Goal: Task Accomplishment & Management: Manage account settings

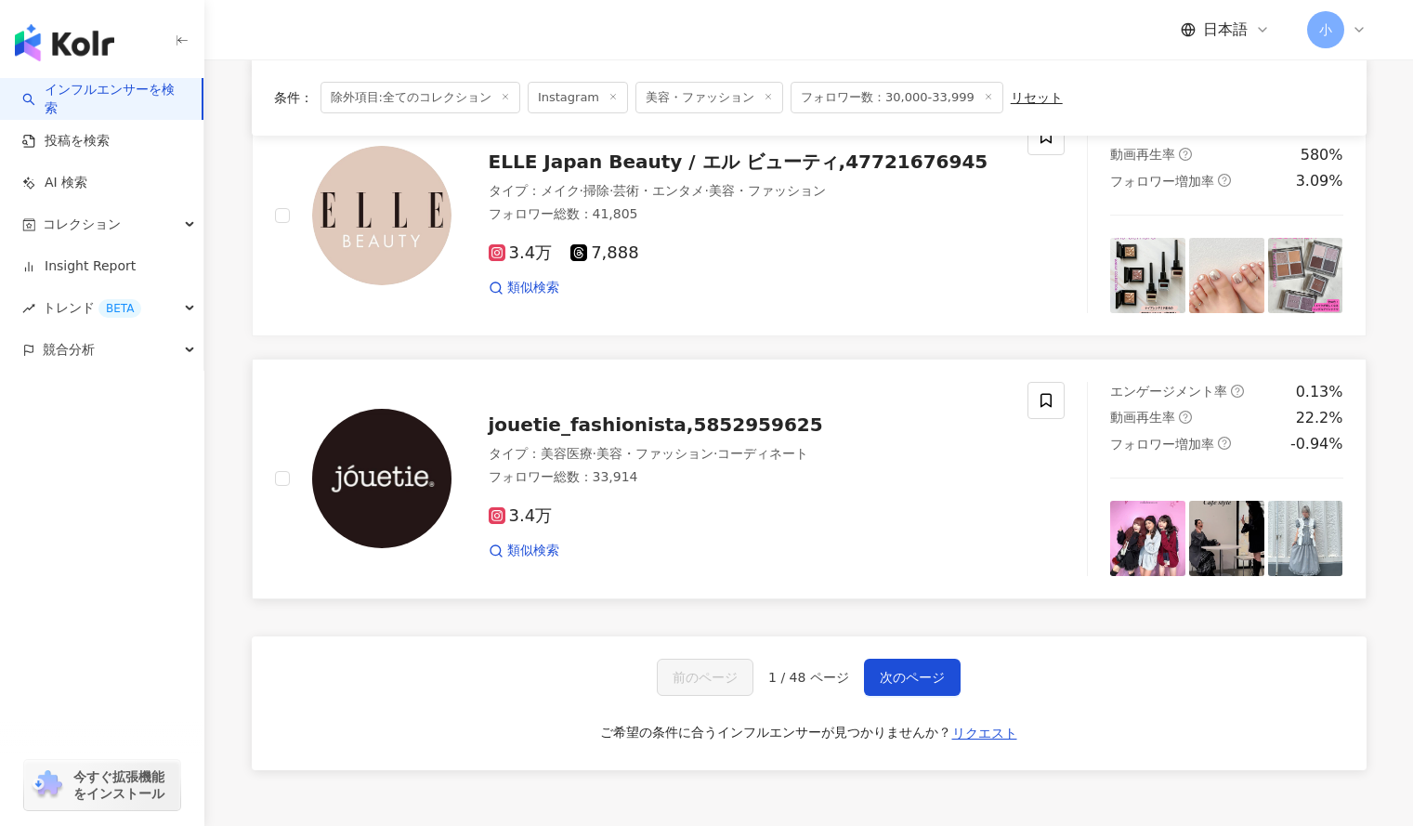
scroll to position [2819, 0]
click at [918, 674] on span "次のページ" at bounding box center [912, 678] width 65 height 15
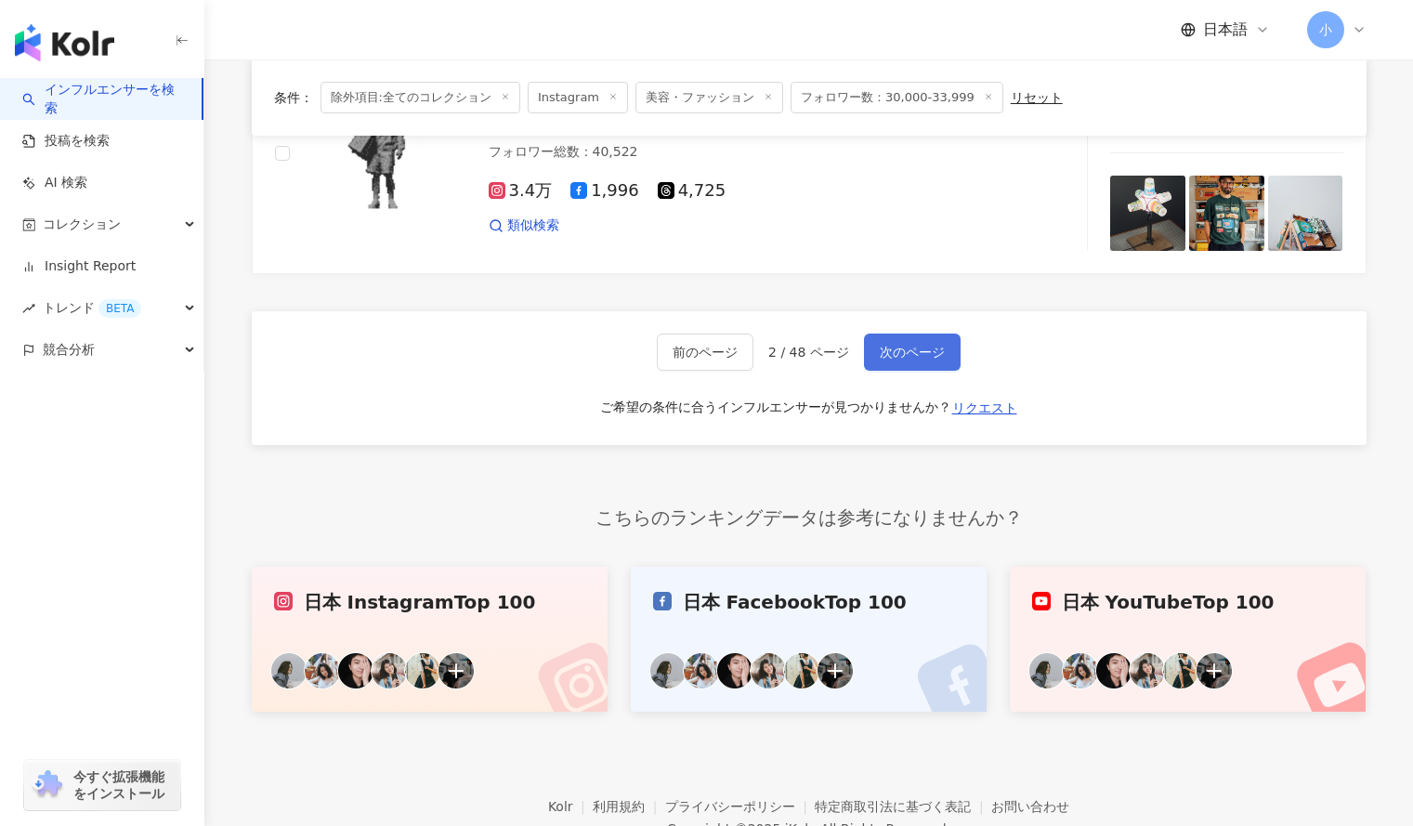
scroll to position [3078, 0]
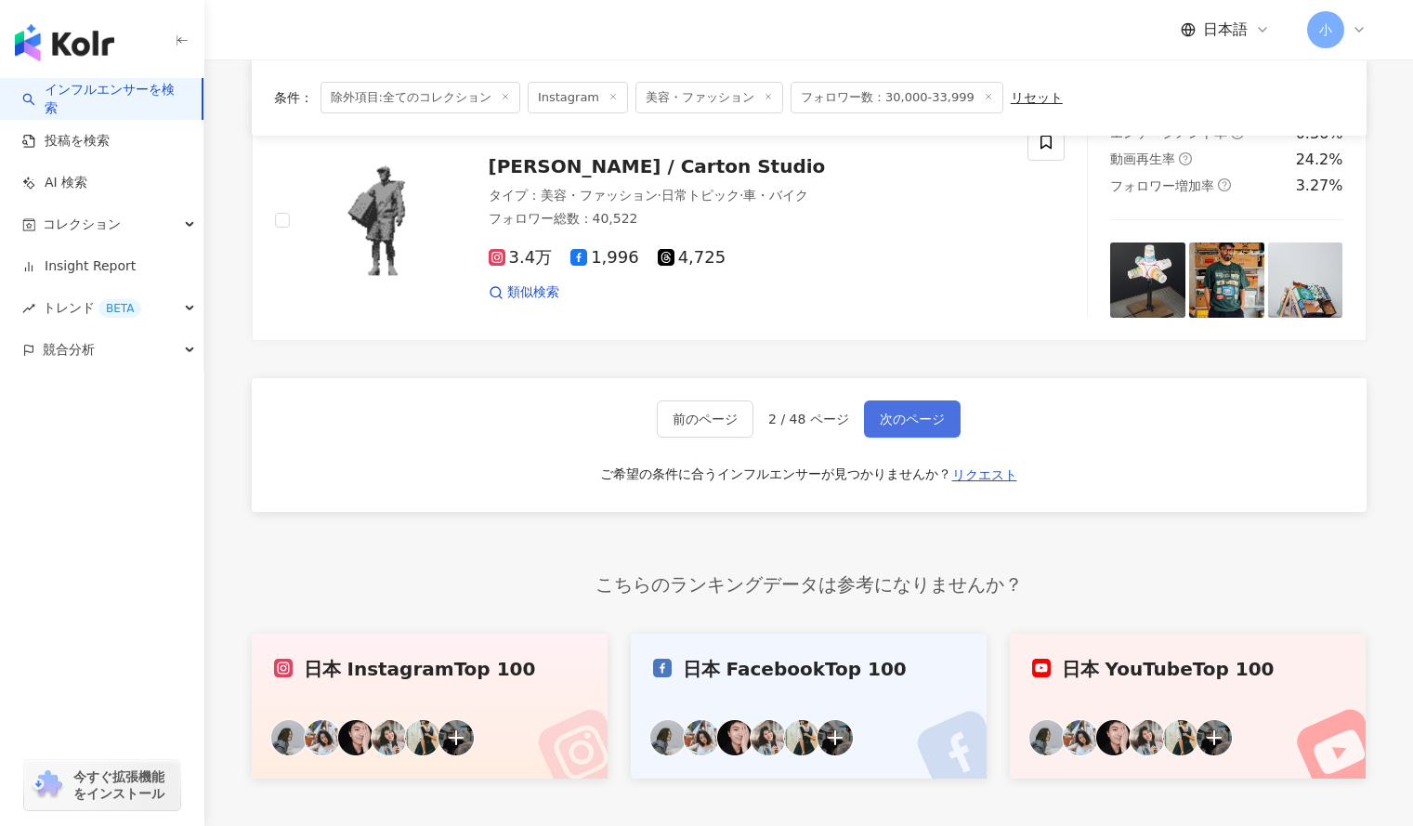
click at [922, 417] on span "次のページ" at bounding box center [912, 419] width 65 height 15
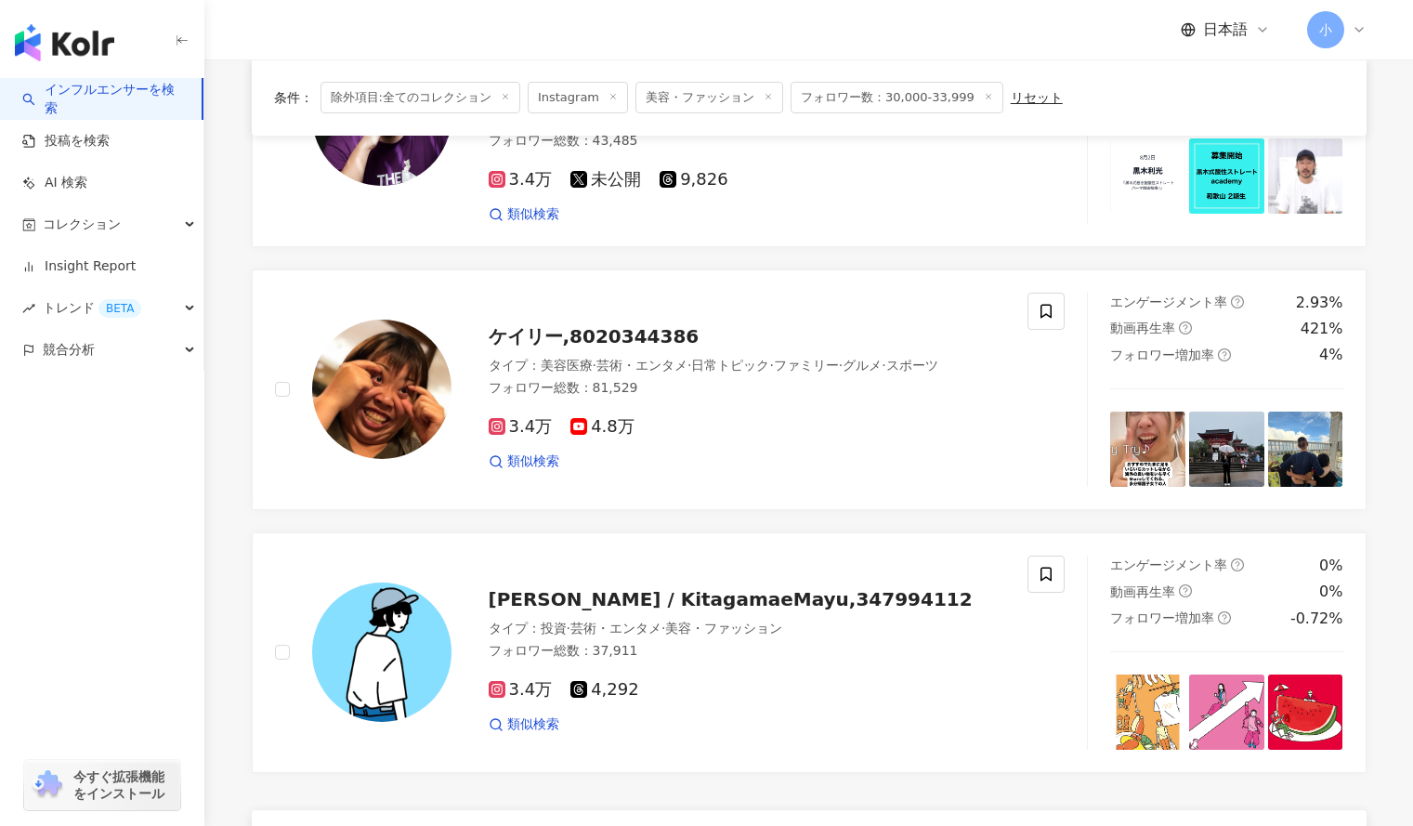
scroll to position [2780, 0]
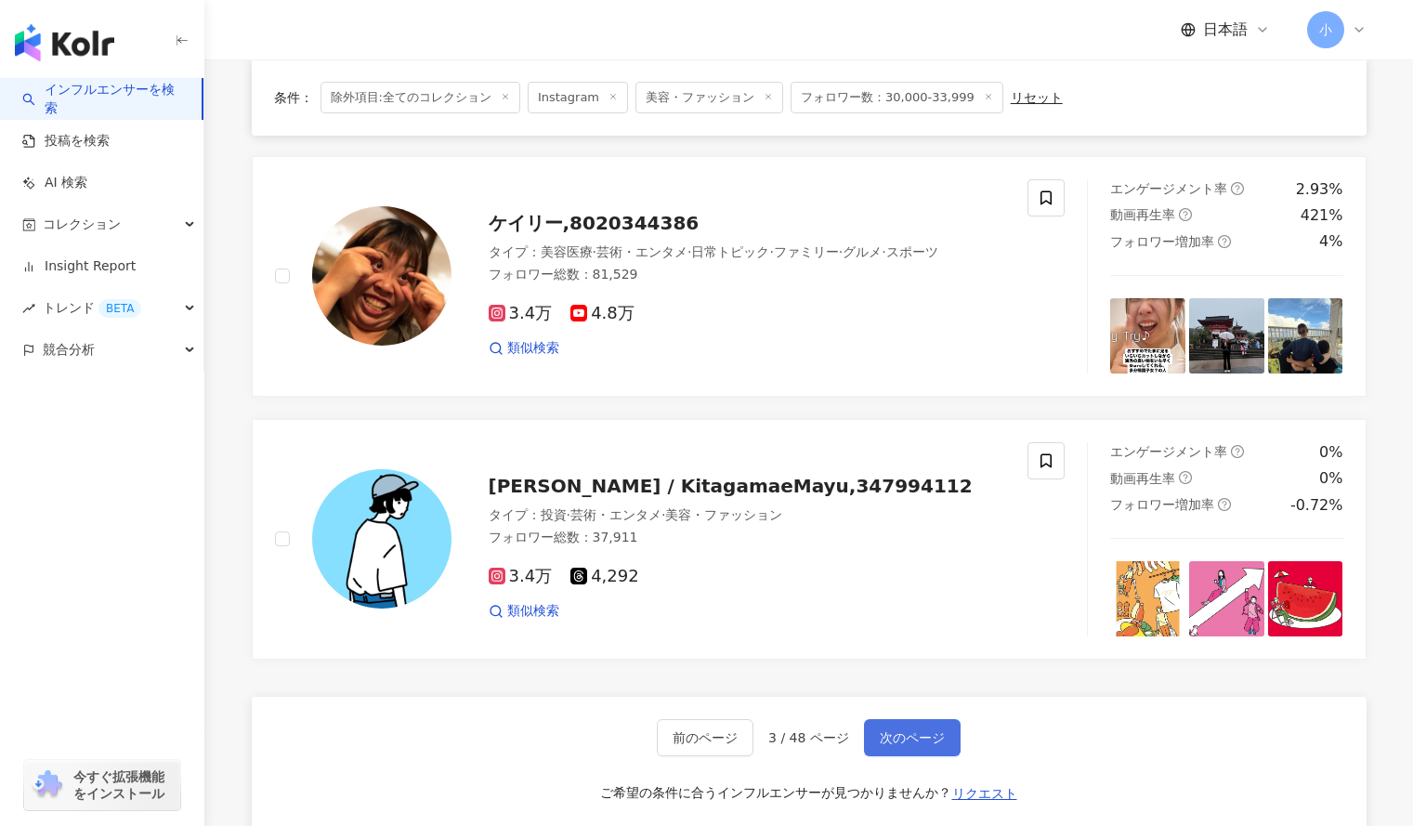
click at [891, 730] on span "次のページ" at bounding box center [912, 737] width 65 height 15
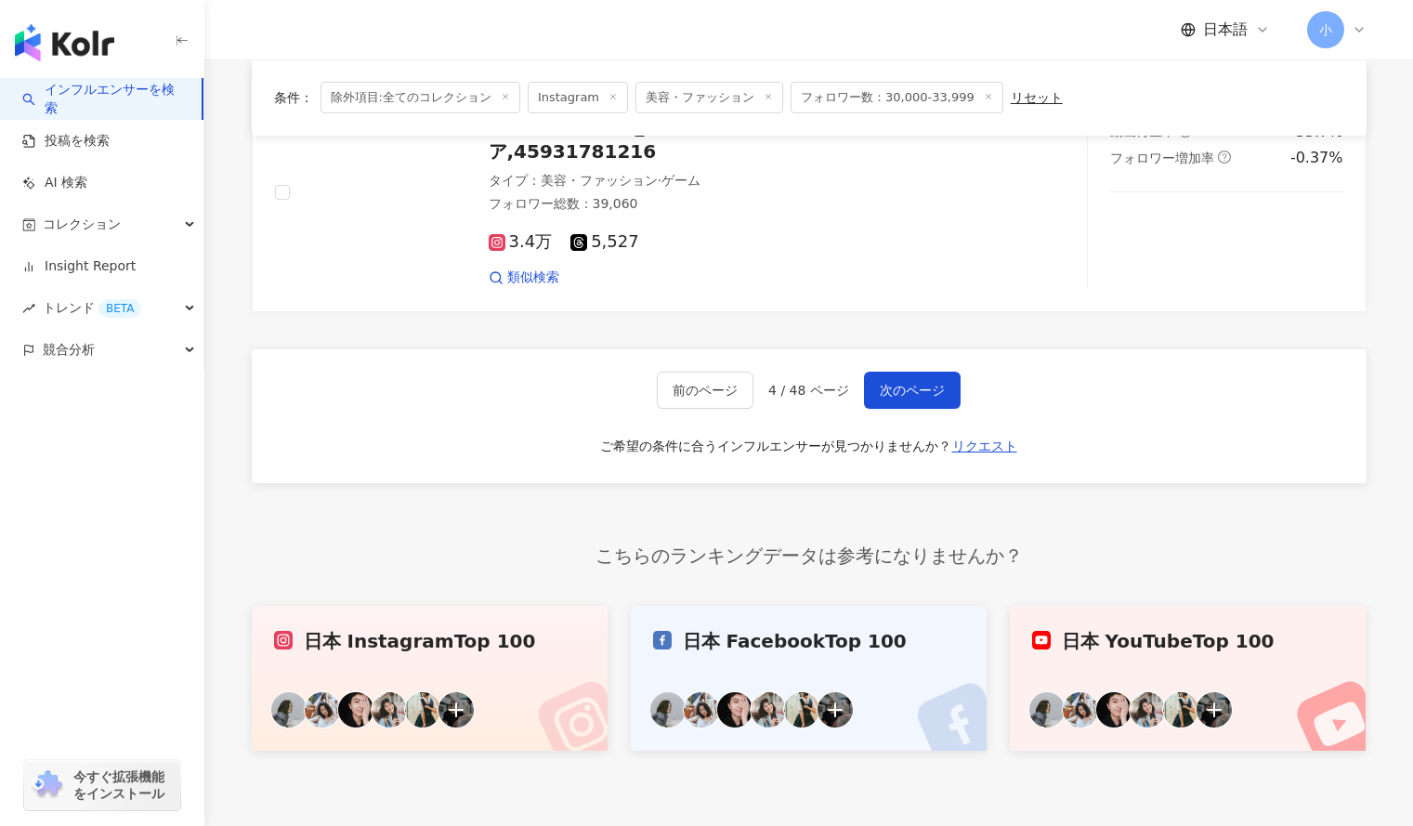
scroll to position [3207, 0]
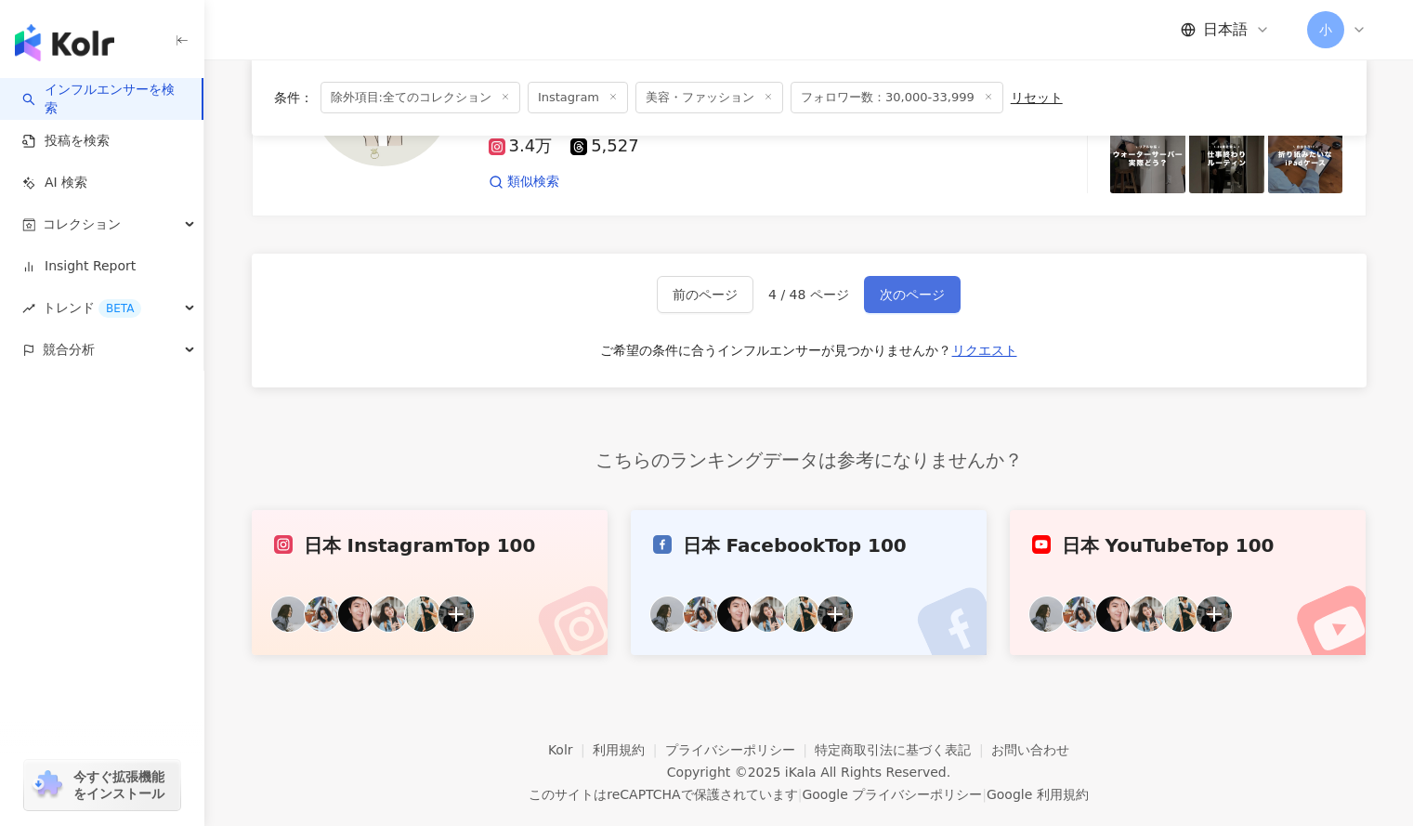
click at [926, 302] on span "次のページ" at bounding box center [912, 294] width 65 height 15
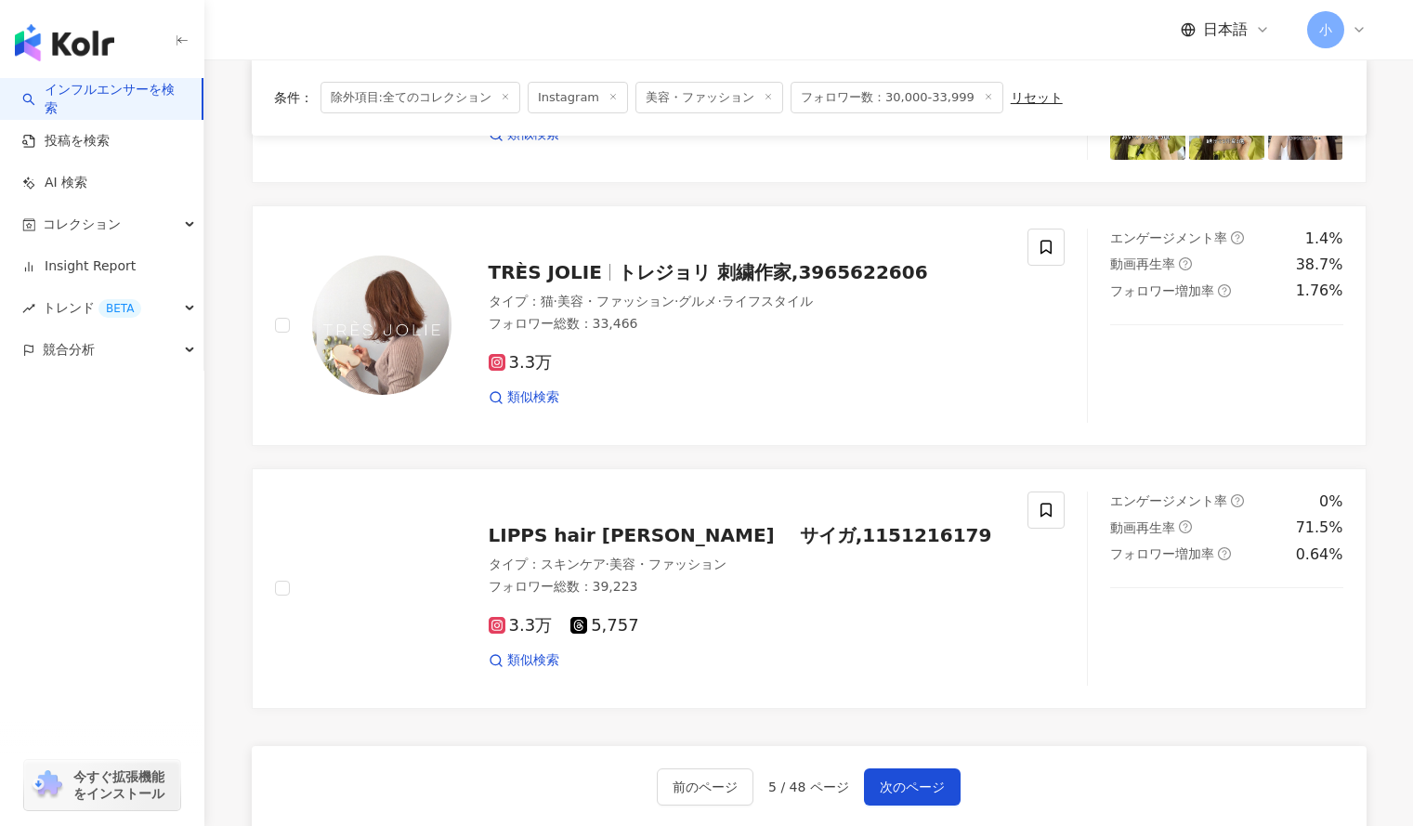
scroll to position [2763, 0]
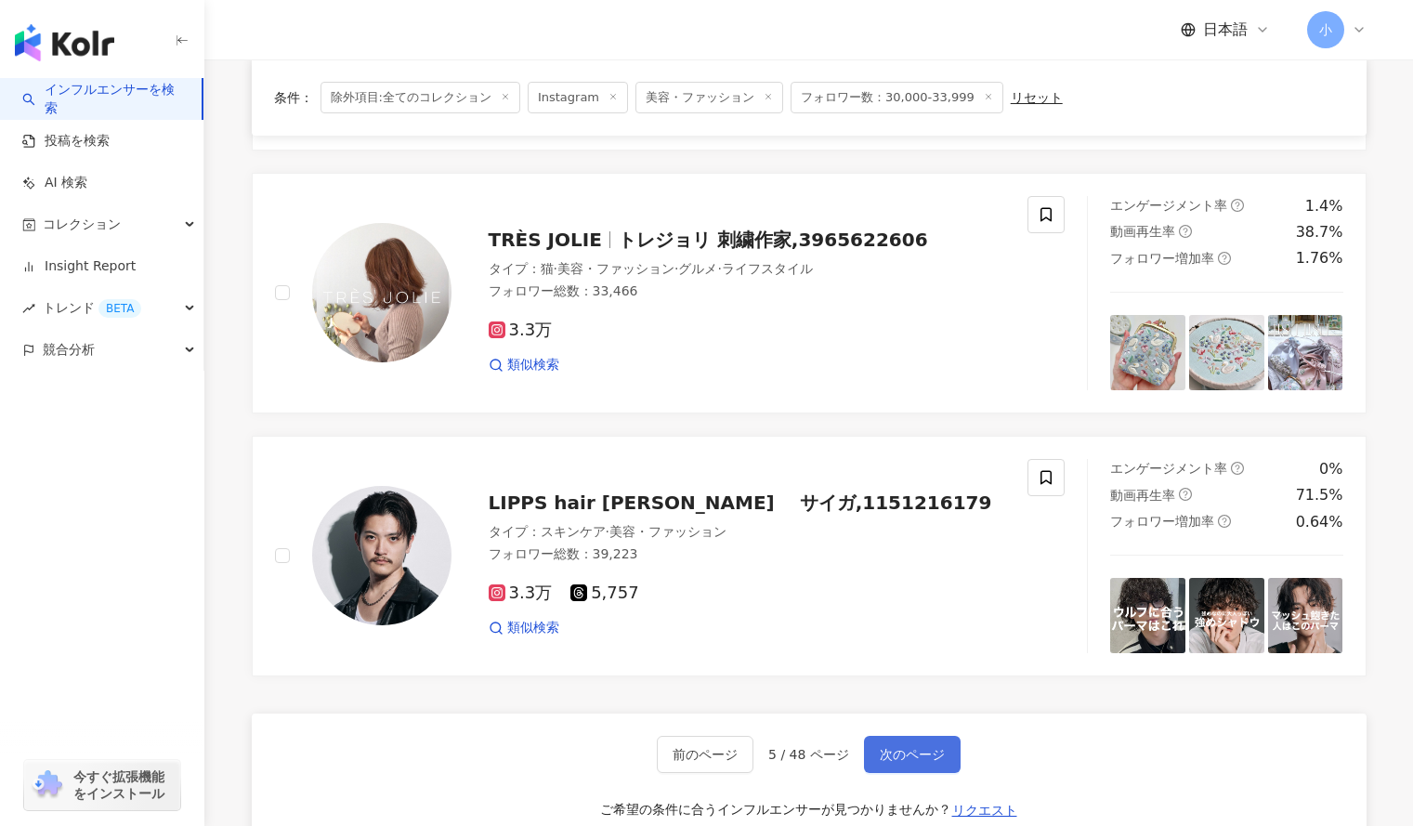
click at [889, 736] on button "次のページ" at bounding box center [912, 754] width 97 height 37
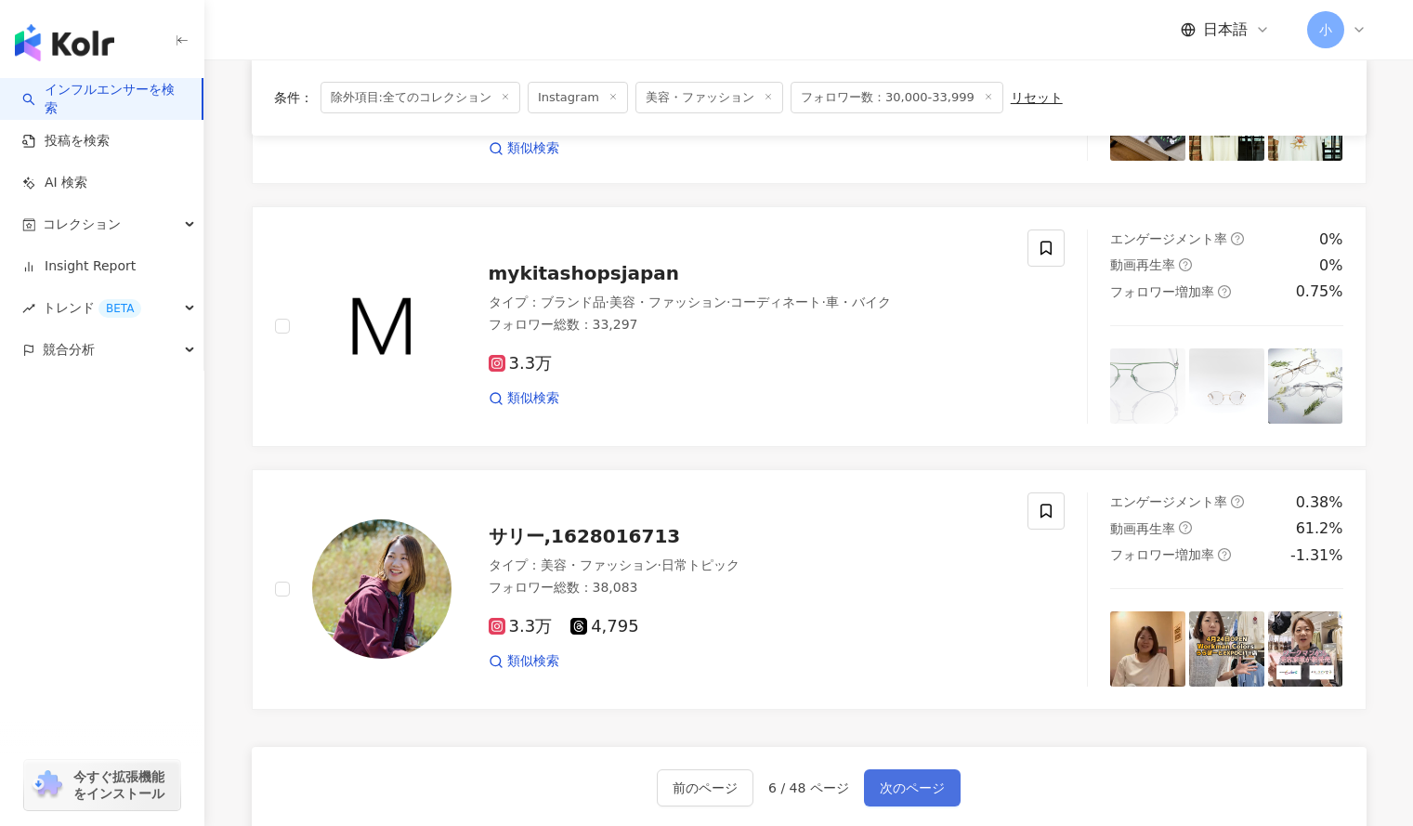
scroll to position [2730, 0]
click at [895, 783] on button "次のページ" at bounding box center [912, 787] width 97 height 37
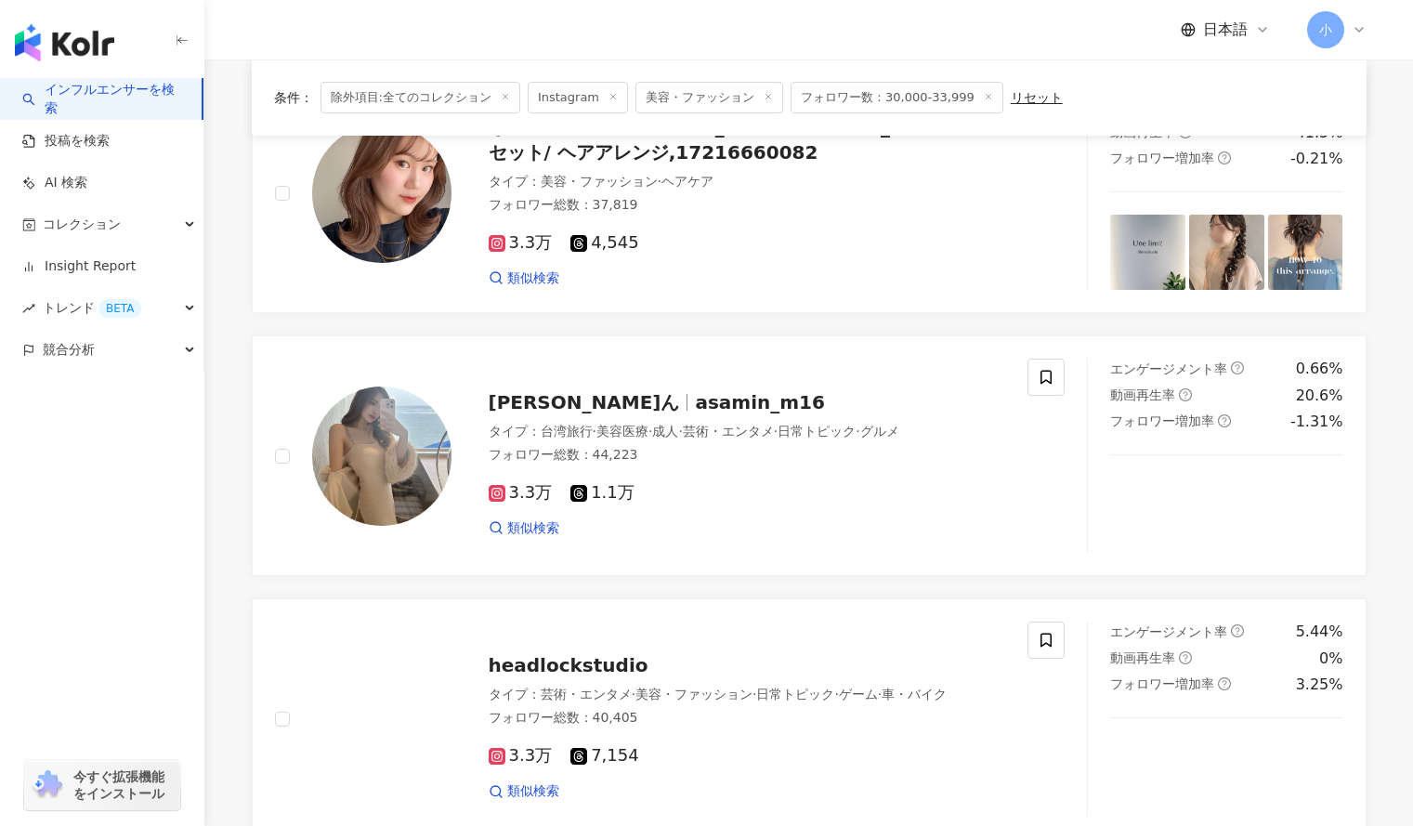
scroll to position [737, 0]
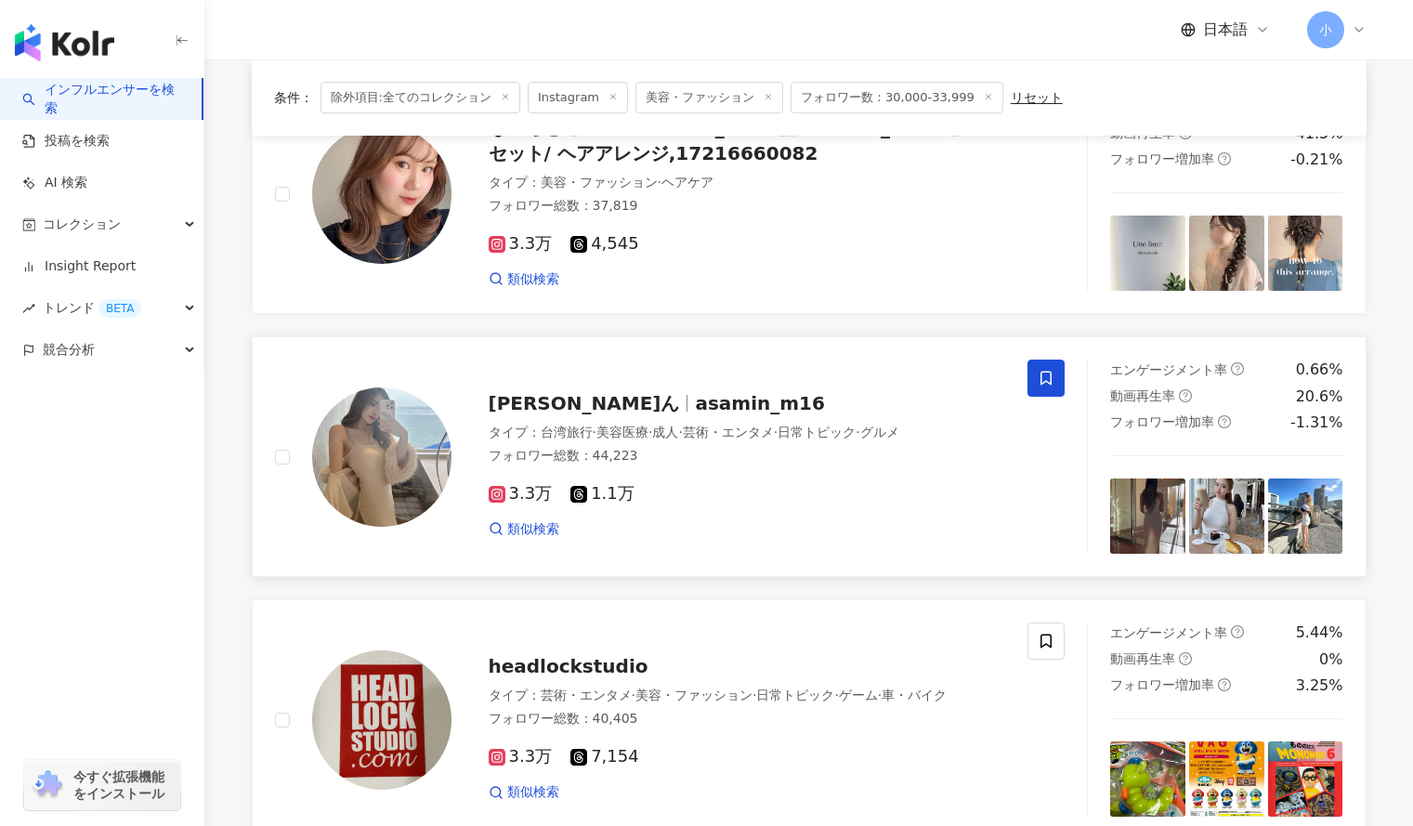
click at [1050, 381] on icon at bounding box center [1046, 378] width 17 height 17
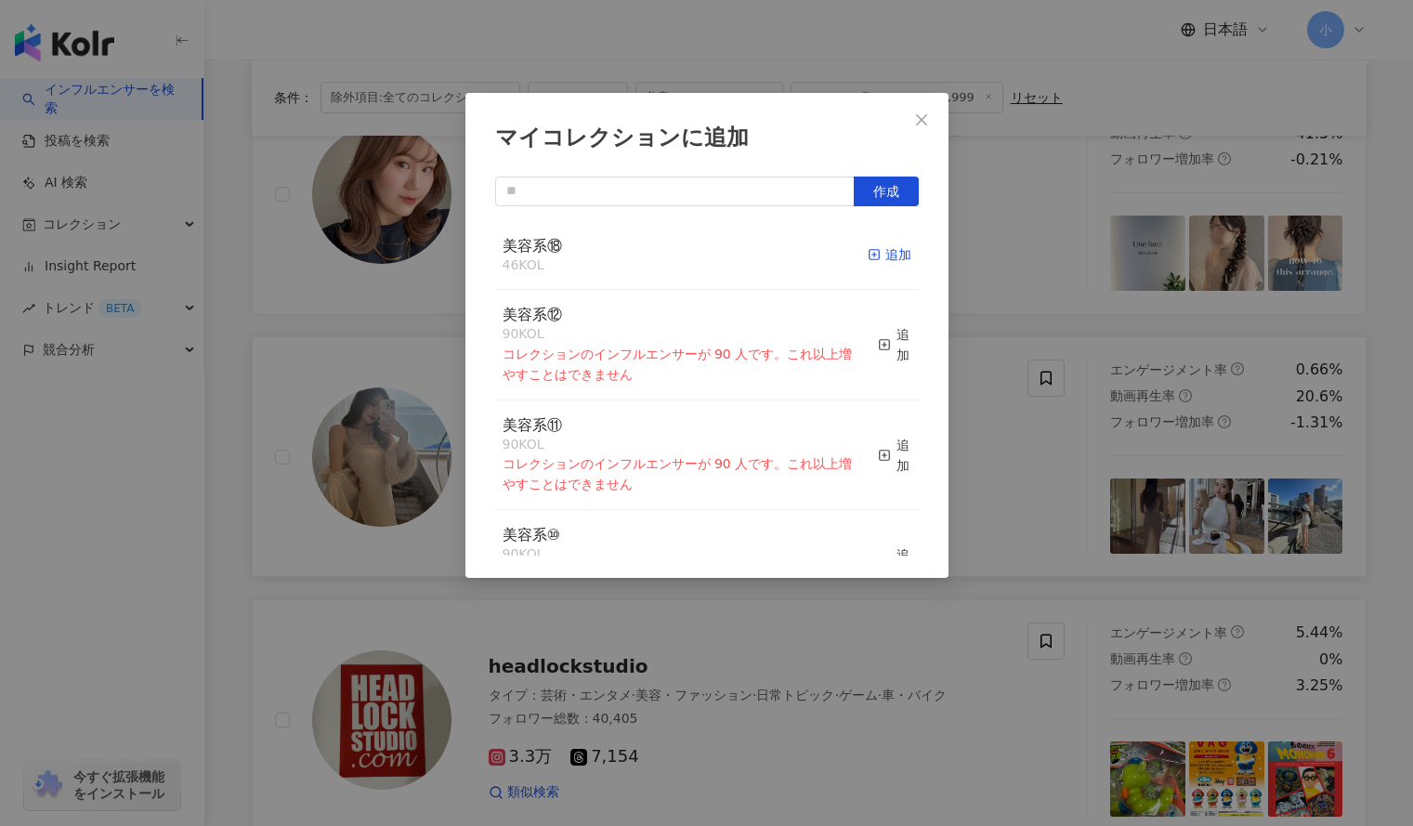
click at [871, 249] on div "追加" at bounding box center [890, 254] width 44 height 20
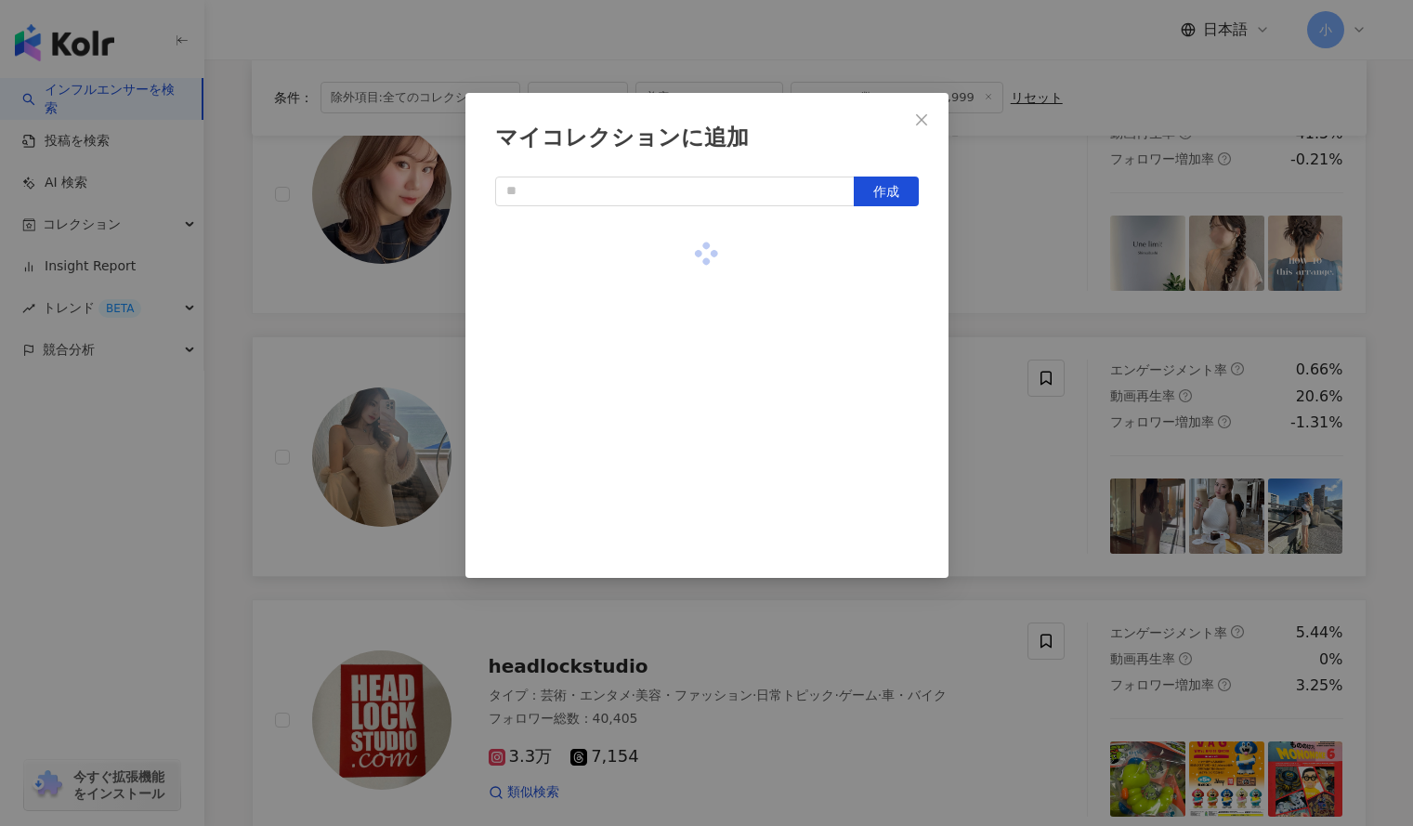
click at [1053, 264] on div "マイコレクションに追加 作成" at bounding box center [706, 413] width 1413 height 826
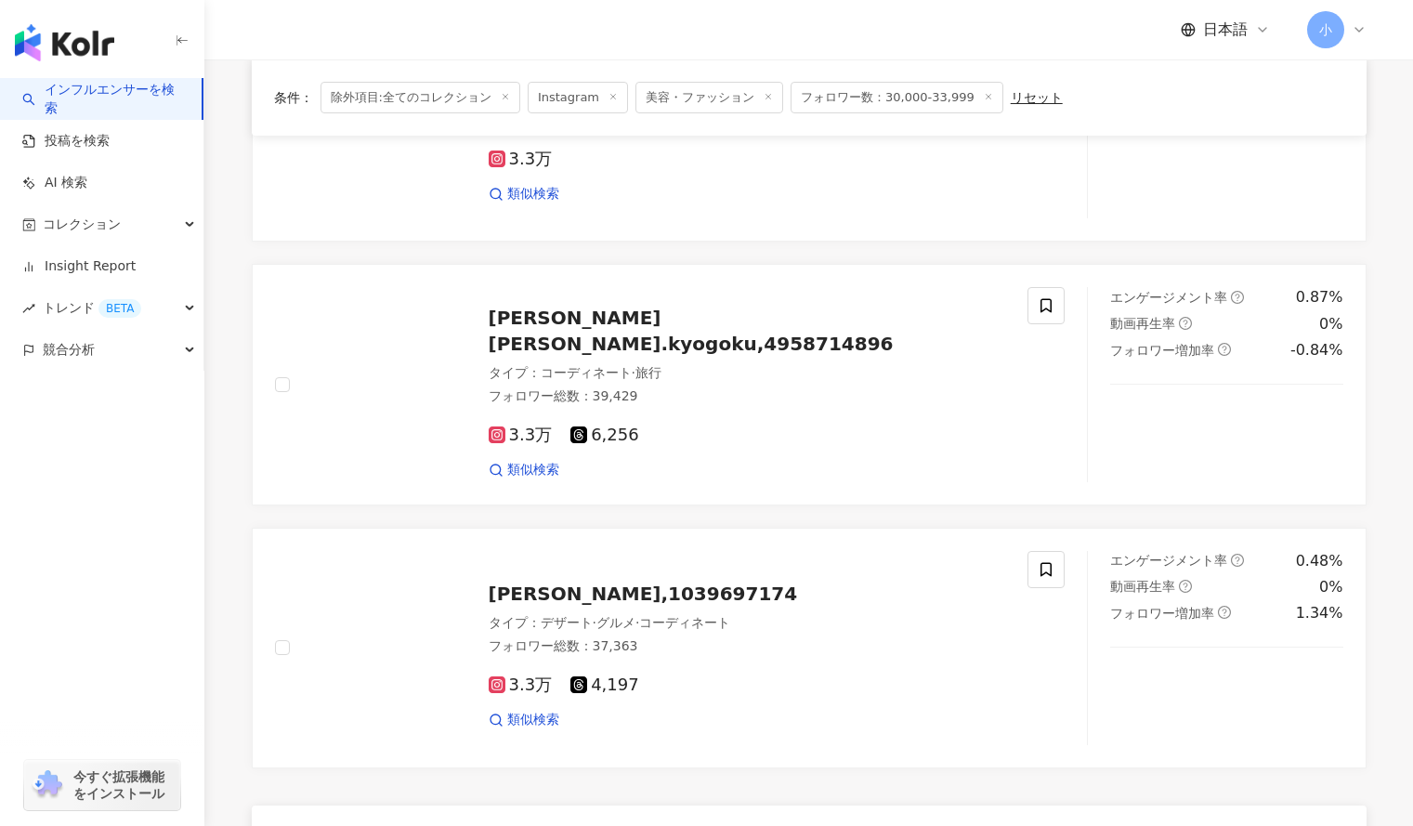
scroll to position [3237, 0]
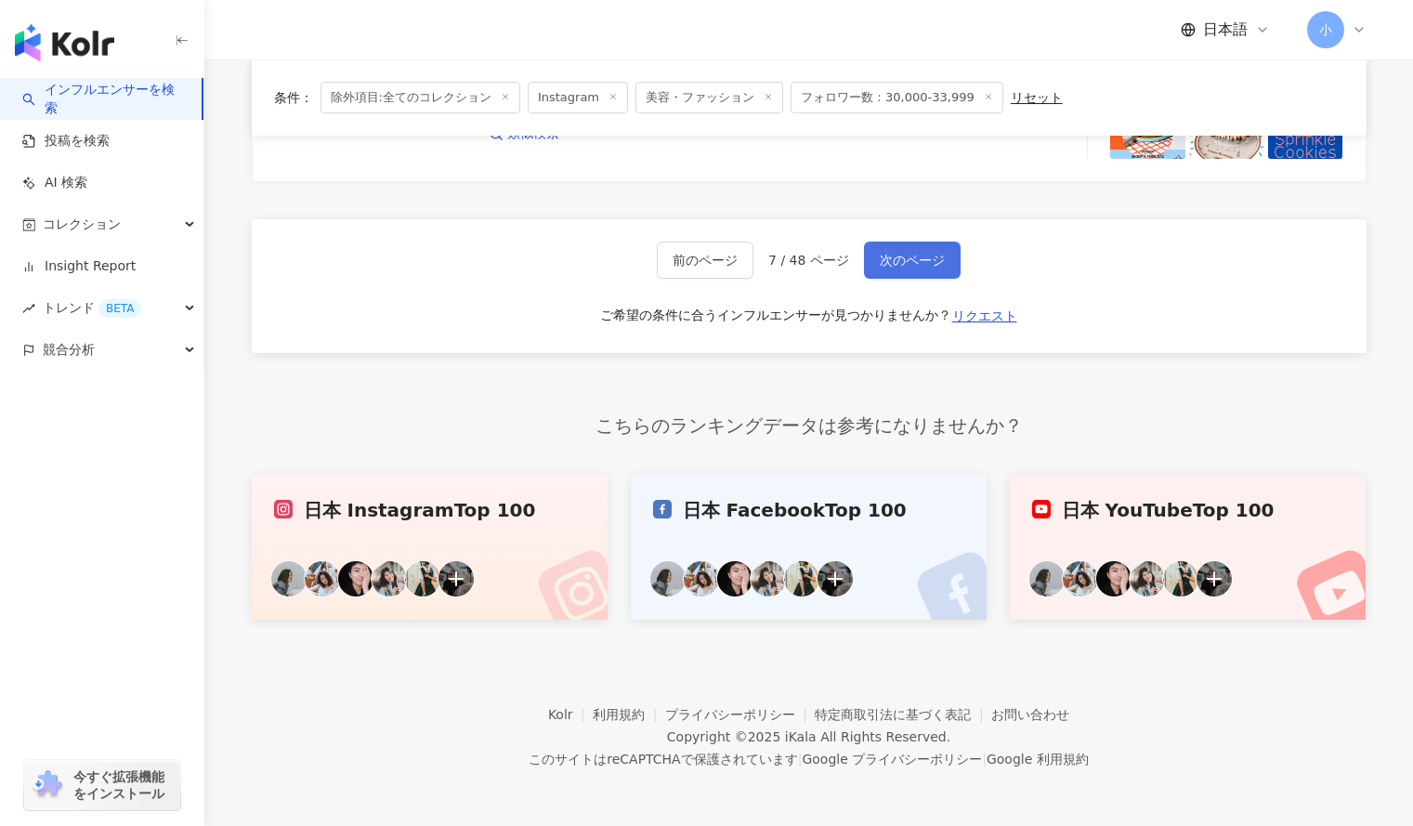
click at [934, 261] on span "次のページ" at bounding box center [912, 260] width 65 height 15
click at [912, 256] on span "次のページ" at bounding box center [912, 260] width 65 height 15
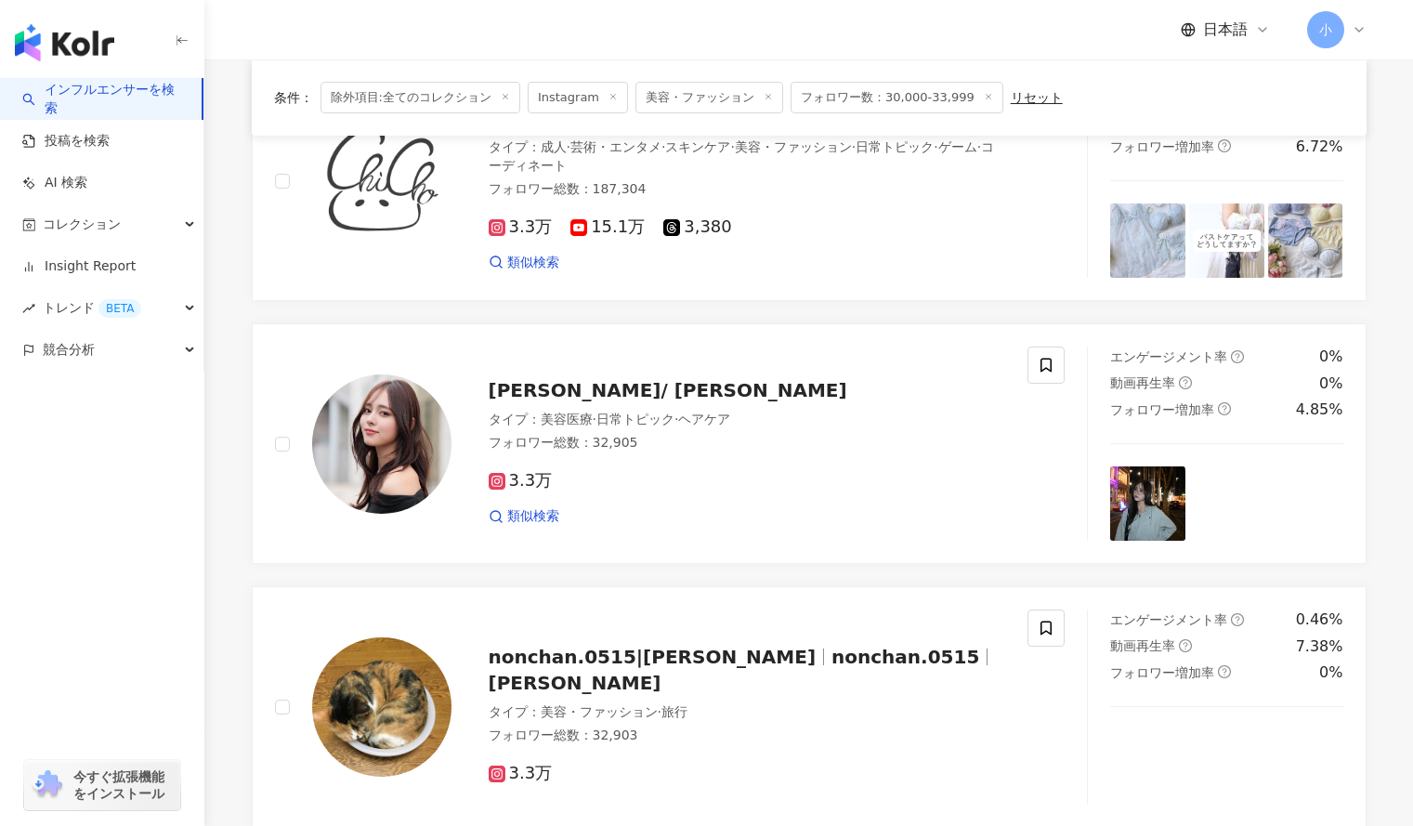
scroll to position [2064, 0]
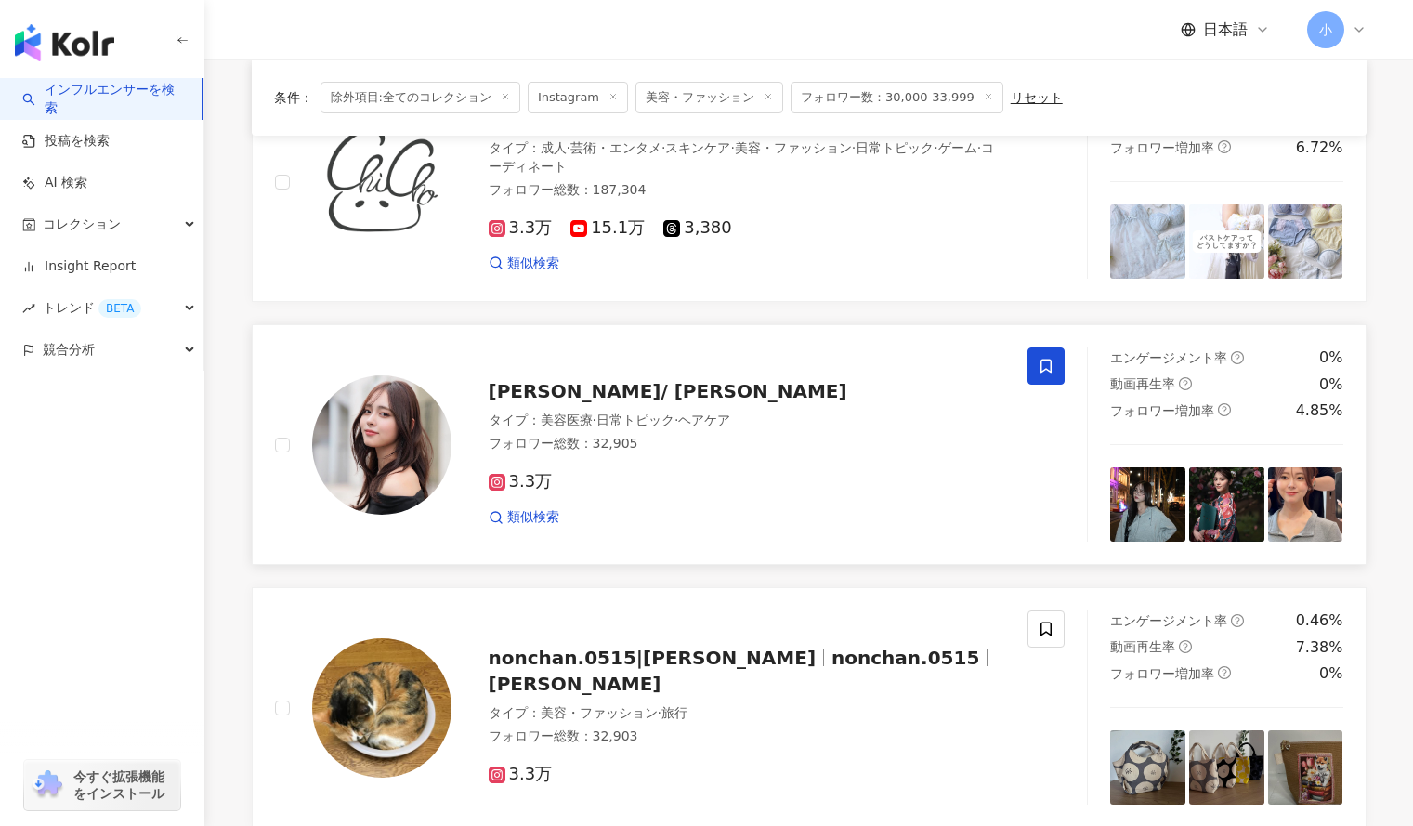
click at [1045, 380] on span at bounding box center [1046, 366] width 37 height 37
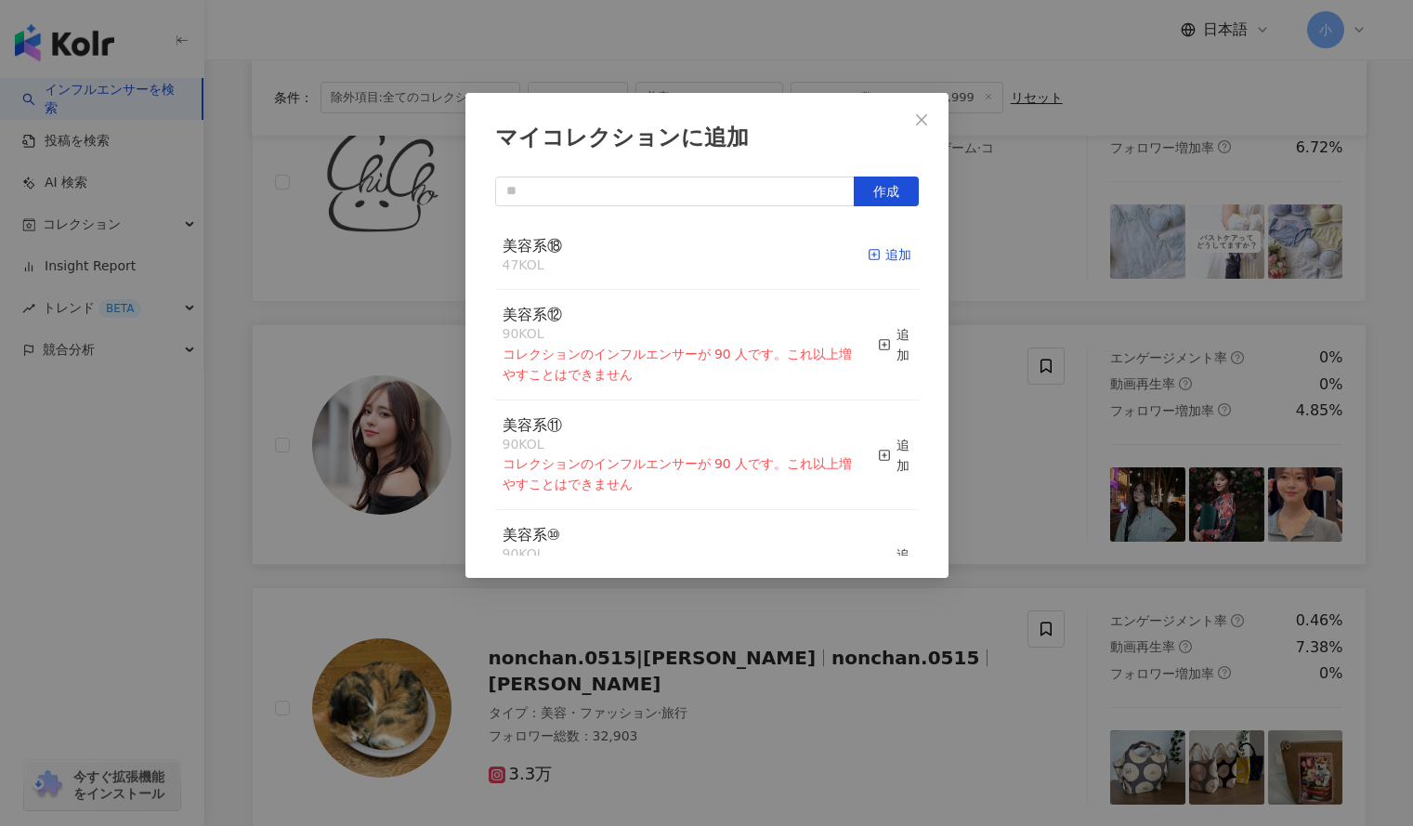
click at [883, 252] on div "追加" at bounding box center [890, 254] width 44 height 20
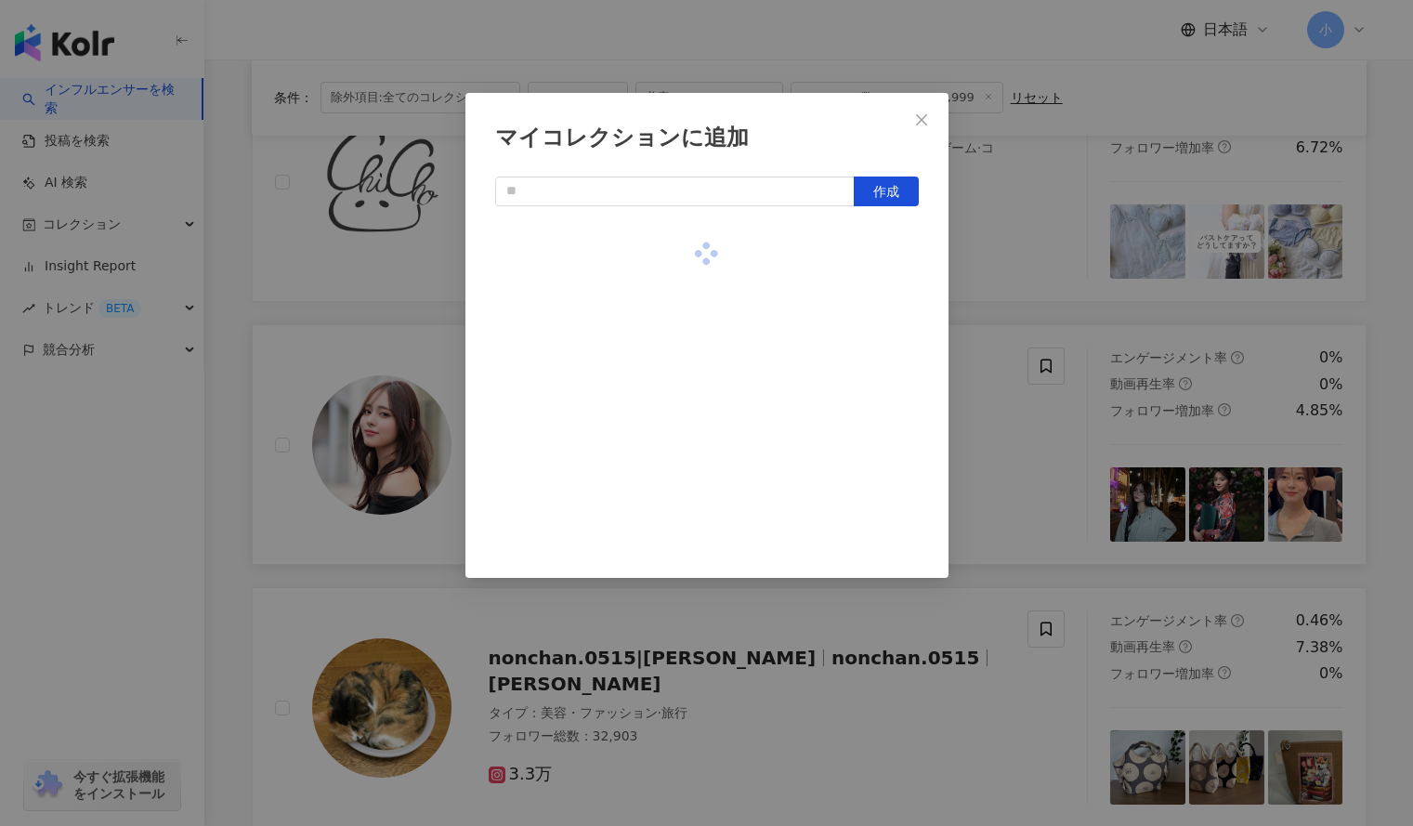
click at [955, 271] on div "マイコレクションに追加 作成" at bounding box center [706, 413] width 1413 height 826
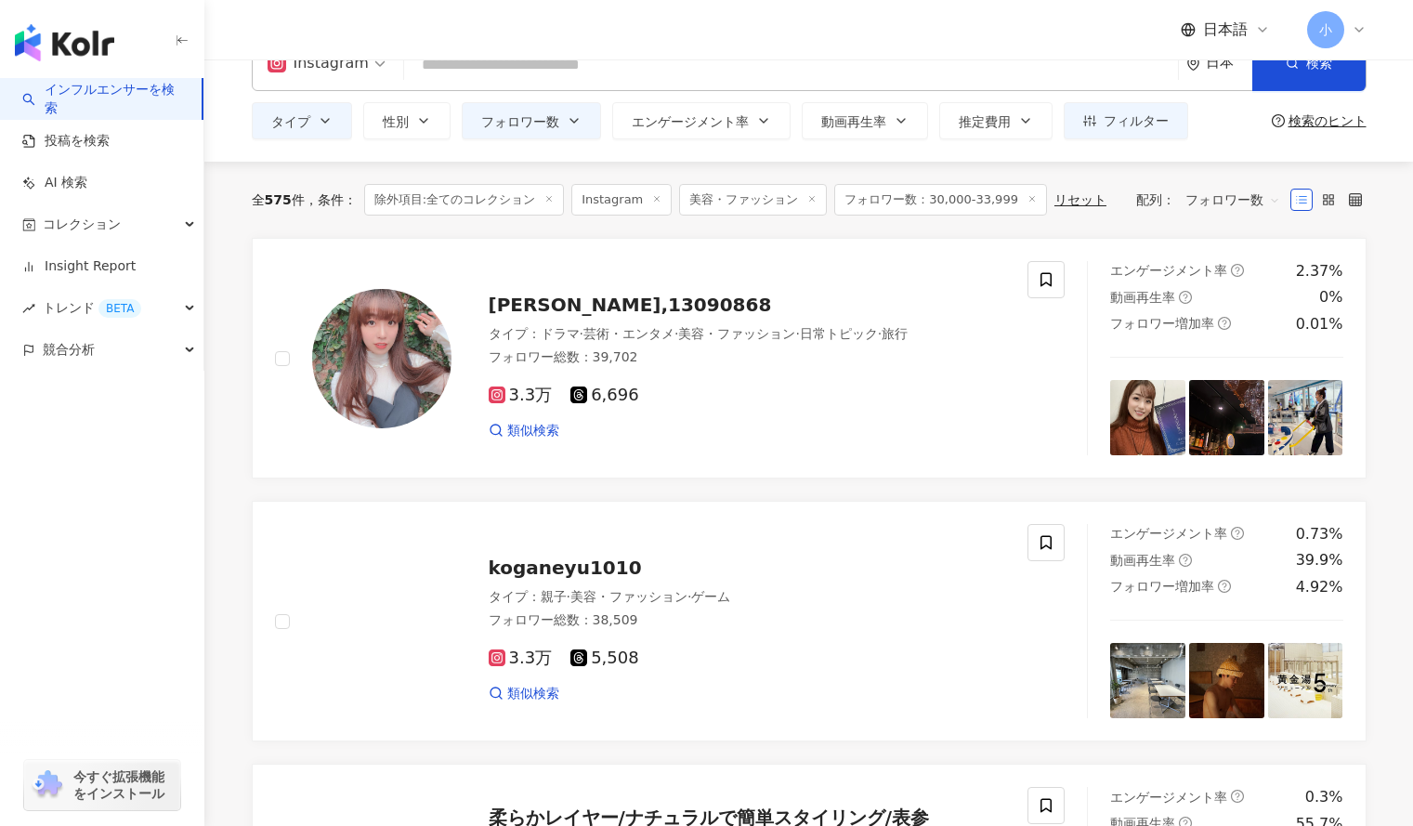
scroll to position [0, 0]
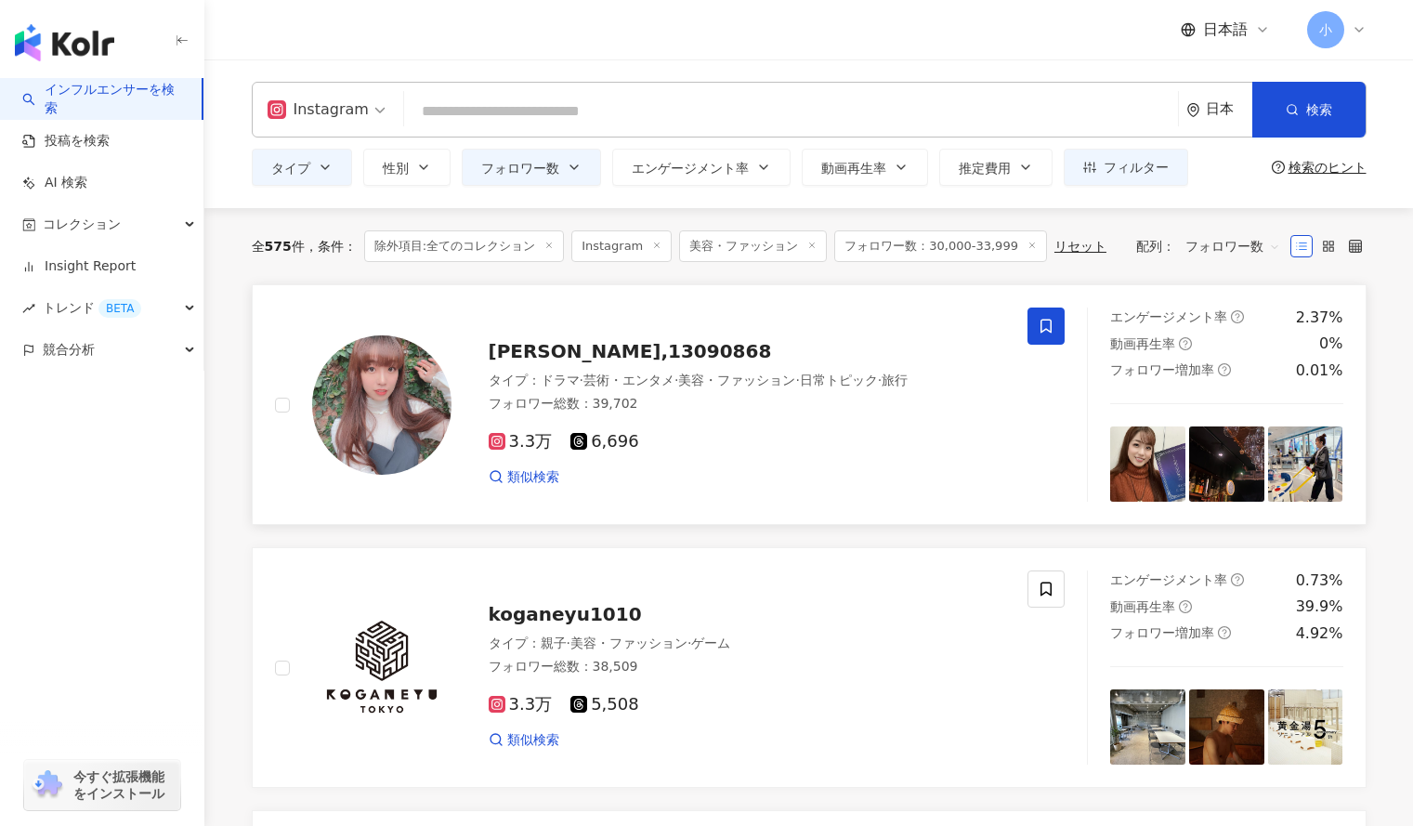
click at [1042, 325] on icon at bounding box center [1046, 327] width 11 height 14
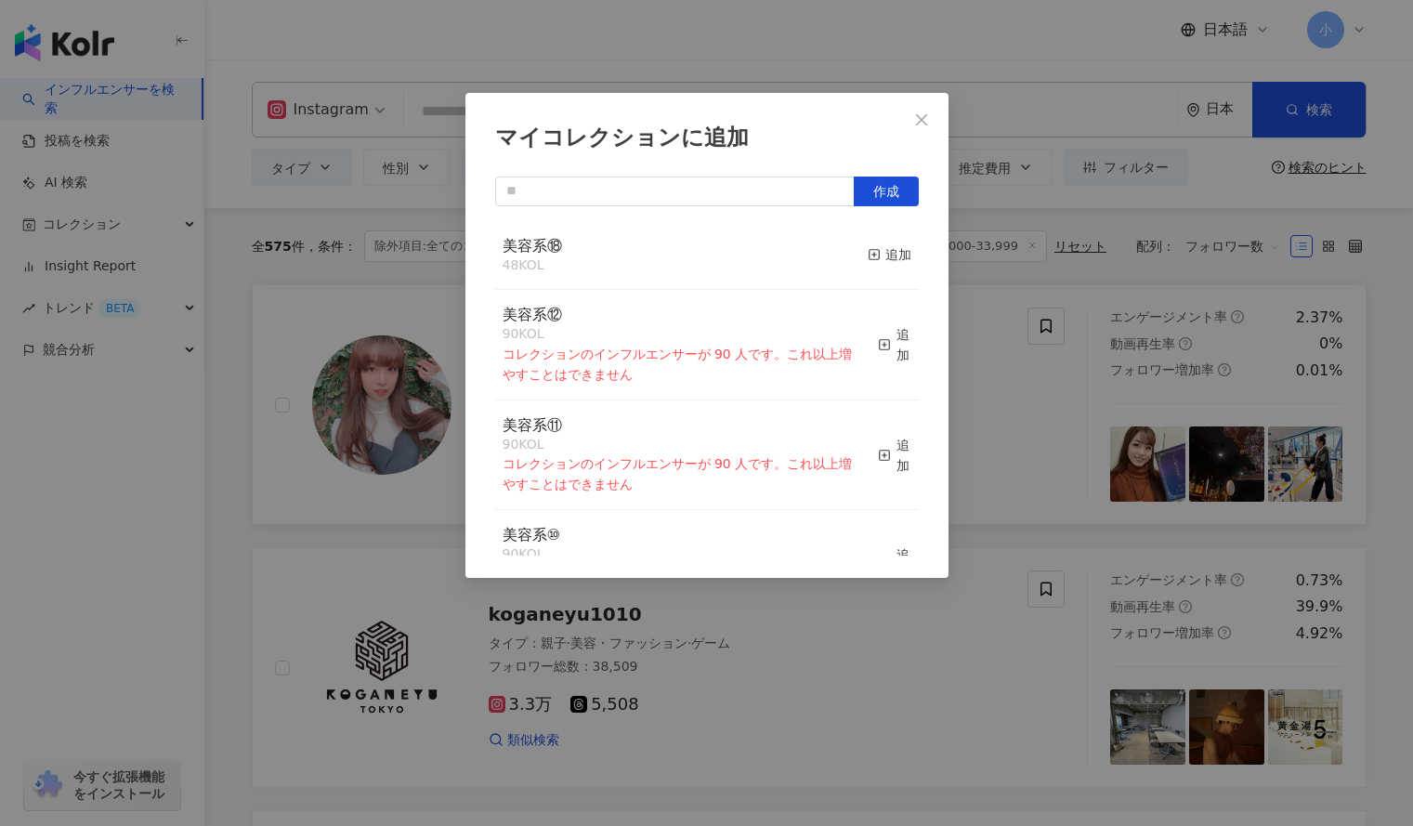
click at [871, 243] on button "追加" at bounding box center [890, 255] width 44 height 39
click at [1053, 423] on div "マイコレクションに追加 作成 美容系⑱ 49 KOL 追加済み 美容系⑫ 90 KOL コレクションのインフルエンサーが 90 人です。これ以上増やすことはで…" at bounding box center [706, 413] width 1413 height 826
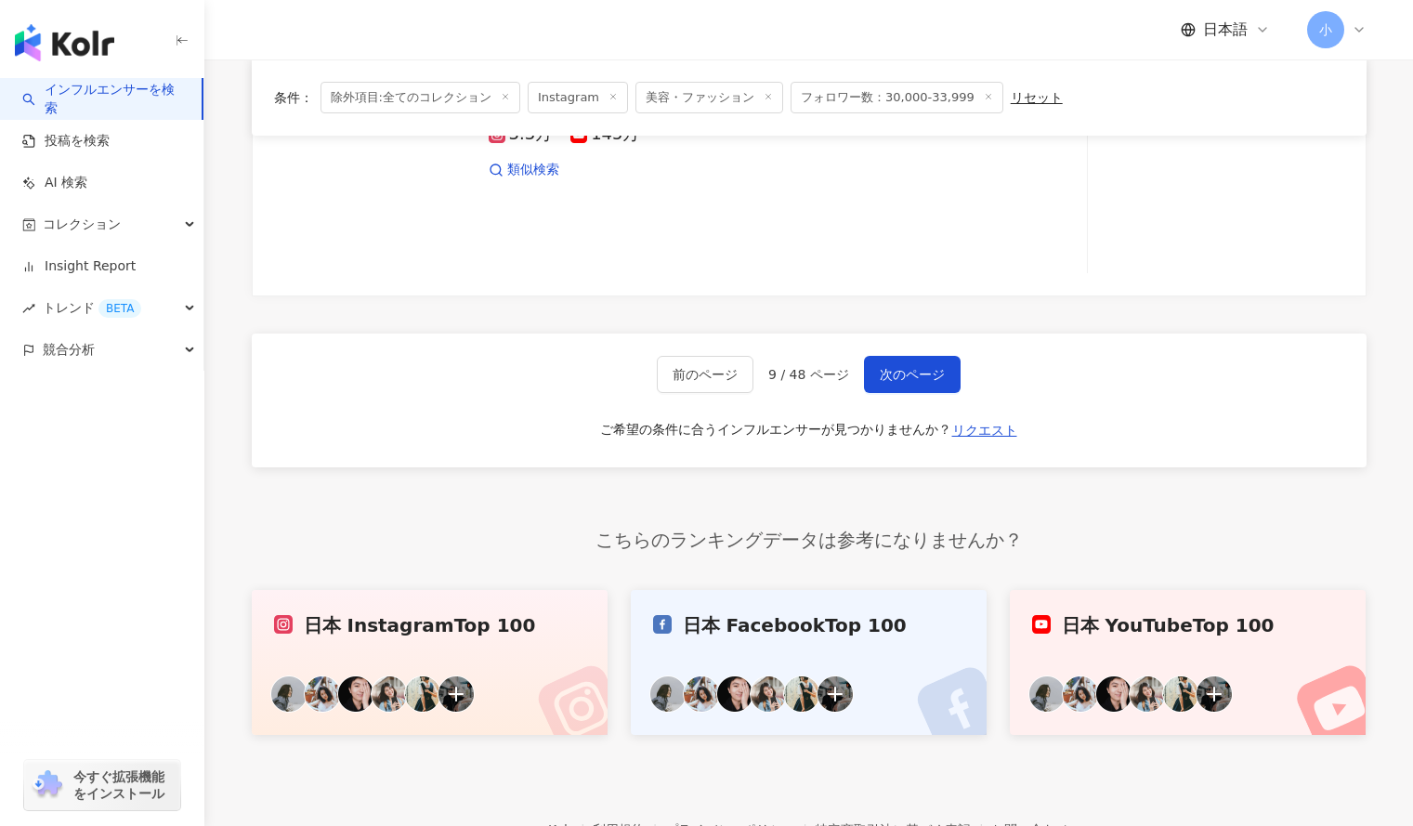
scroll to position [3269, 0]
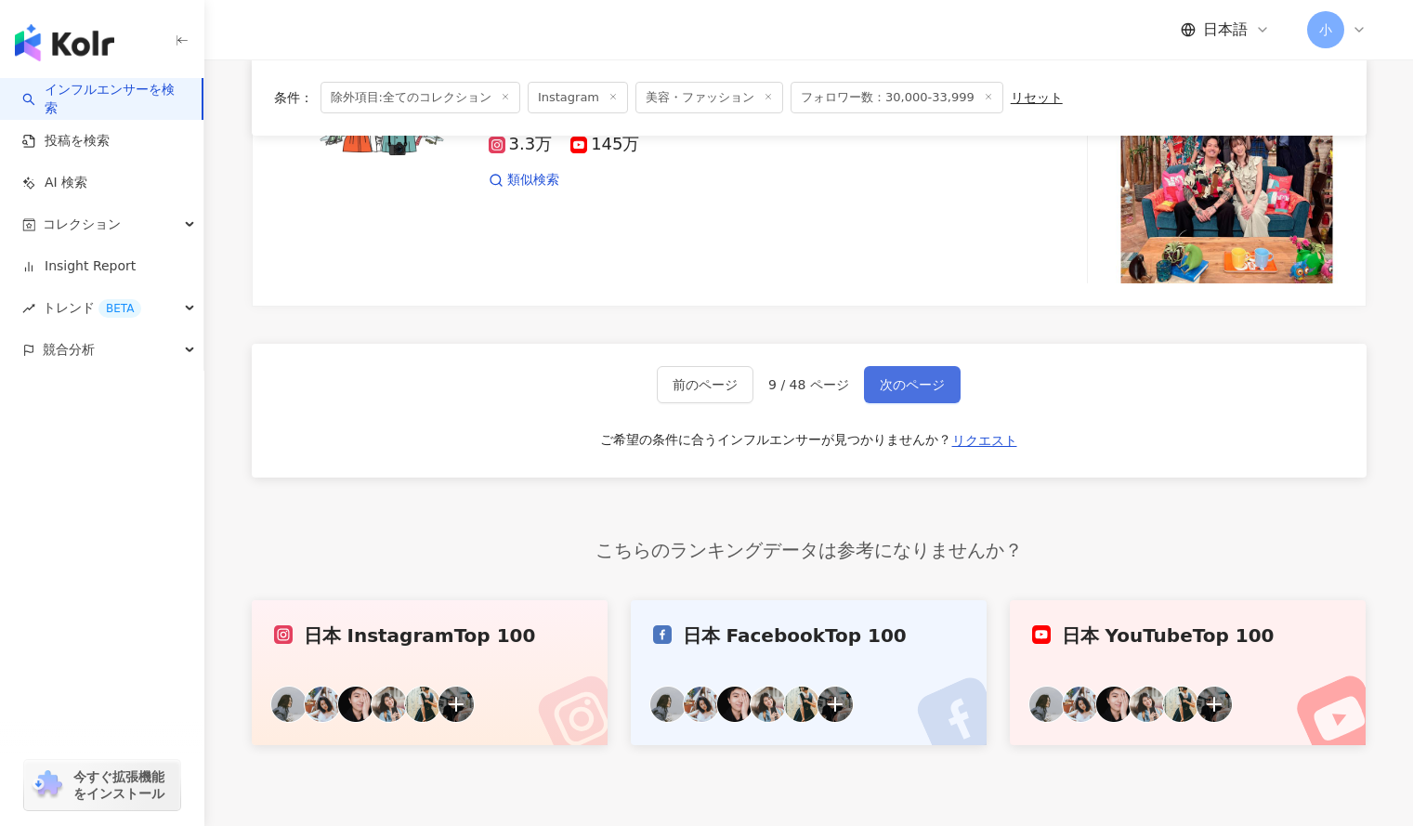
click at [914, 382] on span "次のページ" at bounding box center [912, 384] width 65 height 15
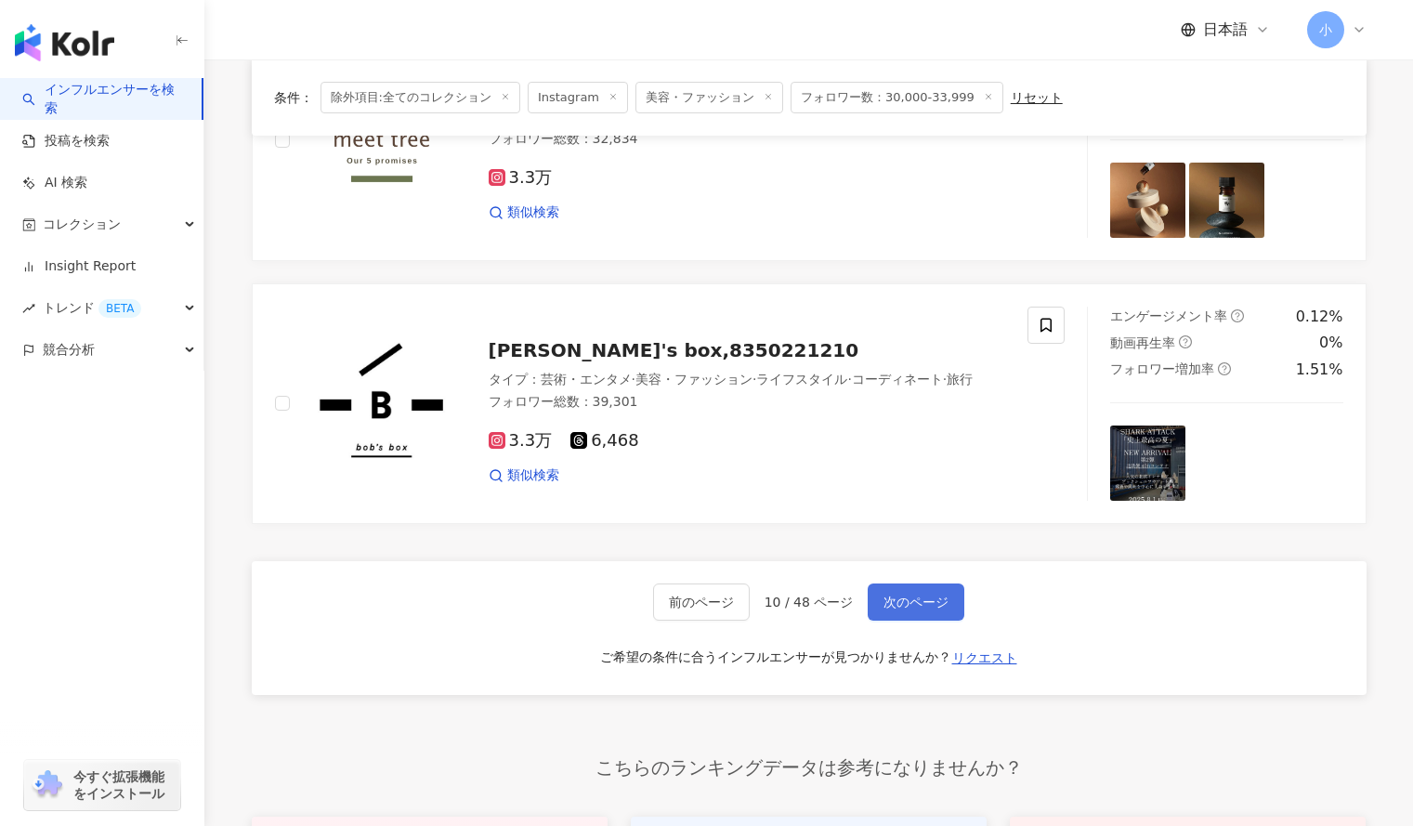
scroll to position [3083, 0]
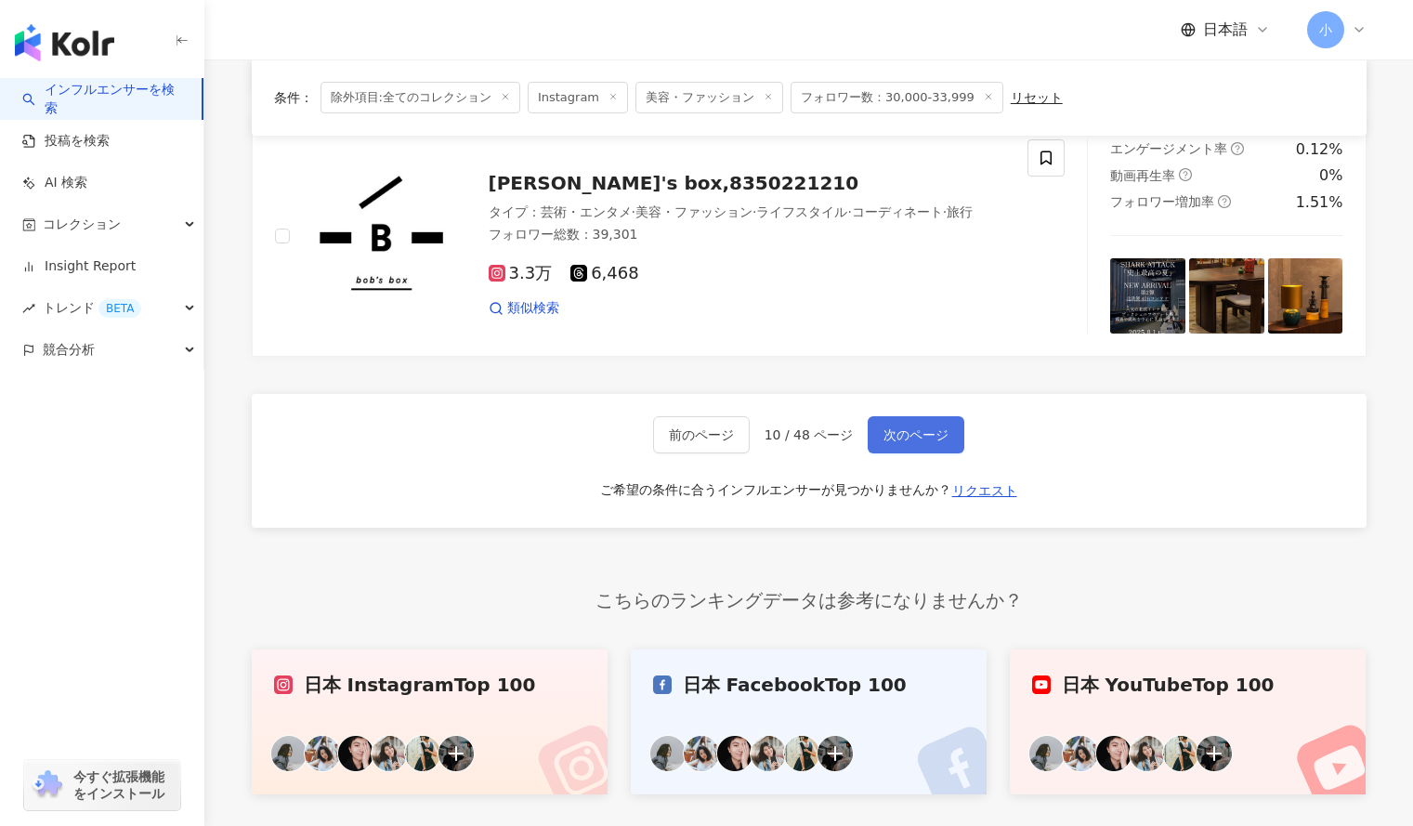
click at [899, 427] on span "次のページ" at bounding box center [916, 434] width 65 height 15
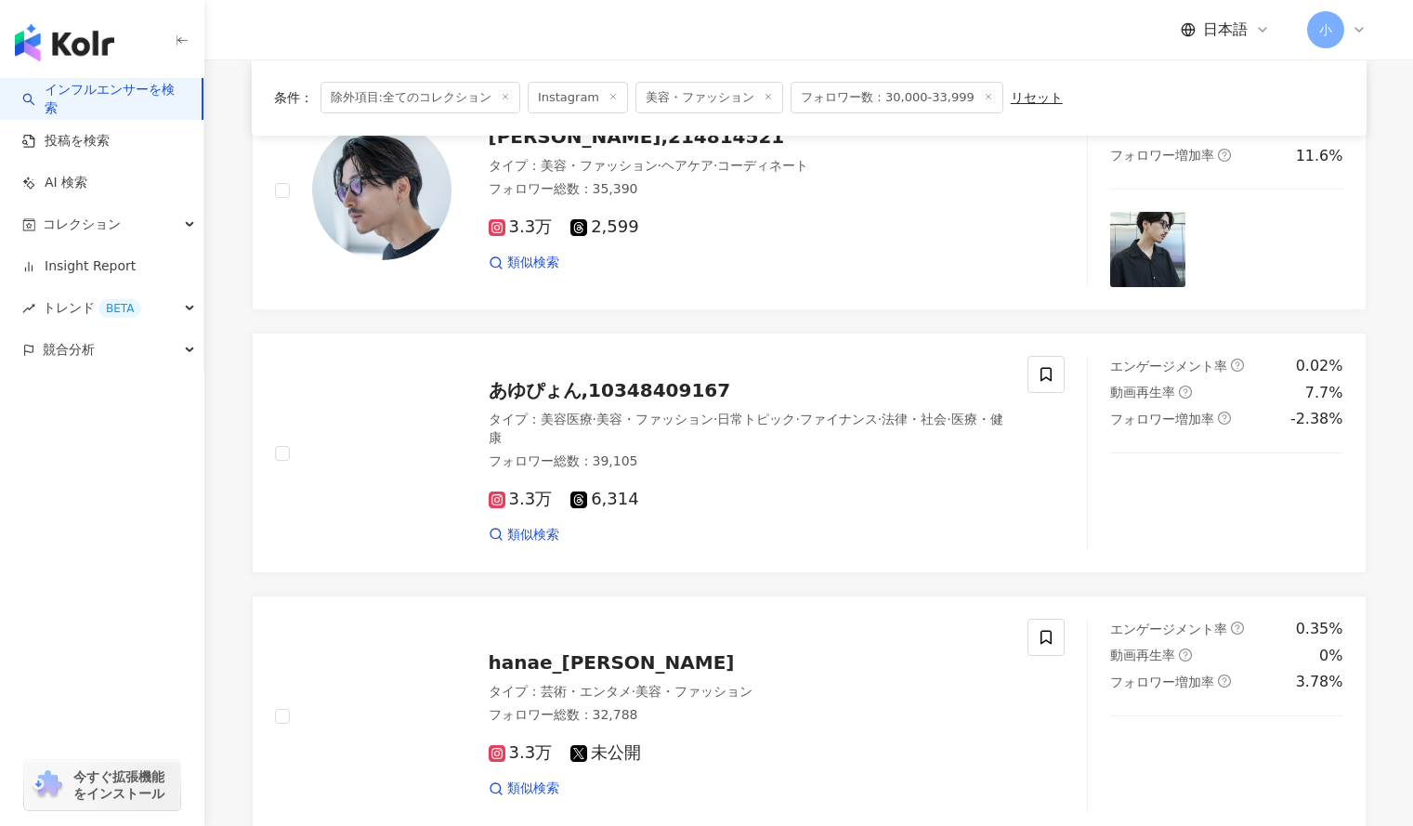
scroll to position [1529, 0]
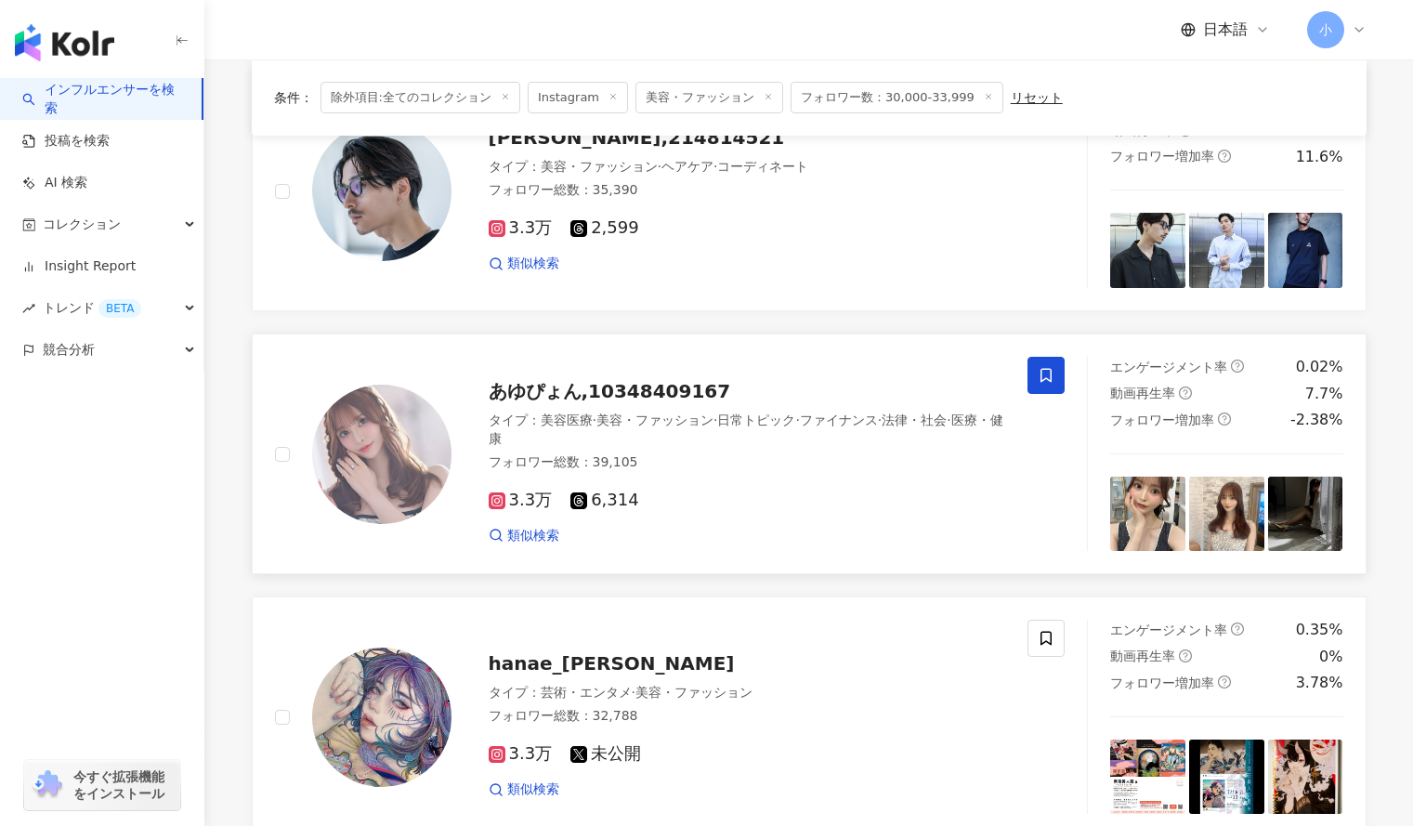
click at [1037, 388] on span at bounding box center [1046, 375] width 37 height 37
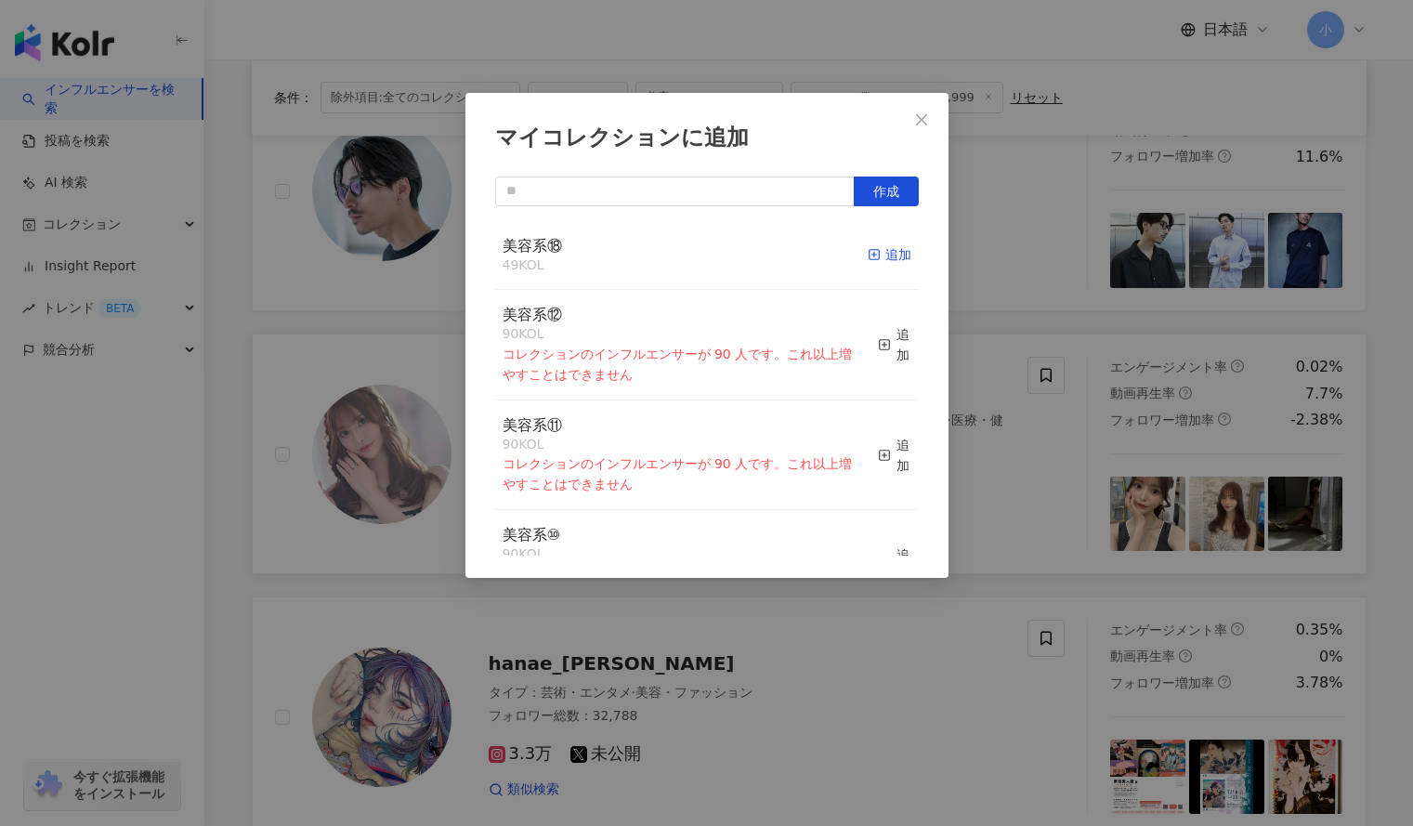
click at [881, 264] on div "追加" at bounding box center [890, 254] width 44 height 20
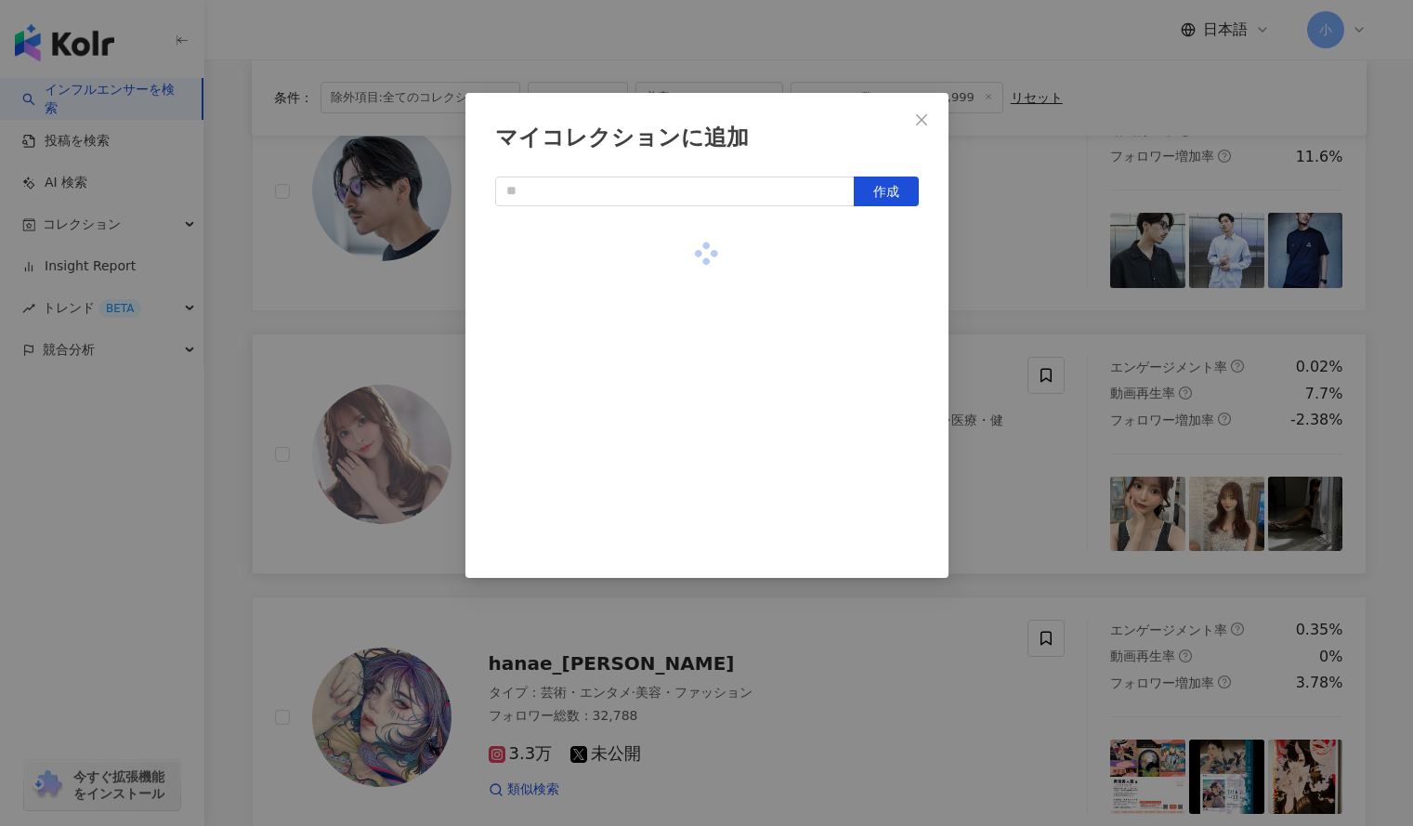
click at [1007, 266] on div "マイコレクションに追加 作成" at bounding box center [706, 413] width 1413 height 826
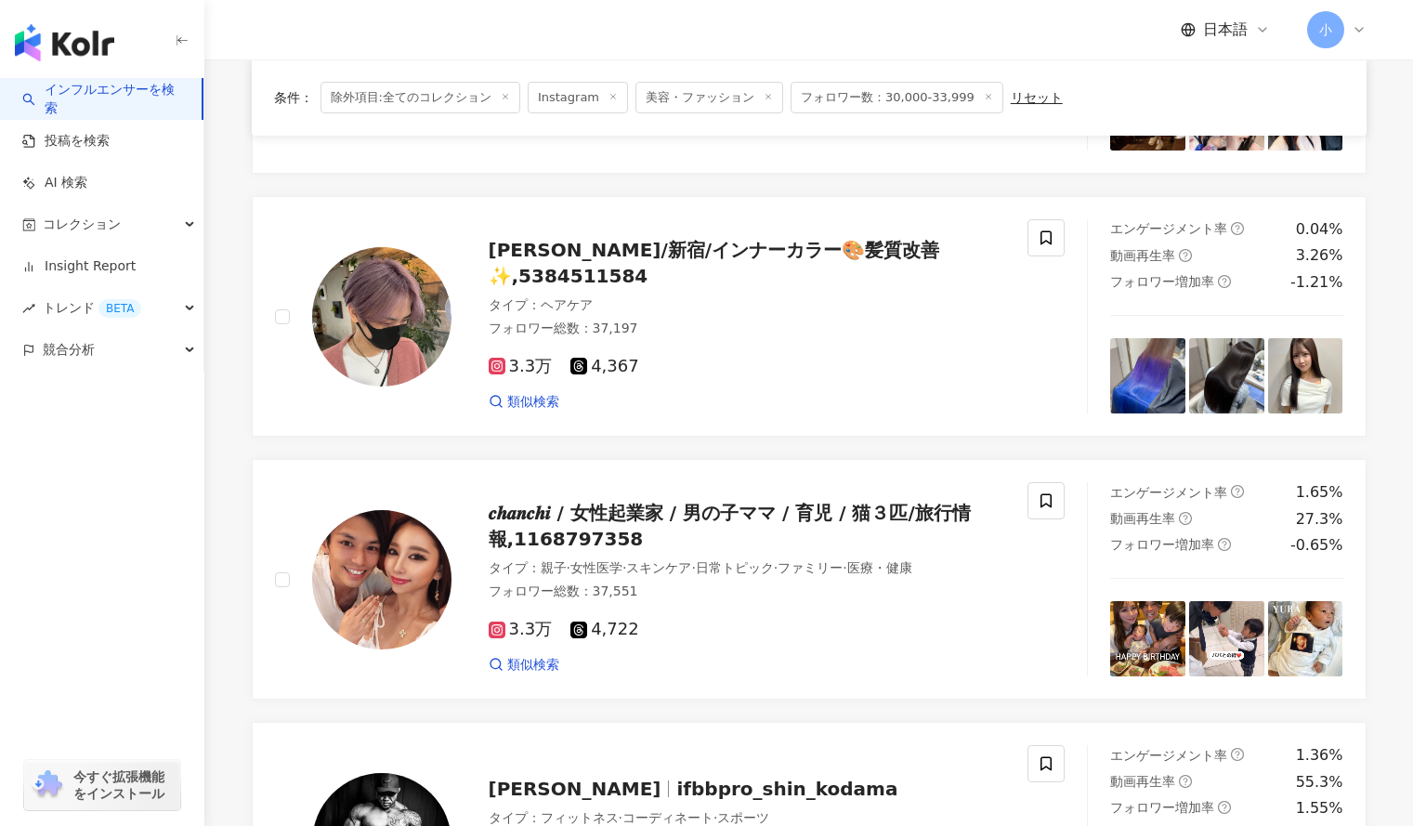
scroll to position [350, 0]
click at [1050, 504] on icon at bounding box center [1046, 501] width 17 height 17
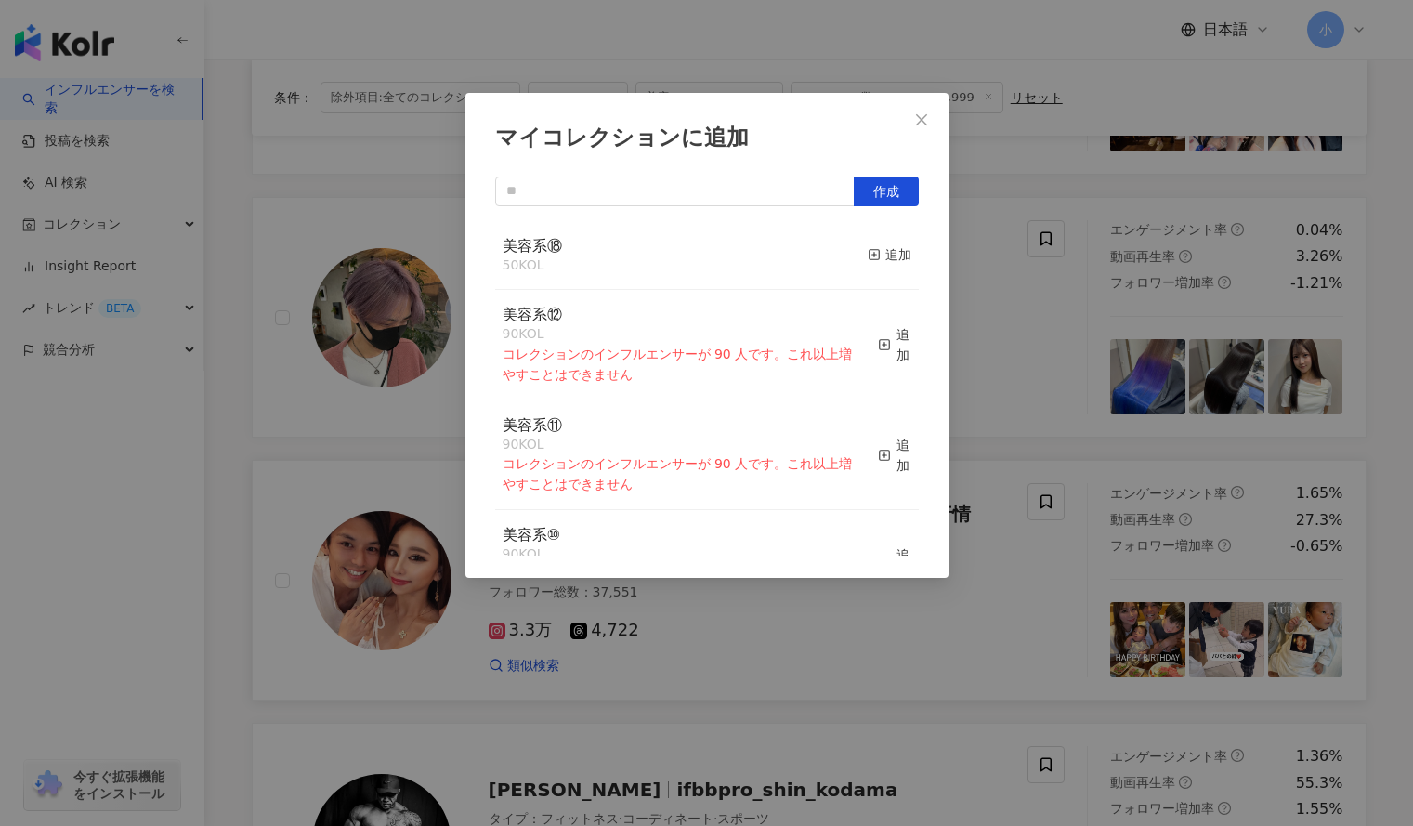
click at [887, 243] on button "追加" at bounding box center [890, 255] width 44 height 39
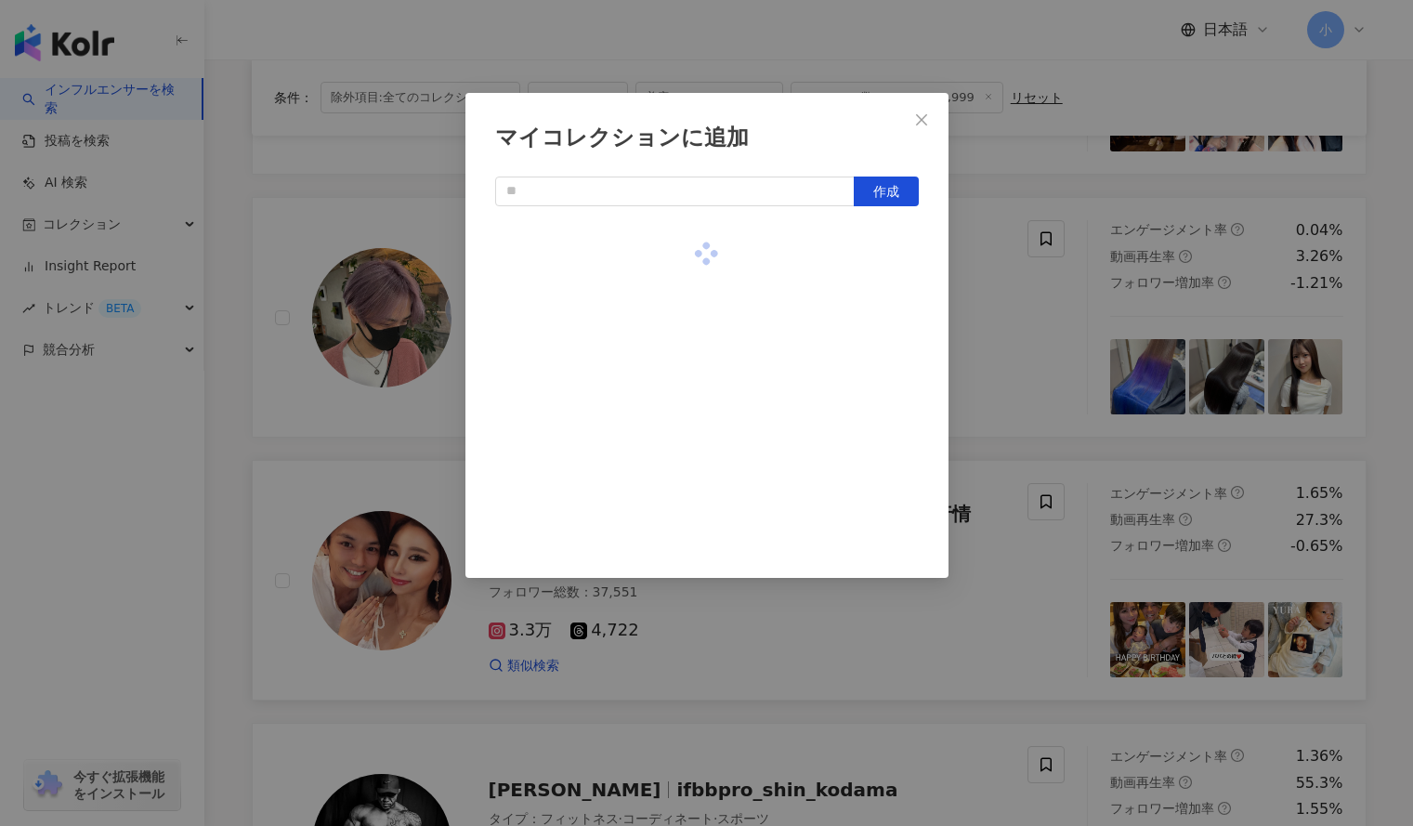
click at [993, 374] on div "マイコレクションに追加 作成" at bounding box center [706, 413] width 1413 height 826
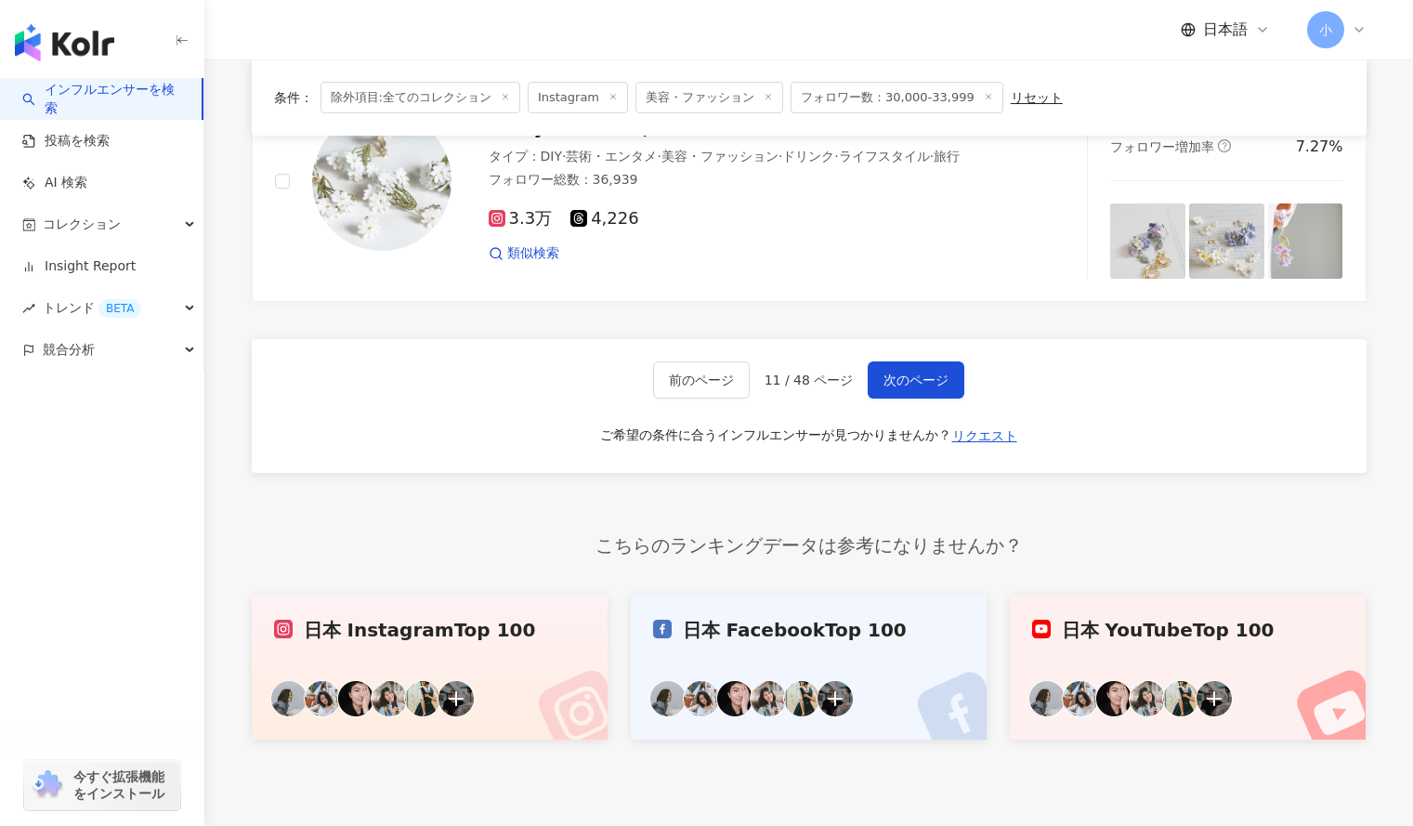
scroll to position [3135, 0]
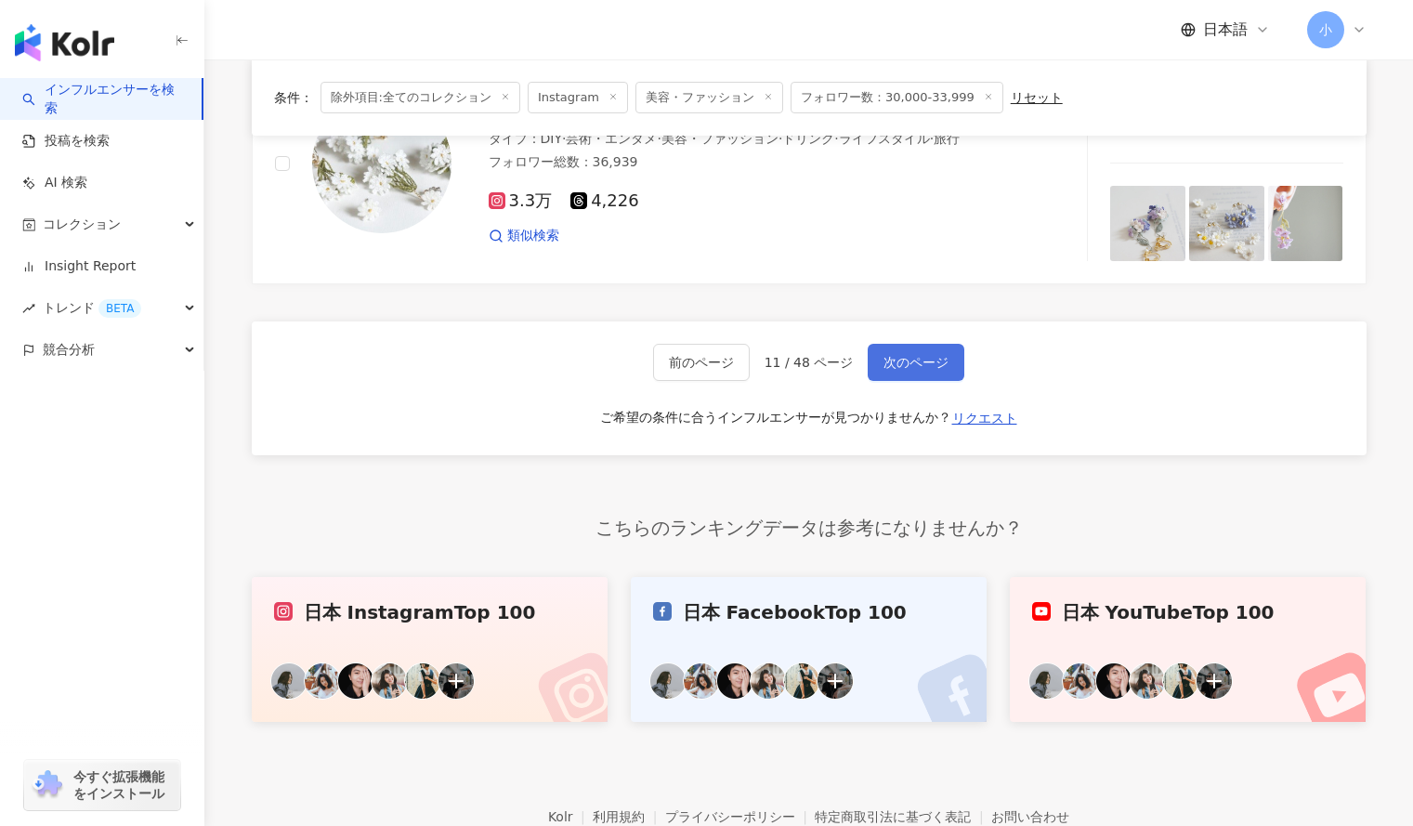
click at [916, 369] on span "次のページ" at bounding box center [916, 362] width 65 height 15
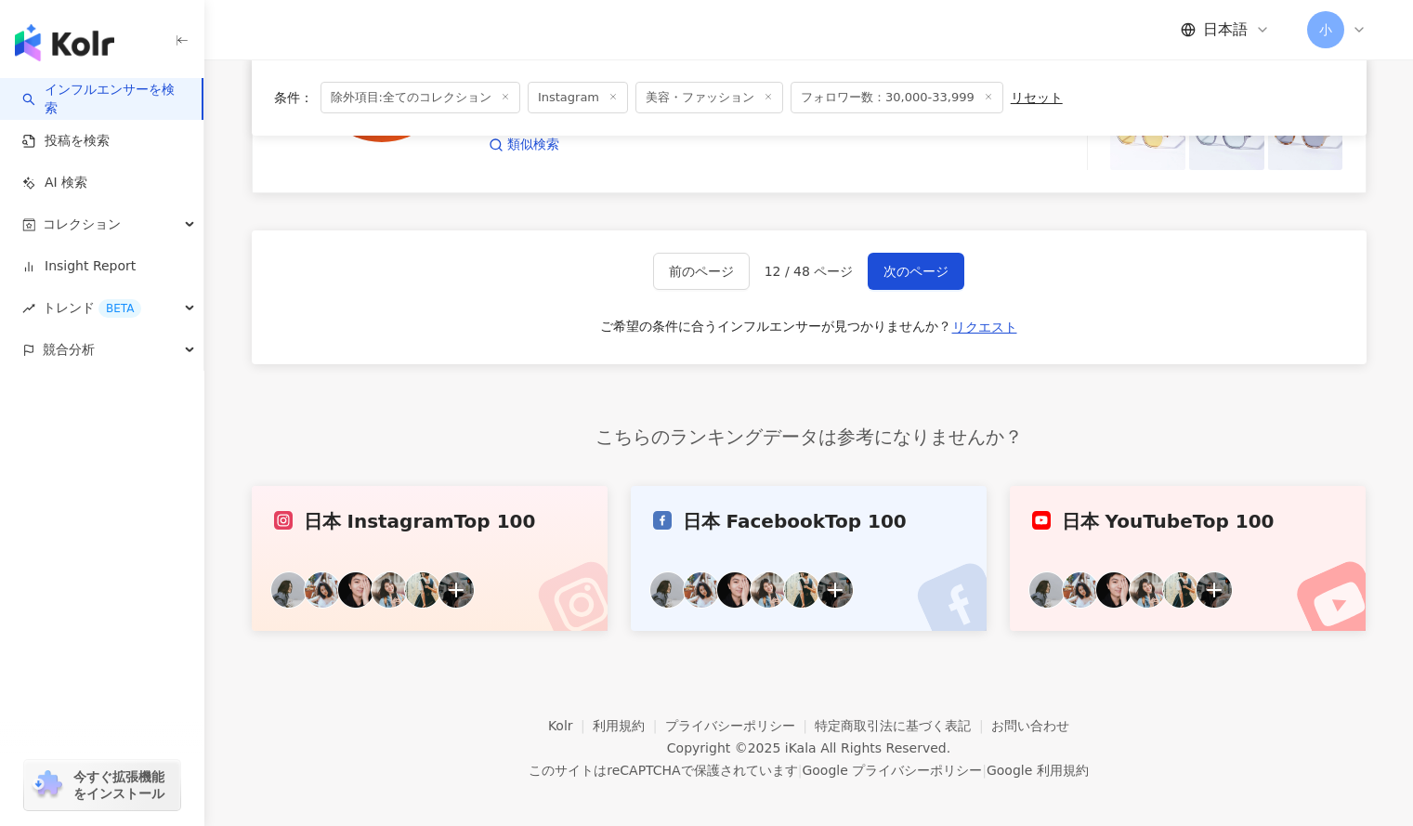
scroll to position [3237, 0]
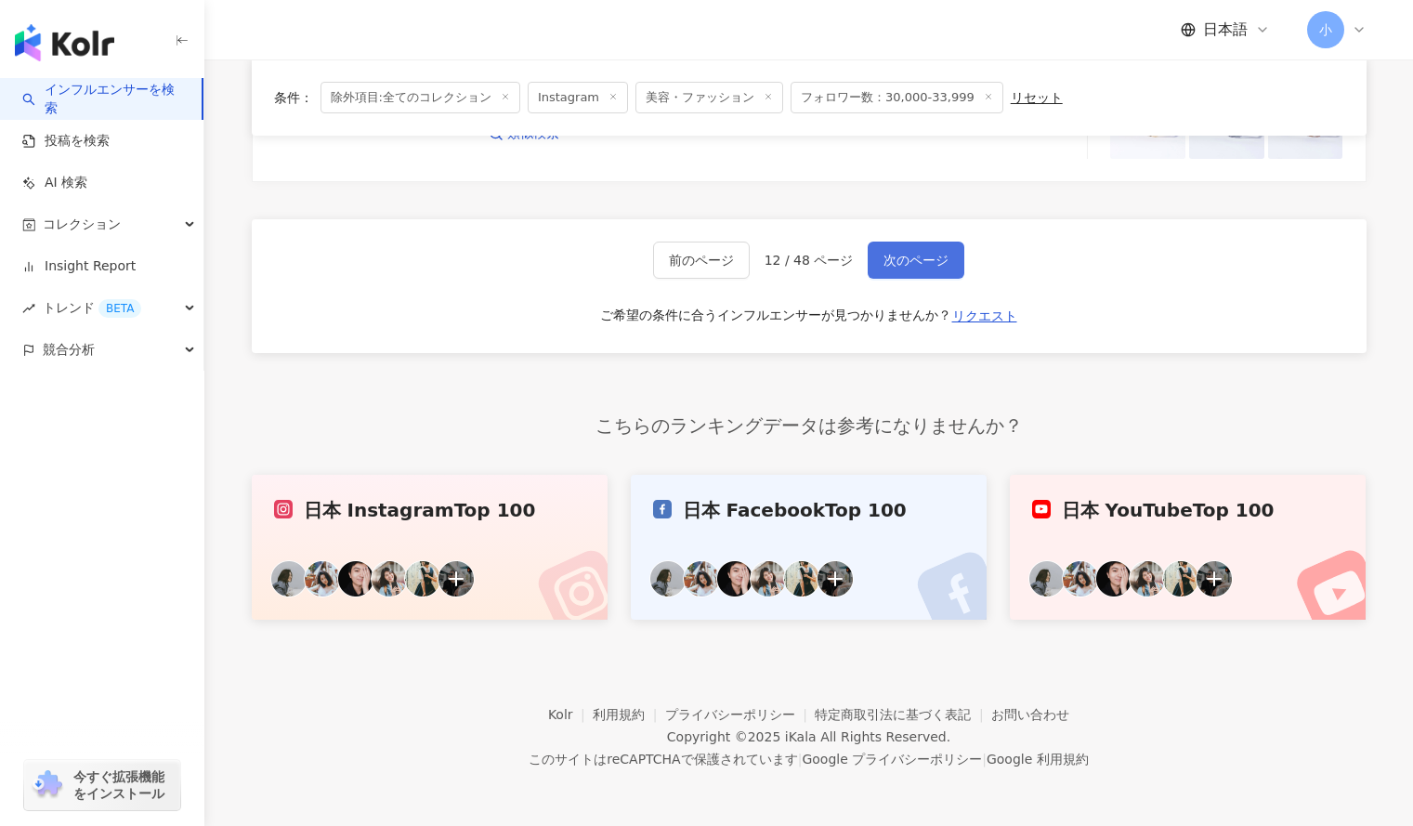
click at [909, 260] on span "次のページ" at bounding box center [916, 260] width 65 height 15
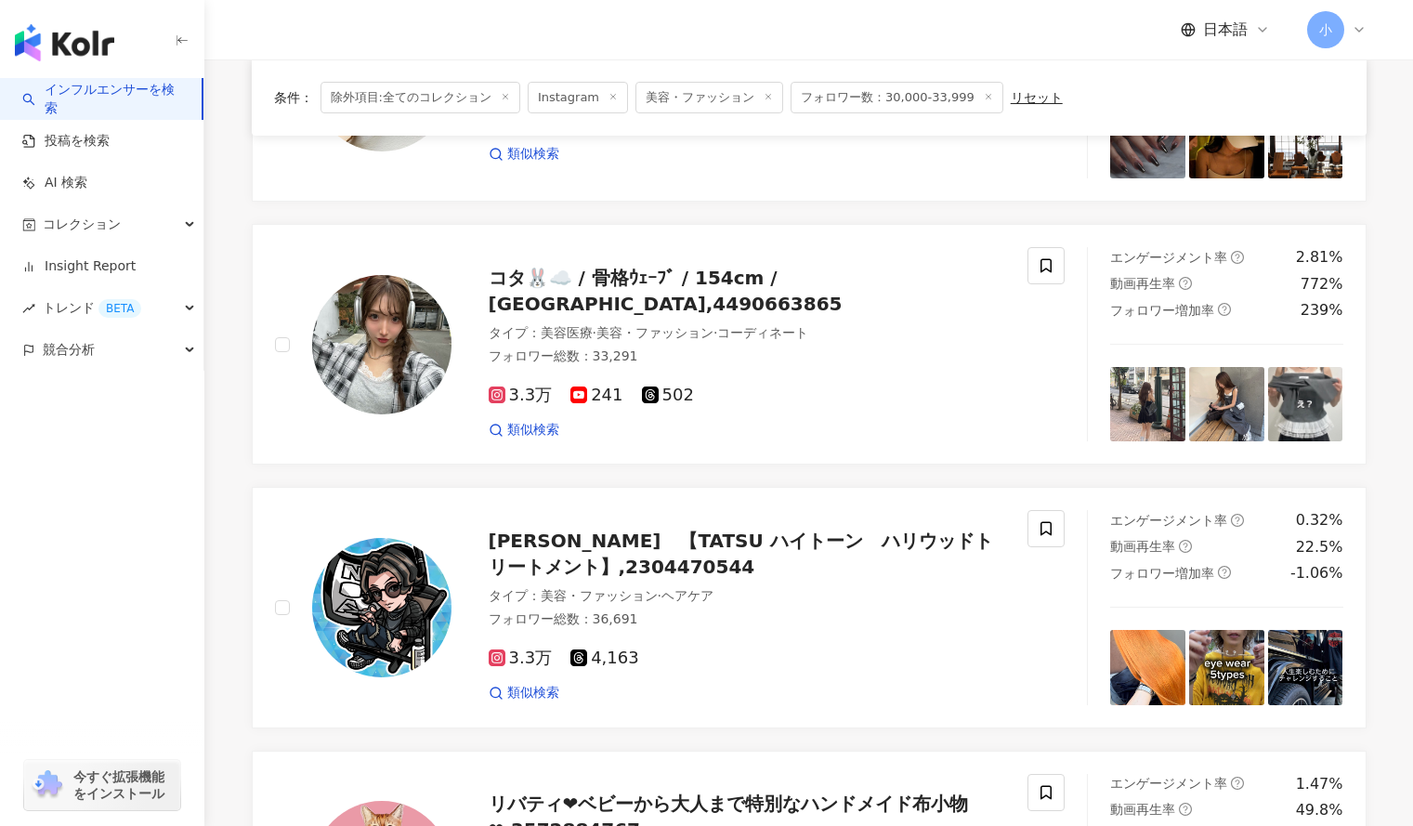
scroll to position [2426, 0]
click at [1038, 272] on icon at bounding box center [1046, 266] width 17 height 17
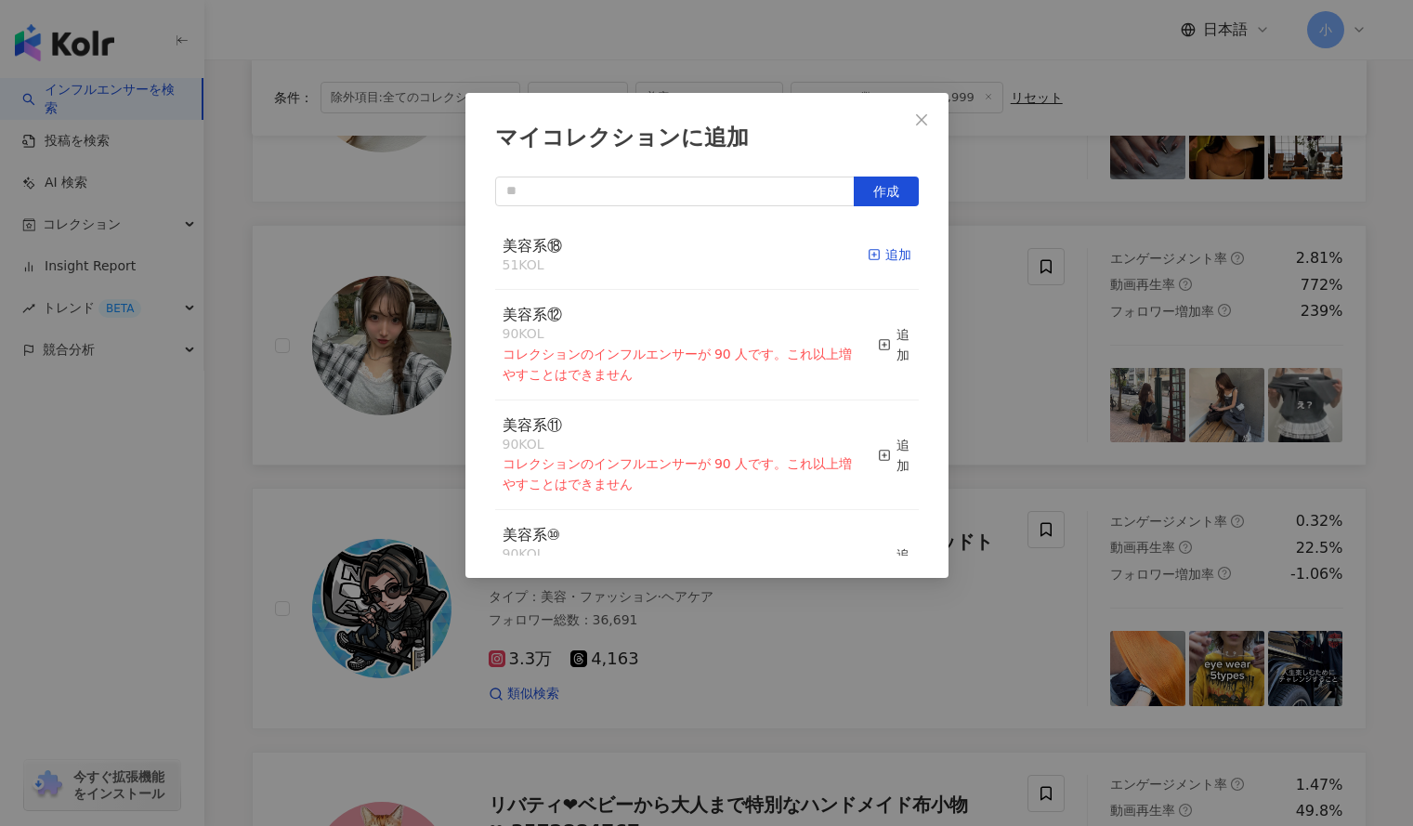
click at [879, 250] on div "追加" at bounding box center [890, 254] width 44 height 20
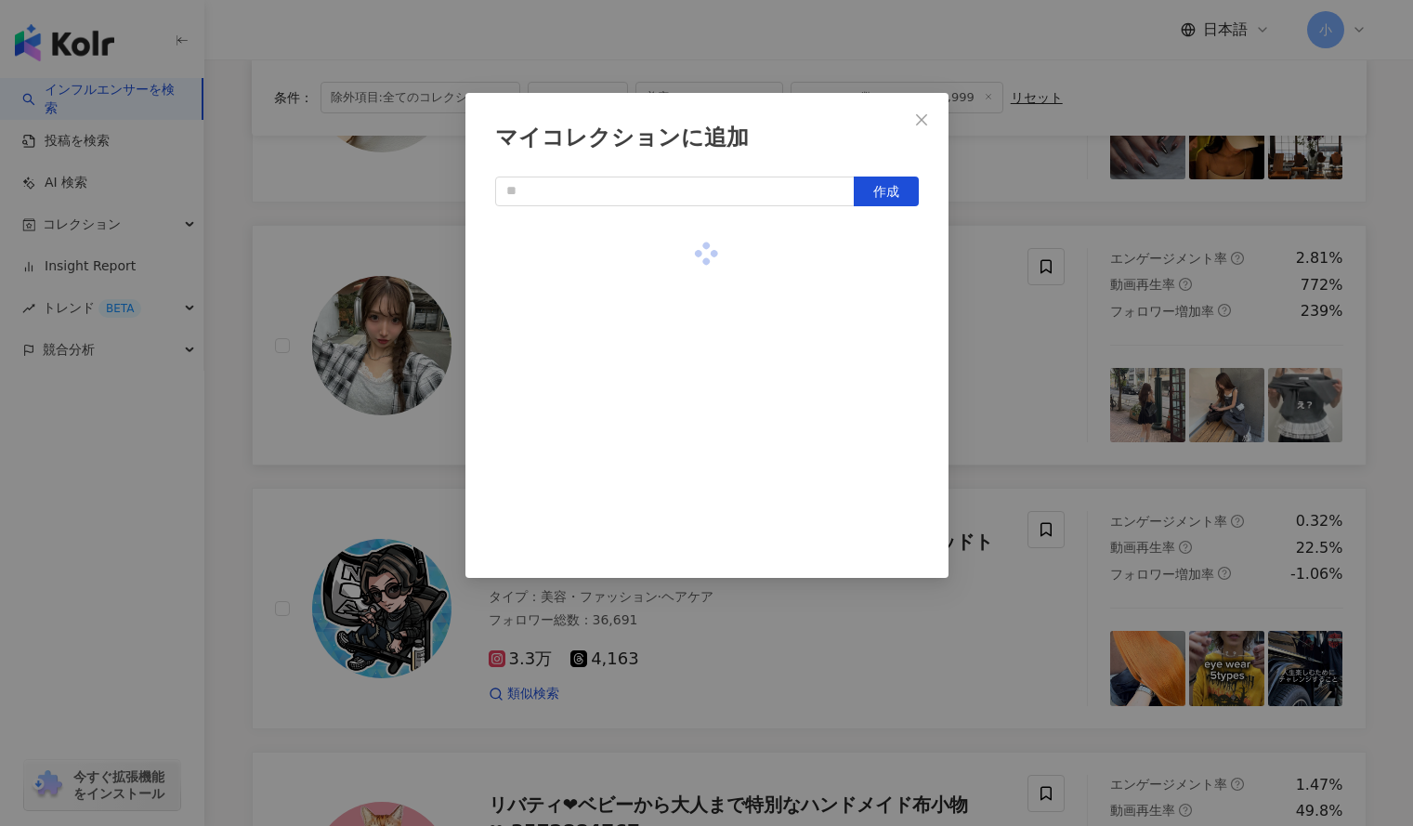
click at [1017, 219] on div "マイコレクションに追加 作成" at bounding box center [706, 413] width 1413 height 826
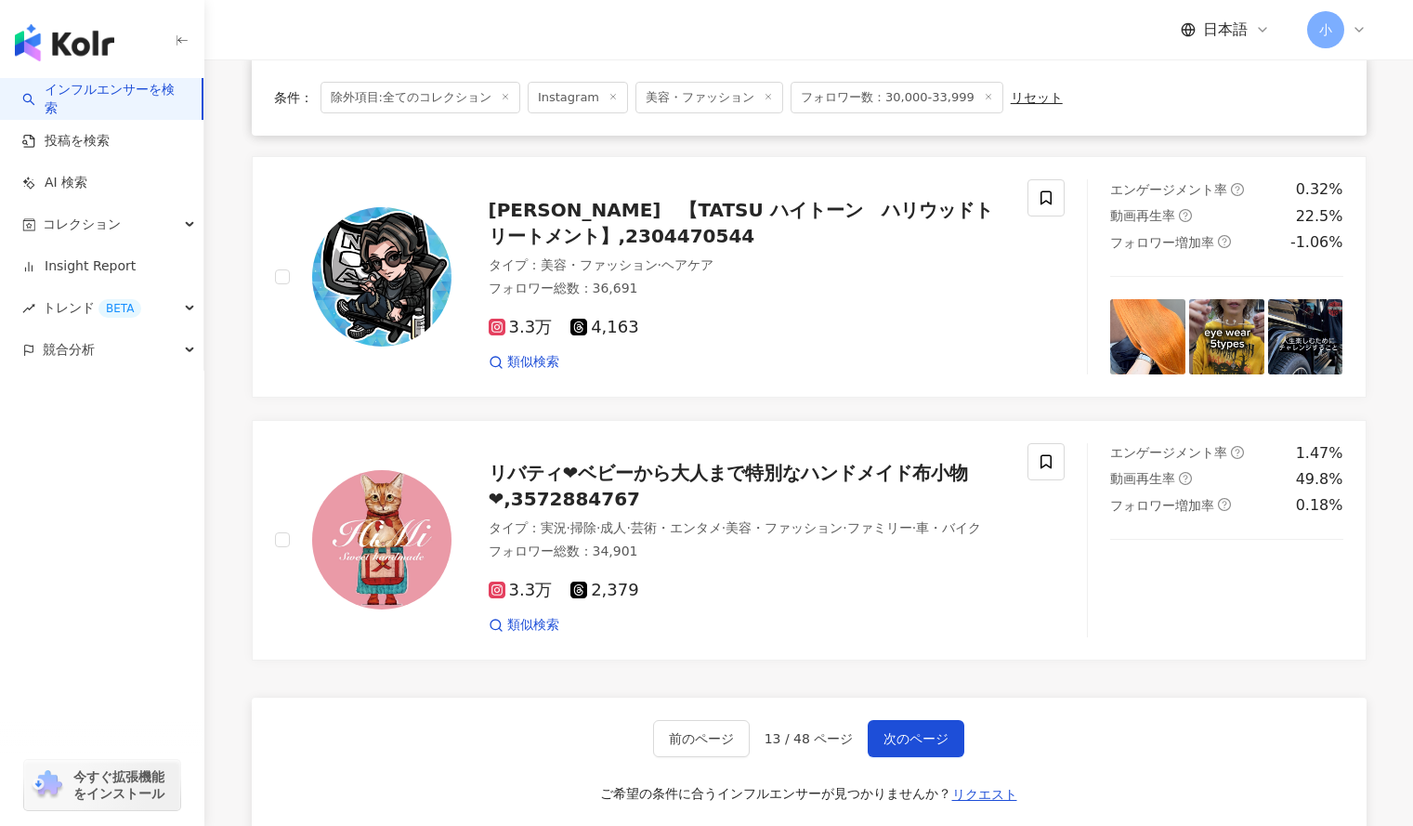
scroll to position [2810, 0]
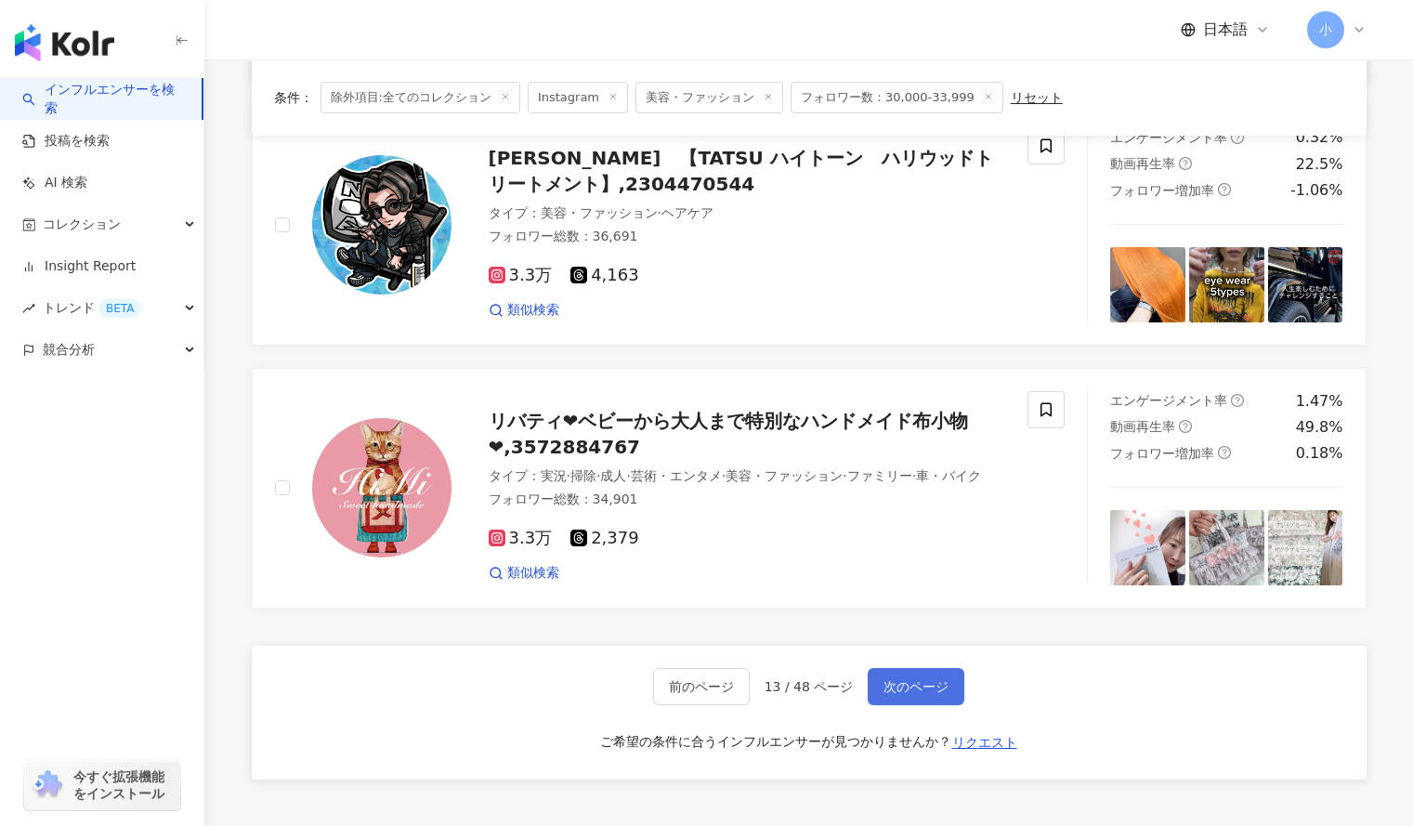
click at [904, 694] on span "次のページ" at bounding box center [916, 686] width 65 height 15
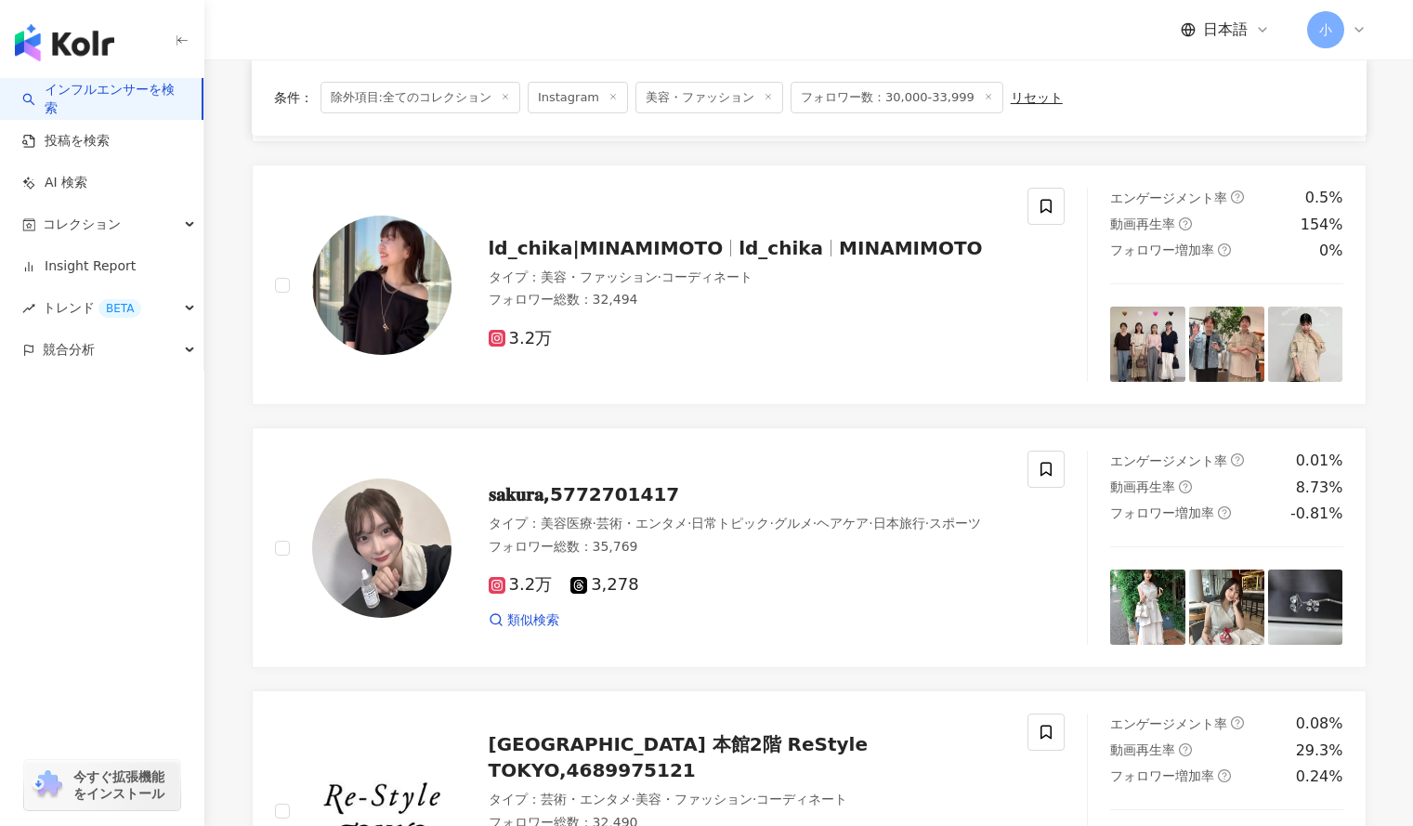
scroll to position [645, 0]
click at [1050, 470] on icon at bounding box center [1046, 470] width 17 height 17
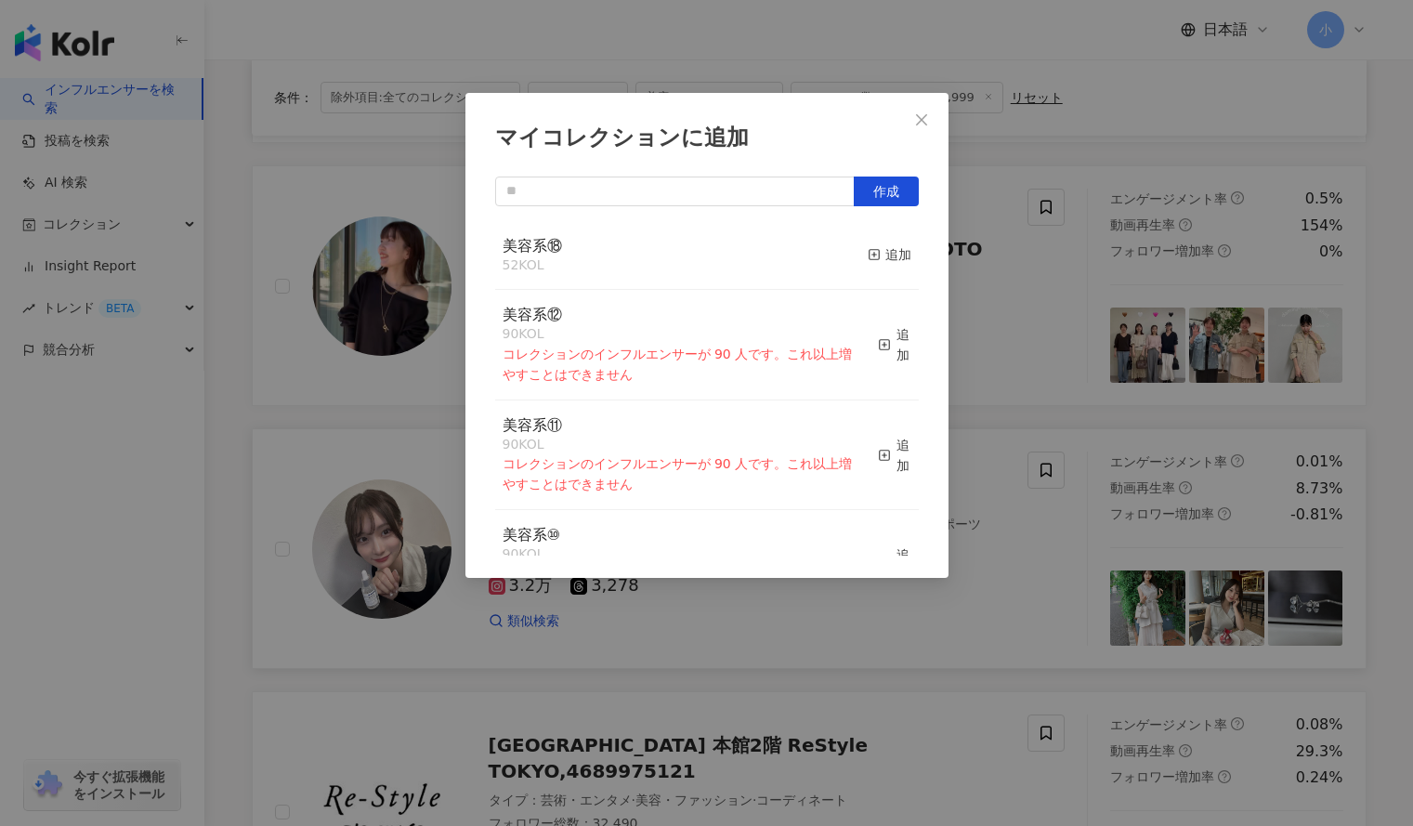
click at [874, 266] on button "追加" at bounding box center [890, 255] width 44 height 39
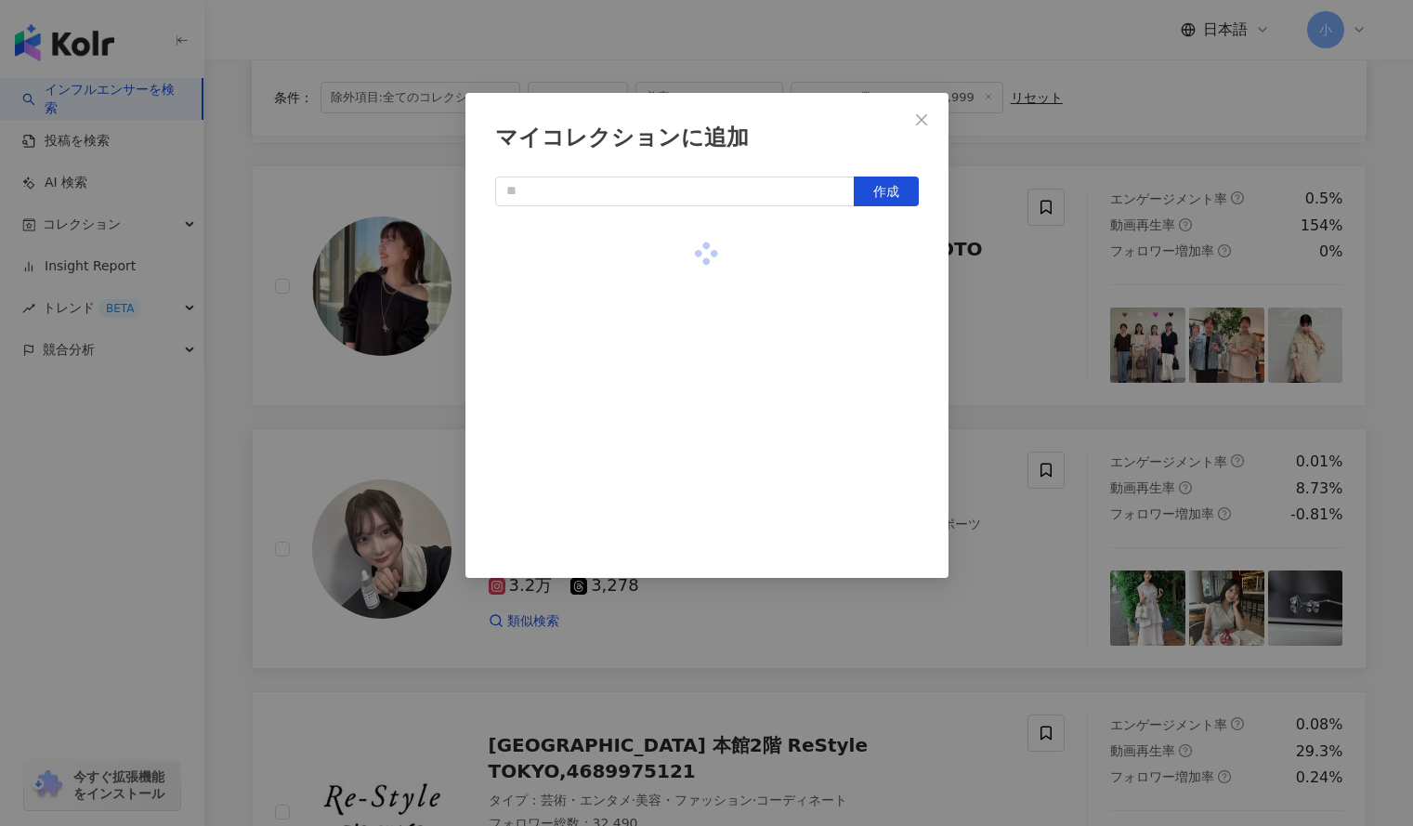
click at [993, 285] on div "マイコレクションに追加 作成" at bounding box center [706, 413] width 1413 height 826
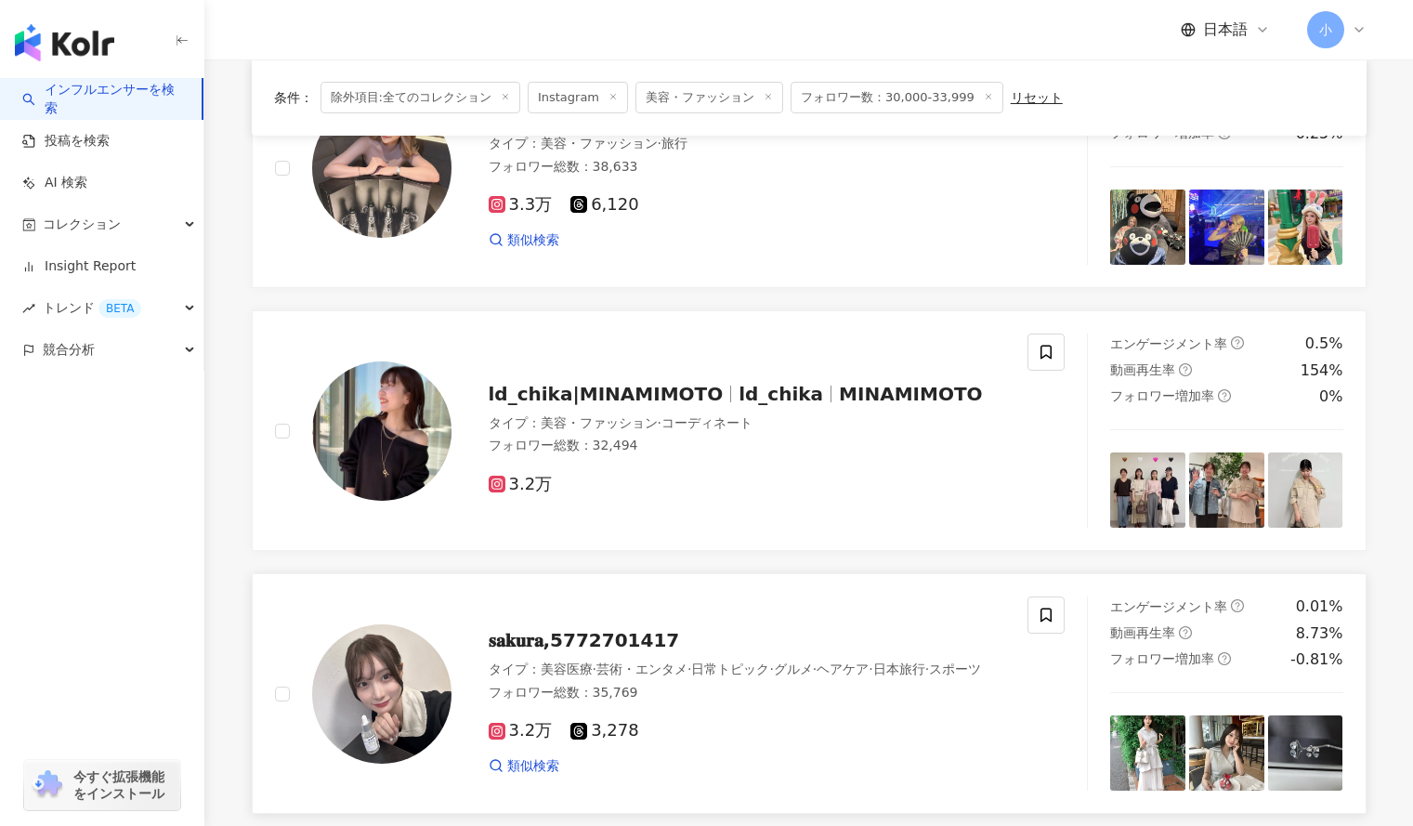
scroll to position [499, 0]
click at [1049, 346] on icon at bounding box center [1046, 353] width 17 height 17
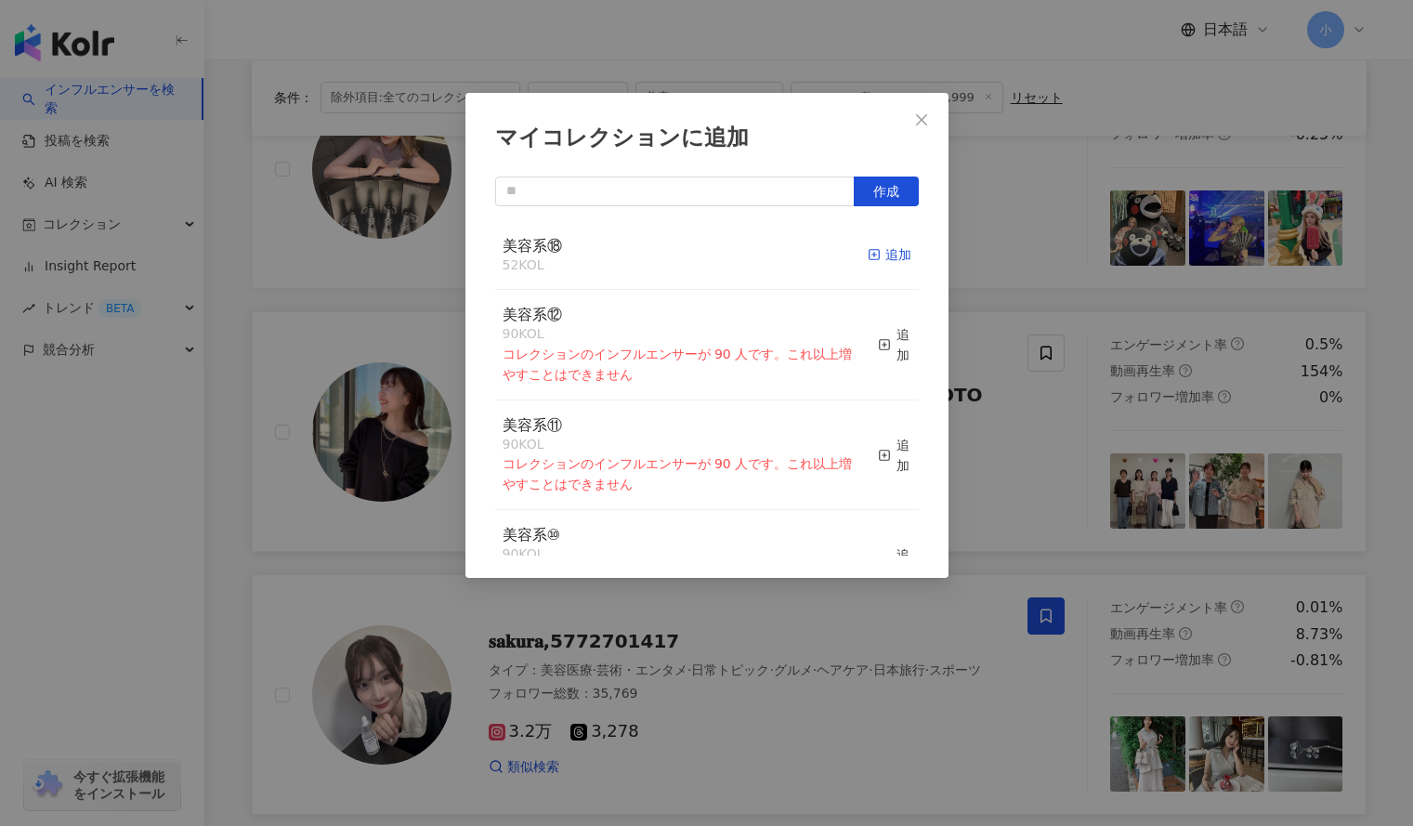
click at [876, 250] on div "追加" at bounding box center [890, 254] width 44 height 20
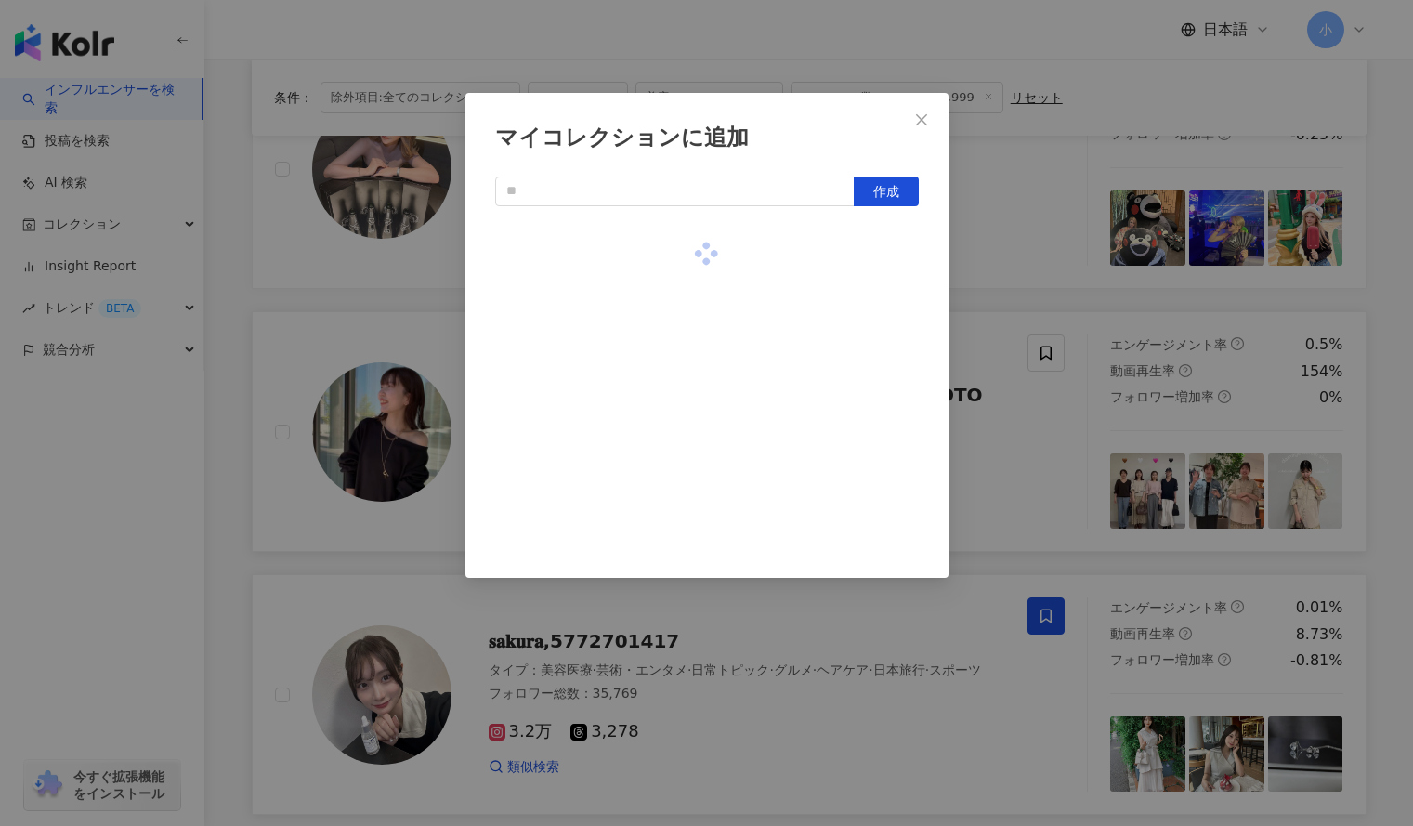
click at [1015, 245] on div "マイコレクションに追加 作成" at bounding box center [706, 413] width 1413 height 826
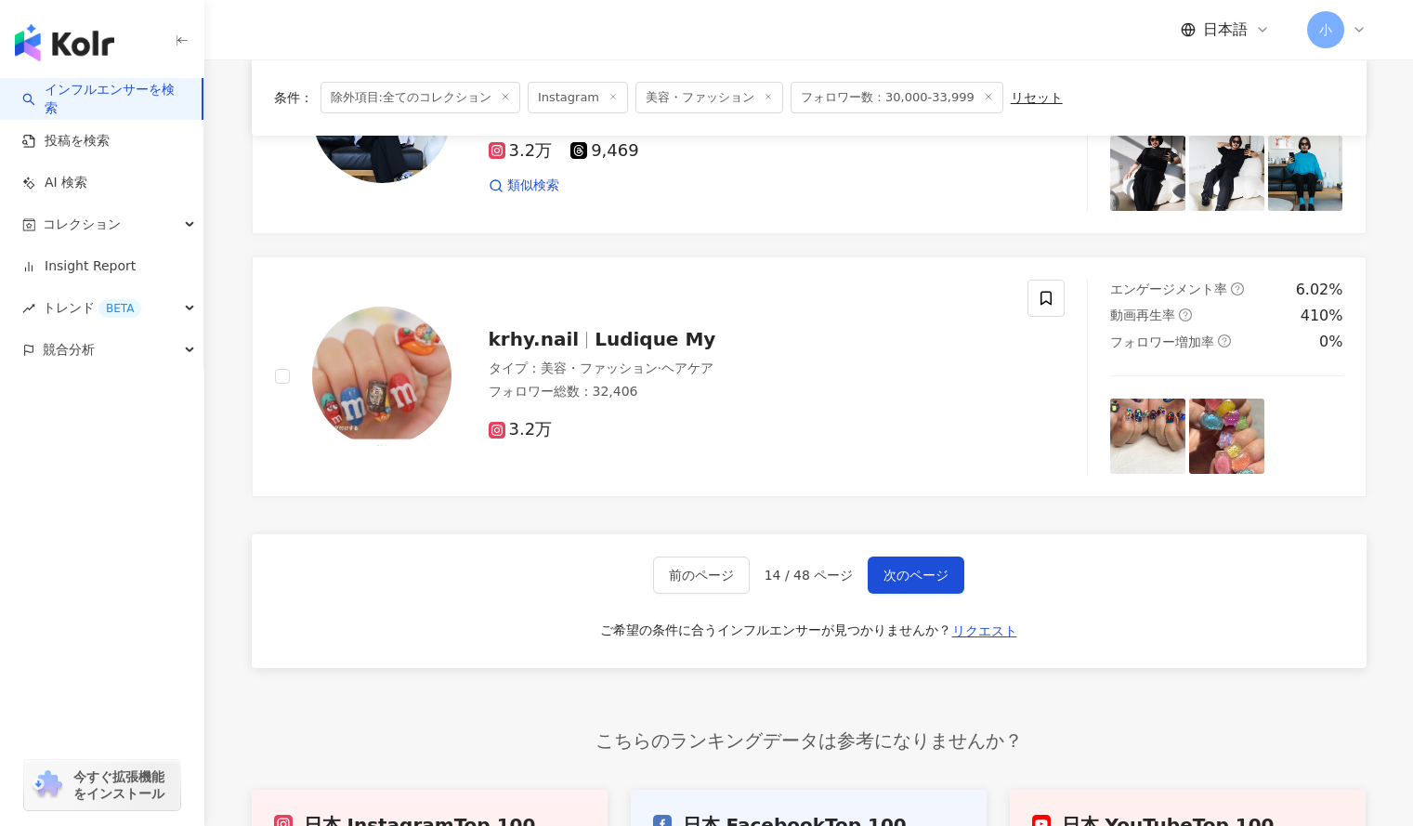
scroll to position [2923, 0]
click at [920, 574] on span "次のページ" at bounding box center [916, 574] width 65 height 15
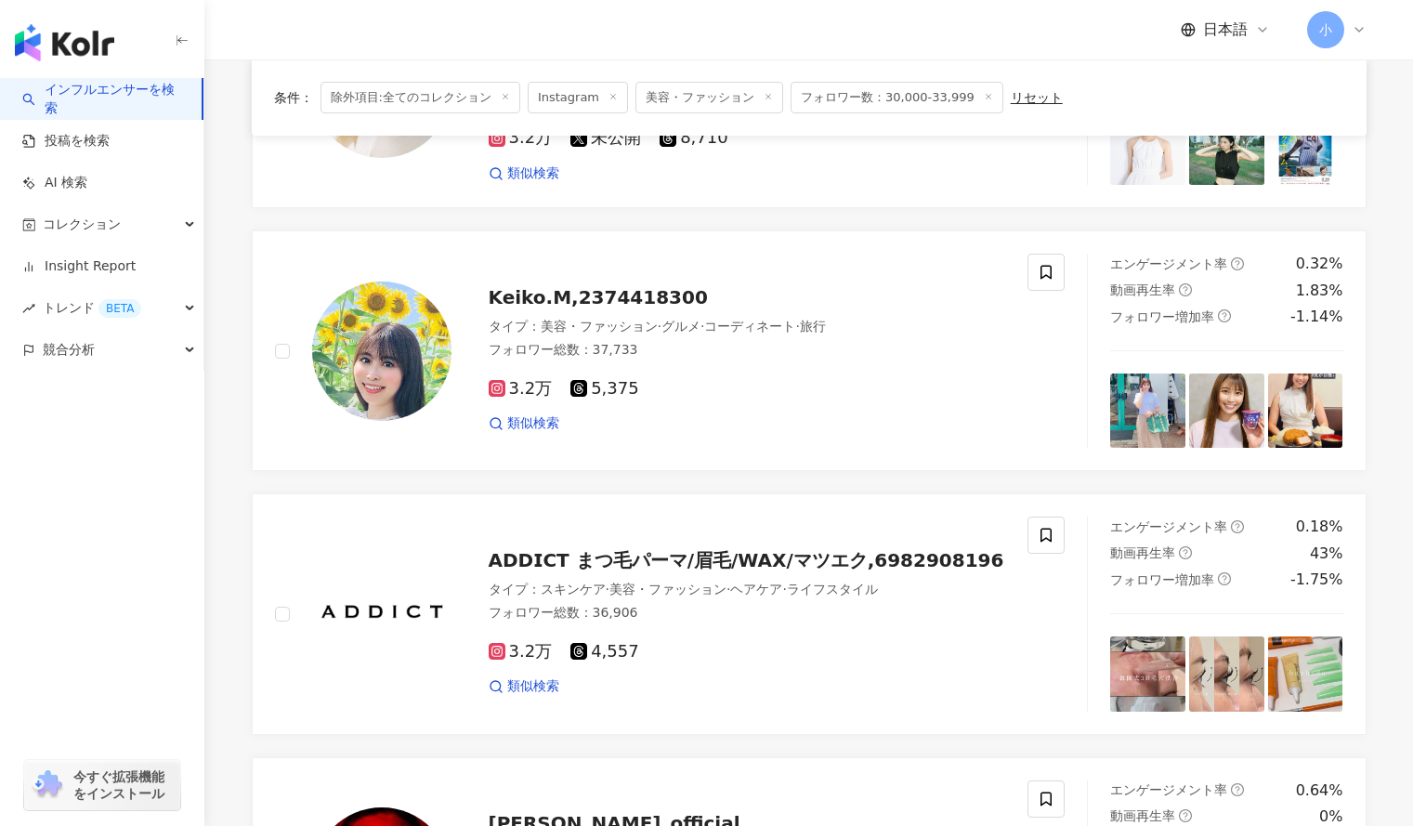
scroll to position [2357, 0]
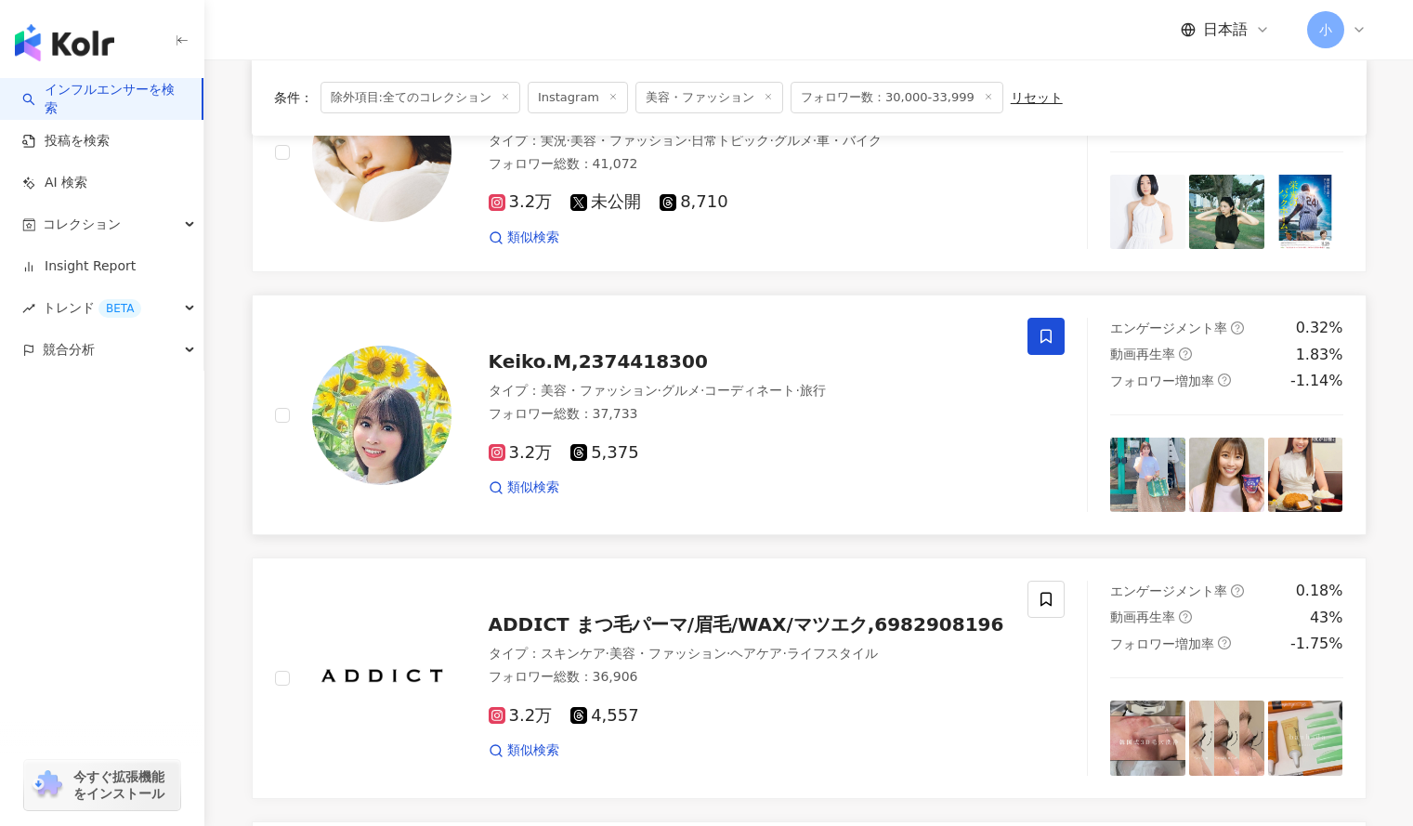
click at [1038, 341] on icon at bounding box center [1046, 336] width 17 height 17
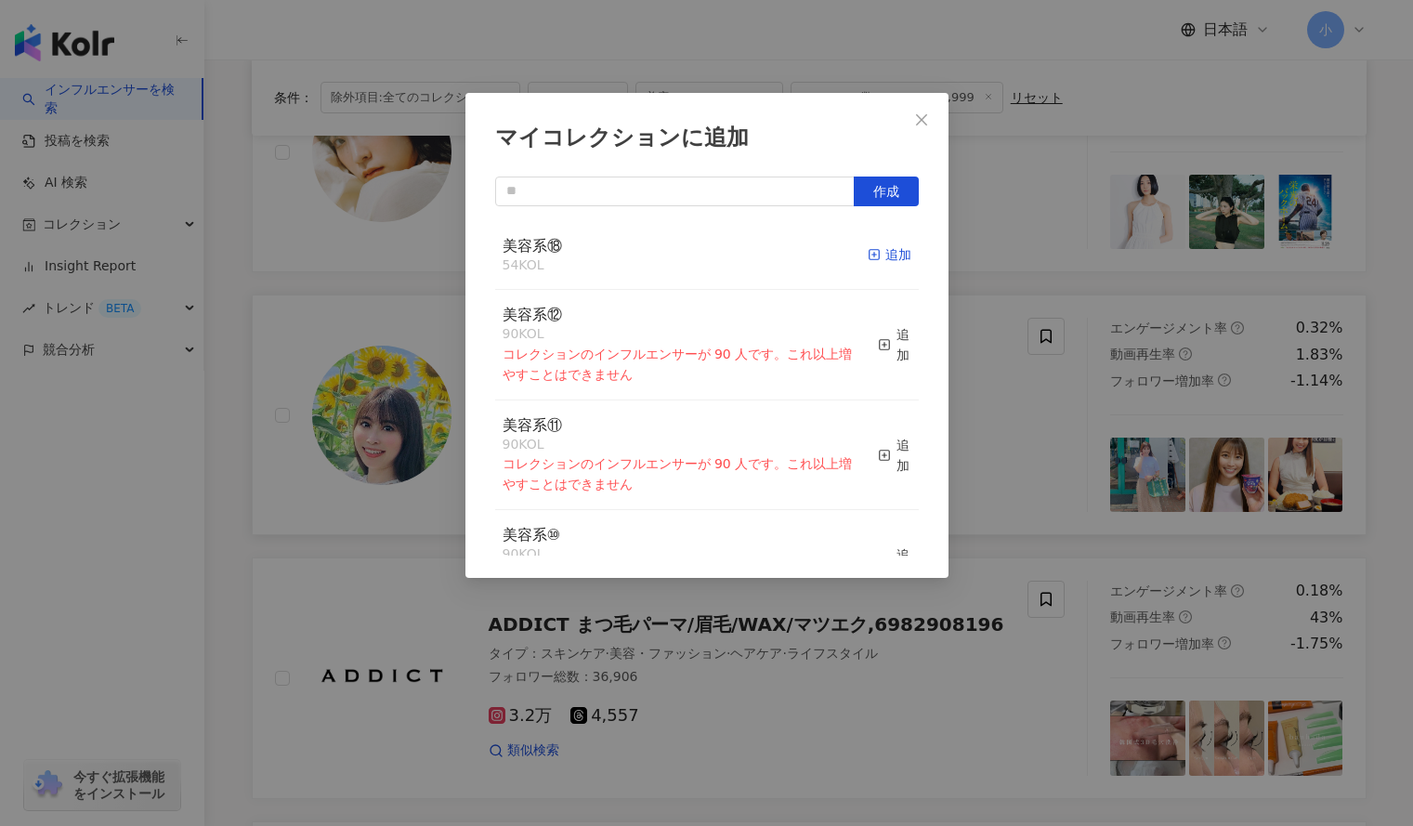
click at [876, 255] on div "追加" at bounding box center [890, 254] width 44 height 20
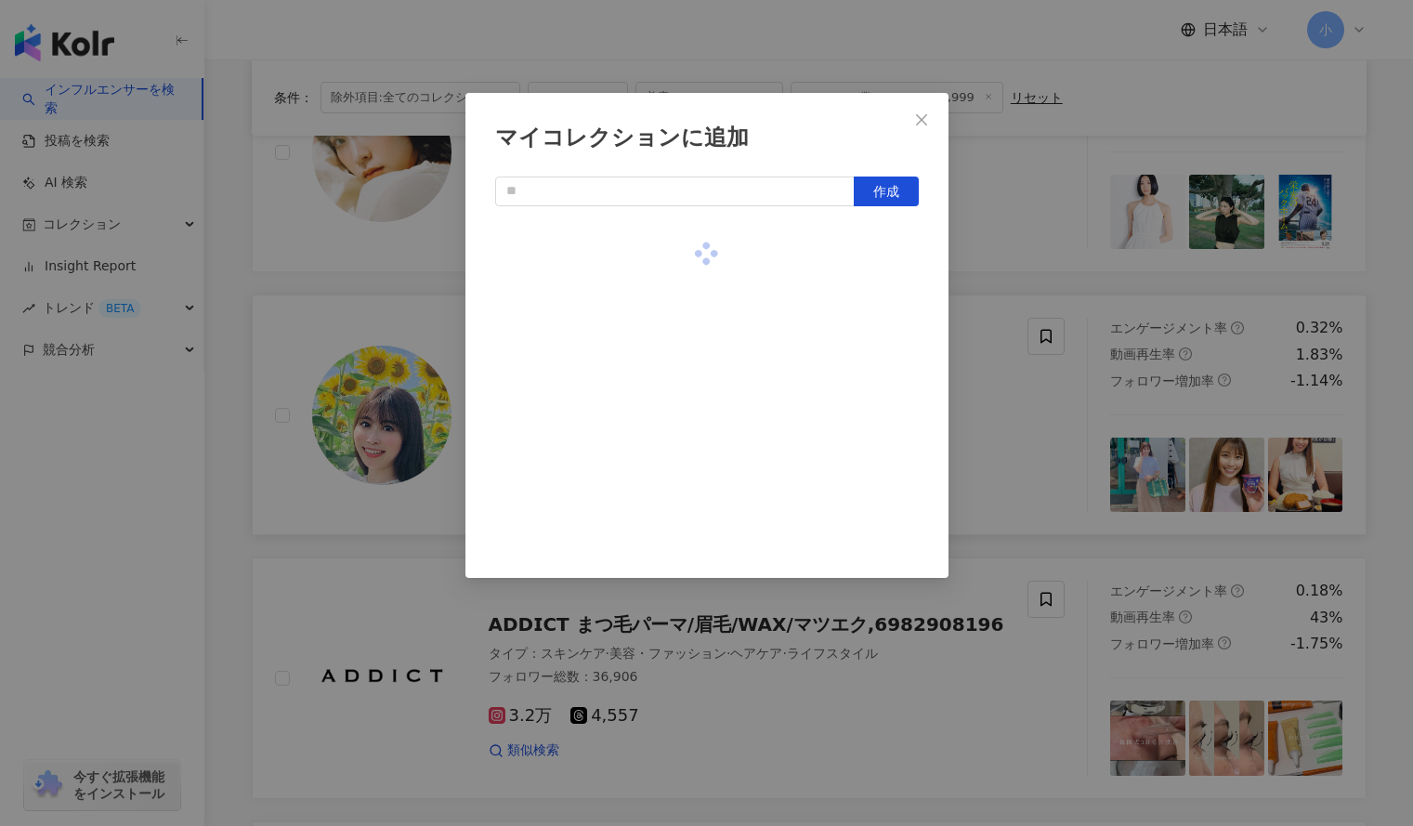
click at [999, 250] on div "マイコレクションに追加 作成" at bounding box center [706, 413] width 1413 height 826
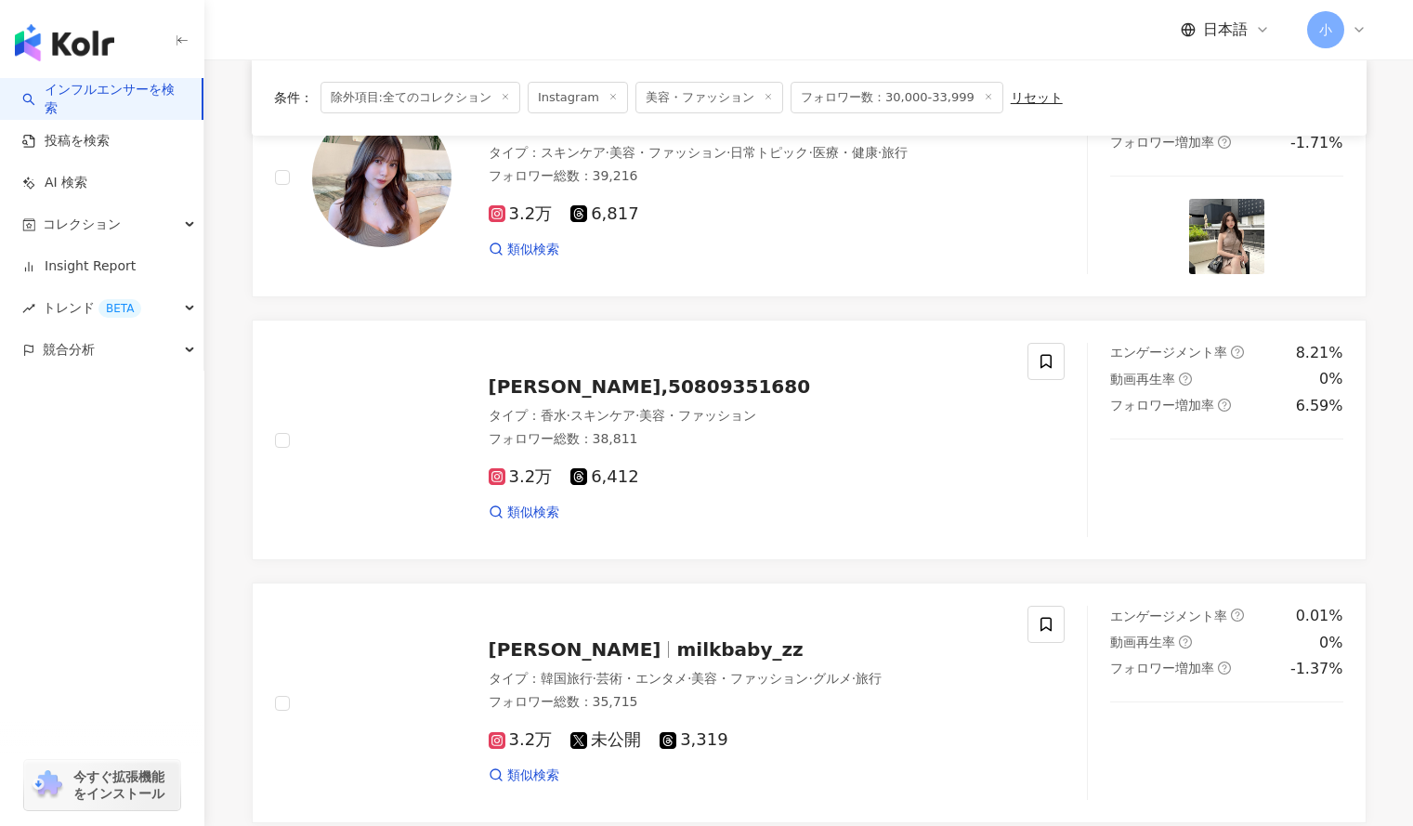
scroll to position [227, 0]
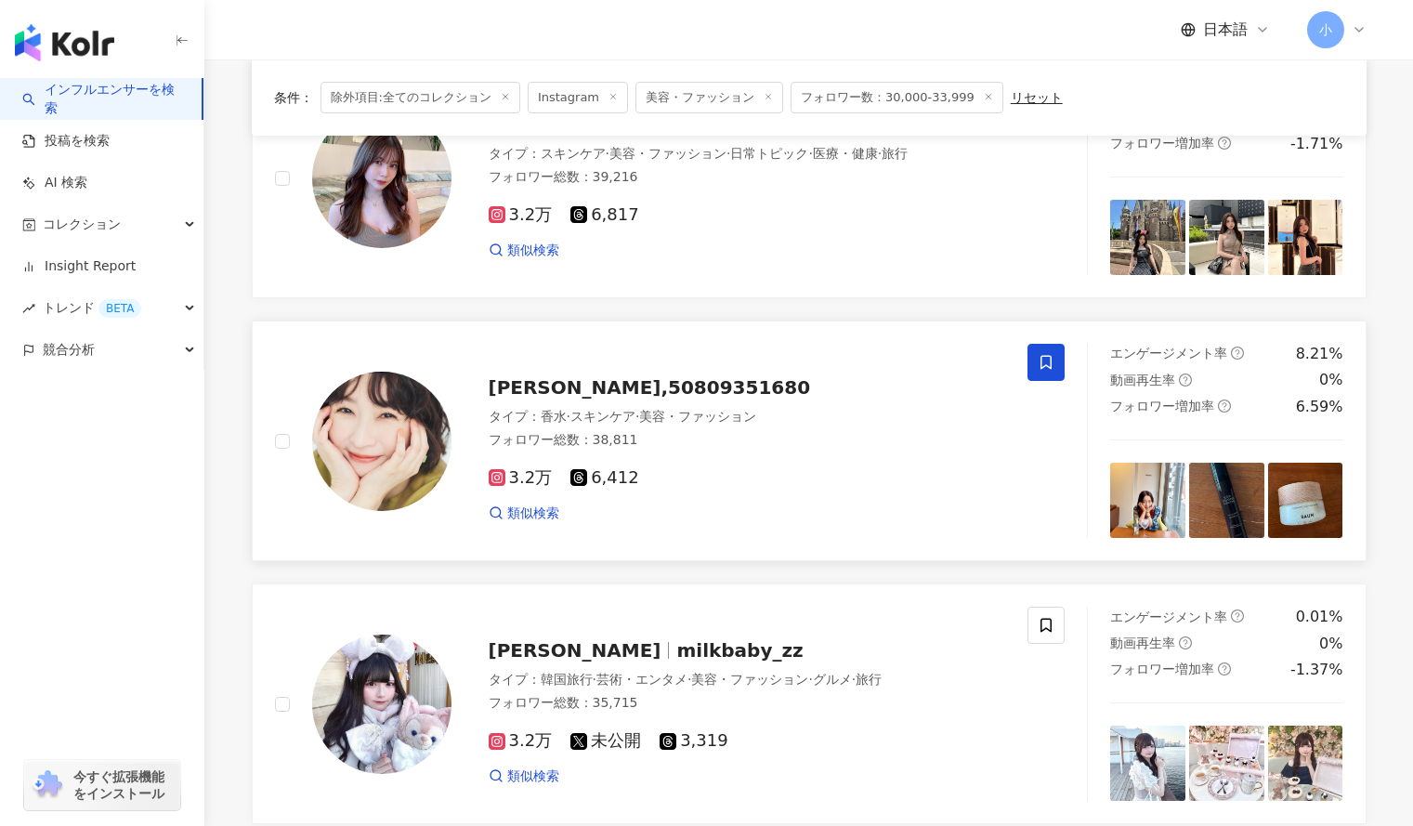
click at [1049, 362] on icon at bounding box center [1046, 362] width 17 height 17
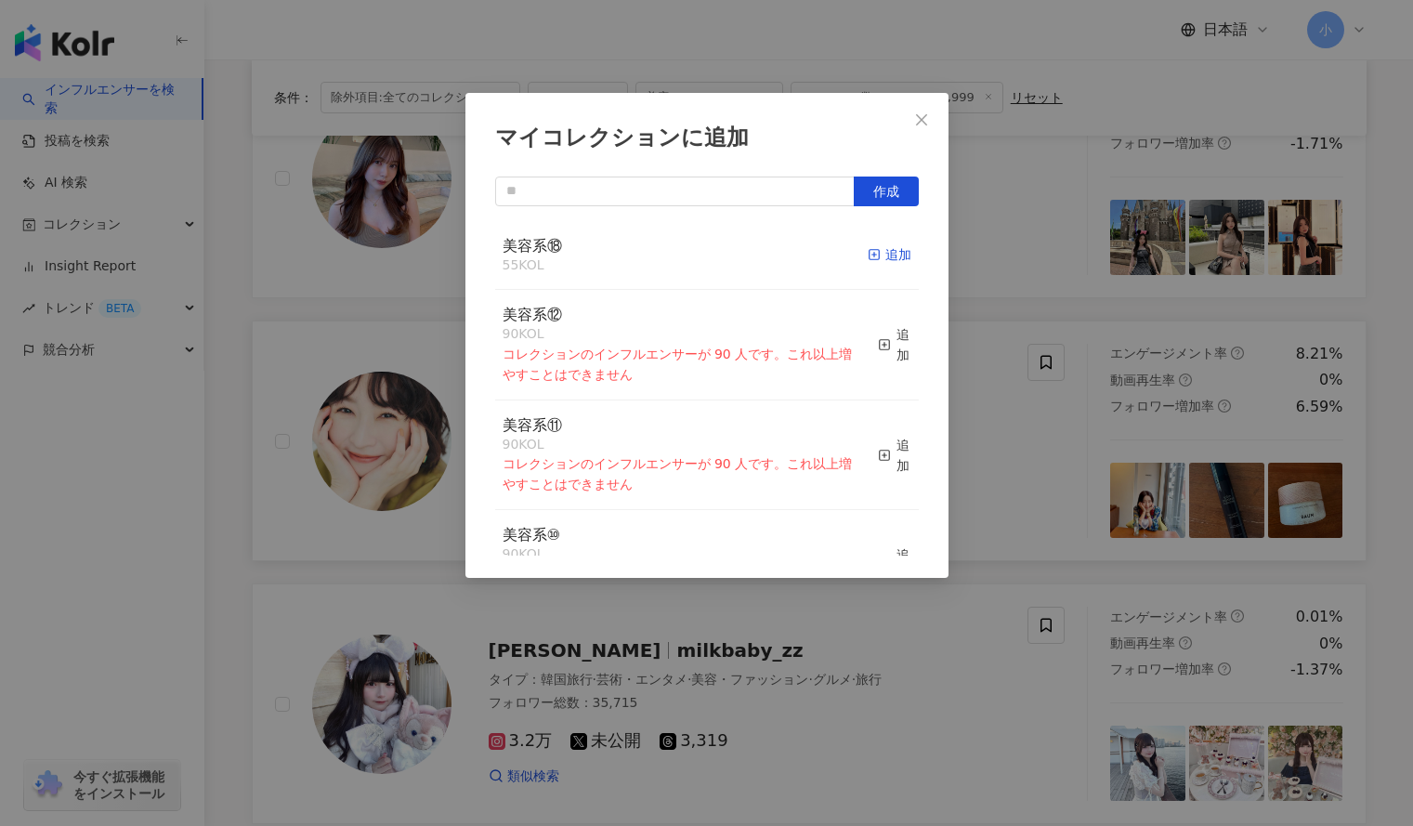
click at [877, 254] on div "追加" at bounding box center [890, 254] width 44 height 20
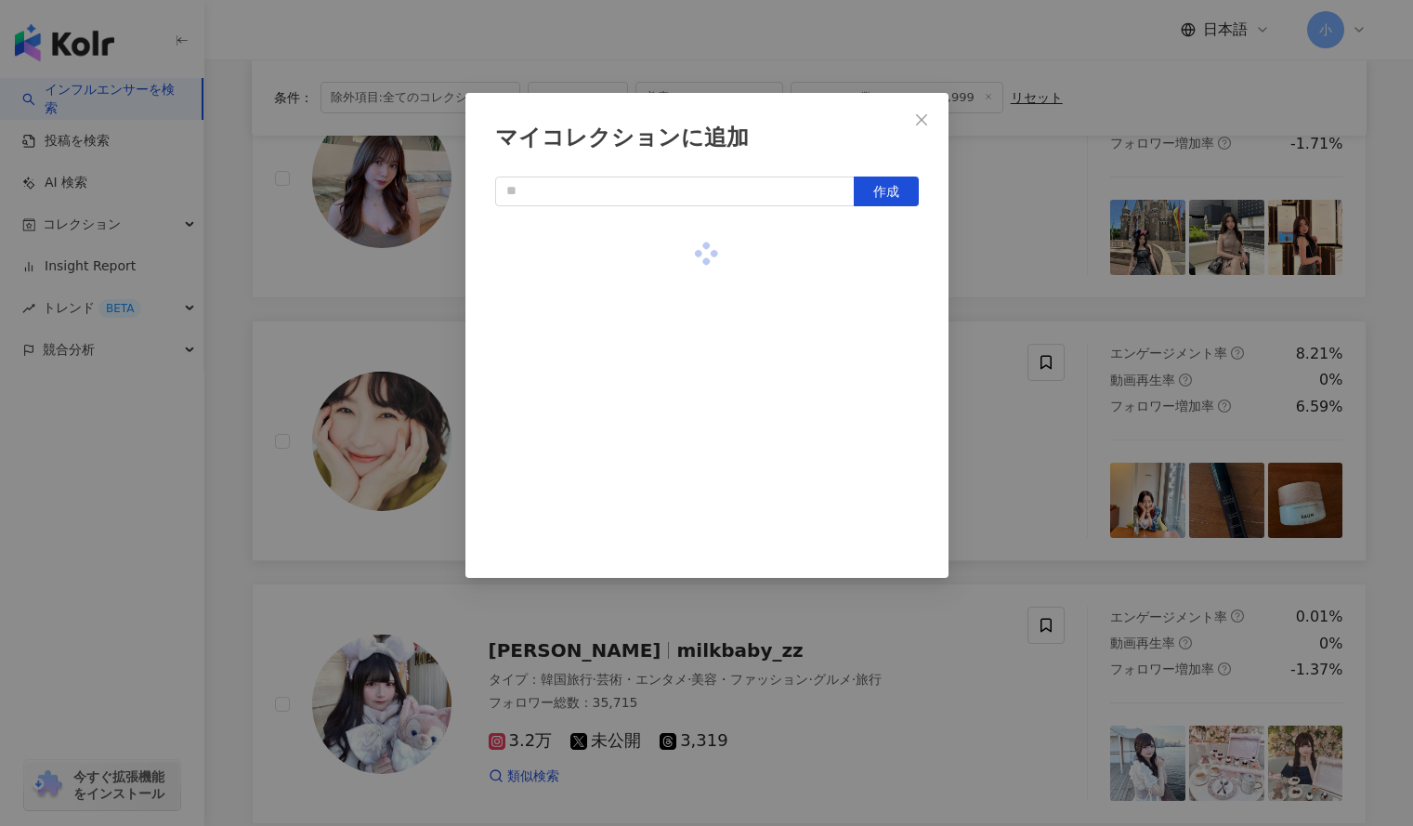
click at [992, 310] on div "マイコレクションに追加 作成" at bounding box center [706, 413] width 1413 height 826
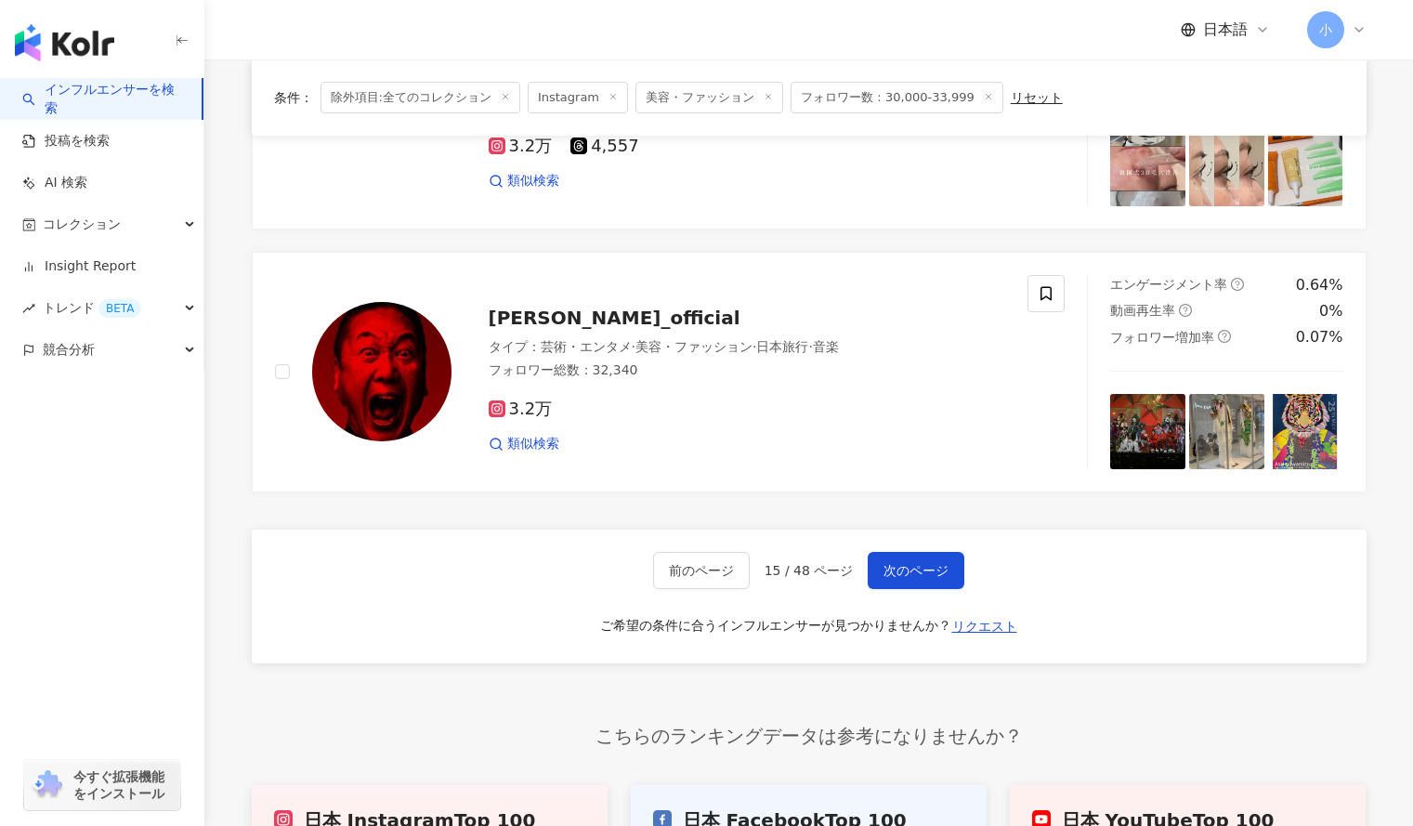
scroll to position [2927, 0]
click at [925, 562] on span "次のページ" at bounding box center [916, 569] width 65 height 15
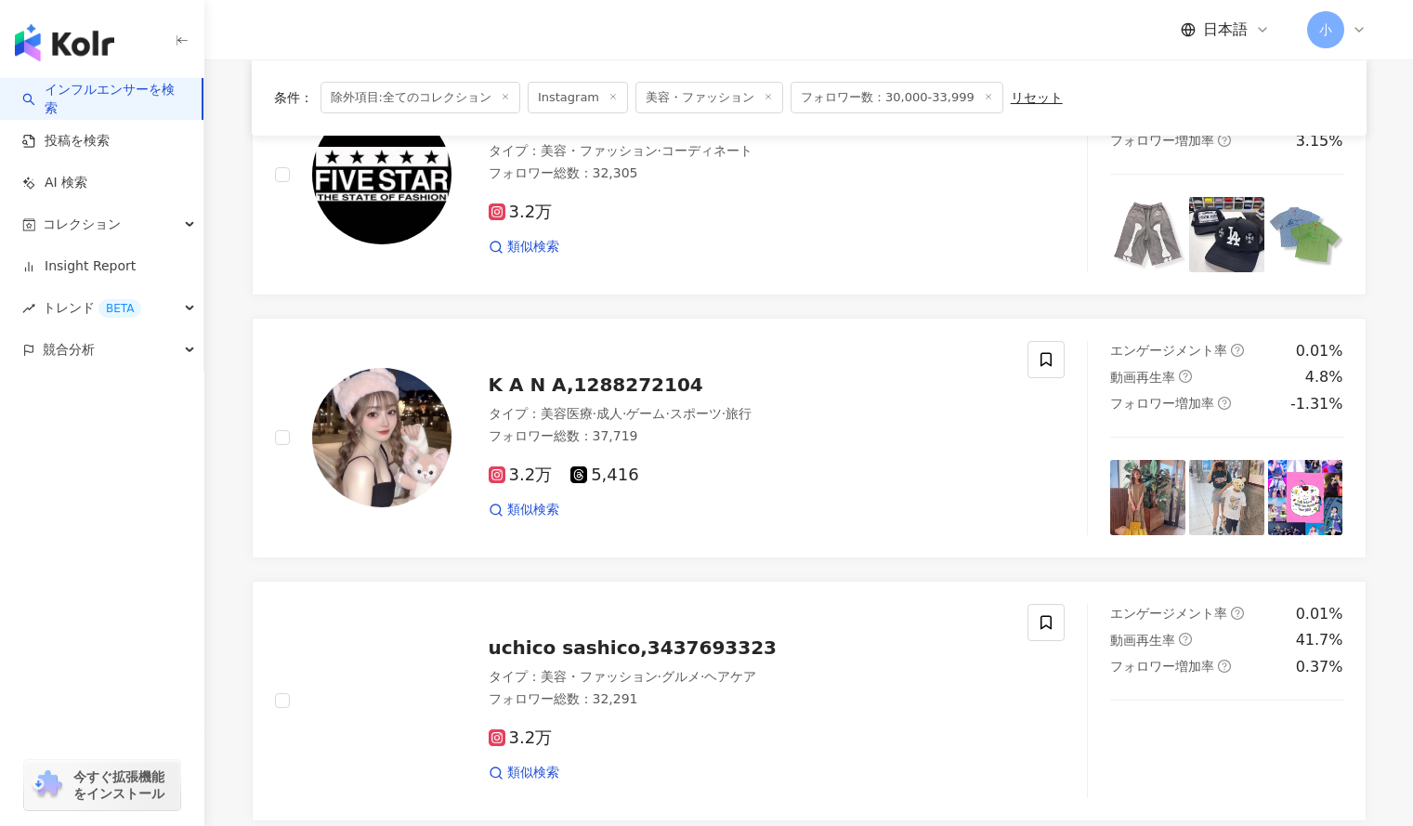
scroll to position [2110, 0]
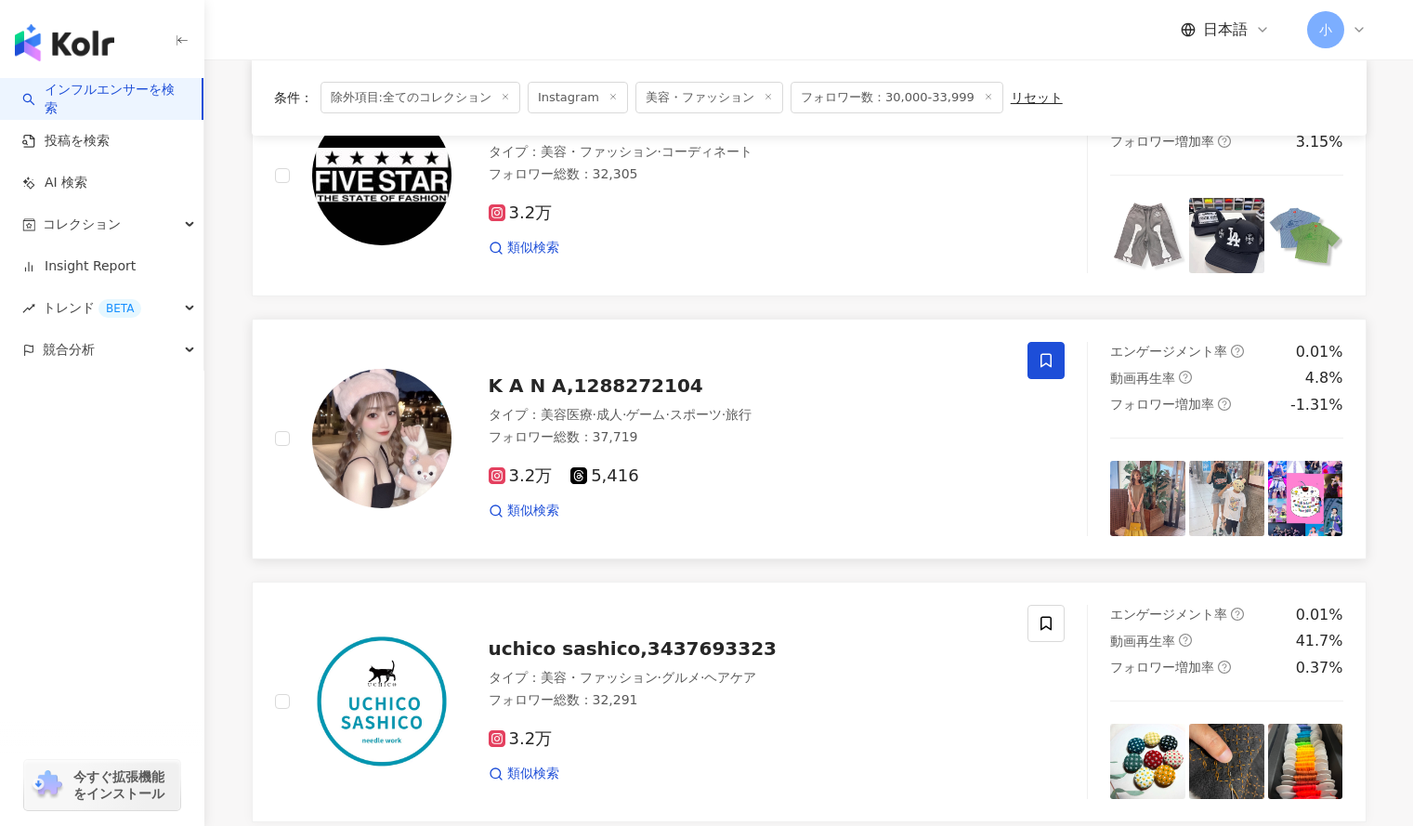
click at [1039, 365] on icon at bounding box center [1046, 360] width 17 height 17
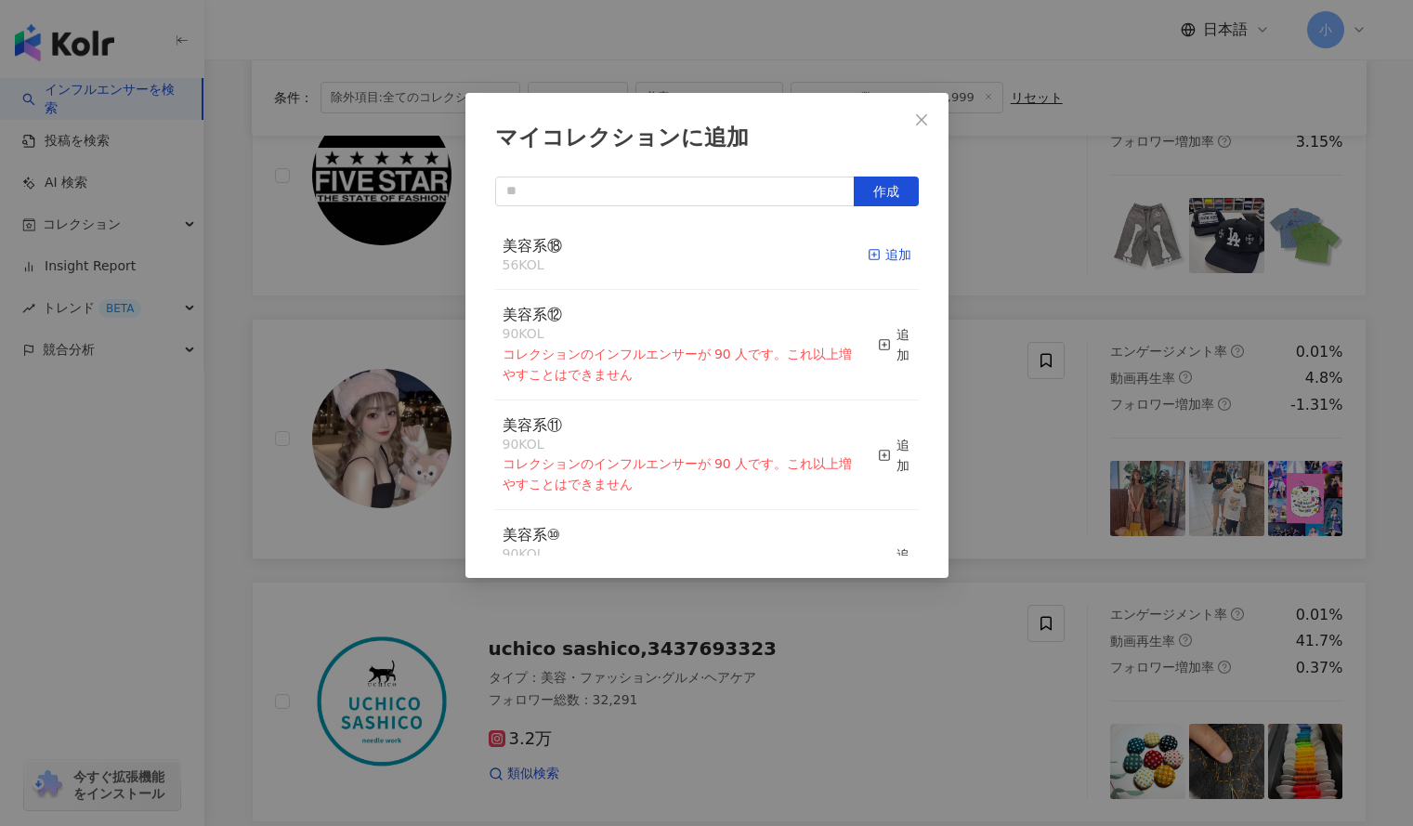
click at [871, 259] on div "追加" at bounding box center [890, 254] width 44 height 20
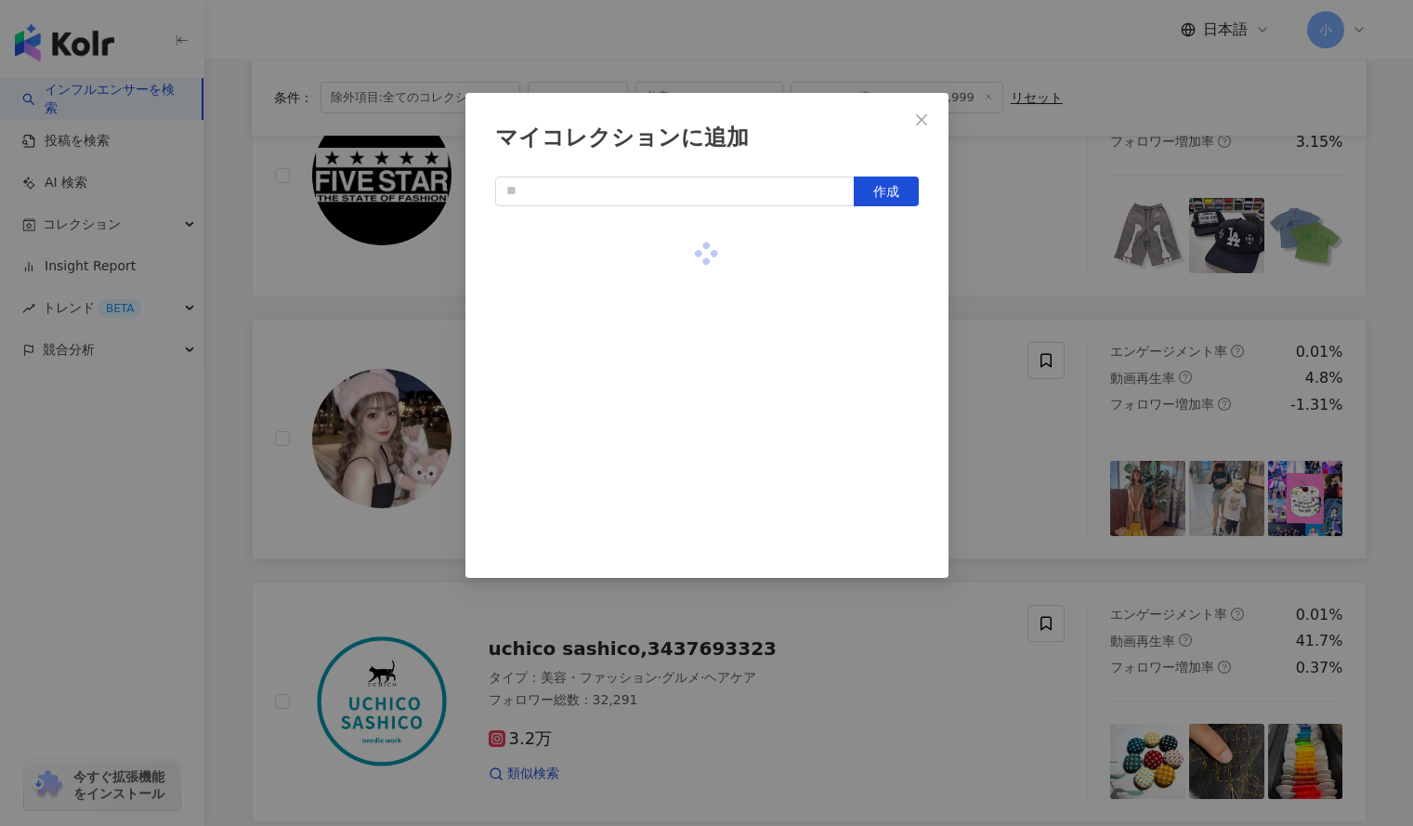
click at [1010, 261] on div "マイコレクションに追加 作成" at bounding box center [706, 413] width 1413 height 826
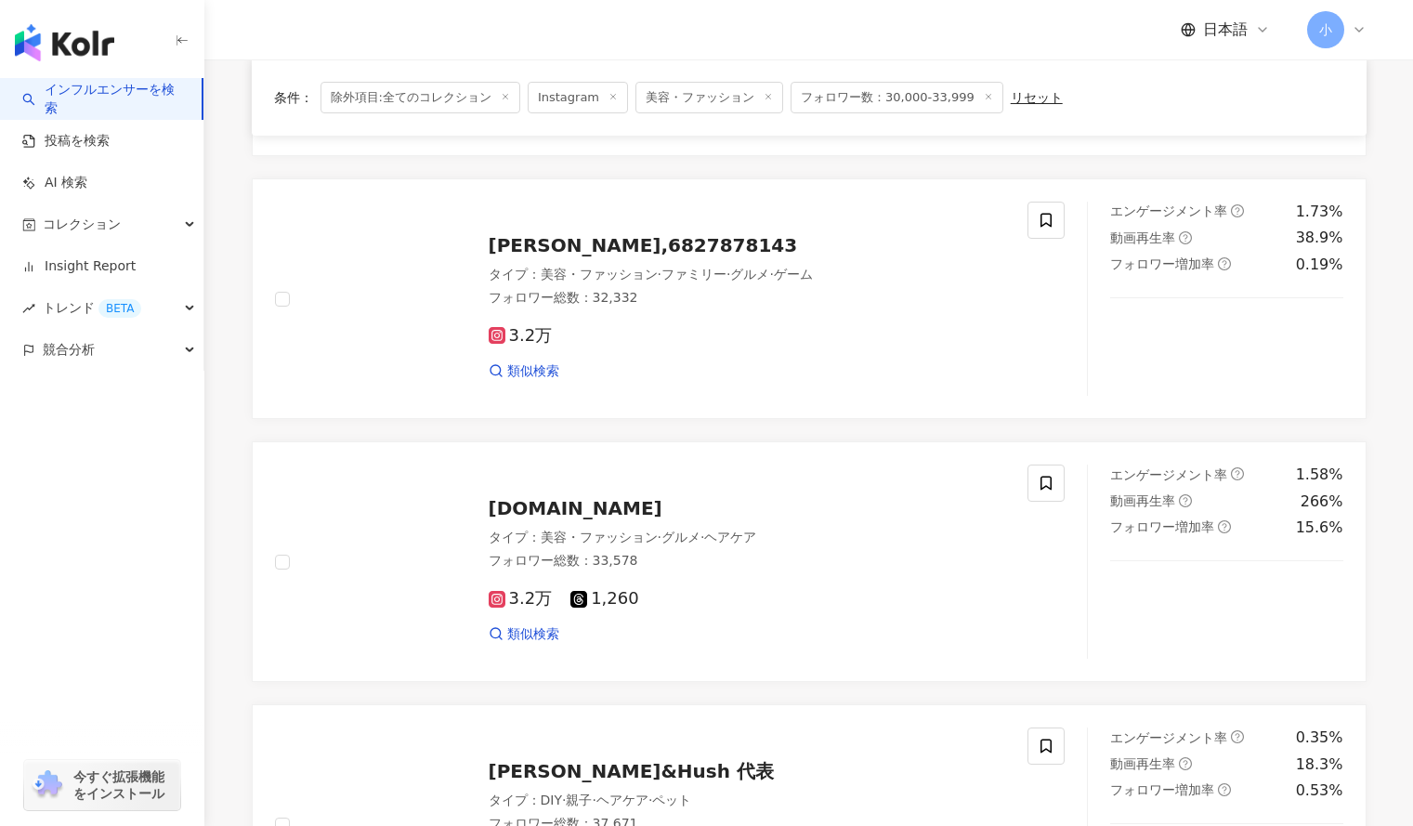
scroll to position [368, 0]
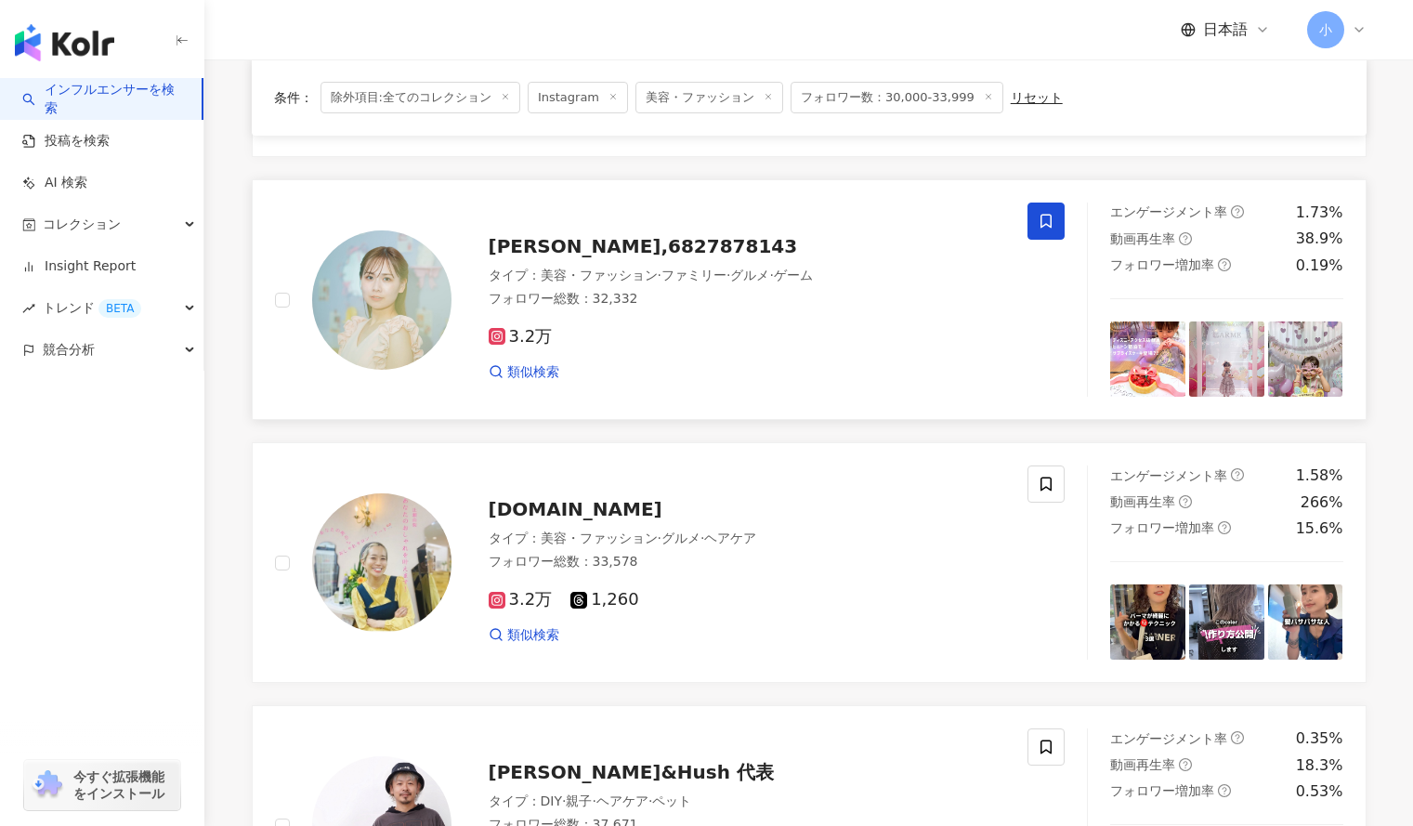
click at [1055, 214] on span at bounding box center [1046, 221] width 37 height 37
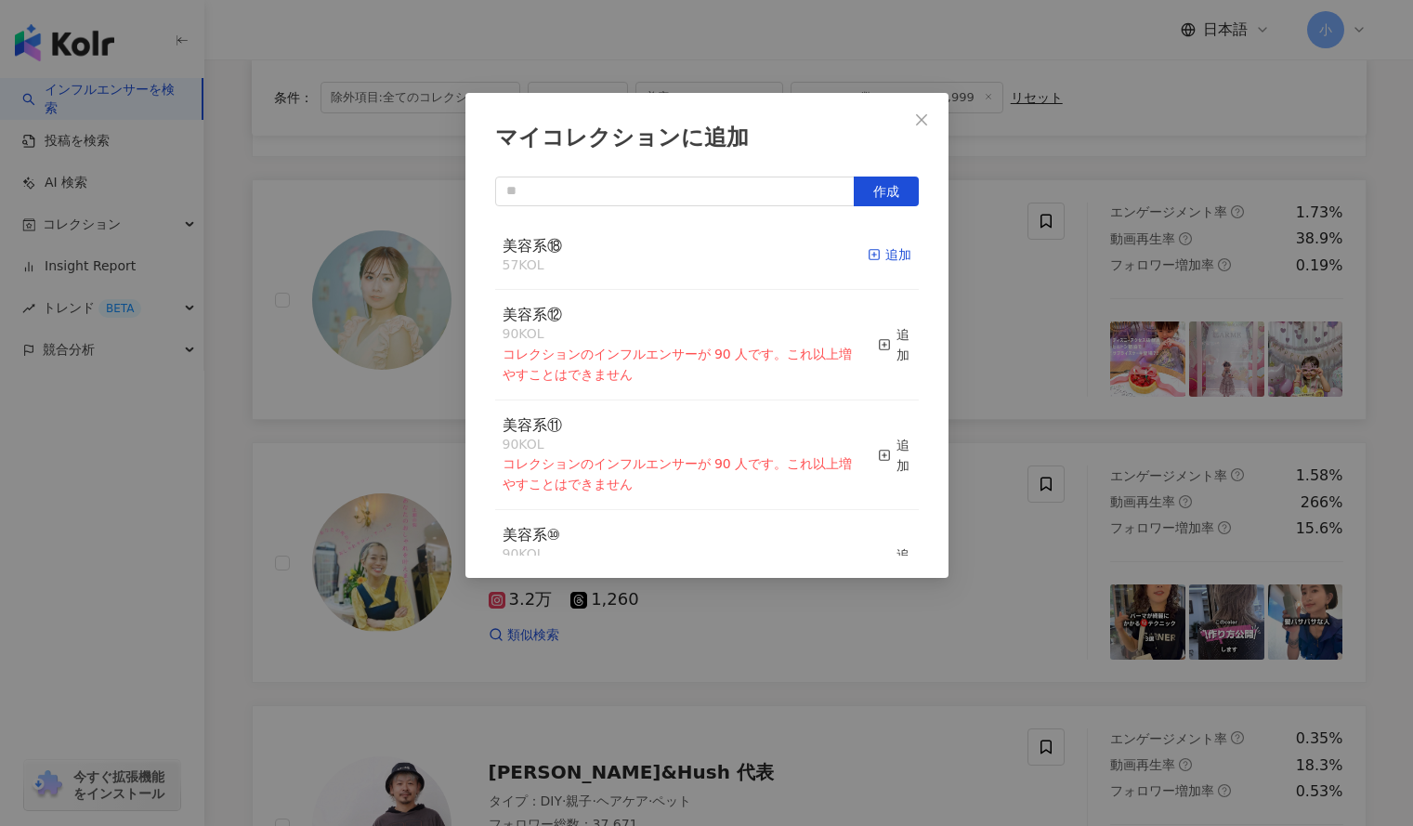
click at [884, 247] on div "追加" at bounding box center [890, 254] width 44 height 20
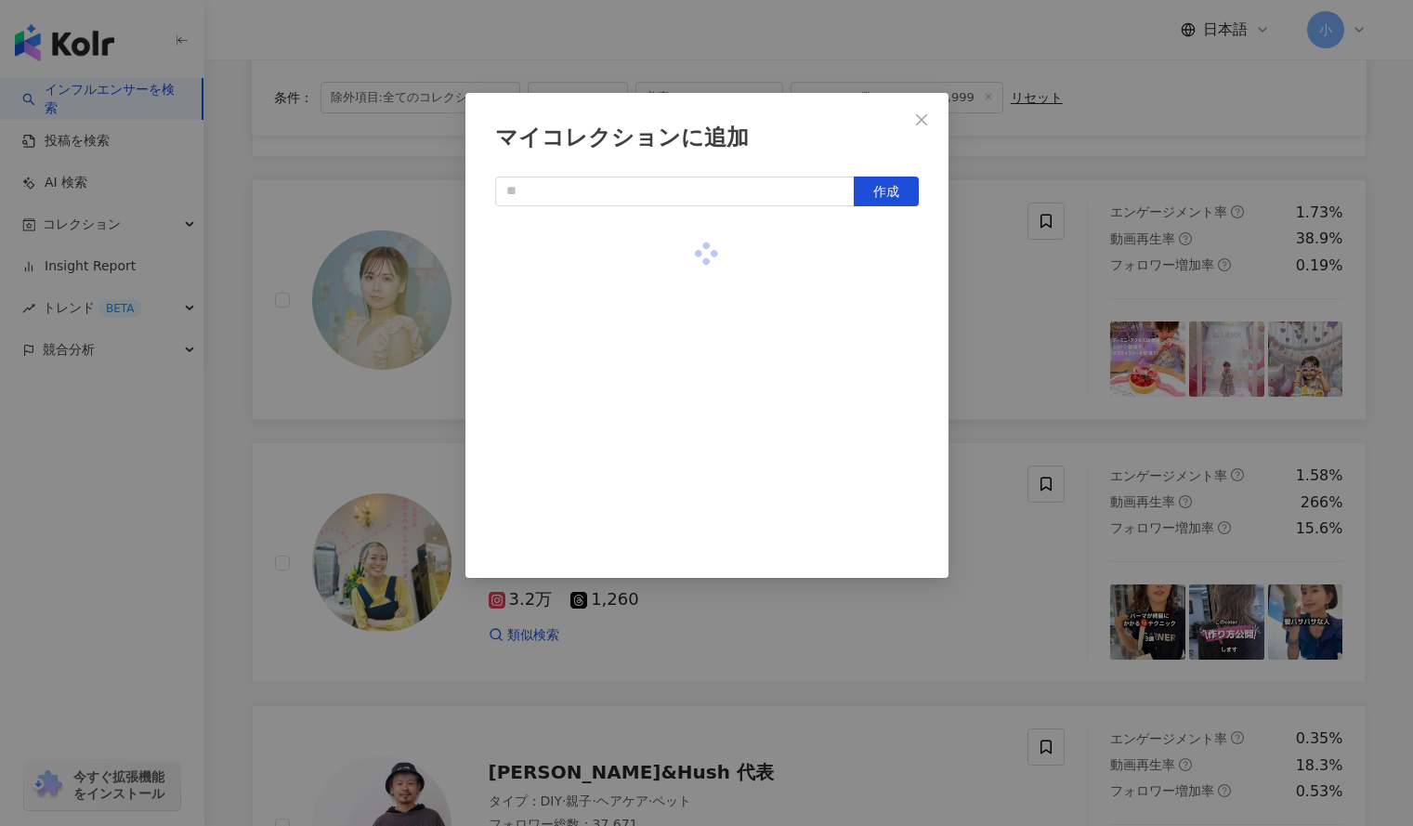
click at [1025, 283] on div "マイコレクションに追加 作成" at bounding box center [706, 413] width 1413 height 826
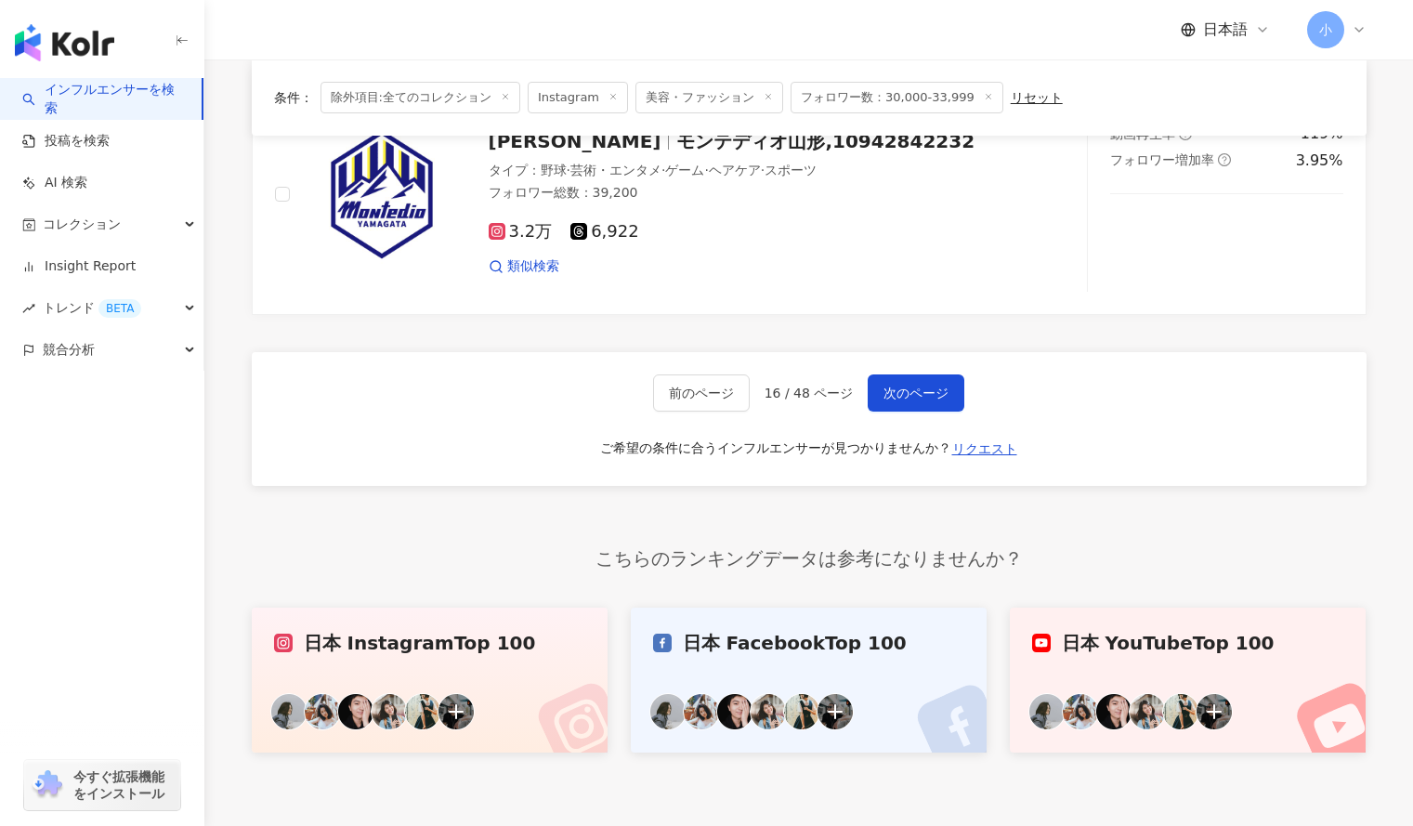
scroll to position [3178, 0]
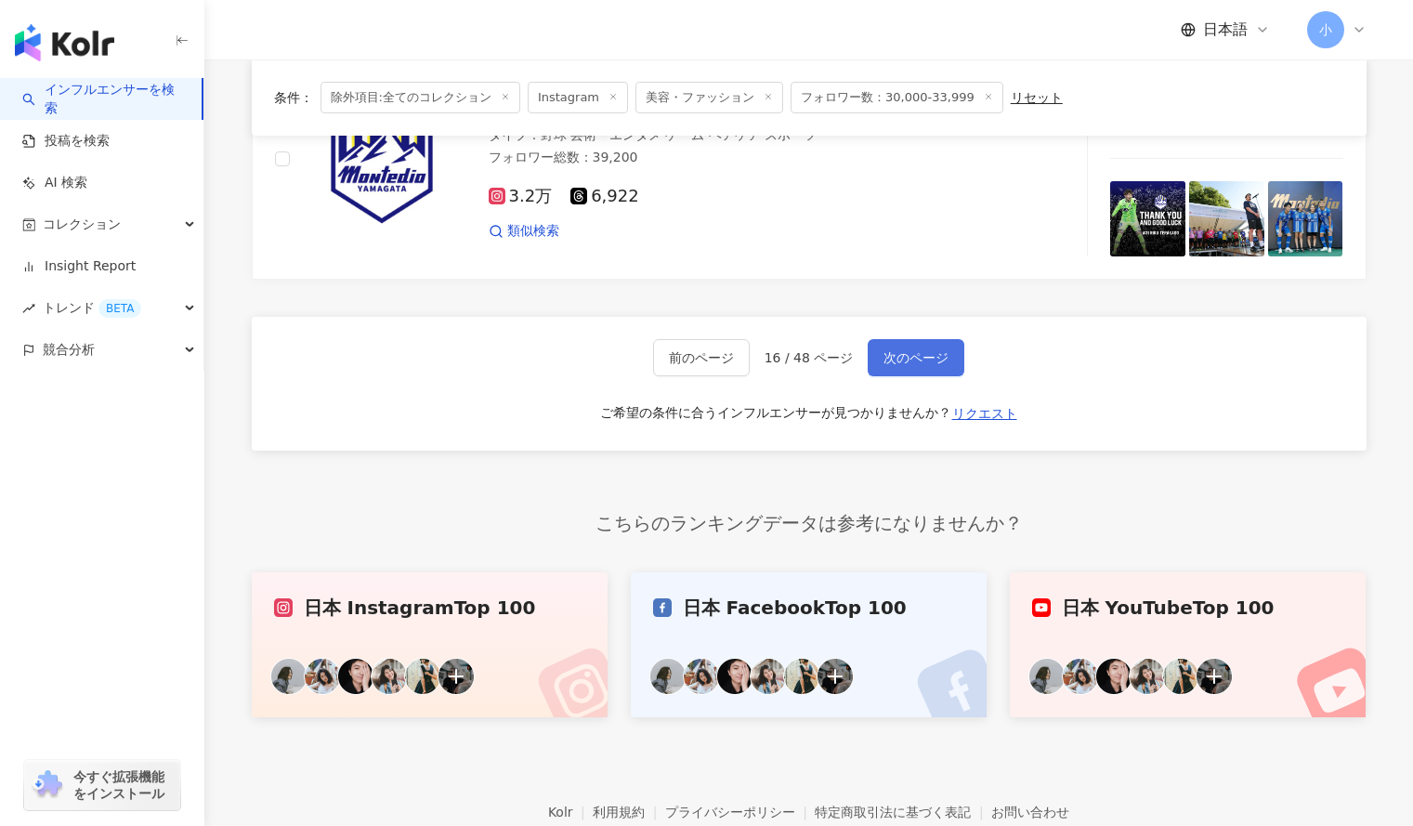
click at [911, 363] on span "次のページ" at bounding box center [916, 357] width 65 height 15
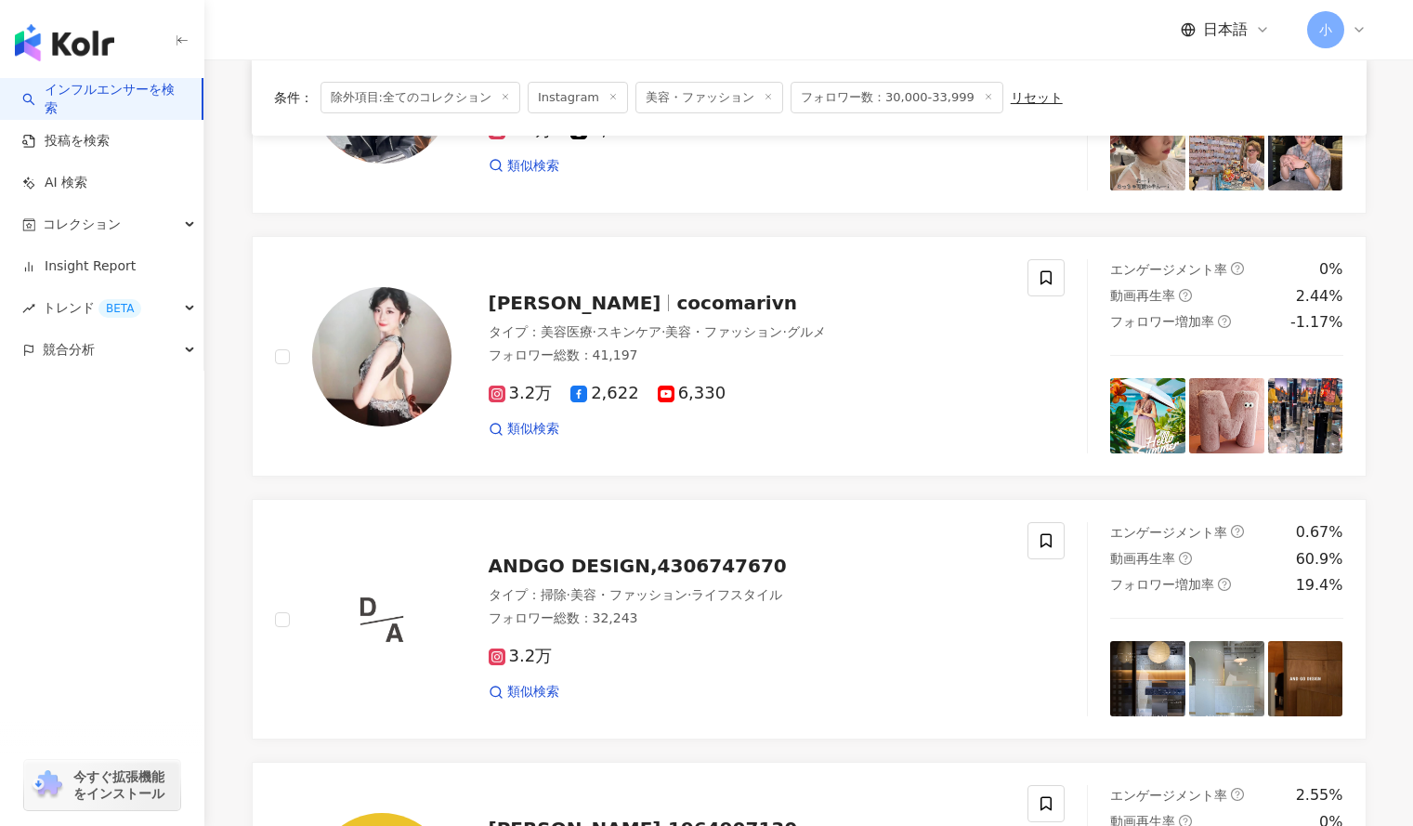
scroll to position [1099, 0]
click at [1064, 293] on span at bounding box center [1046, 278] width 37 height 37
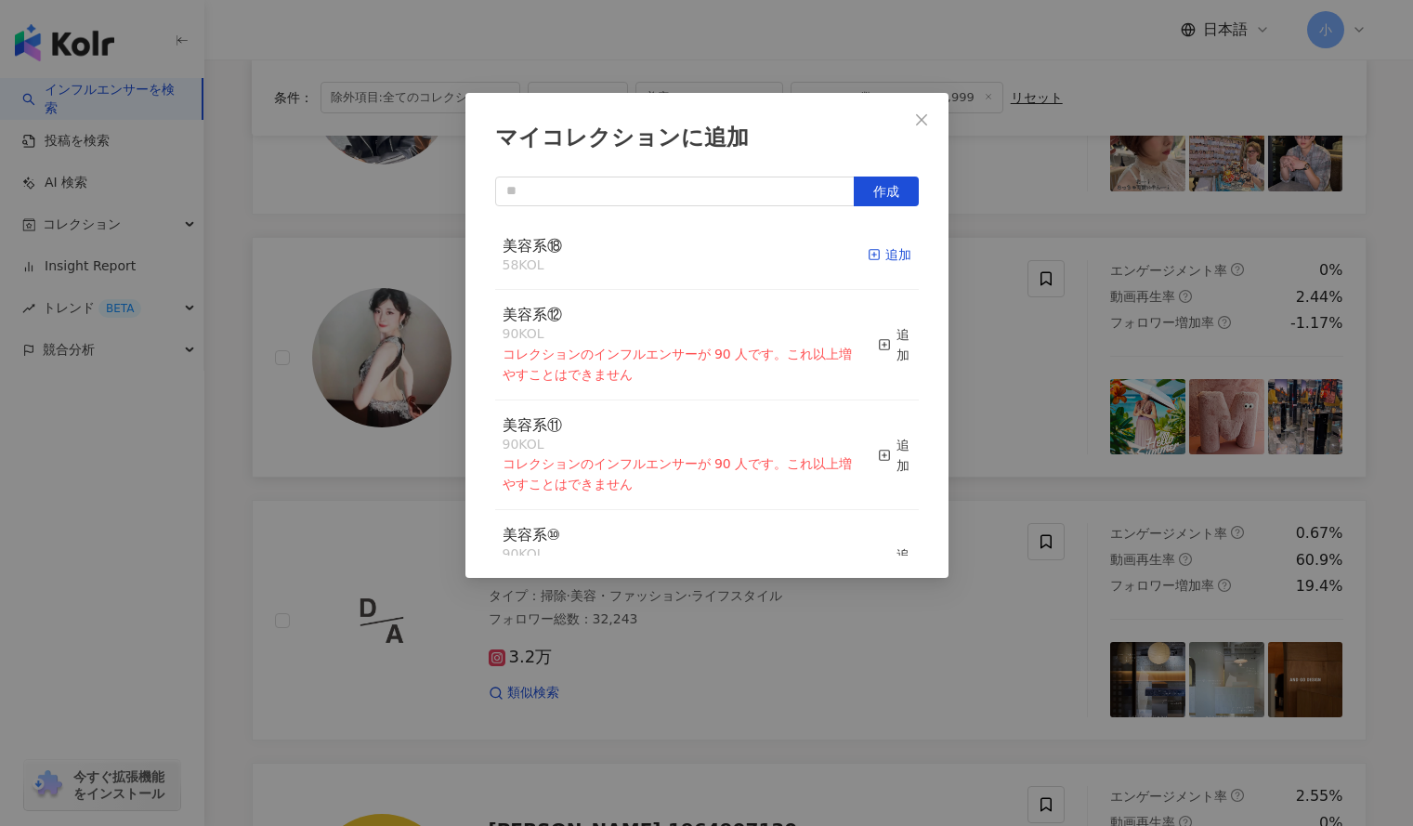
click at [874, 247] on div "追加" at bounding box center [890, 254] width 44 height 20
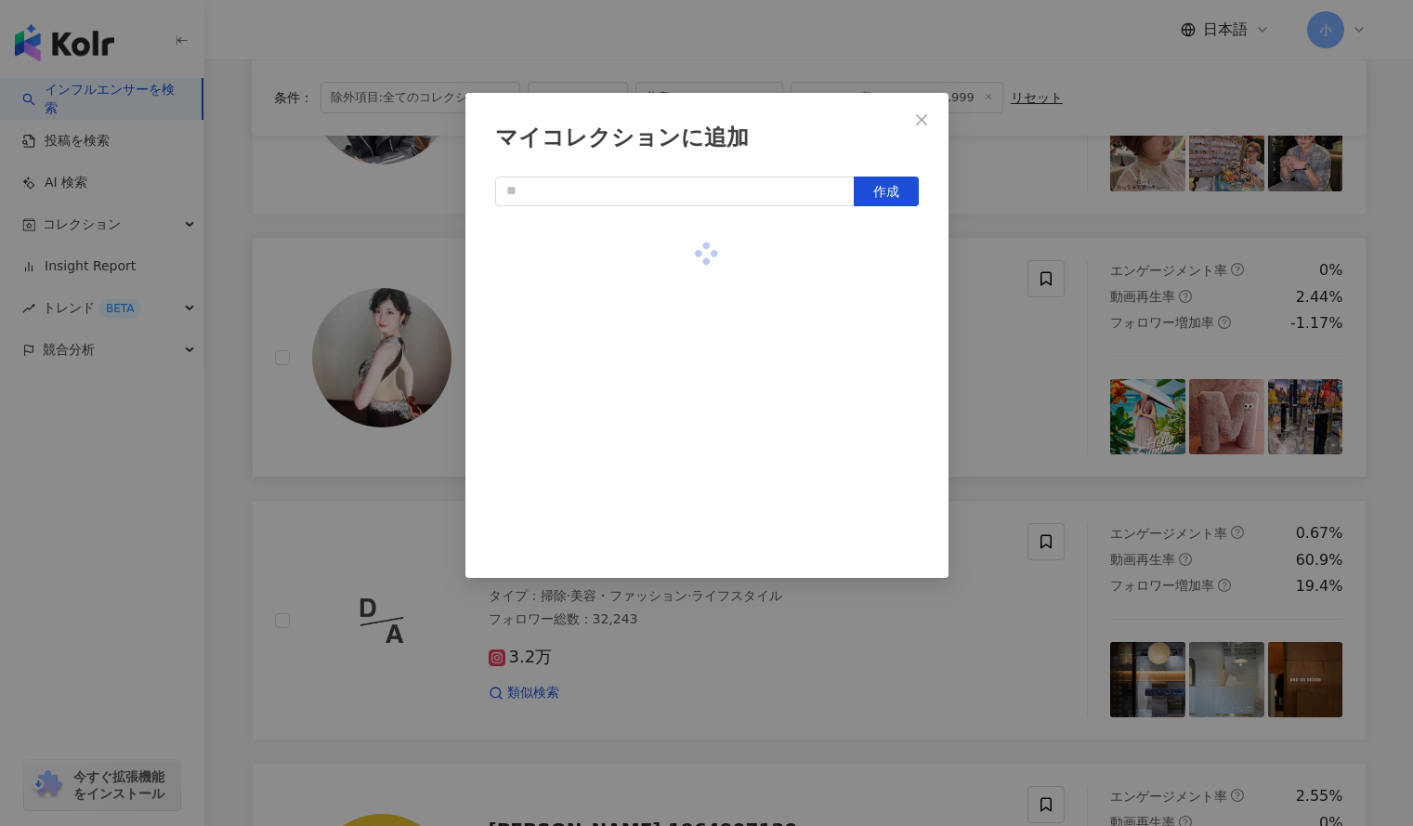
click at [971, 298] on div "マイコレクションに追加 作成" at bounding box center [706, 413] width 1413 height 826
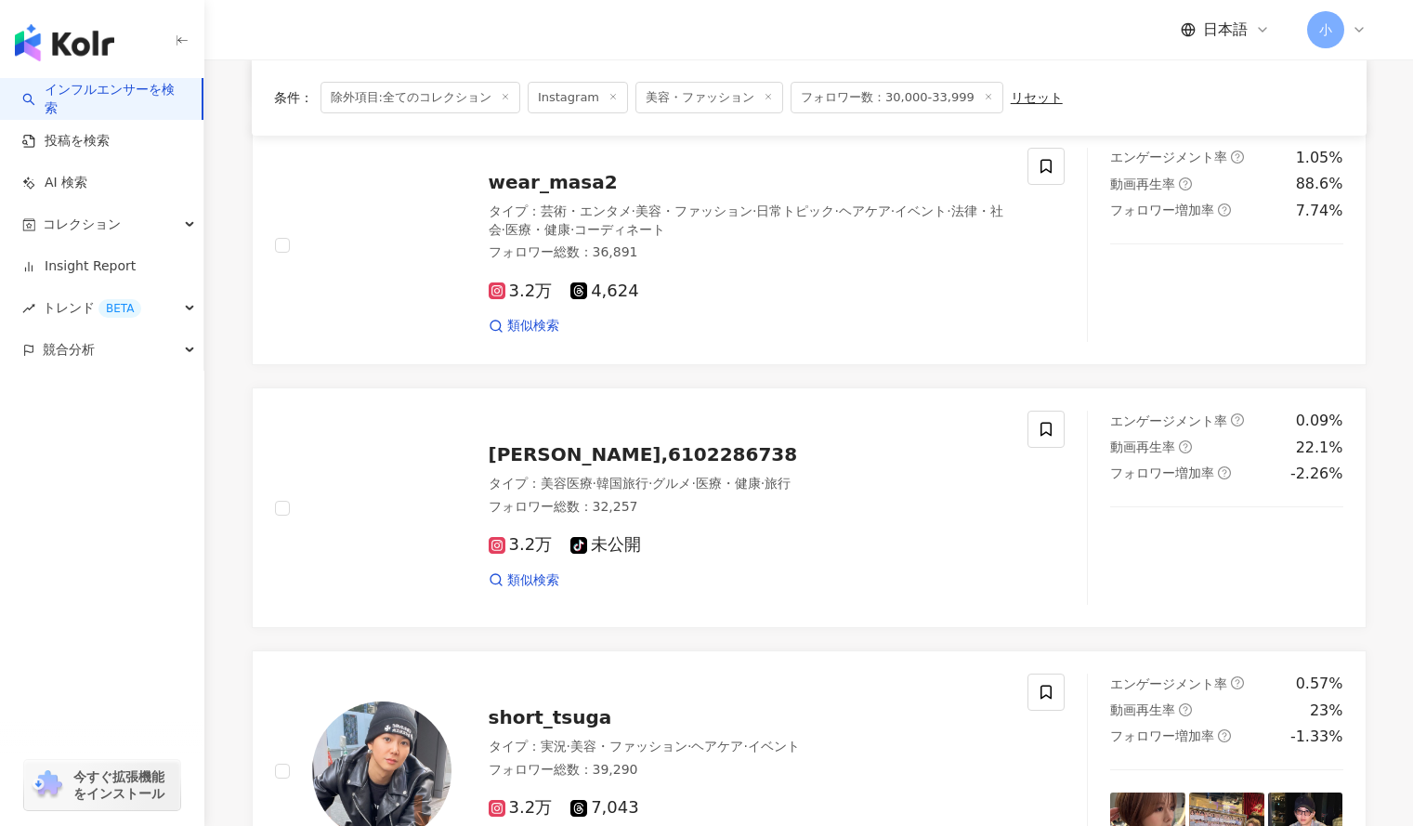
scroll to position [422, 0]
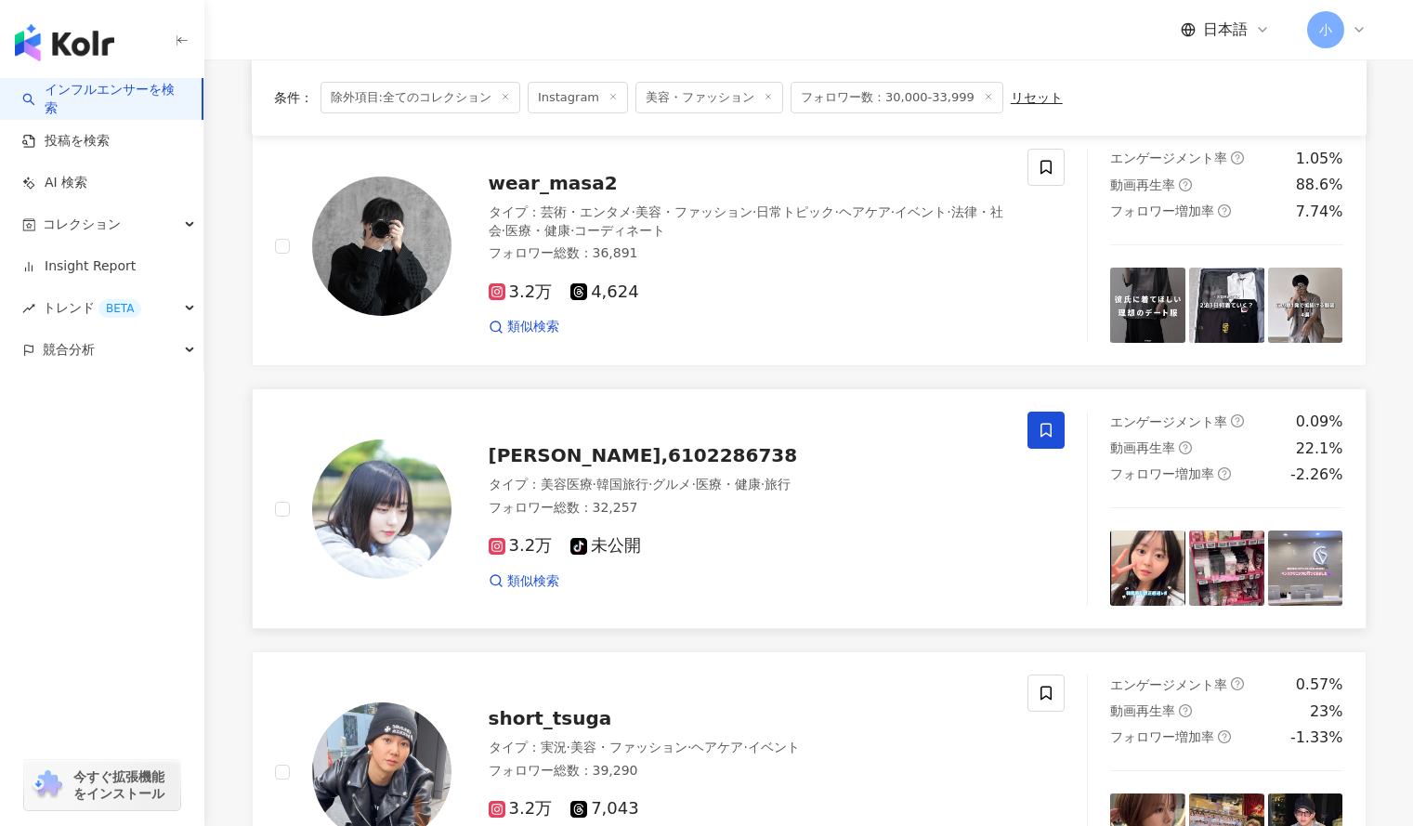
click at [1041, 444] on span at bounding box center [1046, 430] width 37 height 37
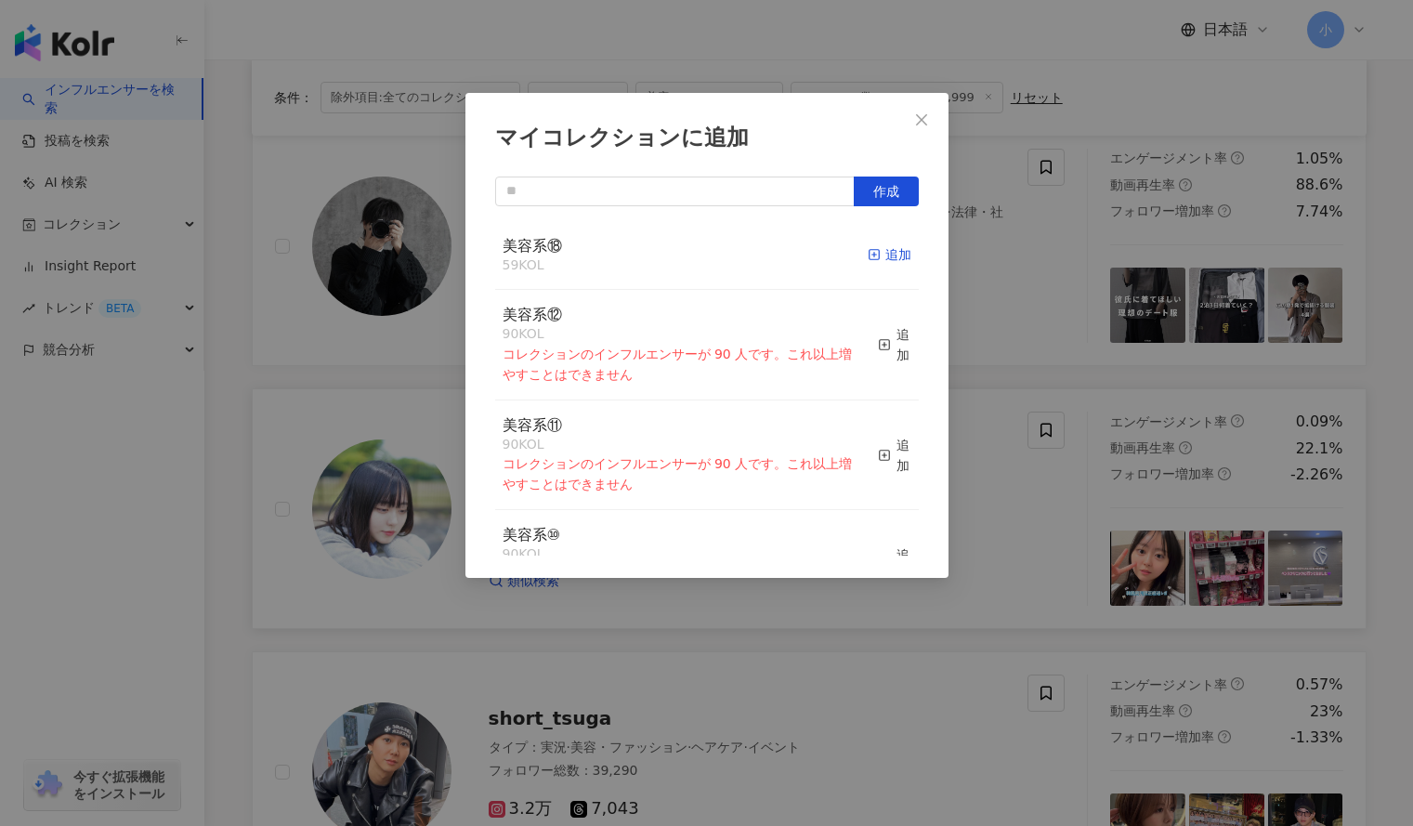
click at [875, 250] on div "追加" at bounding box center [890, 254] width 44 height 20
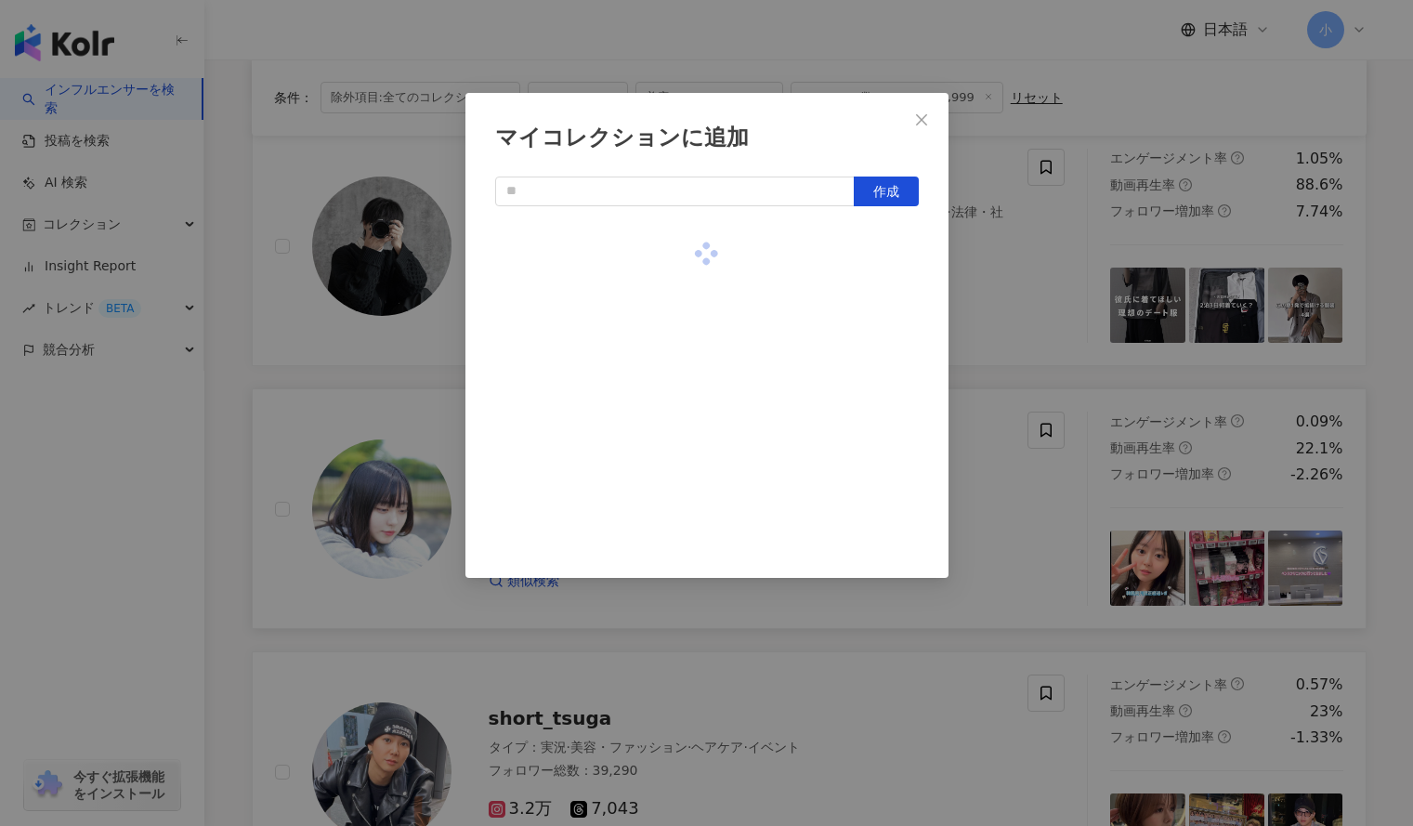
click at [1005, 315] on div "マイコレクションに追加 作成" at bounding box center [706, 413] width 1413 height 826
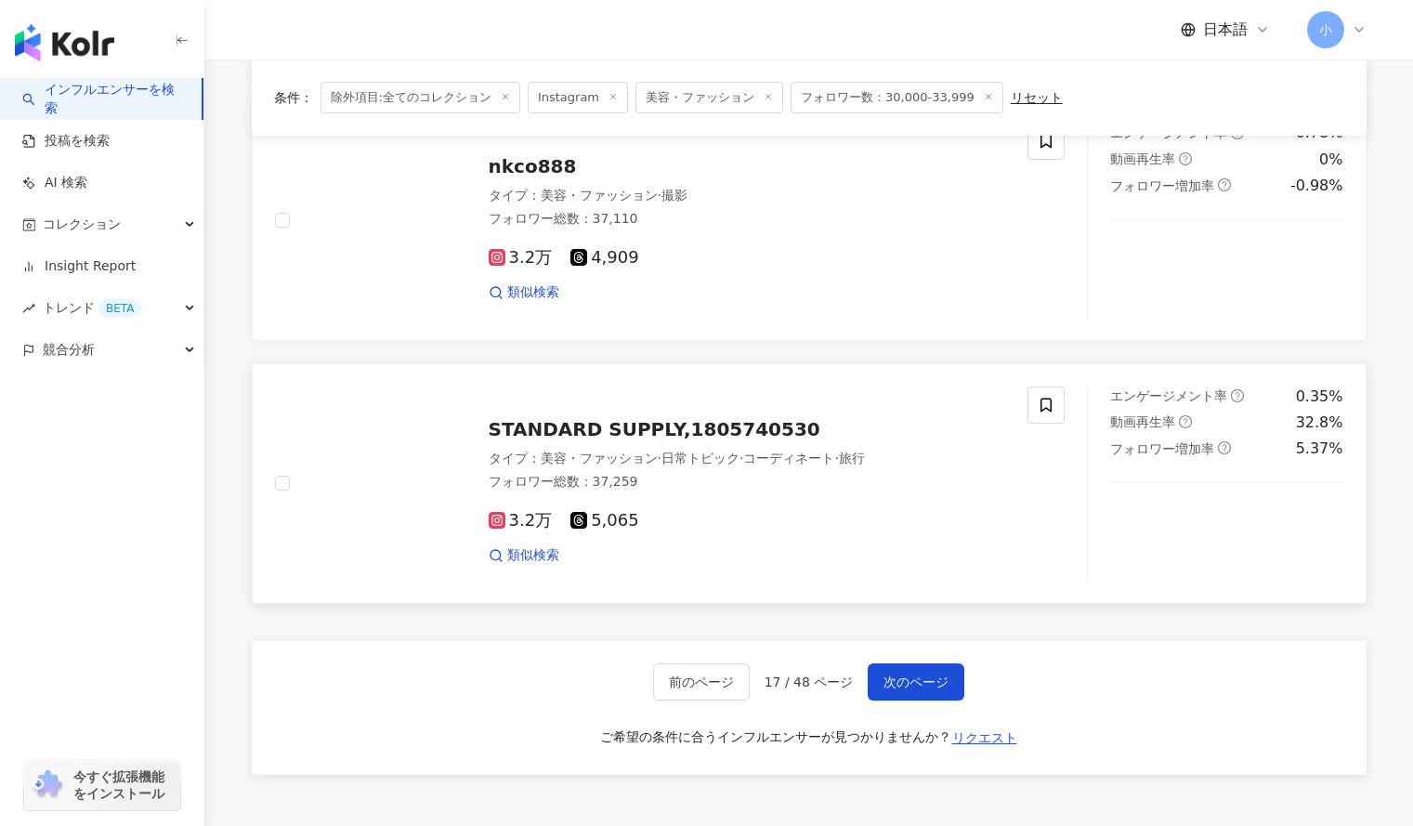
scroll to position [2841, 0]
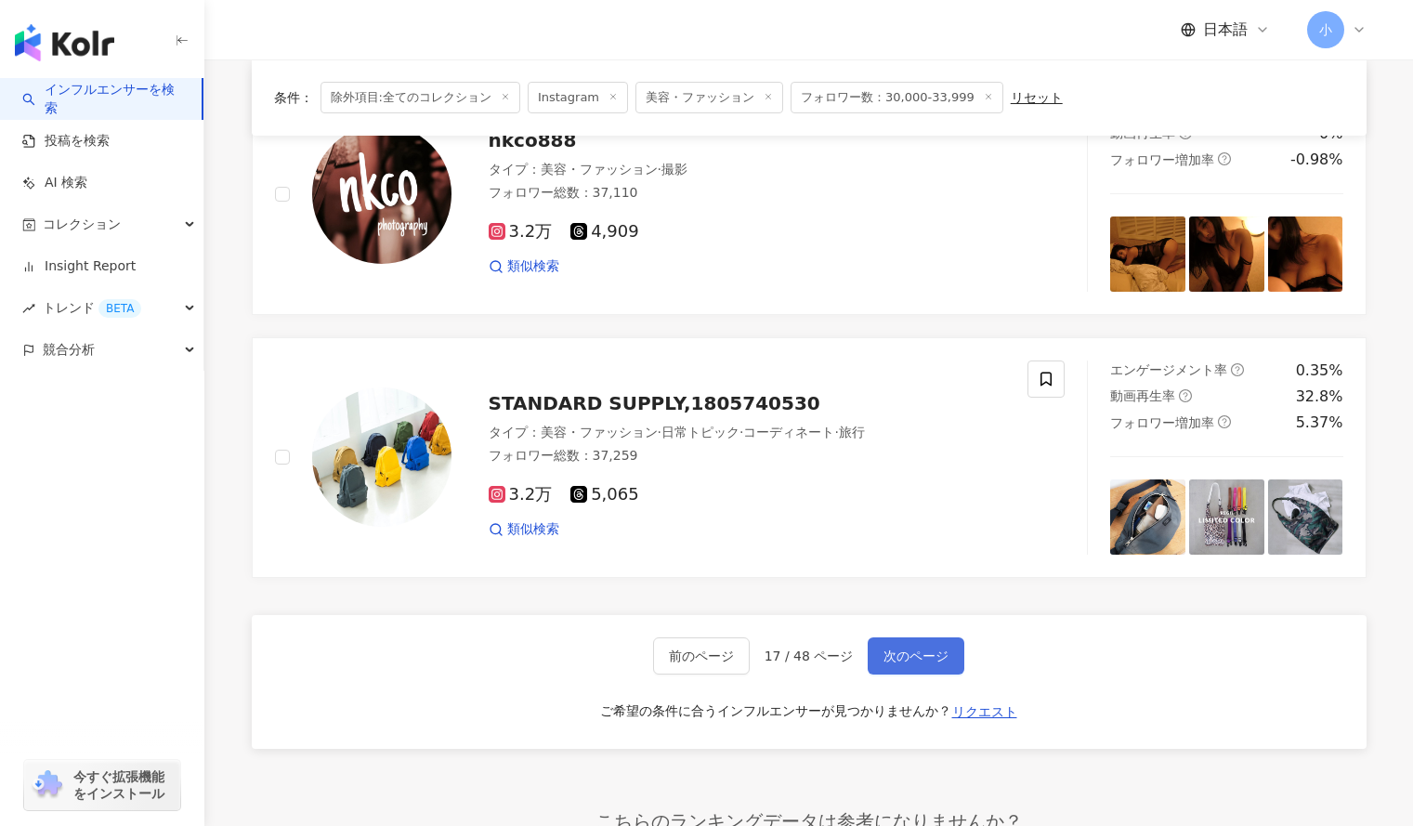
click at [900, 657] on span "次のページ" at bounding box center [916, 656] width 65 height 15
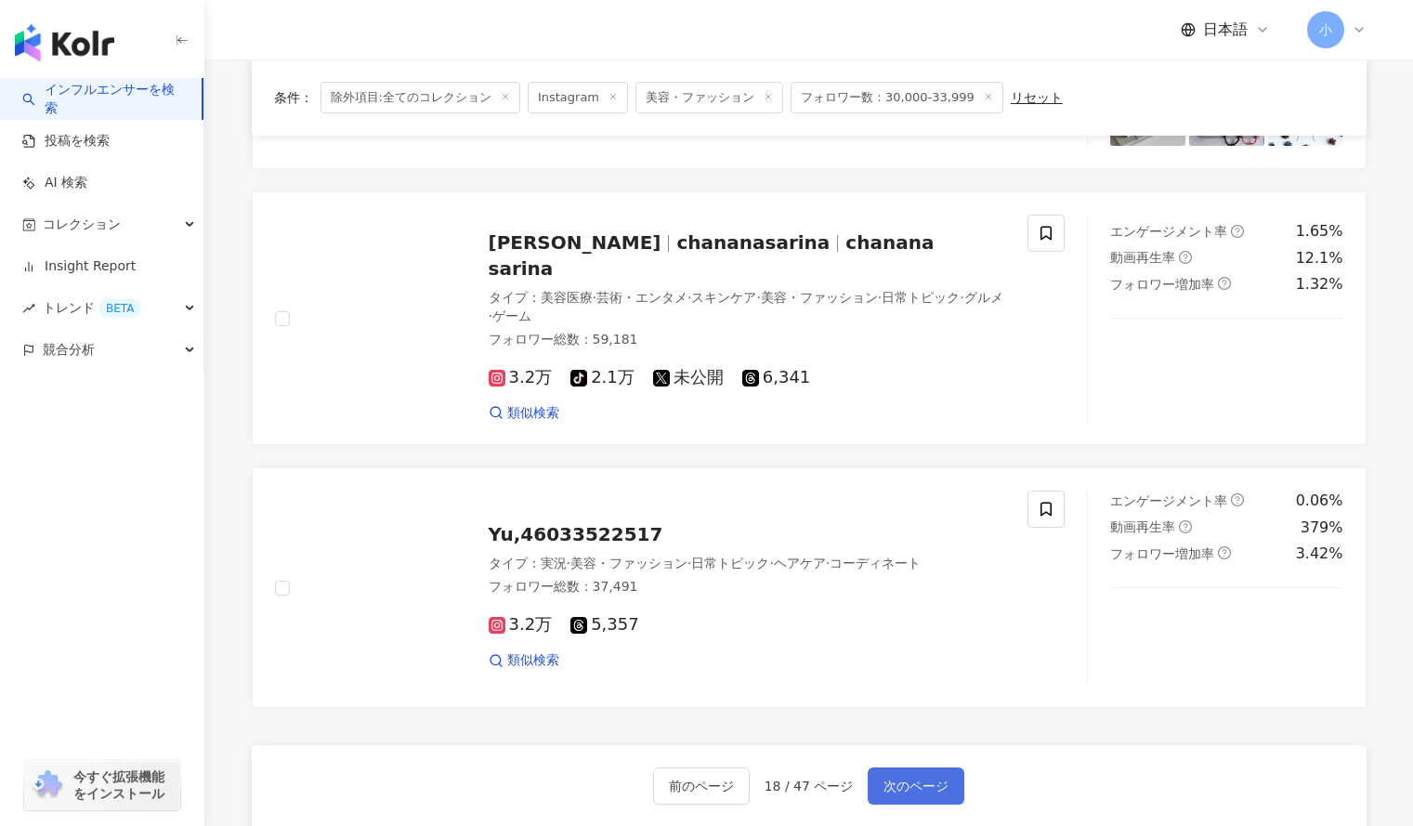
scroll to position [2722, 0]
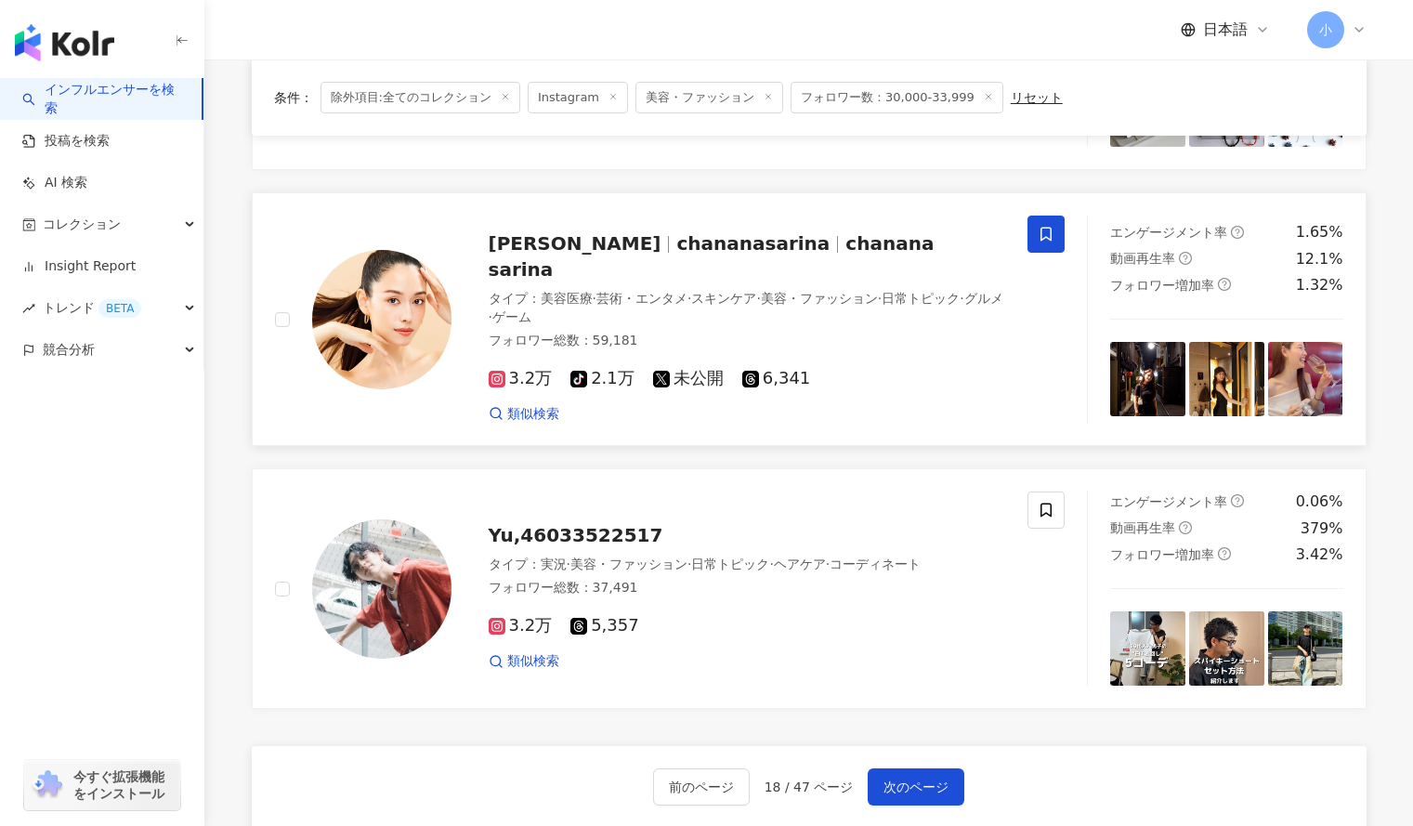
click at [1046, 241] on icon at bounding box center [1046, 234] width 17 height 17
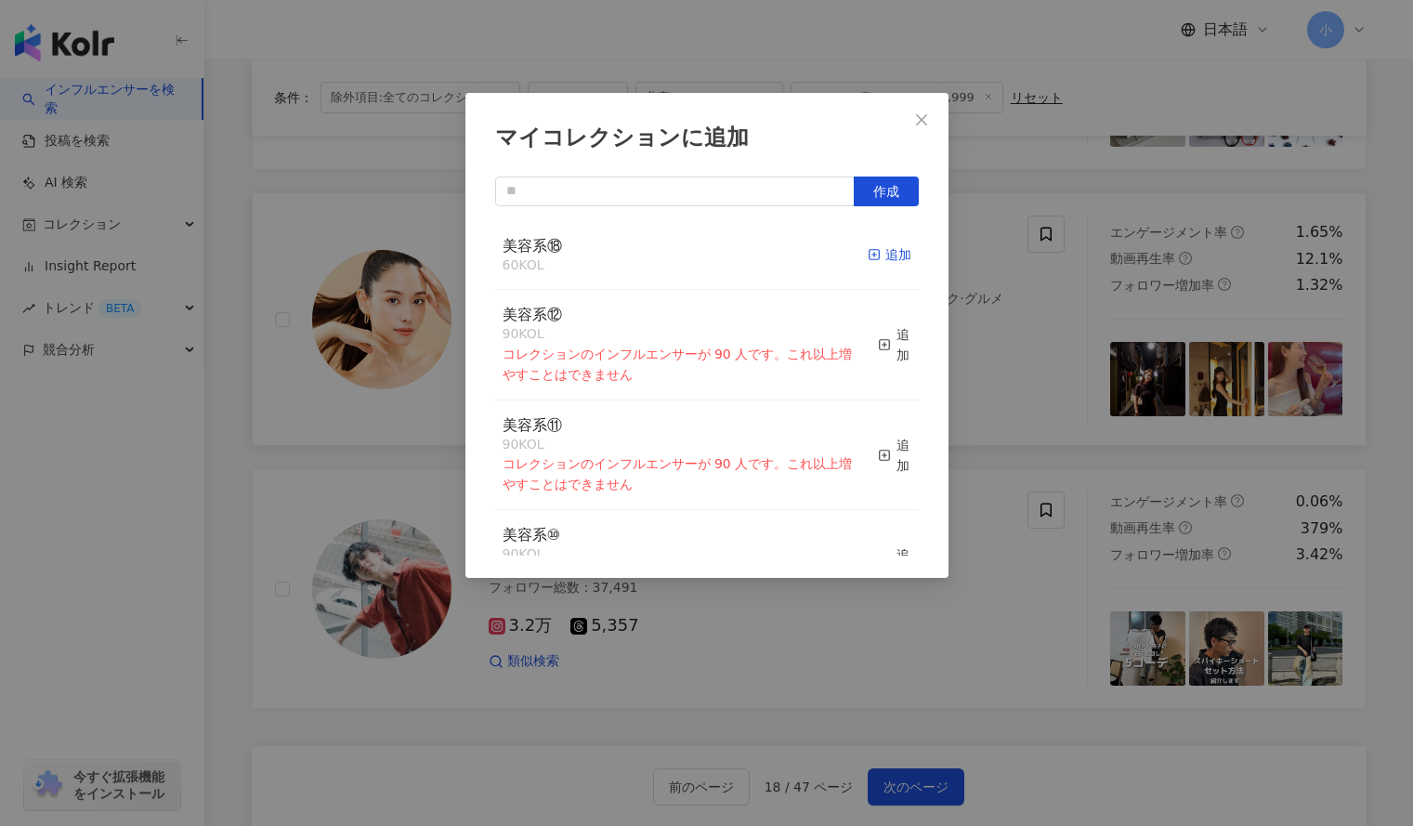
click at [887, 258] on div "追加" at bounding box center [890, 254] width 44 height 20
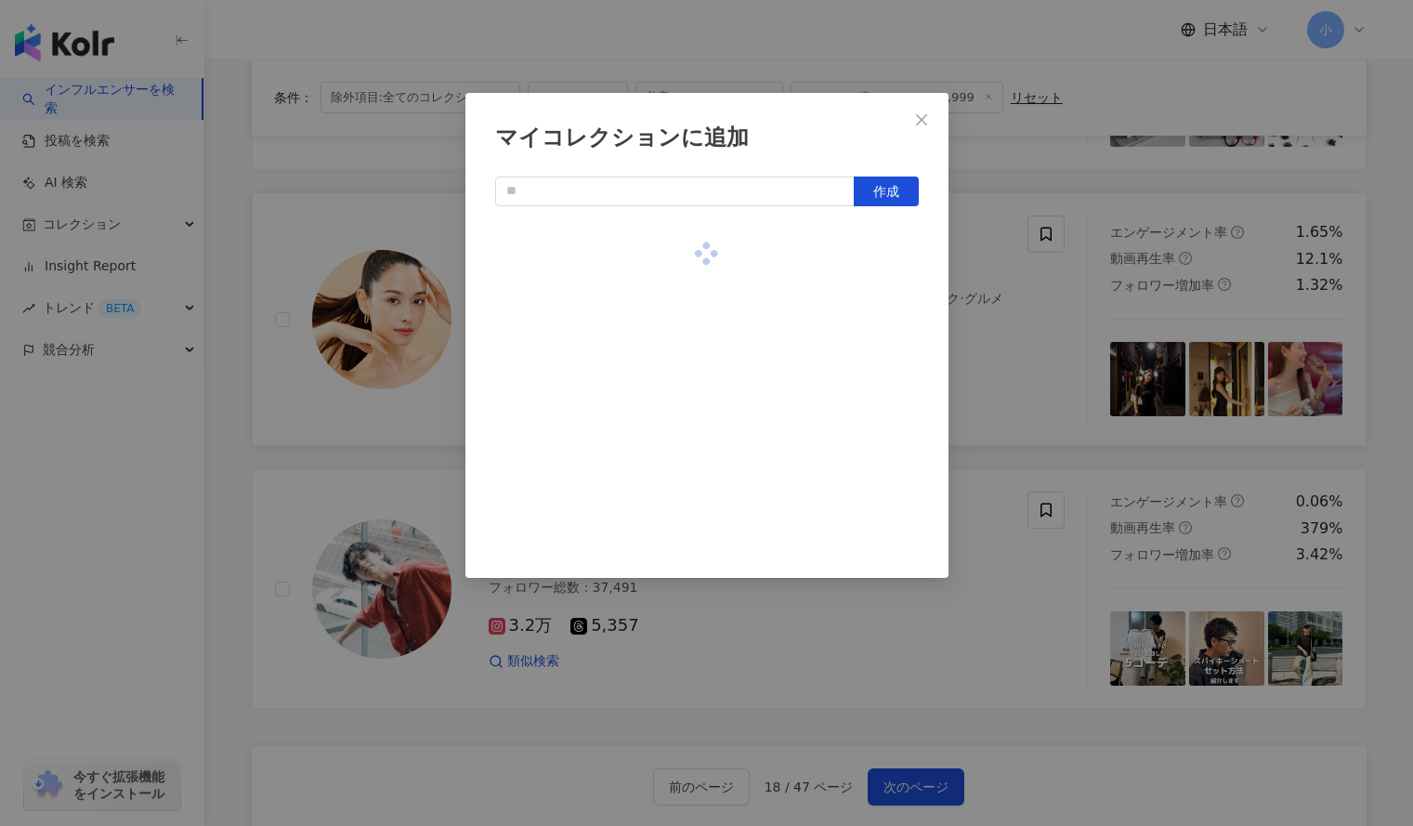
click at [959, 308] on div "マイコレクションに追加 作成" at bounding box center [706, 413] width 1413 height 826
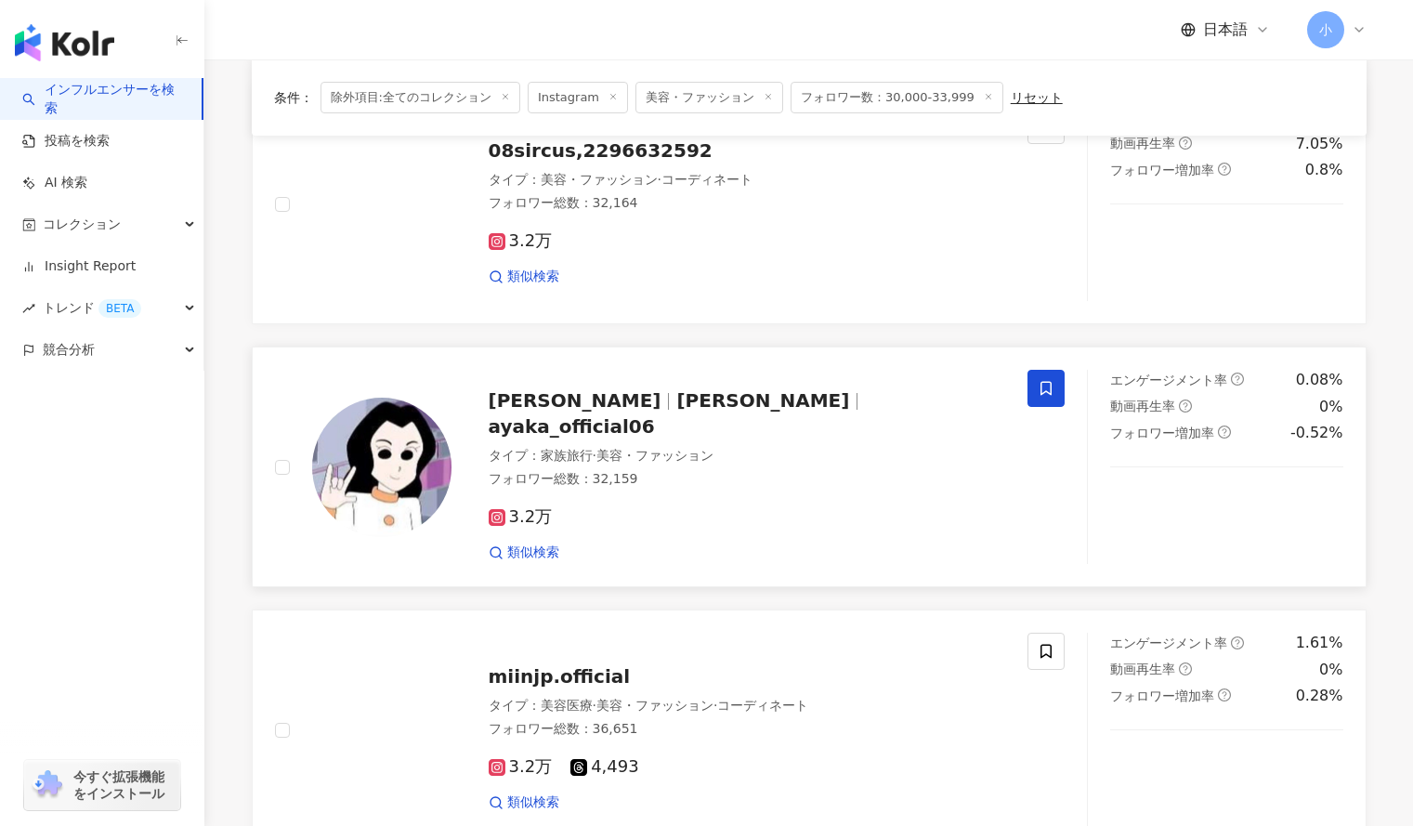
scroll to position [1780, 0]
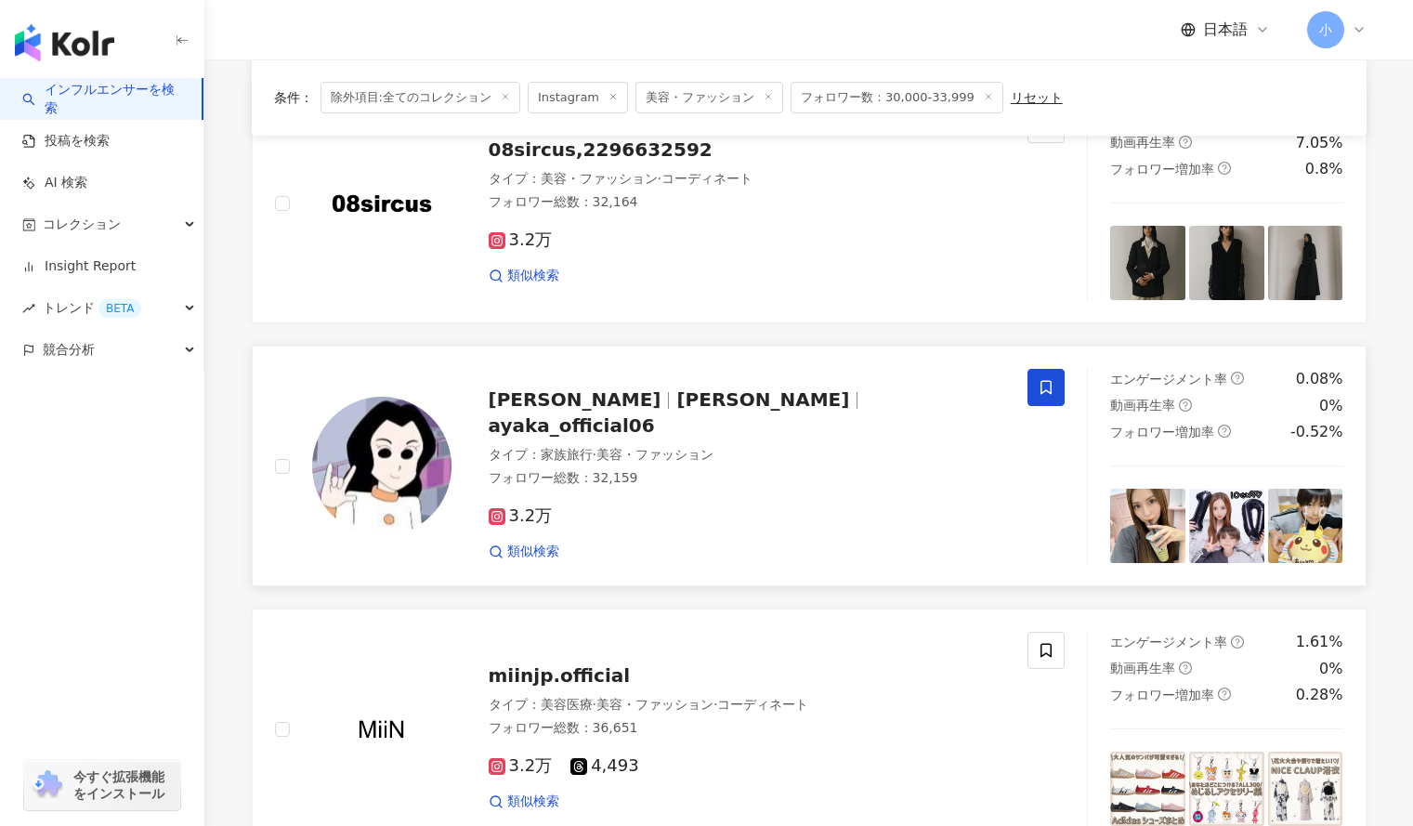
click at [1045, 383] on icon at bounding box center [1046, 387] width 17 height 17
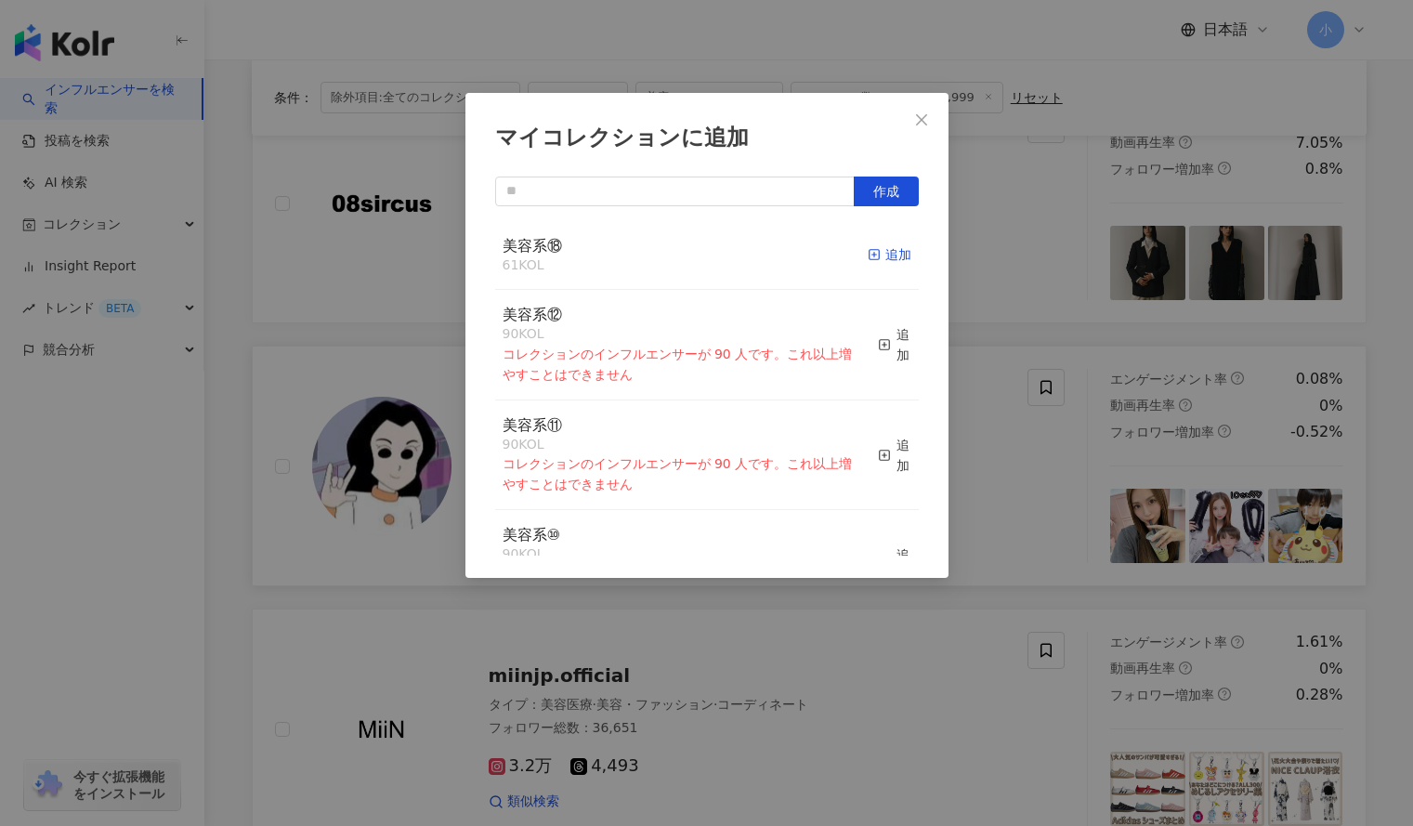
click at [870, 254] on div "追加" at bounding box center [890, 254] width 44 height 20
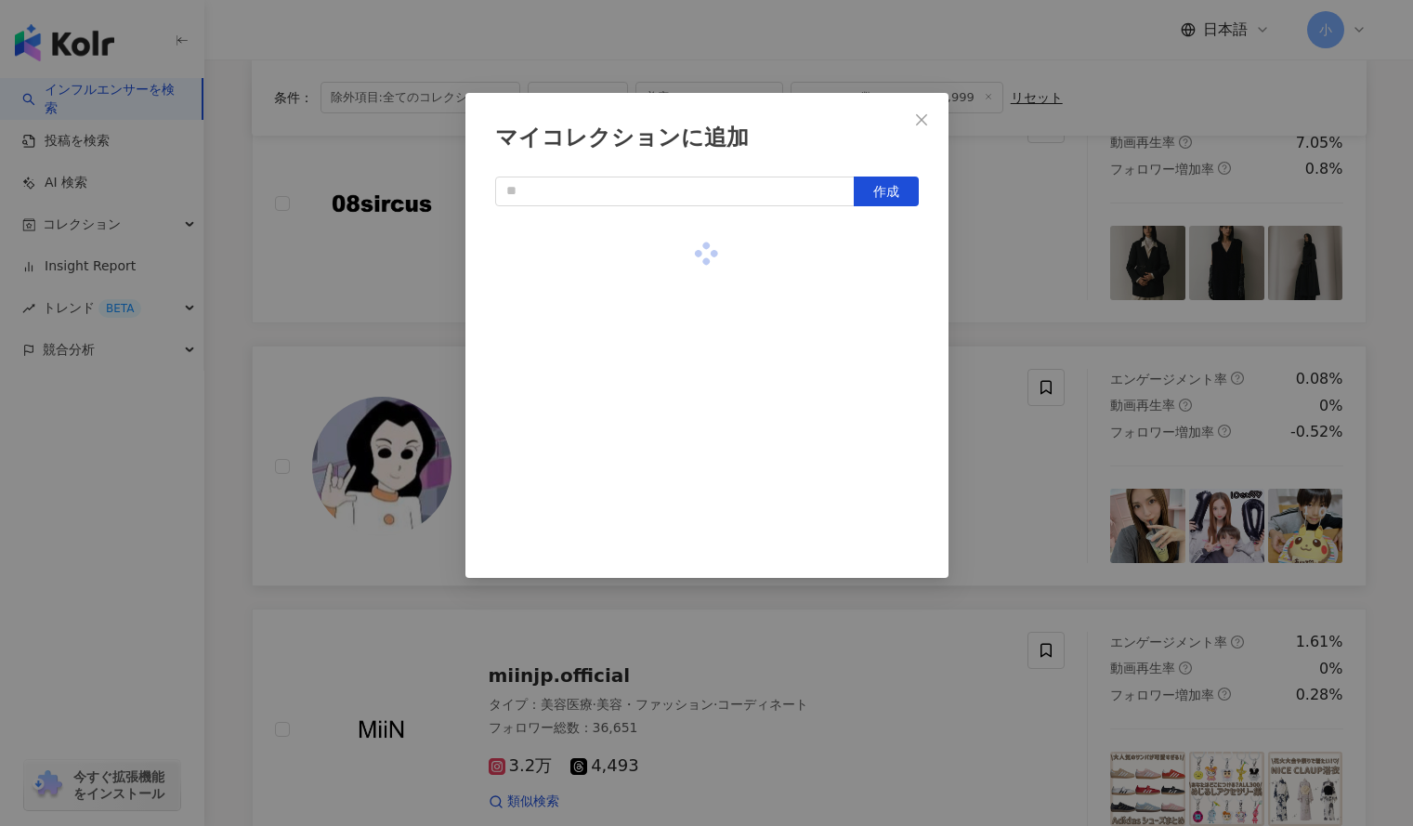
click at [1009, 274] on div "マイコレクションに追加 作成" at bounding box center [706, 413] width 1413 height 826
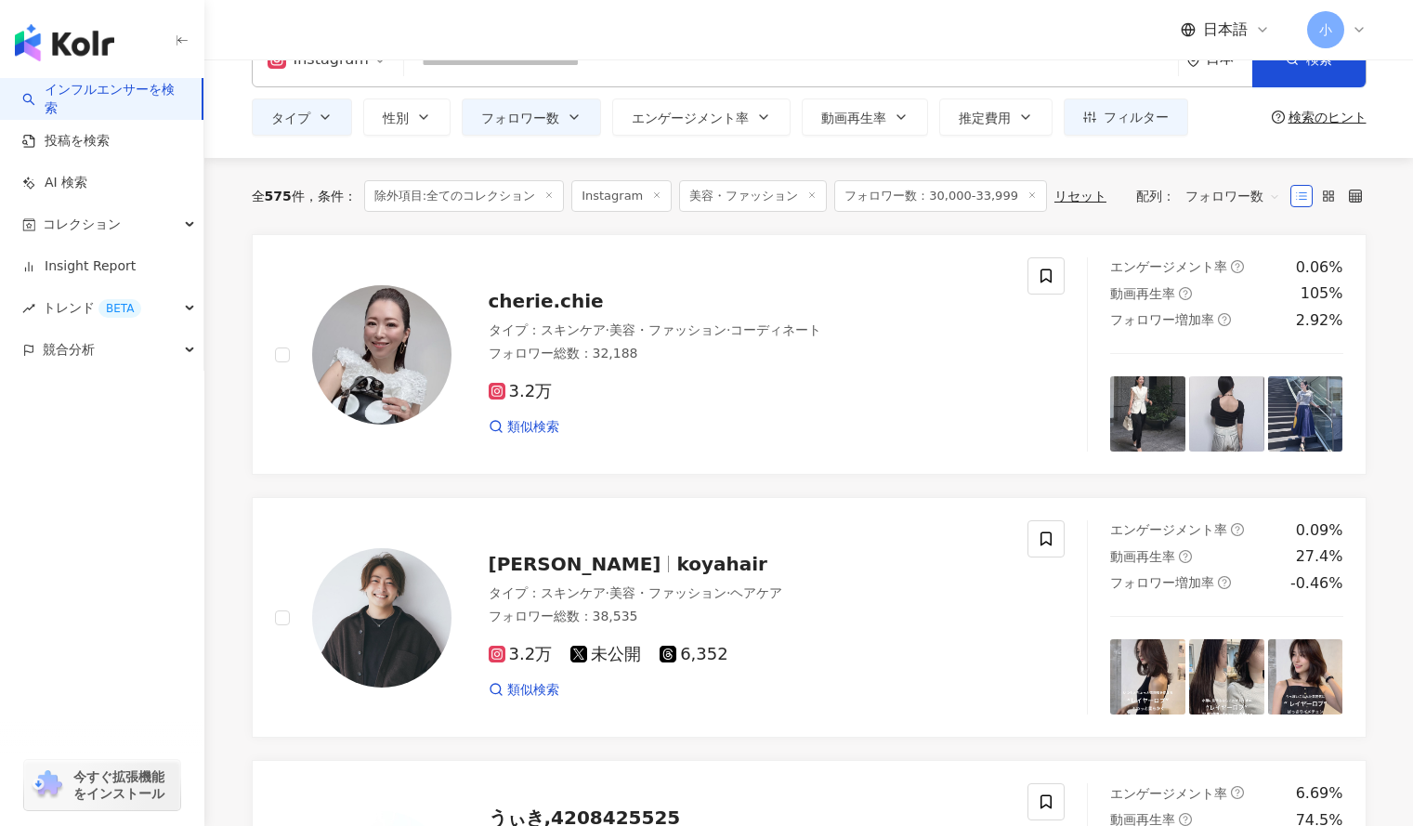
scroll to position [49, 0]
click at [1045, 286] on span at bounding box center [1046, 276] width 37 height 37
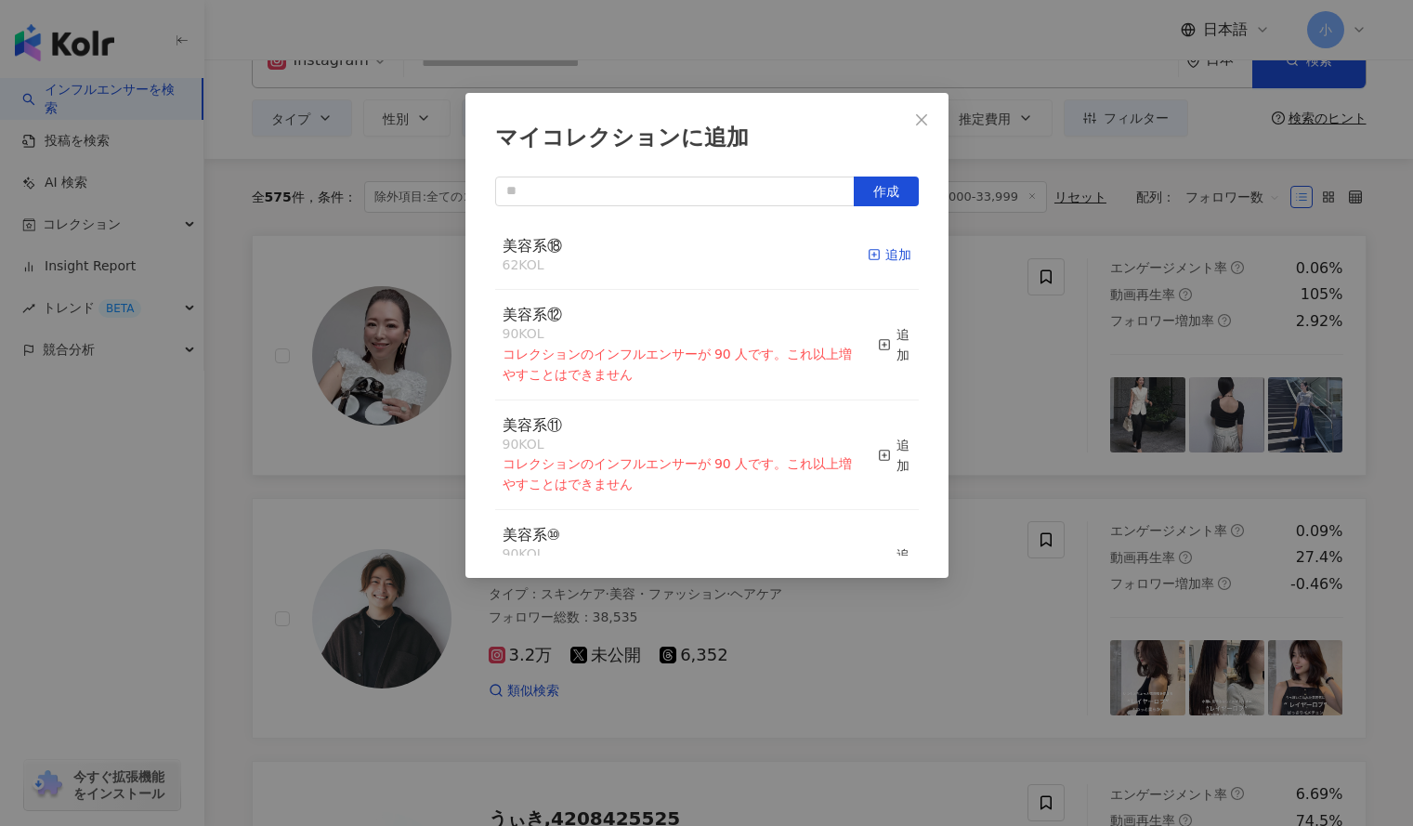
click at [873, 244] on div "追加" at bounding box center [890, 254] width 44 height 20
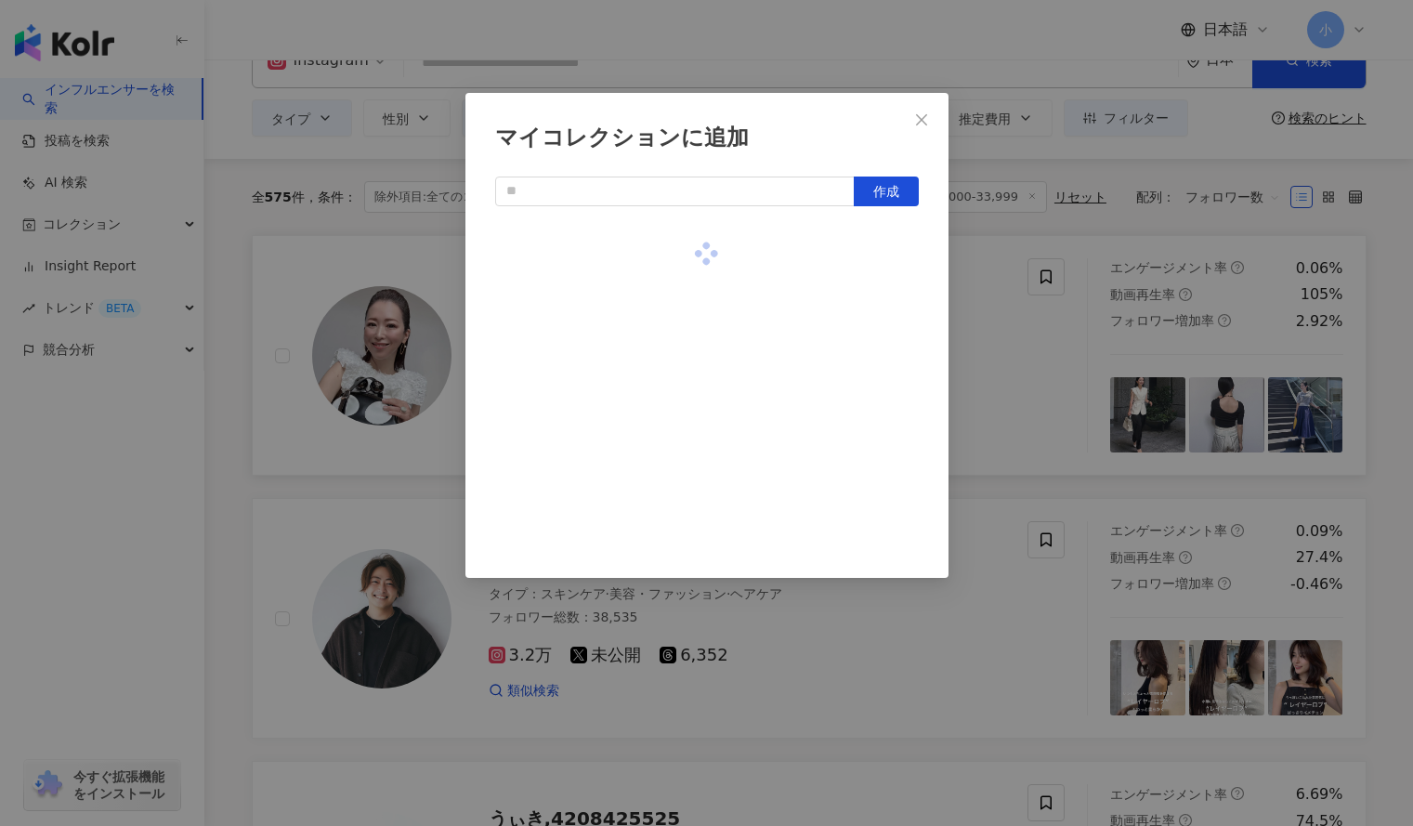
click at [1040, 338] on div "マイコレクションに追加 作成" at bounding box center [706, 413] width 1413 height 826
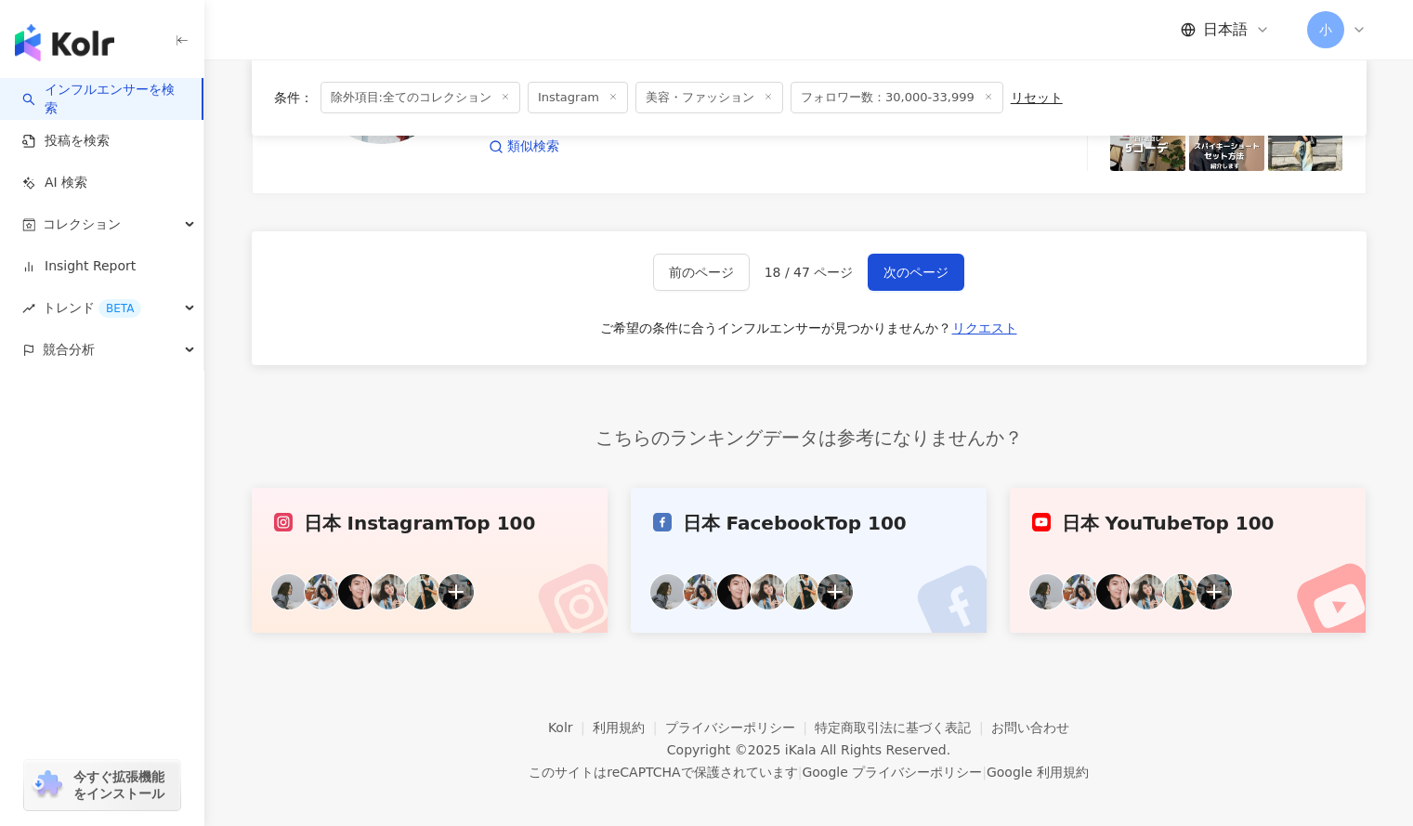
scroll to position [3100, 0]
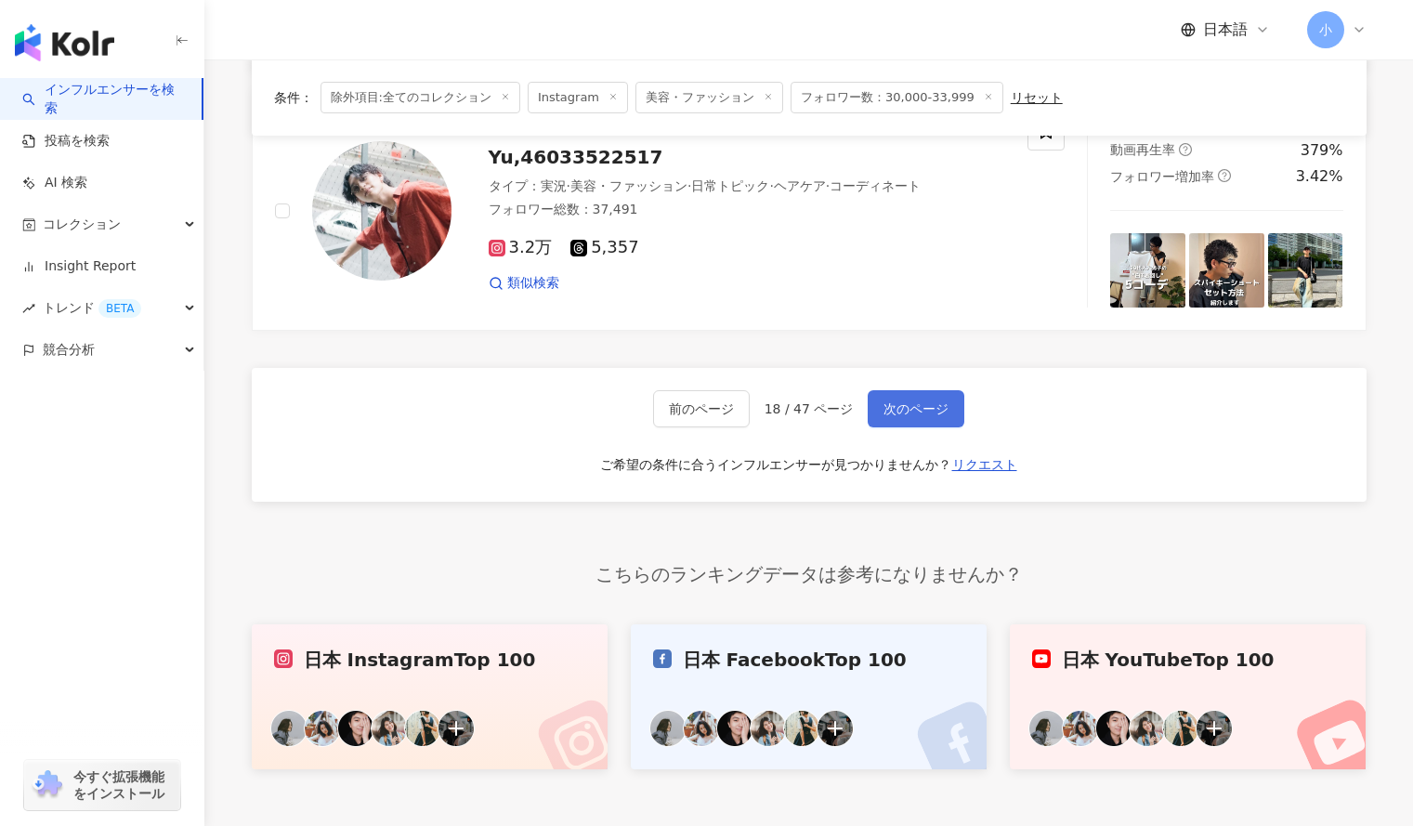
click at [935, 401] on span "次のページ" at bounding box center [916, 408] width 65 height 15
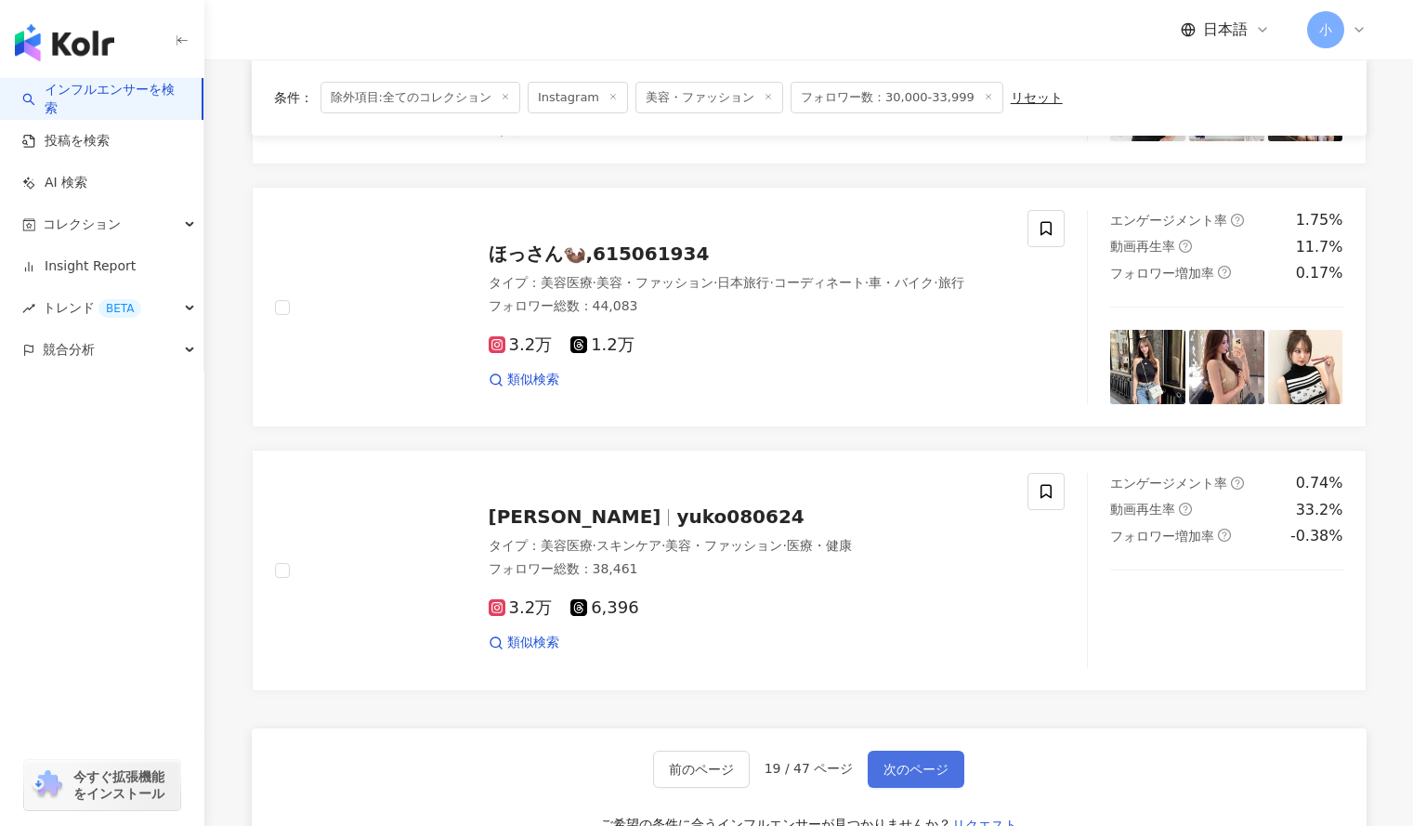
scroll to position [2464, 0]
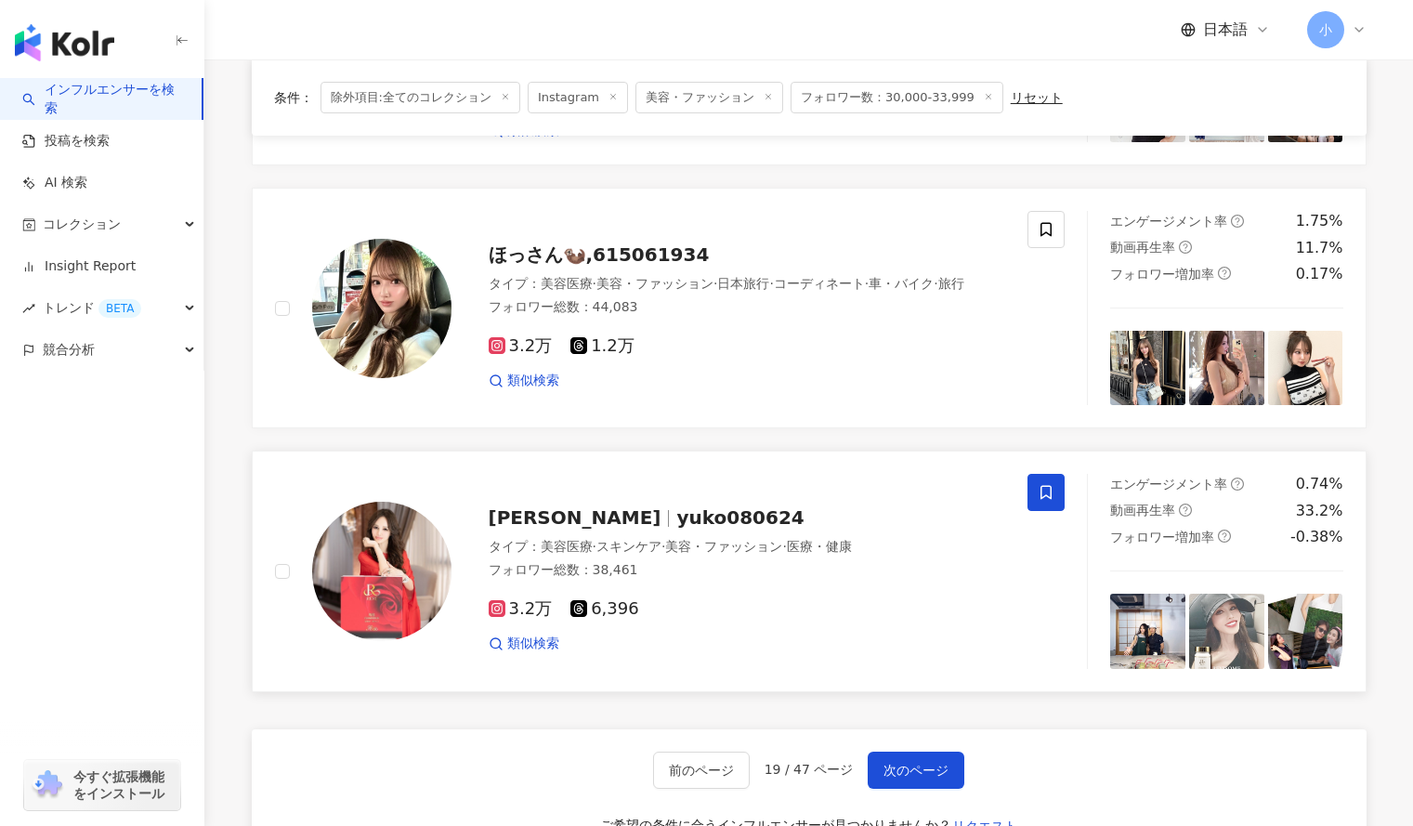
click at [1049, 490] on icon at bounding box center [1046, 492] width 17 height 17
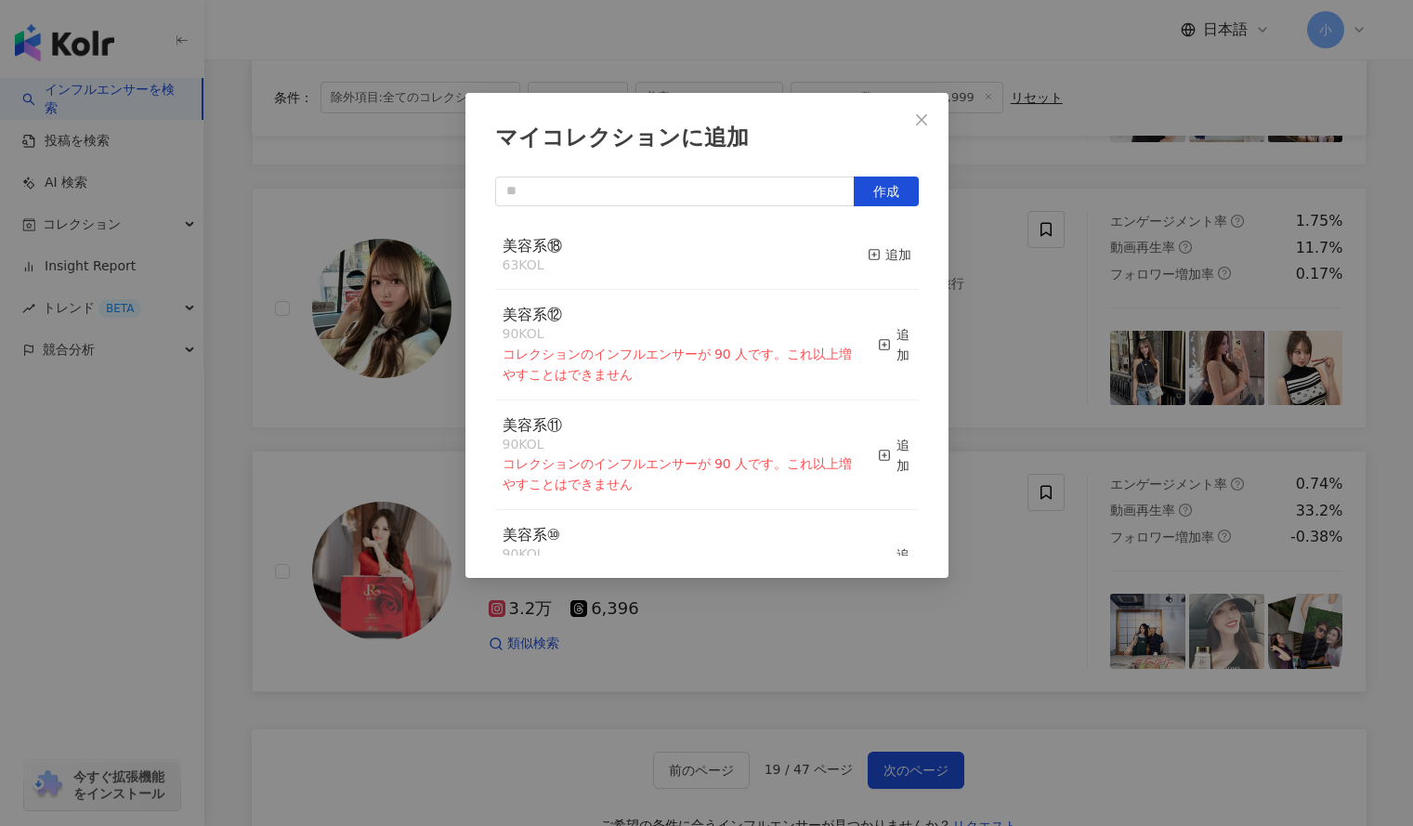
click at [893, 269] on button "追加" at bounding box center [890, 255] width 44 height 39
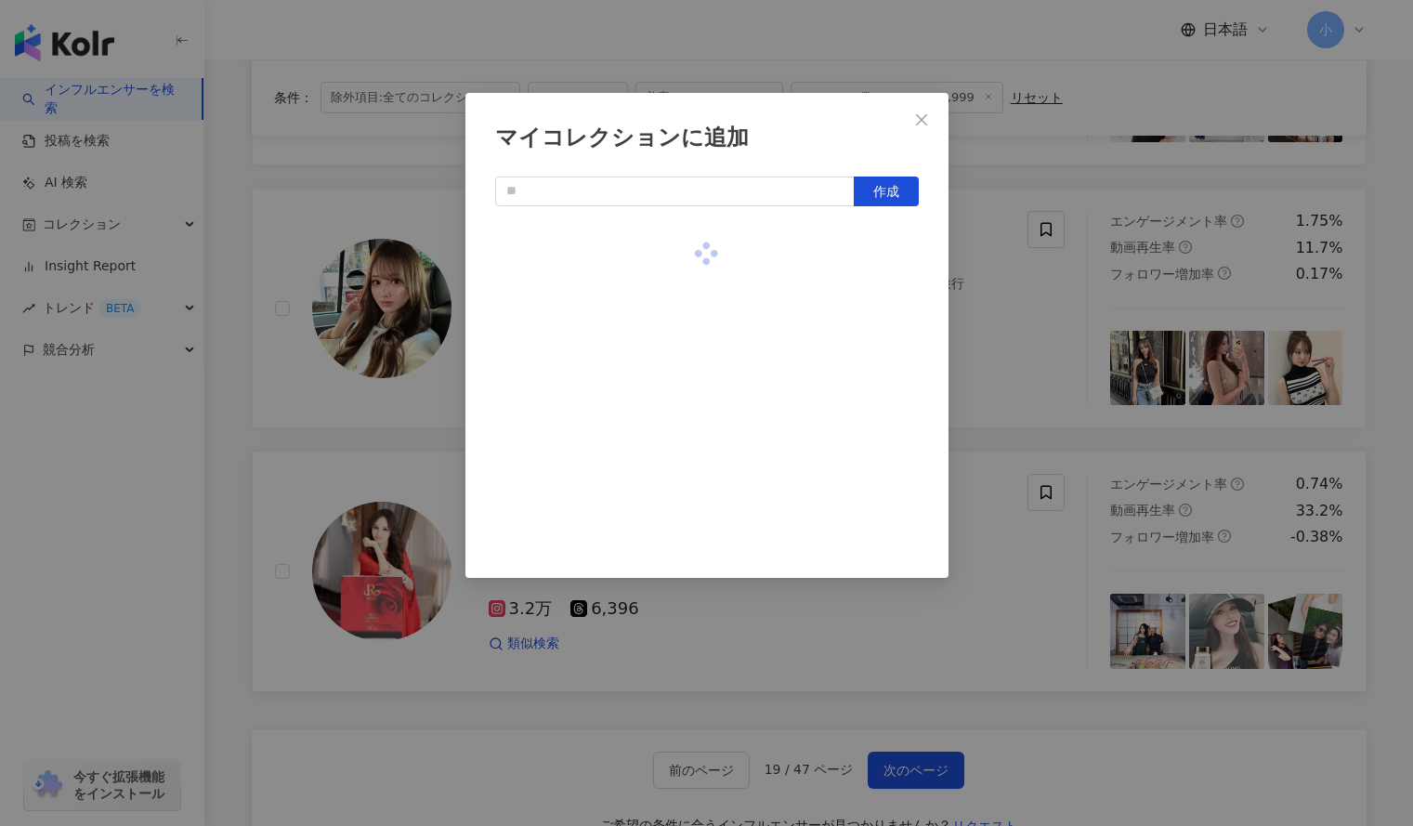
click at [1005, 326] on div "マイコレクションに追加 作成" at bounding box center [706, 413] width 1413 height 826
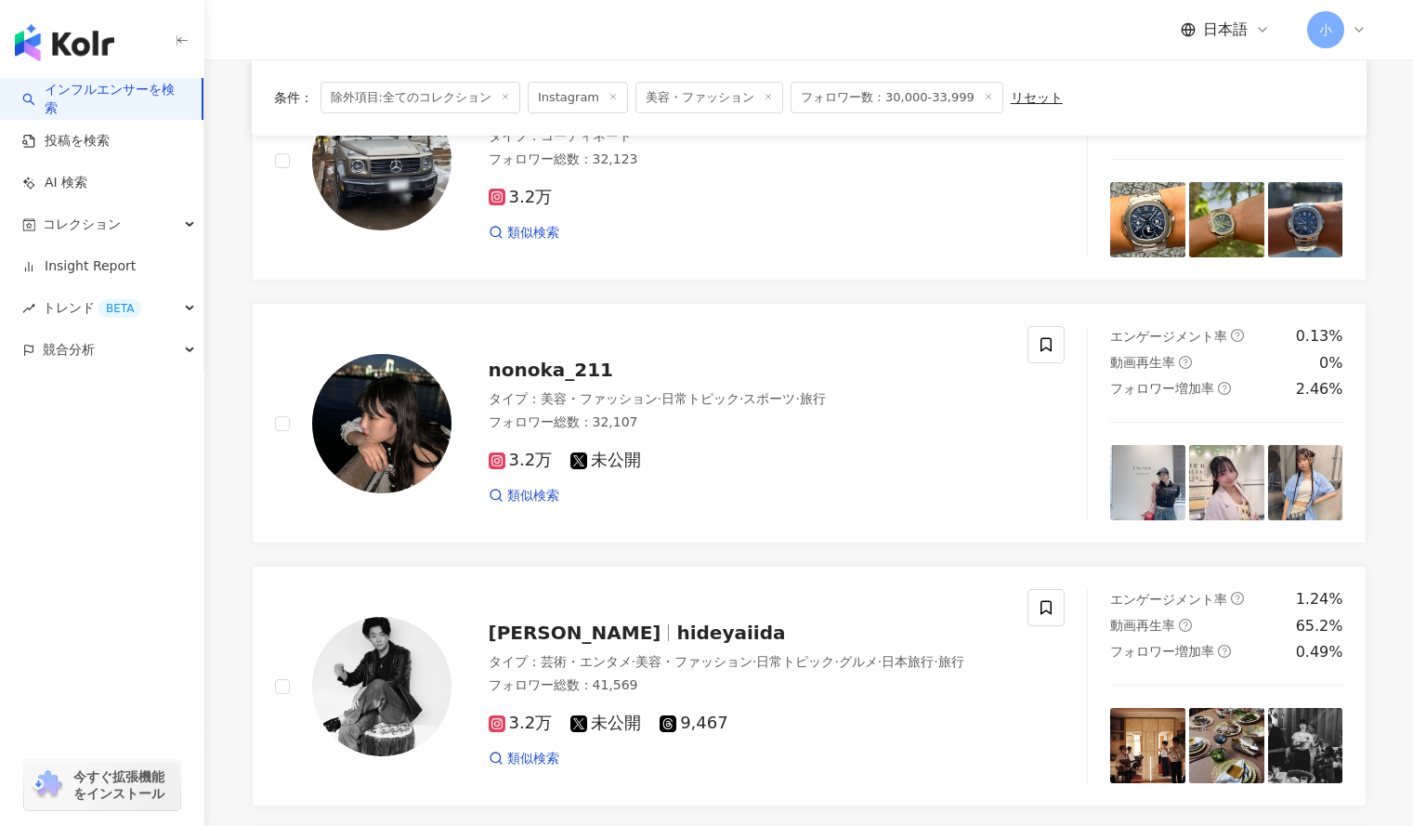
scroll to position [488, 0]
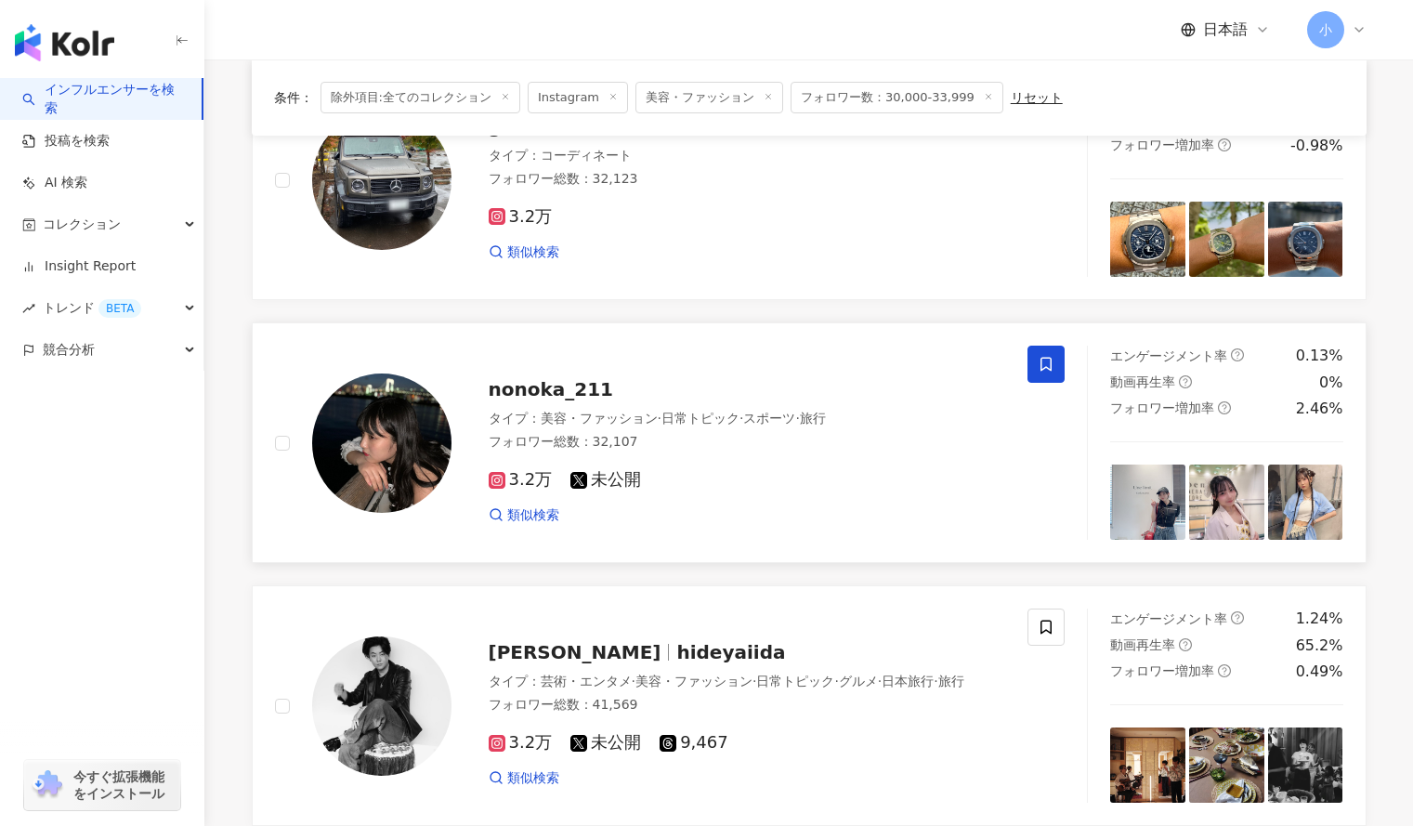
click at [1052, 363] on icon at bounding box center [1046, 365] width 11 height 14
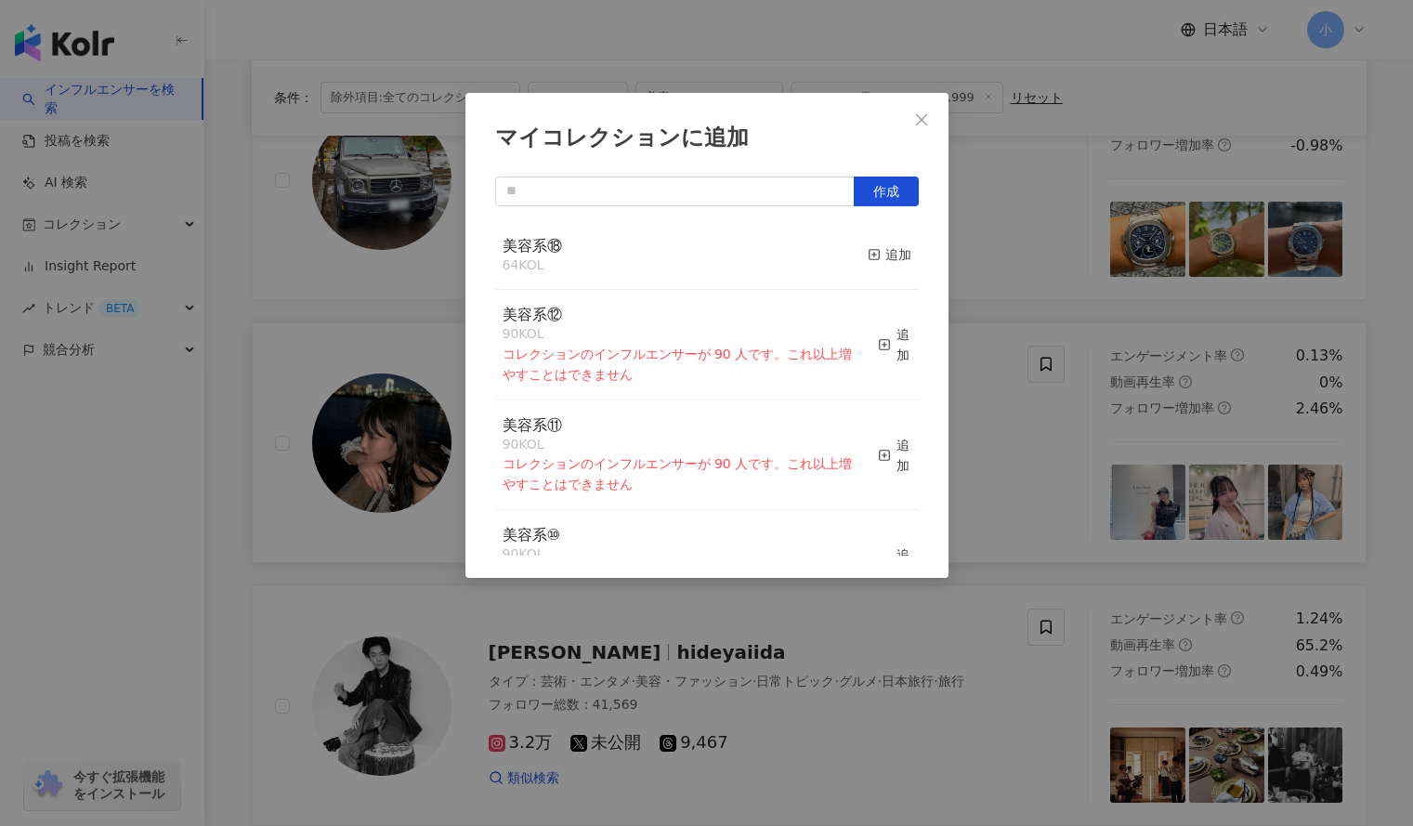
click at [1007, 440] on div "マイコレクションに追加 作成 美容系⑱ 64 KOL 追加 美容系⑫ 90 KOL コレクションのインフルエンサーが 90 人です。これ以上増やすことはできま…" at bounding box center [706, 413] width 1413 height 826
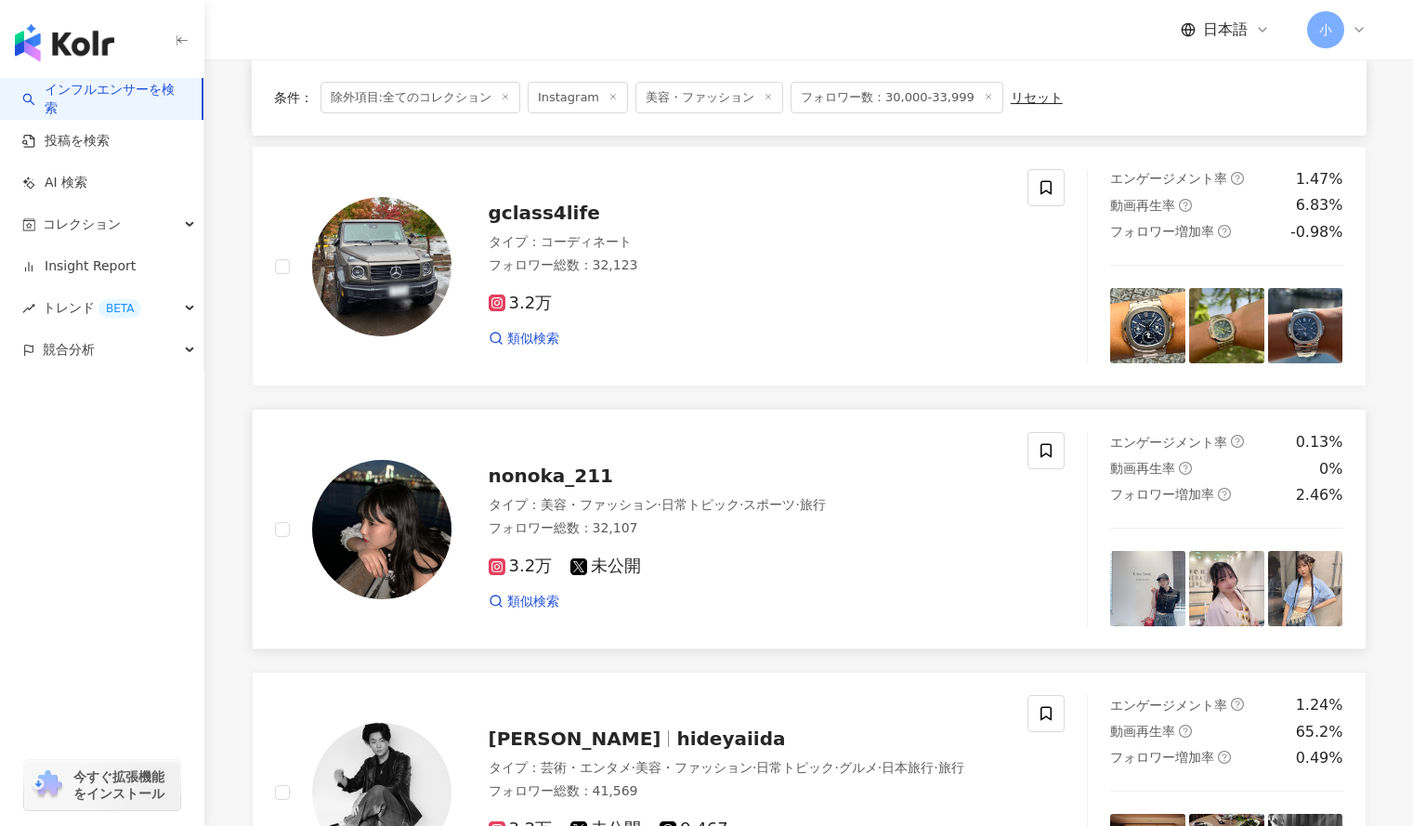
scroll to position [399, 0]
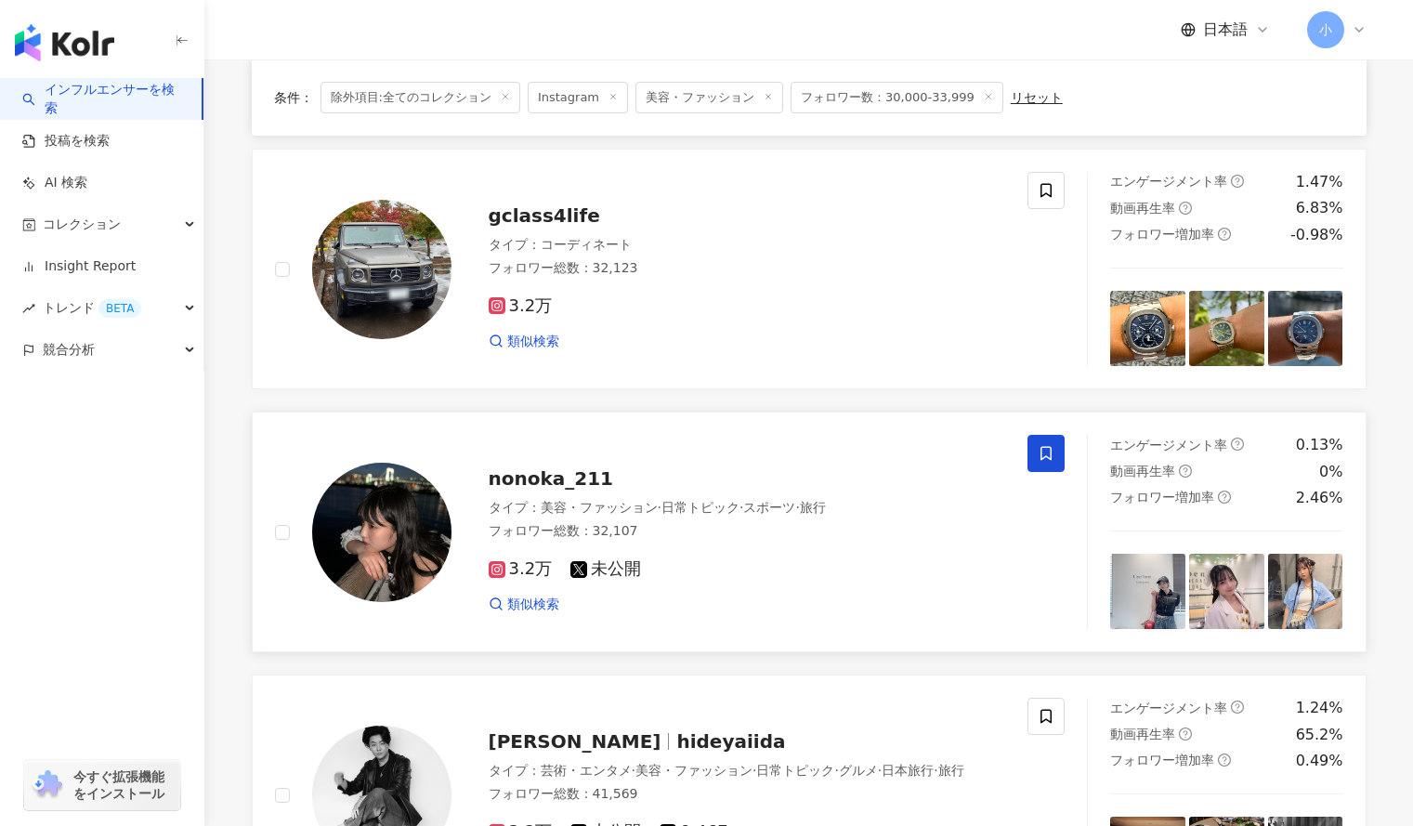
click at [1049, 456] on icon at bounding box center [1046, 453] width 17 height 17
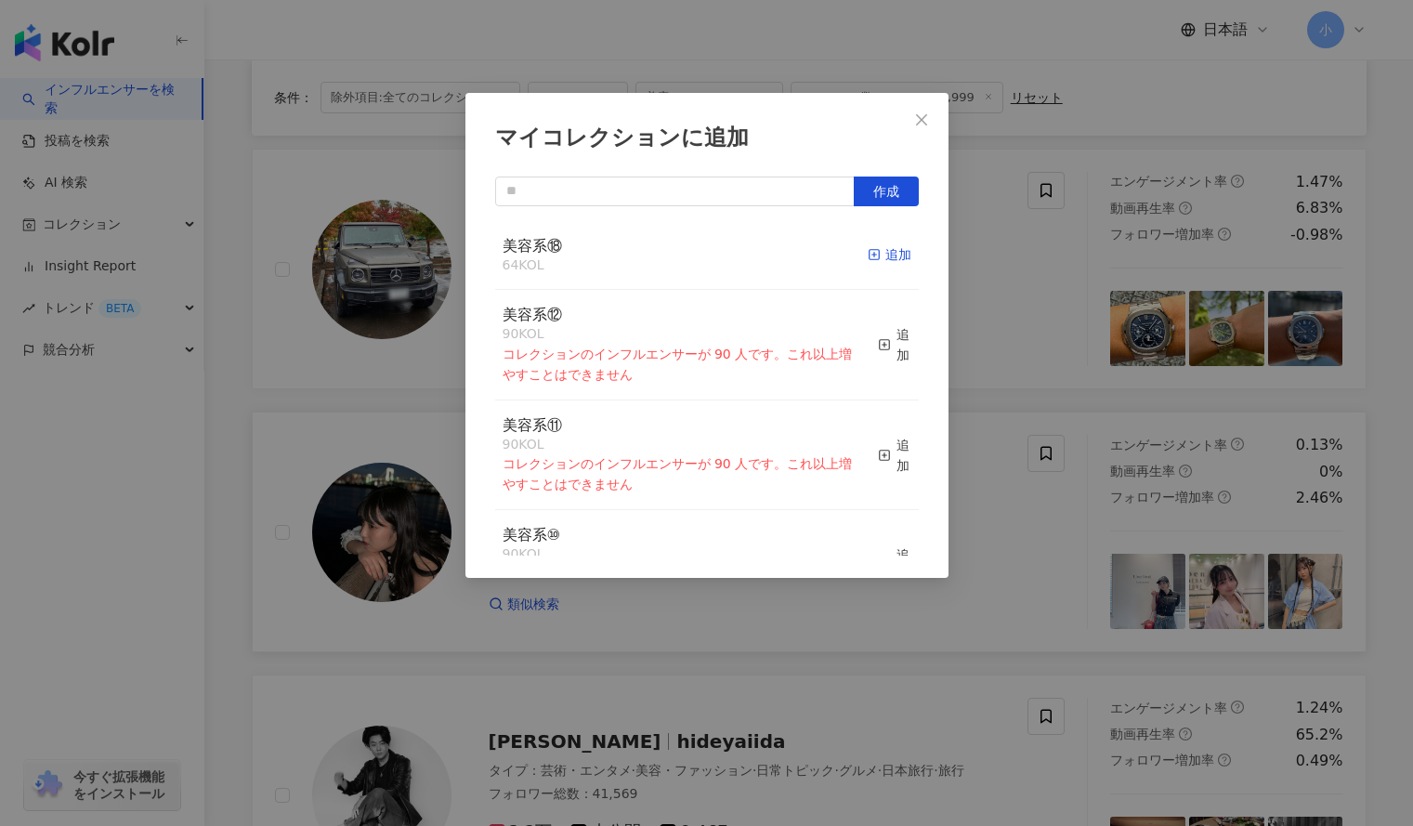
click at [881, 251] on div "追加" at bounding box center [890, 254] width 44 height 20
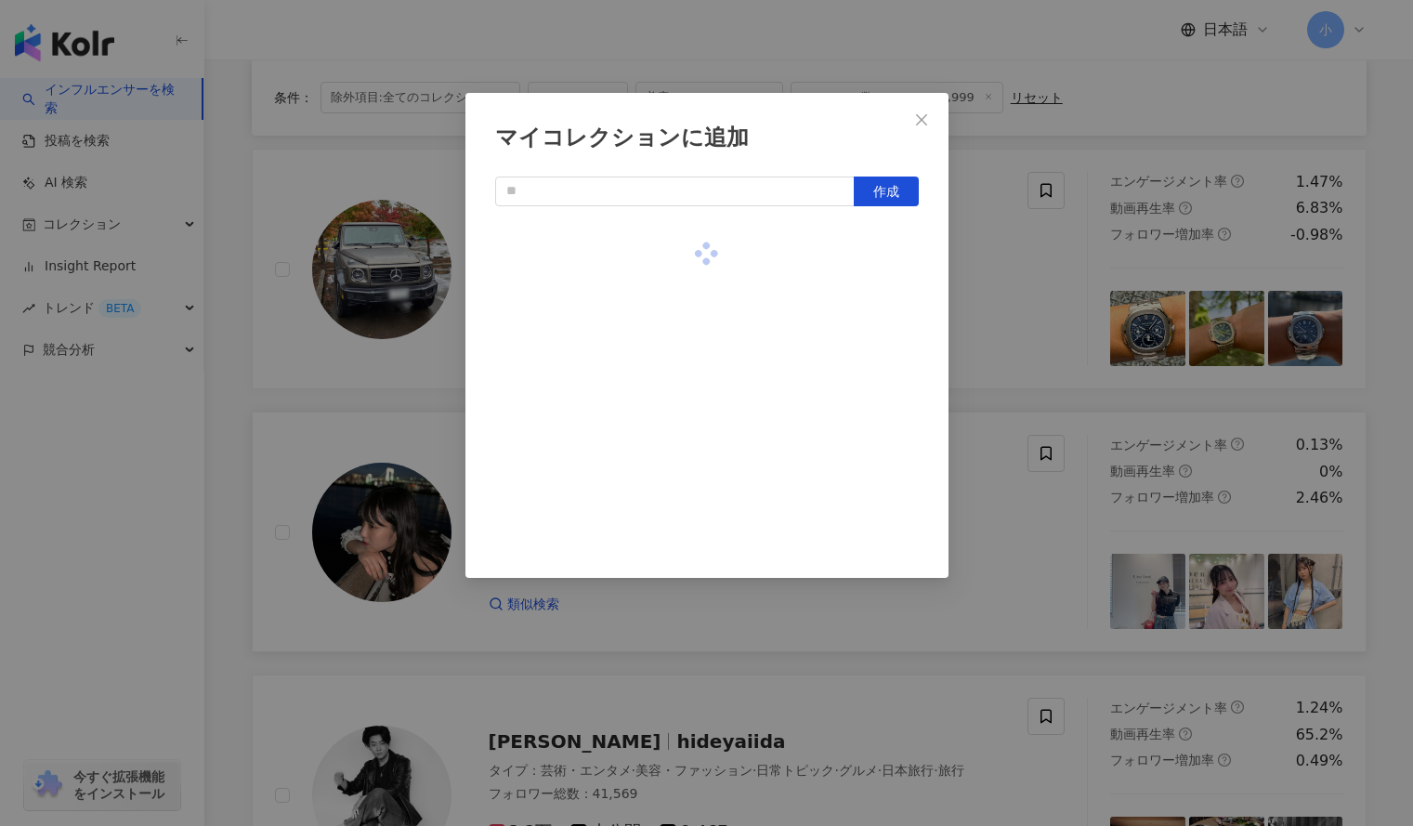
click at [966, 268] on div "マイコレクションに追加 作成" at bounding box center [706, 413] width 1413 height 826
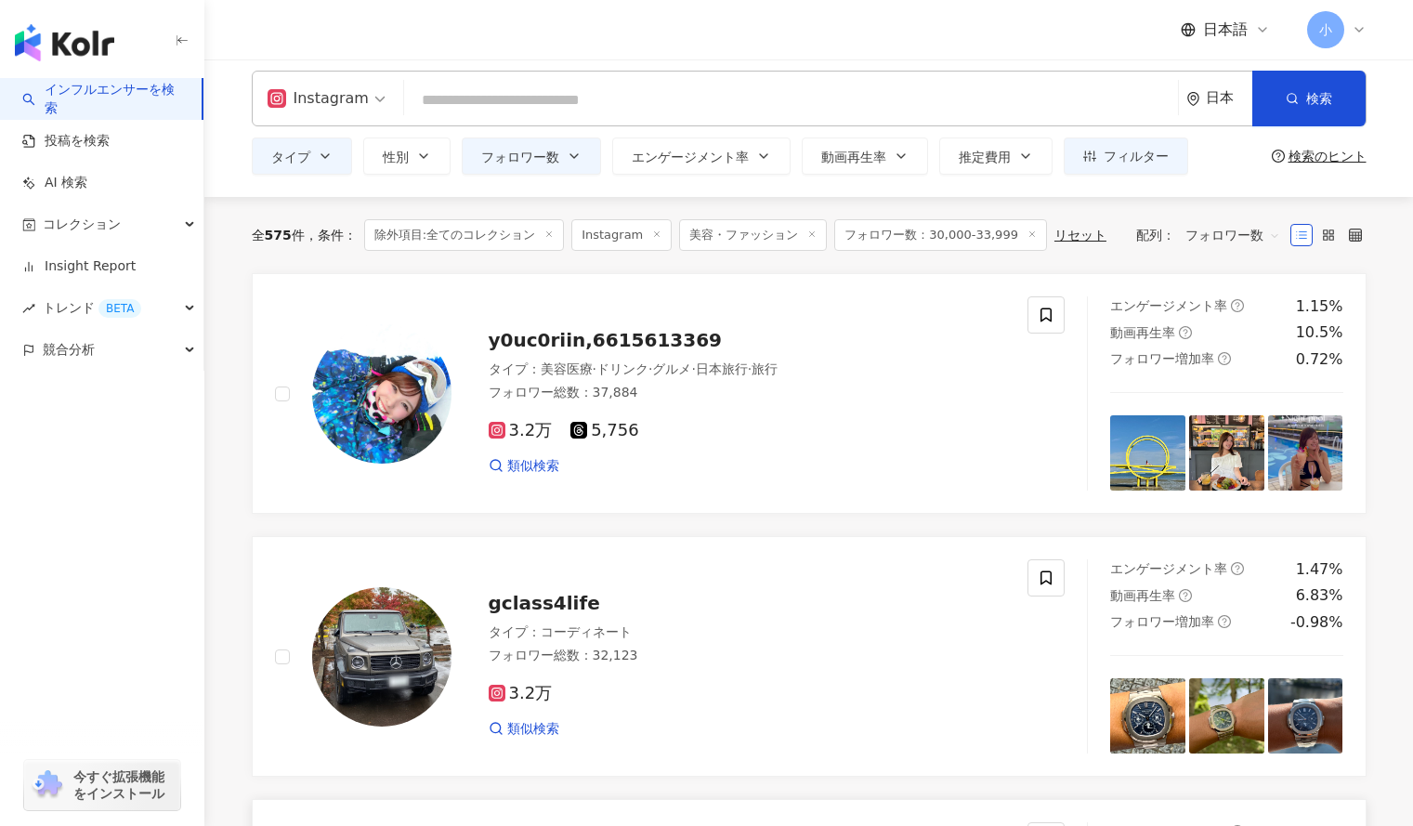
scroll to position [0, 0]
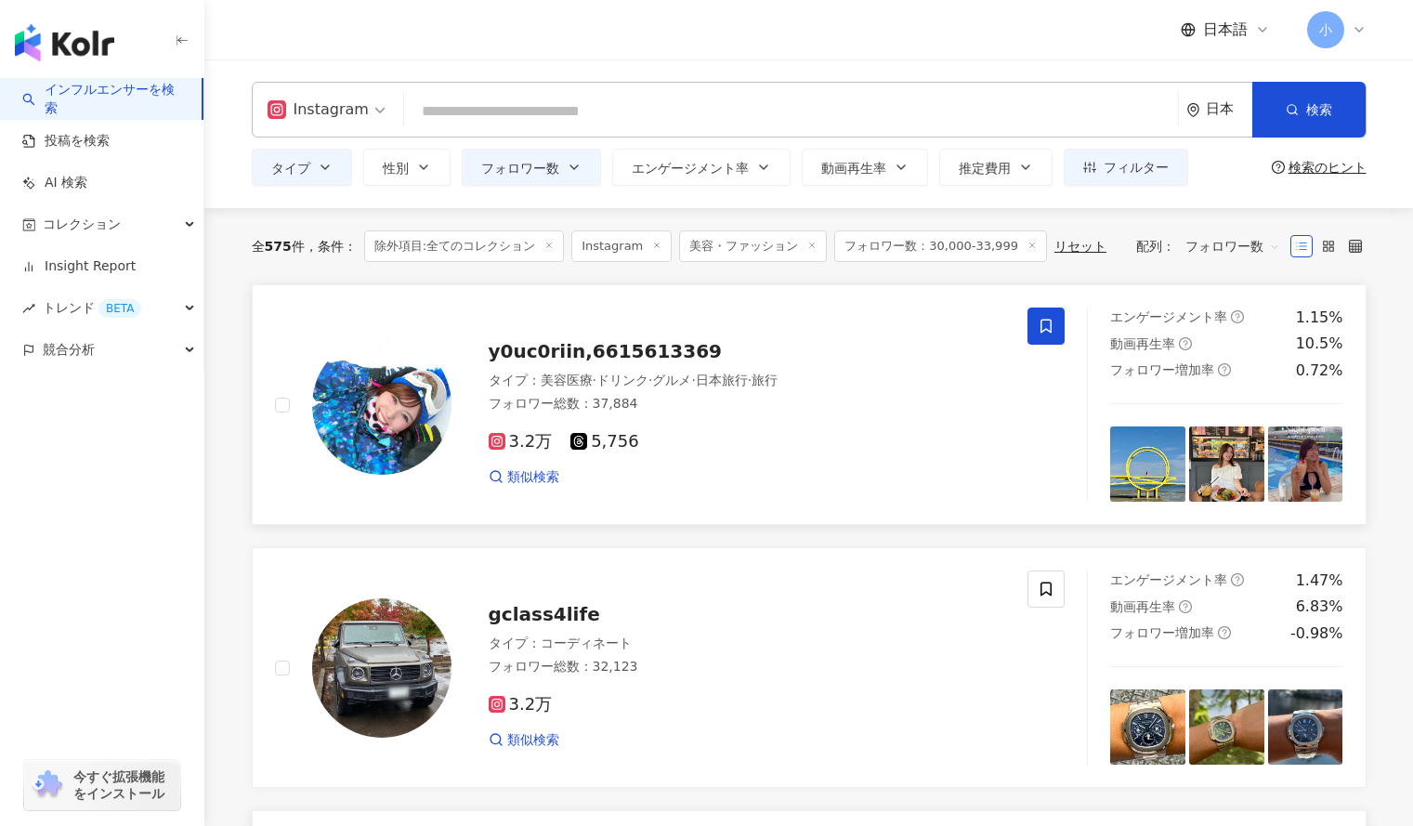
click at [1050, 314] on span at bounding box center [1046, 326] width 37 height 37
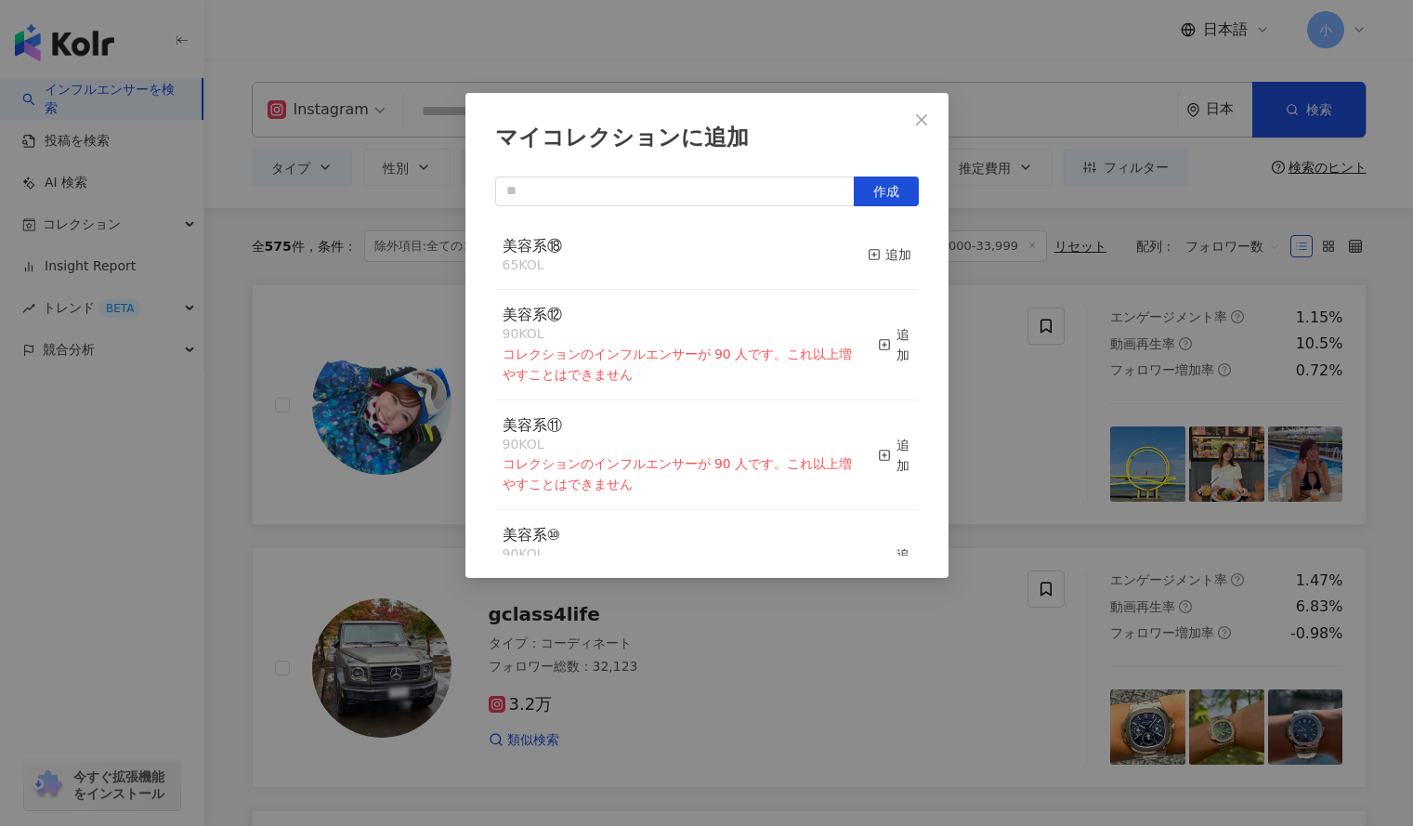
click at [1012, 368] on div "マイコレクションに追加 作成 美容系⑱ 65 KOL 追加 美容系⑫ 90 KOL コレクションのインフルエンサーが 90 人です。これ以上増やすことはできま…" at bounding box center [706, 413] width 1413 height 826
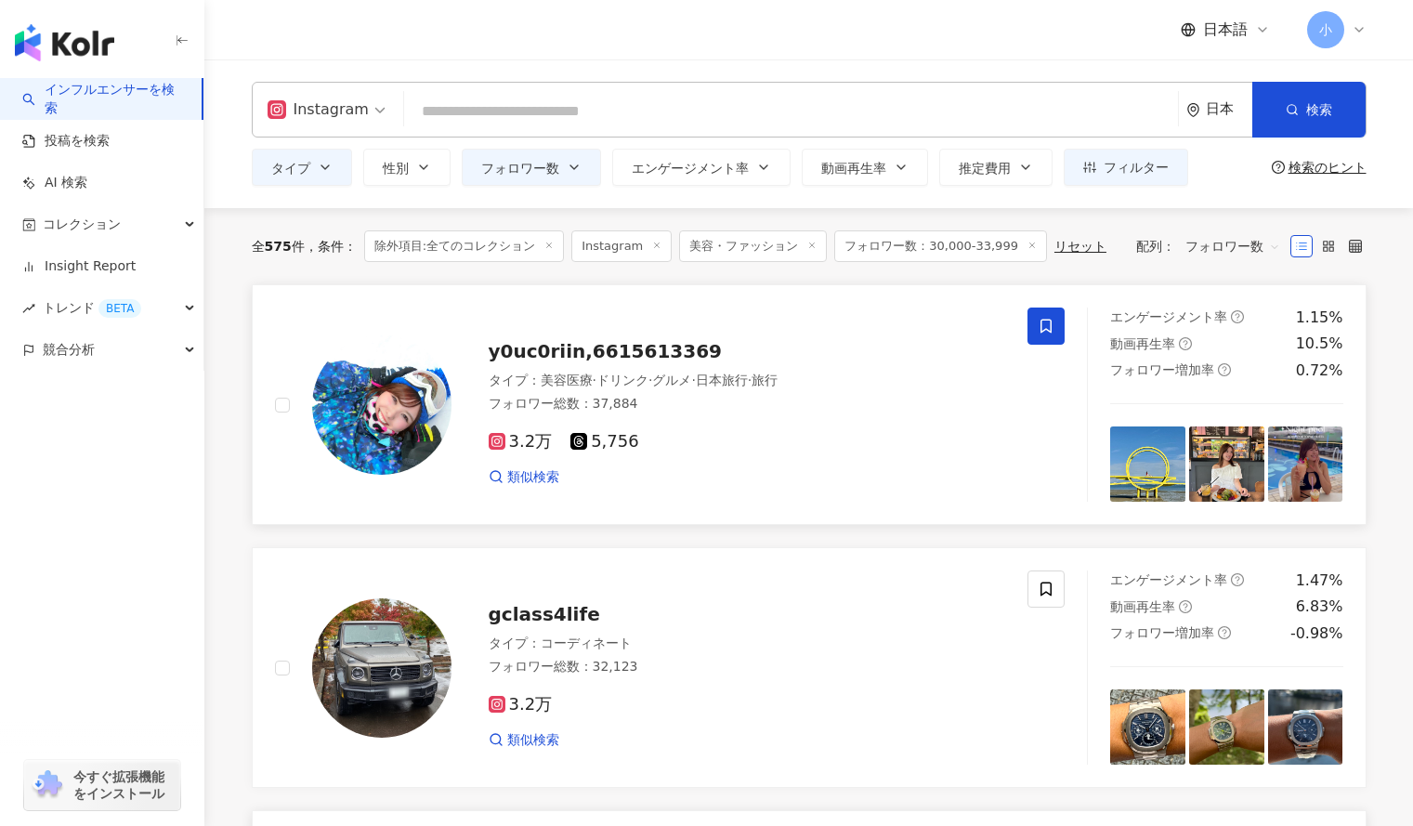
click at [1039, 334] on icon at bounding box center [1046, 326] width 17 height 17
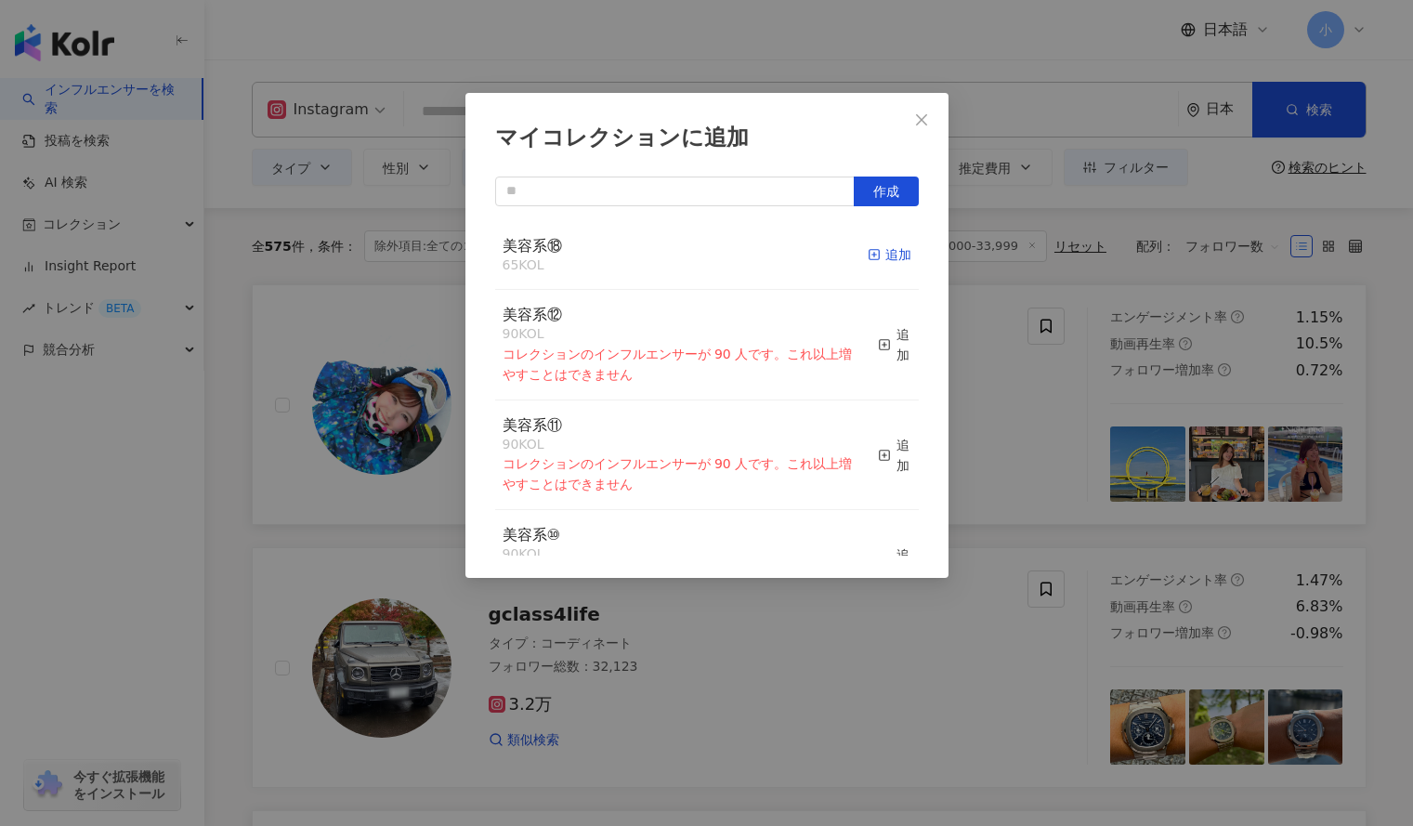
click at [874, 250] on div "追加" at bounding box center [890, 254] width 44 height 20
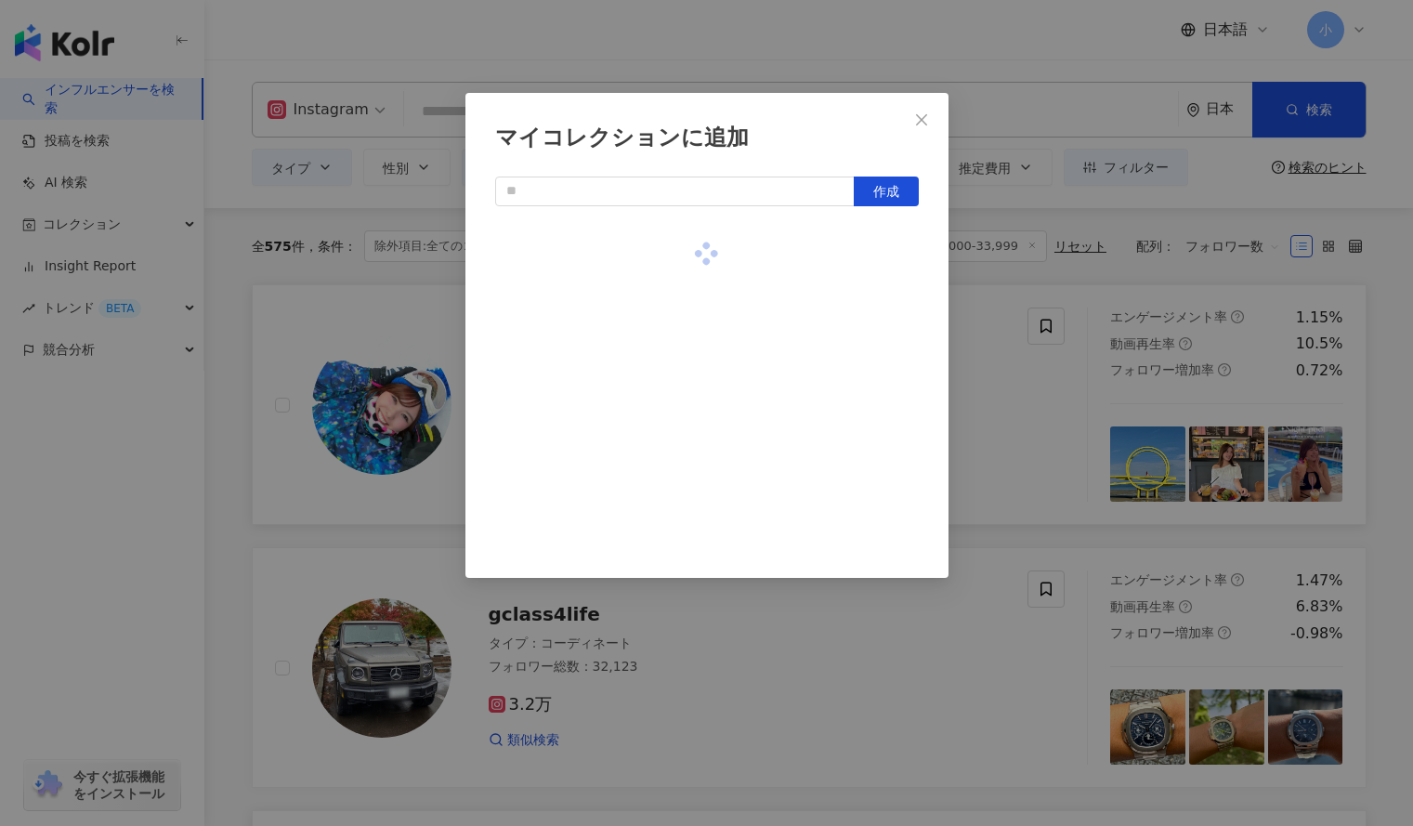
click at [1016, 382] on div "マイコレクションに追加 作成" at bounding box center [706, 413] width 1413 height 826
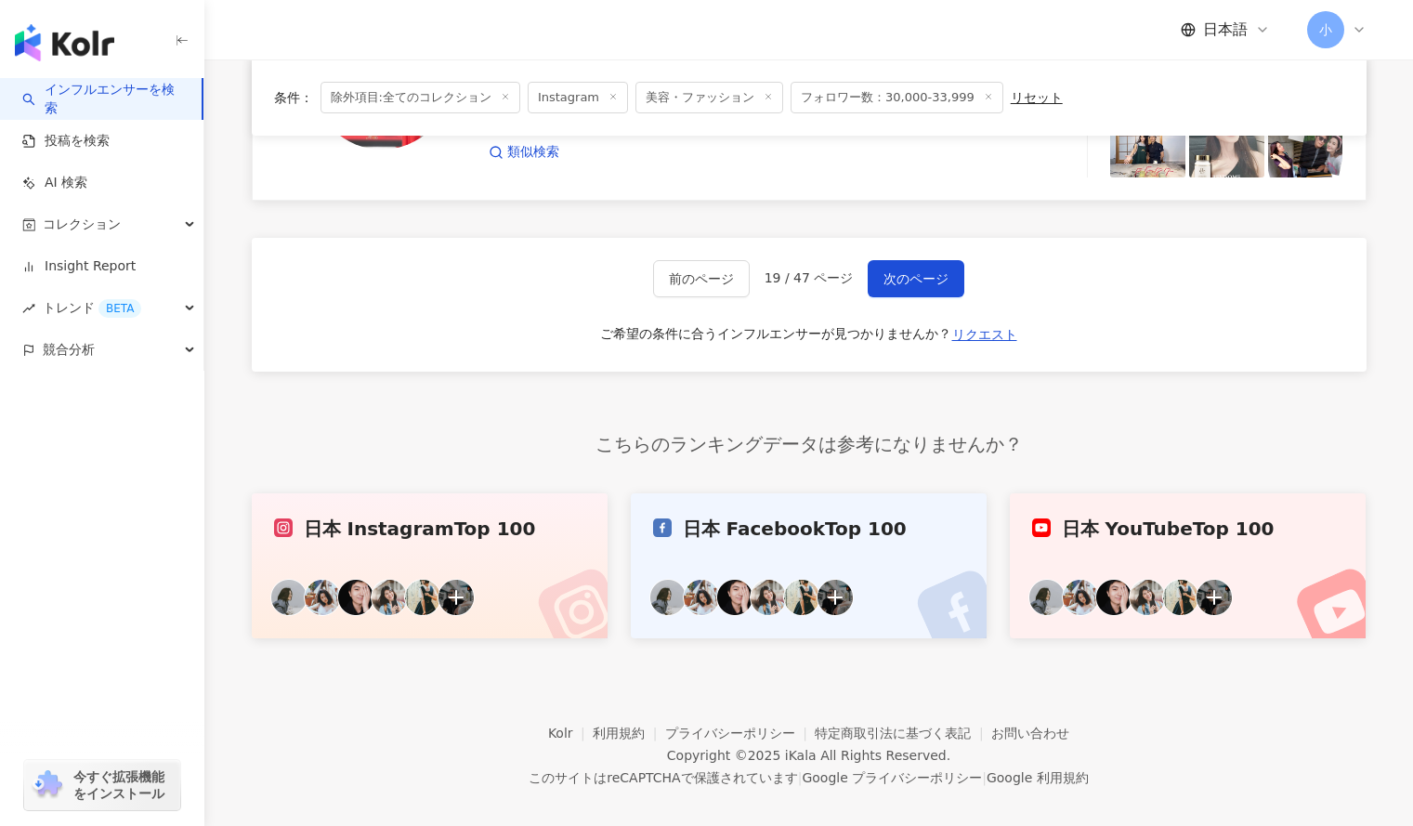
scroll to position [2974, 0]
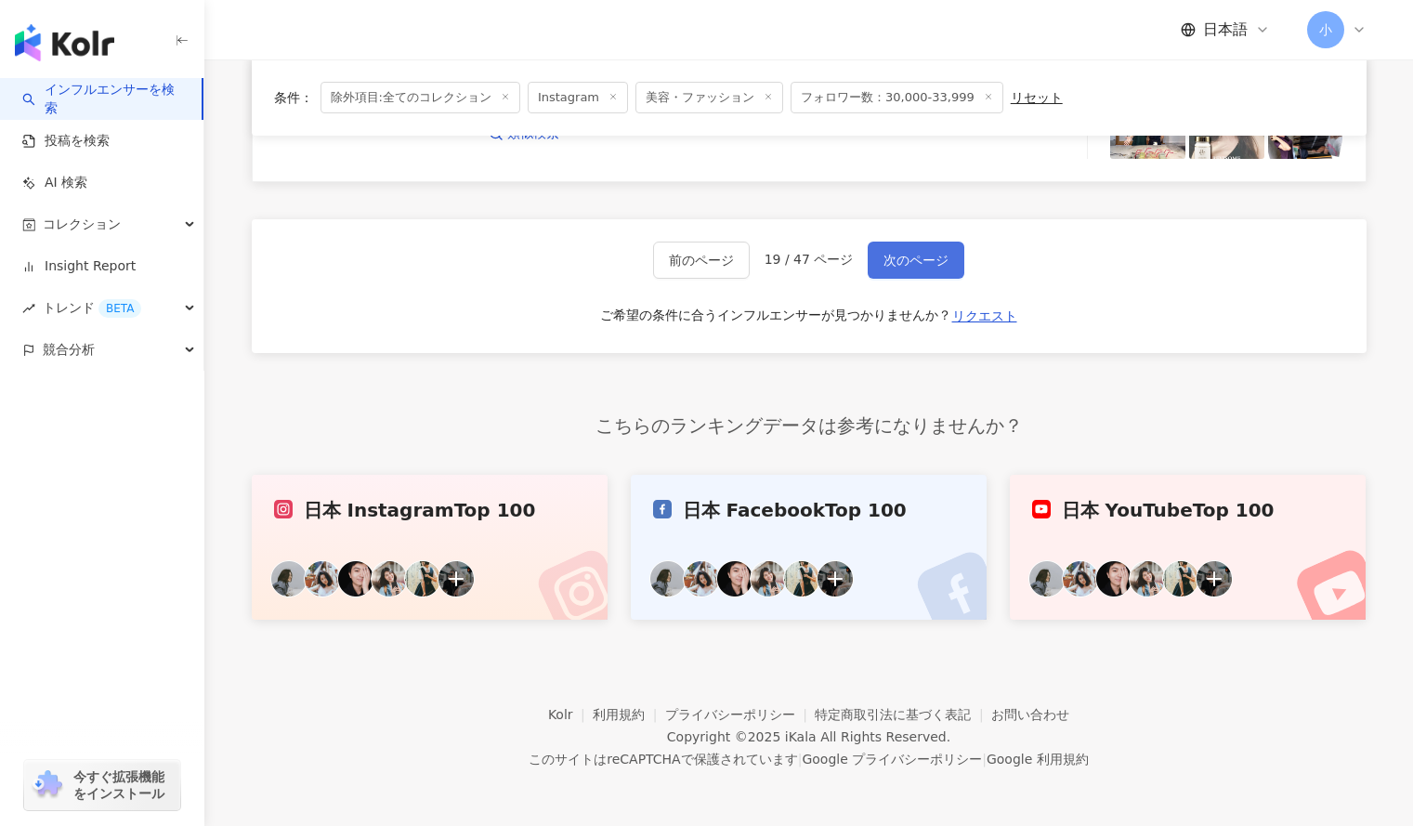
click at [916, 265] on span "次のページ" at bounding box center [916, 260] width 65 height 15
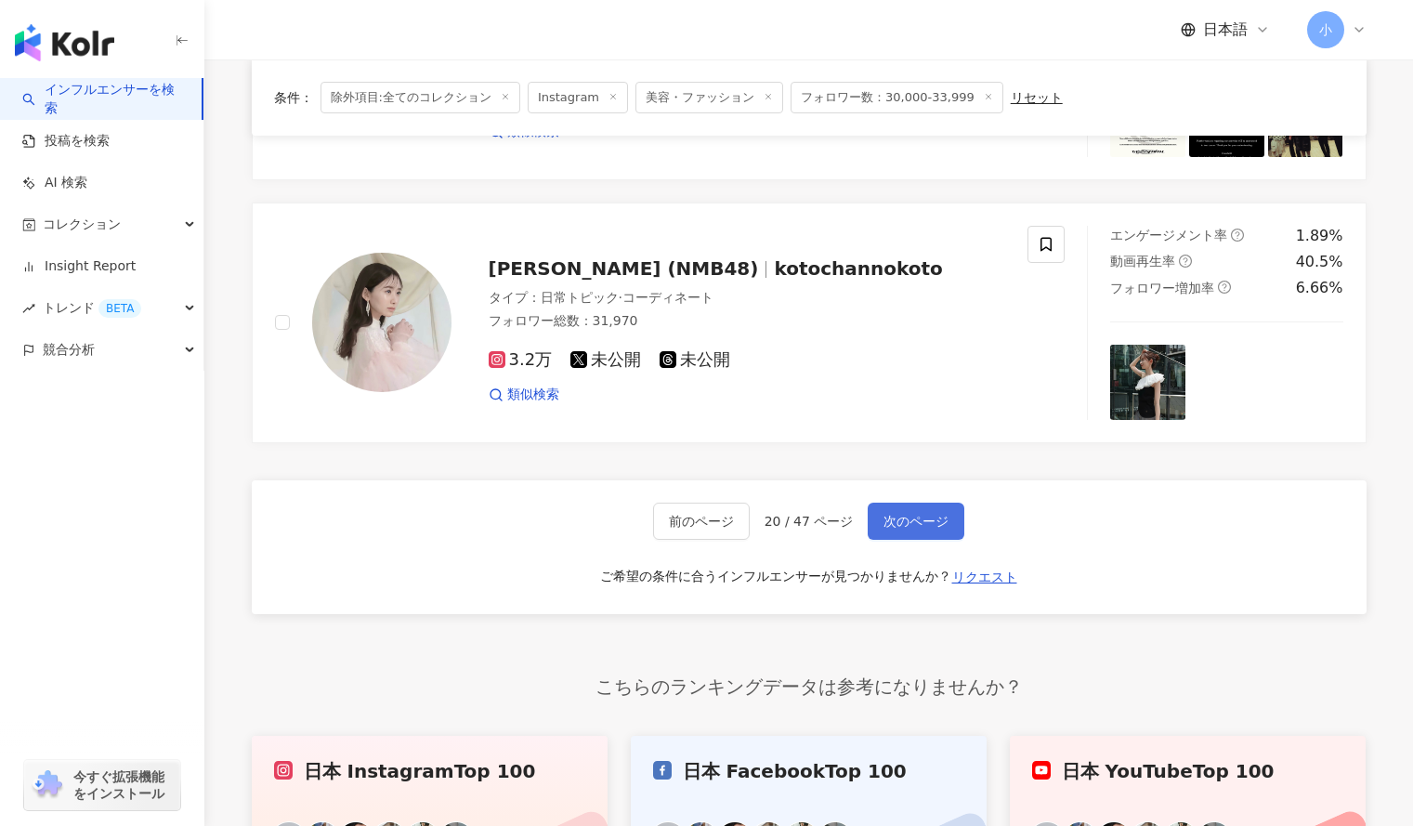
scroll to position [2975, 0]
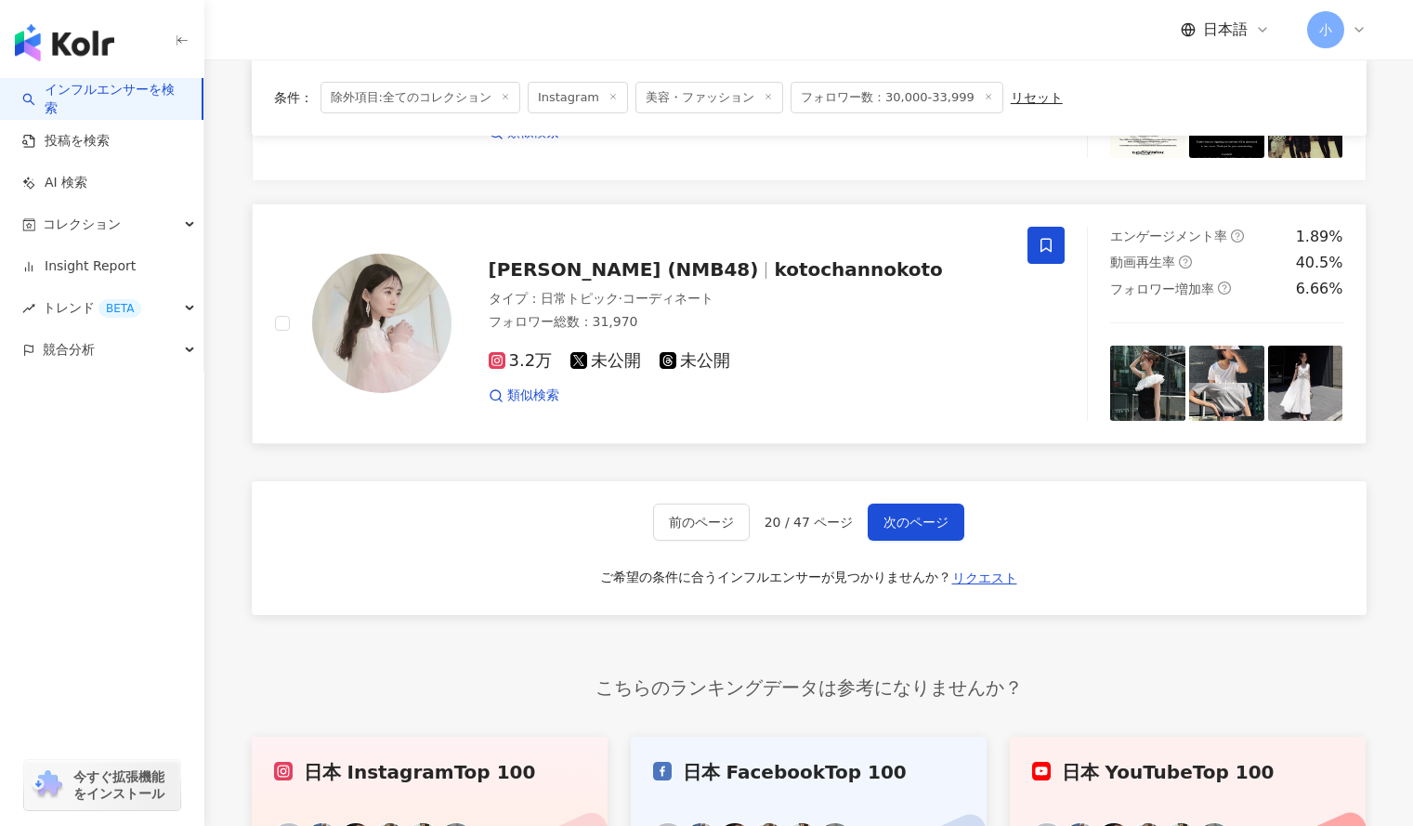
click at [1053, 239] on icon at bounding box center [1046, 245] width 17 height 17
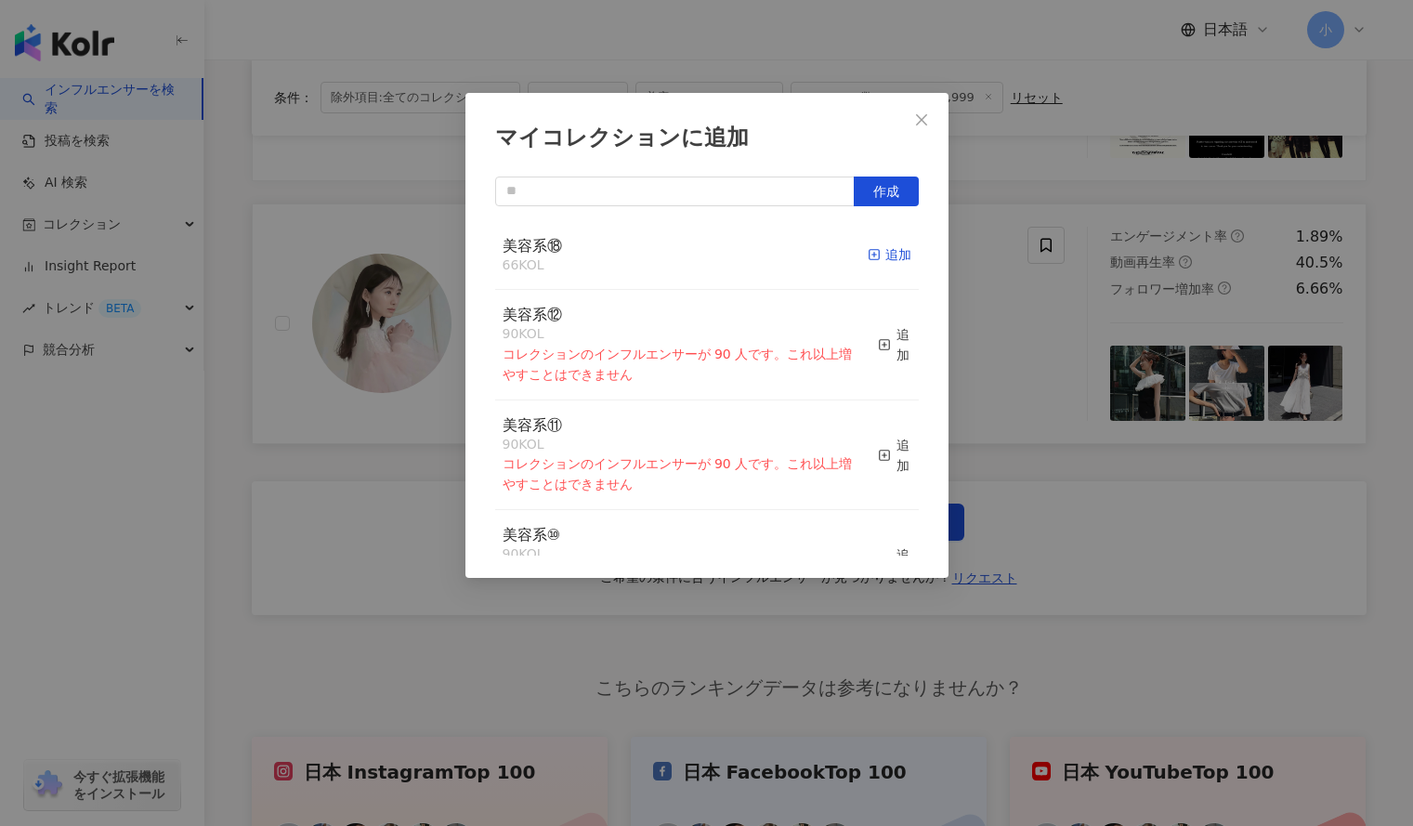
click at [886, 256] on div "追加" at bounding box center [890, 254] width 44 height 20
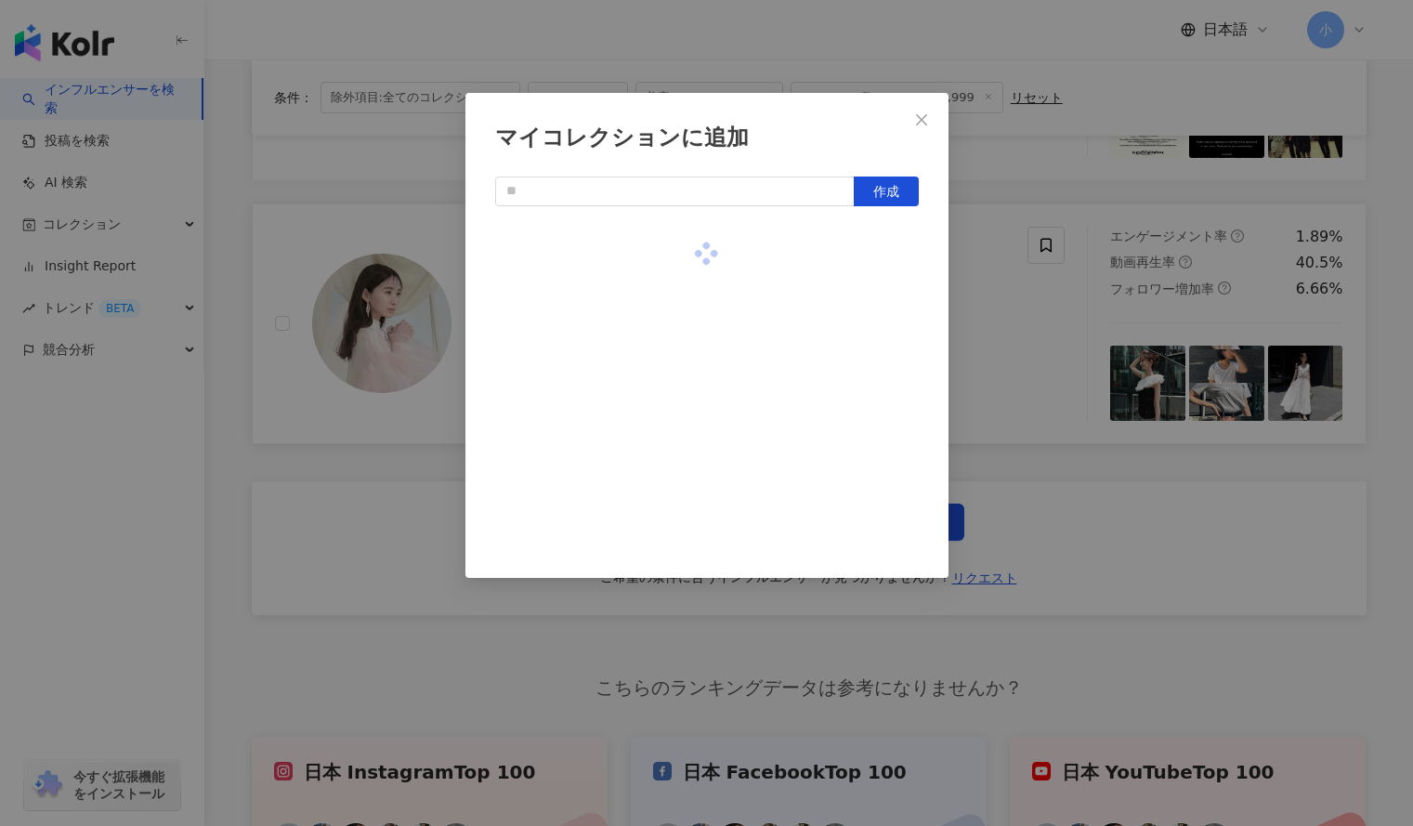
click at [965, 267] on div "マイコレクションに追加 作成" at bounding box center [706, 413] width 1413 height 826
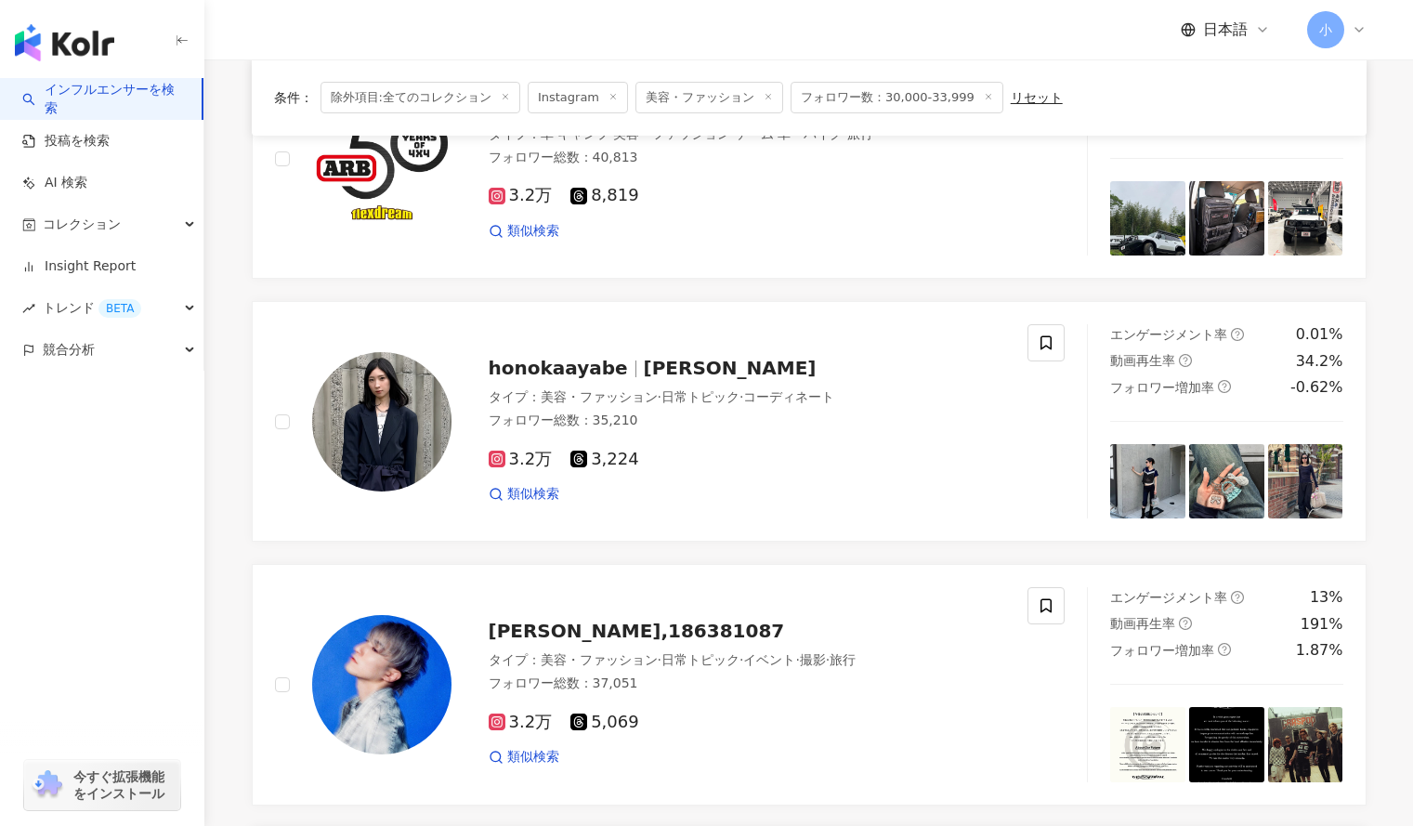
scroll to position [2348, 0]
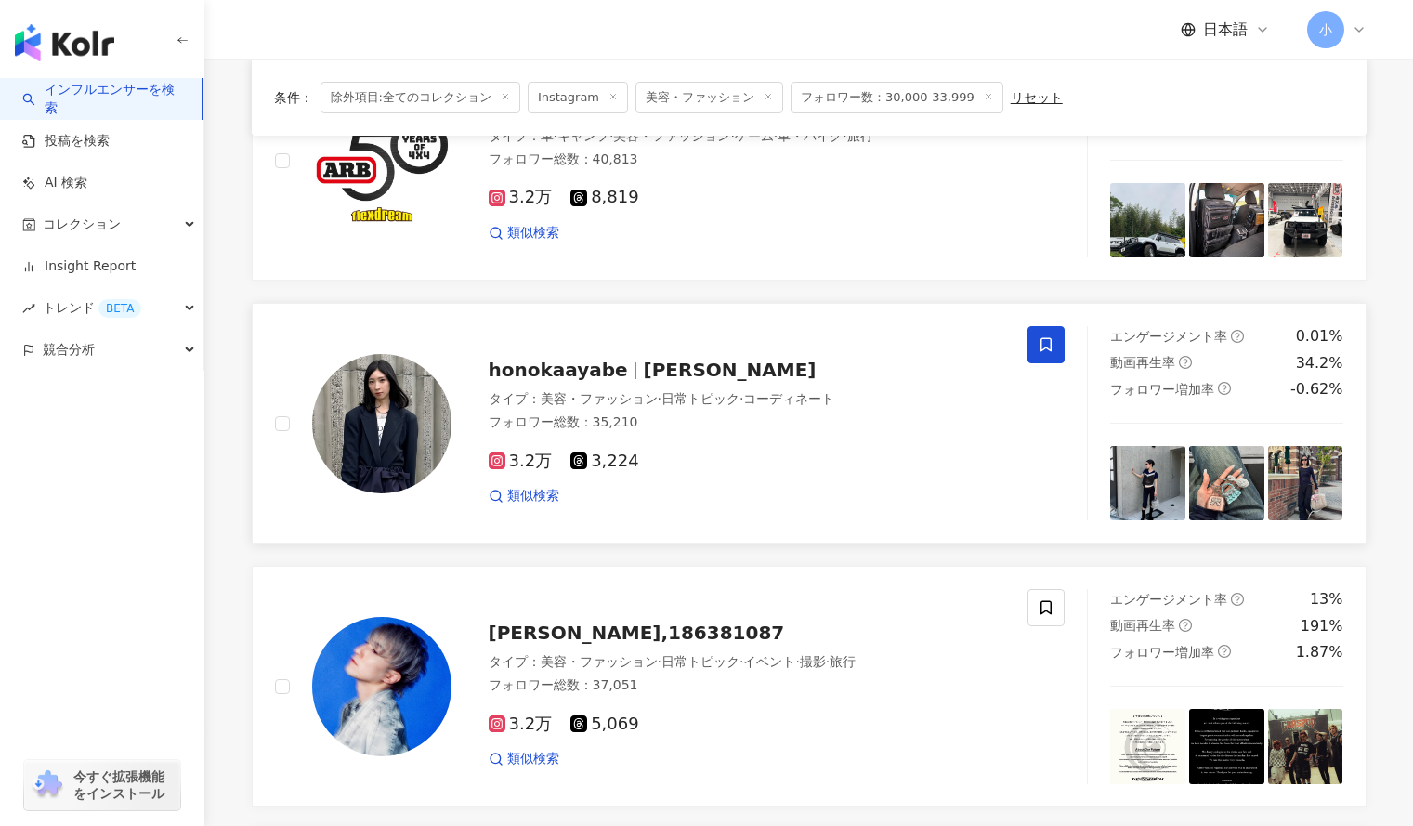
click at [1056, 347] on span at bounding box center [1046, 344] width 37 height 37
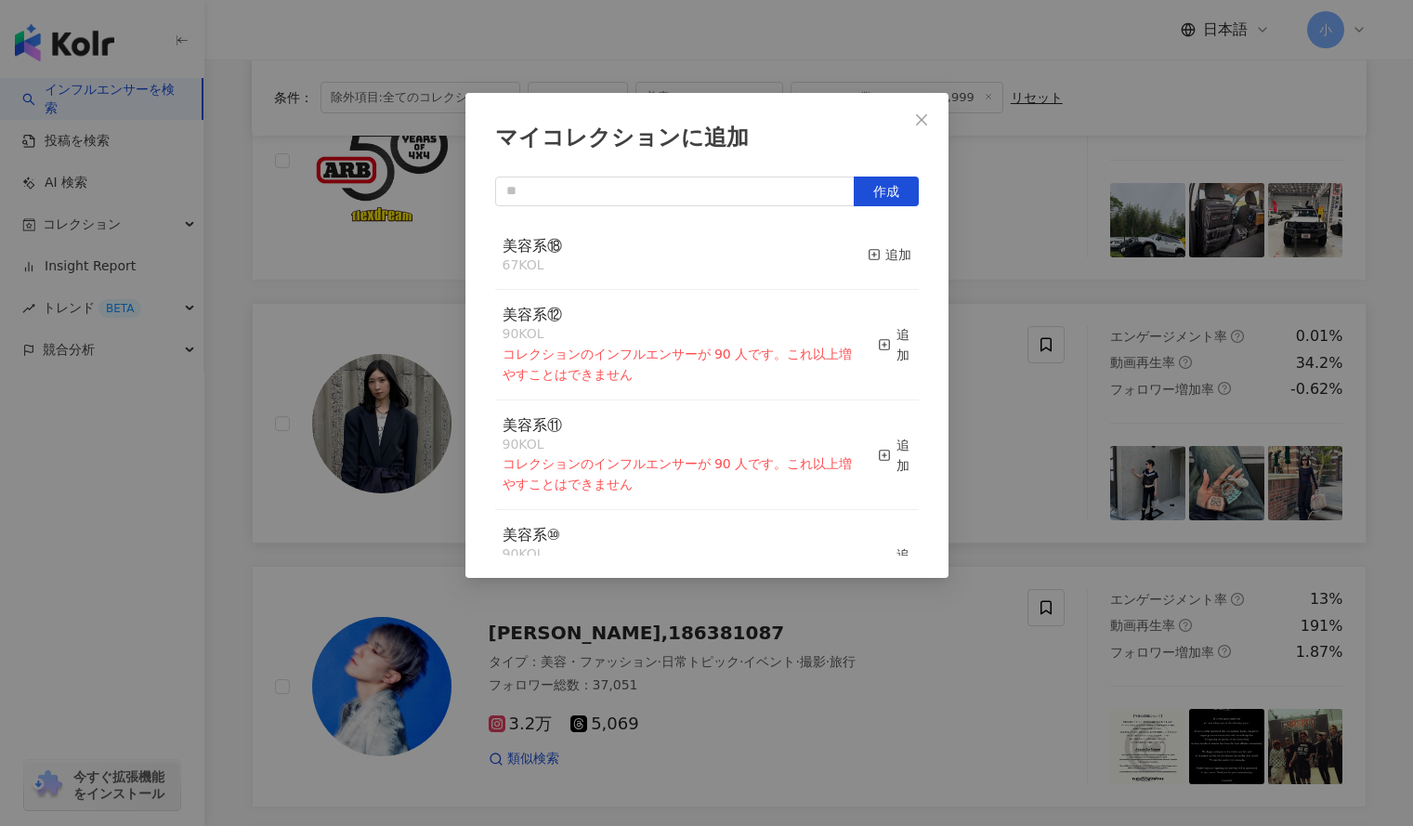
click at [868, 241] on button "追加" at bounding box center [890, 255] width 44 height 39
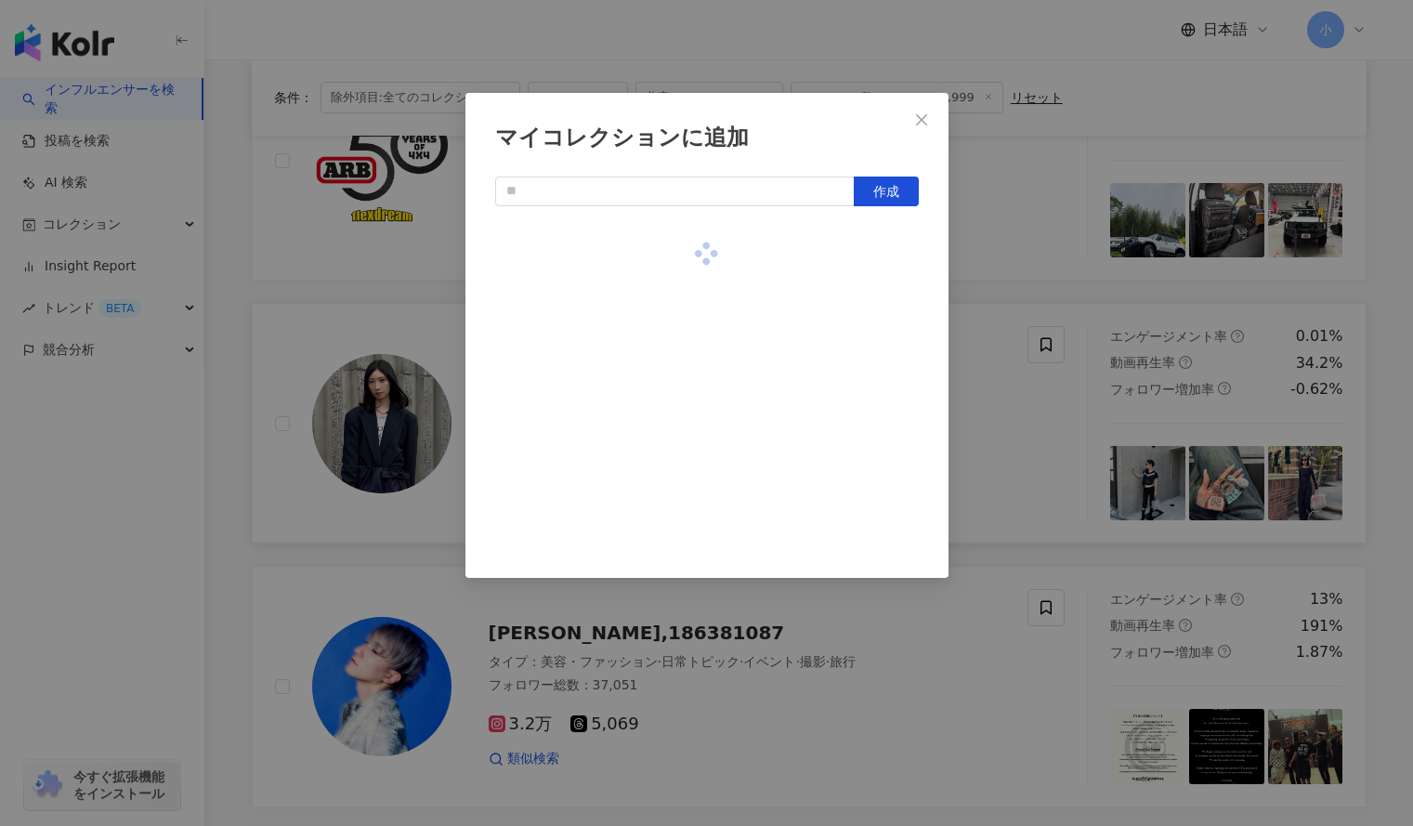
click at [1033, 252] on div "マイコレクションに追加 作成" at bounding box center [706, 413] width 1413 height 826
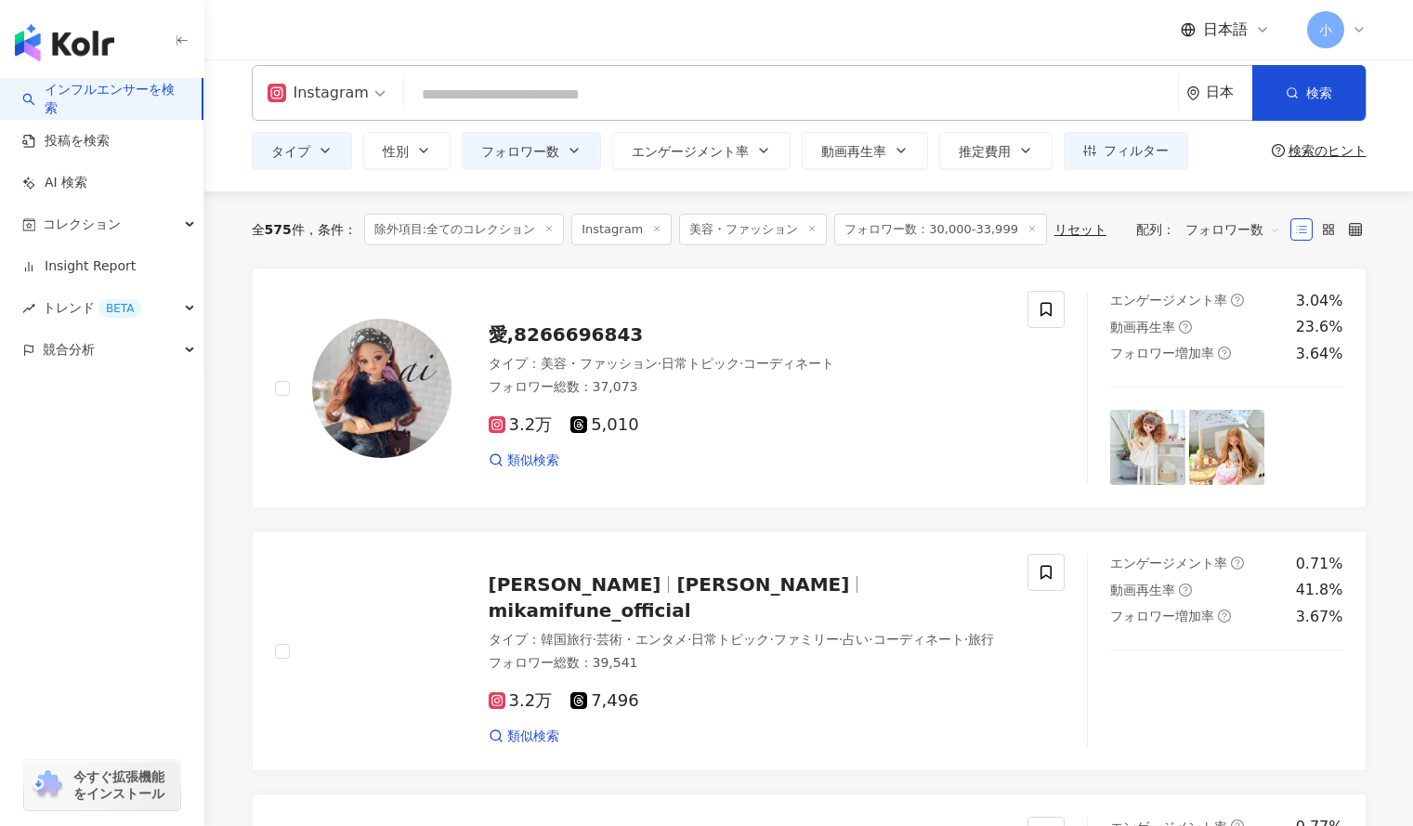
scroll to position [0, 0]
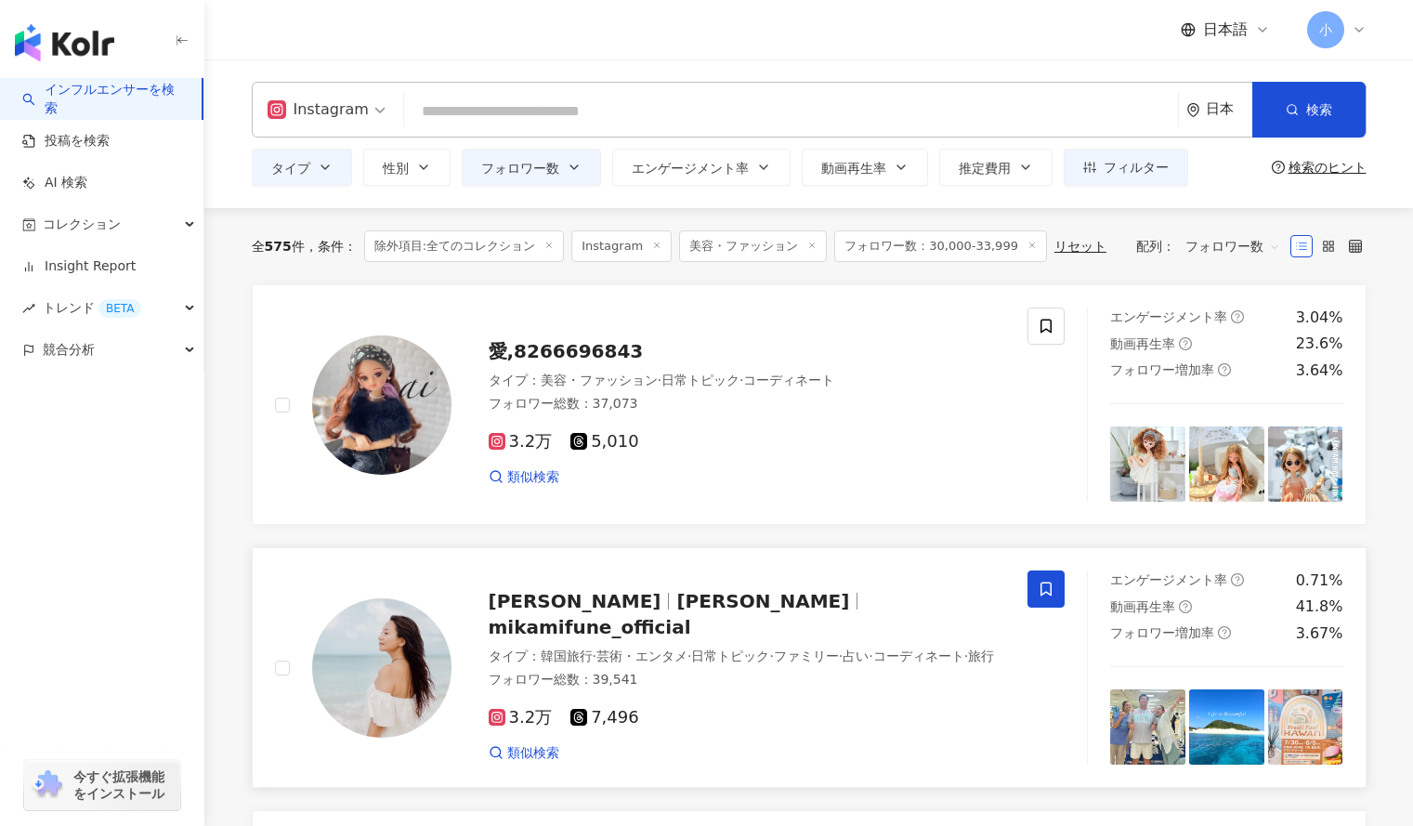
click at [1045, 598] on icon at bounding box center [1046, 589] width 17 height 17
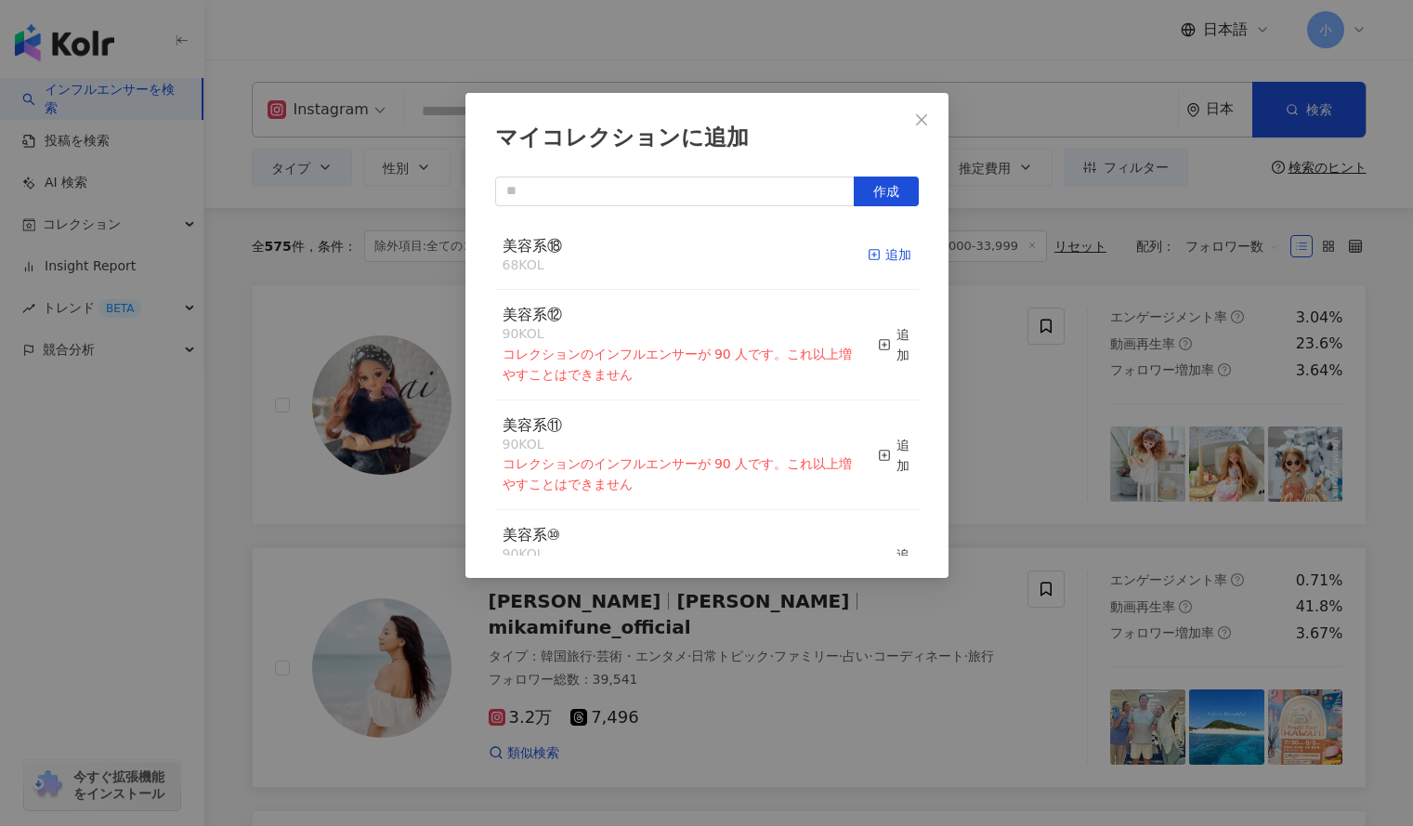
click at [880, 259] on div "追加" at bounding box center [890, 254] width 44 height 20
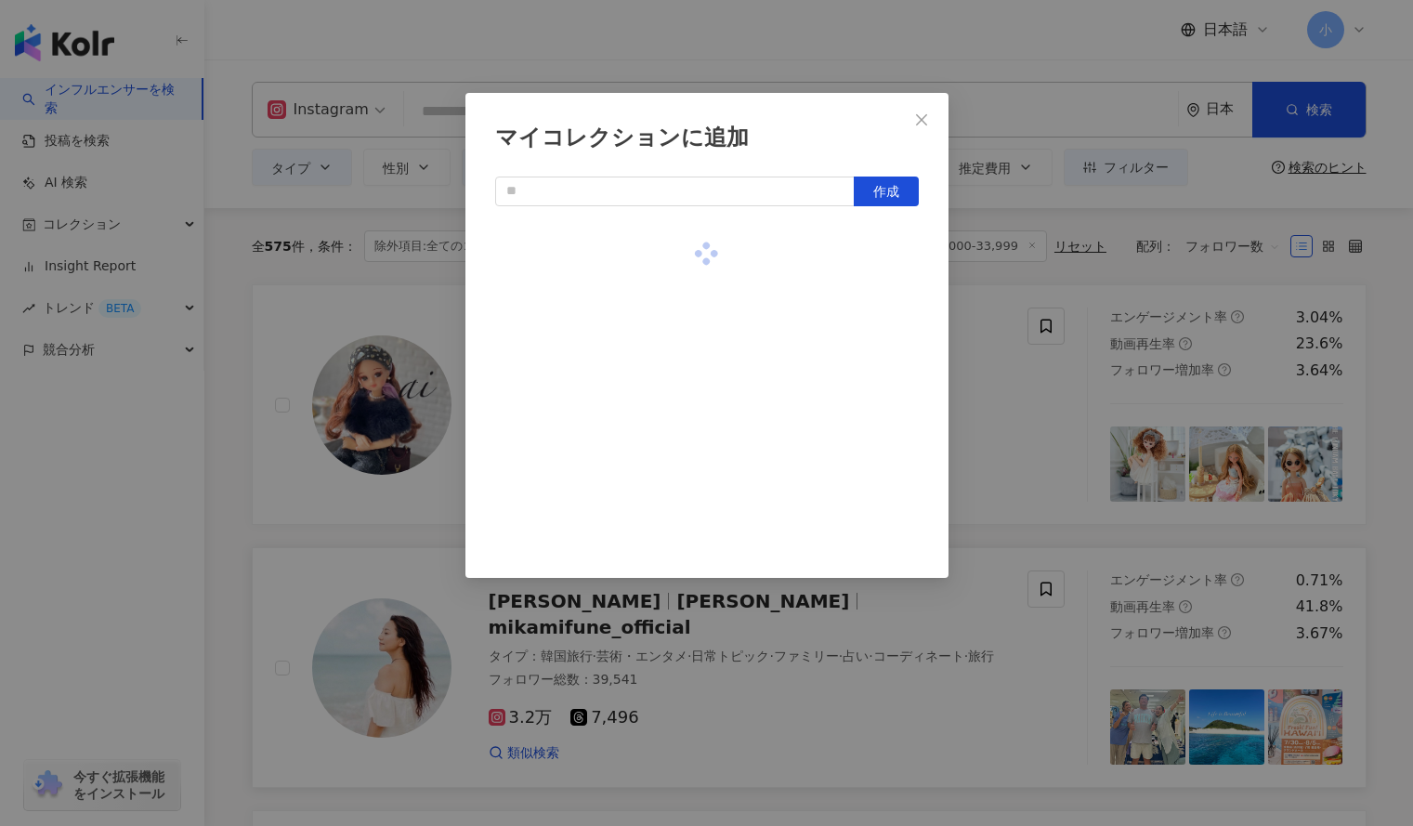
click at [1010, 388] on div "マイコレクションに追加 作成" at bounding box center [706, 413] width 1413 height 826
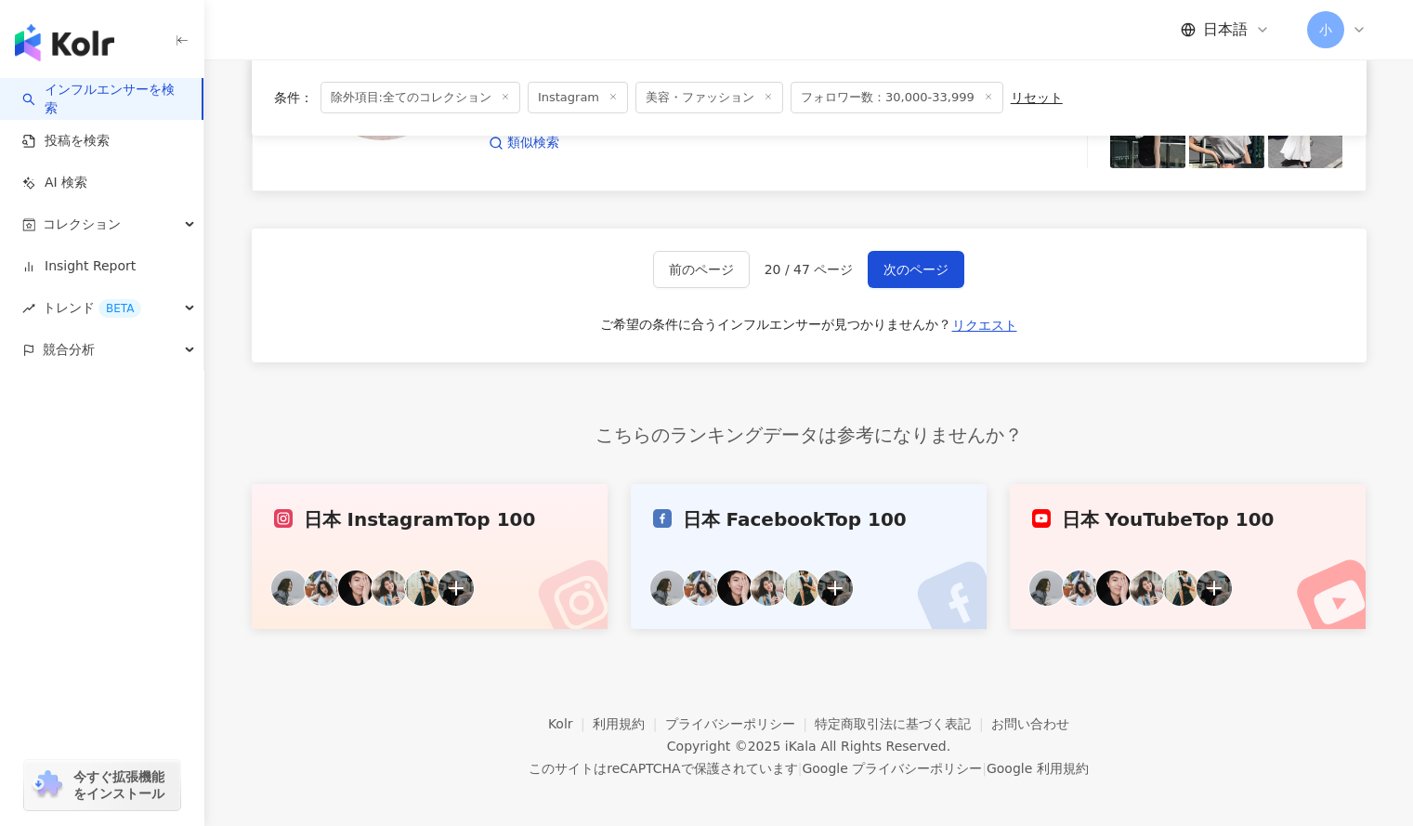
scroll to position [3237, 0]
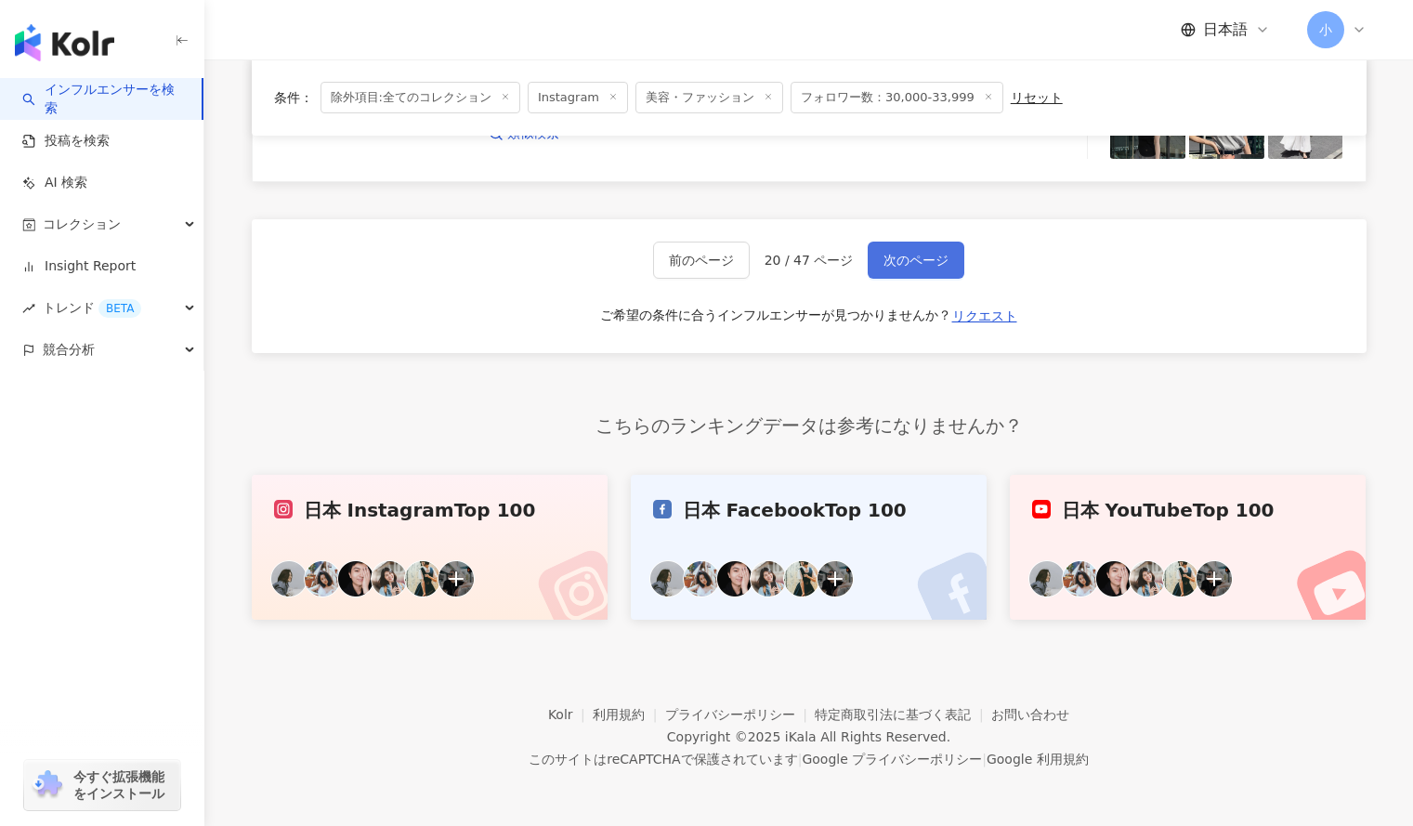
click at [908, 273] on button "次のページ" at bounding box center [916, 260] width 97 height 37
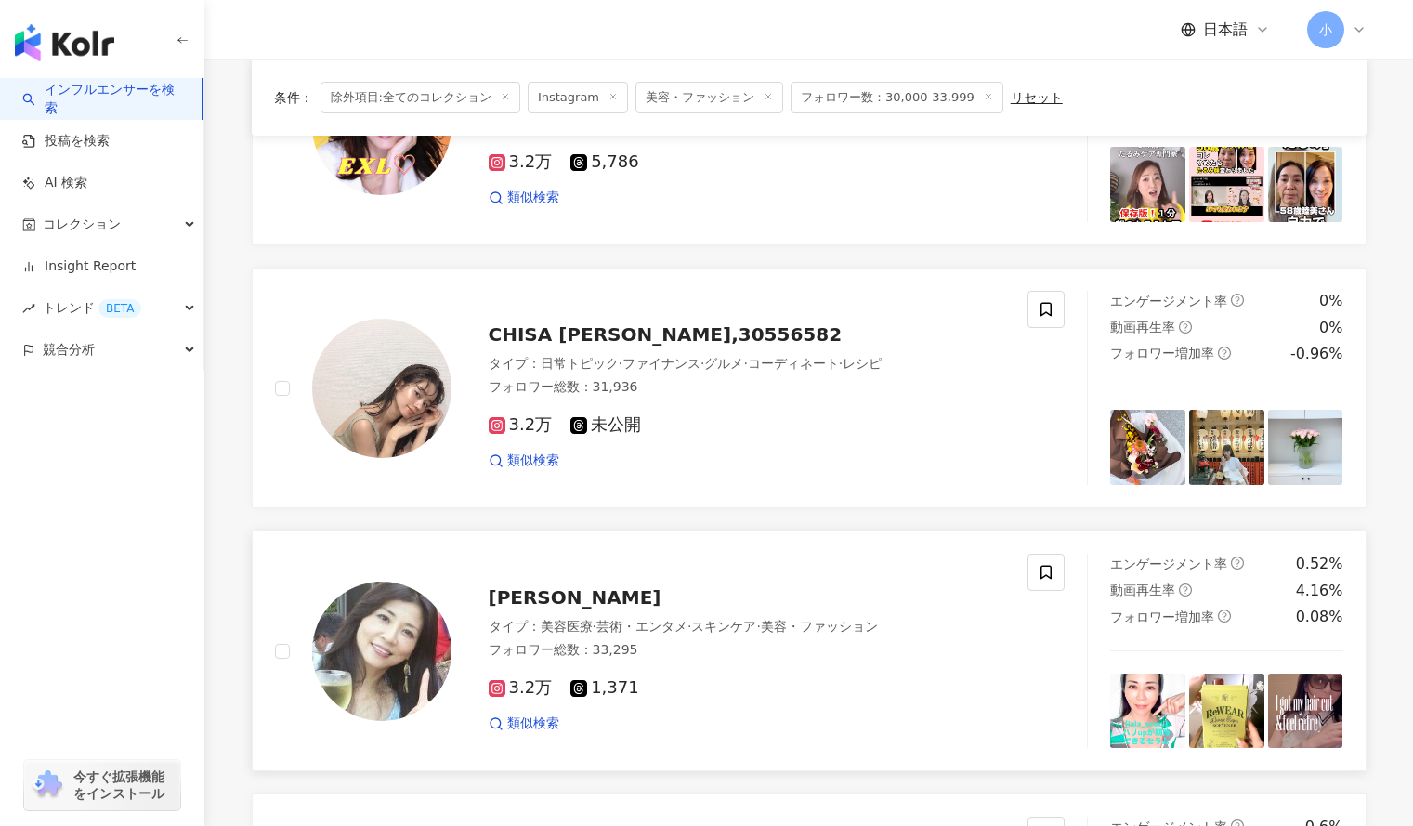
scroll to position [1331, 0]
click at [1040, 316] on icon at bounding box center [1046, 310] width 17 height 17
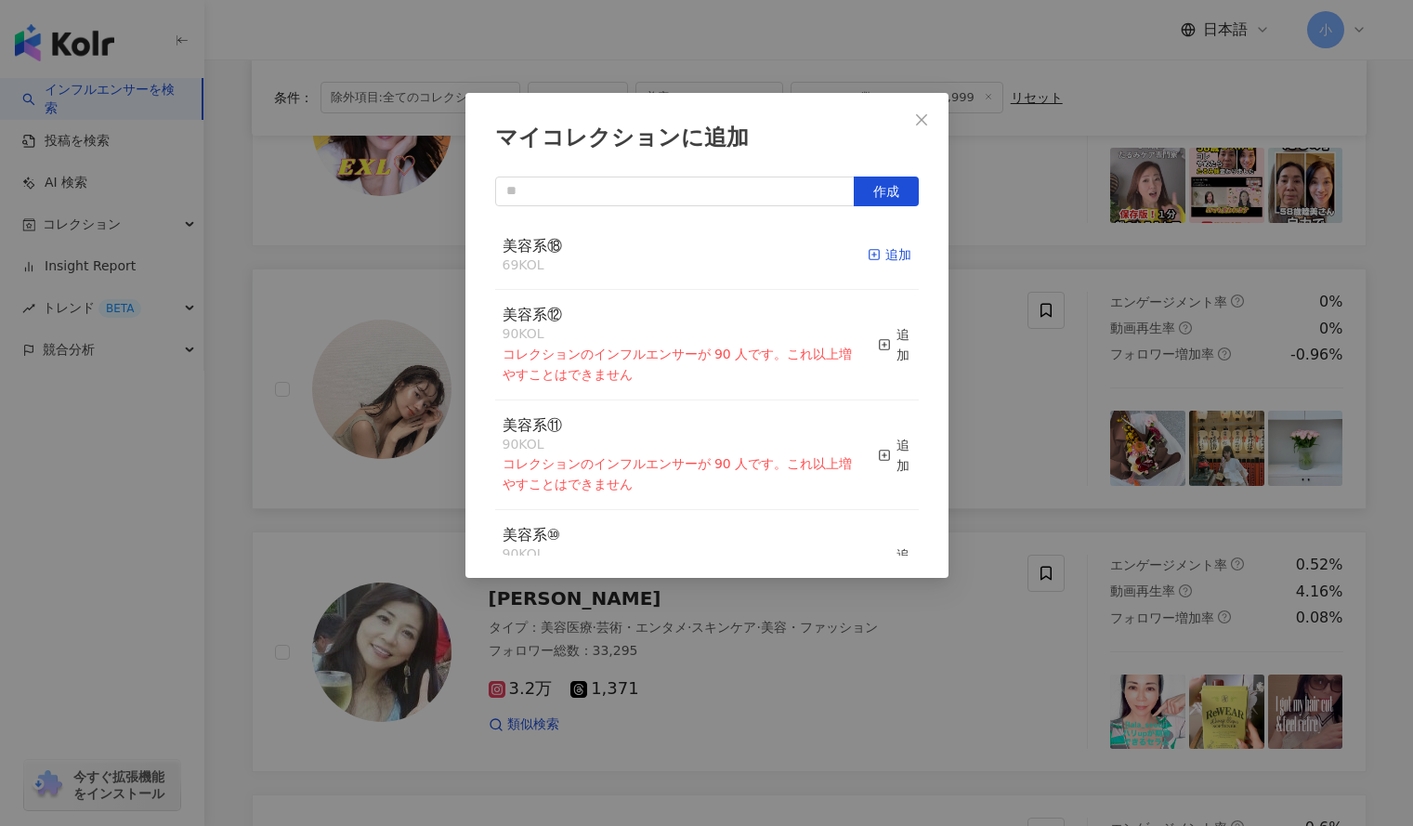
click at [890, 260] on div "追加" at bounding box center [890, 254] width 44 height 20
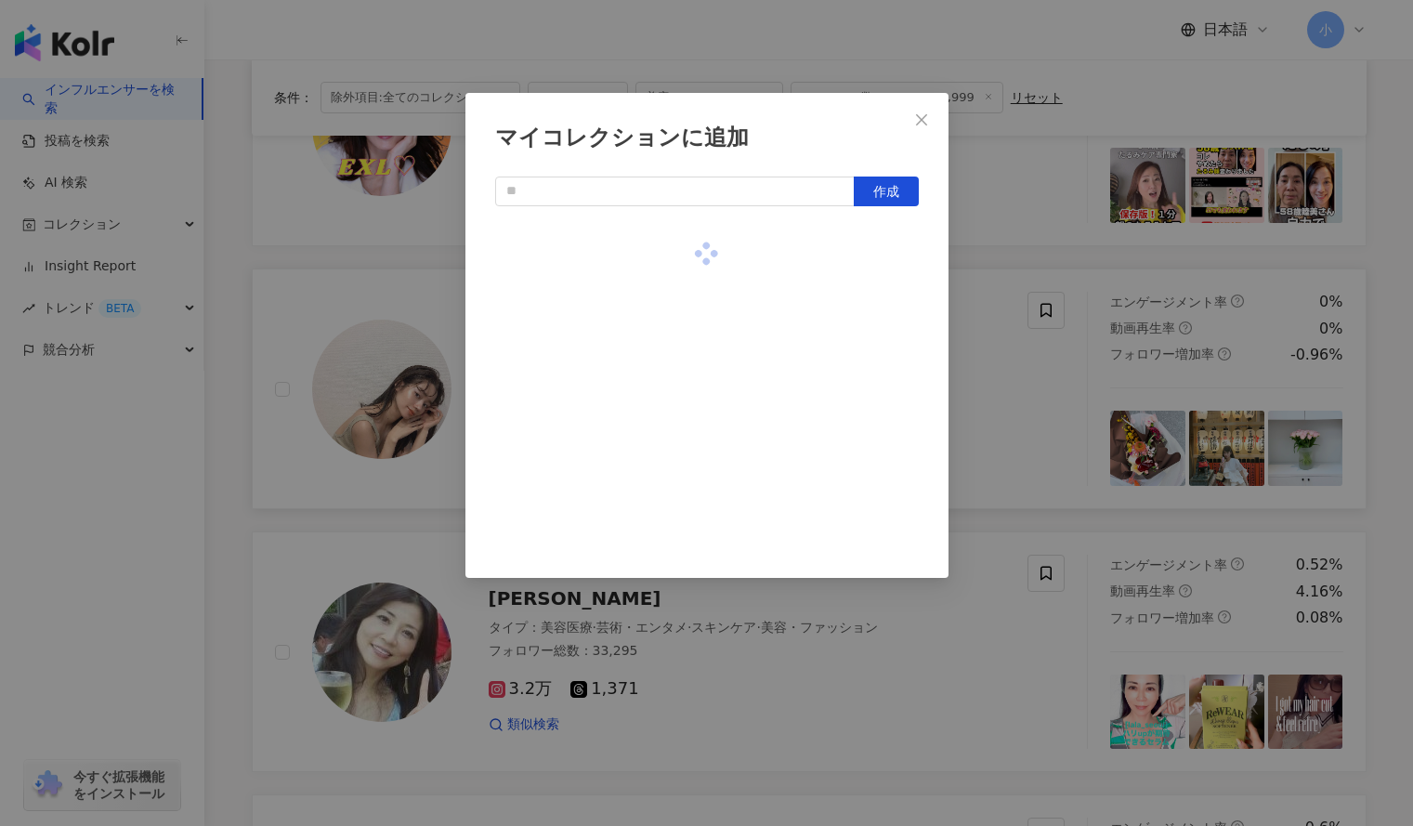
click at [1007, 256] on div "マイコレクションに追加 作成" at bounding box center [706, 413] width 1413 height 826
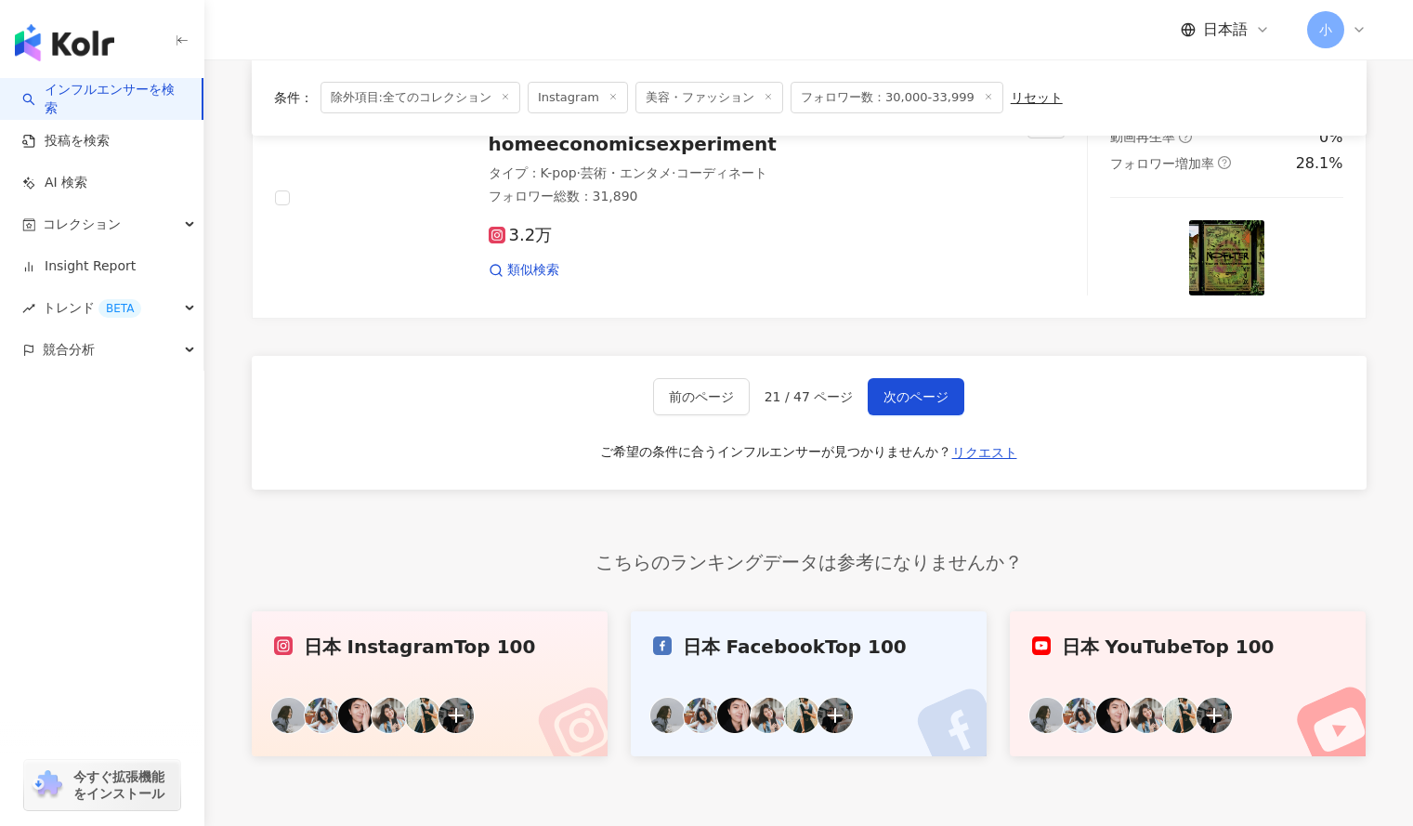
scroll to position [3129, 0]
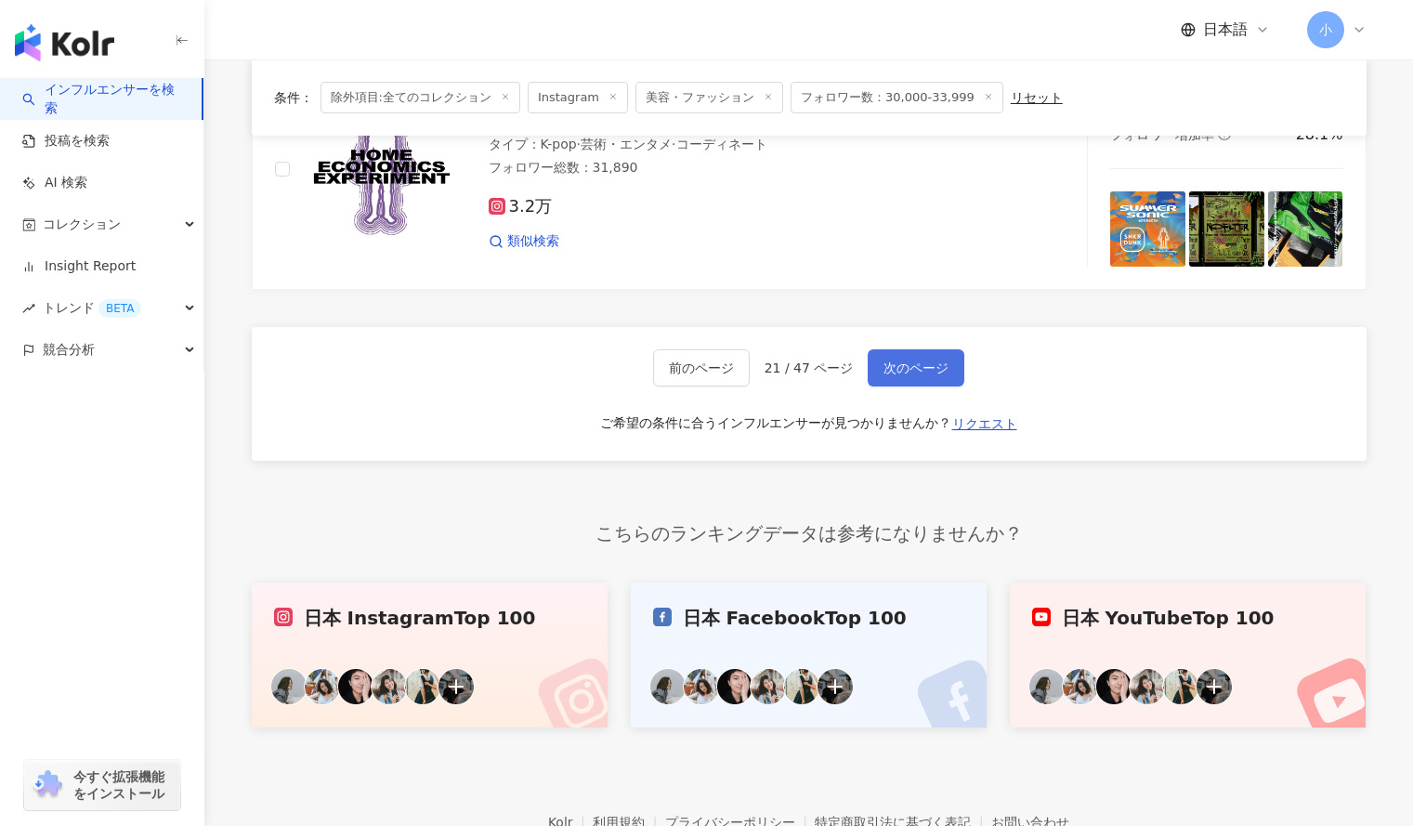
click at [931, 381] on button "次のページ" at bounding box center [916, 367] width 97 height 37
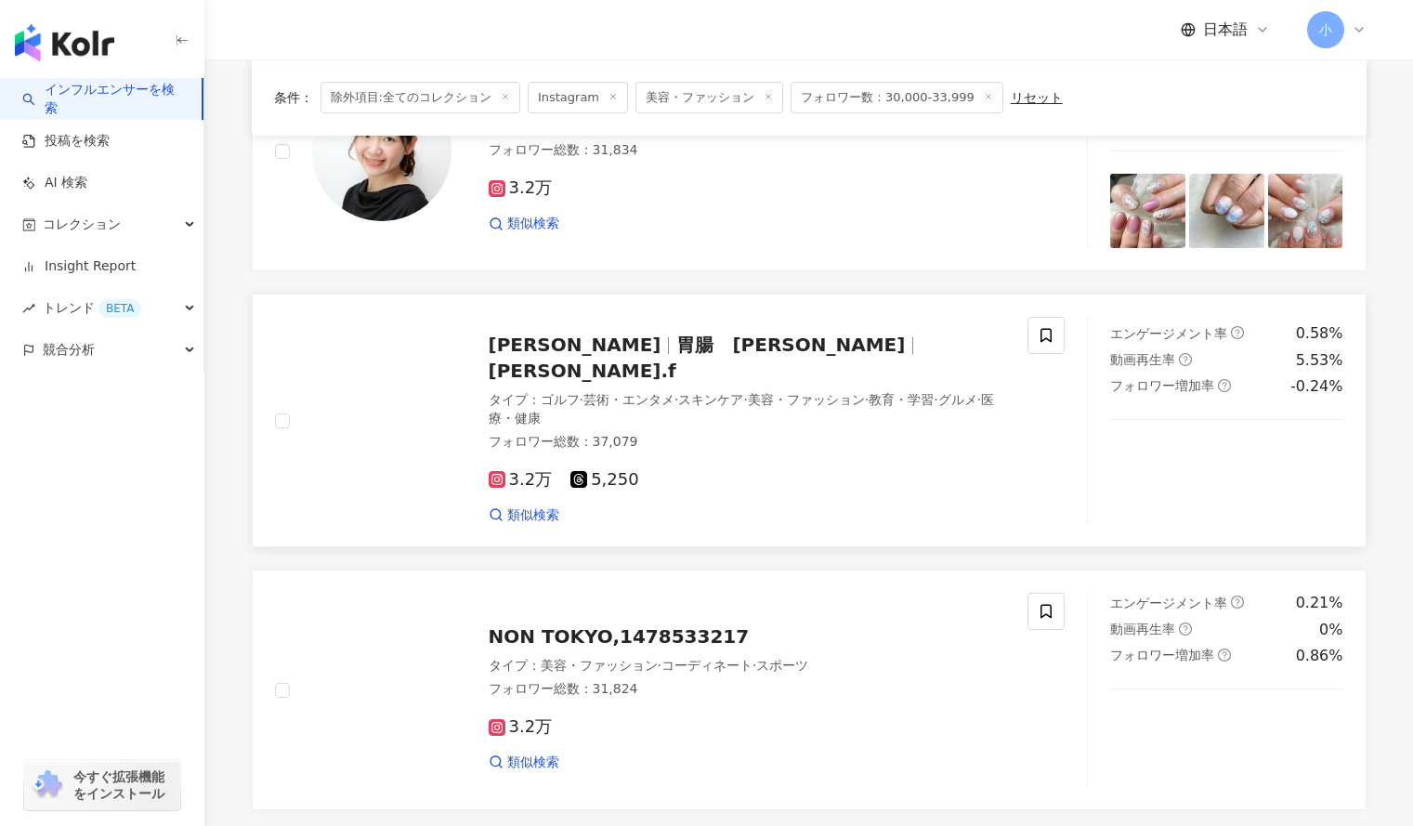
scroll to position [1830, 0]
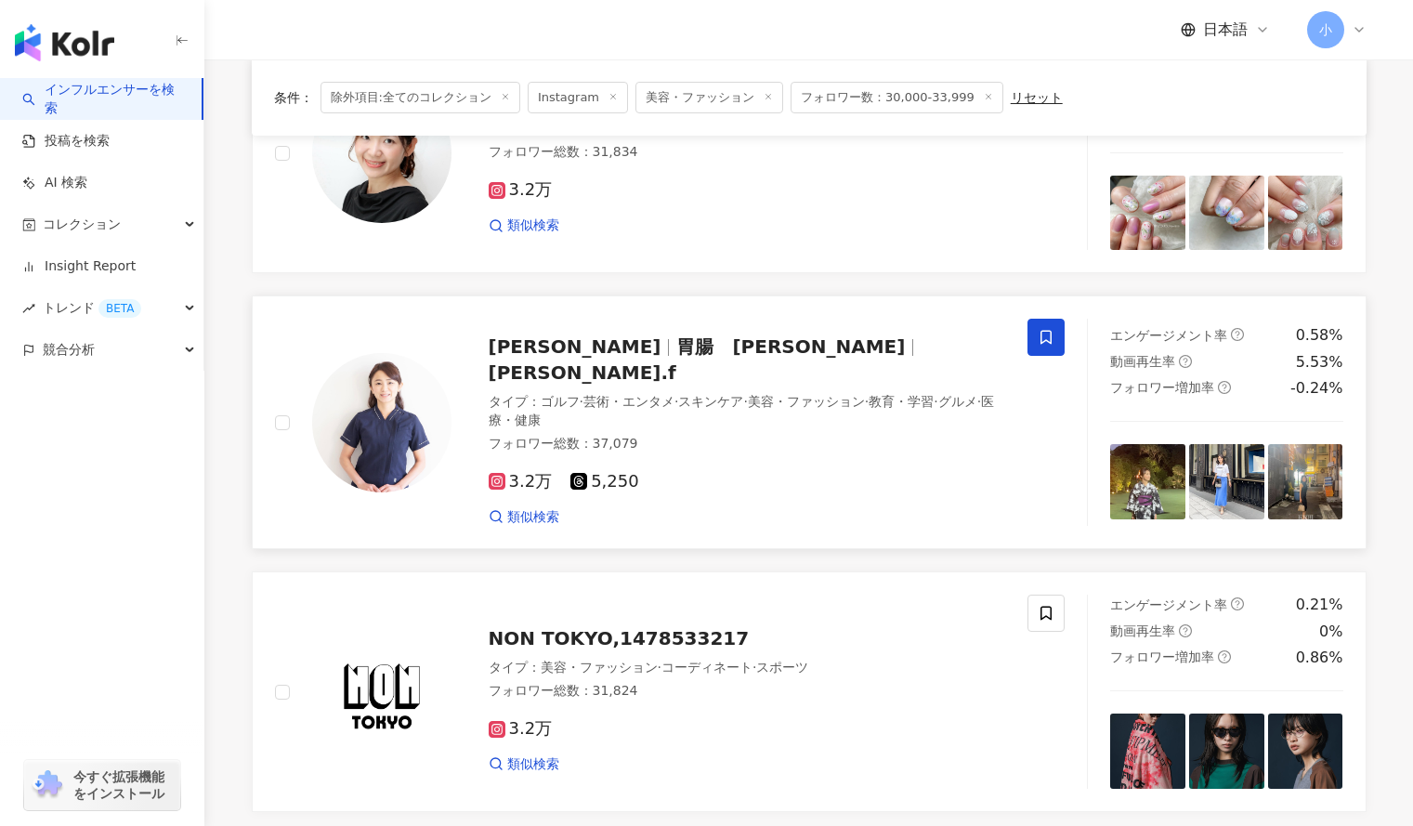
click at [1048, 335] on icon at bounding box center [1046, 337] width 17 height 17
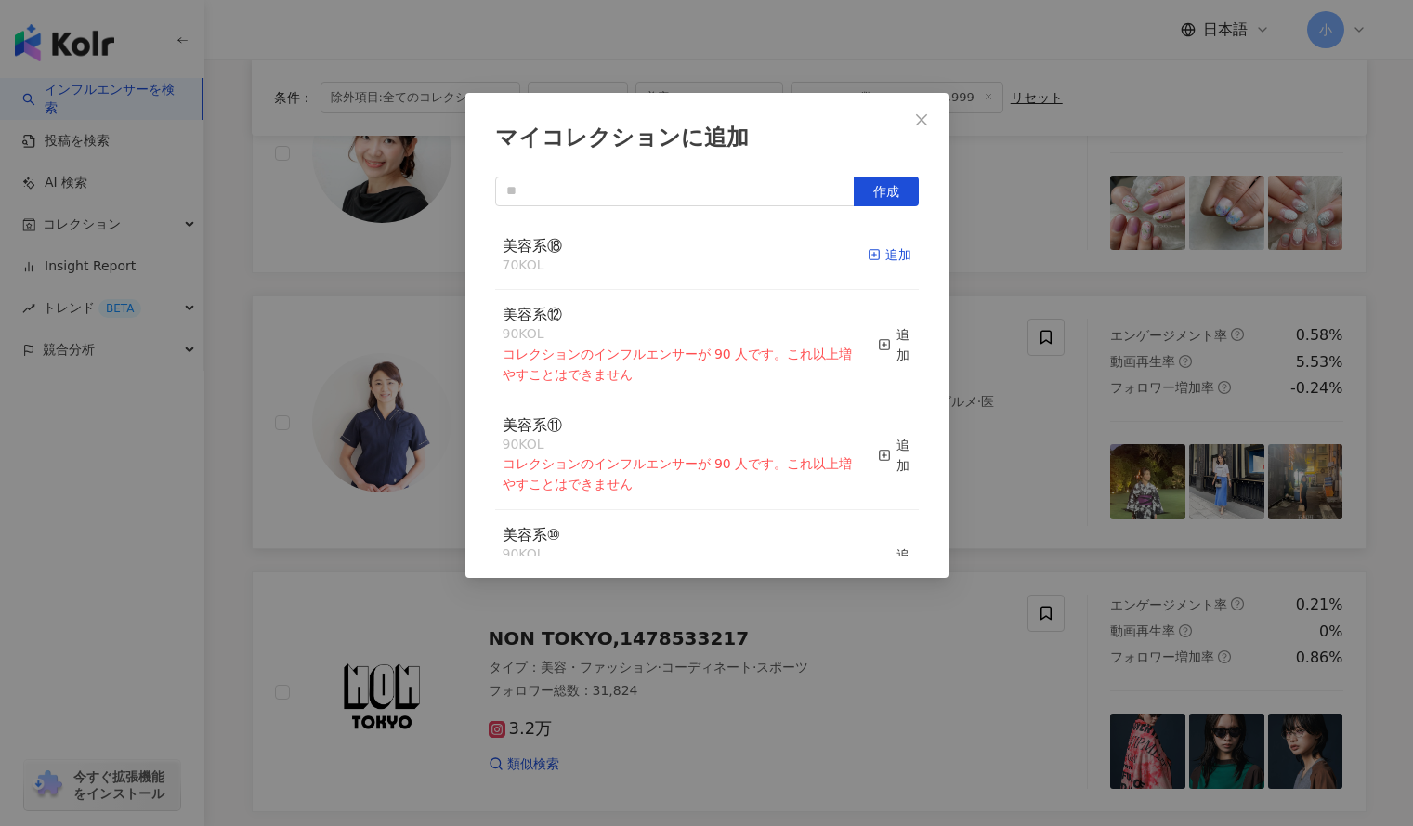
click at [877, 251] on div "追加" at bounding box center [890, 254] width 44 height 20
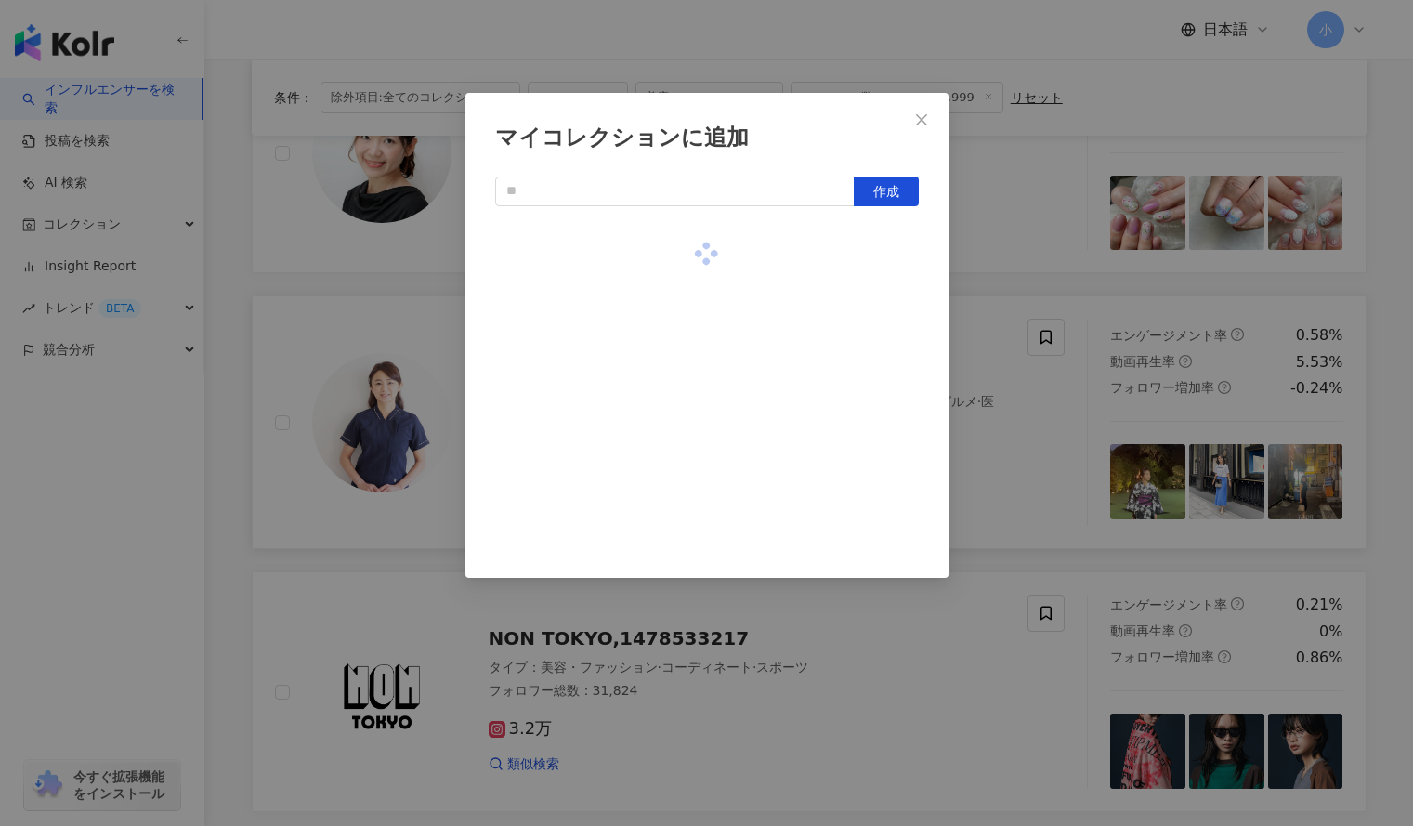
click at [1014, 239] on div "マイコレクションに追加 作成" at bounding box center [706, 413] width 1413 height 826
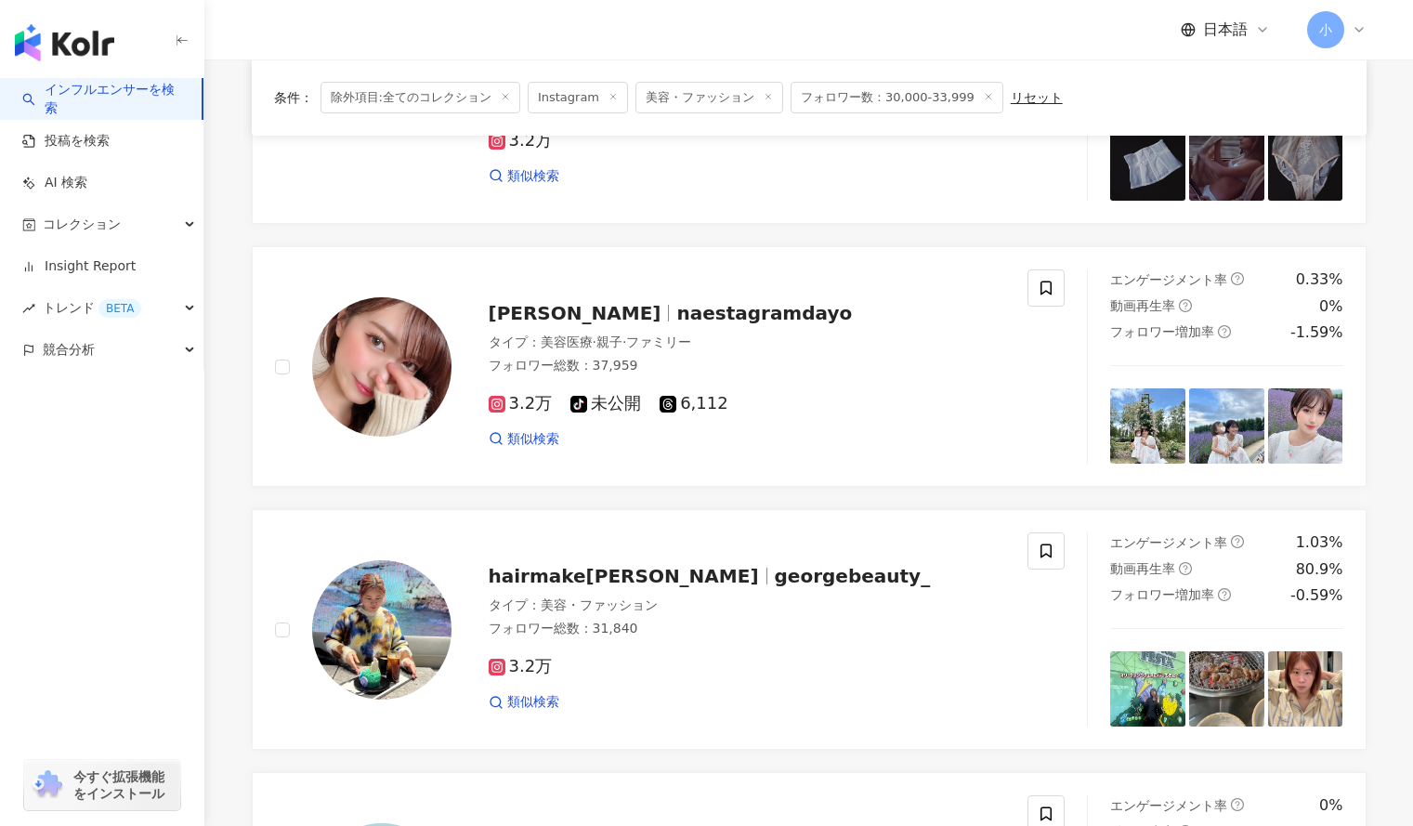
scroll to position [828, 0]
click at [1035, 284] on span at bounding box center [1046, 287] width 37 height 37
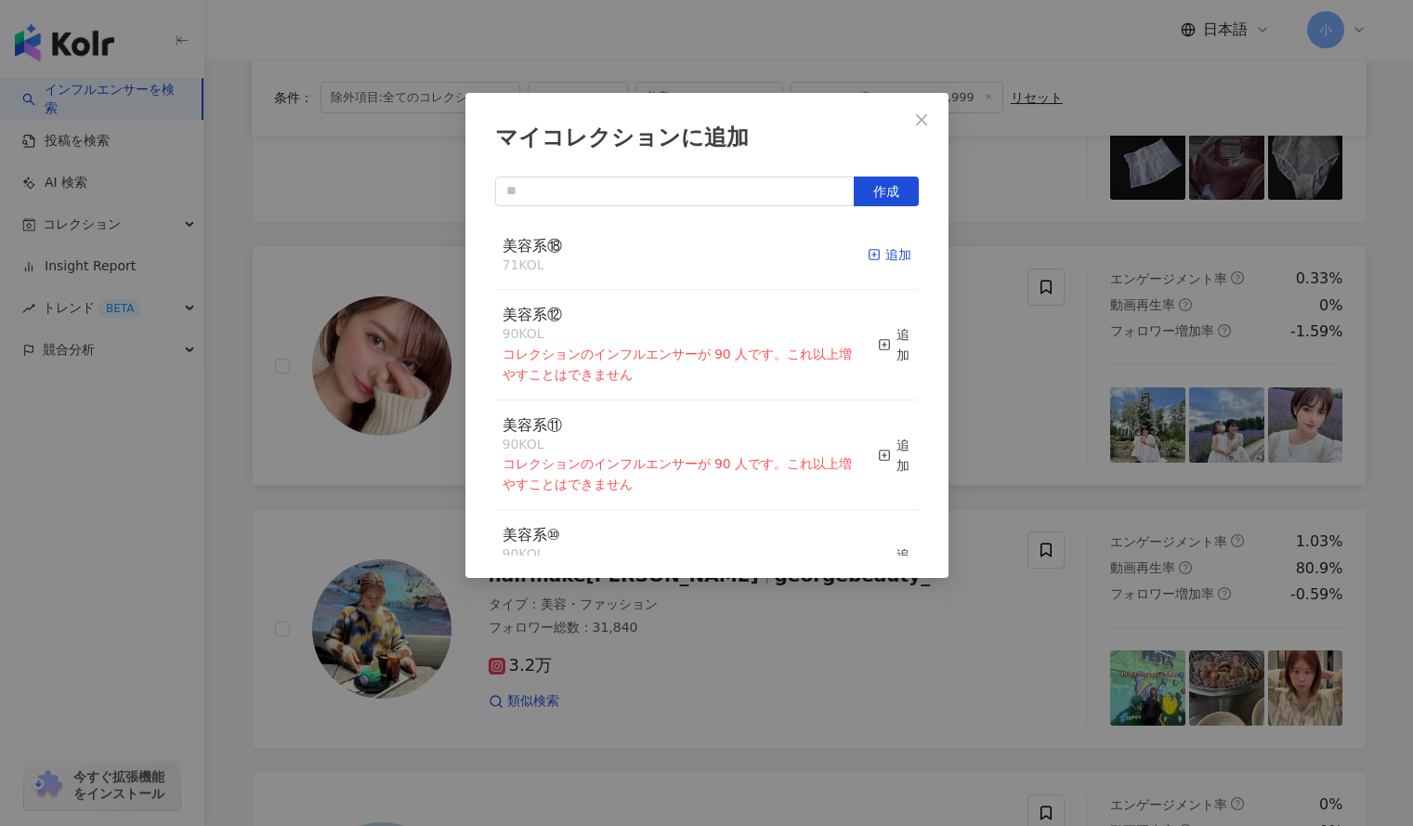
click at [868, 249] on icon "button" at bounding box center [874, 254] width 13 height 13
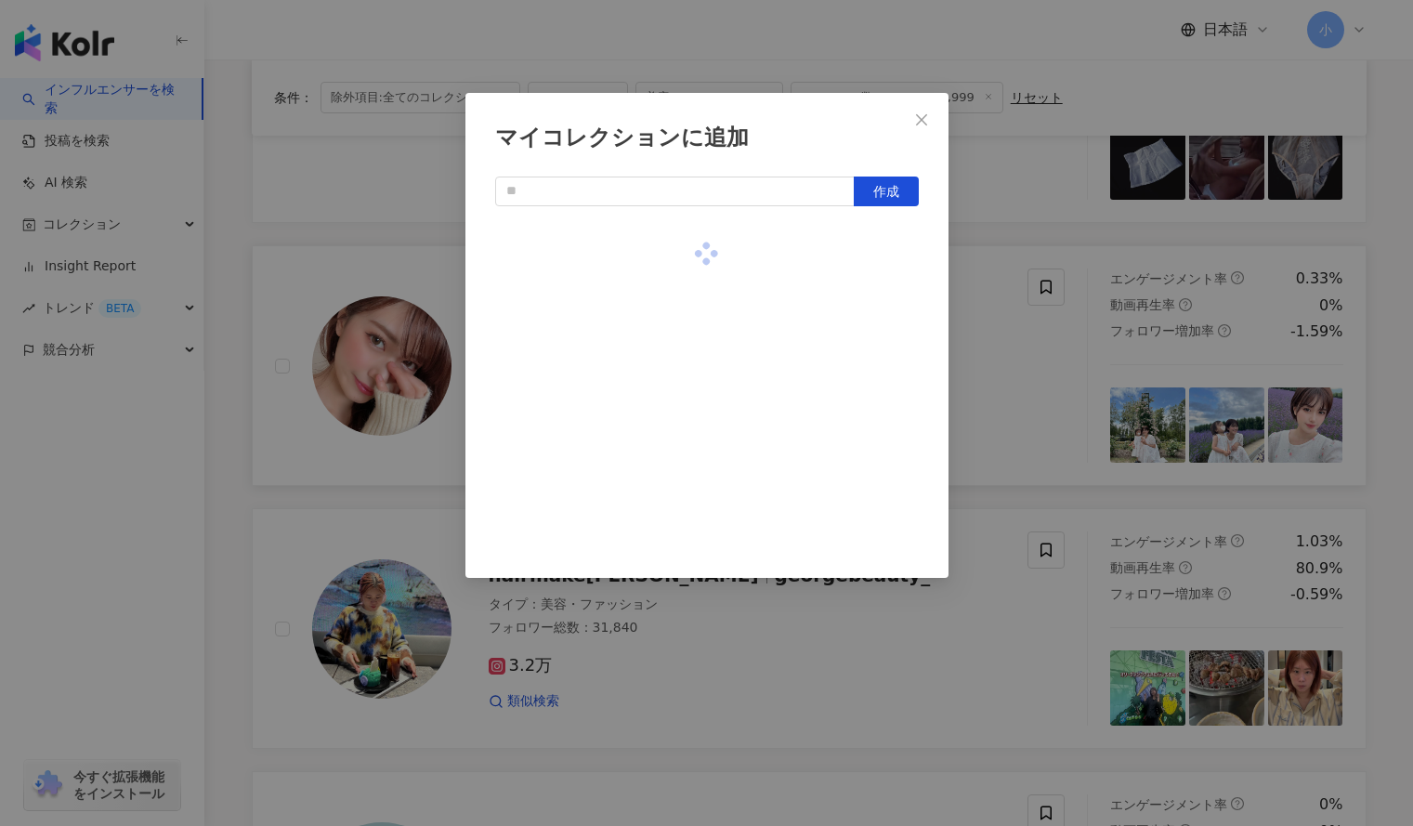
click at [1010, 332] on div "マイコレクションに追加 作成" at bounding box center [706, 413] width 1413 height 826
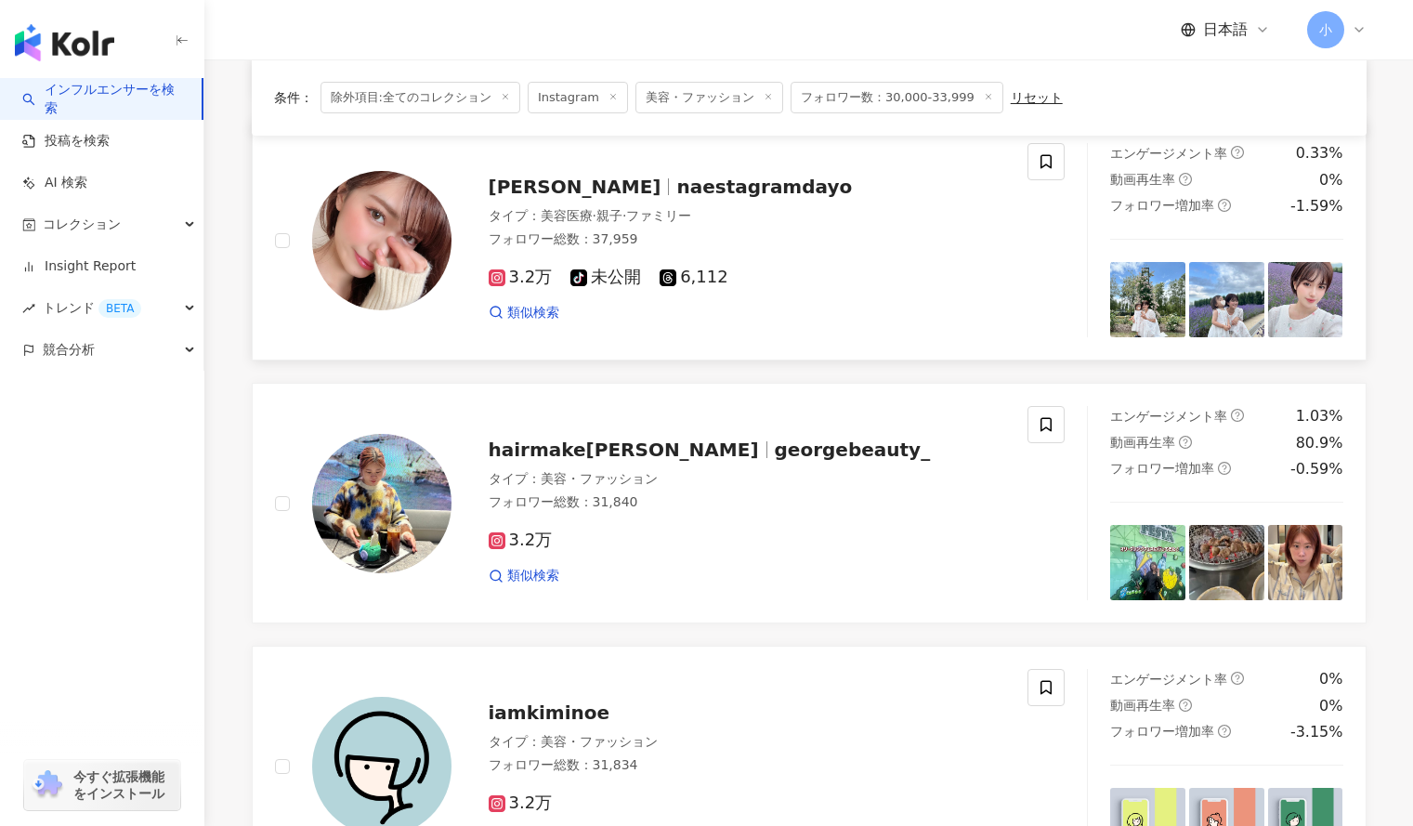
scroll to position [954, 0]
click at [1037, 416] on span at bounding box center [1046, 423] width 37 height 37
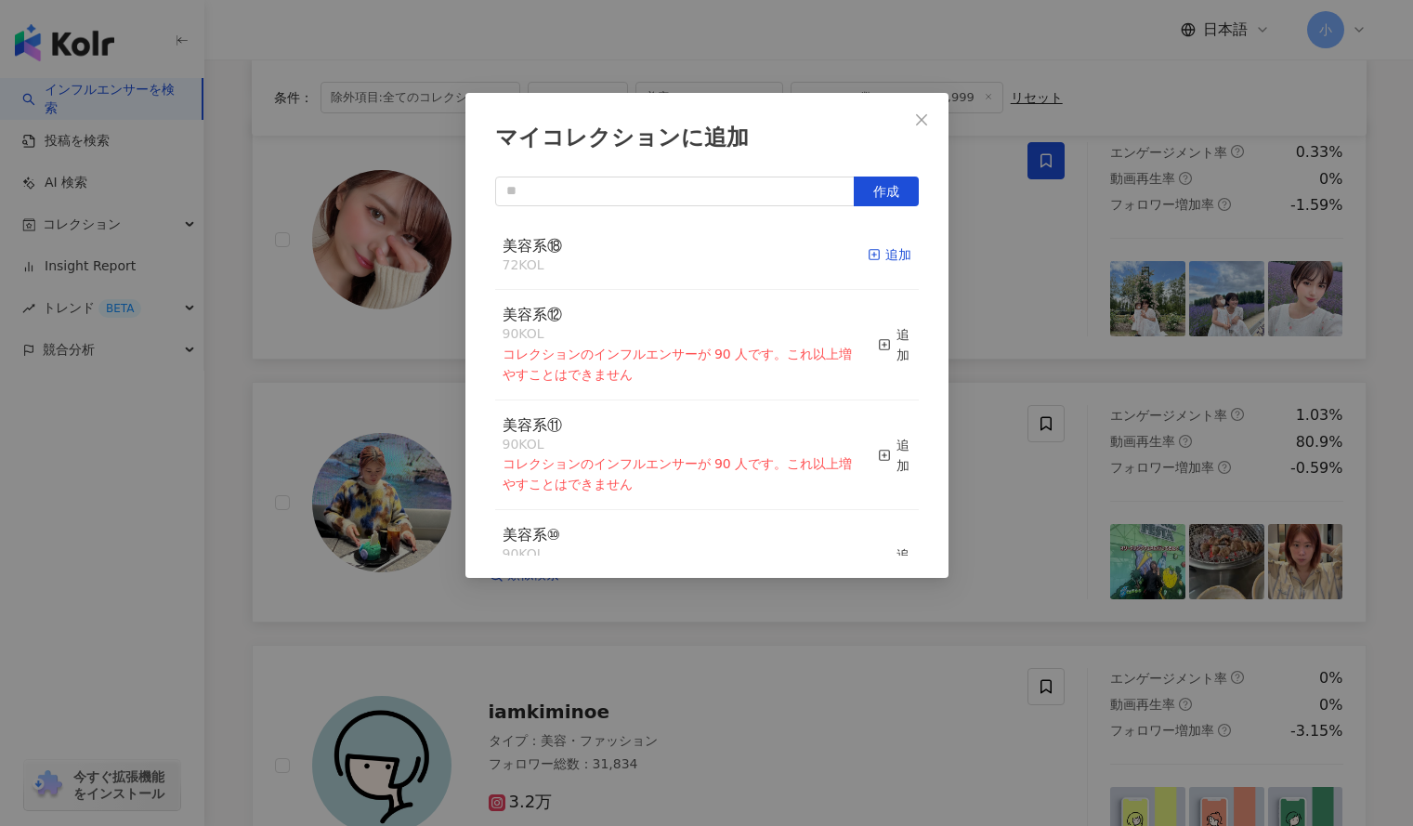
click at [869, 247] on div "追加" at bounding box center [890, 254] width 44 height 20
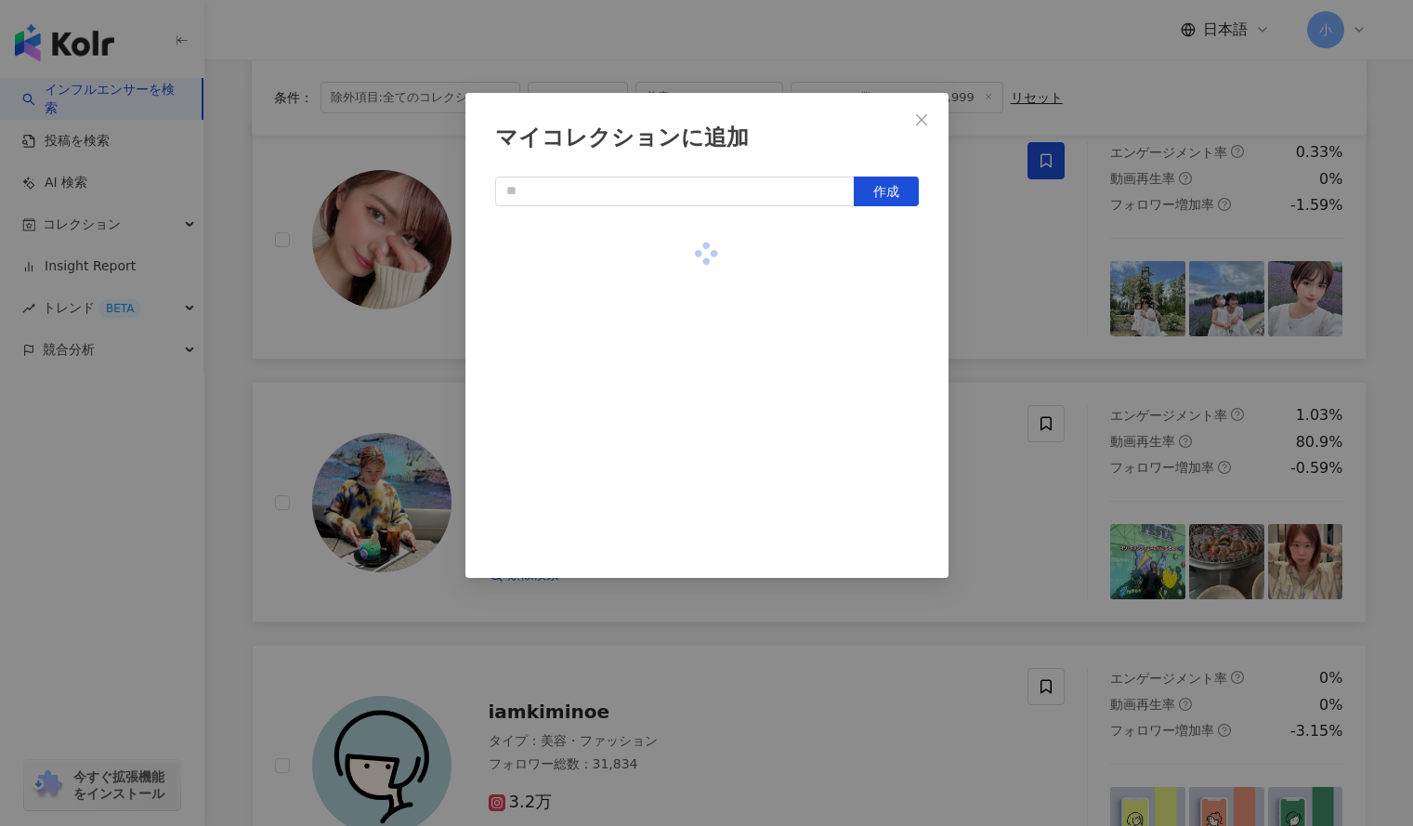
click at [992, 279] on div "マイコレクションに追加 作成" at bounding box center [706, 413] width 1413 height 826
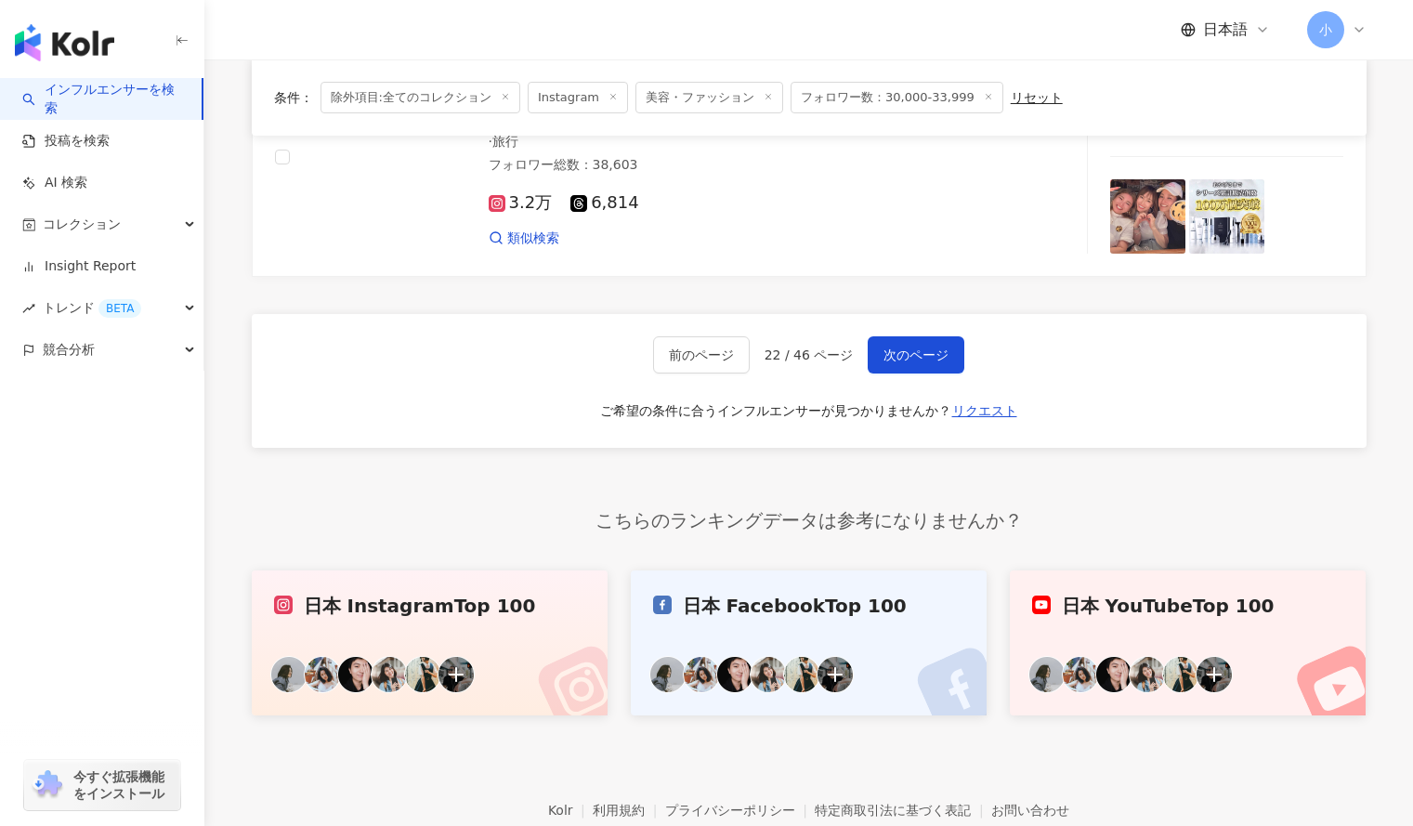
scroll to position [3237, 0]
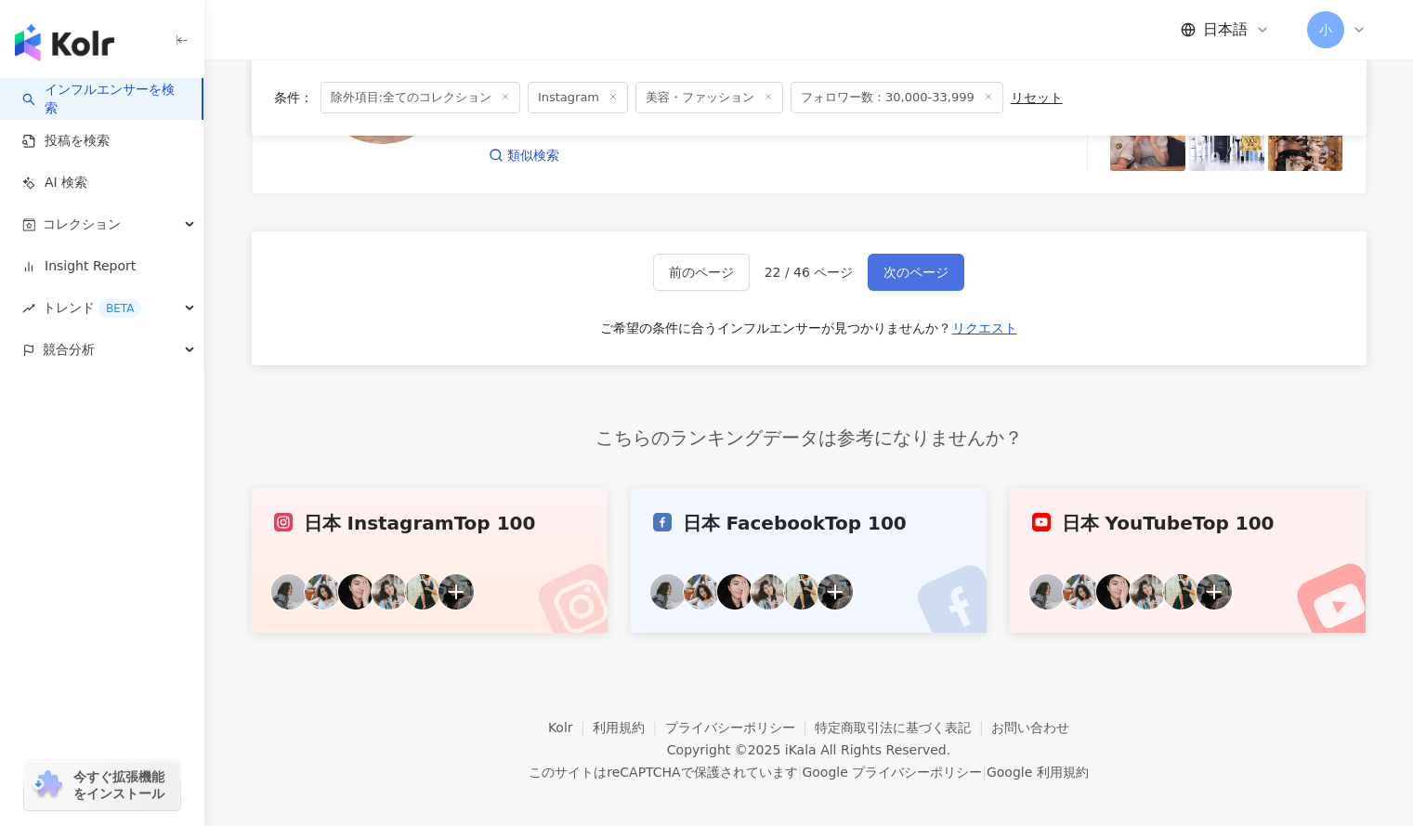
click at [919, 265] on span "次のページ" at bounding box center [916, 272] width 65 height 15
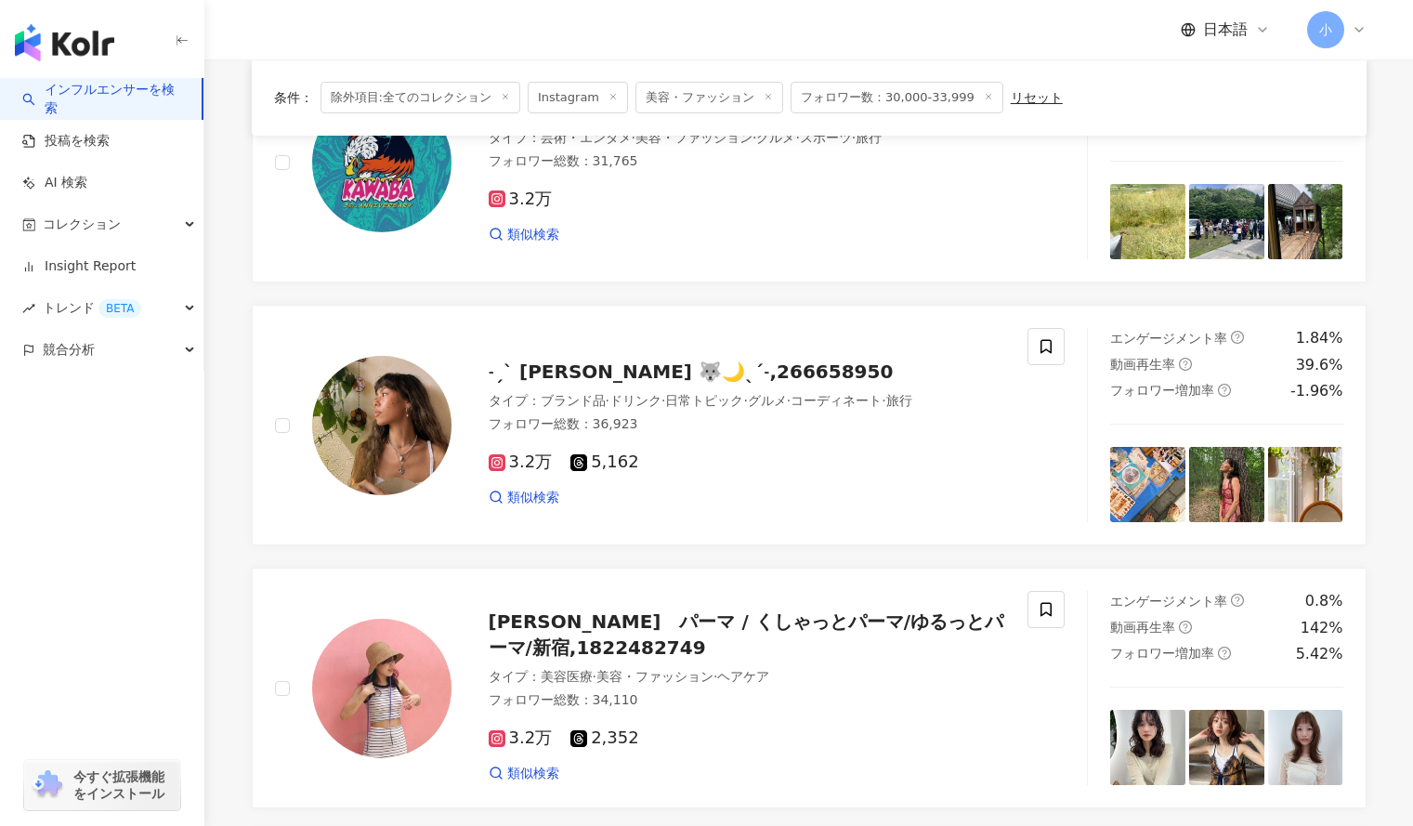
scroll to position [505, 0]
click at [1053, 352] on icon at bounding box center [1046, 347] width 17 height 17
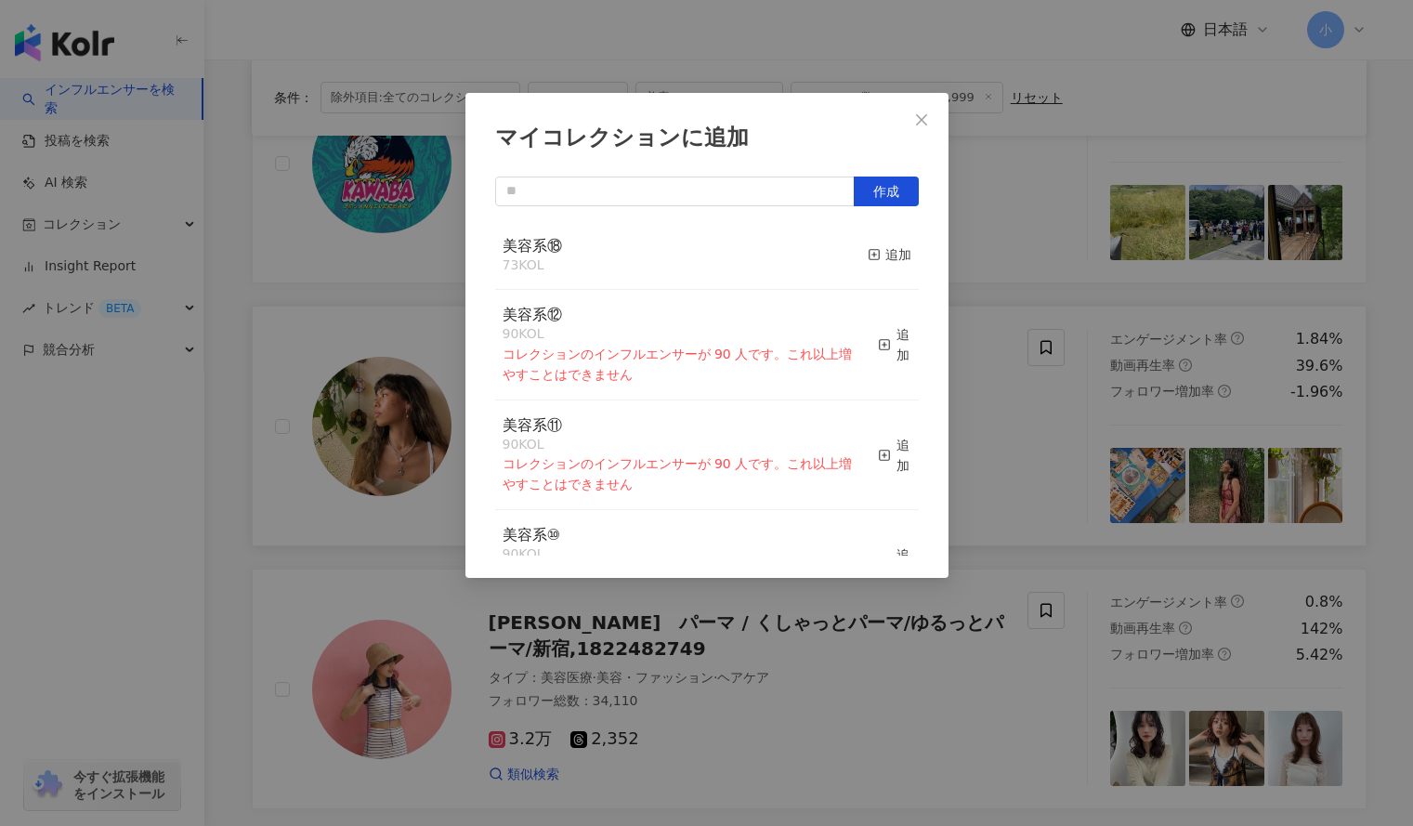
click at [973, 369] on div "マイコレクションに追加 作成 美容系⑱ 73 KOL 追加 美容系⑫ 90 KOL コレクションのインフルエンサーが 90 人です。これ以上増やすことはできま…" at bounding box center [706, 413] width 1413 height 826
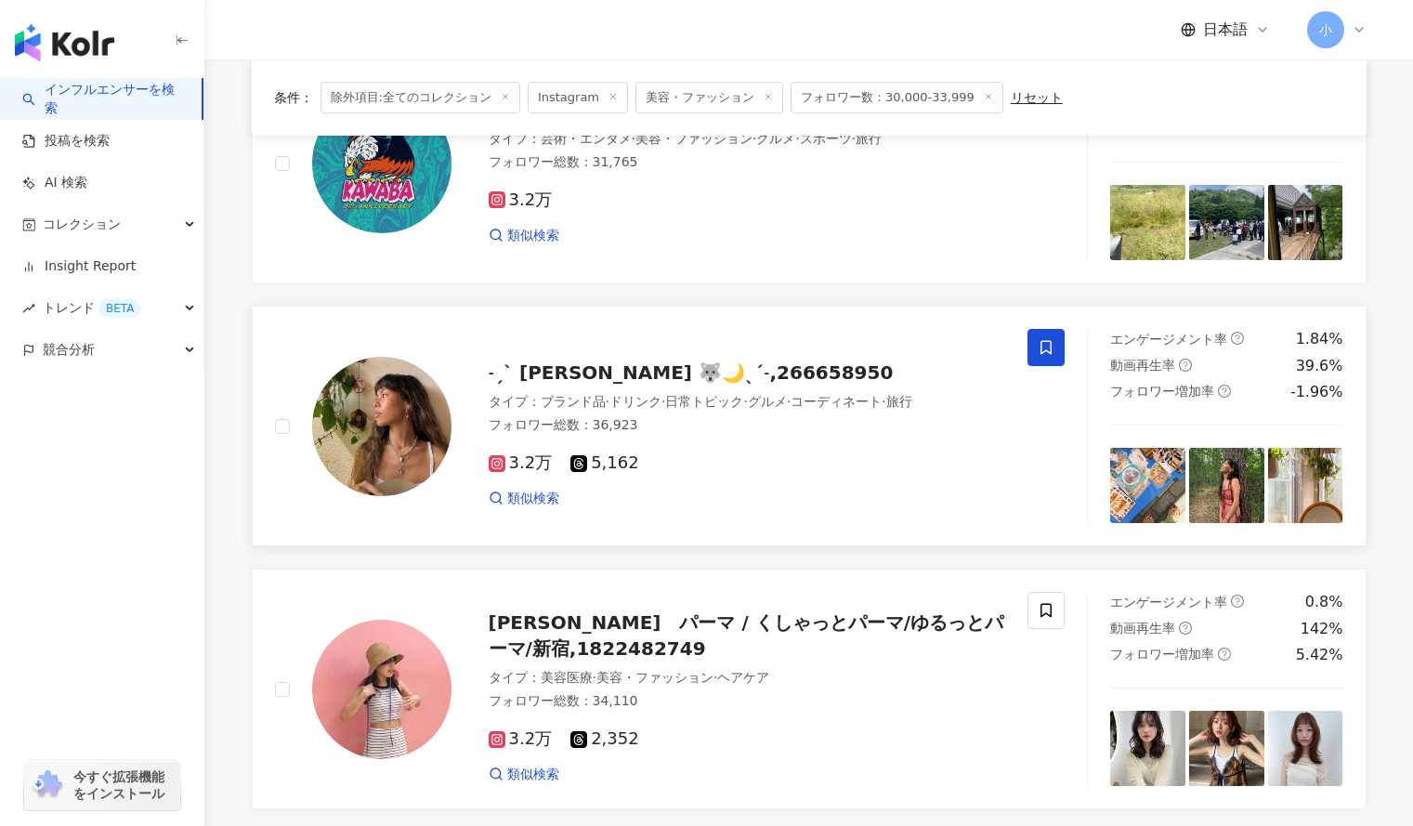
click at [1045, 348] on icon at bounding box center [1046, 347] width 17 height 17
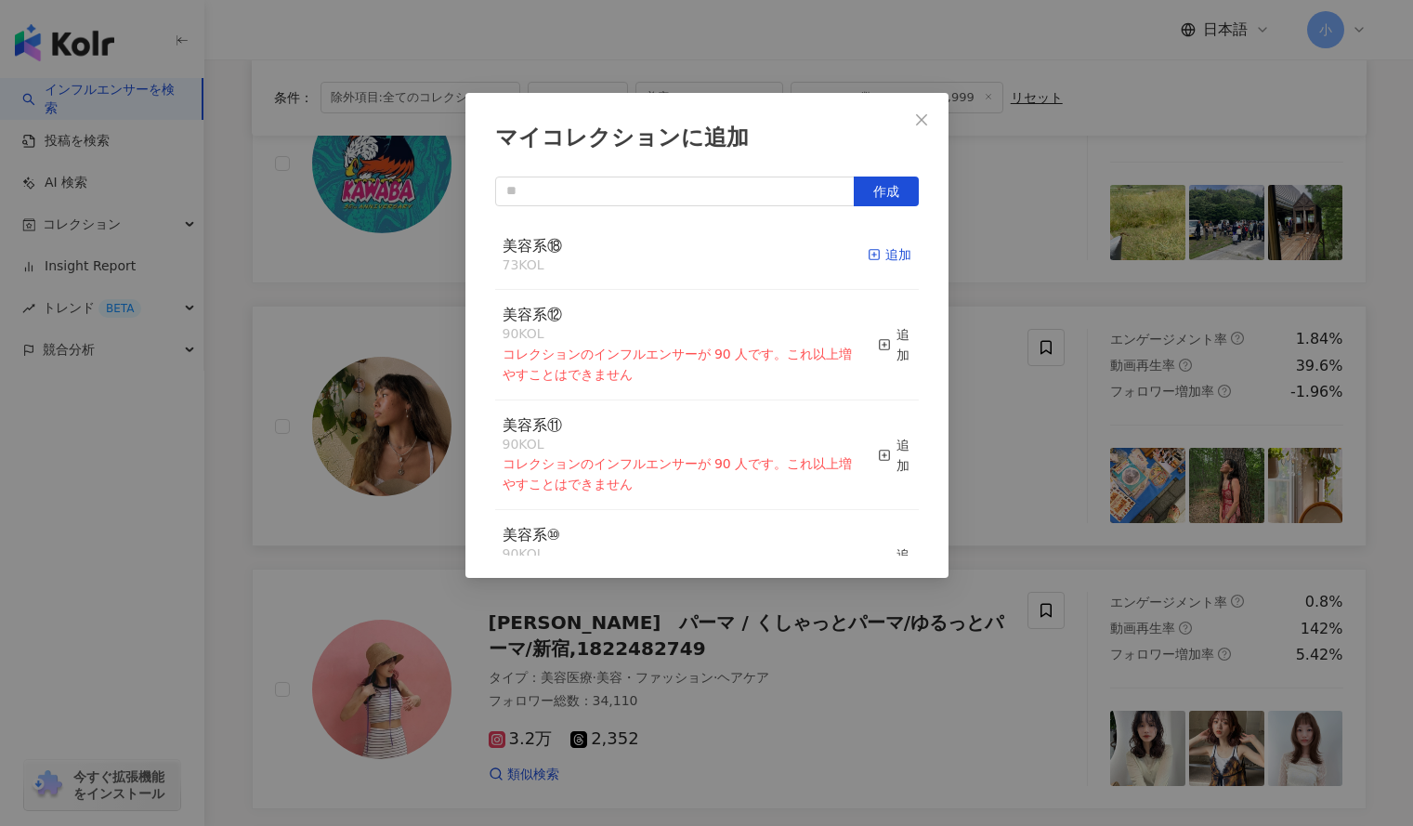
click at [884, 246] on div "追加" at bounding box center [890, 254] width 44 height 20
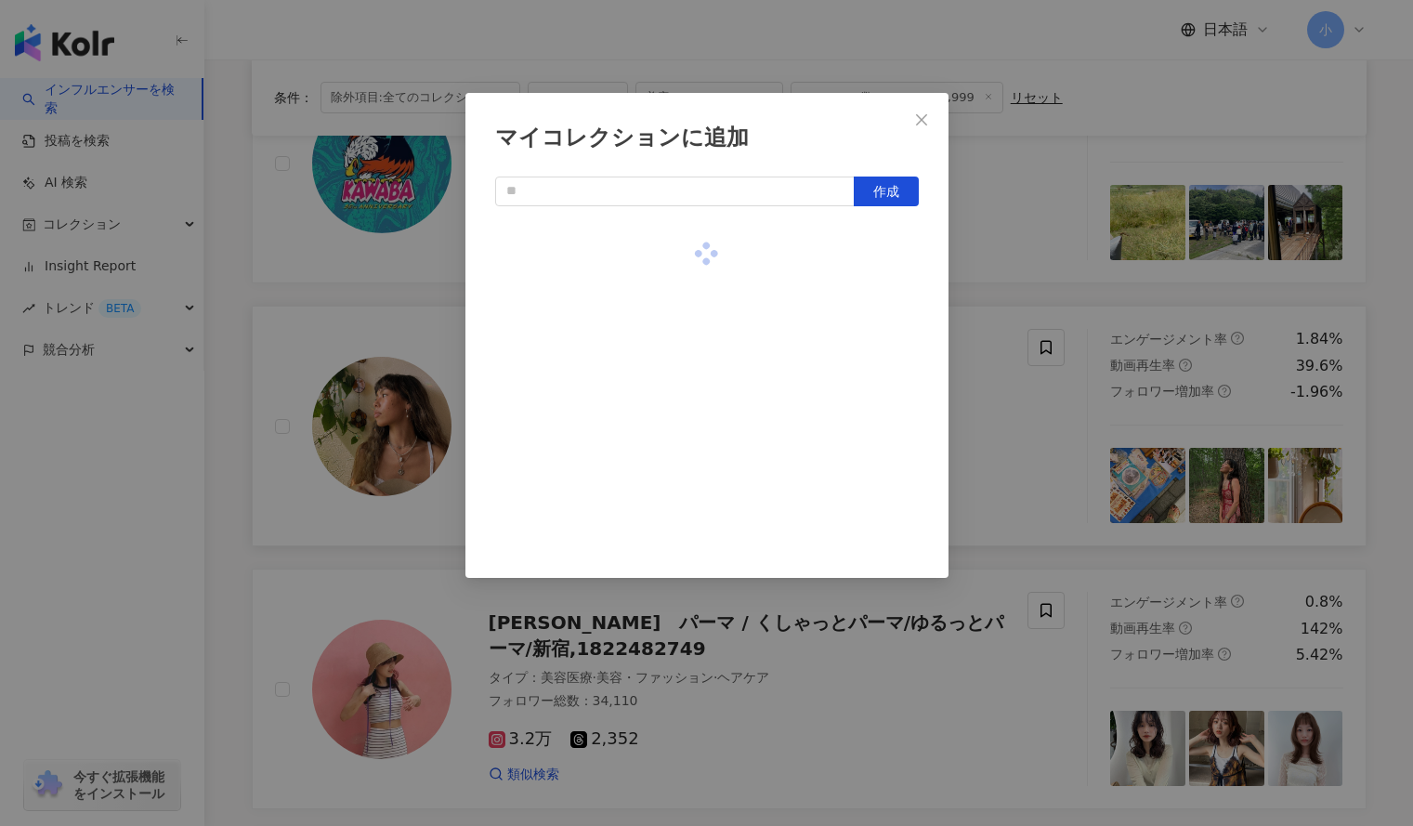
click at [1006, 268] on div "マイコレクションに追加 作成" at bounding box center [706, 413] width 1413 height 826
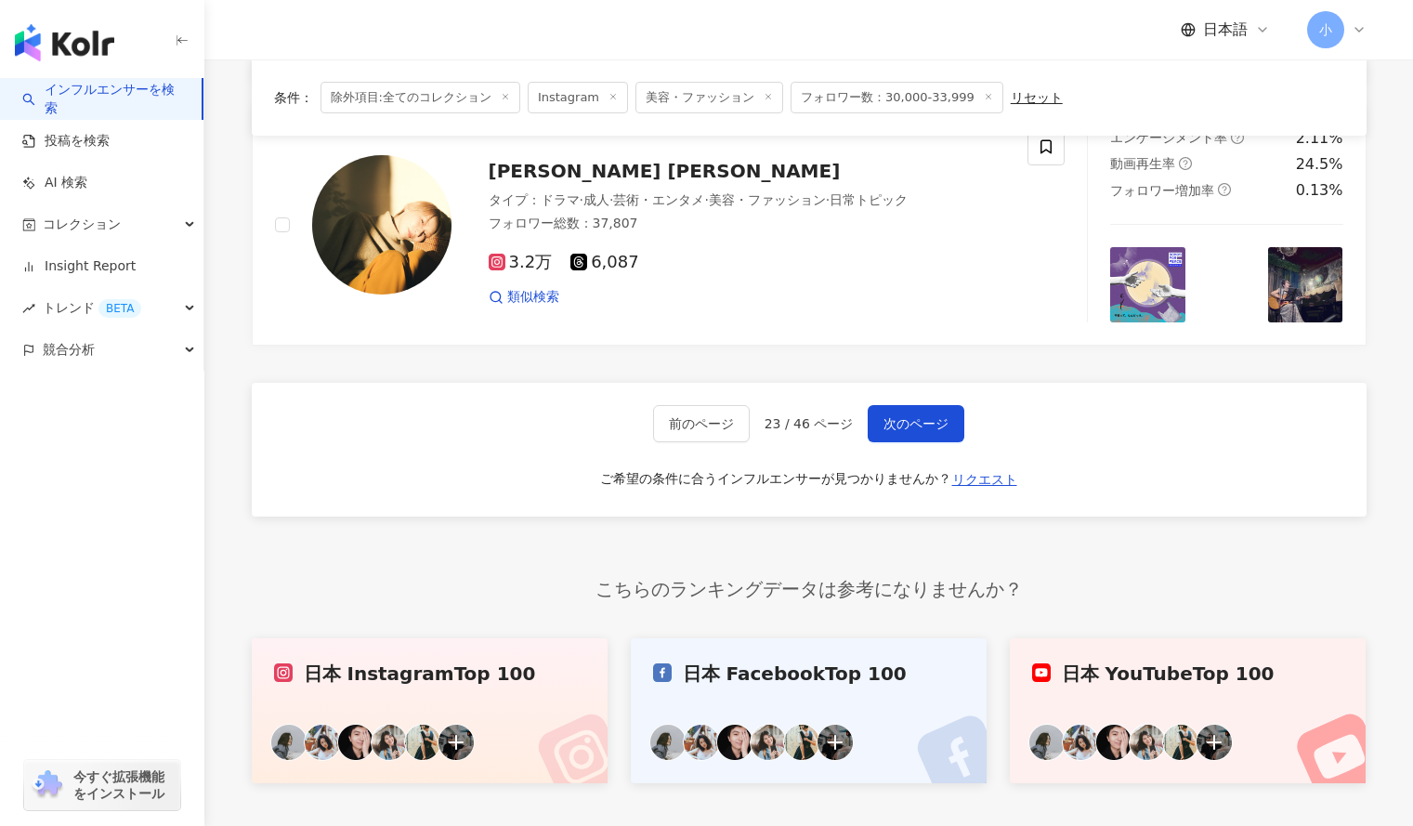
scroll to position [3159, 0]
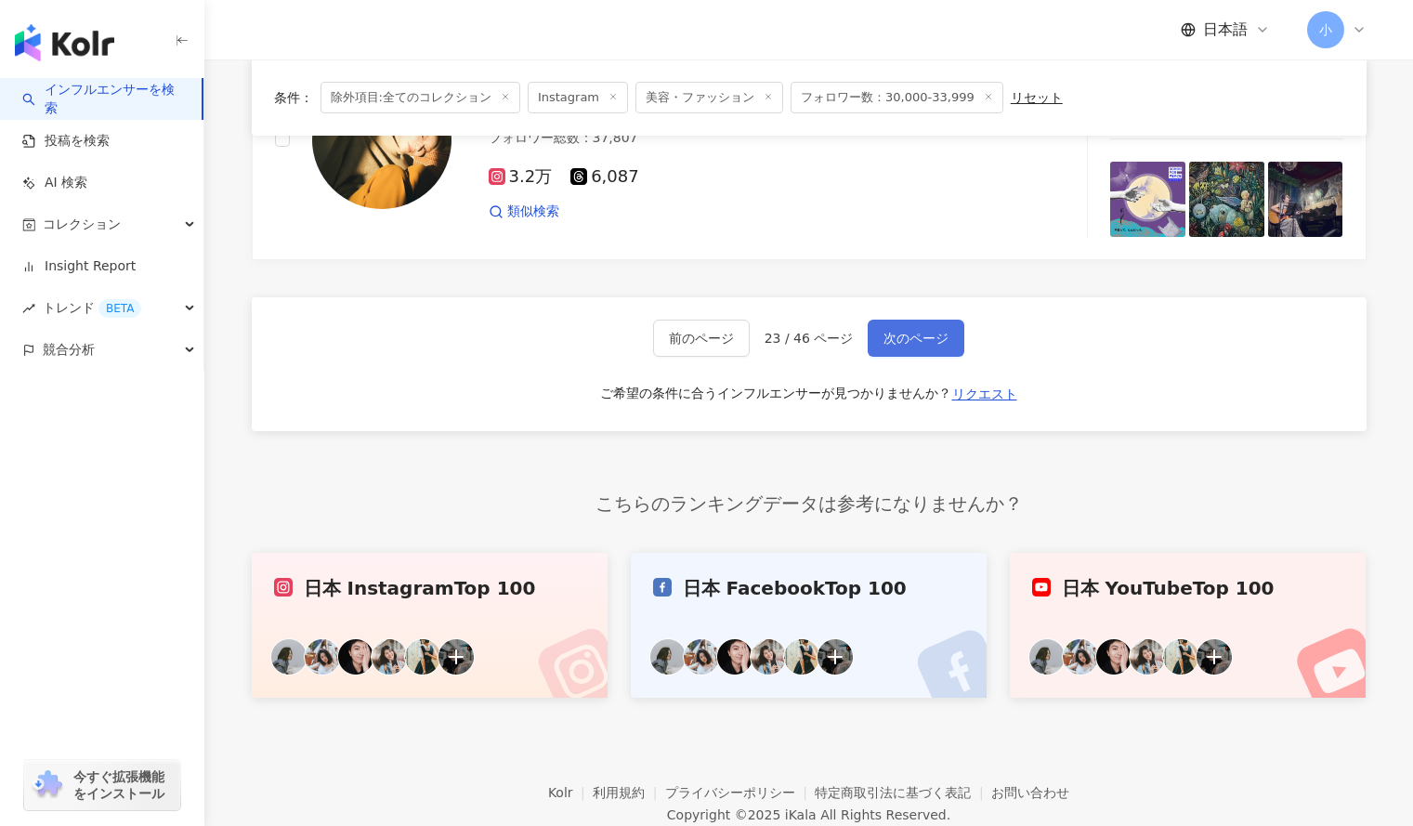
click at [904, 341] on span "次のページ" at bounding box center [916, 338] width 65 height 15
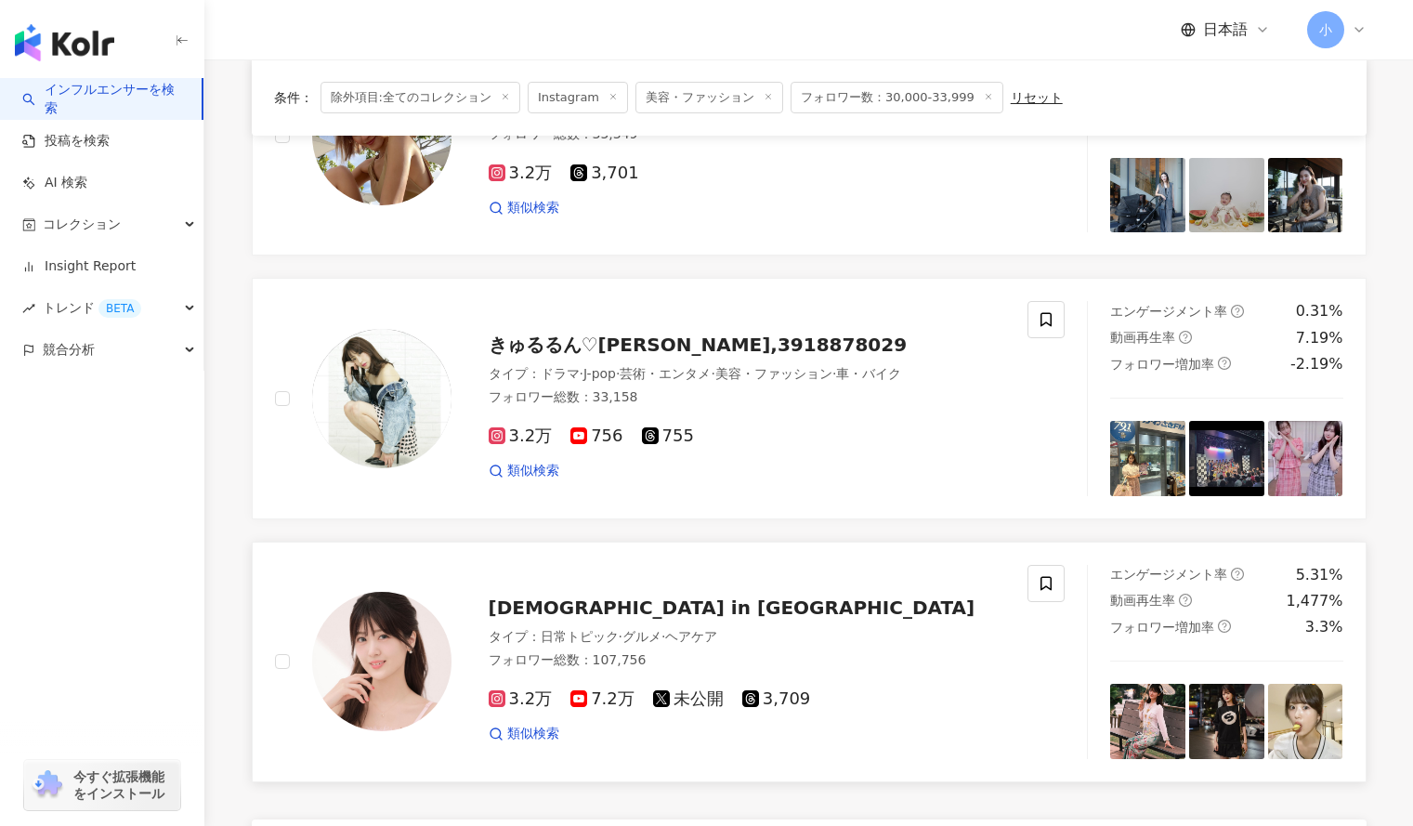
scroll to position [2636, 0]
click at [1040, 325] on icon at bounding box center [1046, 320] width 17 height 17
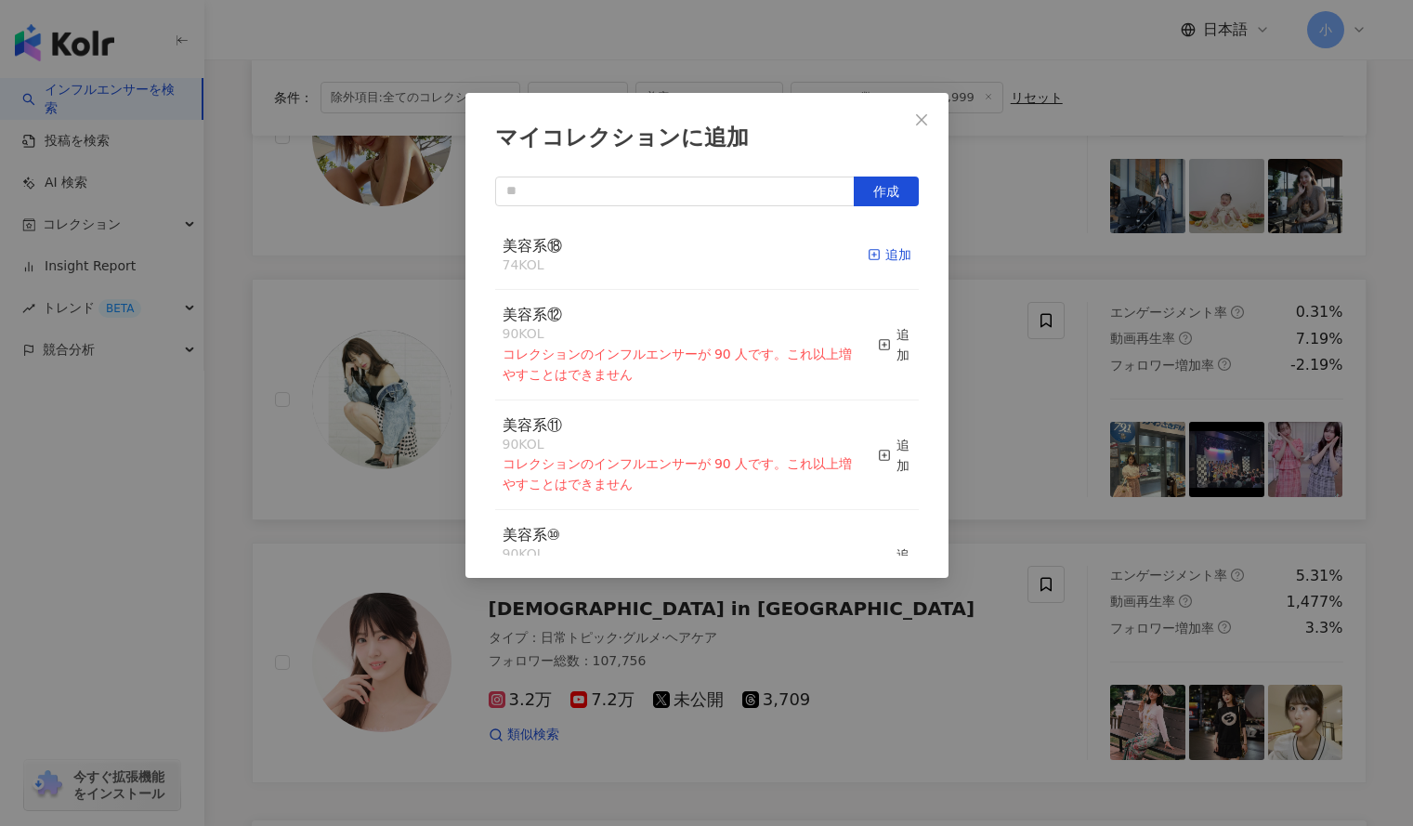
click at [883, 258] on div "追加" at bounding box center [890, 254] width 44 height 20
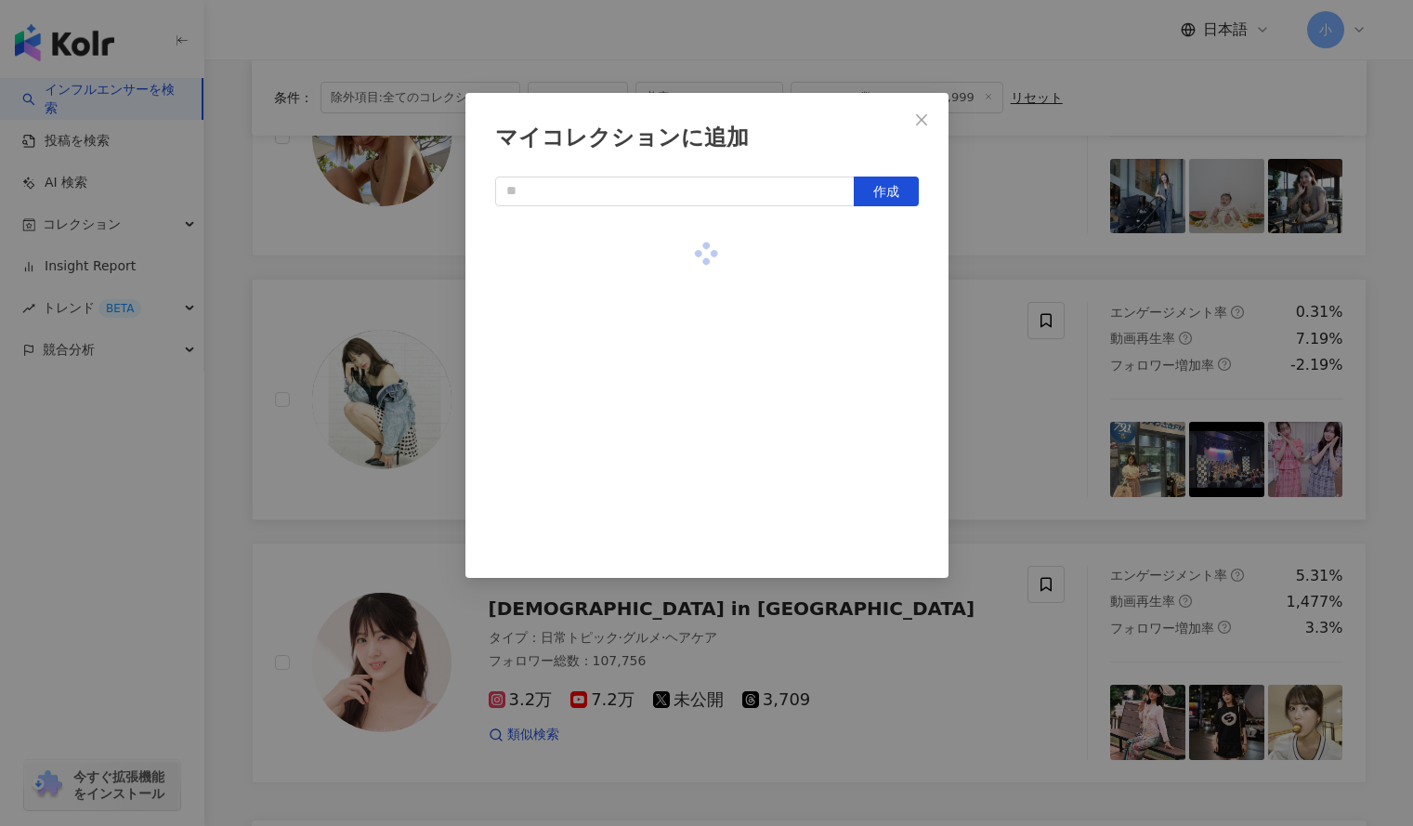
click at [1043, 236] on div "マイコレクションに追加 作成" at bounding box center [706, 413] width 1413 height 826
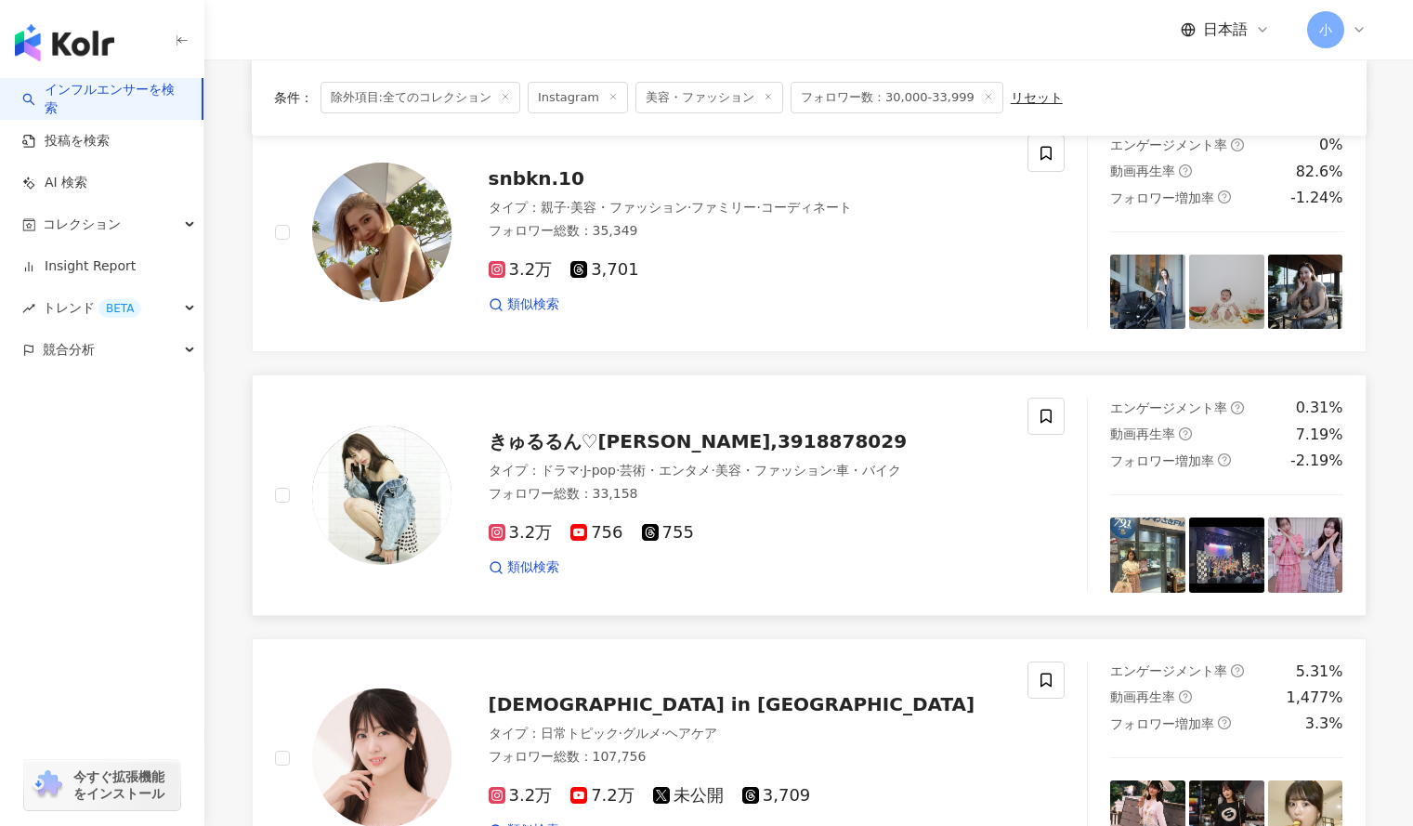
scroll to position [2532, 0]
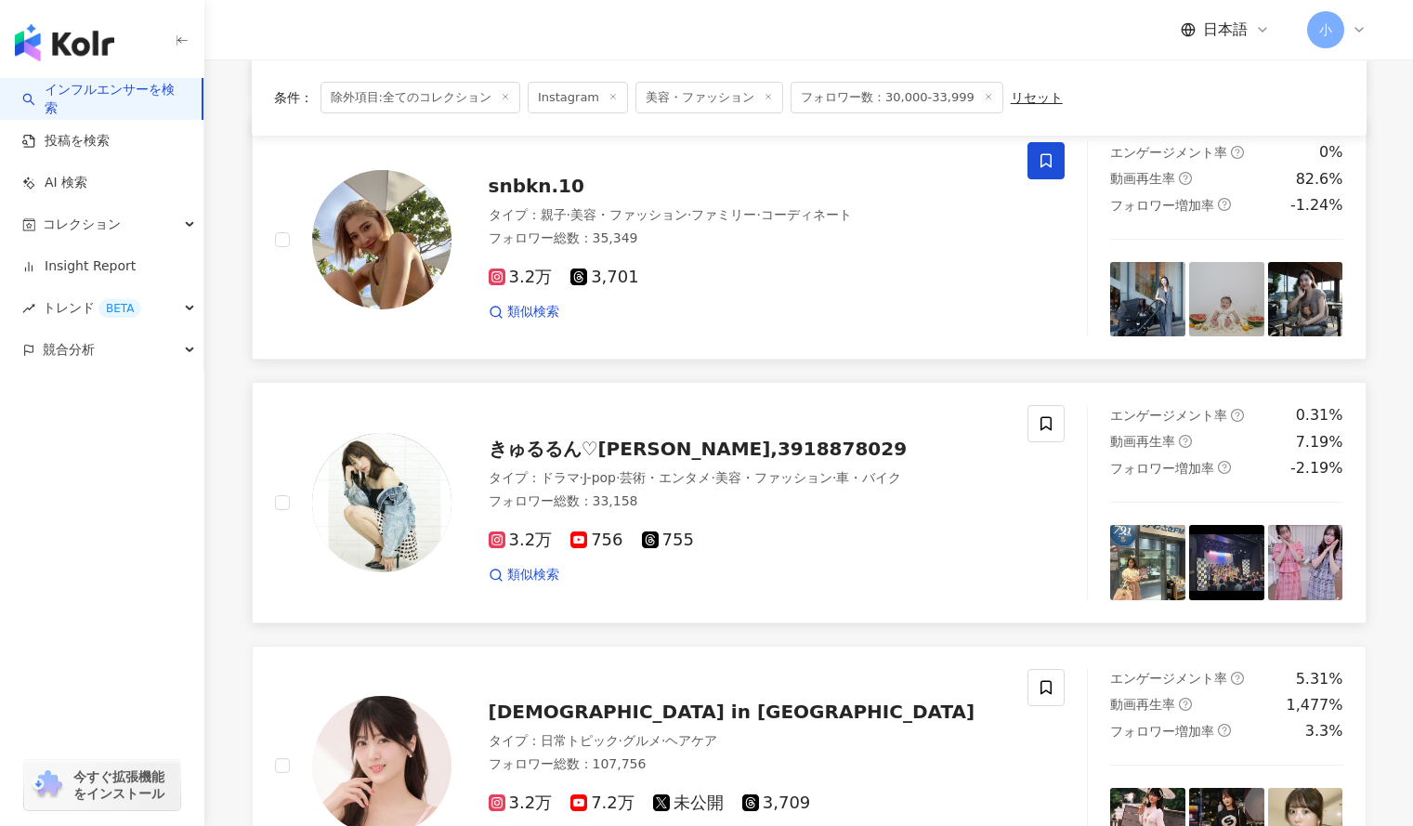
click at [1039, 168] on icon at bounding box center [1046, 160] width 17 height 17
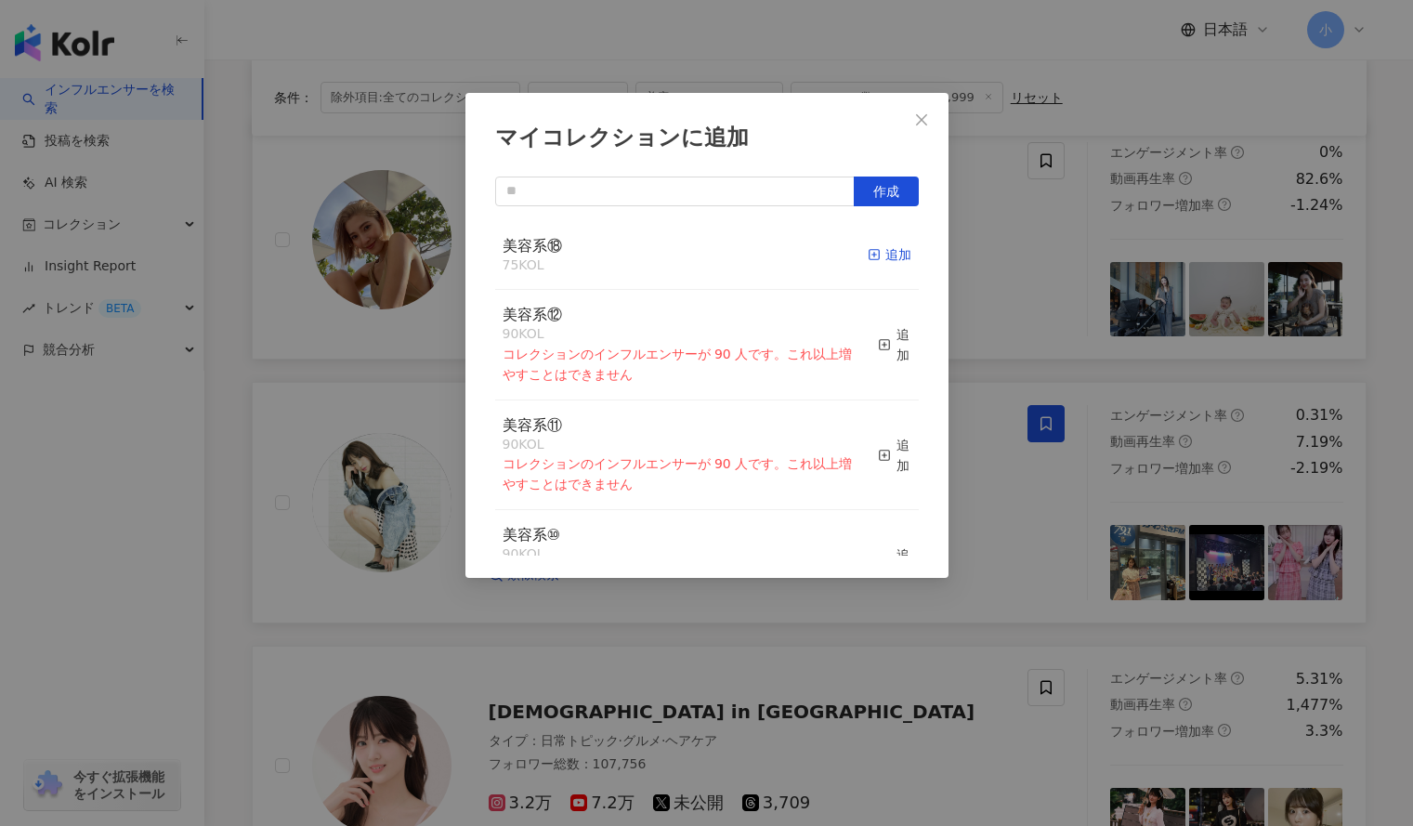
click at [874, 254] on div "追加" at bounding box center [890, 254] width 44 height 20
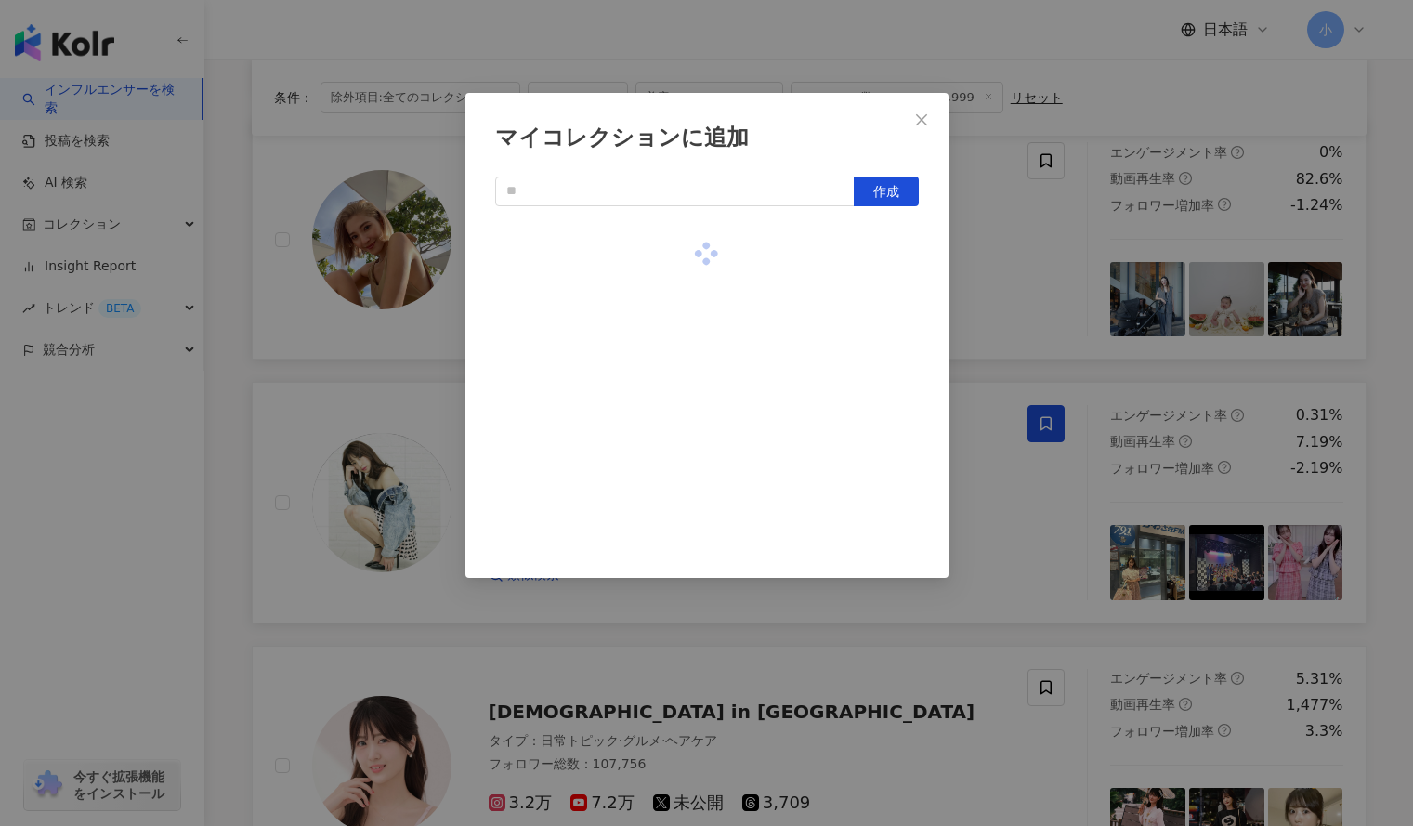
click at [1002, 255] on div "マイコレクションに追加 作成" at bounding box center [706, 413] width 1413 height 826
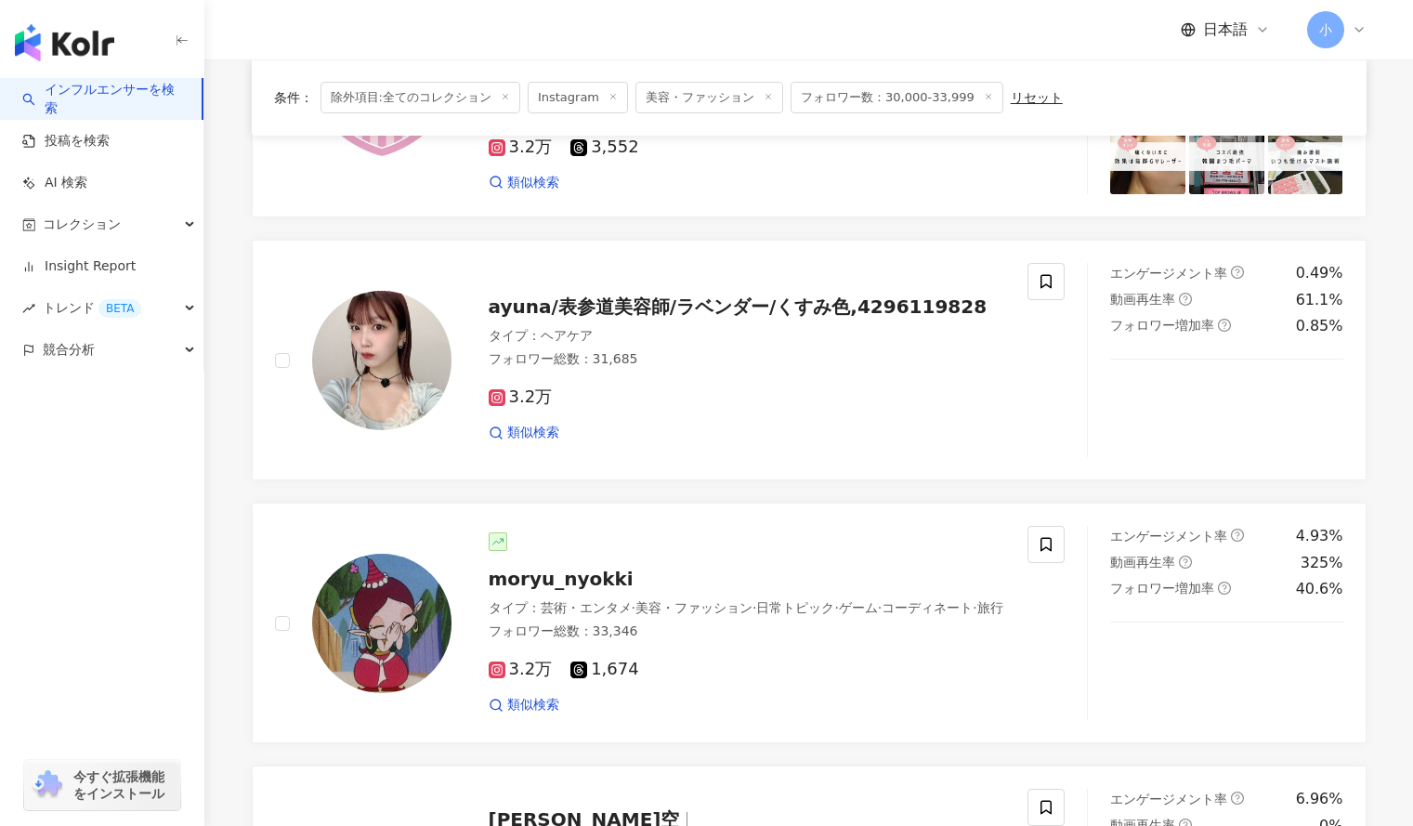
scroll to position [1130, 0]
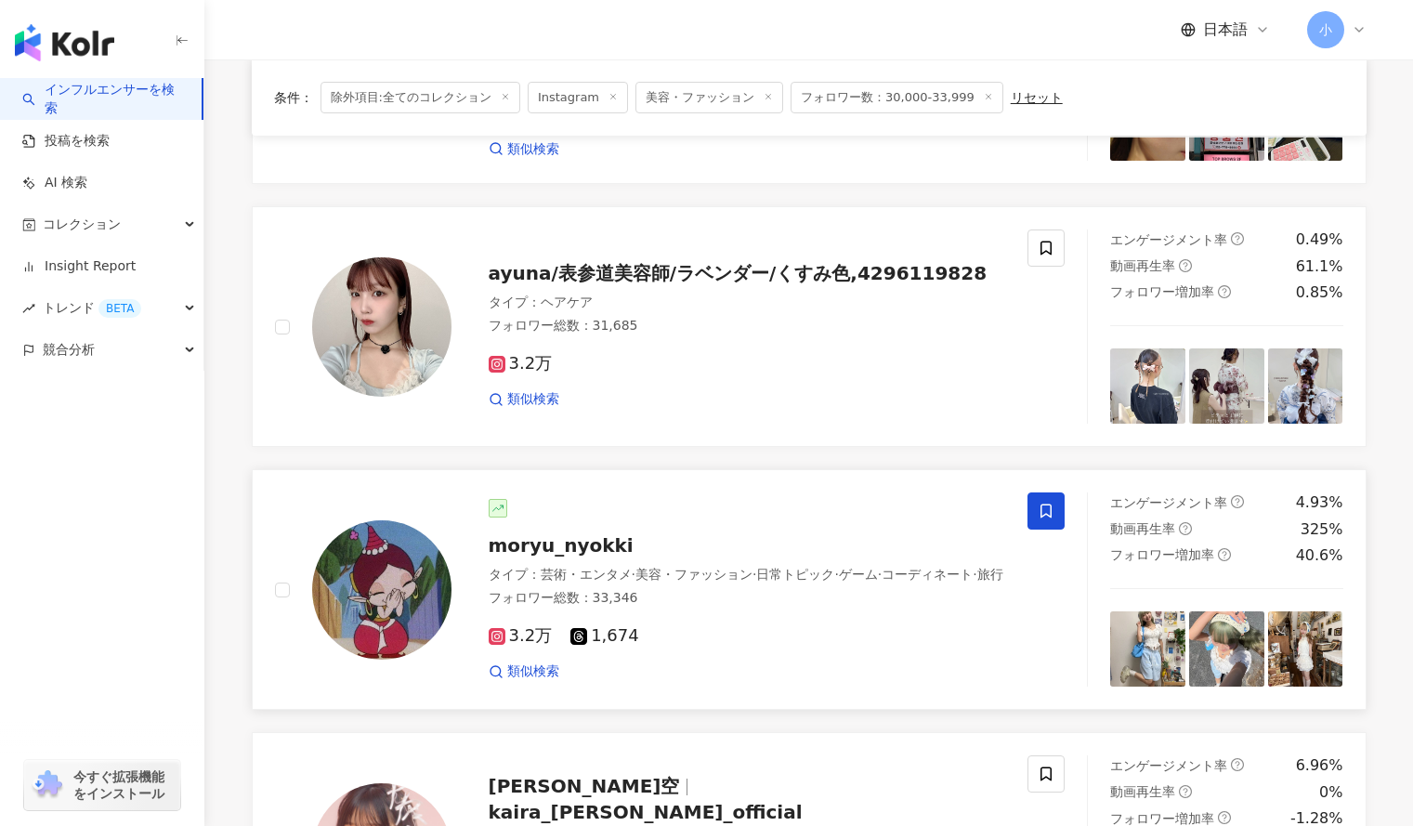
click at [1062, 496] on span at bounding box center [1046, 511] width 37 height 37
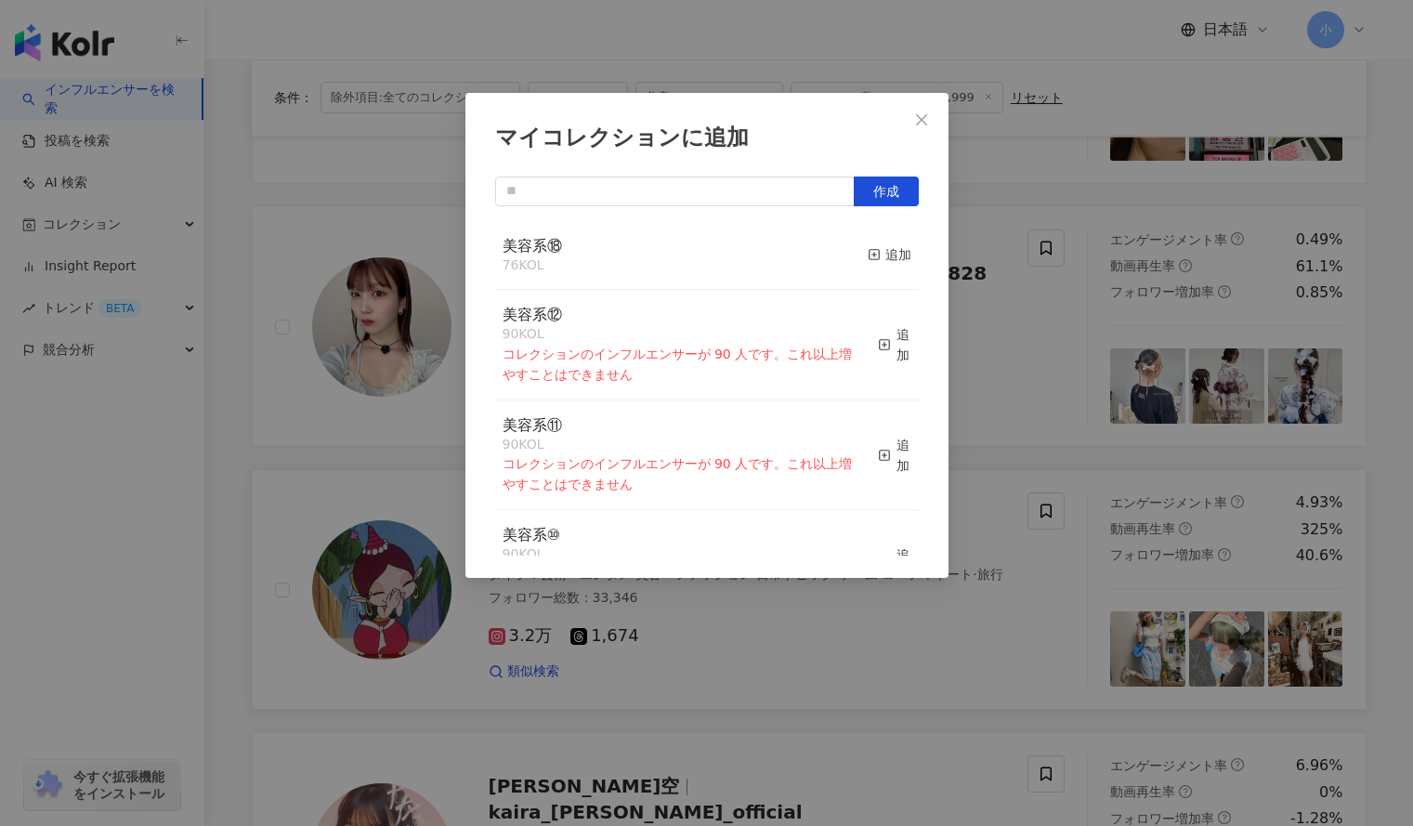
click at [876, 272] on button "追加" at bounding box center [890, 255] width 44 height 39
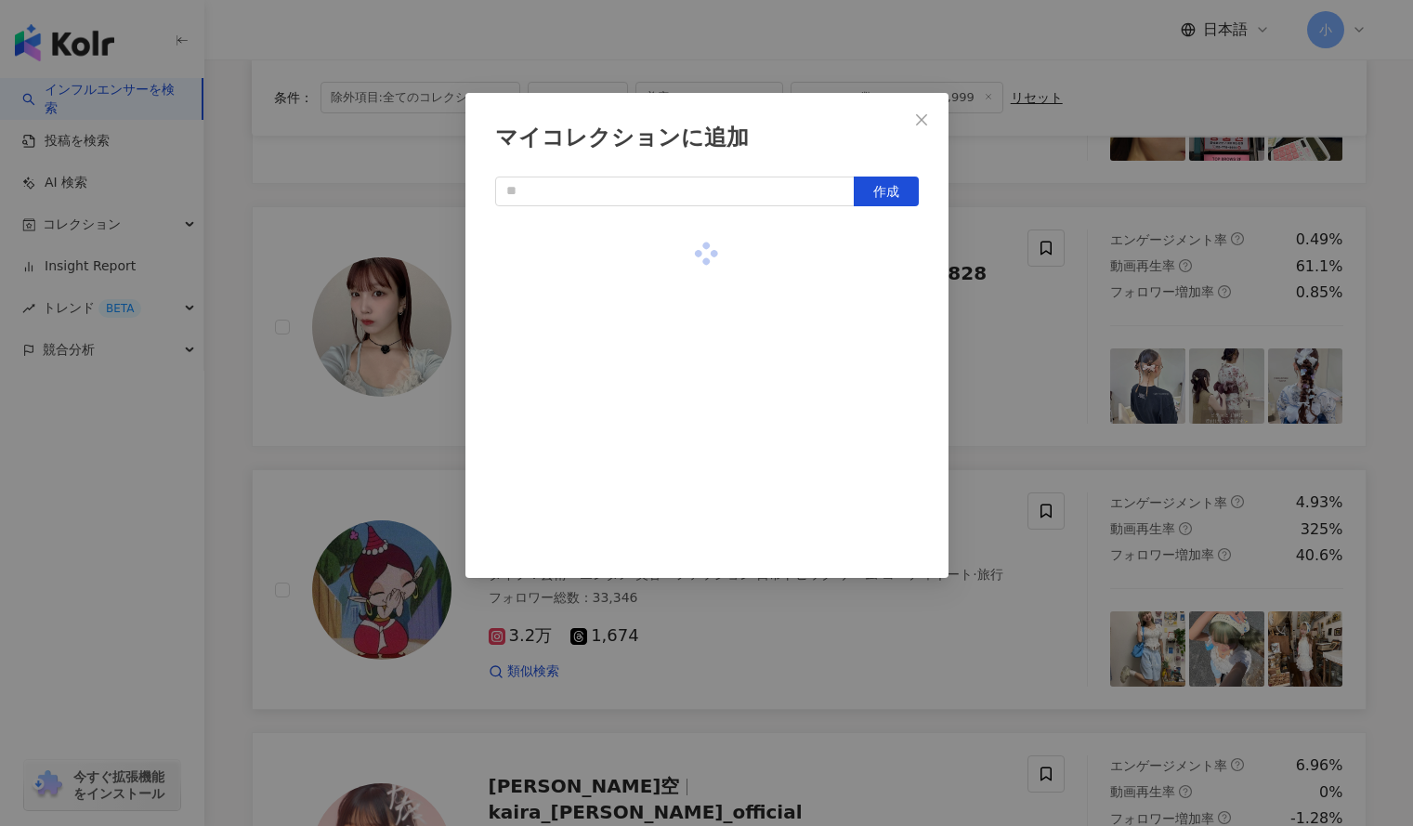
click at [991, 288] on div "マイコレクションに追加 作成" at bounding box center [706, 413] width 1413 height 826
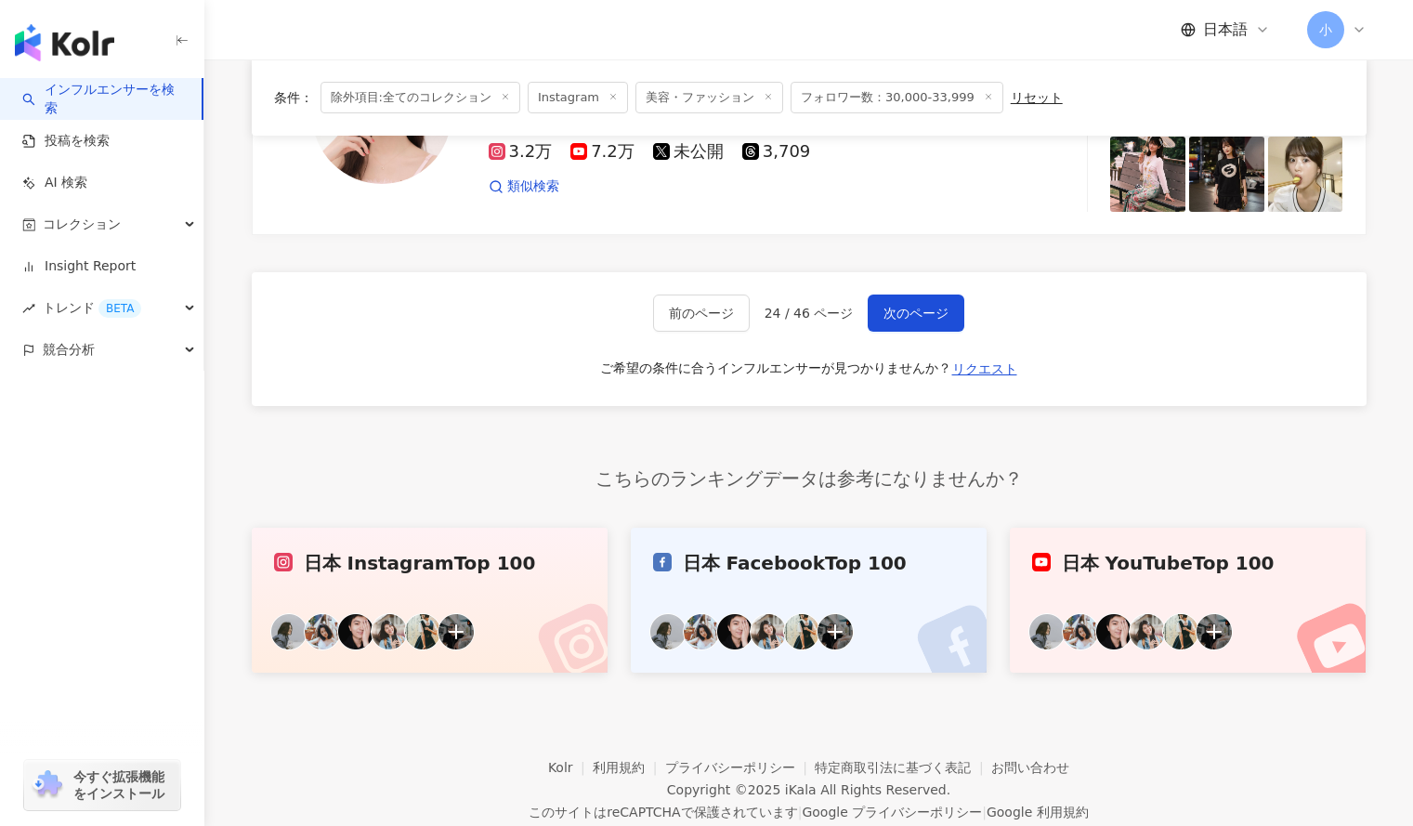
scroll to position [3185, 0]
click at [911, 320] on span "次のページ" at bounding box center [916, 312] width 65 height 15
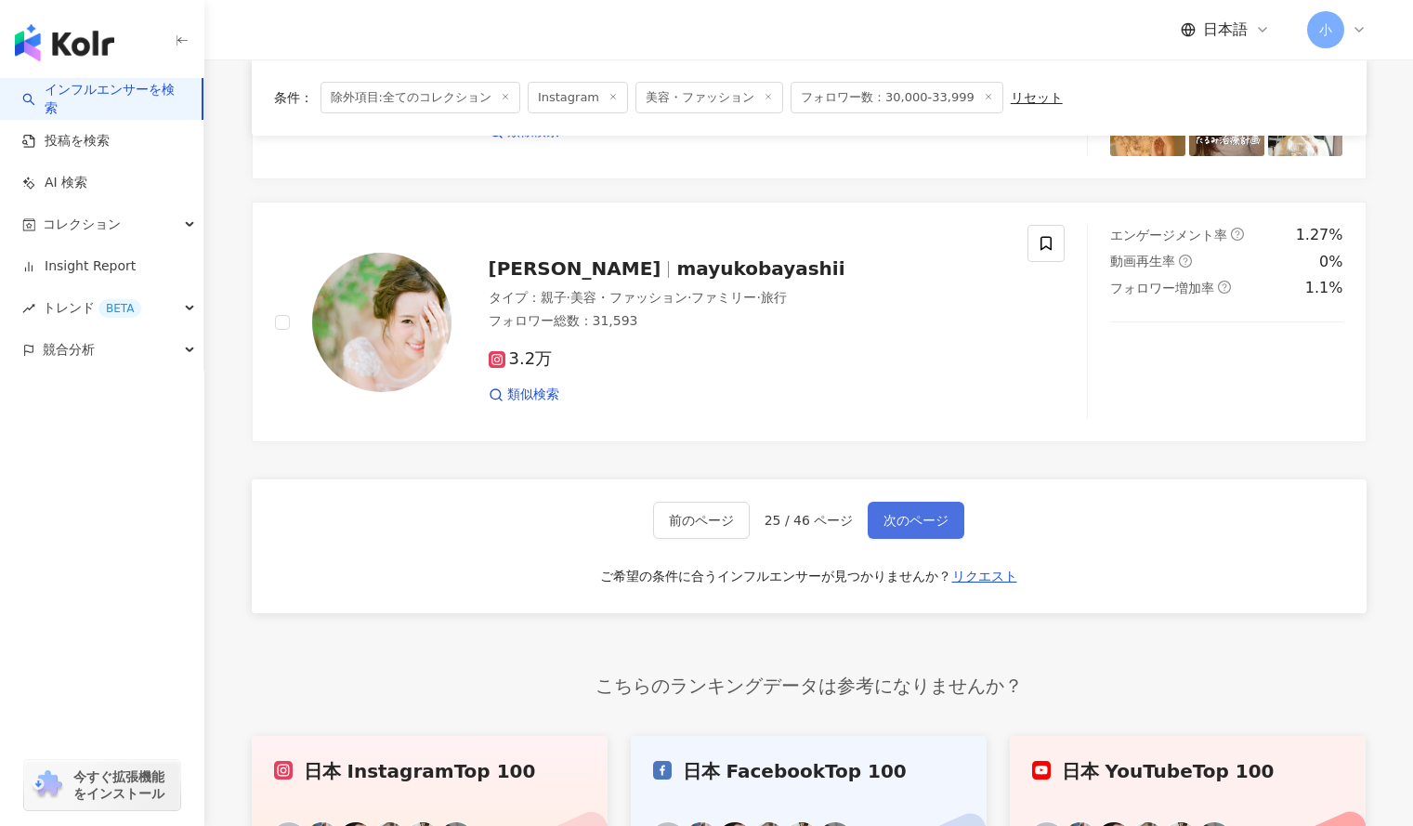
scroll to position [2987, 0]
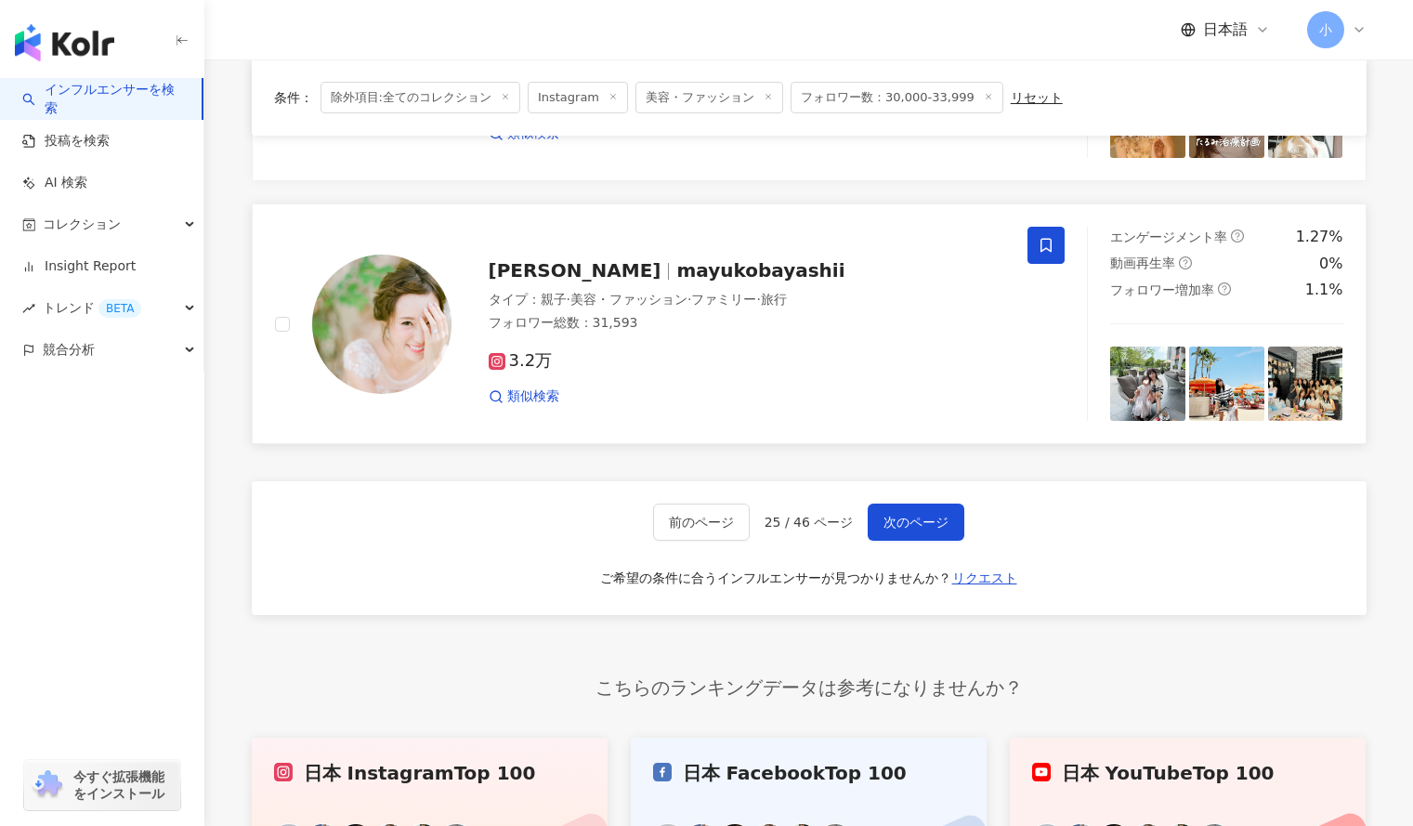
click at [1042, 243] on span at bounding box center [1046, 245] width 37 height 37
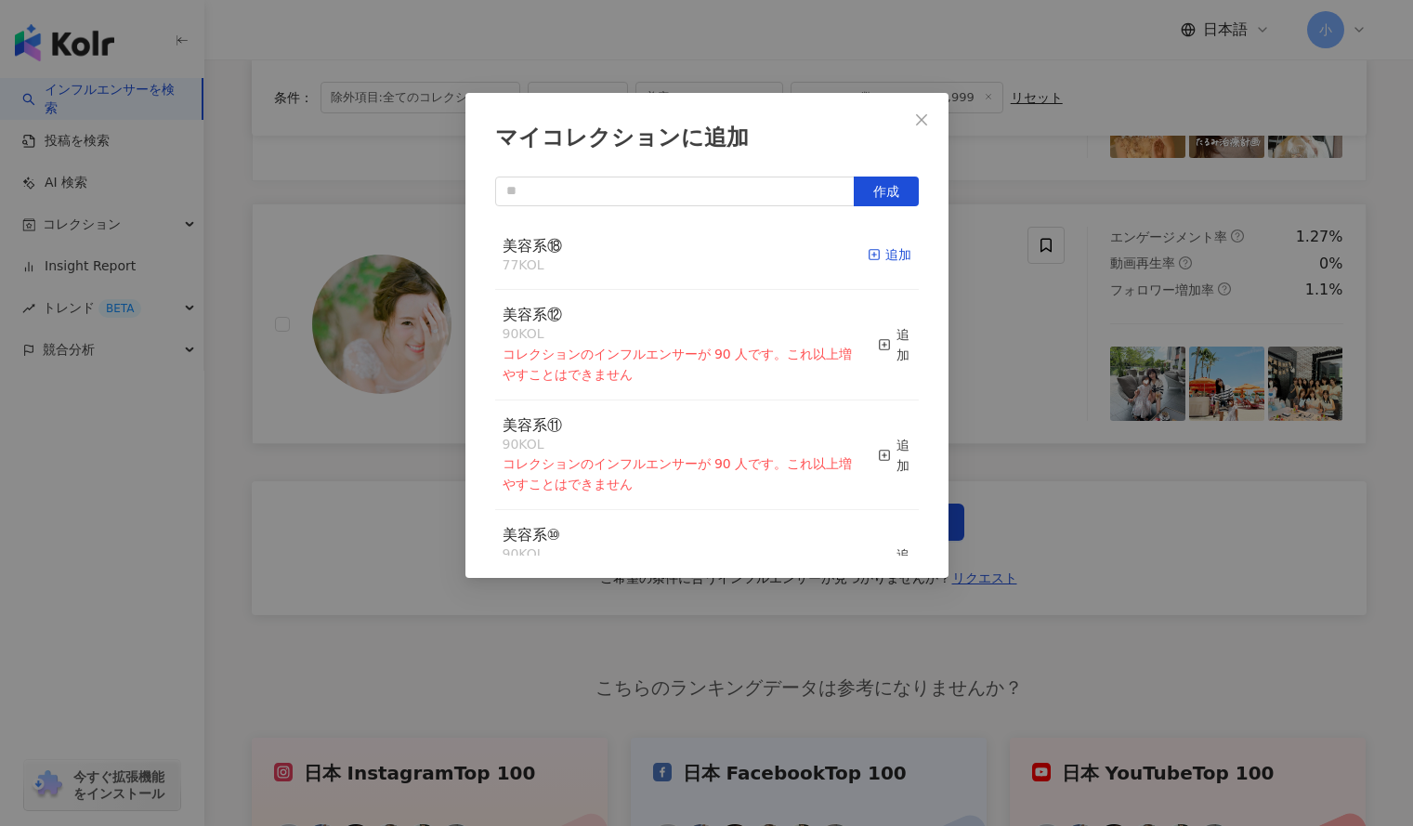
click at [872, 263] on div "追加" at bounding box center [890, 254] width 44 height 20
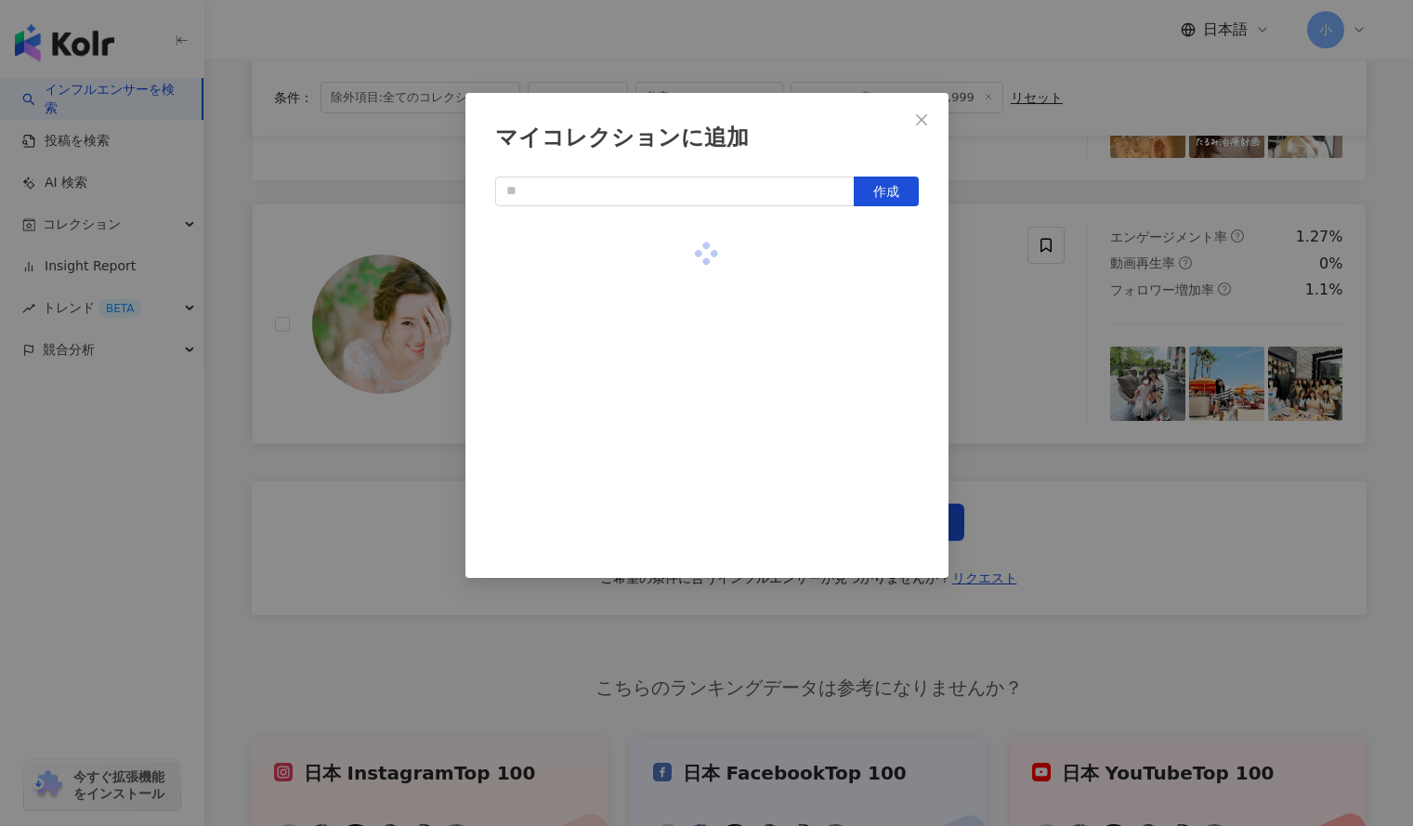
click at [1031, 311] on div "マイコレクションに追加 作成" at bounding box center [706, 413] width 1413 height 826
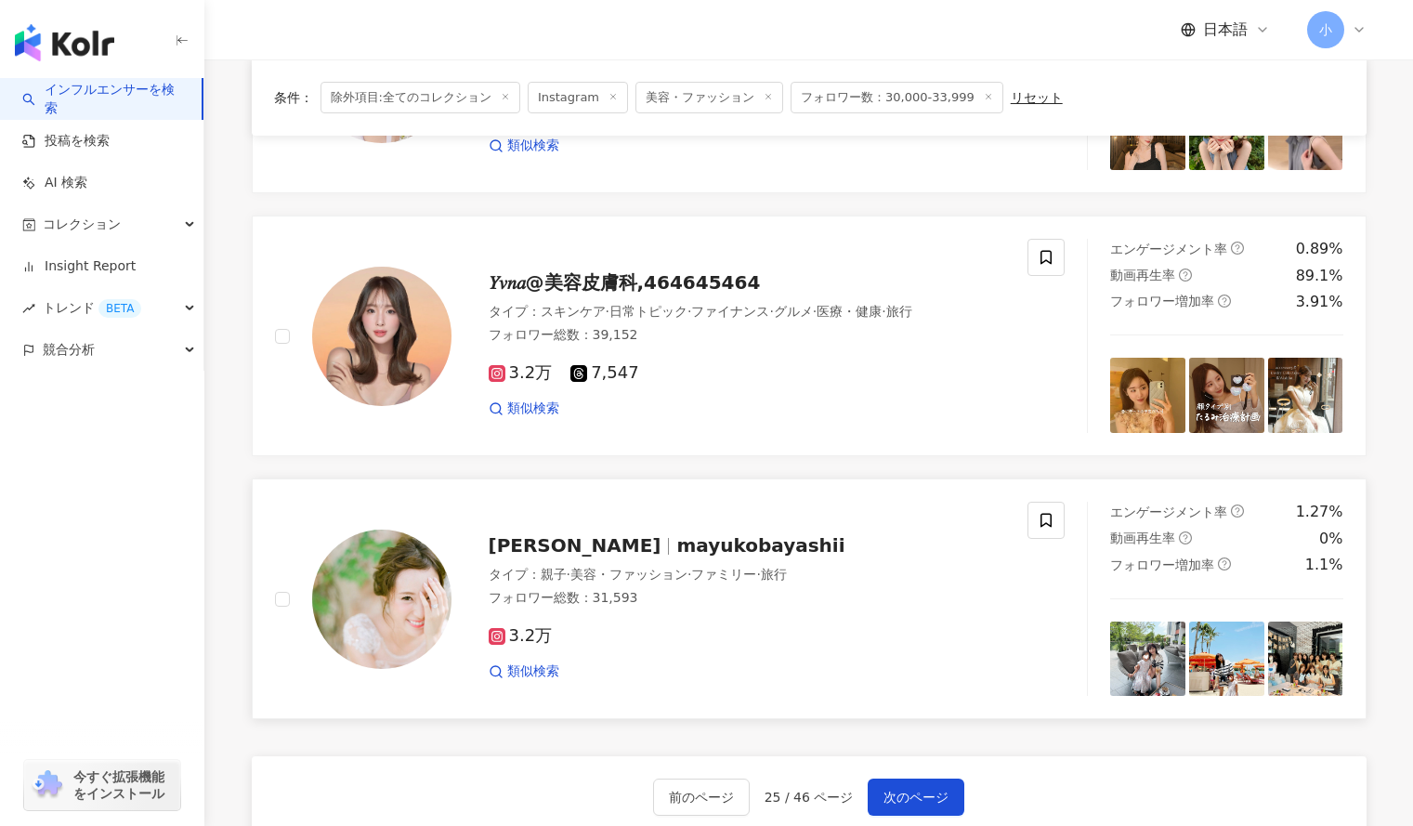
scroll to position [2711, 0]
click at [1049, 250] on icon at bounding box center [1046, 258] width 17 height 17
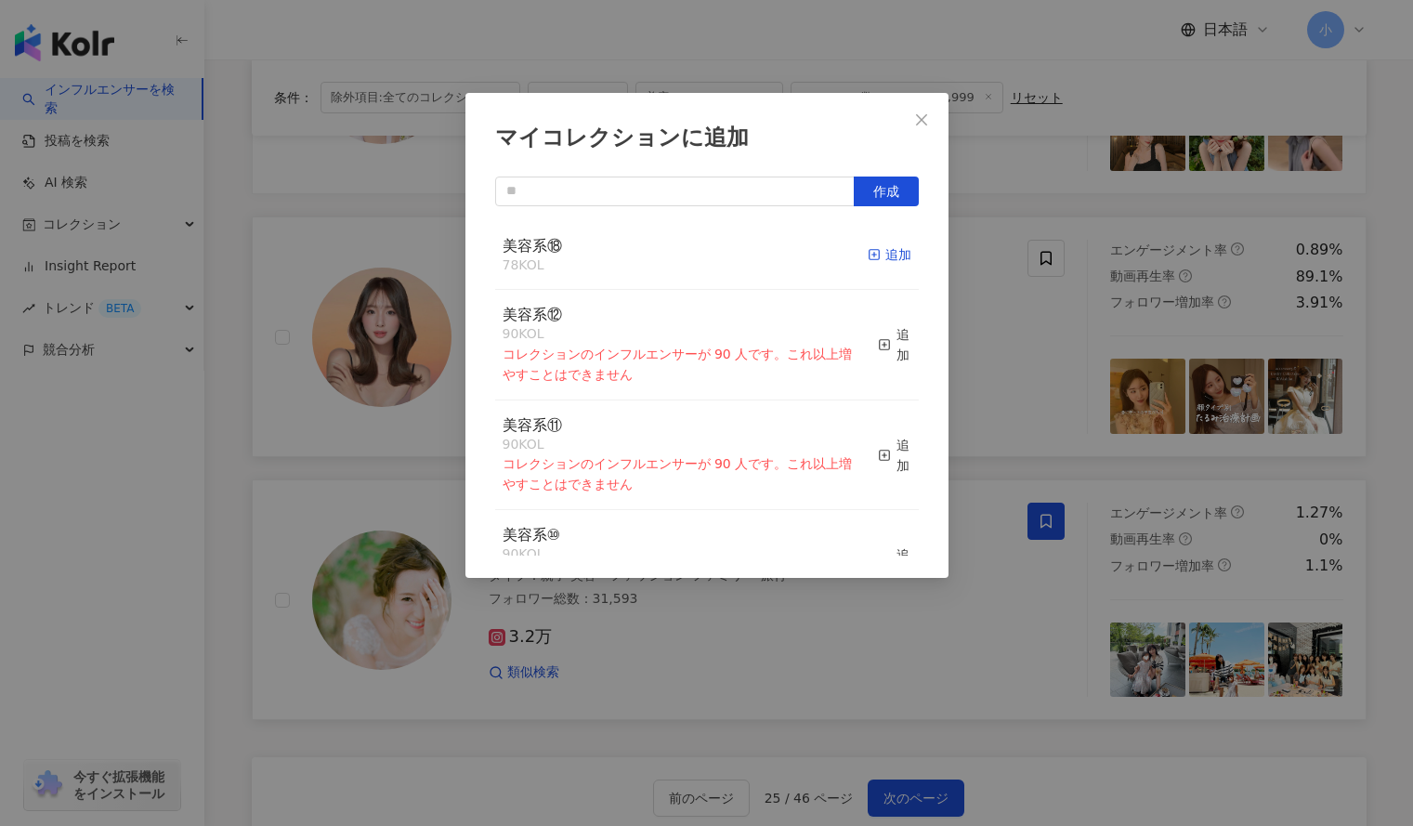
click at [887, 254] on div "追加" at bounding box center [890, 254] width 44 height 20
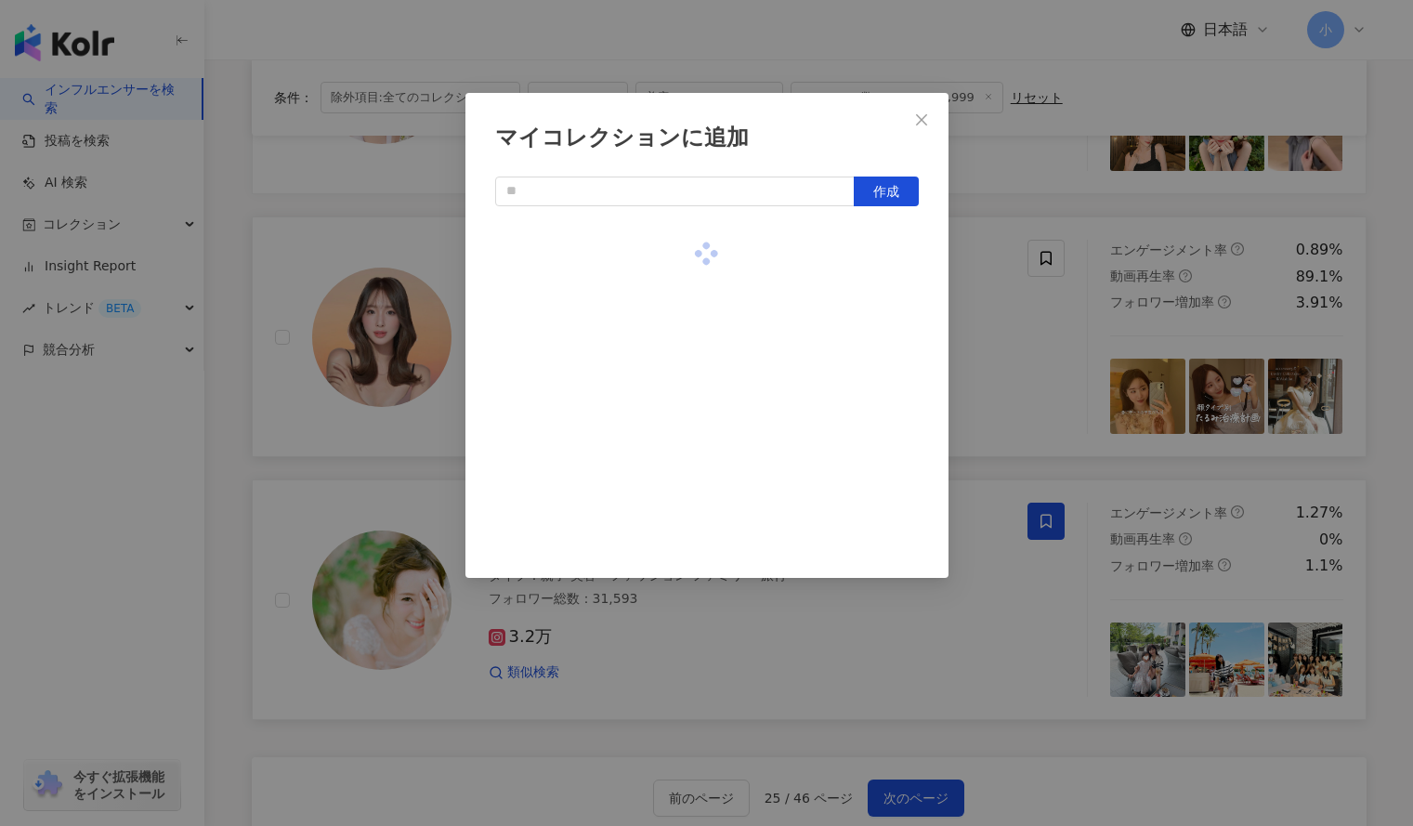
click at [1047, 296] on div "マイコレクションに追加 作成" at bounding box center [706, 413] width 1413 height 826
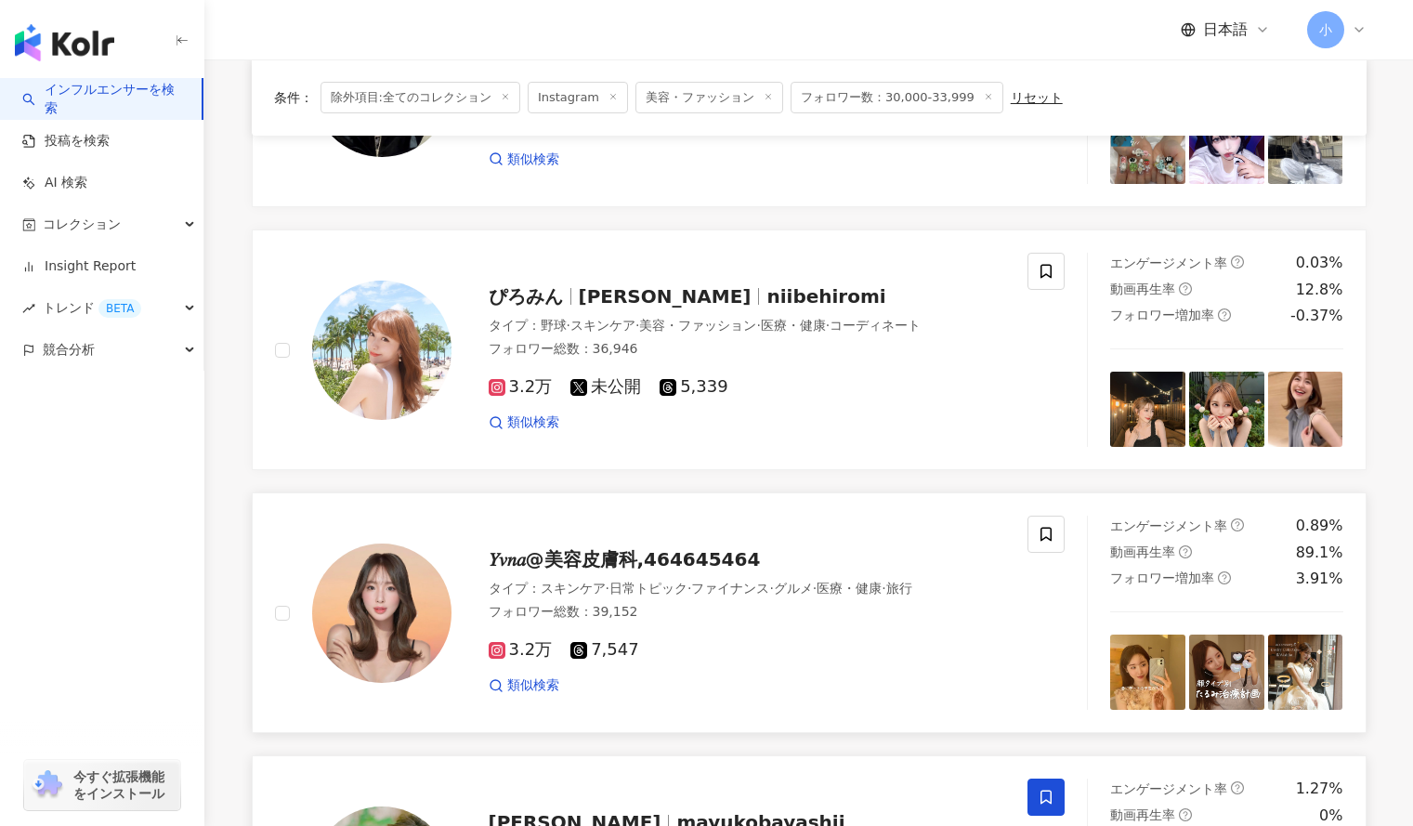
scroll to position [2433, 0]
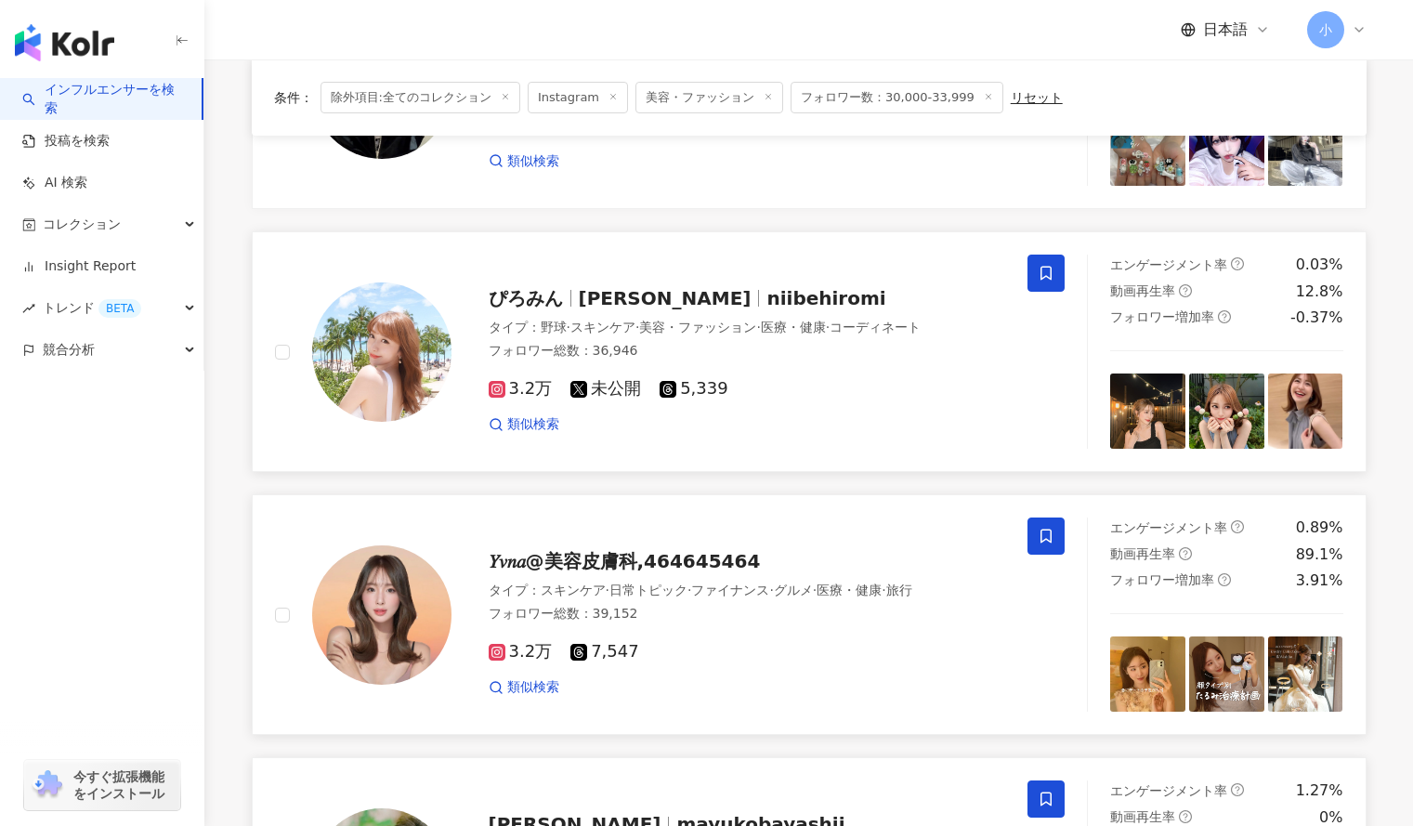
click at [1039, 265] on icon at bounding box center [1046, 273] width 17 height 17
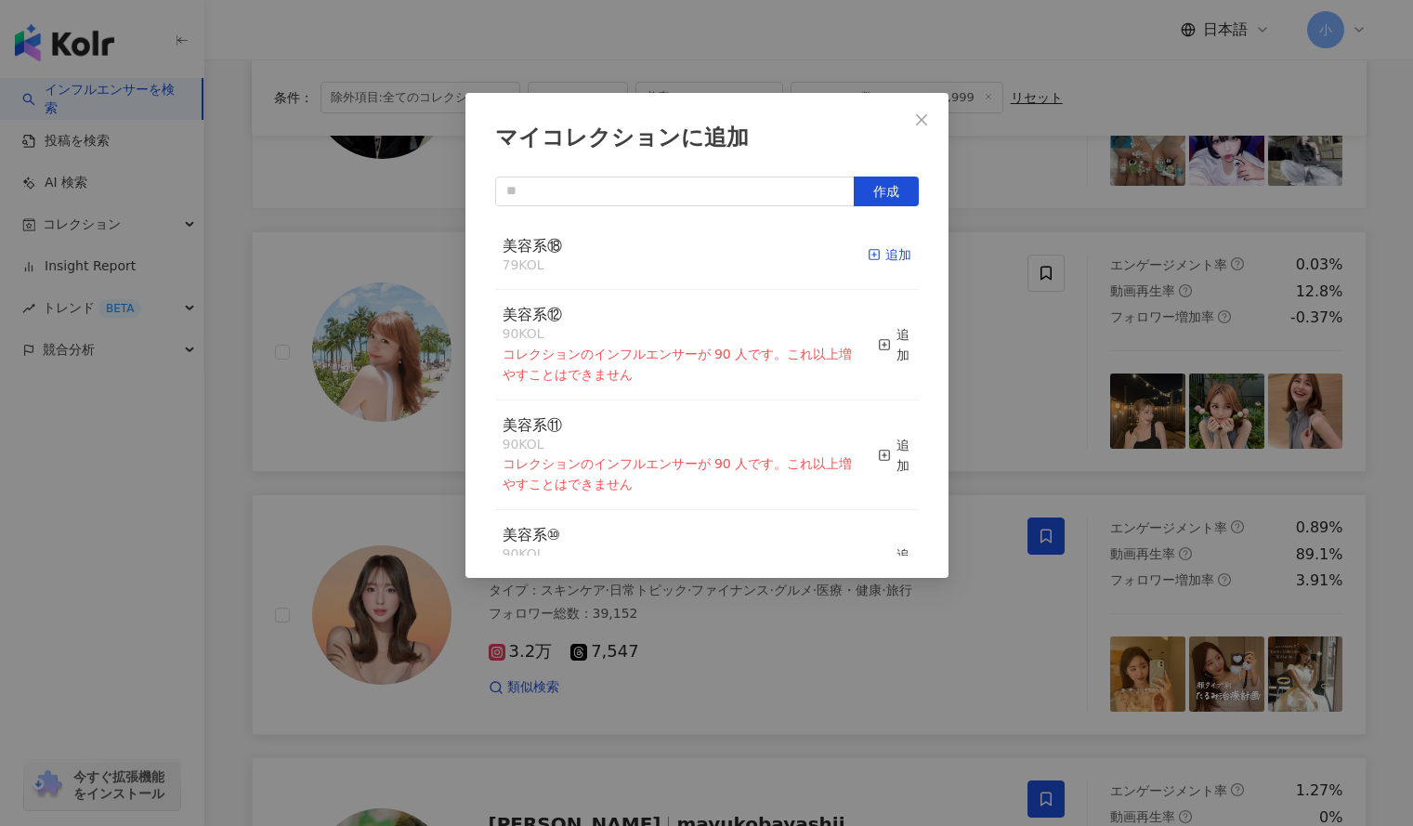
click at [873, 260] on div "追加" at bounding box center [890, 254] width 44 height 20
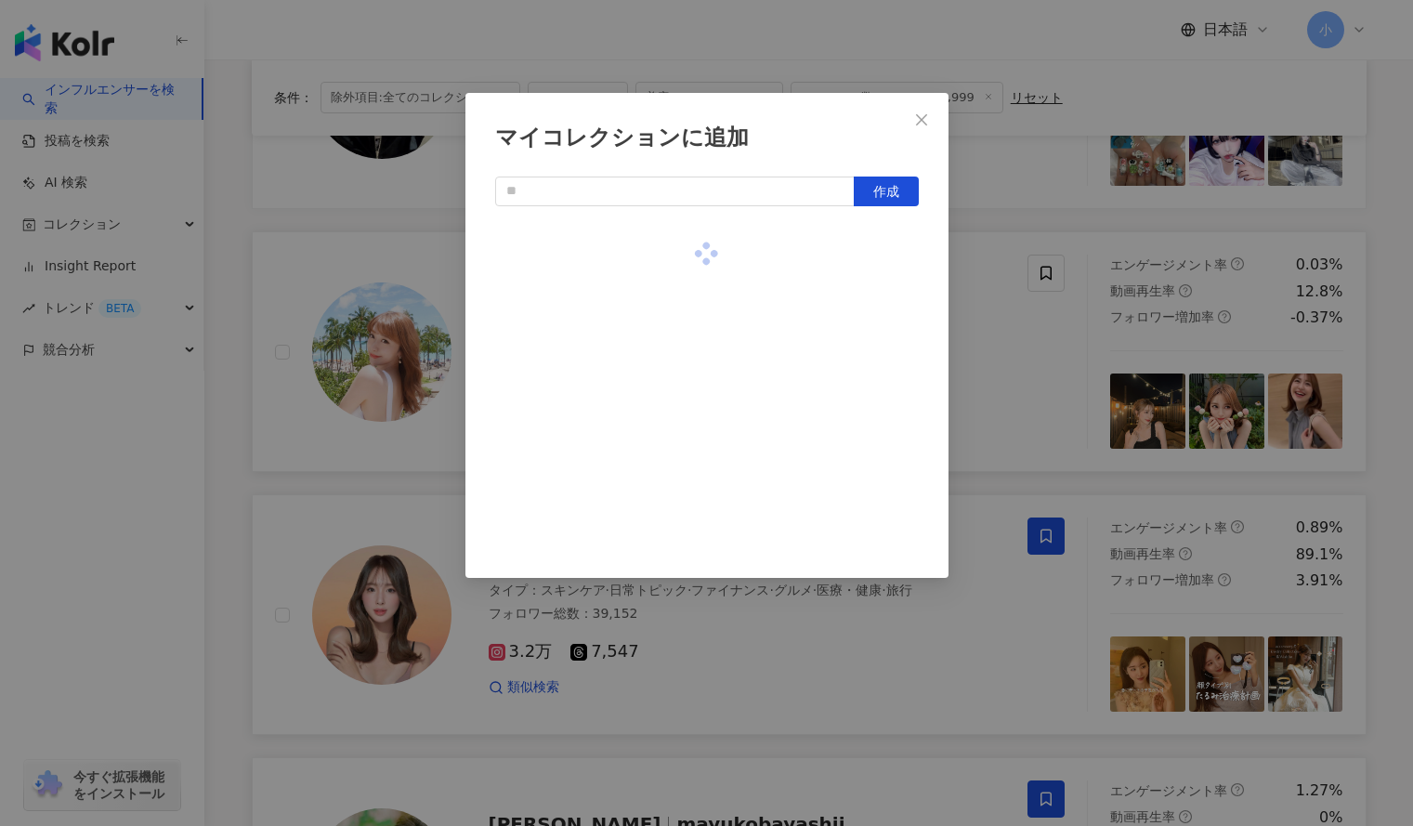
click at [1028, 318] on div "マイコレクションに追加 作成" at bounding box center [706, 413] width 1413 height 826
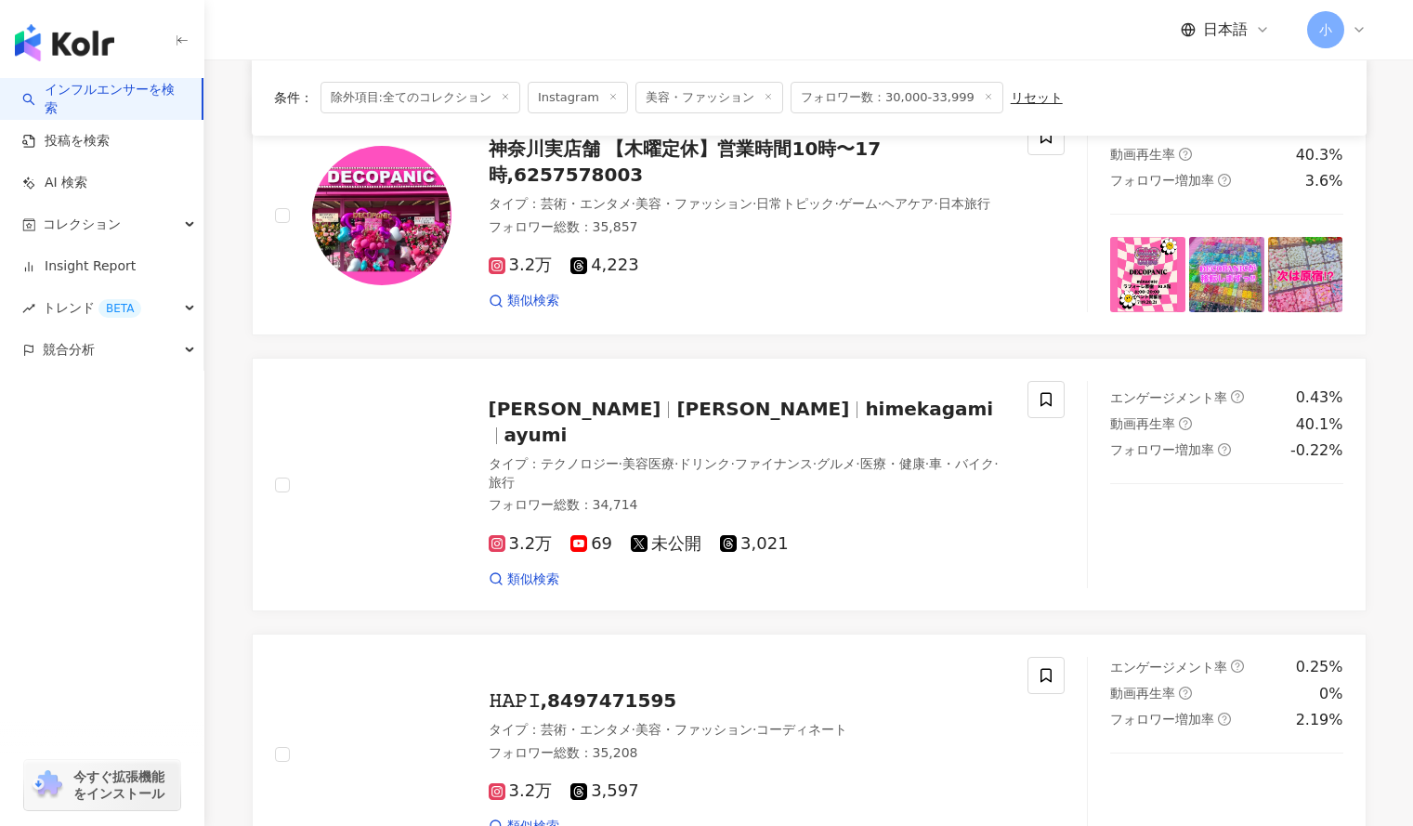
scroll to position [1504, 0]
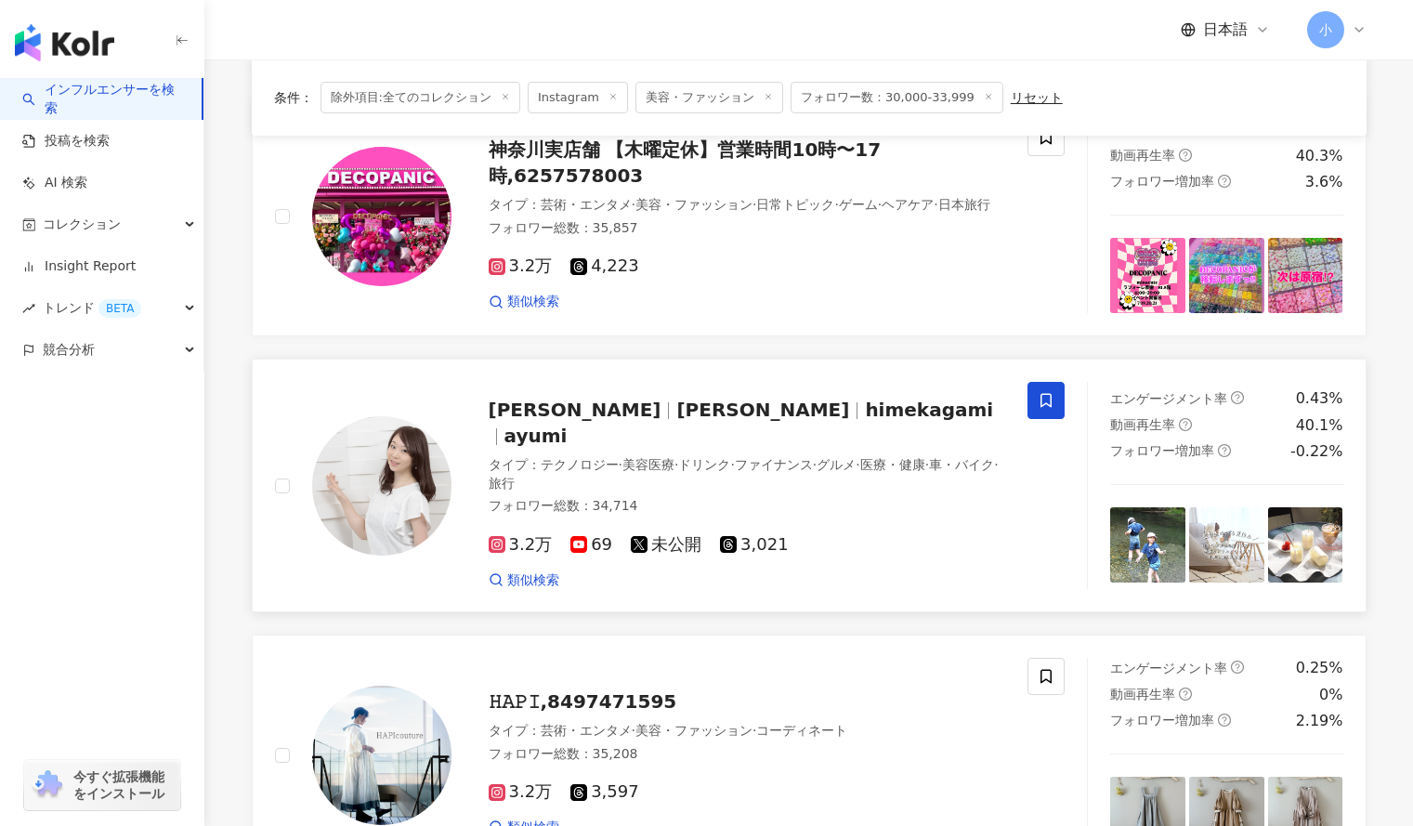
click at [1056, 411] on span at bounding box center [1046, 400] width 37 height 37
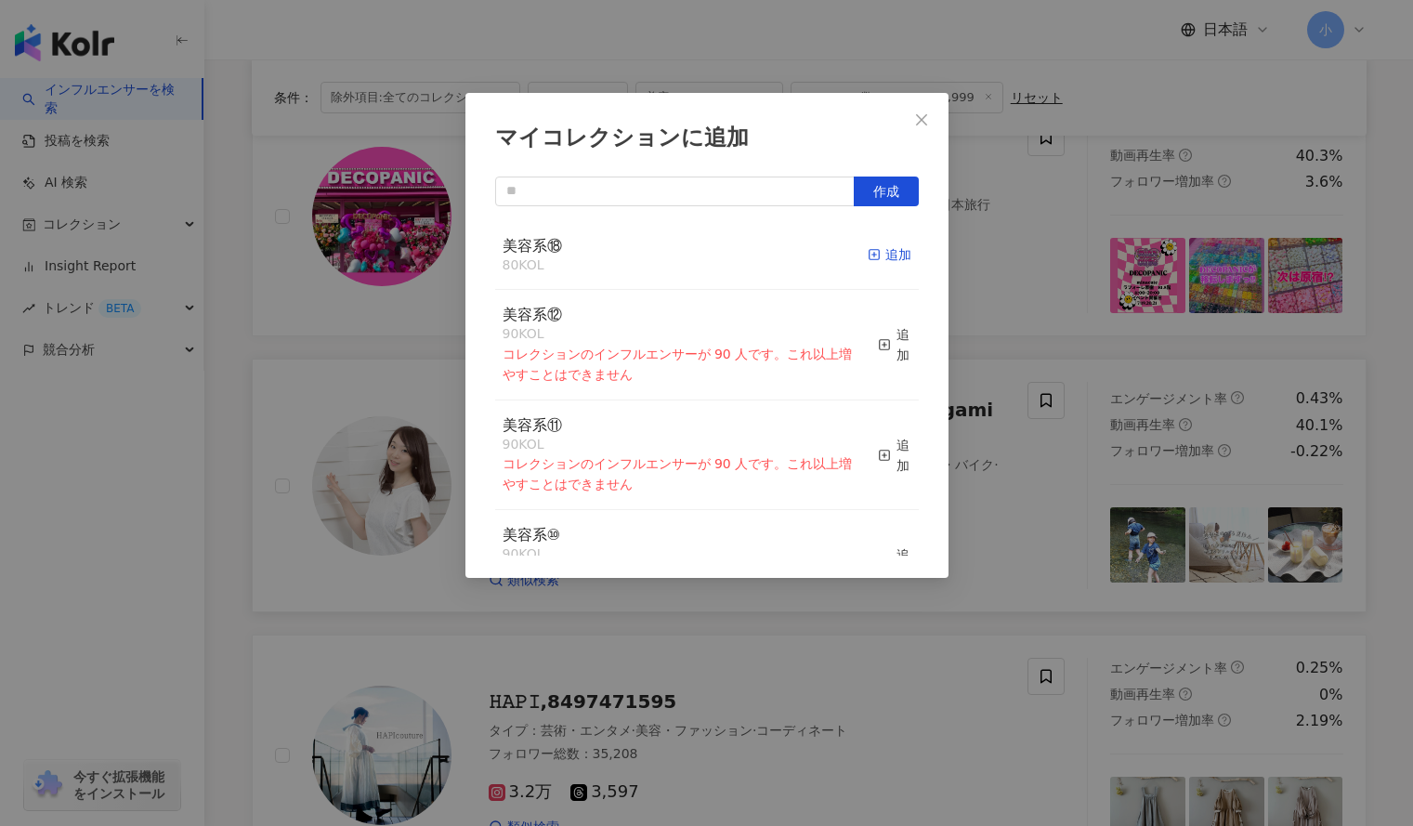
click at [874, 257] on div "追加" at bounding box center [890, 254] width 44 height 20
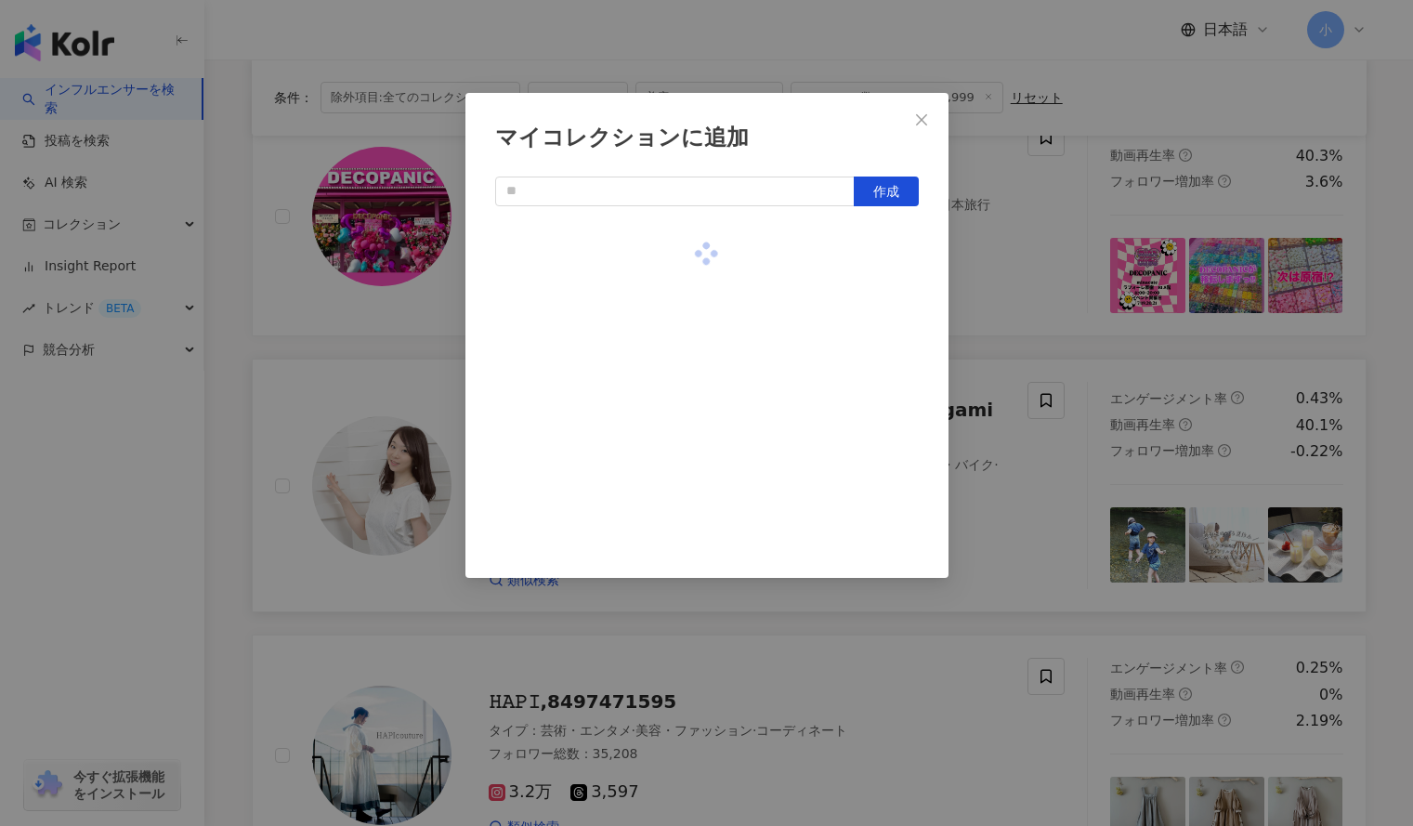
click at [1046, 269] on div "マイコレクションに追加 作成" at bounding box center [706, 413] width 1413 height 826
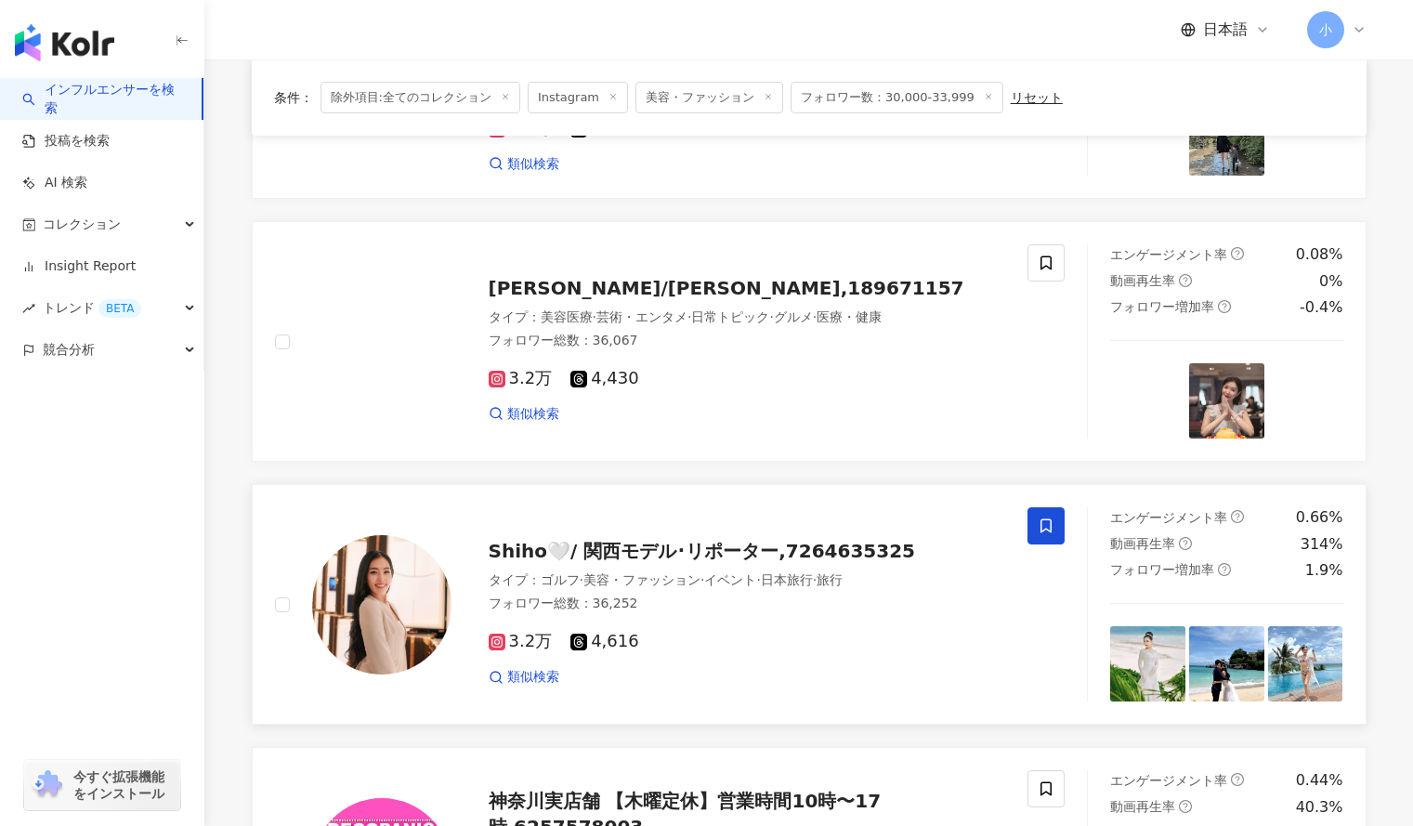
scroll to position [850, 0]
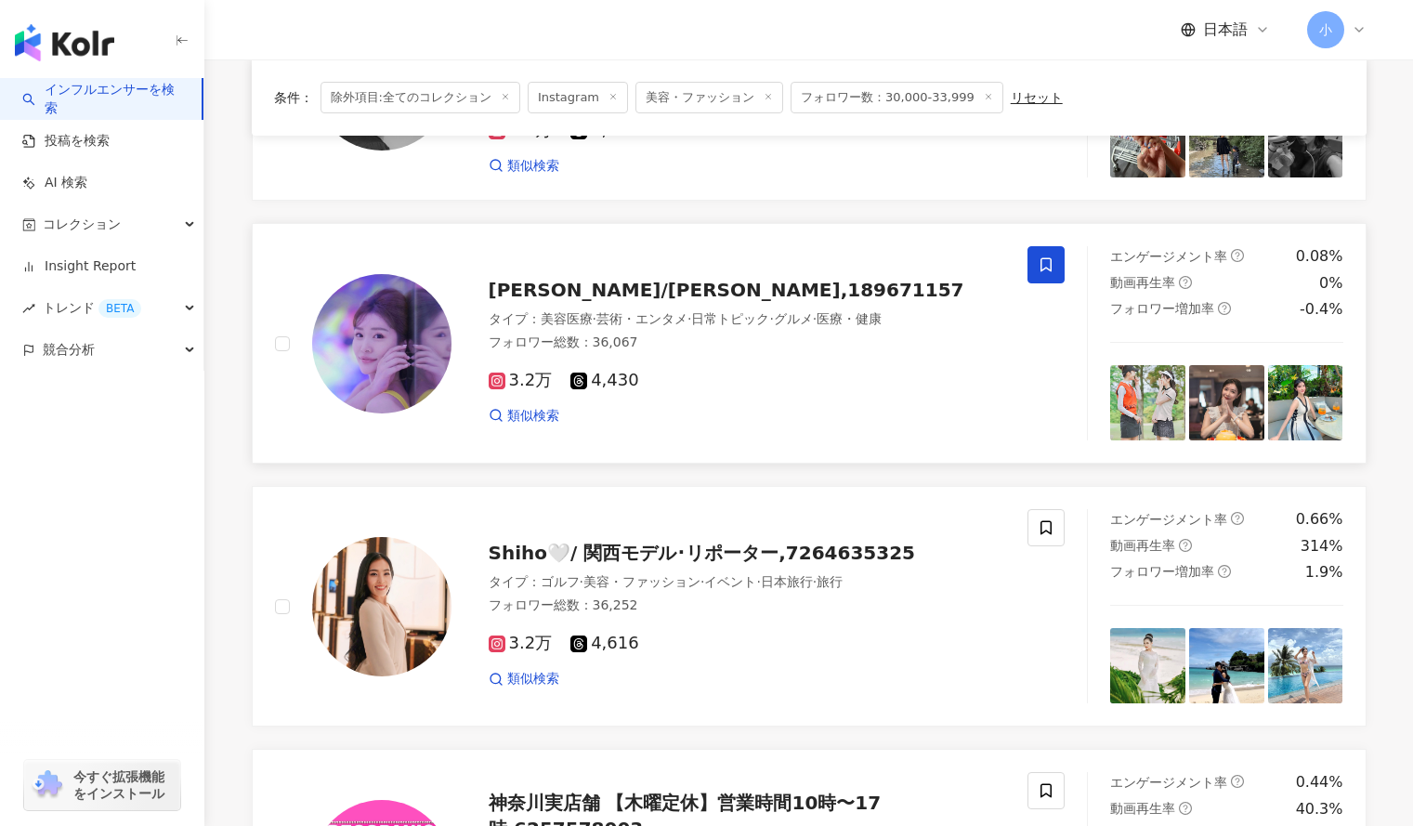
click at [1046, 263] on icon at bounding box center [1046, 264] width 17 height 17
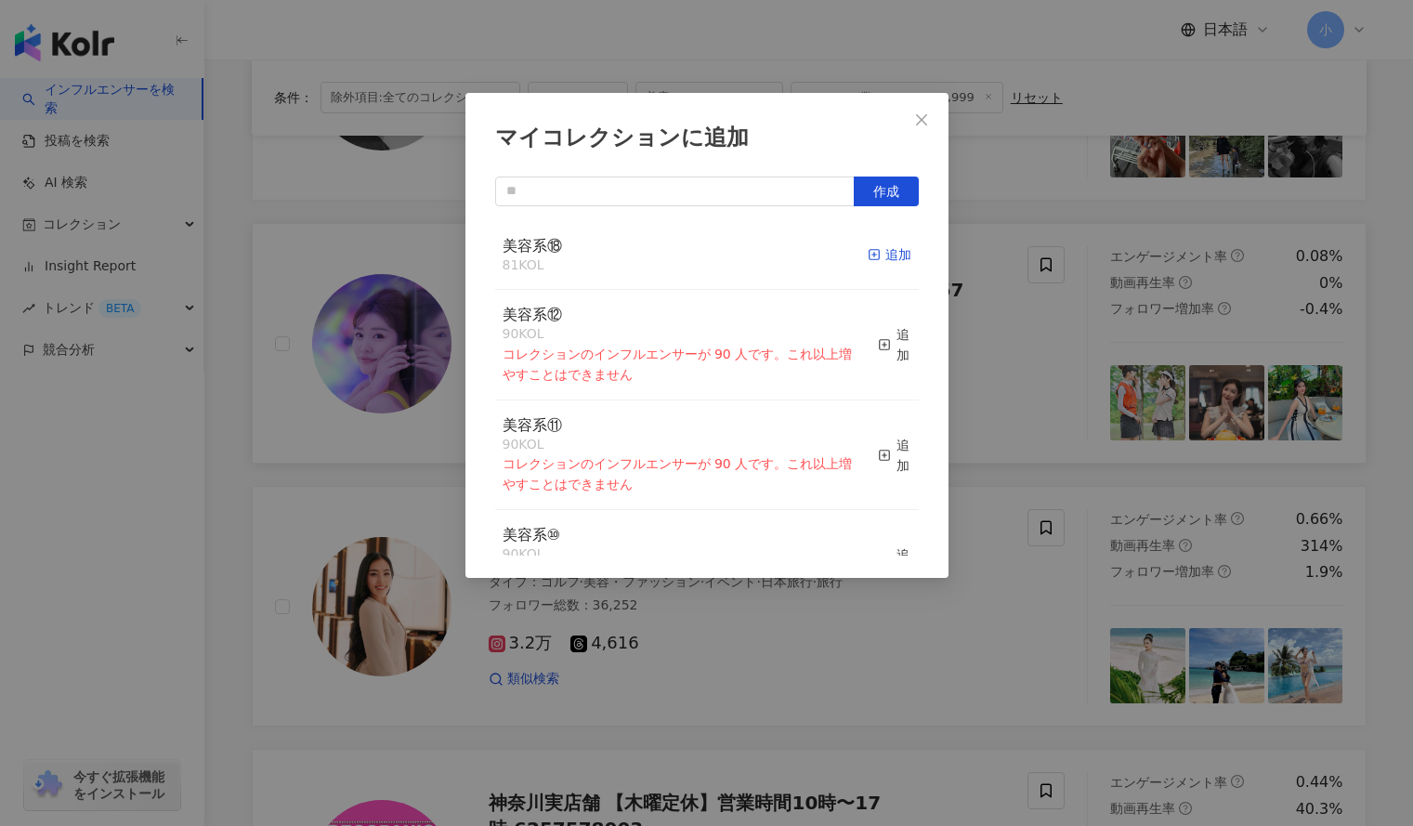
click at [872, 249] on div "追加" at bounding box center [890, 254] width 44 height 20
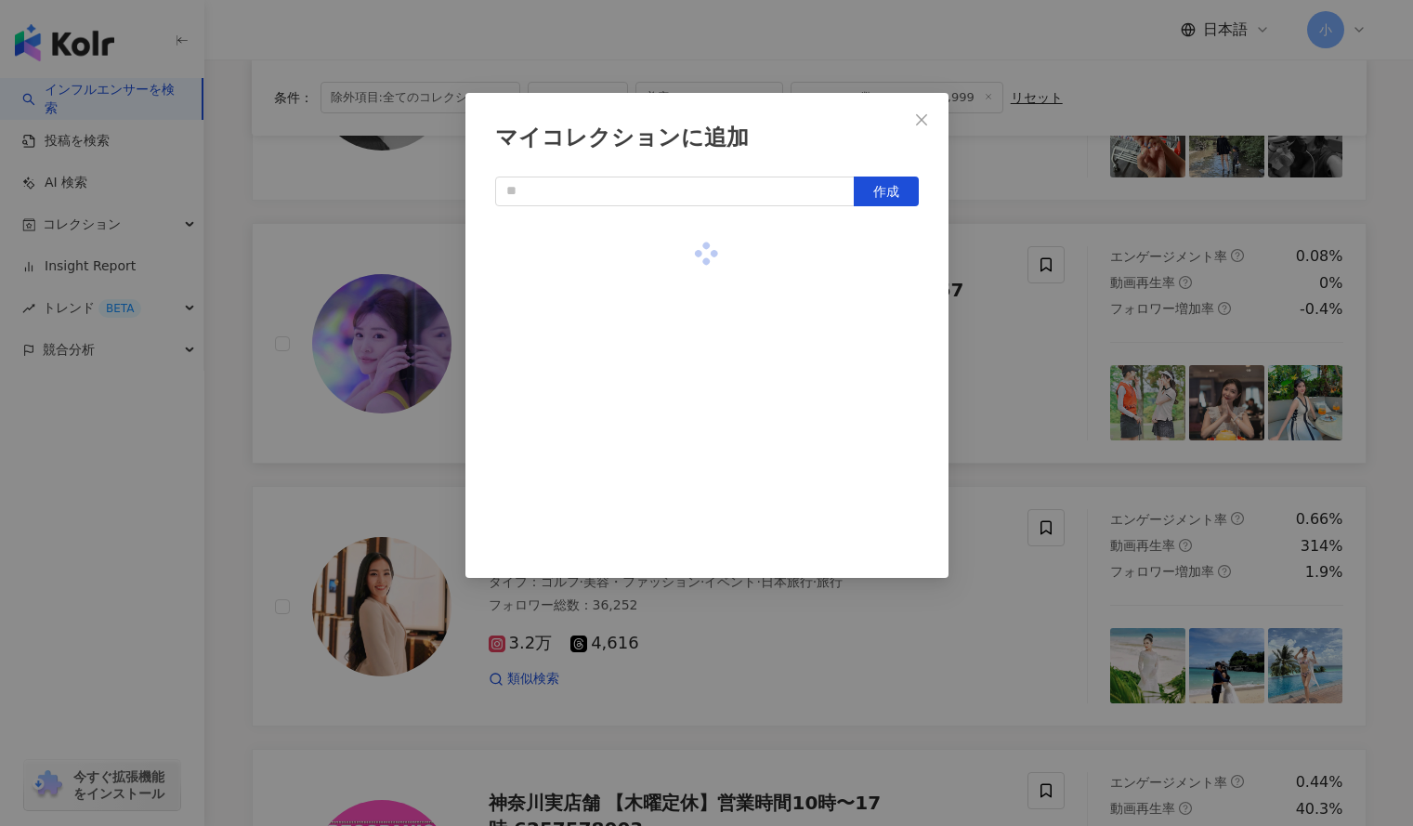
click at [988, 200] on div "マイコレクションに追加 作成" at bounding box center [706, 413] width 1413 height 826
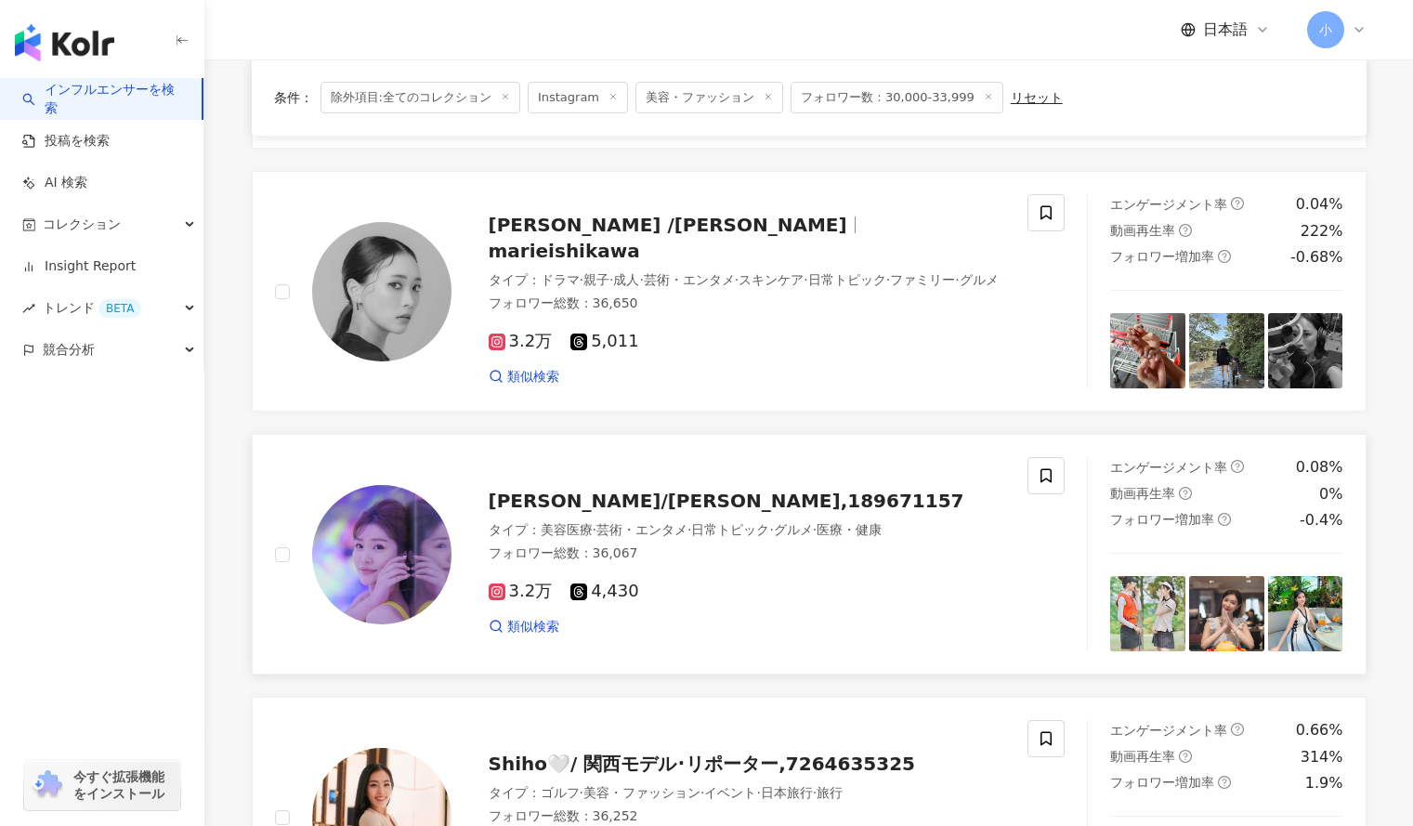
scroll to position [638, 0]
click at [1043, 217] on icon at bounding box center [1046, 213] width 17 height 17
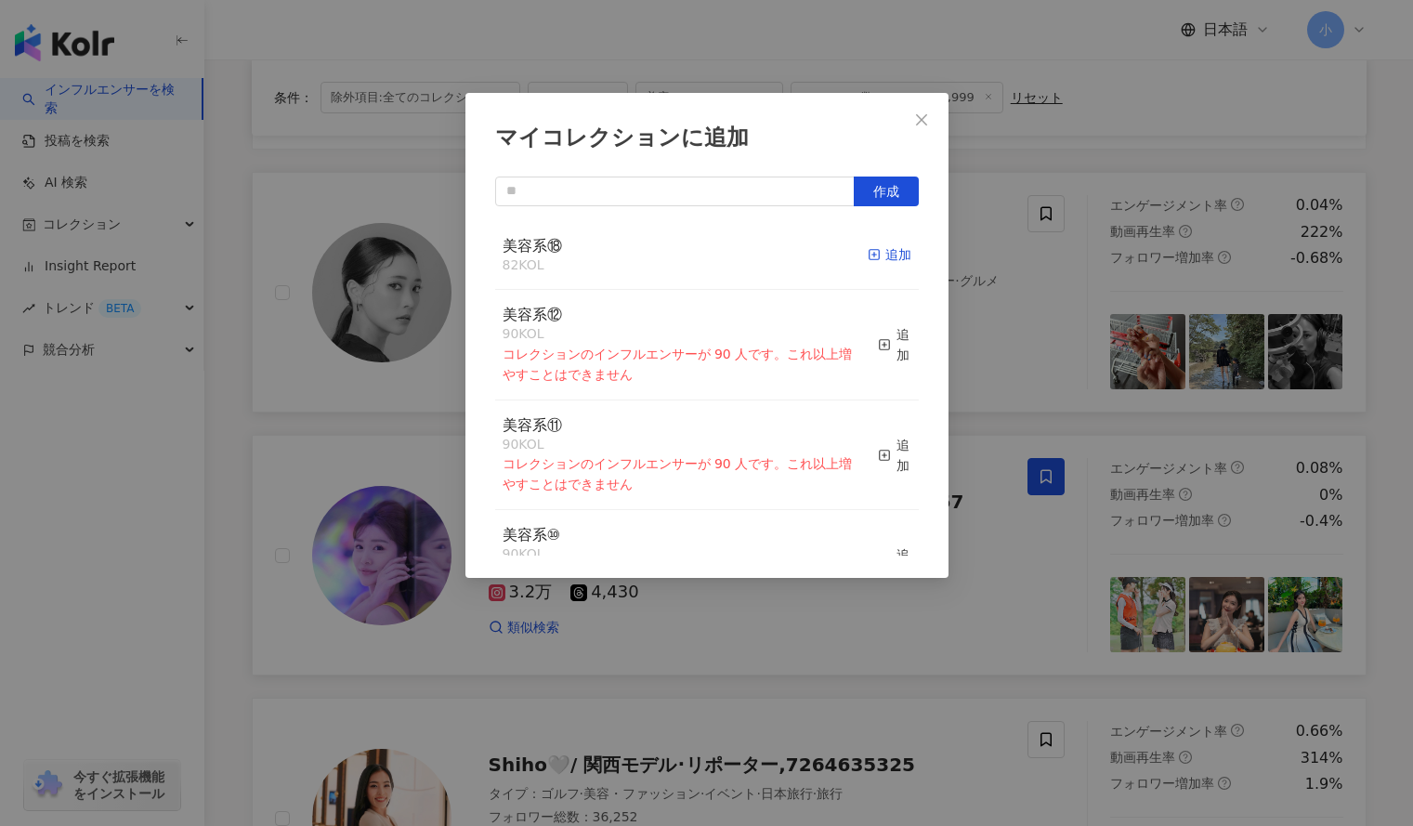
click at [872, 256] on div "追加" at bounding box center [890, 254] width 44 height 20
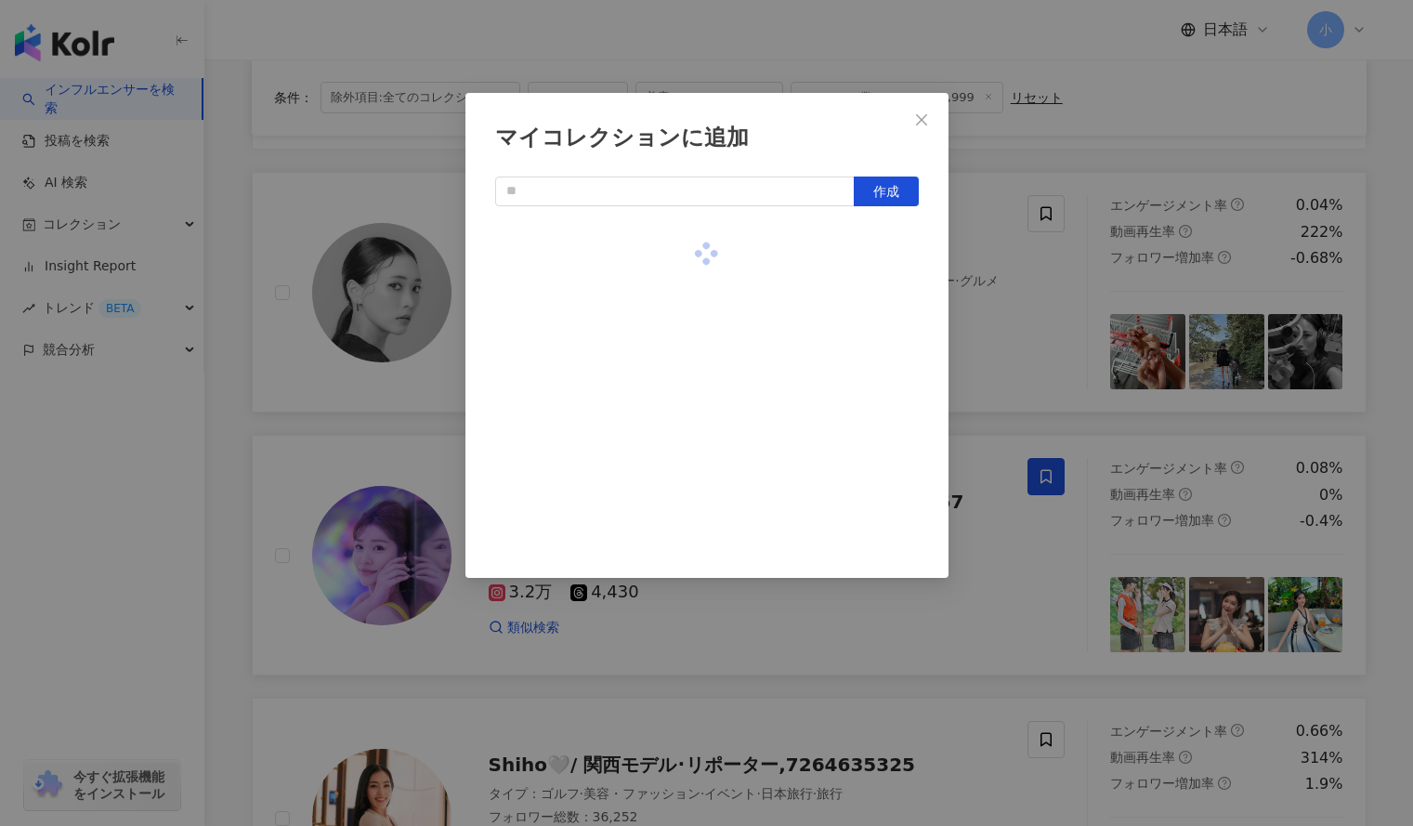
click at [1019, 282] on div "マイコレクションに追加 作成" at bounding box center [706, 413] width 1413 height 826
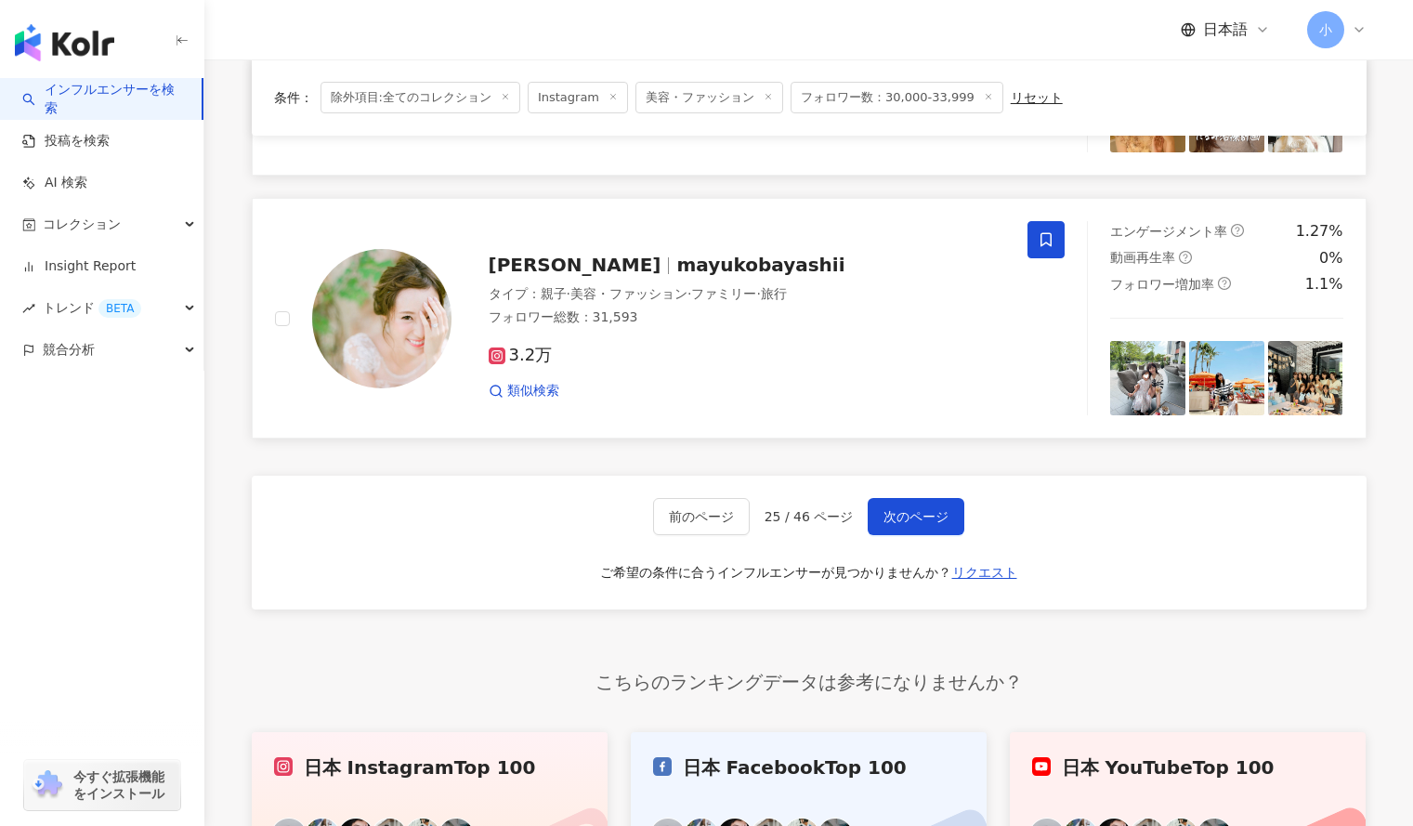
scroll to position [3004, 0]
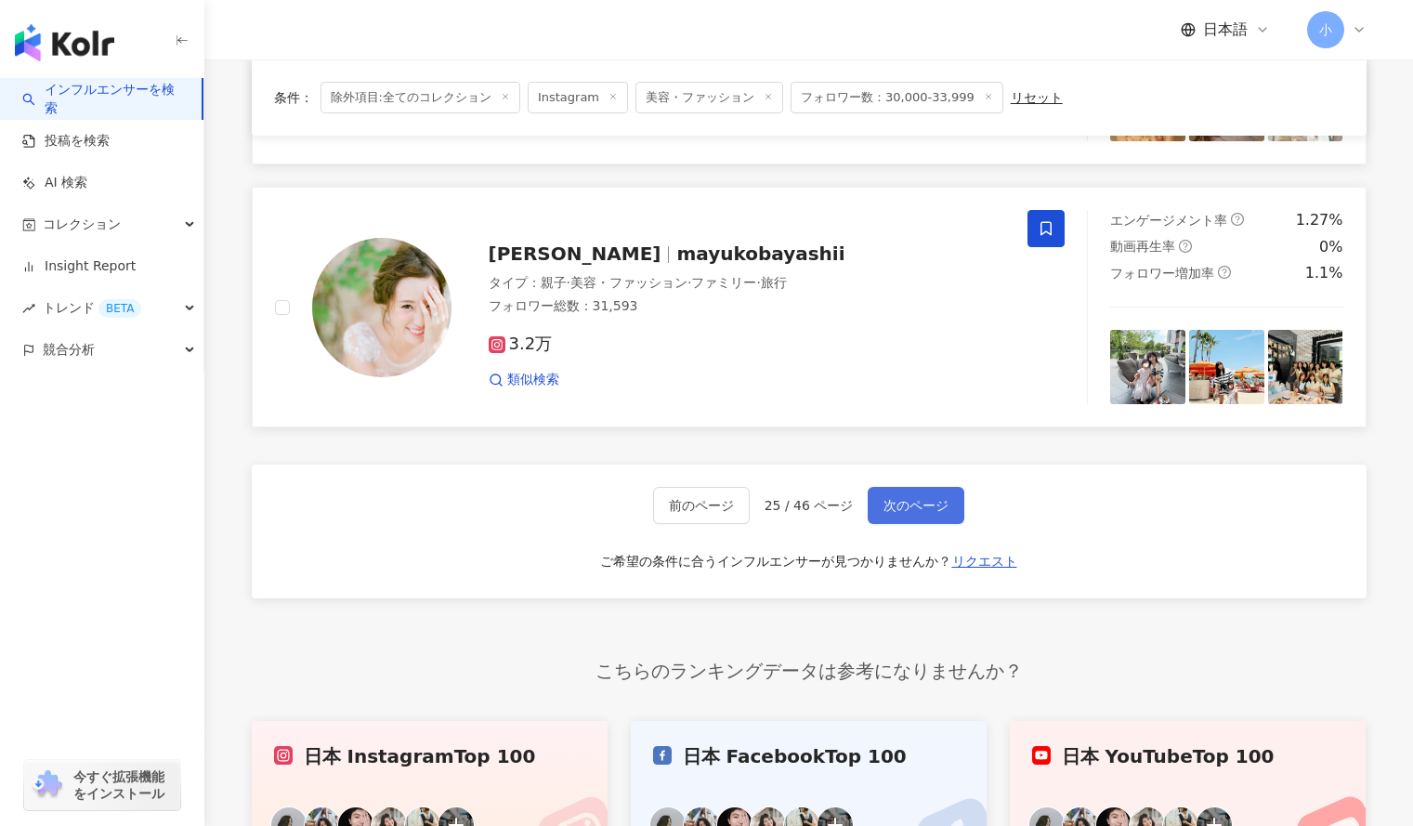
click at [928, 502] on span "次のページ" at bounding box center [916, 505] width 65 height 15
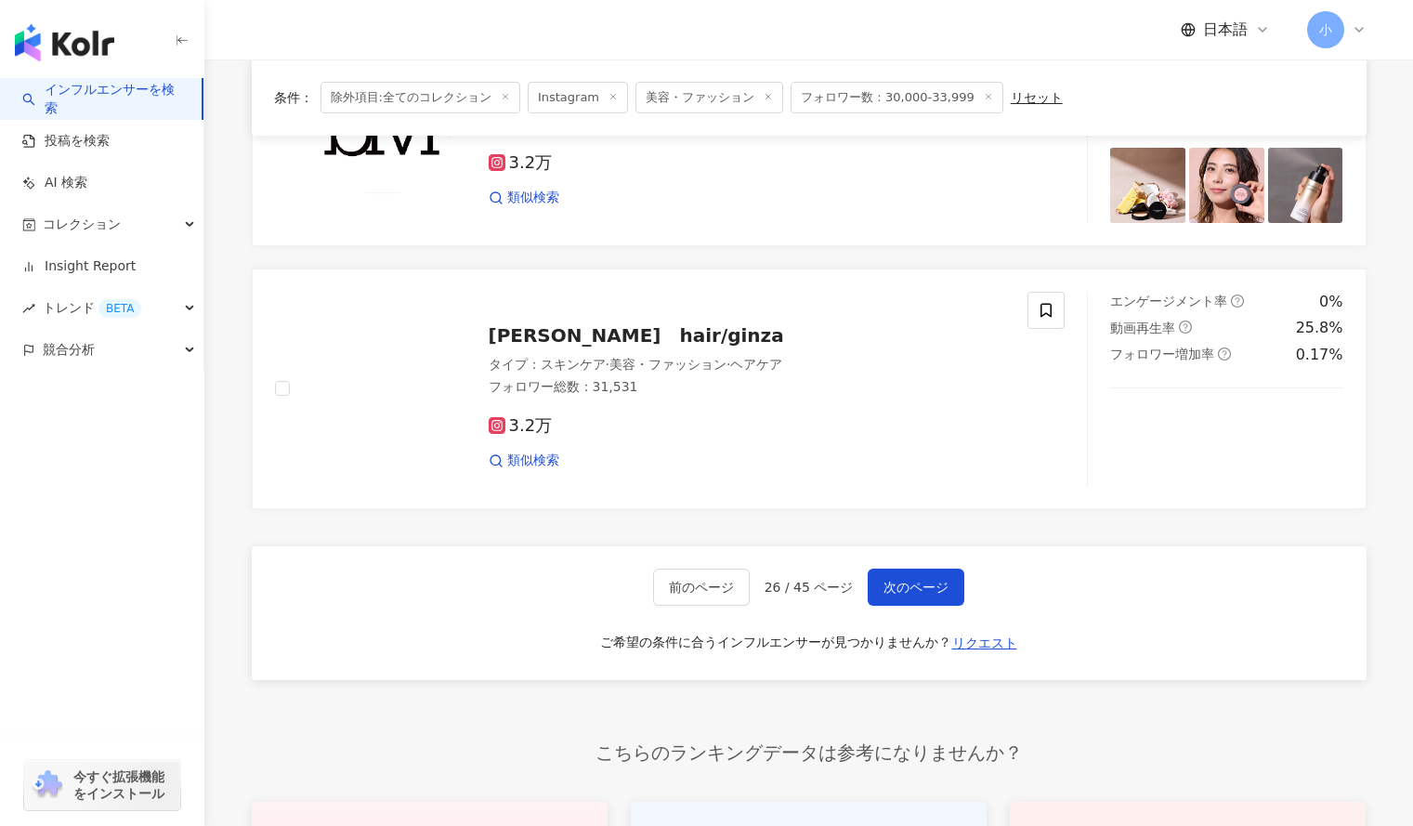
scroll to position [2981, 0]
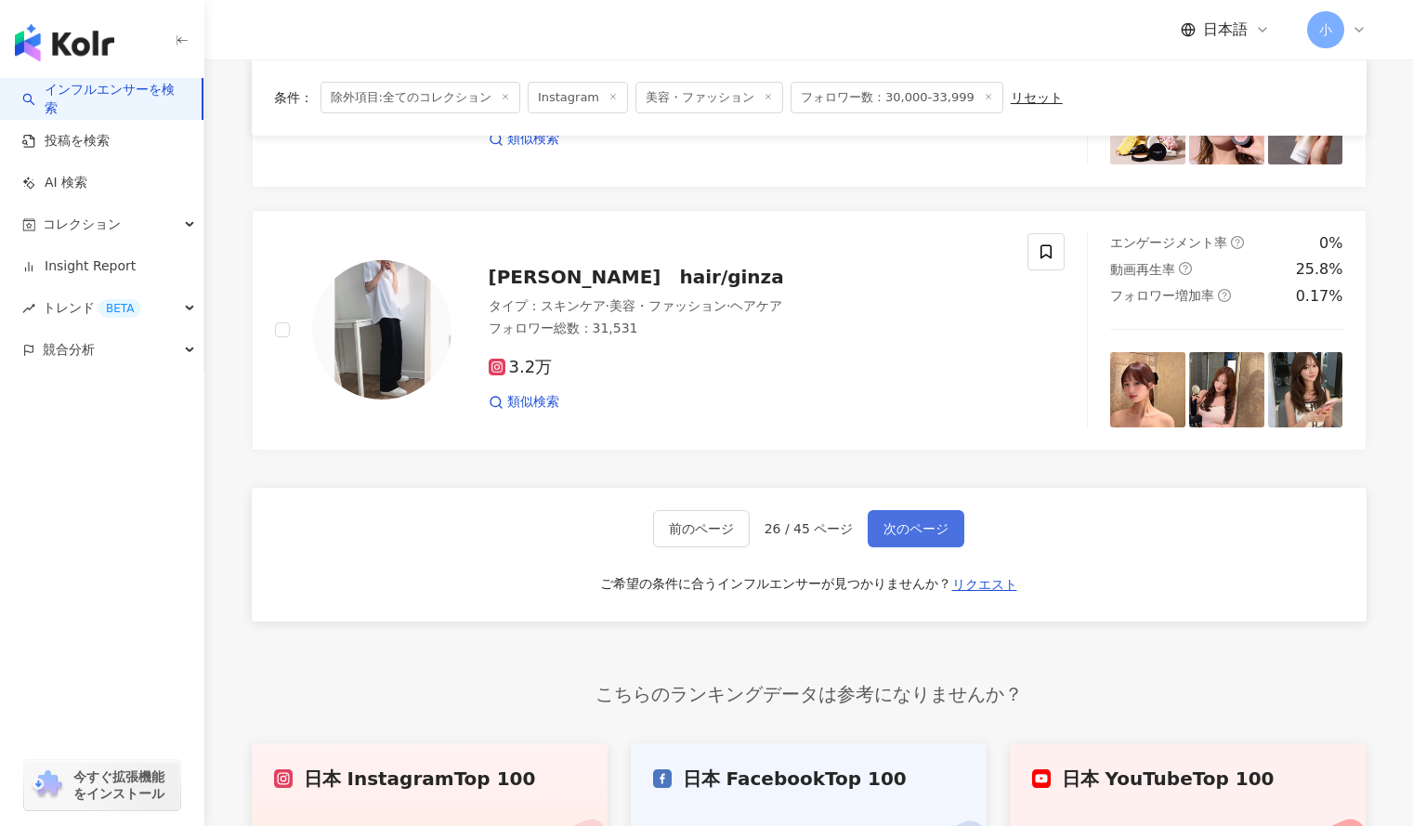
click at [941, 521] on span "次のページ" at bounding box center [916, 528] width 65 height 15
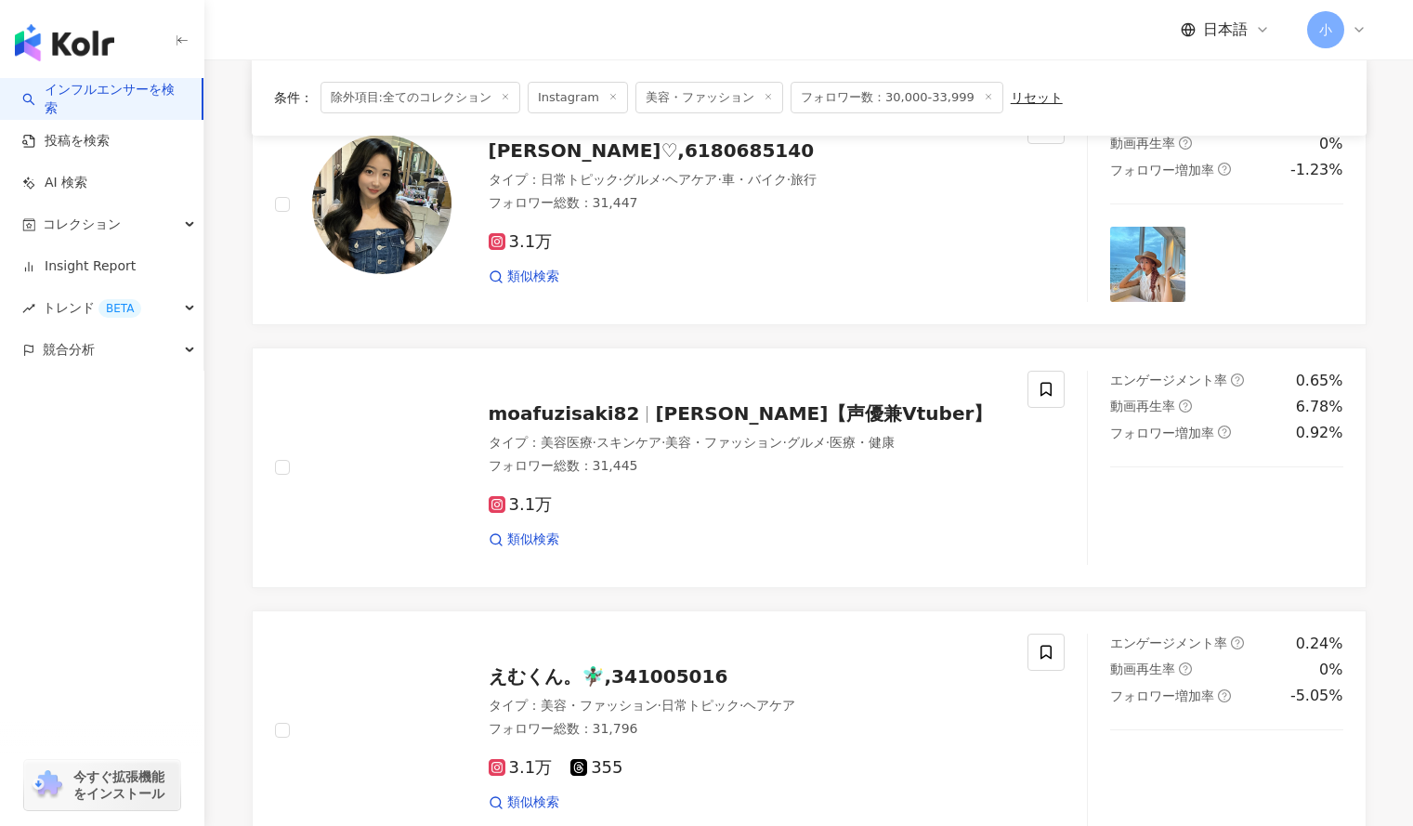
scroll to position [1798, 0]
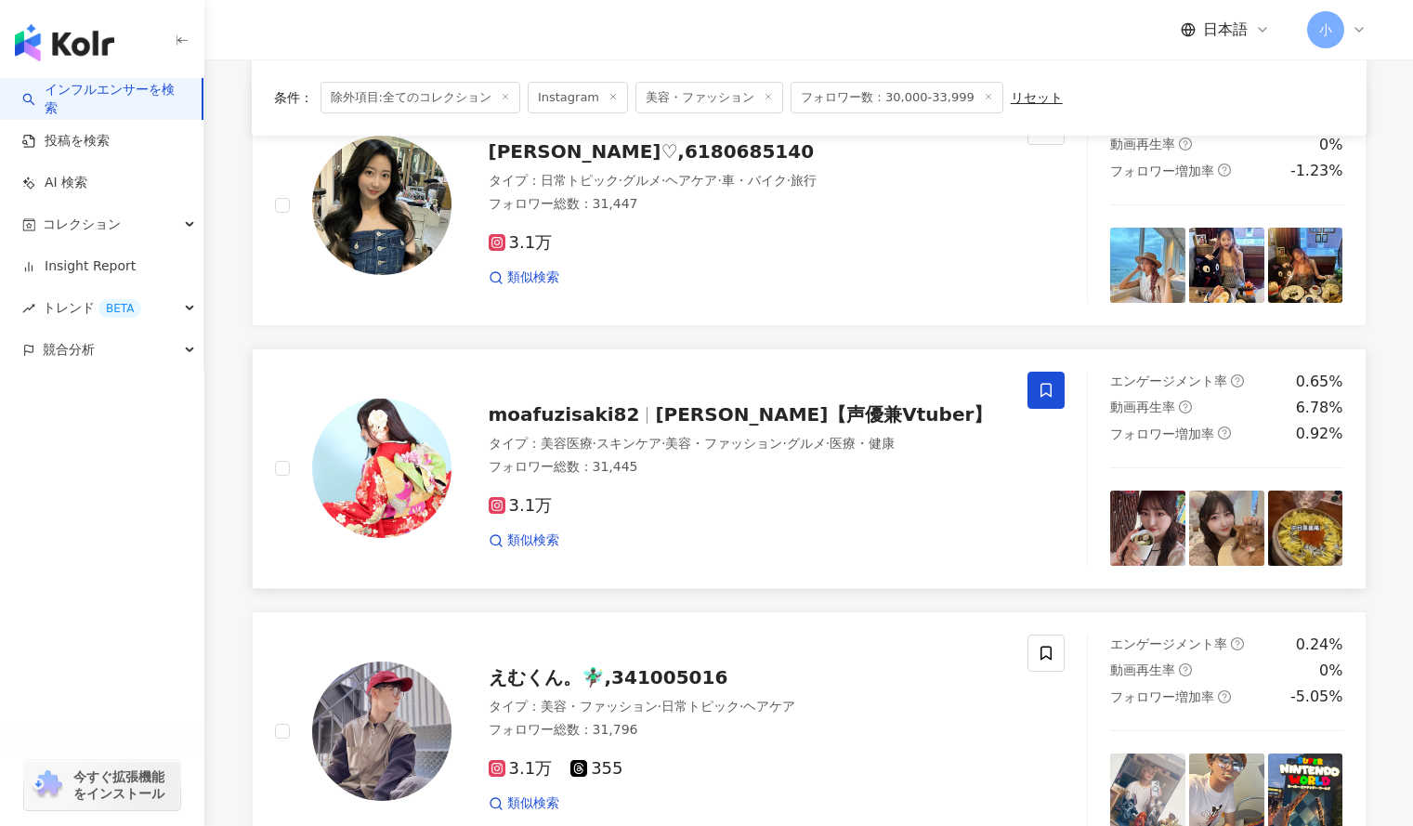
click at [1046, 383] on icon at bounding box center [1046, 390] width 11 height 14
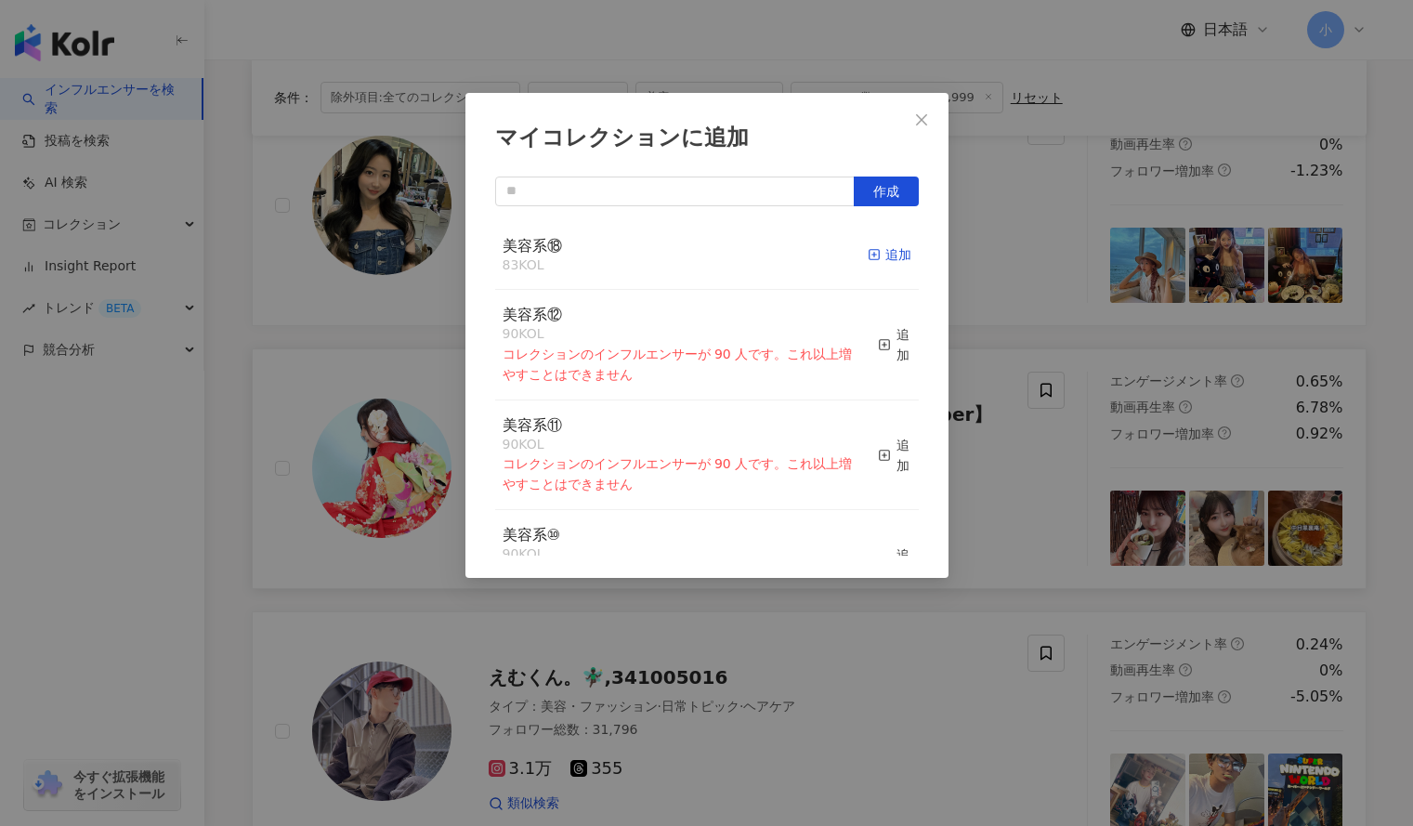
click at [871, 257] on div "追加" at bounding box center [890, 254] width 44 height 20
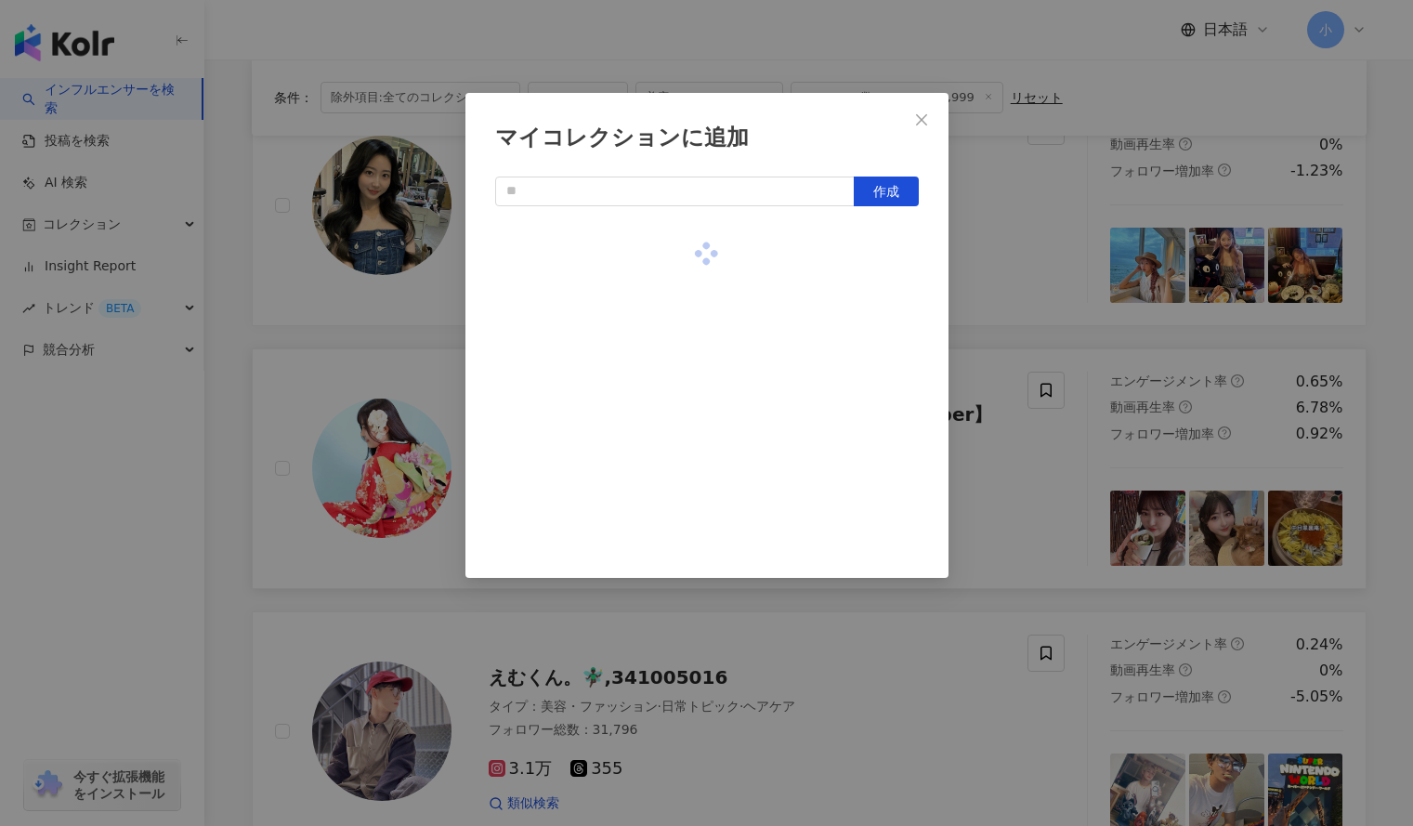
click at [1009, 254] on div "マイコレクションに追加 作成" at bounding box center [706, 413] width 1413 height 826
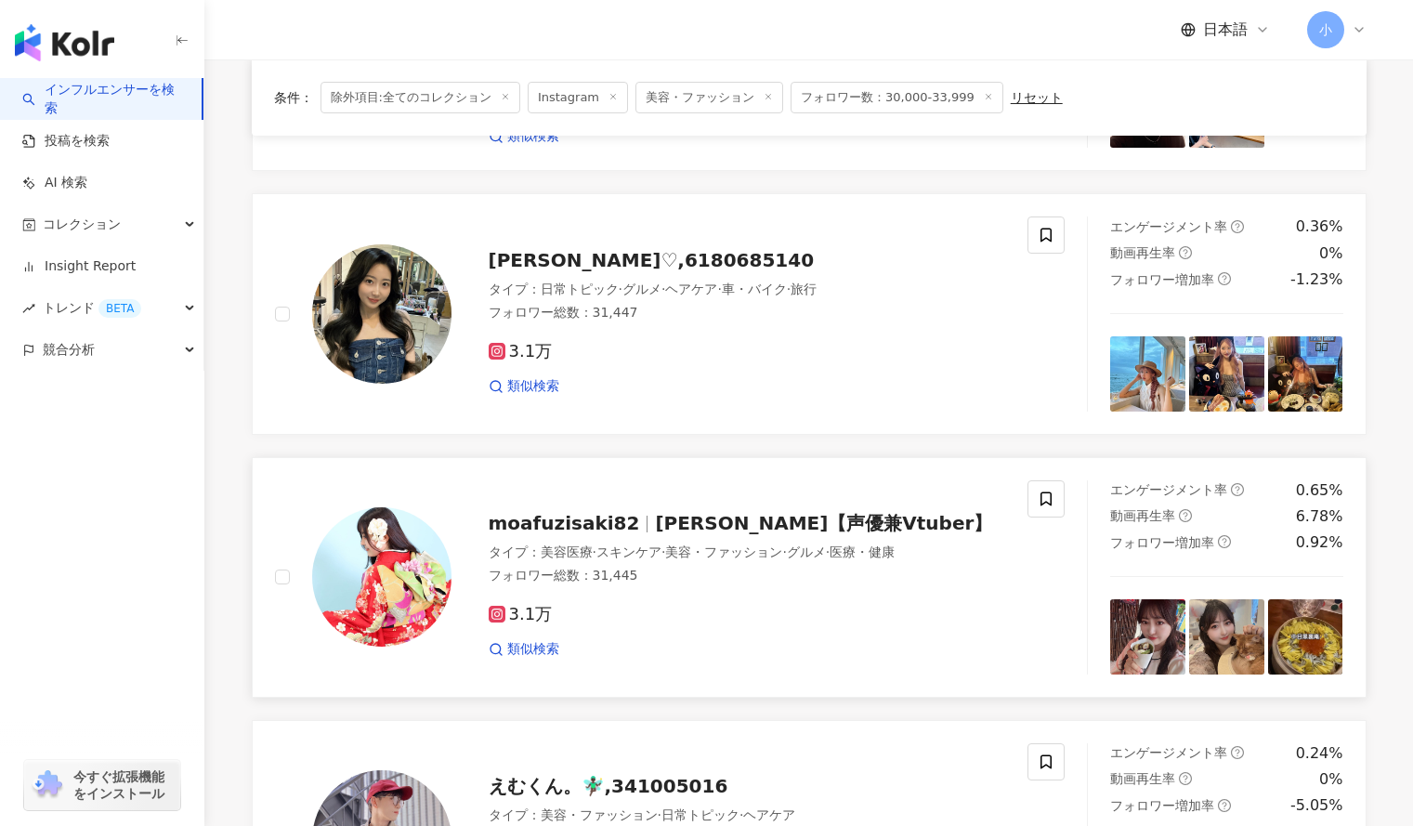
scroll to position [1677, 0]
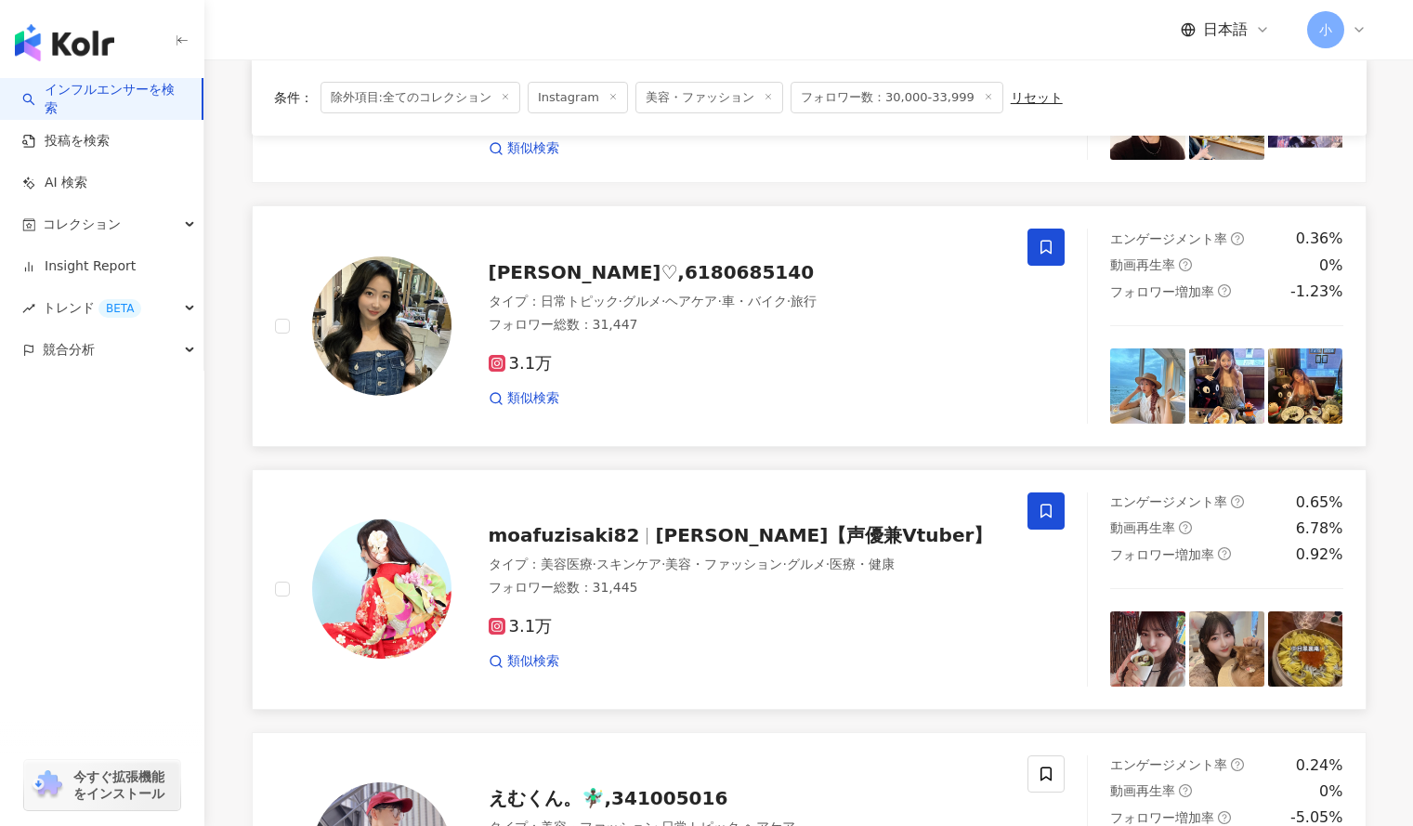
click at [1035, 229] on span at bounding box center [1046, 247] width 37 height 37
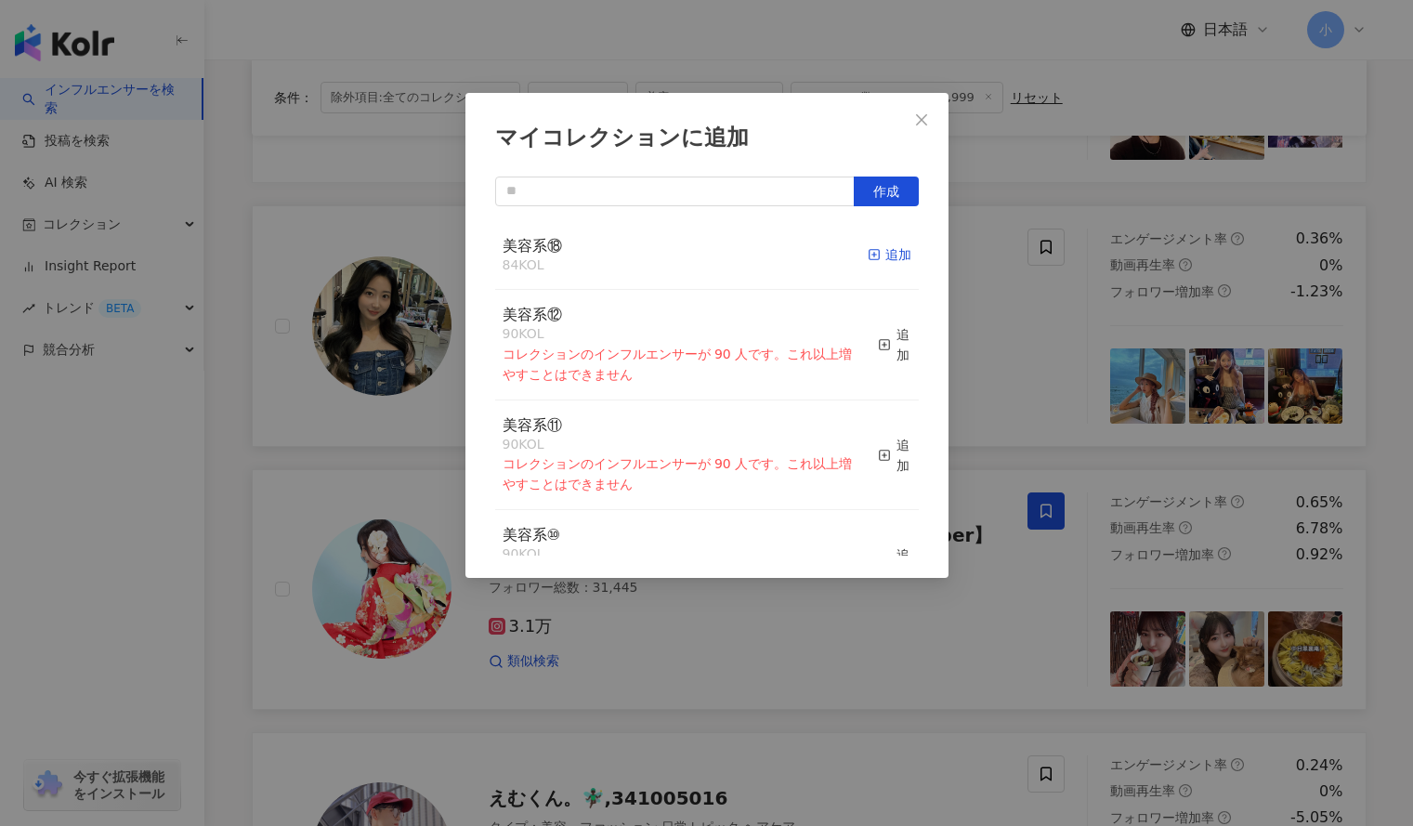
click at [868, 260] on icon "button" at bounding box center [874, 254] width 13 height 13
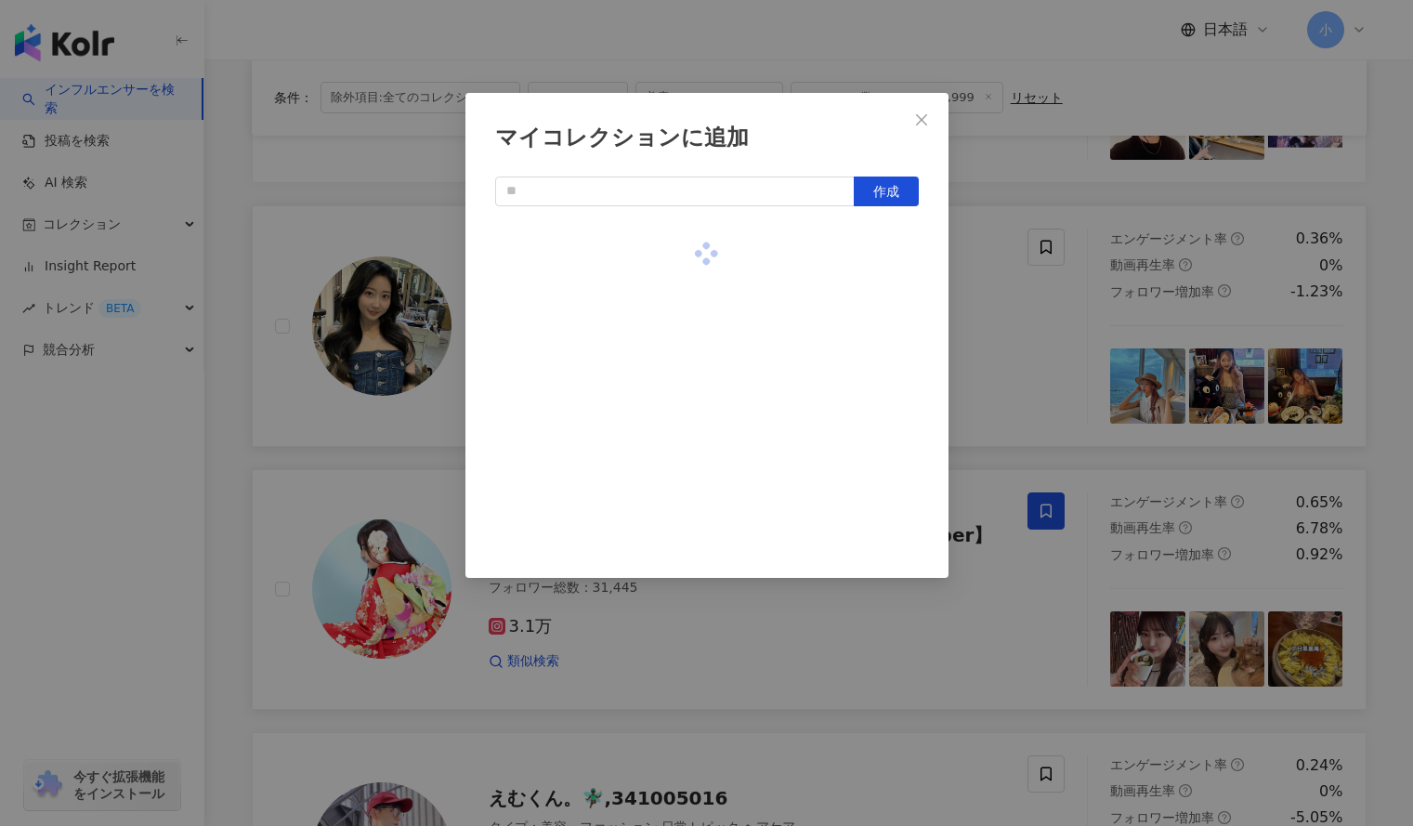
click at [1038, 256] on div "マイコレクションに追加 作成" at bounding box center [706, 413] width 1413 height 826
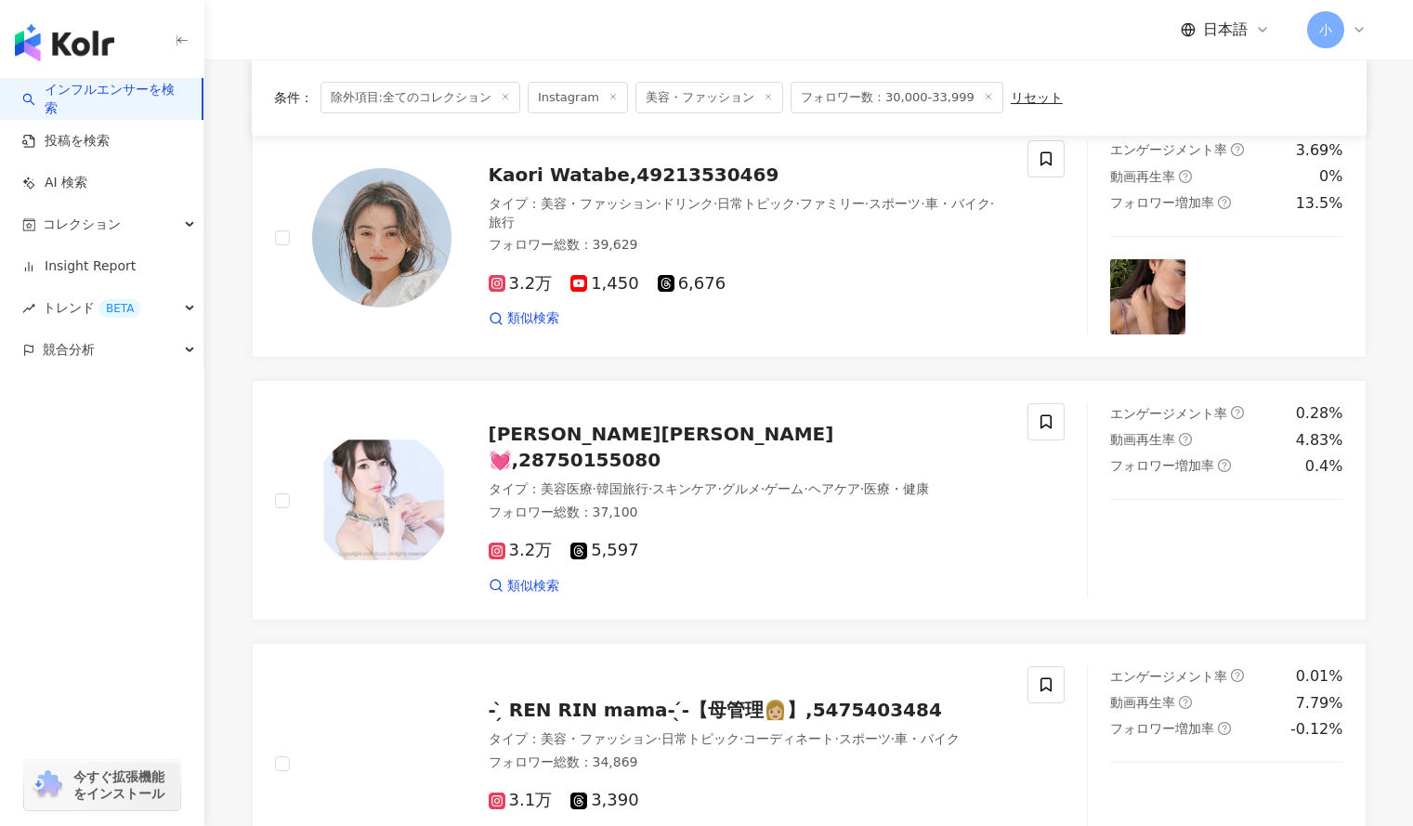
scroll to position [428, 0]
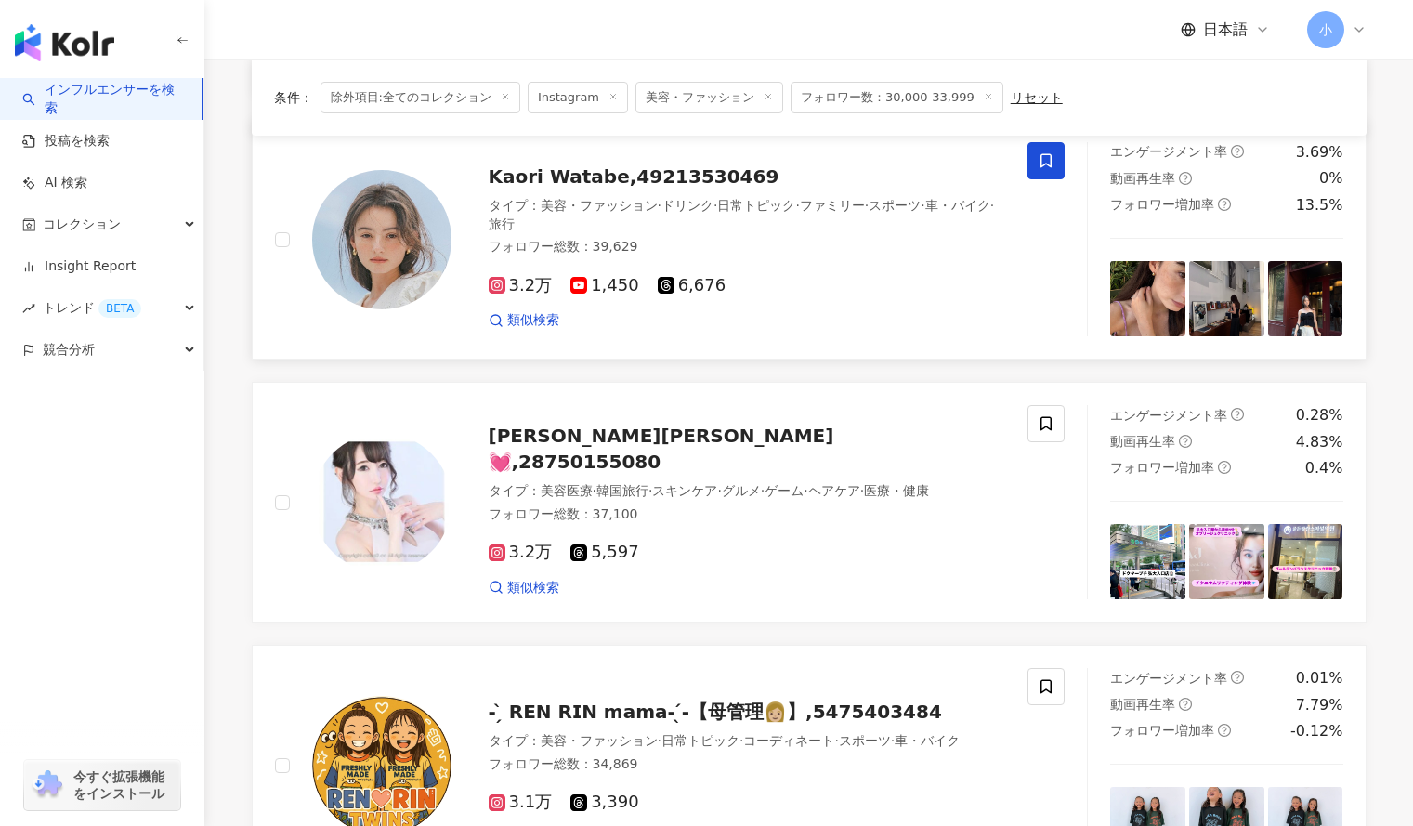
click at [1043, 163] on icon at bounding box center [1046, 160] width 17 height 17
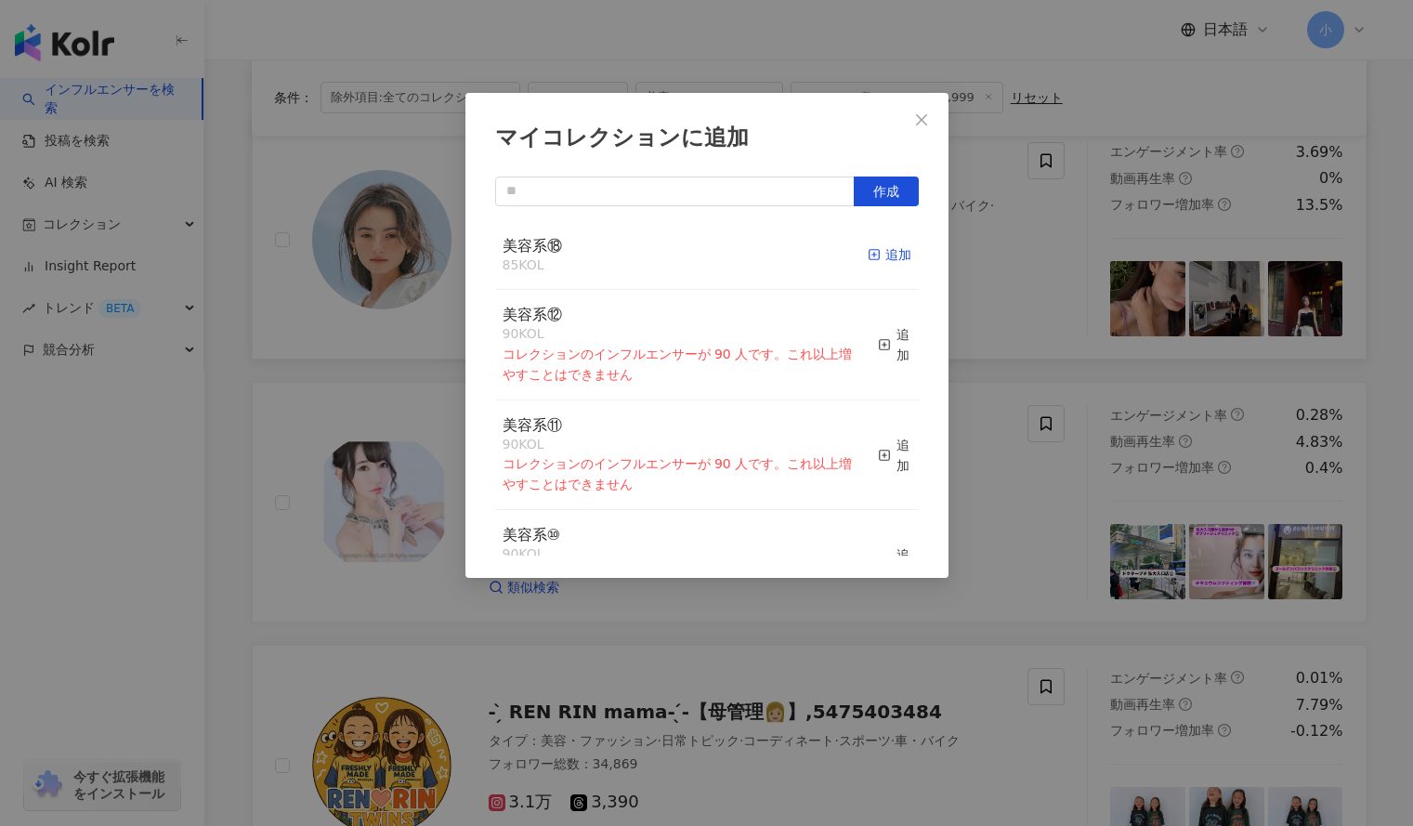
click at [884, 253] on div "追加" at bounding box center [890, 254] width 44 height 20
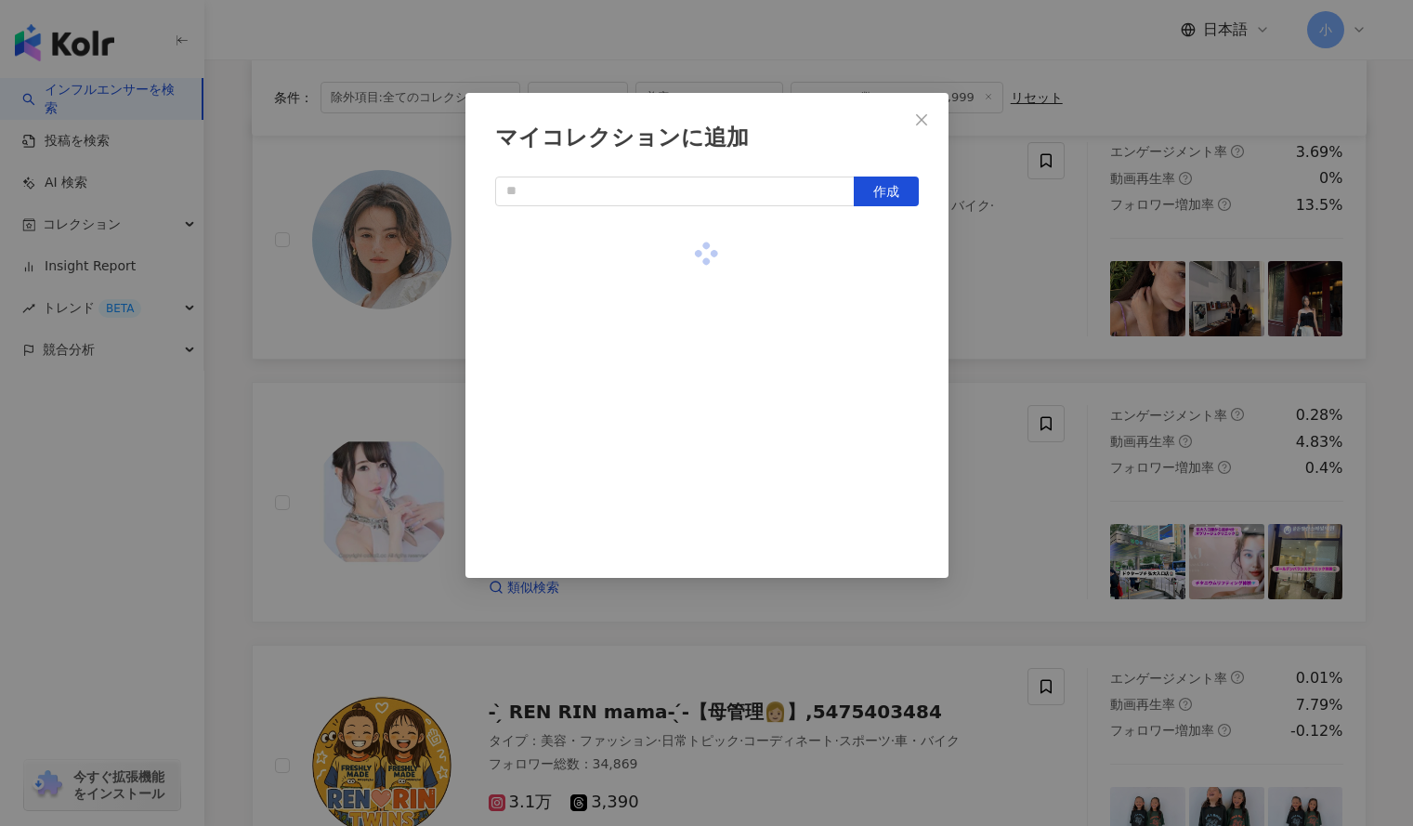
click at [988, 267] on div "マイコレクションに追加 作成" at bounding box center [706, 413] width 1413 height 826
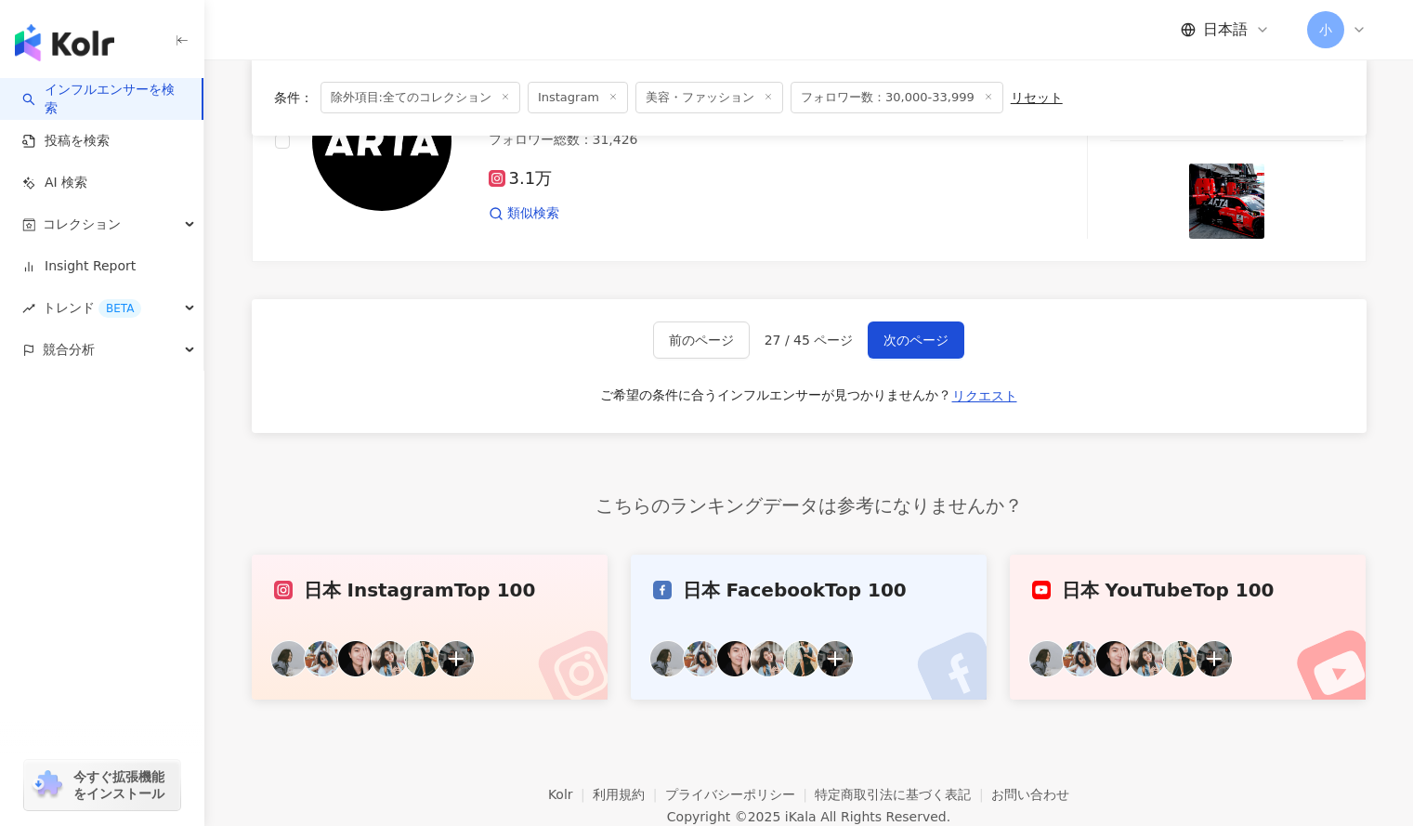
scroll to position [2941, 0]
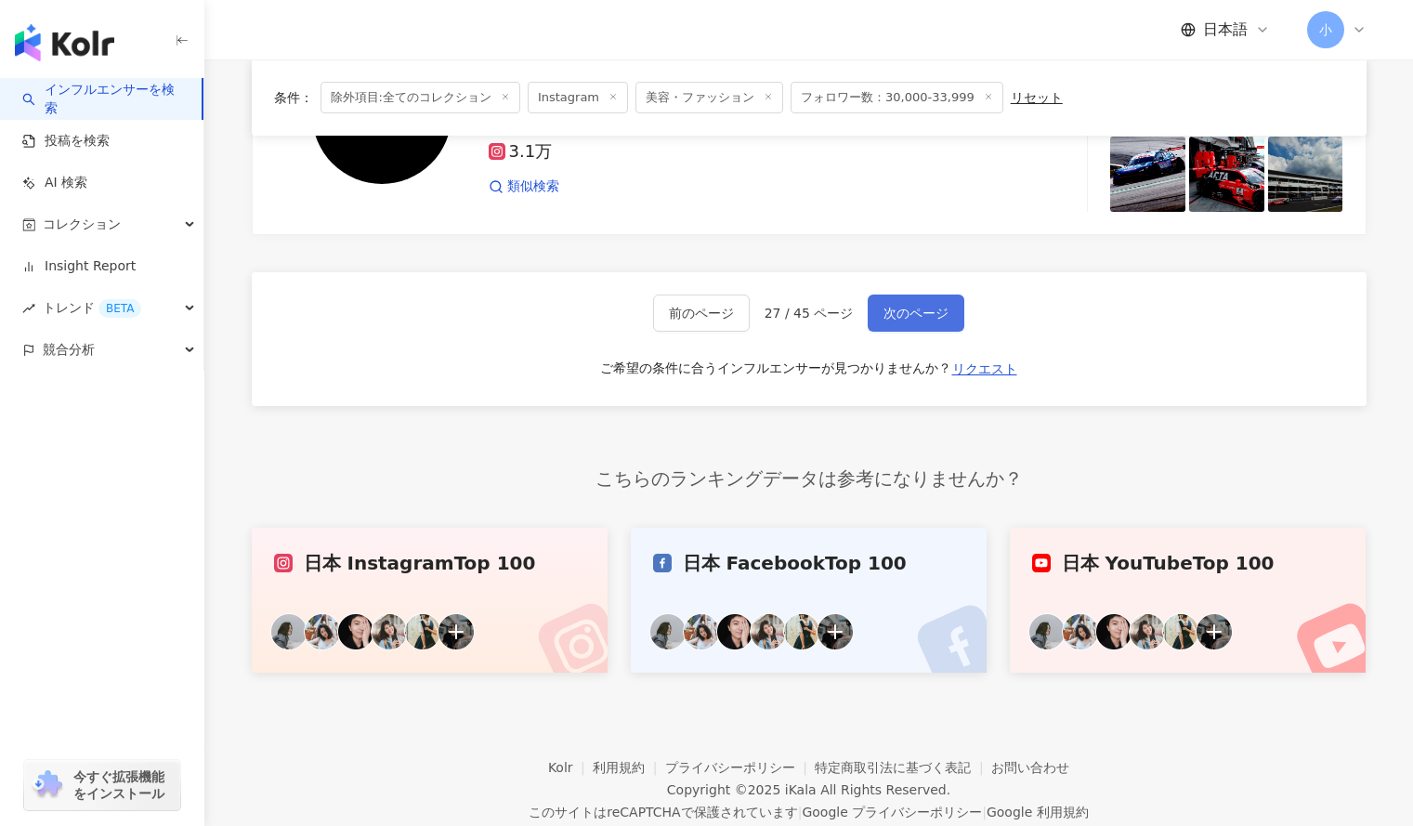
click at [924, 306] on span "次のページ" at bounding box center [916, 313] width 65 height 15
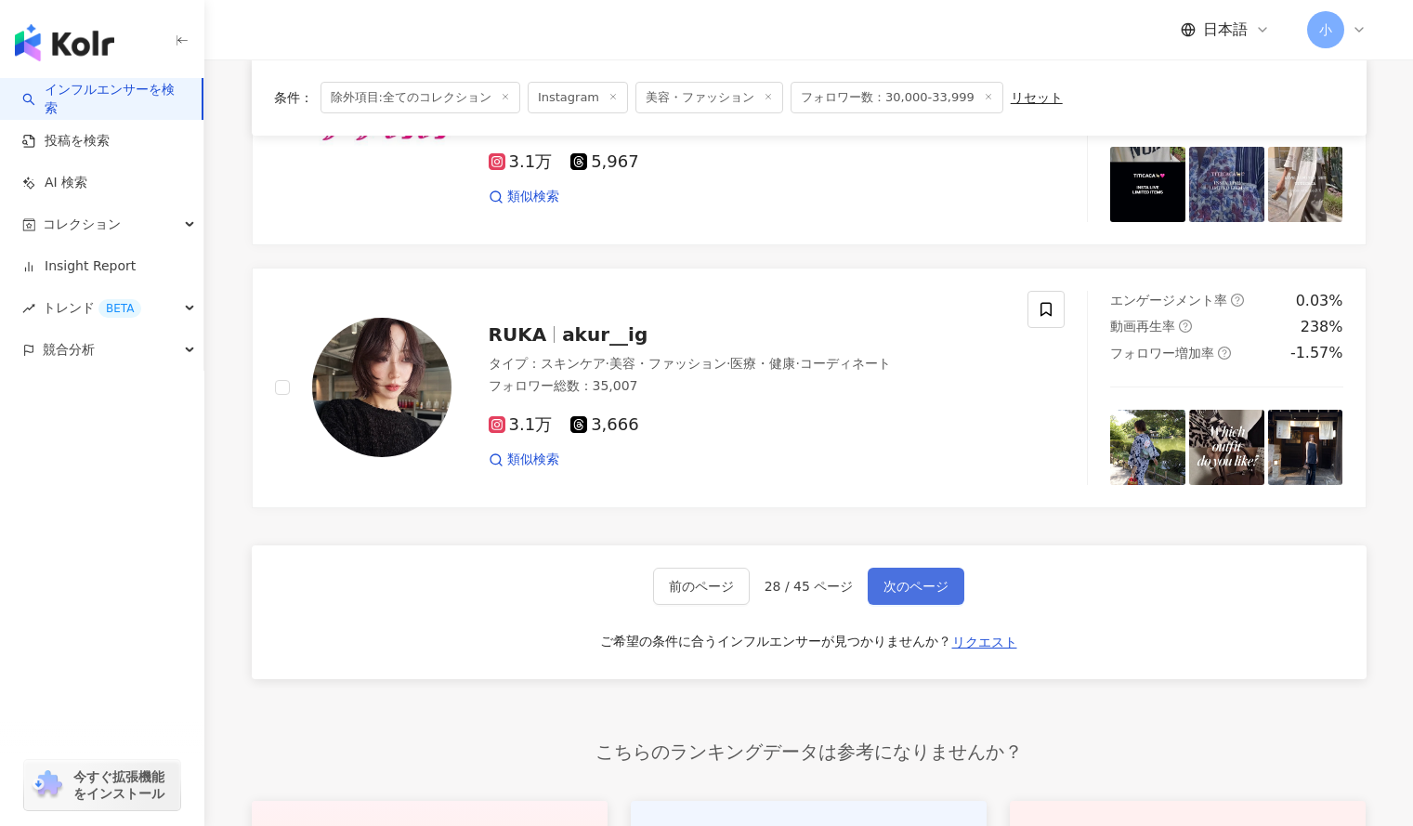
scroll to position [2667, 0]
click at [1042, 303] on icon at bounding box center [1046, 310] width 11 height 14
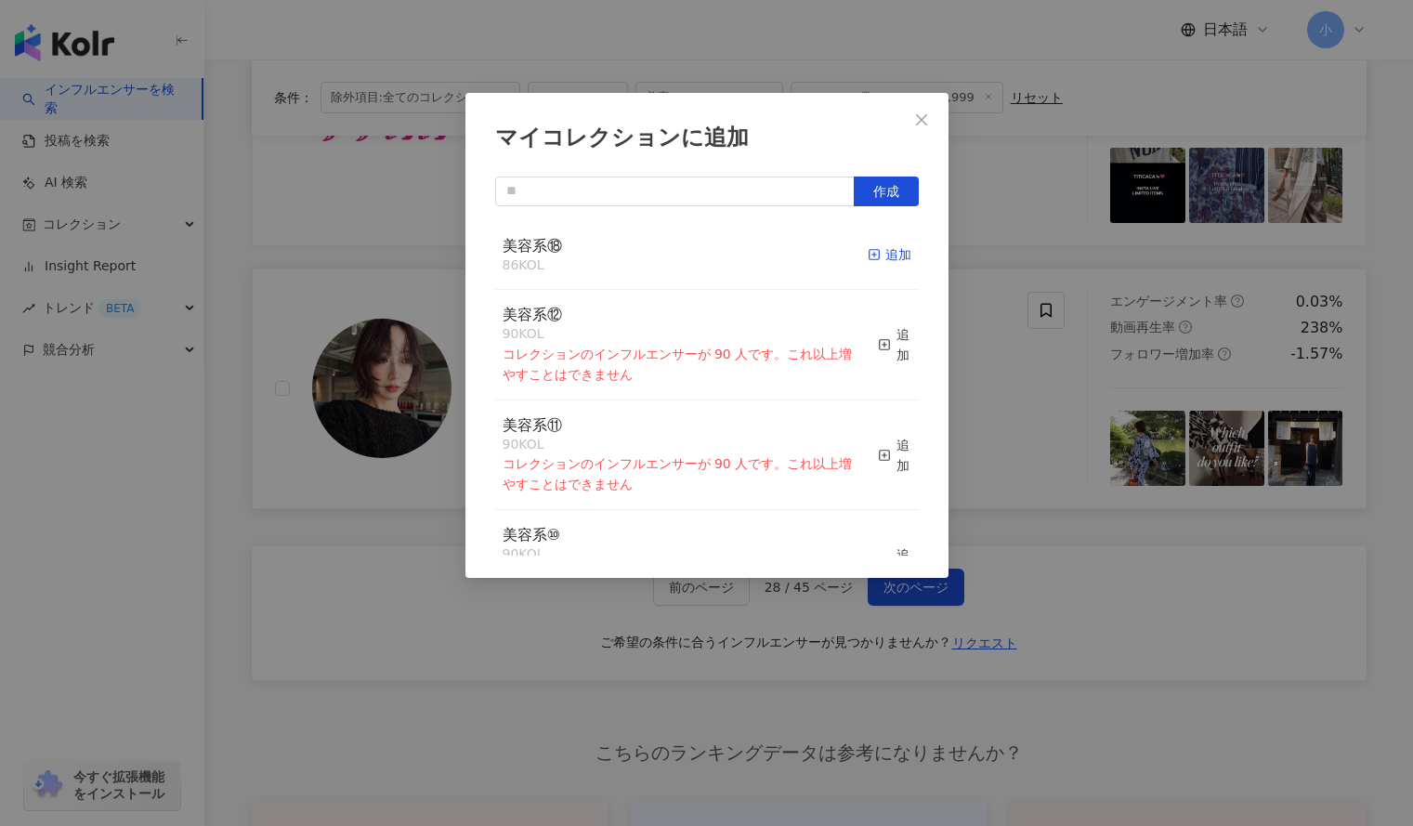
click at [881, 256] on div "追加" at bounding box center [890, 254] width 44 height 20
click at [1050, 248] on div "マイコレクションに追加 作成 美容系⑱ 86 KOL 追加 美容系⑫ 90 KOL コレクションのインフルエンサーが 90 人です。これ以上増やすことはできま…" at bounding box center [706, 413] width 1413 height 826
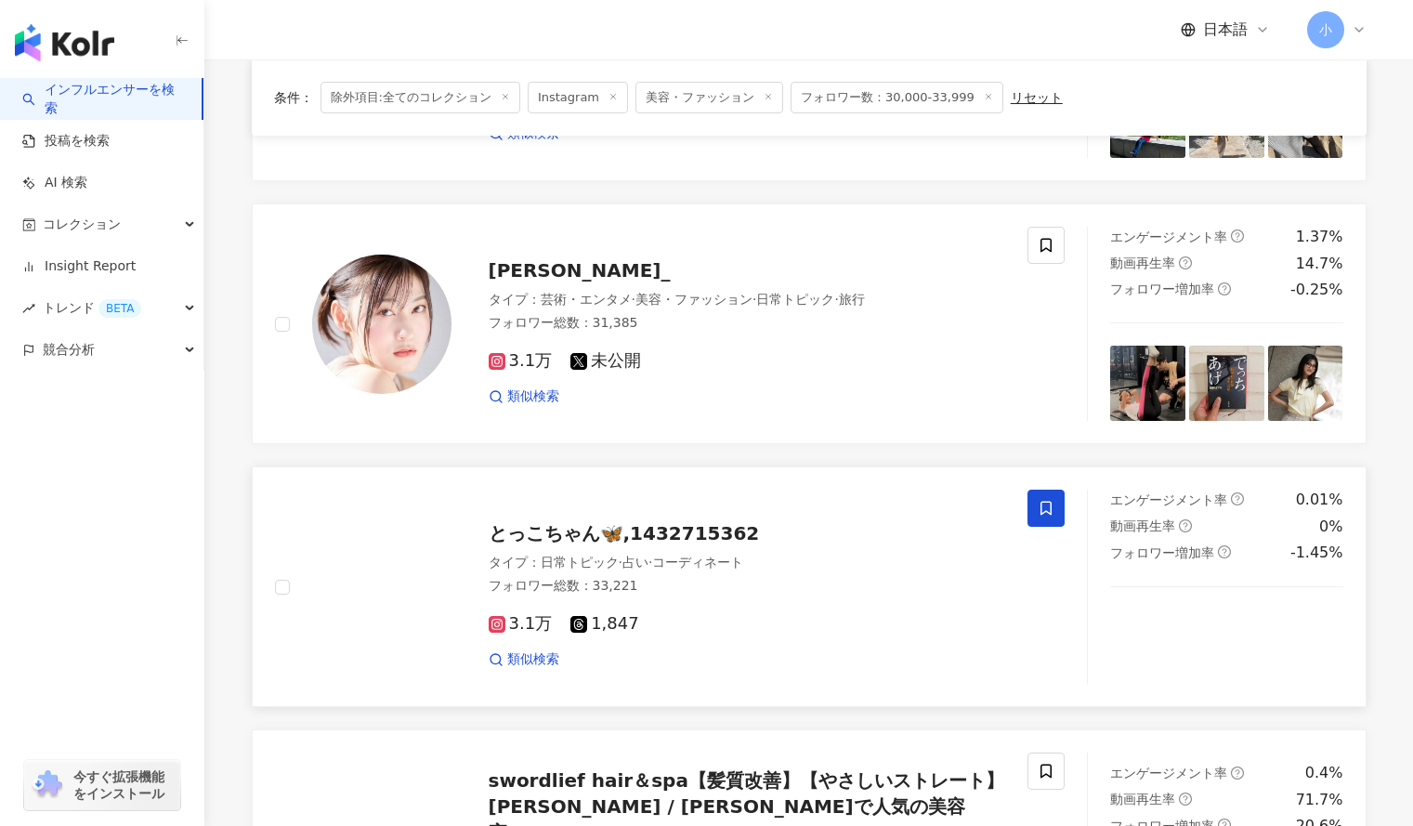
scroll to position [1395, 0]
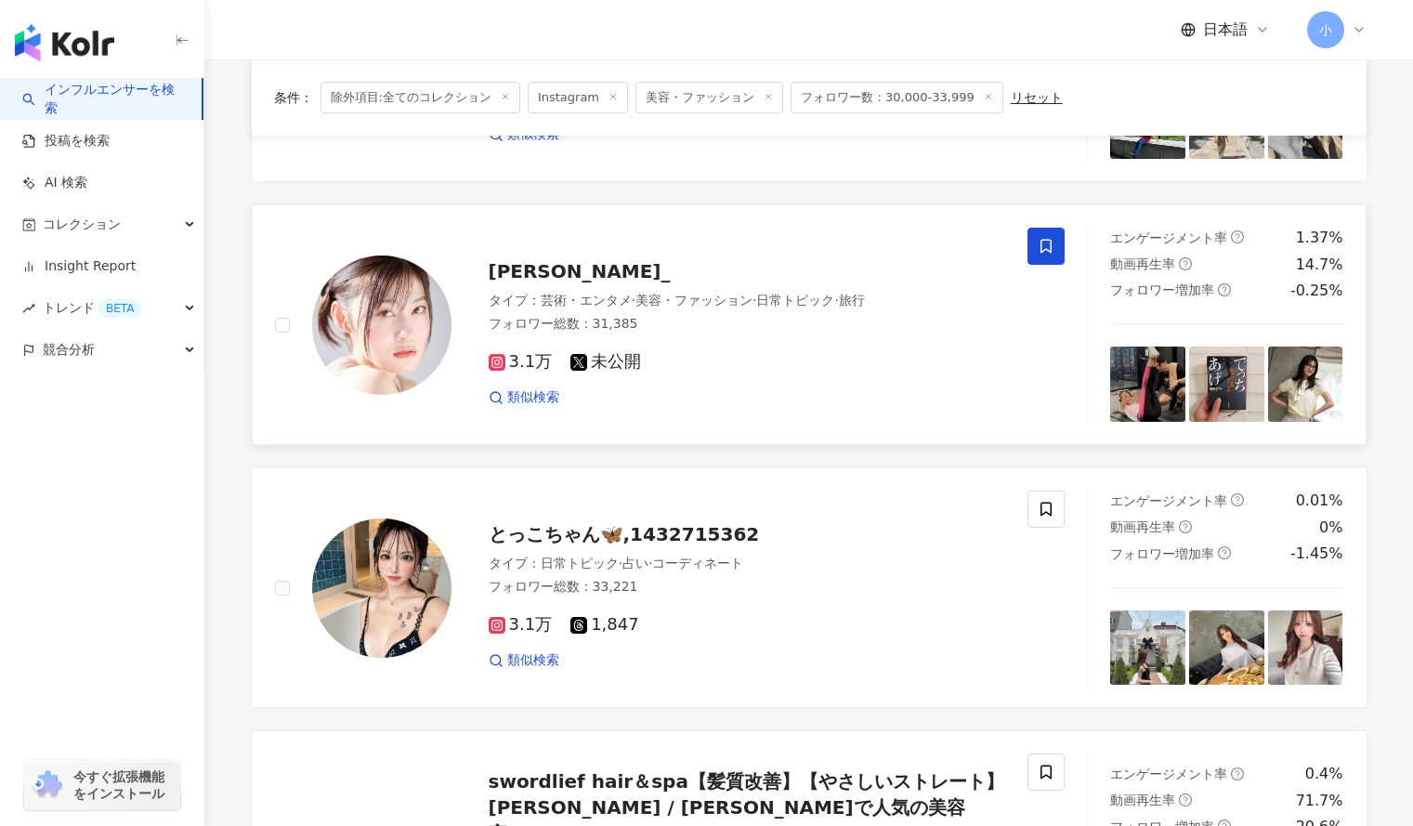
click at [1035, 251] on span at bounding box center [1046, 246] width 37 height 37
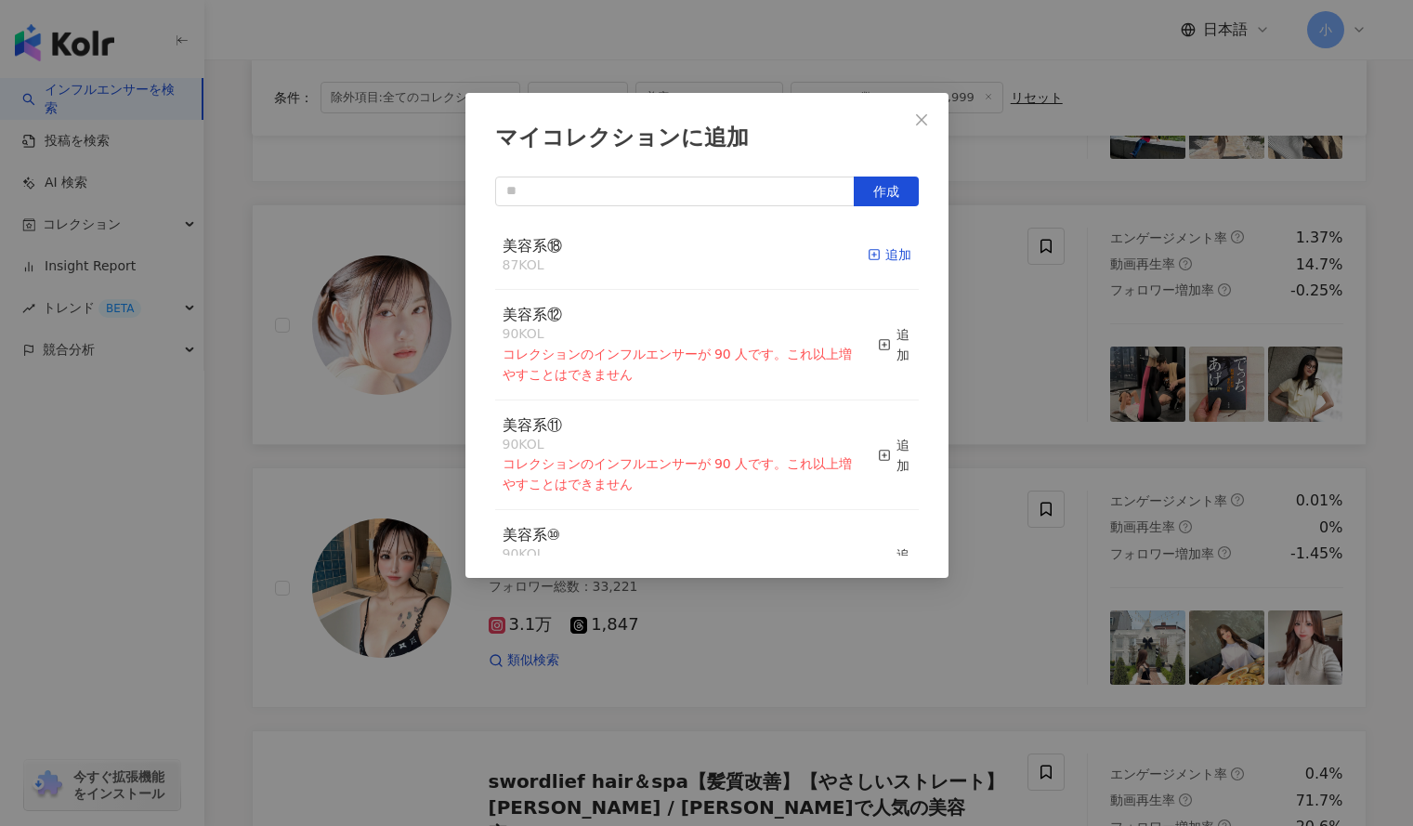
click at [874, 247] on div "追加" at bounding box center [890, 254] width 44 height 20
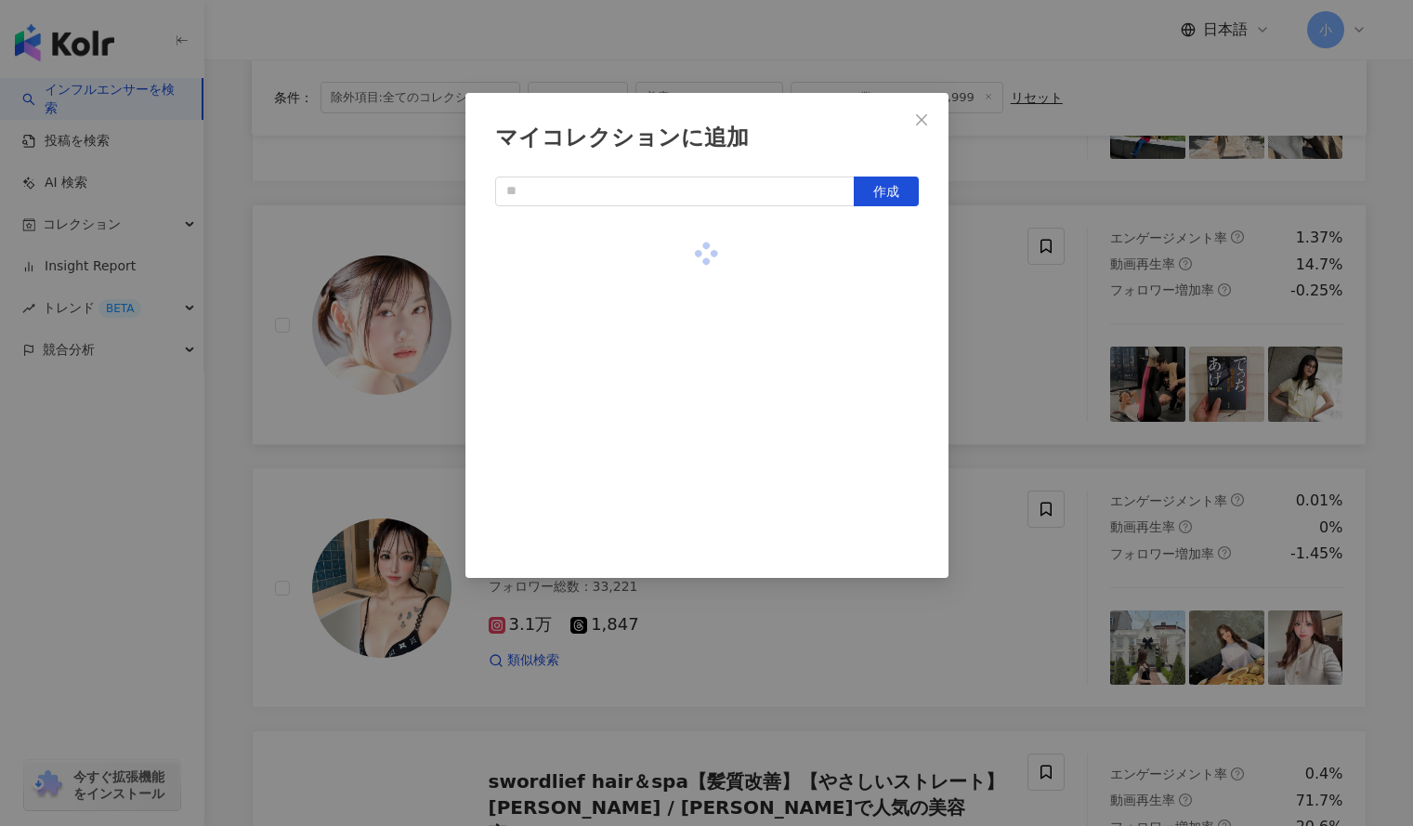
click at [1003, 302] on div "マイコレクションに追加 作成" at bounding box center [706, 413] width 1413 height 826
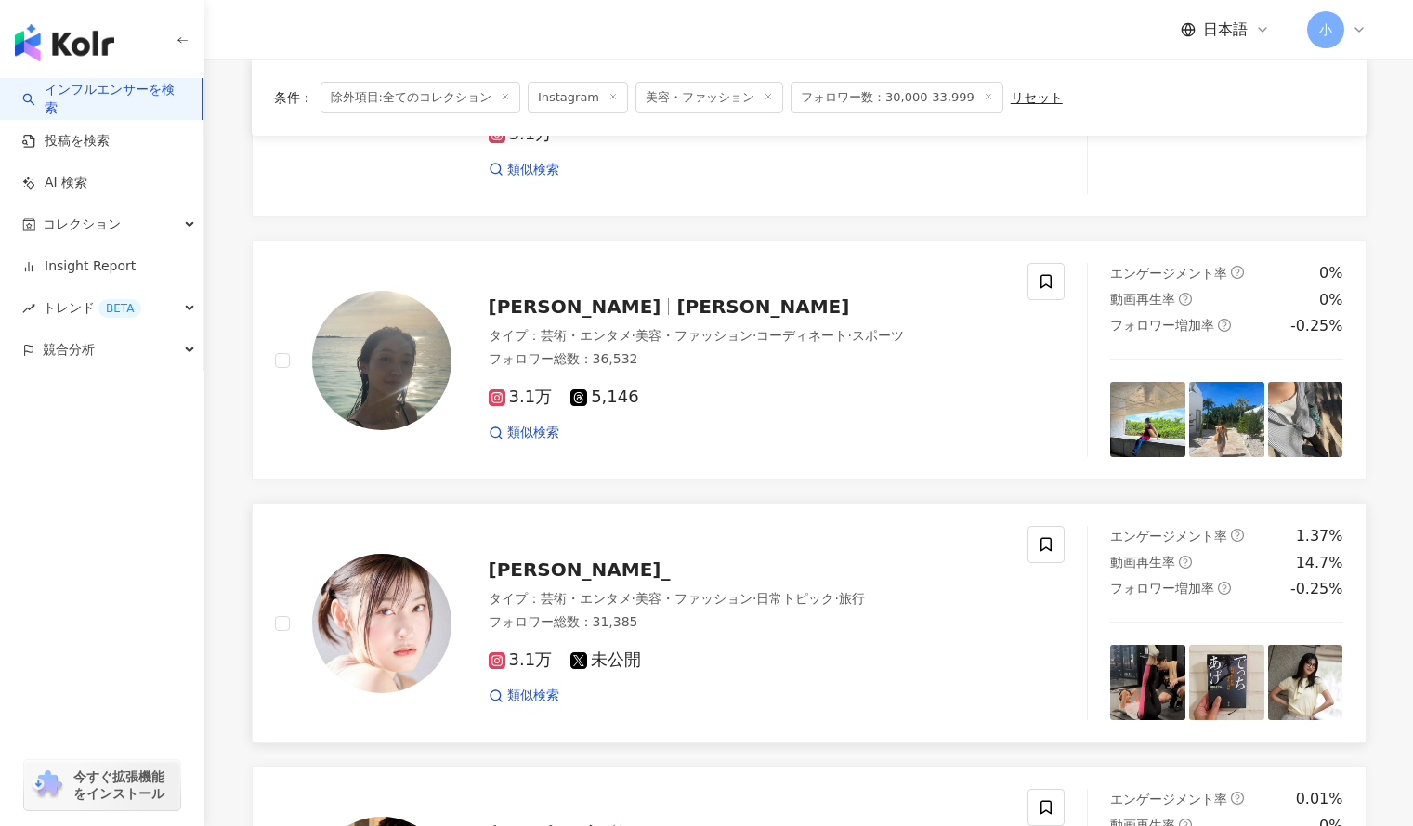
scroll to position [1096, 0]
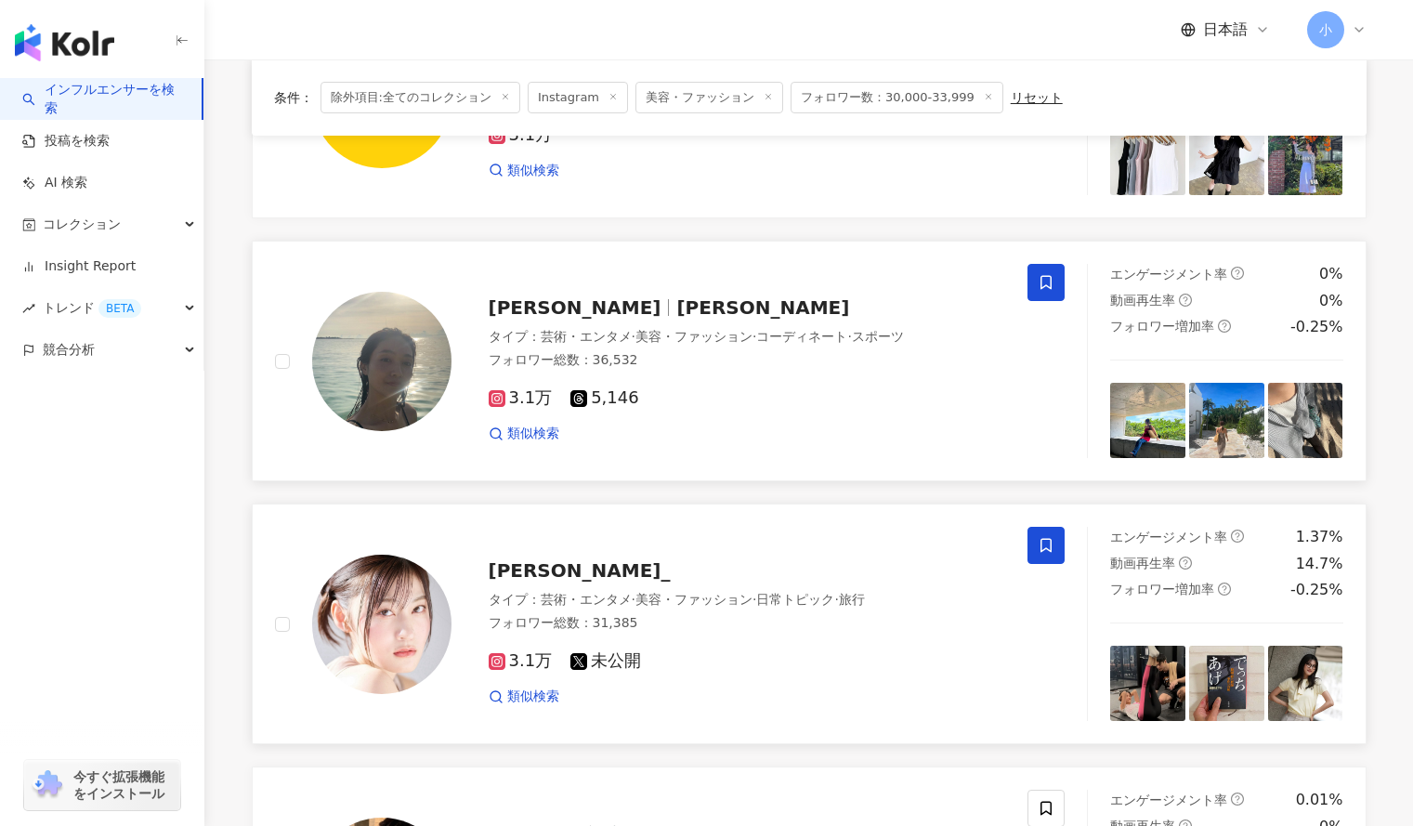
click at [1050, 295] on span at bounding box center [1046, 282] width 37 height 37
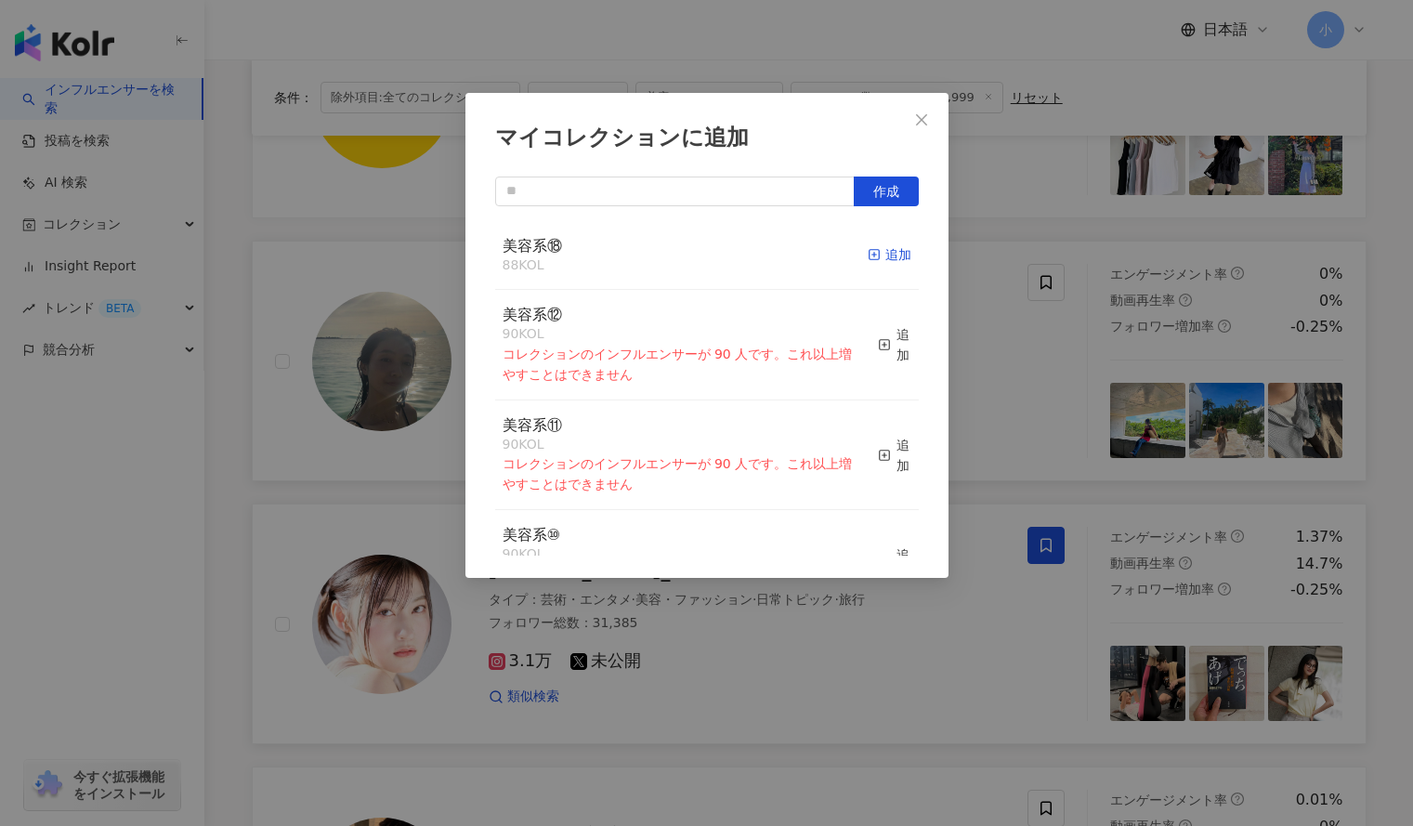
click at [881, 260] on div "追加" at bounding box center [890, 254] width 44 height 20
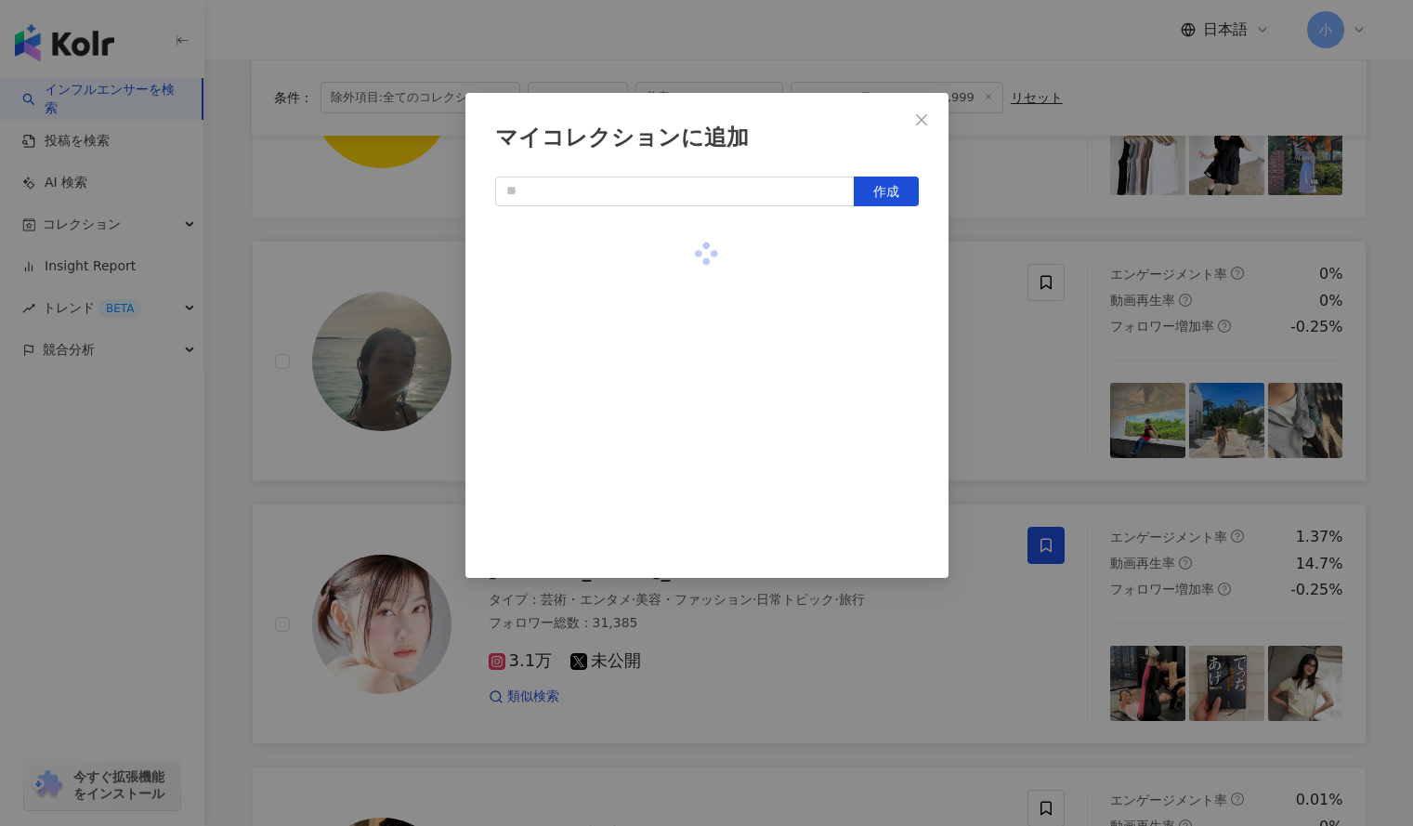
click at [1065, 389] on div "マイコレクションに追加 作成" at bounding box center [706, 413] width 1413 height 826
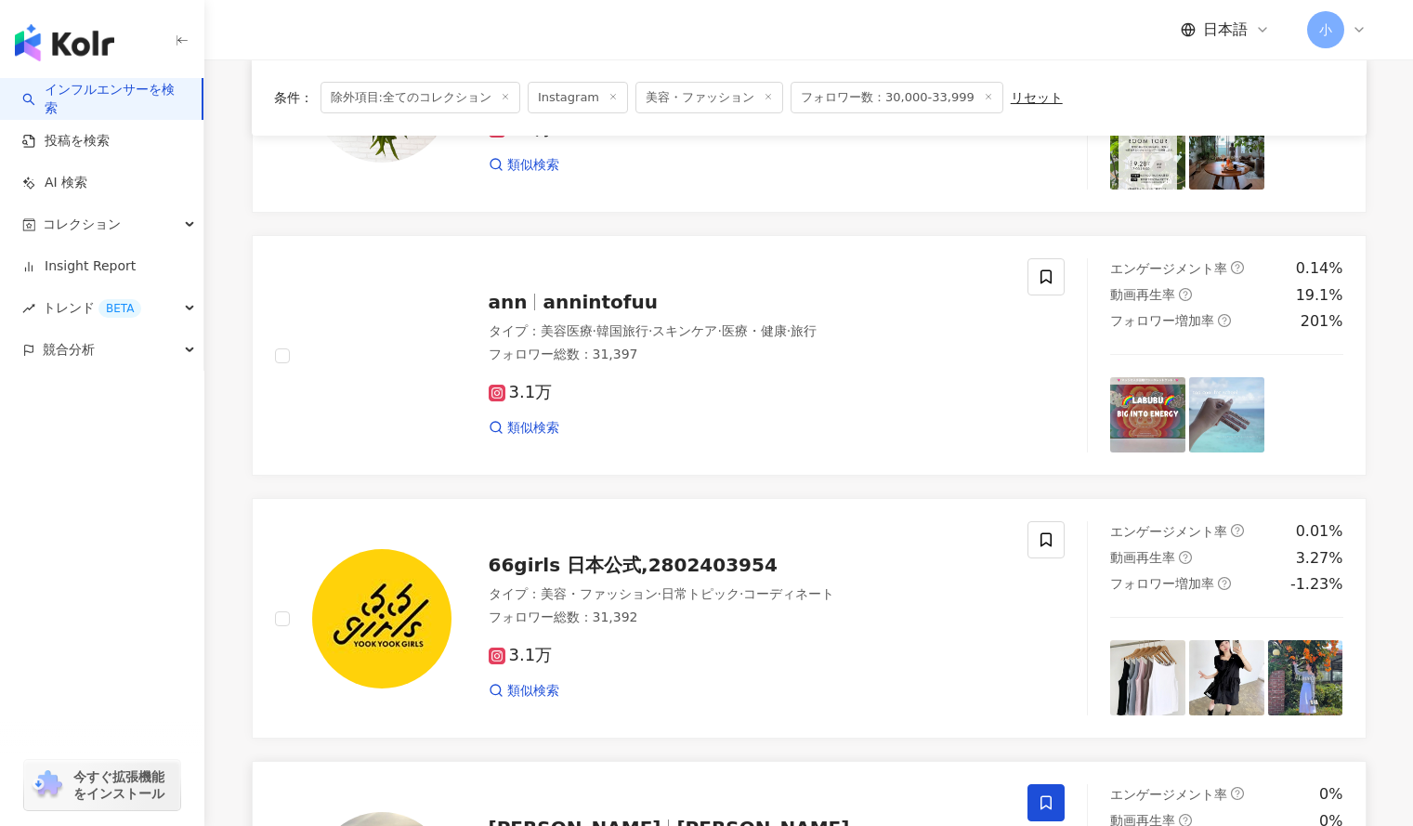
scroll to position [571, 0]
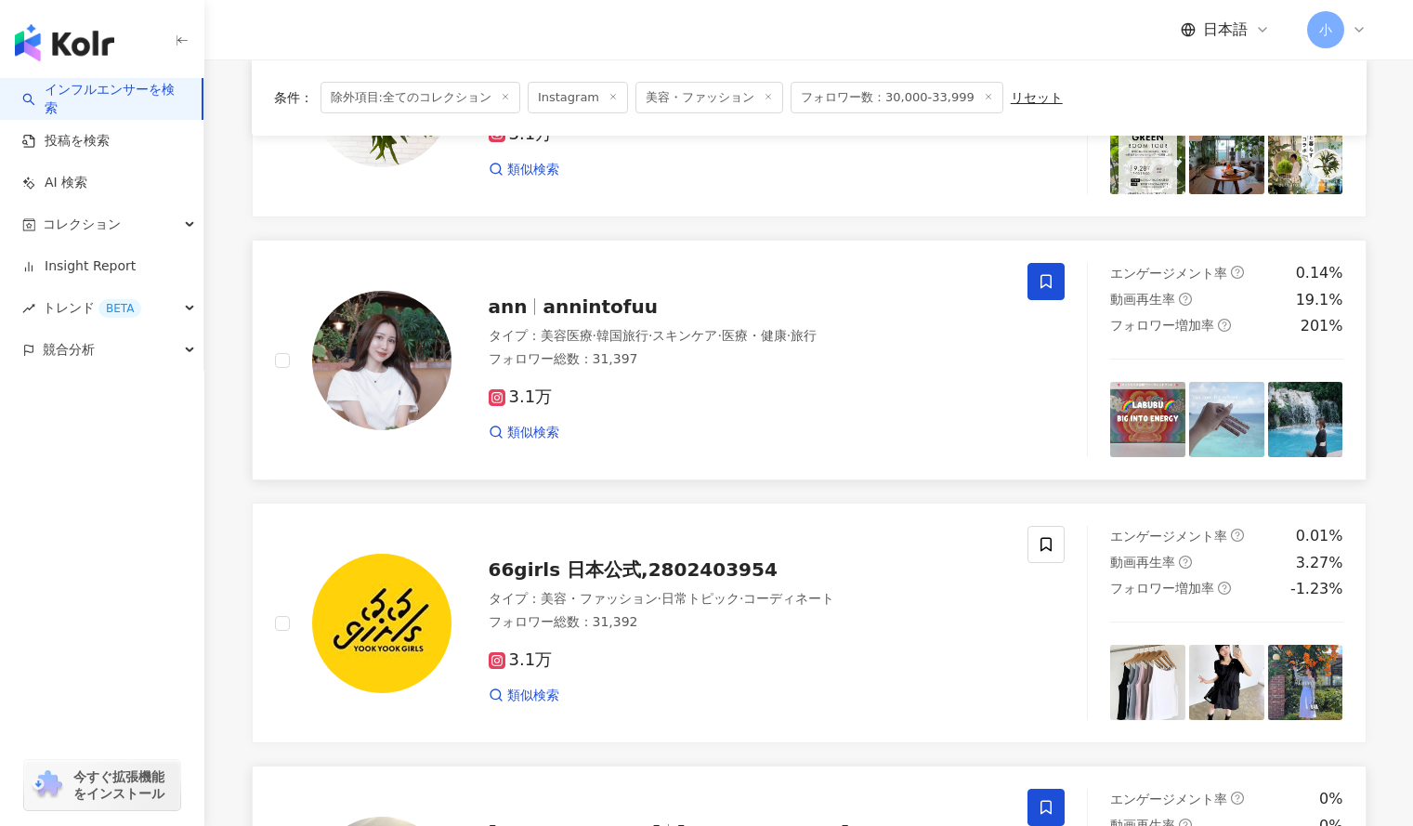
click at [1048, 285] on icon at bounding box center [1046, 282] width 11 height 14
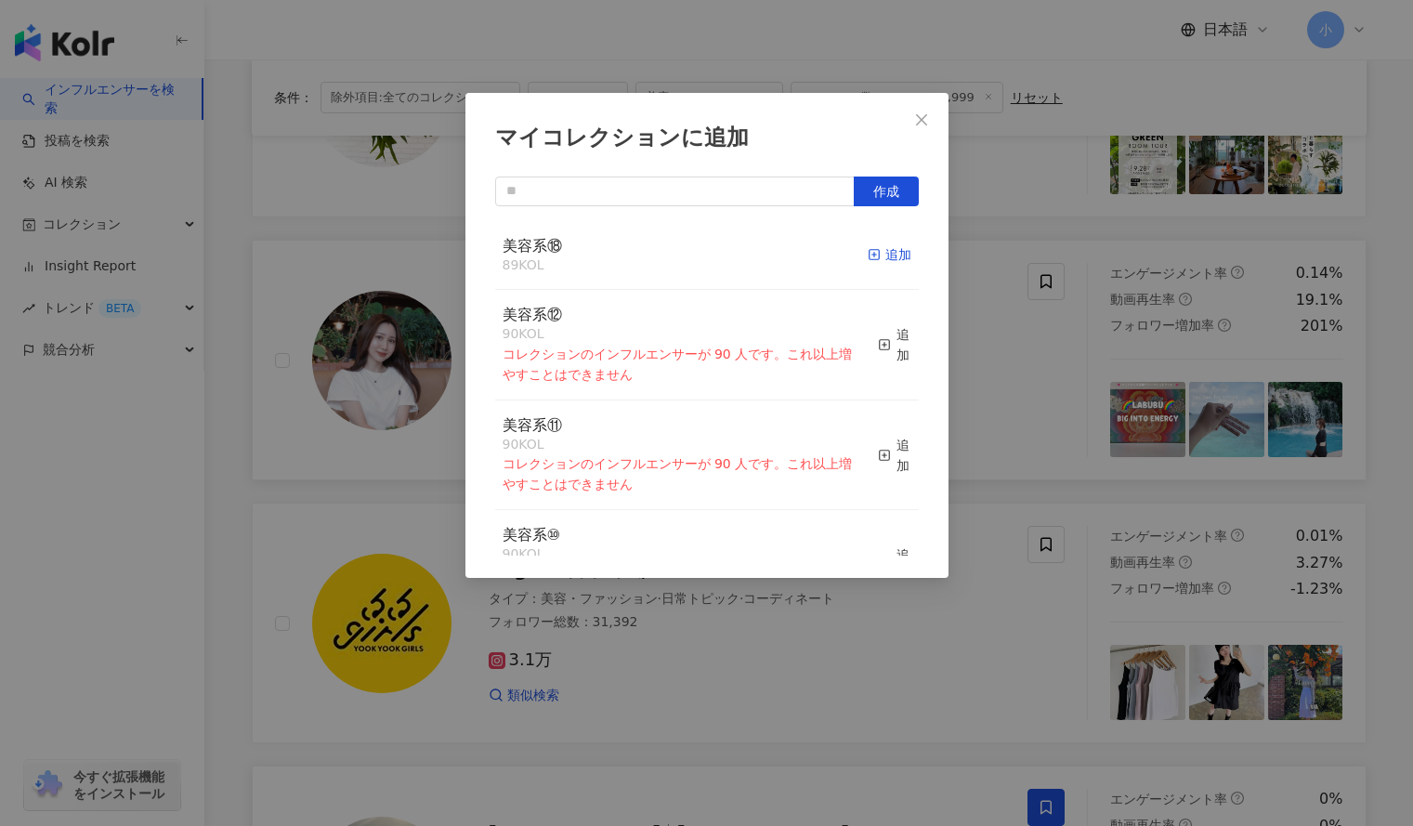
click at [887, 261] on div "追加" at bounding box center [890, 254] width 44 height 20
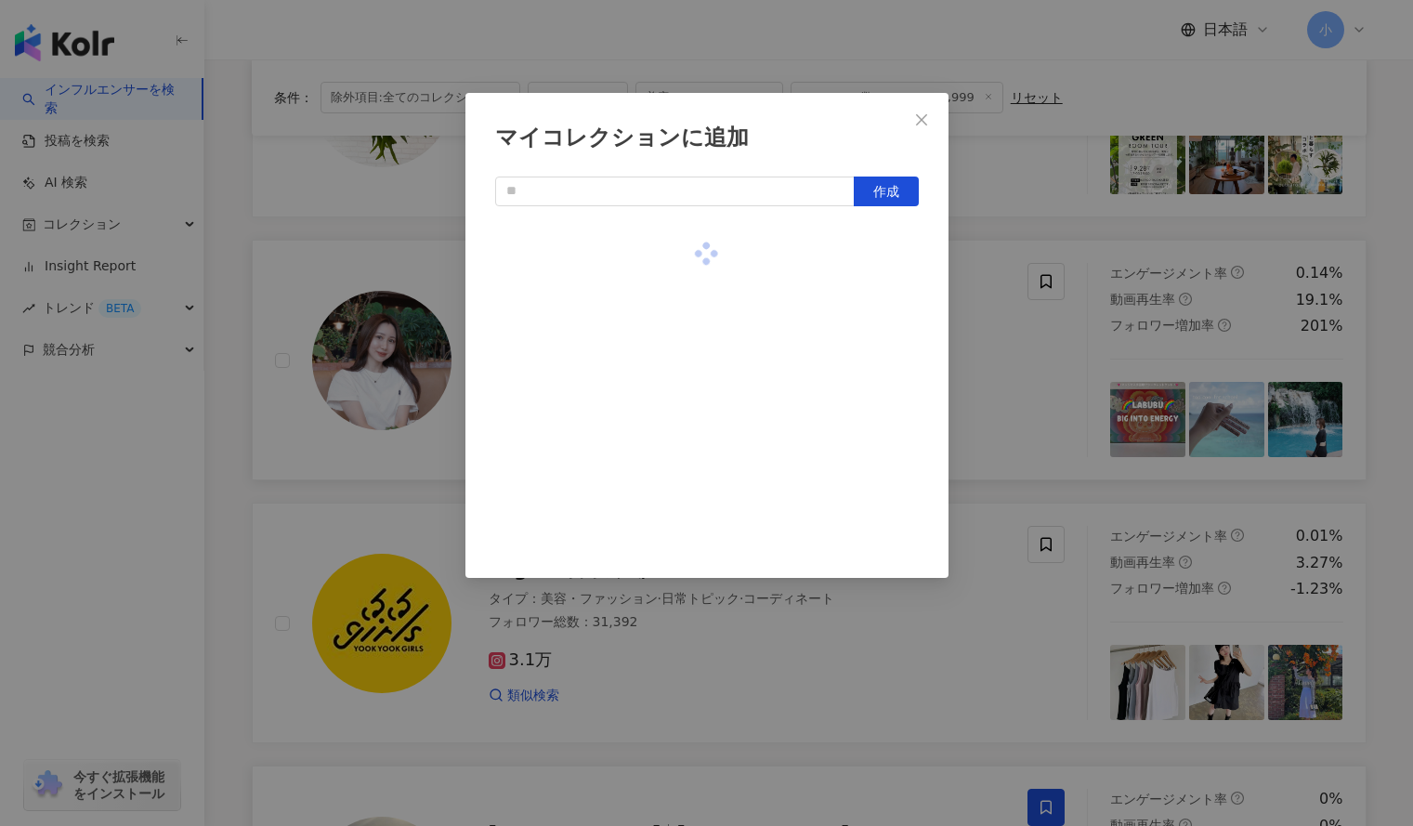
click at [1007, 378] on div "マイコレクションに追加 作成" at bounding box center [706, 413] width 1413 height 826
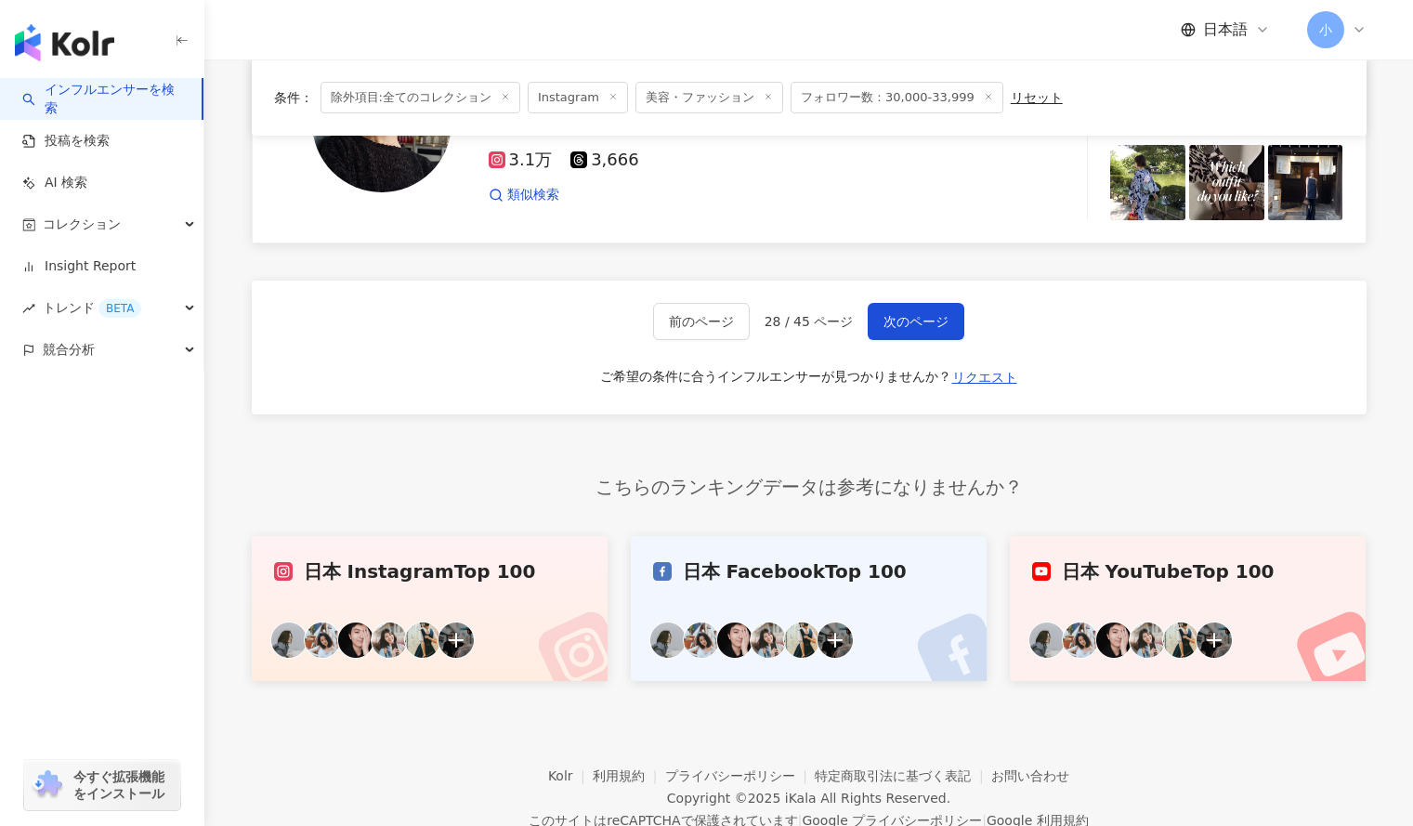
scroll to position [2974, 0]
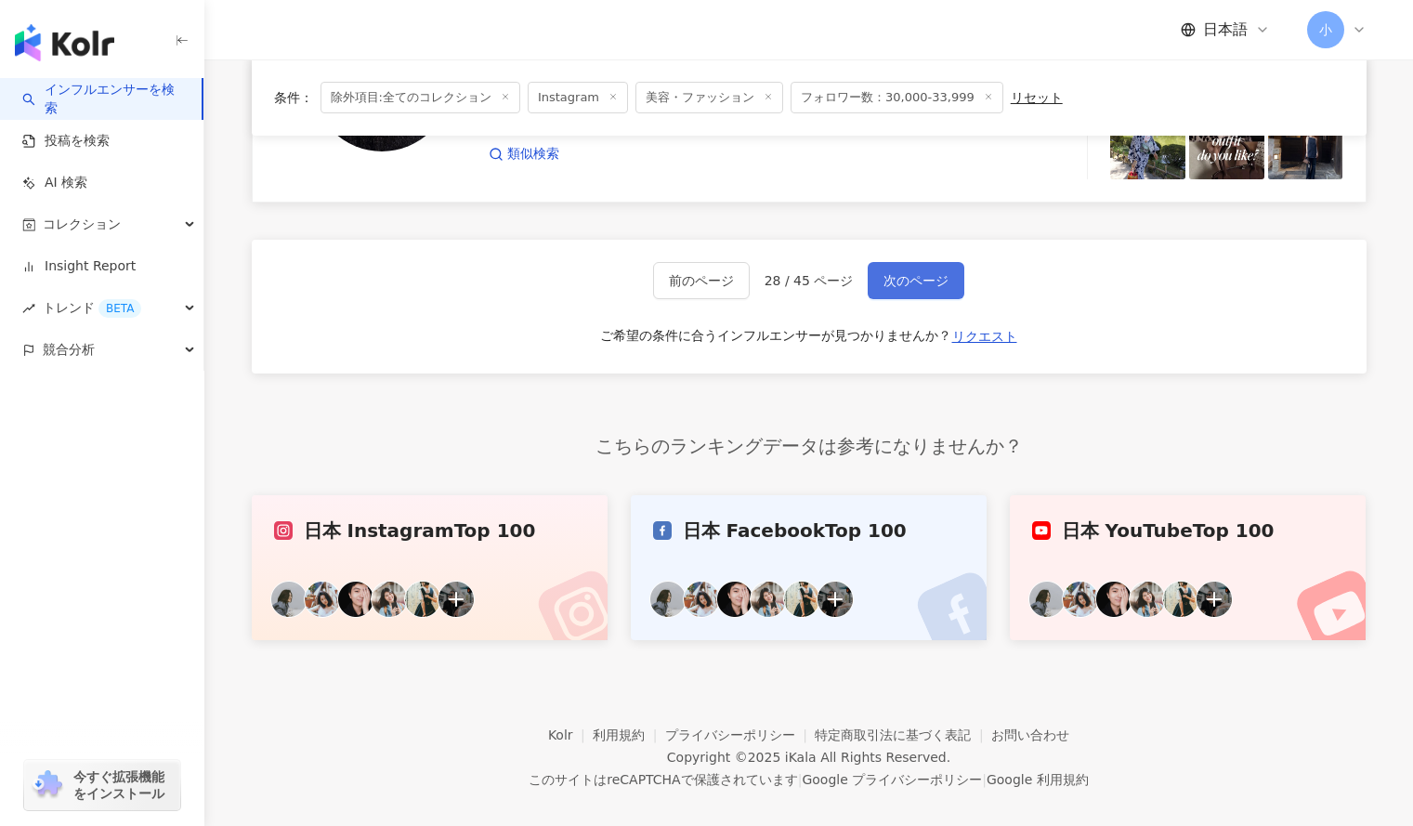
click at [897, 273] on span "次のページ" at bounding box center [916, 280] width 65 height 15
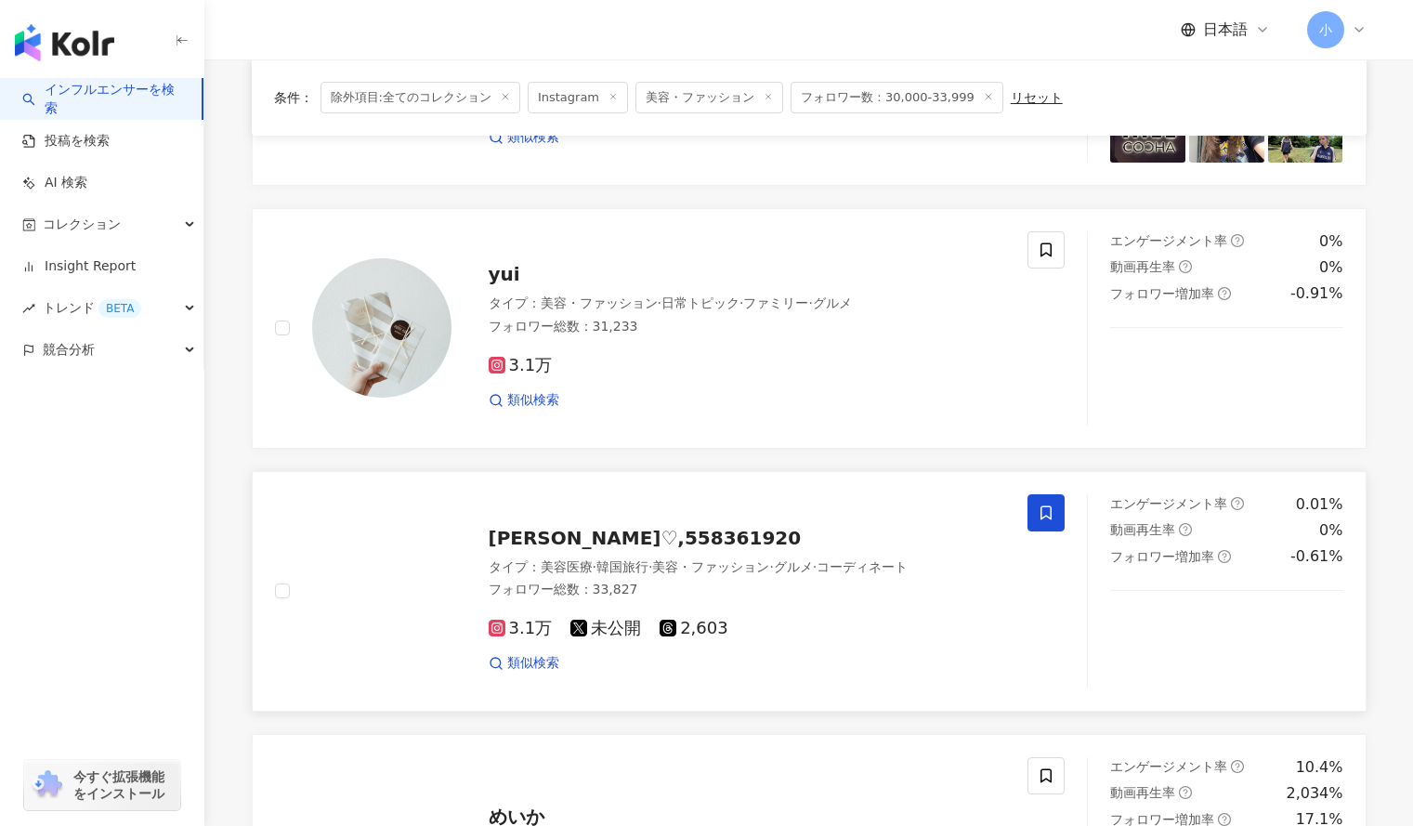
scroll to position [2200, 0]
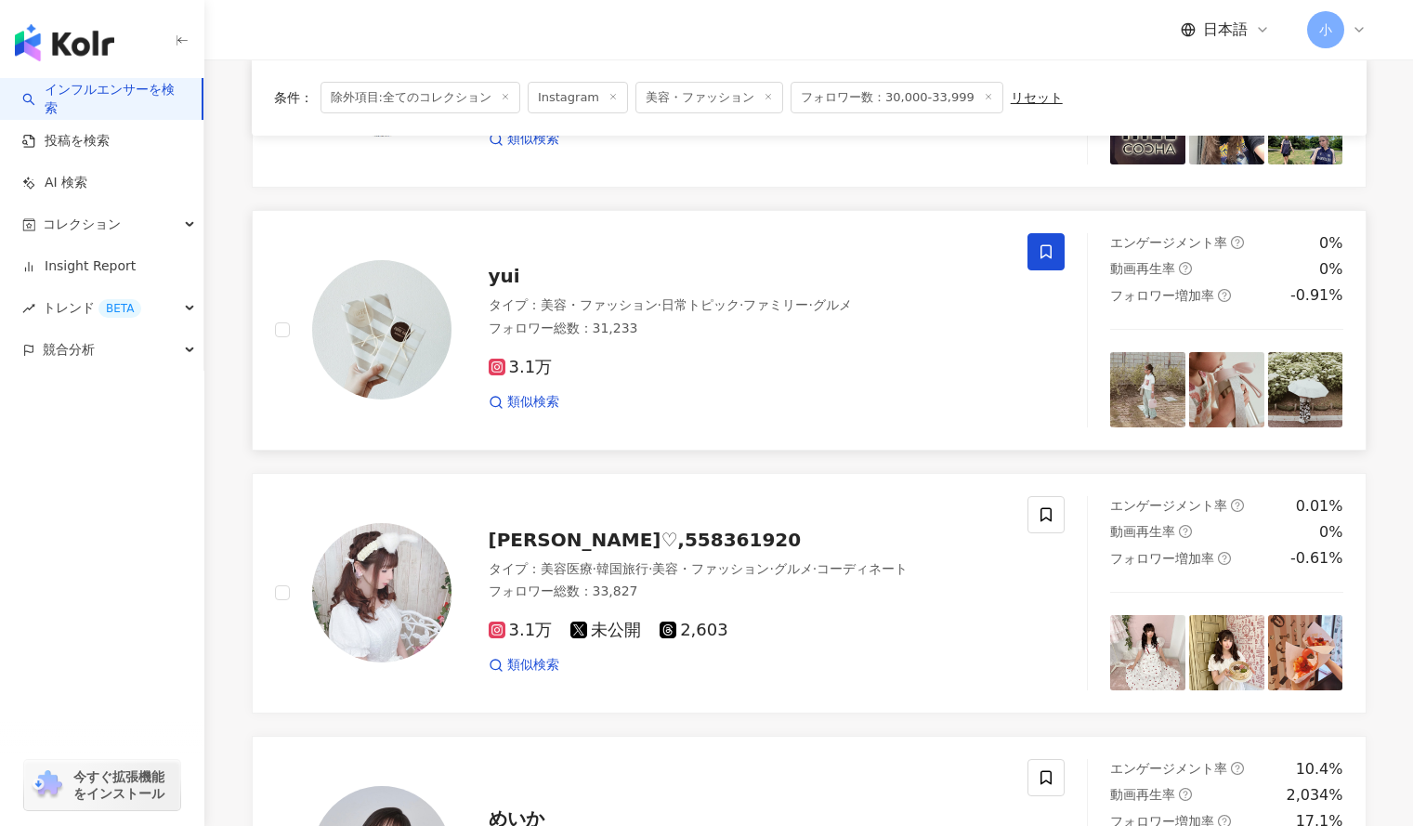
click at [1043, 243] on icon at bounding box center [1046, 251] width 17 height 17
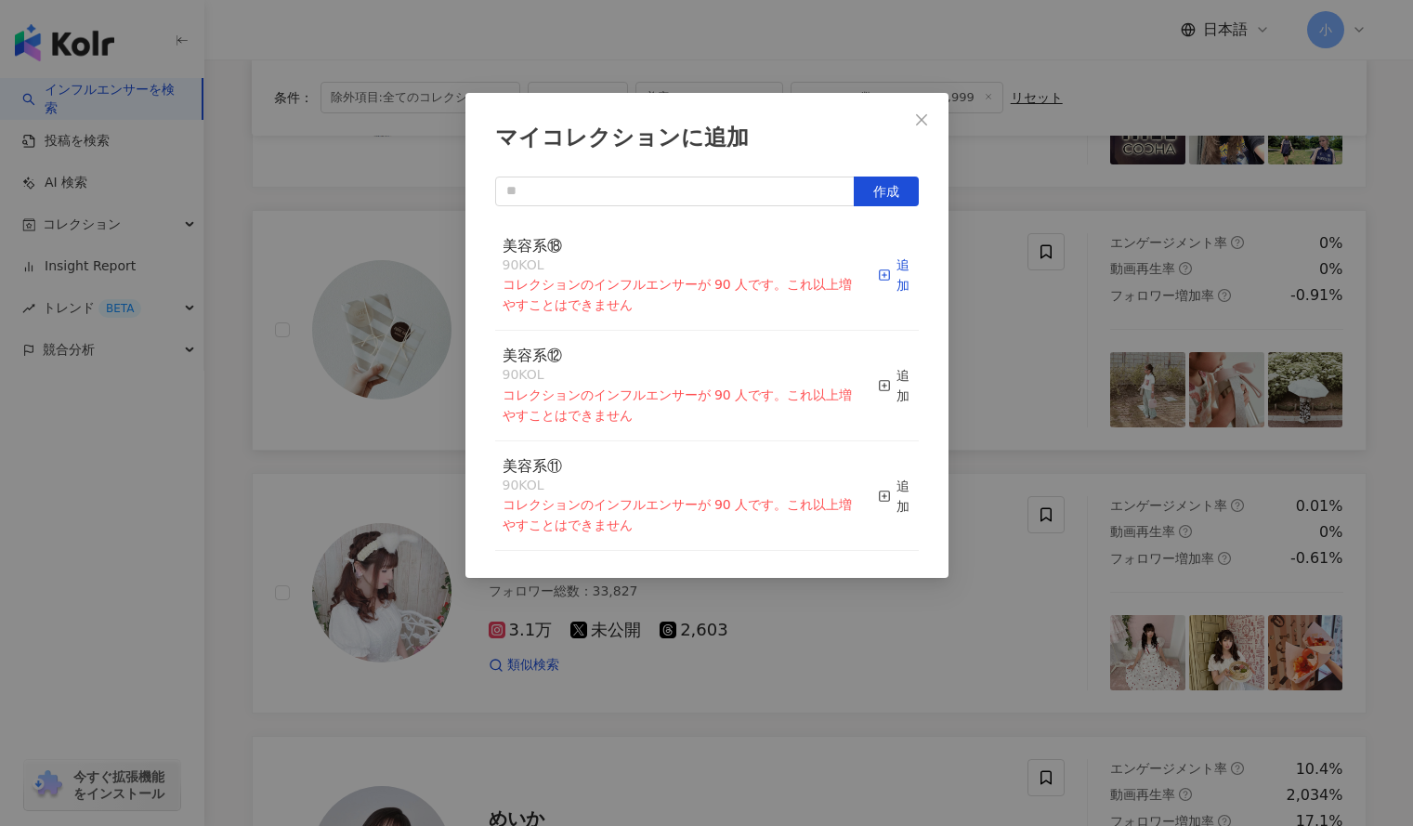
click at [880, 271] on rect "button" at bounding box center [885, 275] width 10 height 10
click at [770, 194] on input "text" at bounding box center [675, 192] width 360 height 30
type input "*"
type input "****"
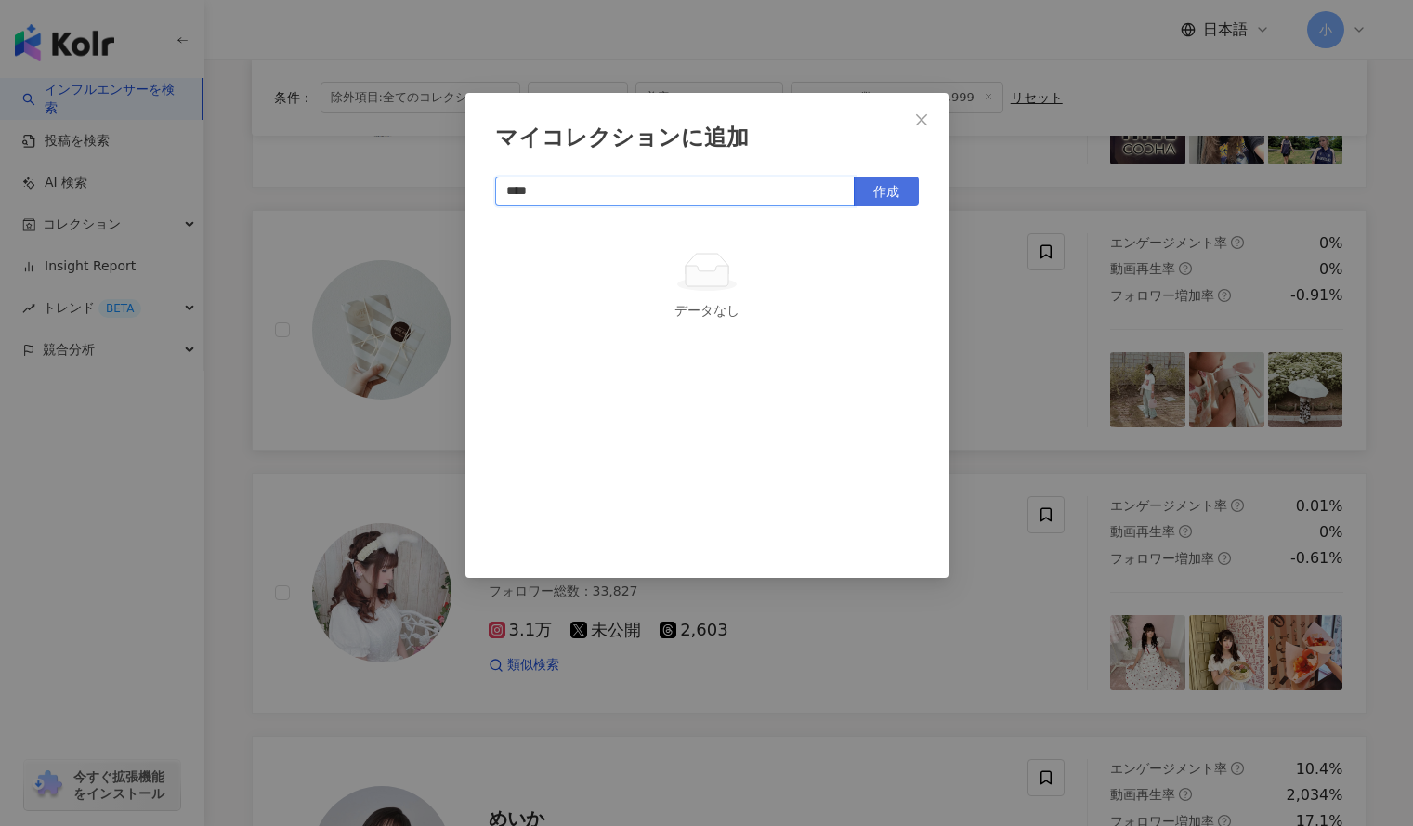
click at [886, 196] on span "作成" at bounding box center [887, 191] width 26 height 15
click at [958, 277] on div "マイコレクションに追加 **** 作成 美容系⑲ 1 KOL 追加済み" at bounding box center [706, 413] width 1413 height 826
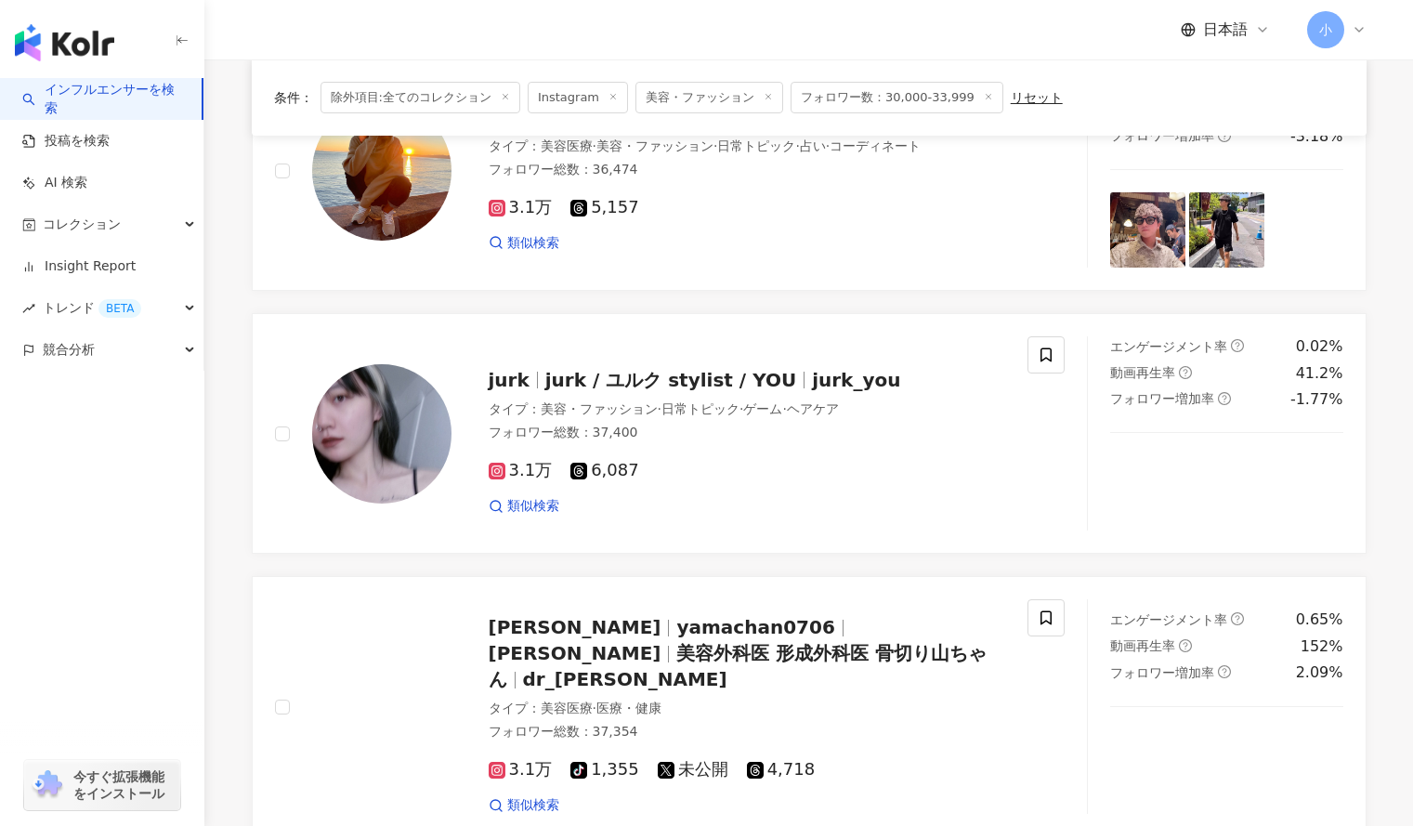
scroll to position [1022, 0]
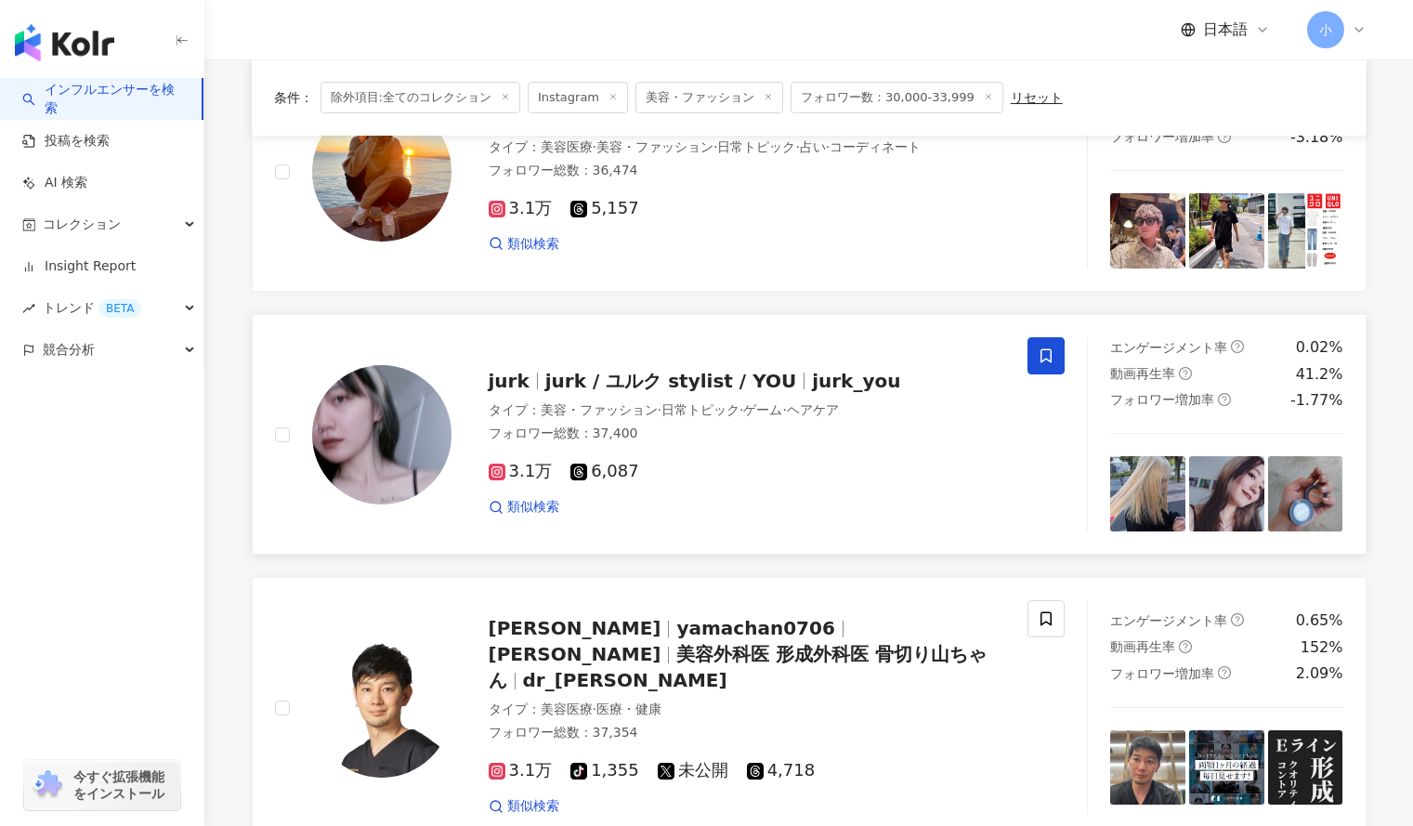
click at [1051, 363] on icon at bounding box center [1046, 356] width 17 height 17
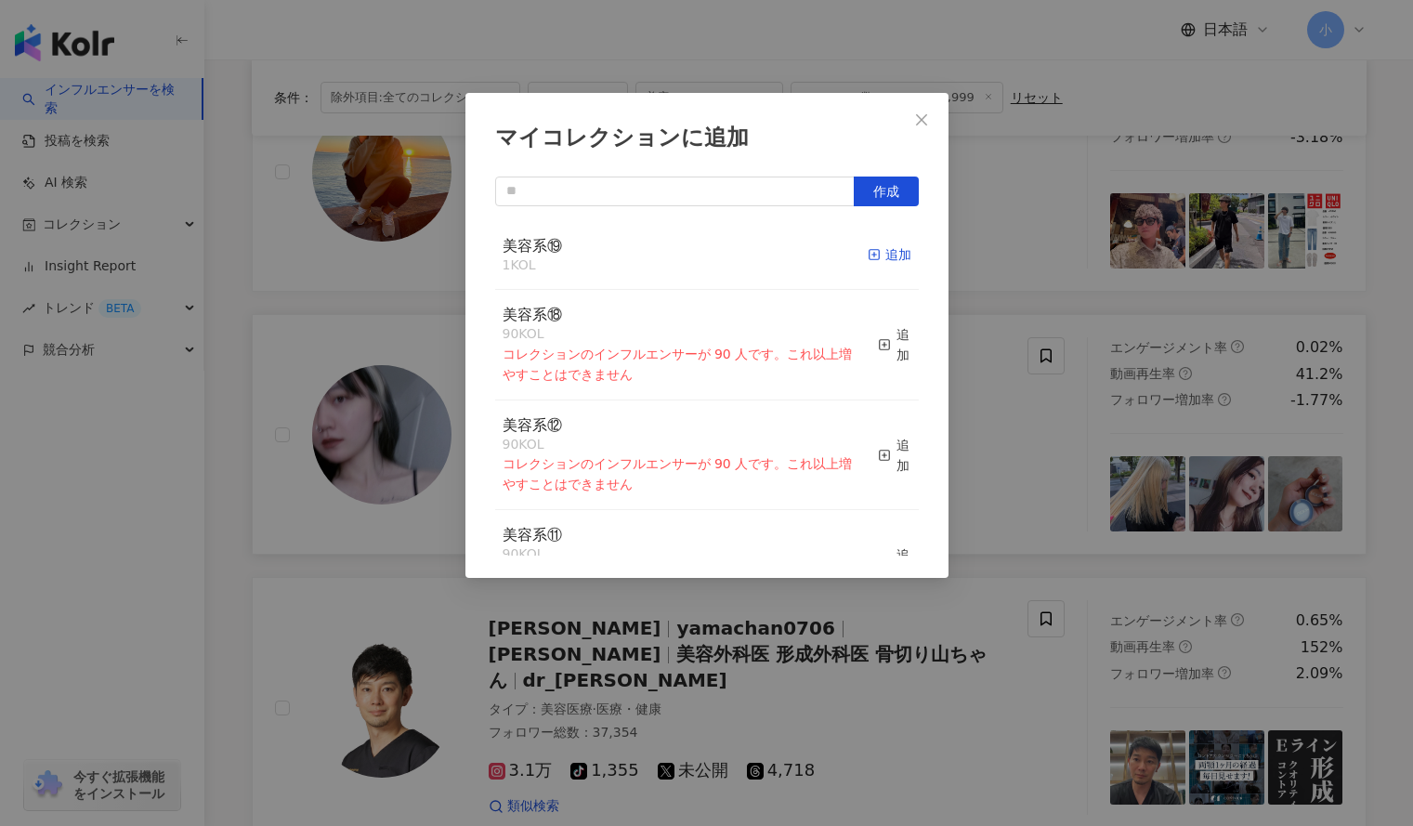
click at [868, 256] on icon "button" at bounding box center [874, 254] width 13 height 13
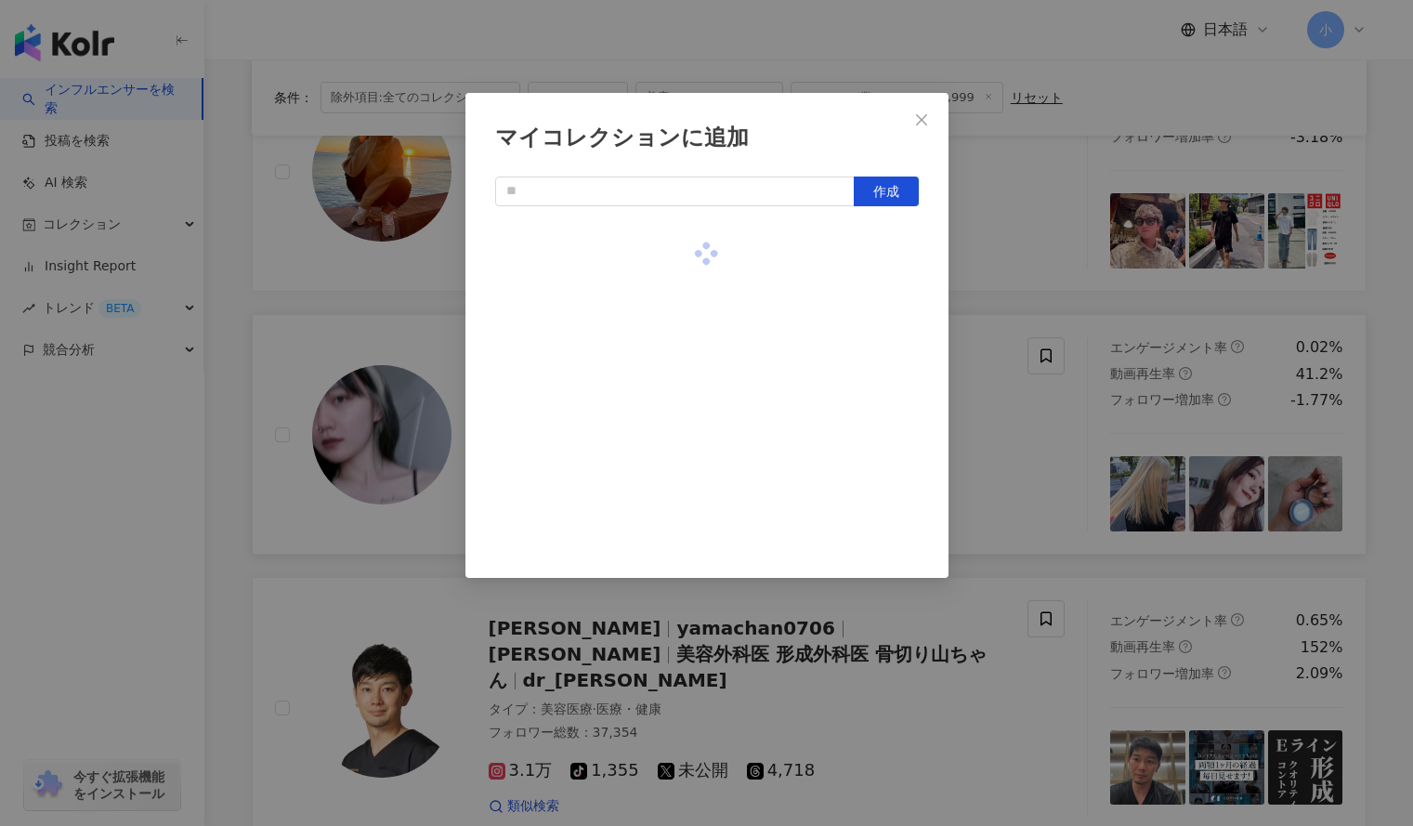
click at [1011, 276] on div "マイコレクションに追加 作成" at bounding box center [706, 413] width 1413 height 826
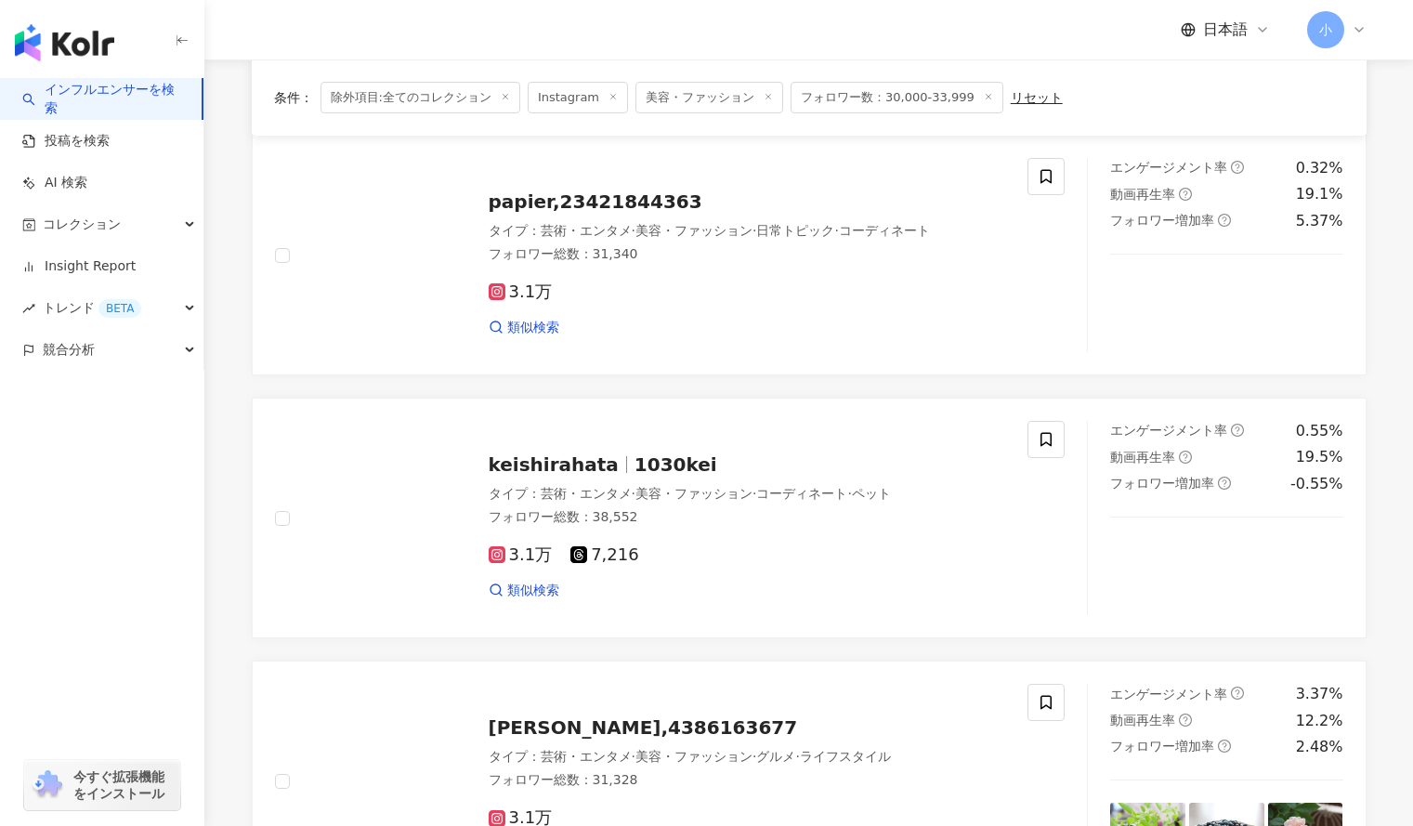
scroll to position [149, 0]
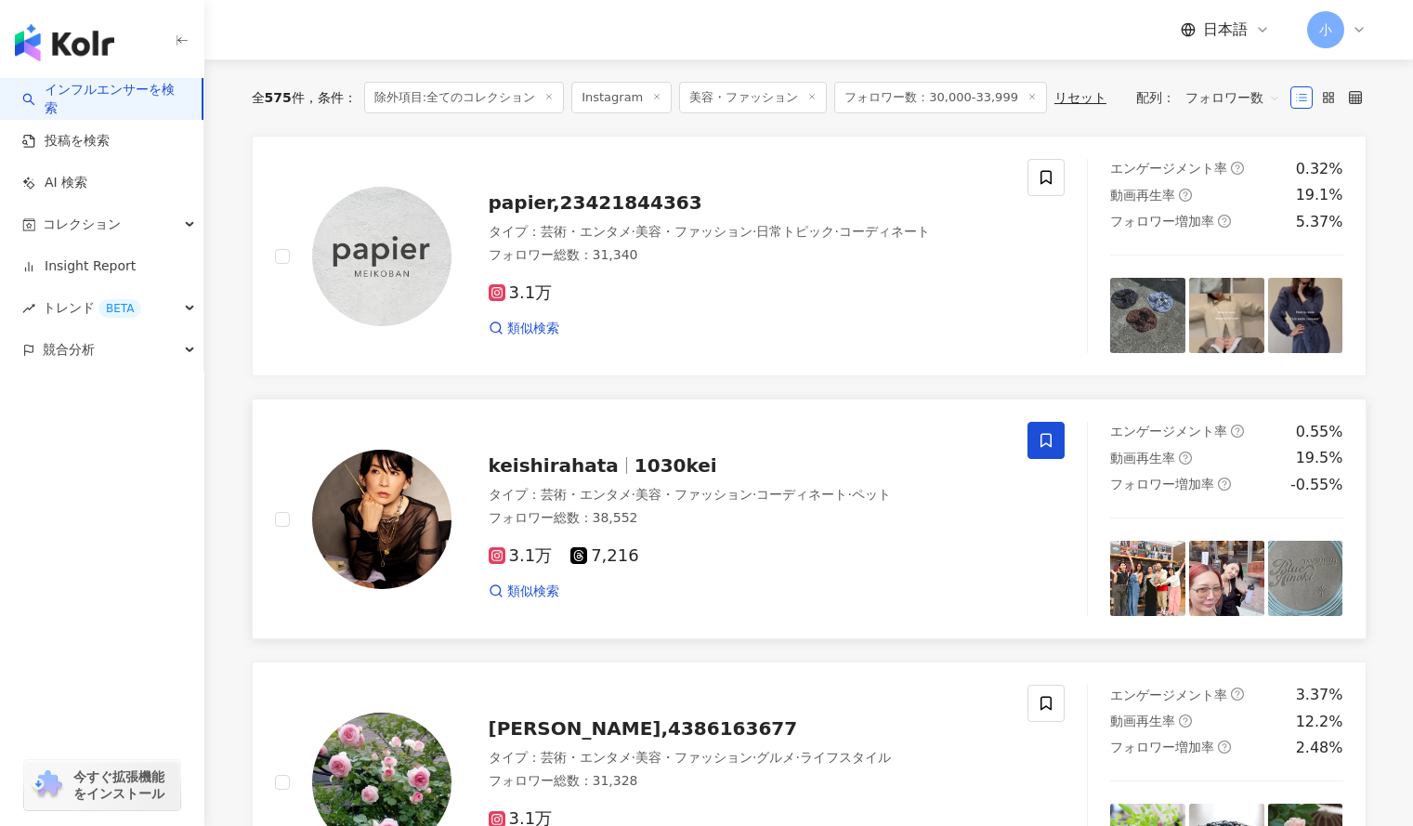
click at [1043, 437] on icon at bounding box center [1046, 440] width 17 height 17
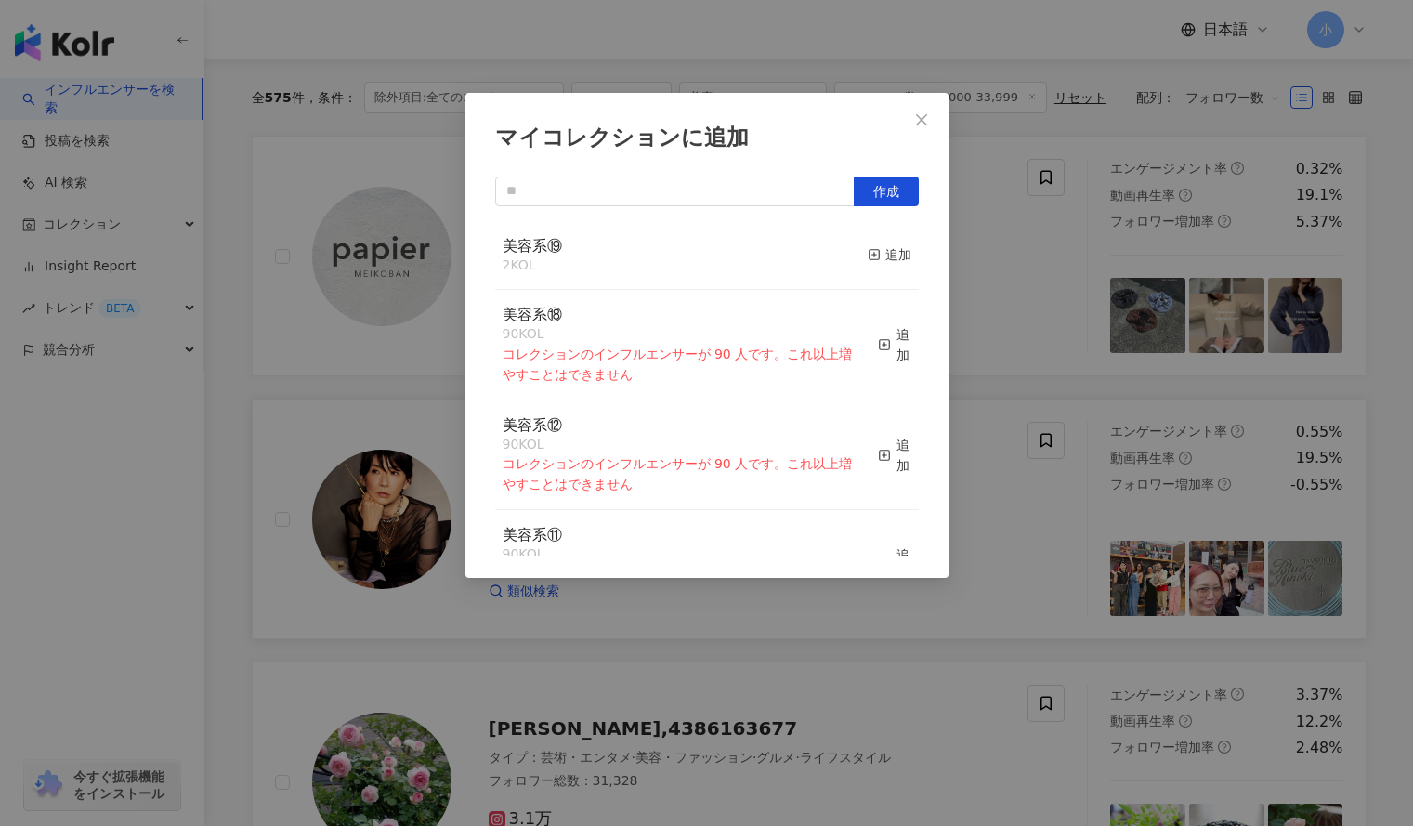
click at [879, 267] on button "追加" at bounding box center [890, 255] width 44 height 39
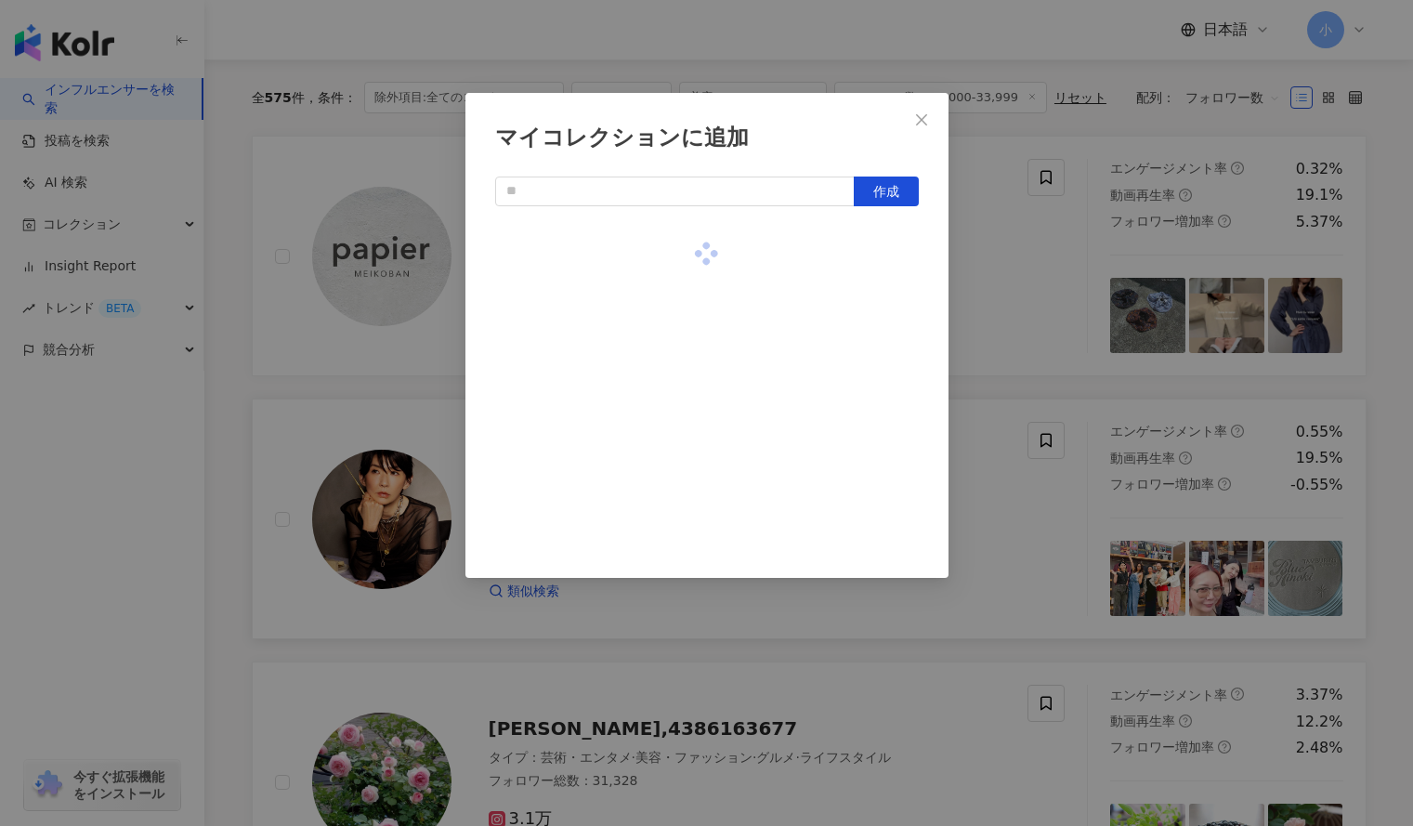
click at [956, 289] on div "マイコレクションに追加 作成" at bounding box center [706, 413] width 1413 height 826
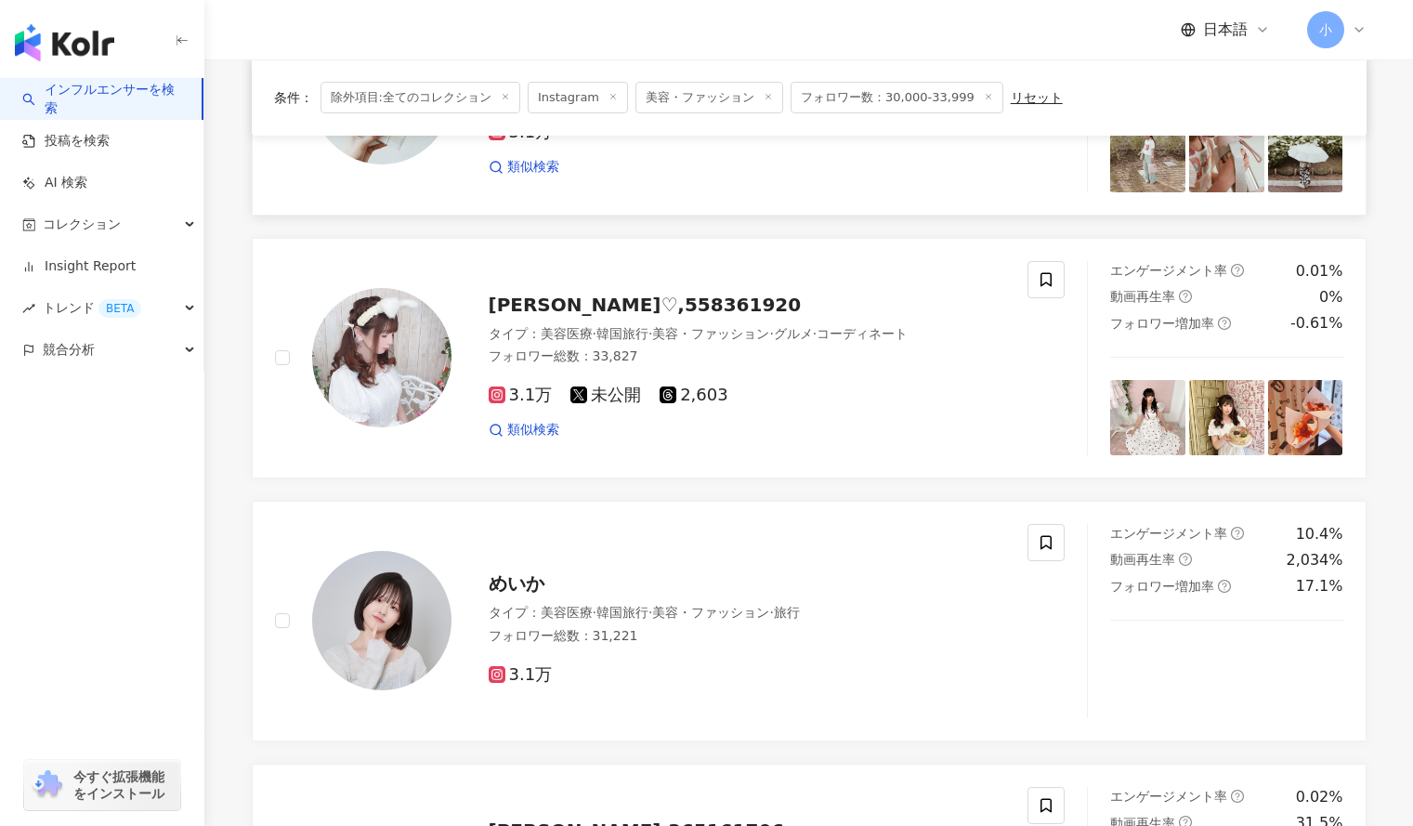
scroll to position [2436, 0]
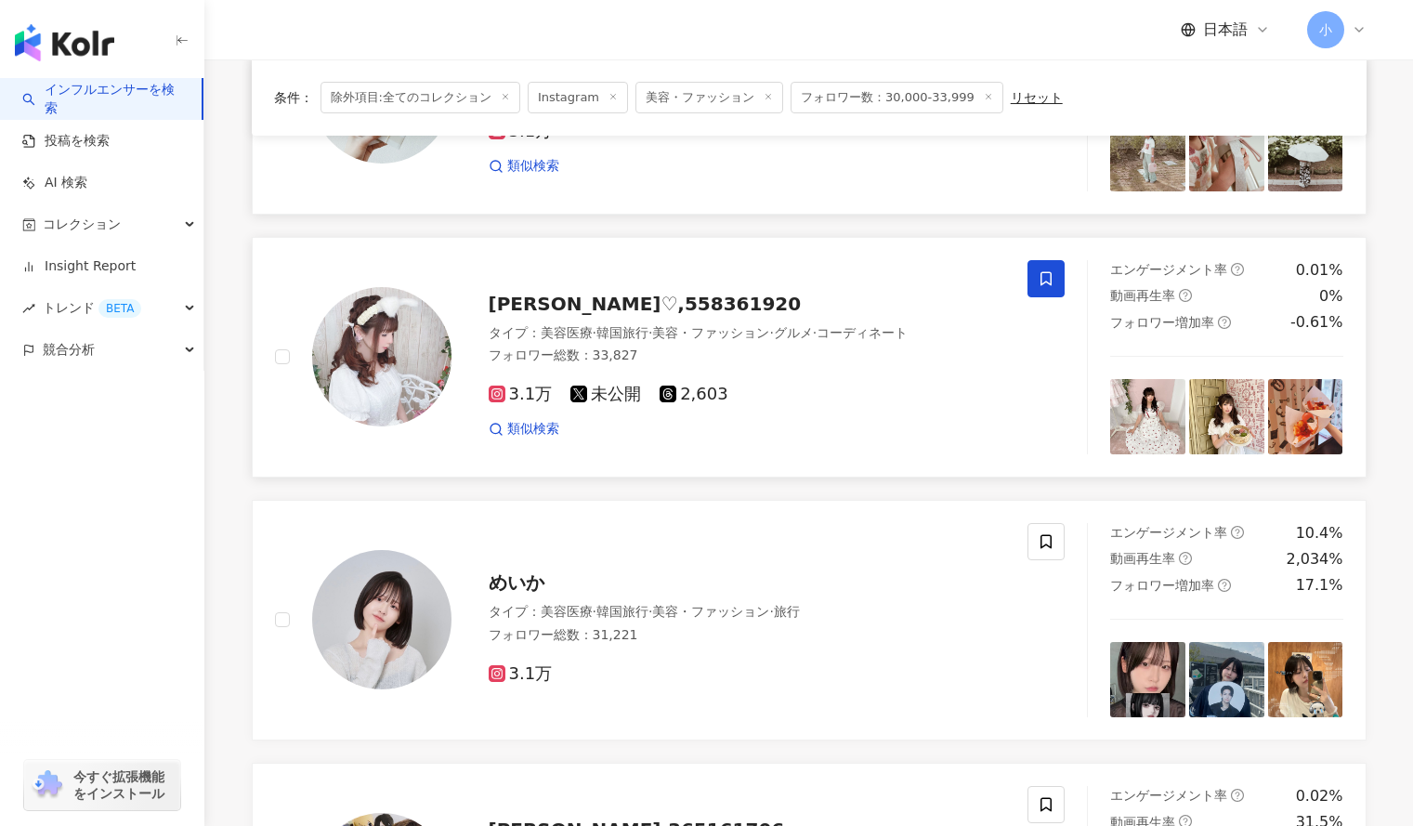
click at [1043, 270] on icon at bounding box center [1046, 278] width 17 height 17
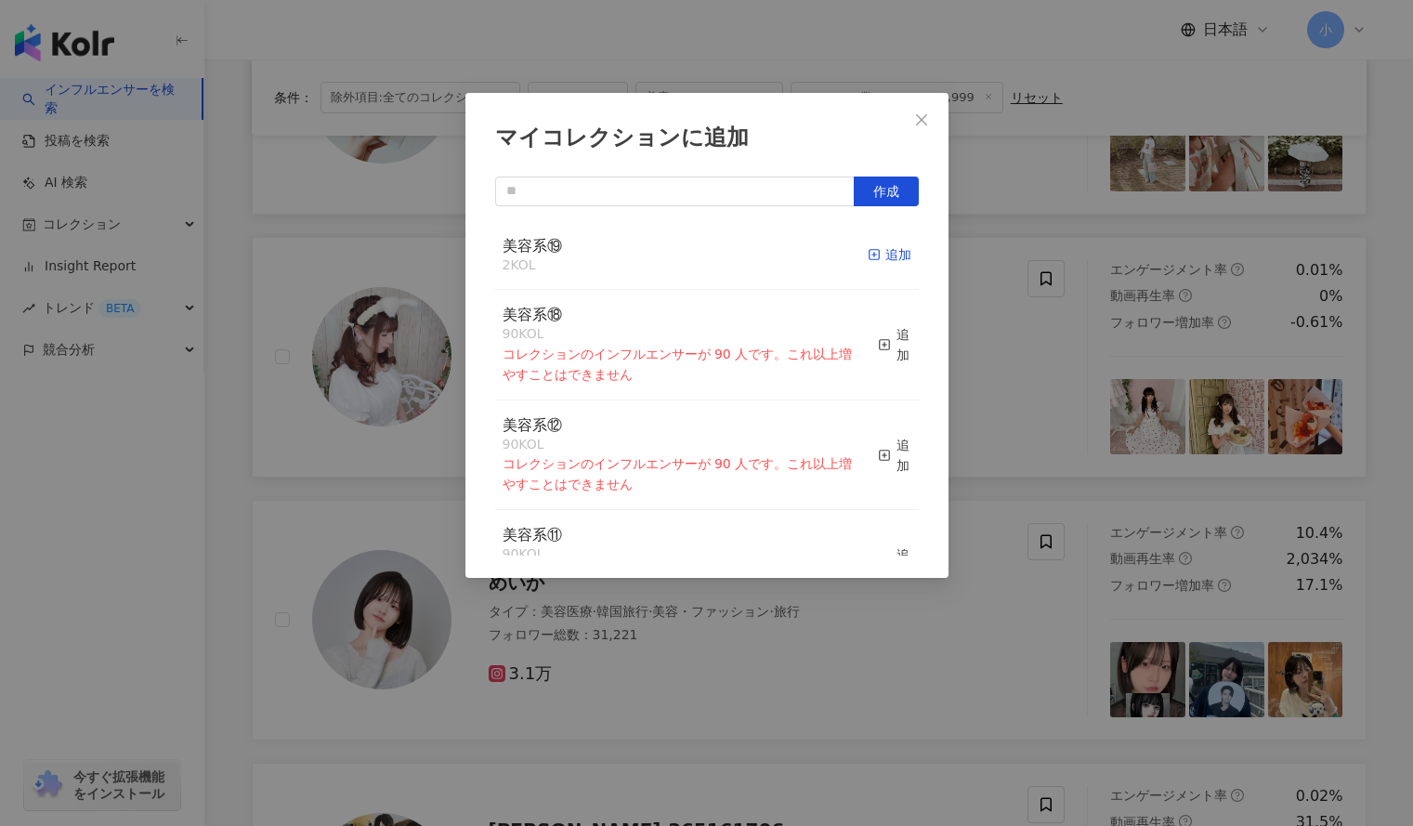
click at [889, 250] on div "追加" at bounding box center [890, 254] width 44 height 20
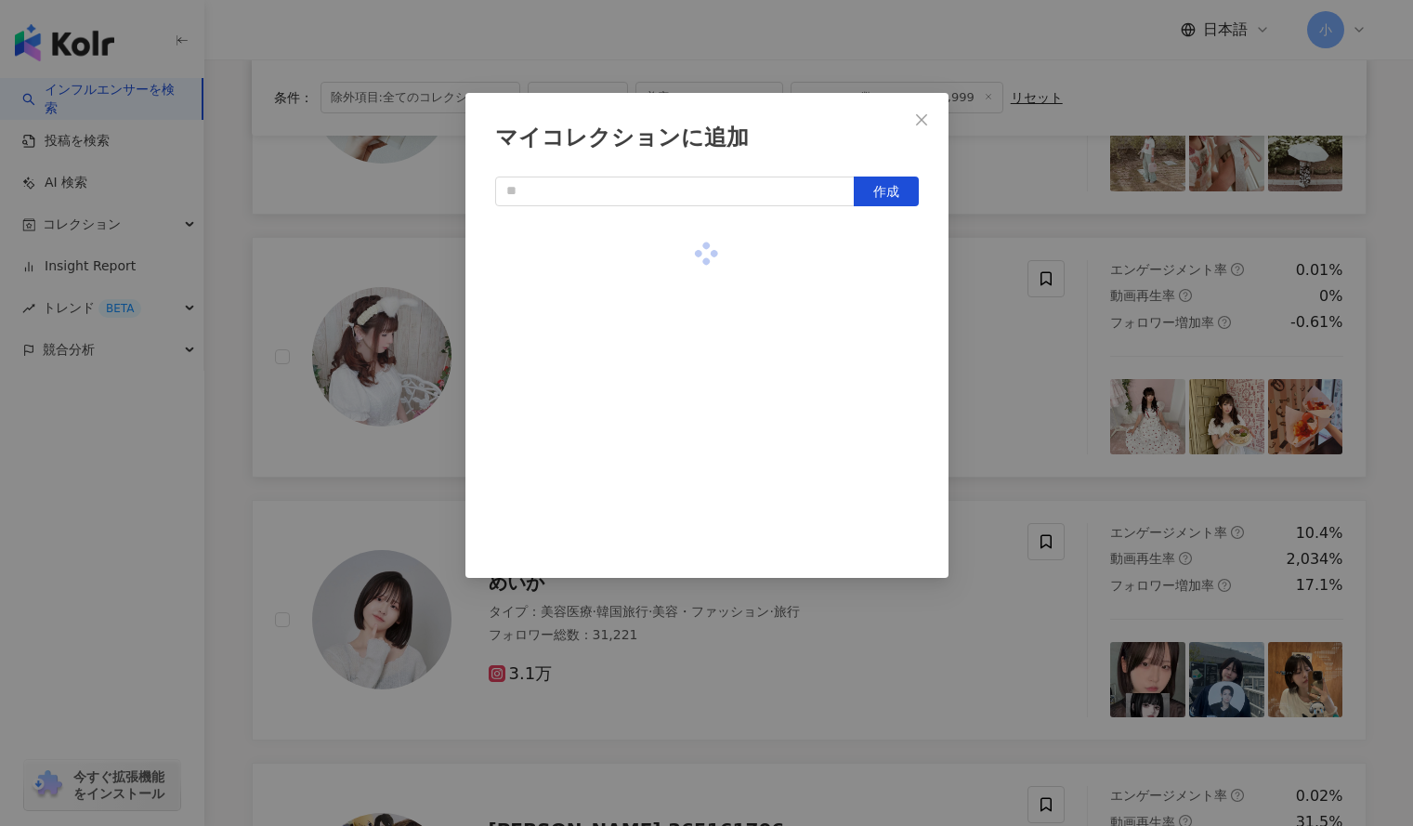
click at [1005, 328] on div "マイコレクションに追加 作成" at bounding box center [706, 413] width 1413 height 826
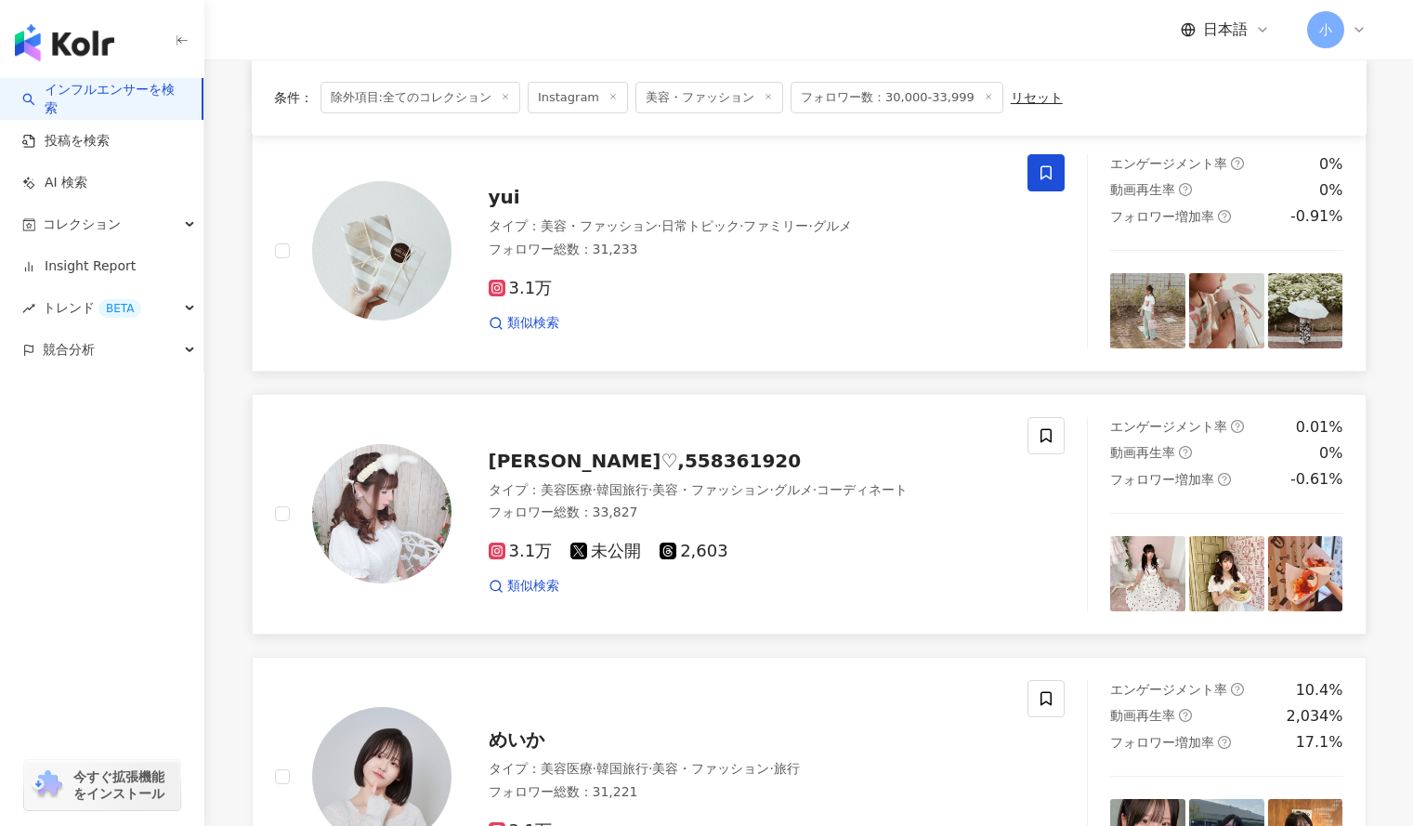
scroll to position [2280, 0]
click at [1054, 427] on icon at bounding box center [1046, 435] width 17 height 17
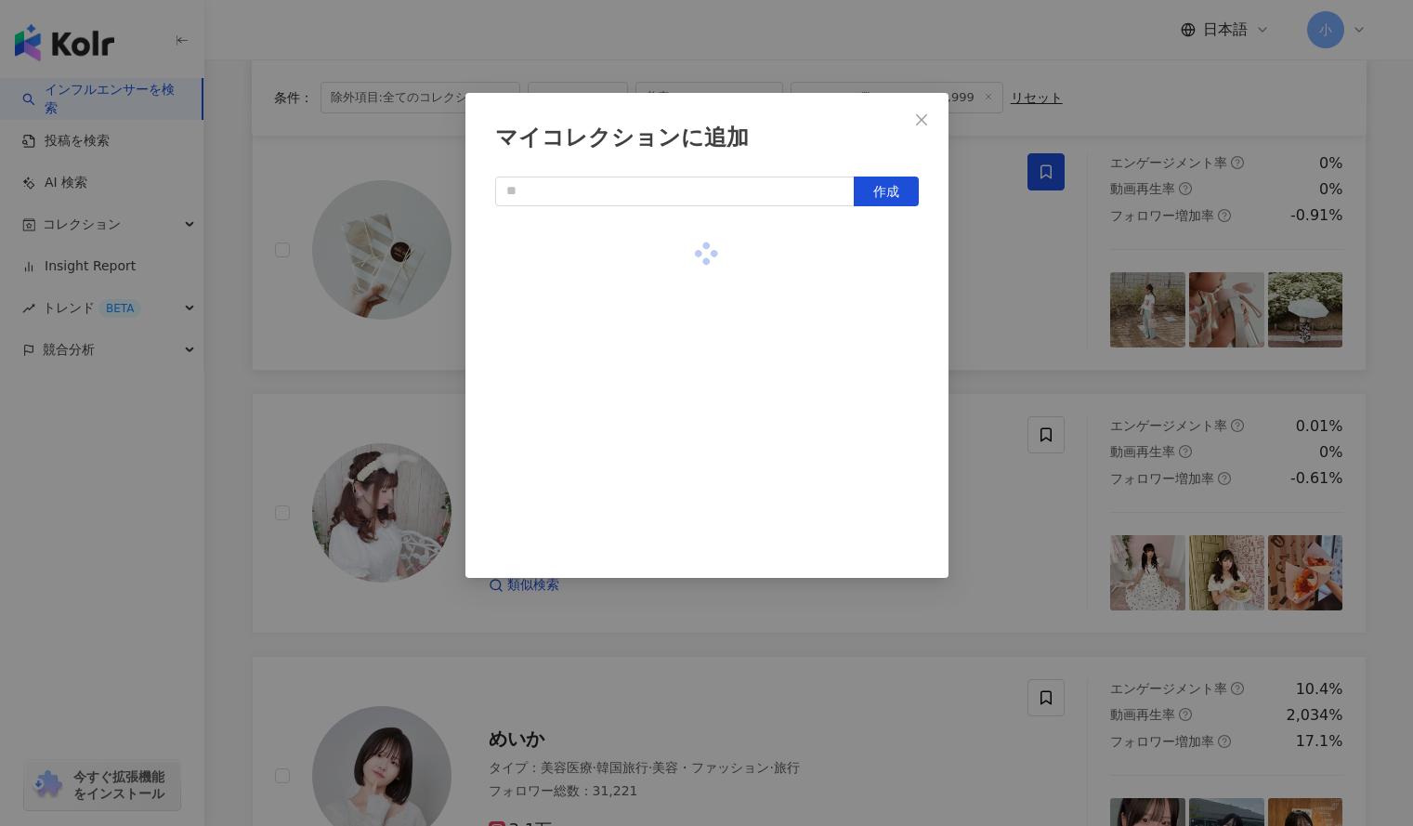
click at [993, 331] on div "マイコレクションに追加 作成" at bounding box center [706, 413] width 1413 height 826
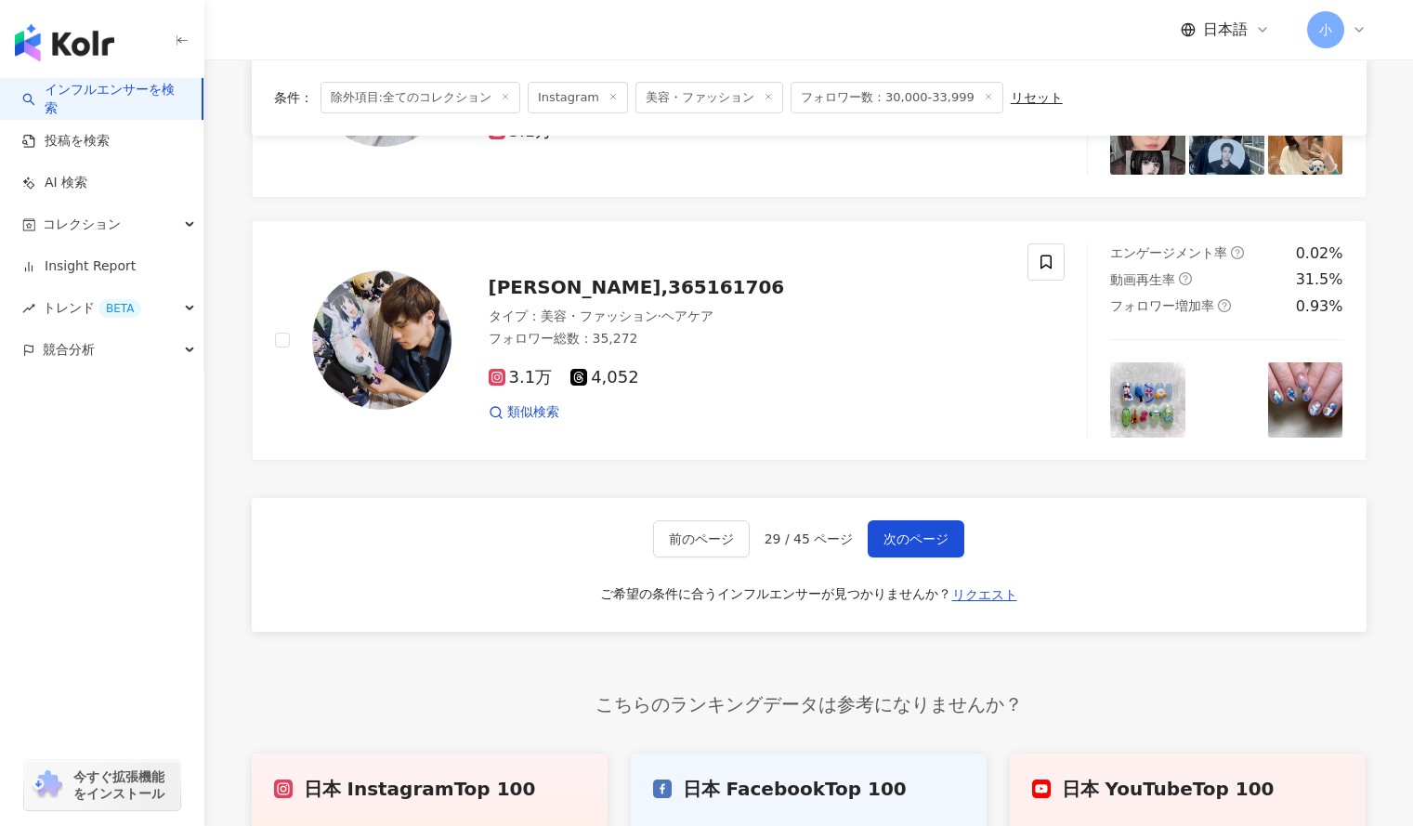
scroll to position [3033, 0]
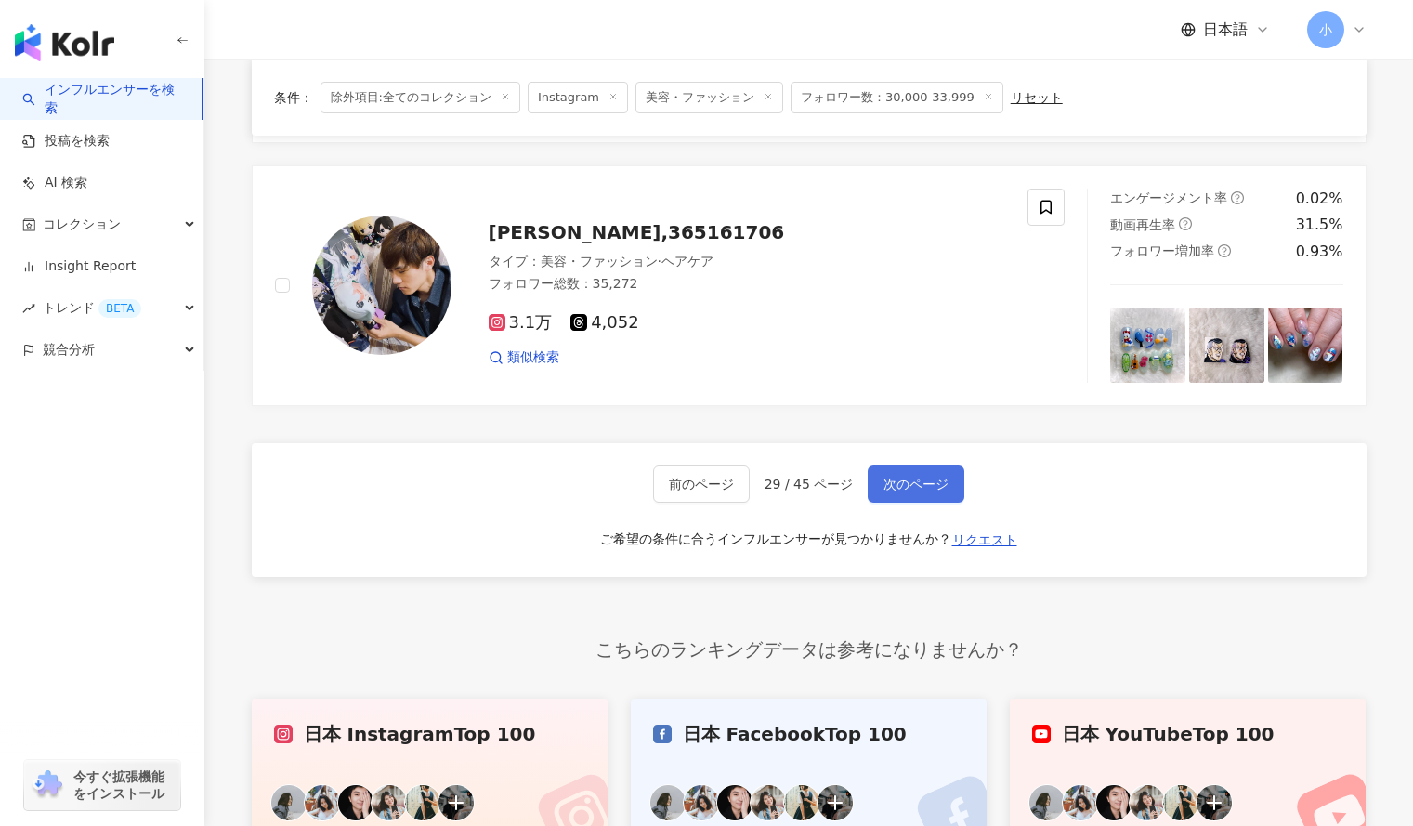
click at [932, 477] on span "次のページ" at bounding box center [916, 484] width 65 height 15
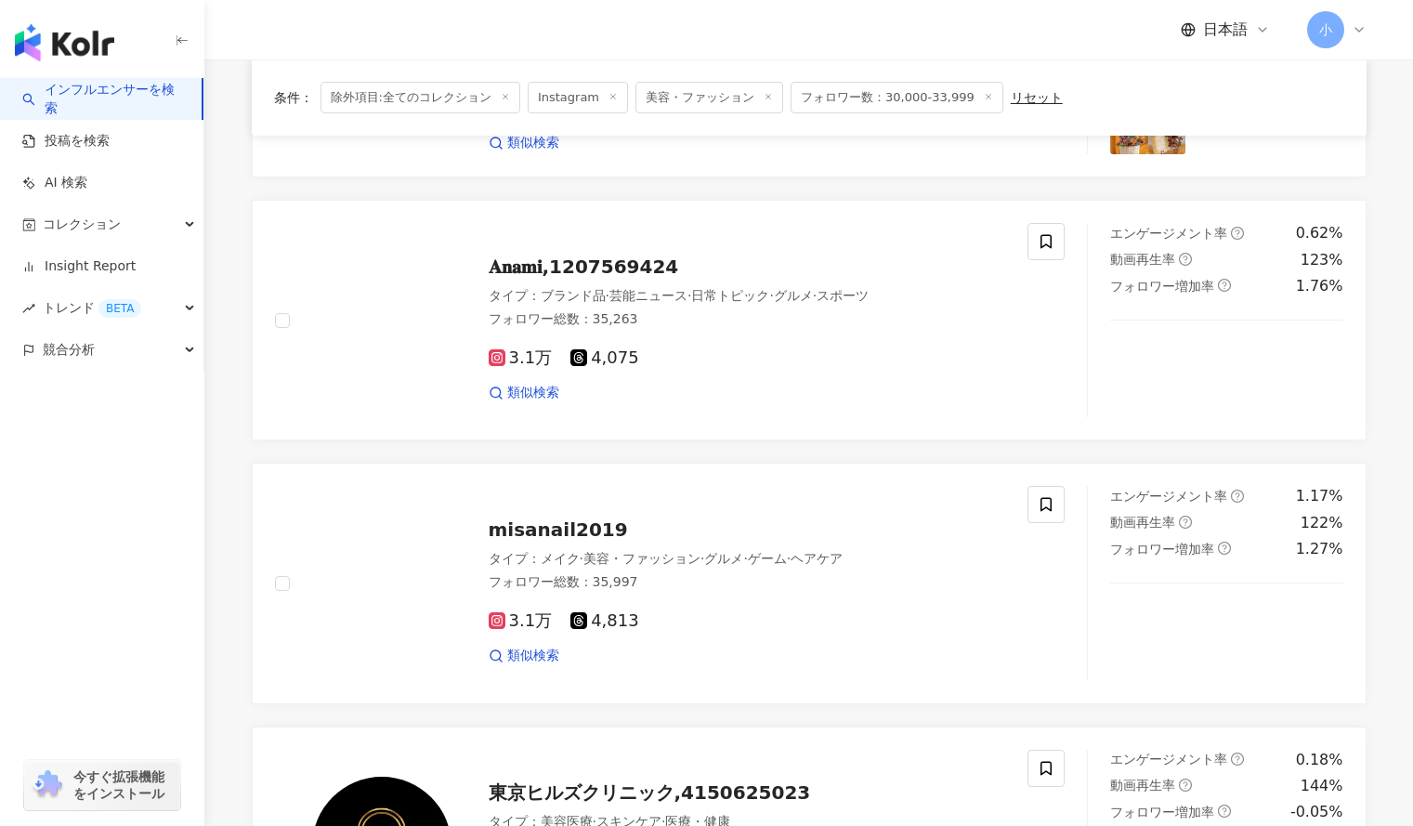
scroll to position [2451, 0]
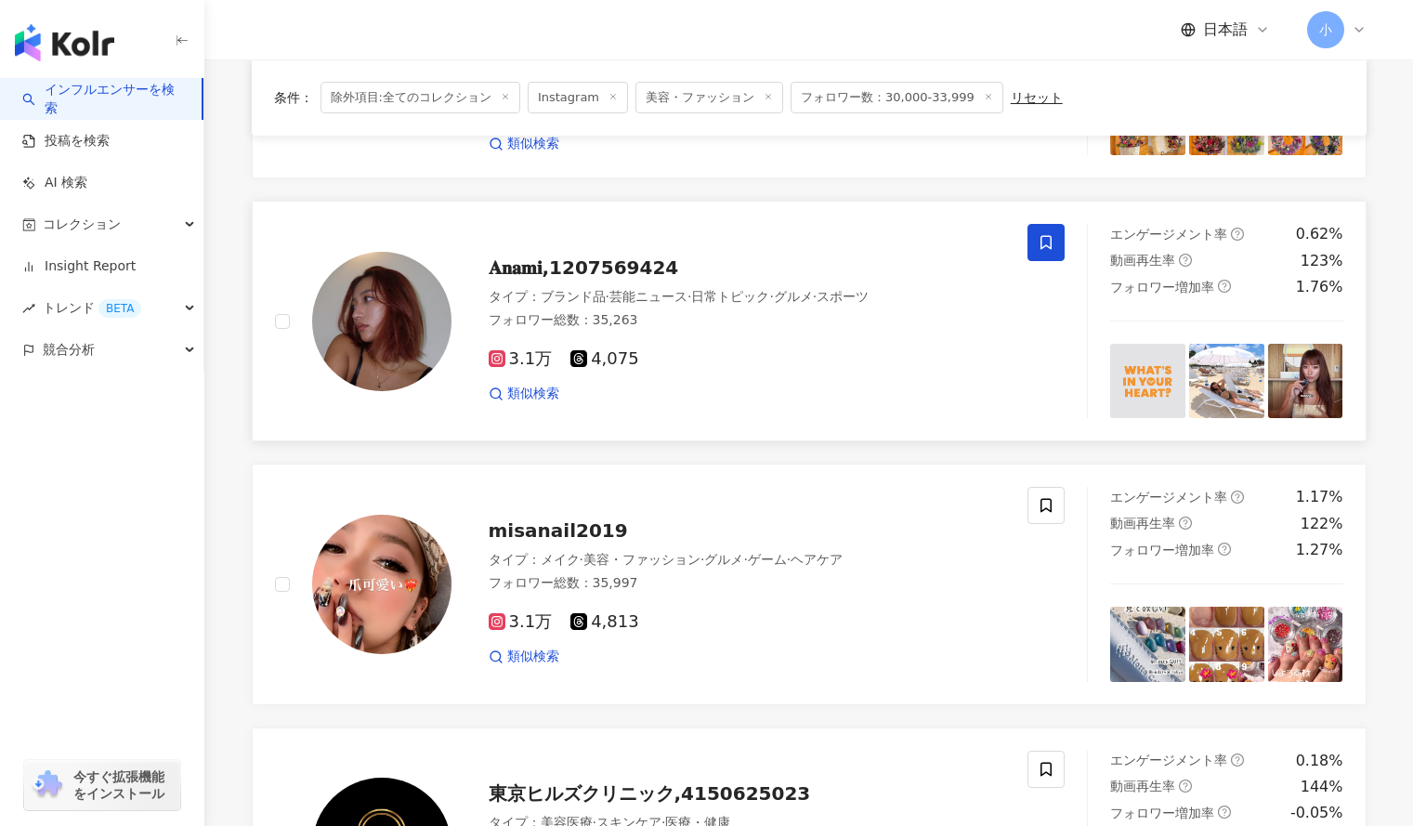
click at [1047, 244] on icon at bounding box center [1046, 242] width 17 height 17
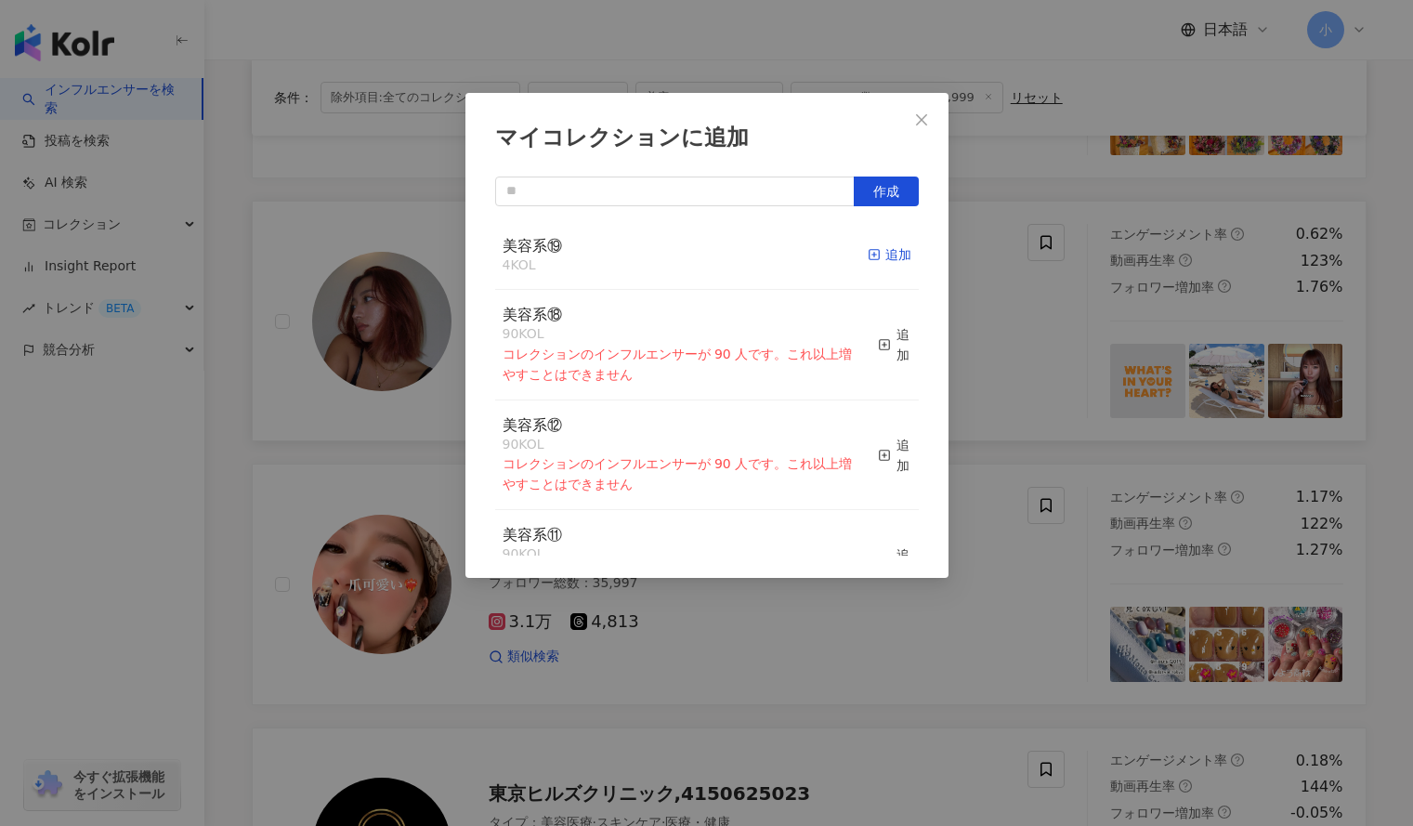
click at [868, 252] on icon "button" at bounding box center [874, 254] width 13 height 13
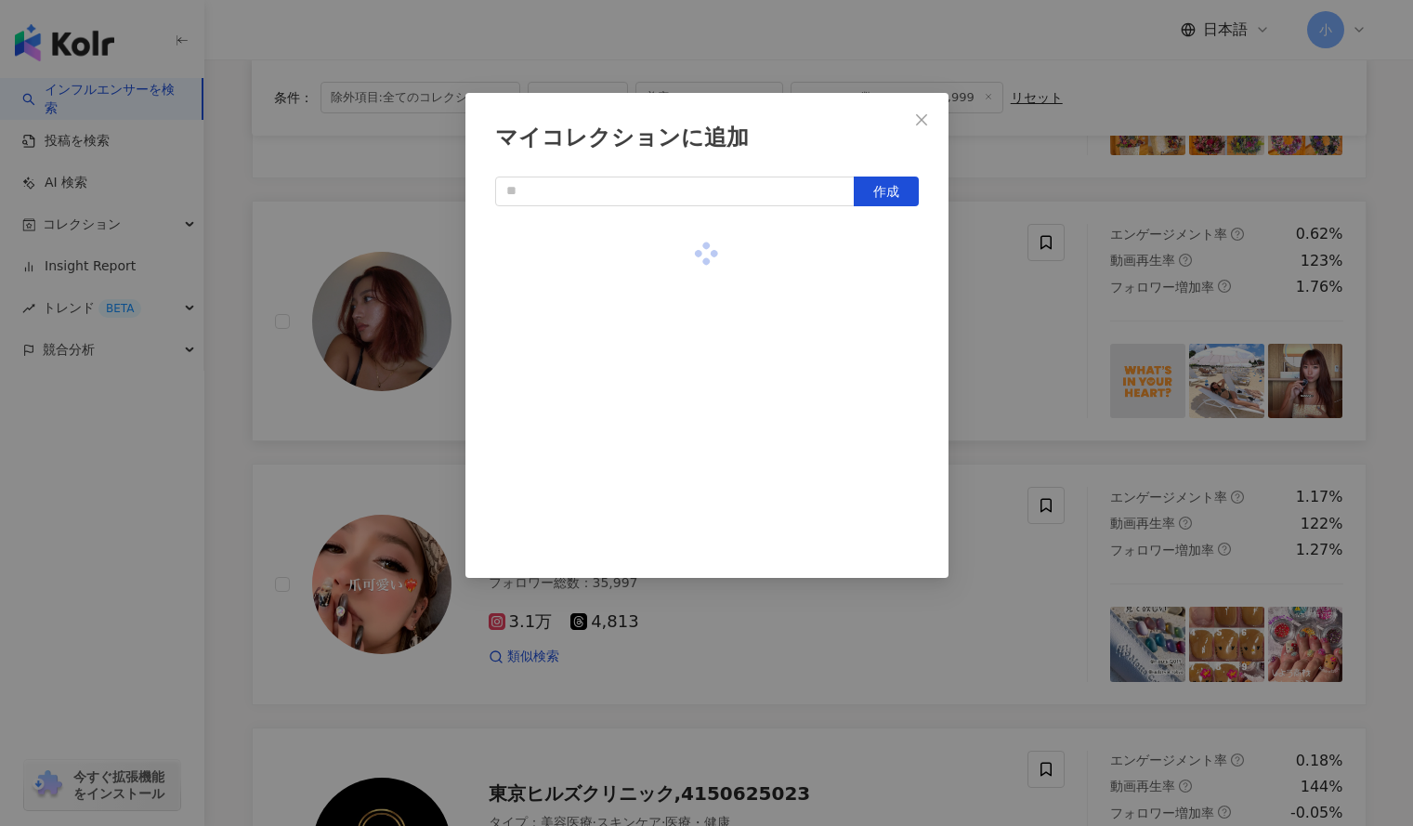
click at [1005, 335] on div "マイコレクションに追加 作成" at bounding box center [706, 413] width 1413 height 826
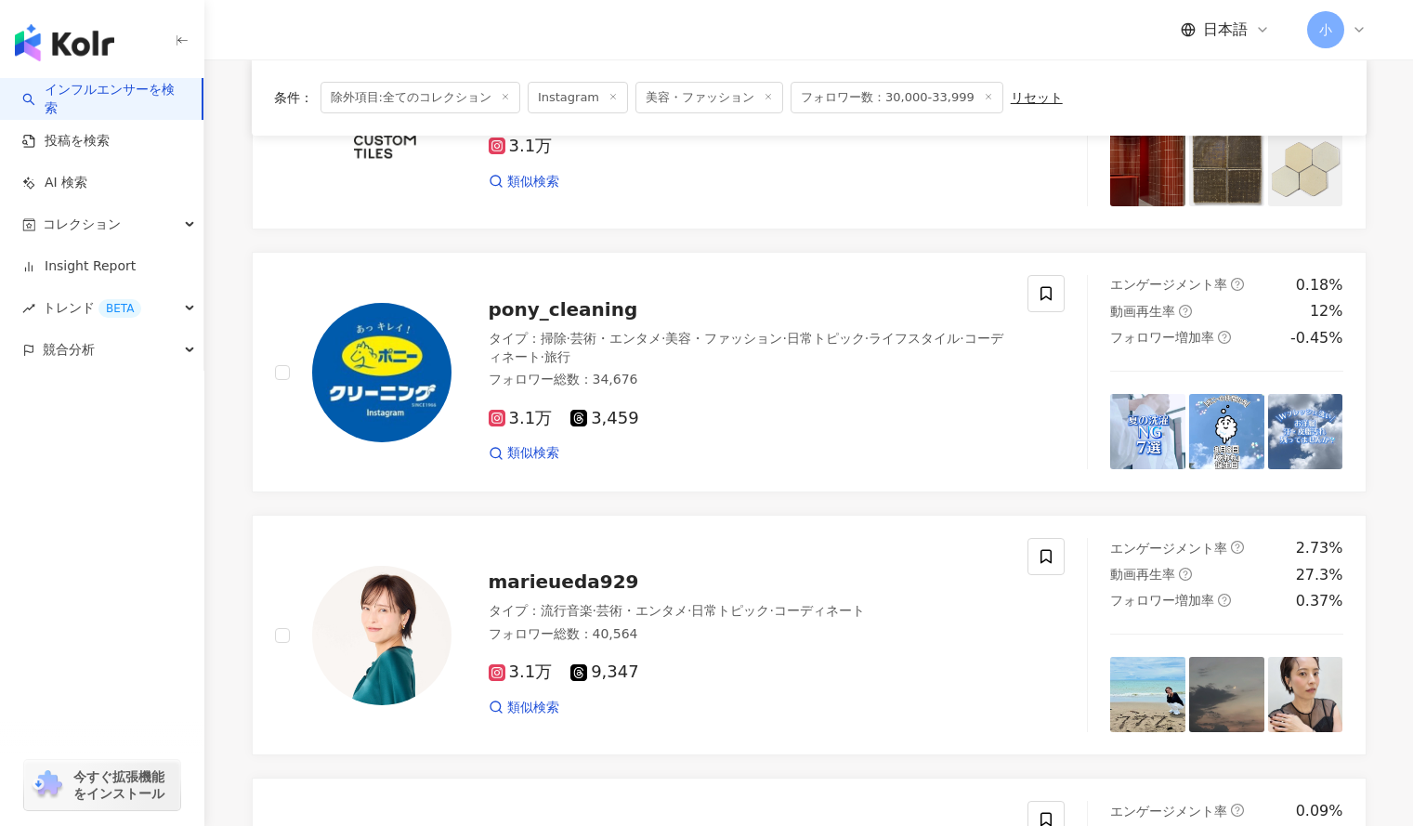
scroll to position [325, 0]
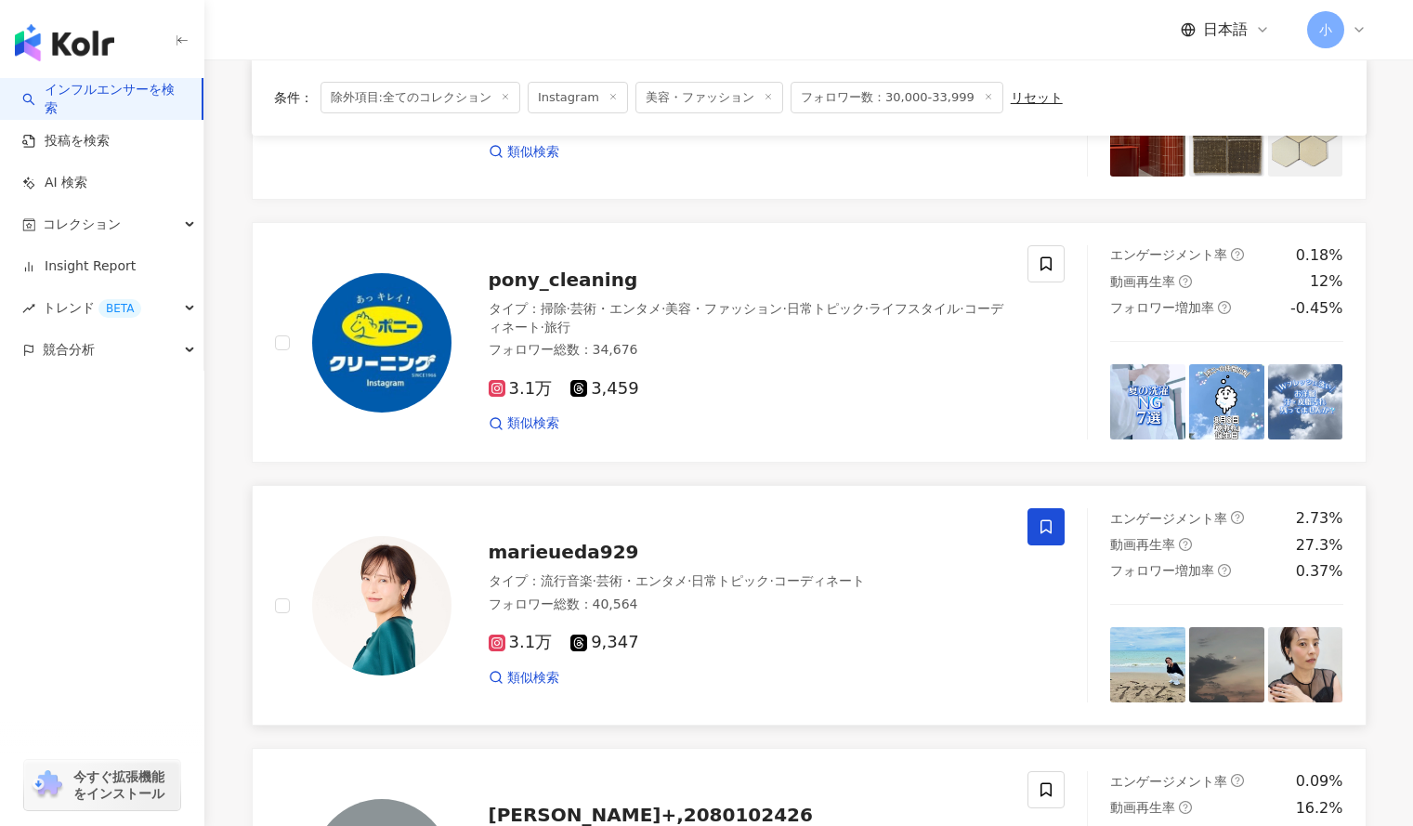
click at [1045, 529] on icon at bounding box center [1046, 527] width 17 height 17
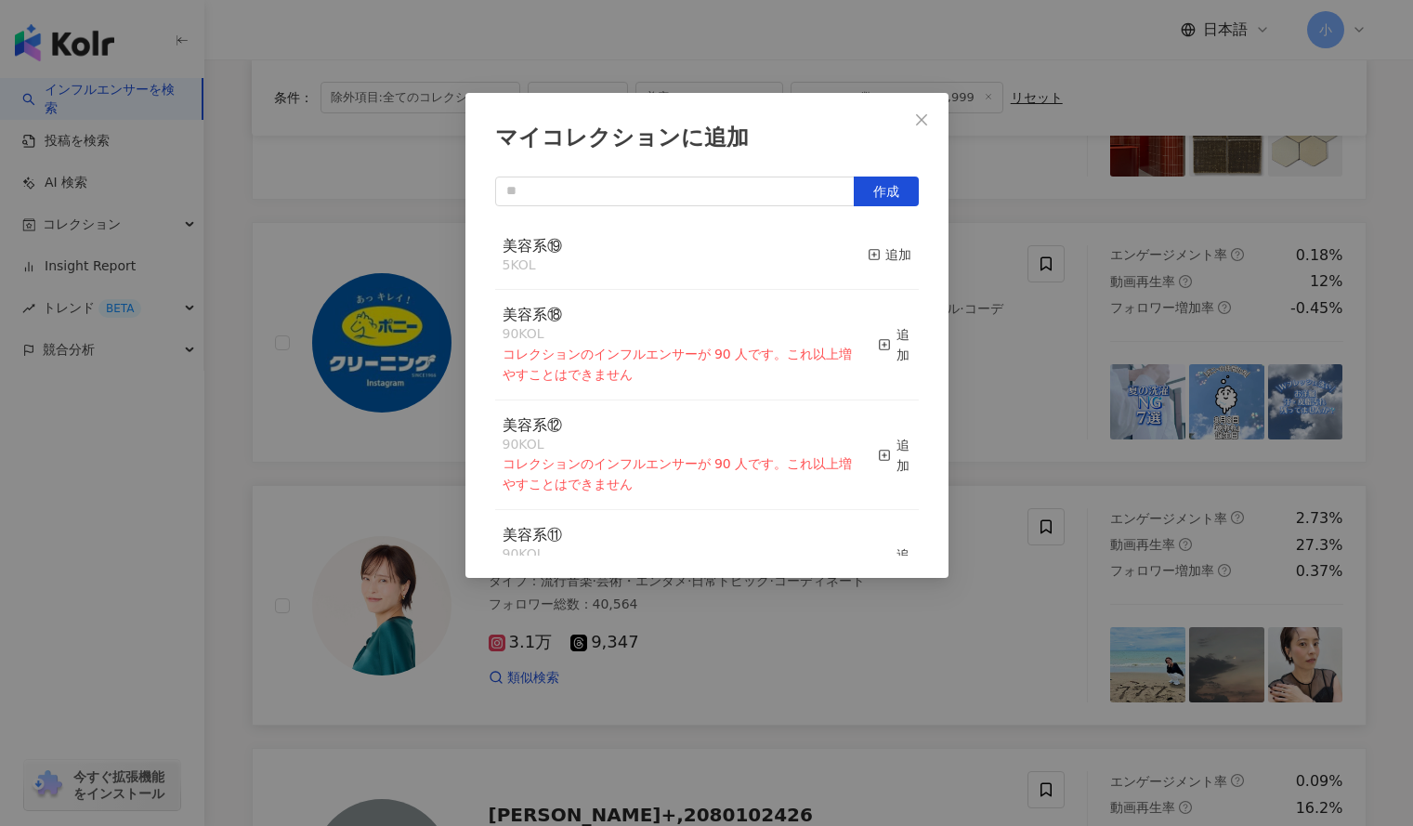
click at [873, 269] on button "追加" at bounding box center [890, 255] width 44 height 39
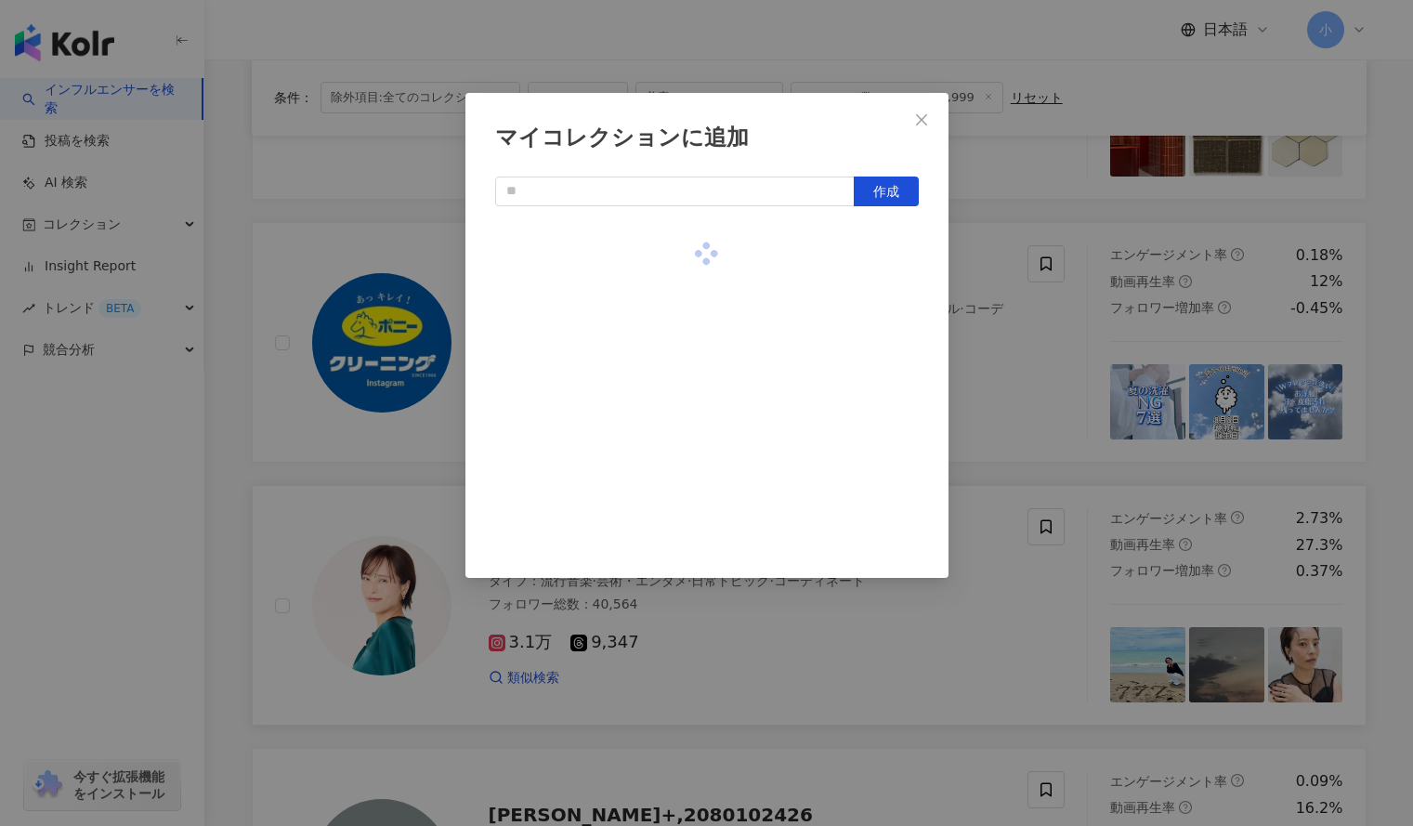
click at [1019, 347] on div "マイコレクションに追加 作成" at bounding box center [706, 413] width 1413 height 826
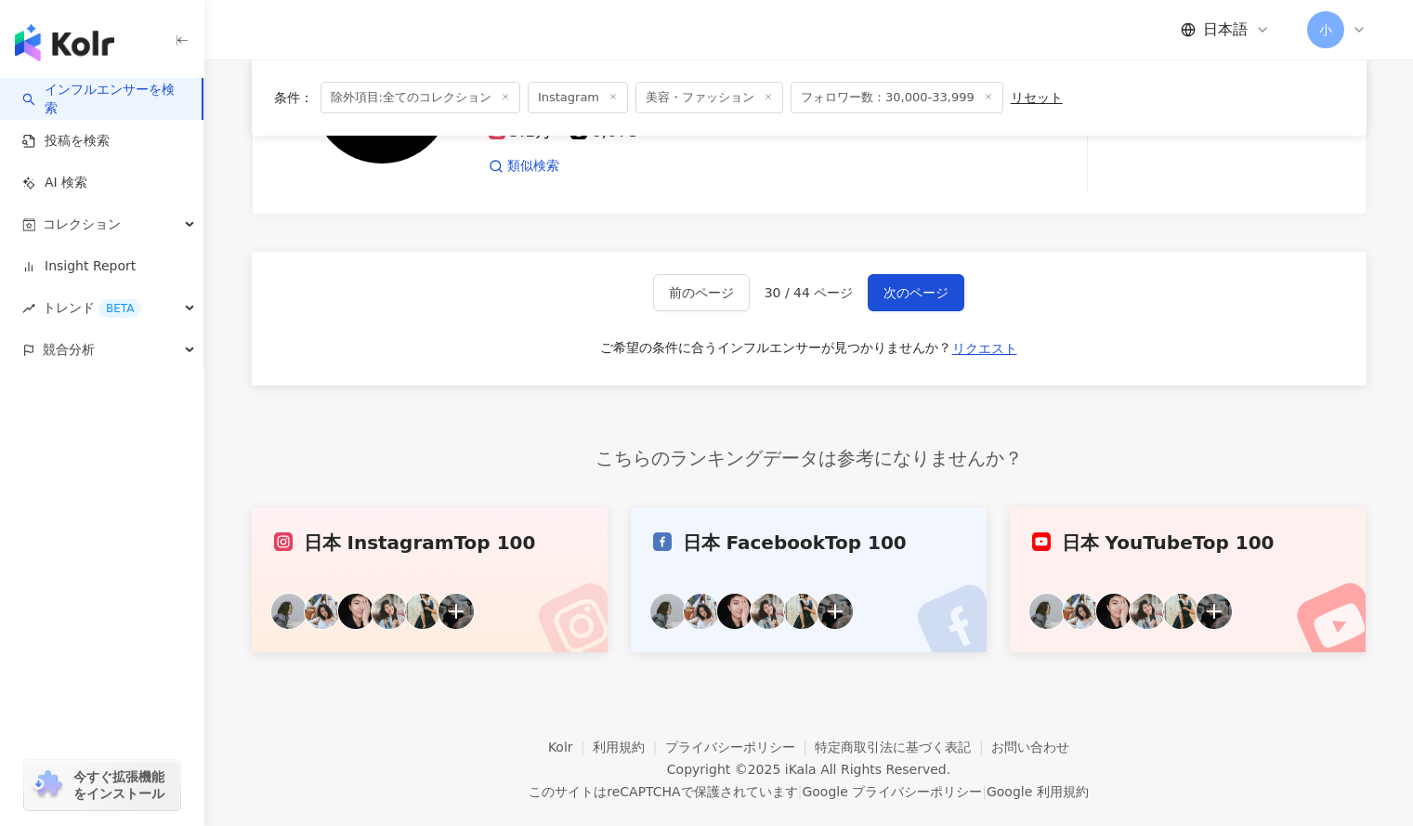
scroll to position [3237, 0]
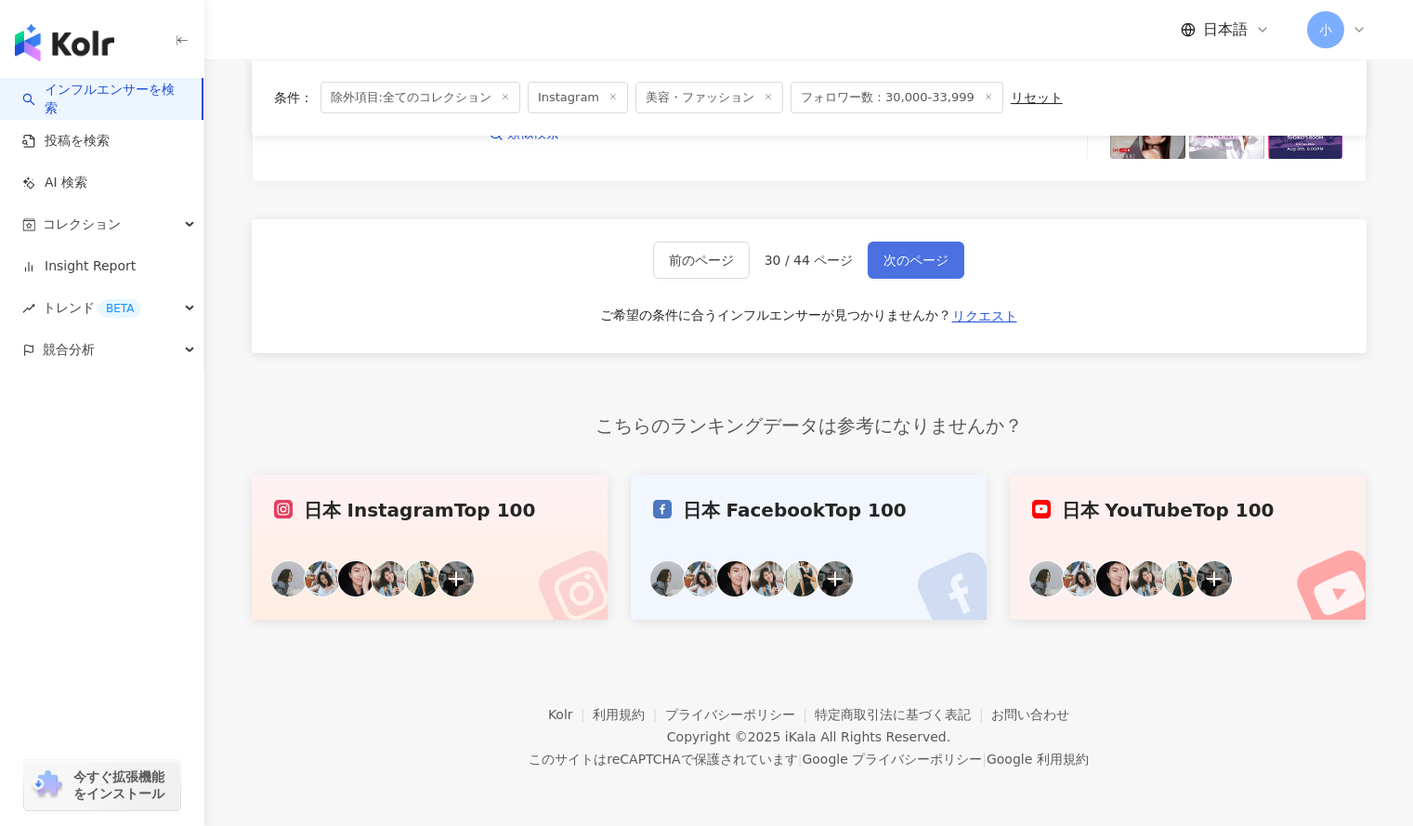
click at [923, 267] on span "次のページ" at bounding box center [916, 260] width 65 height 15
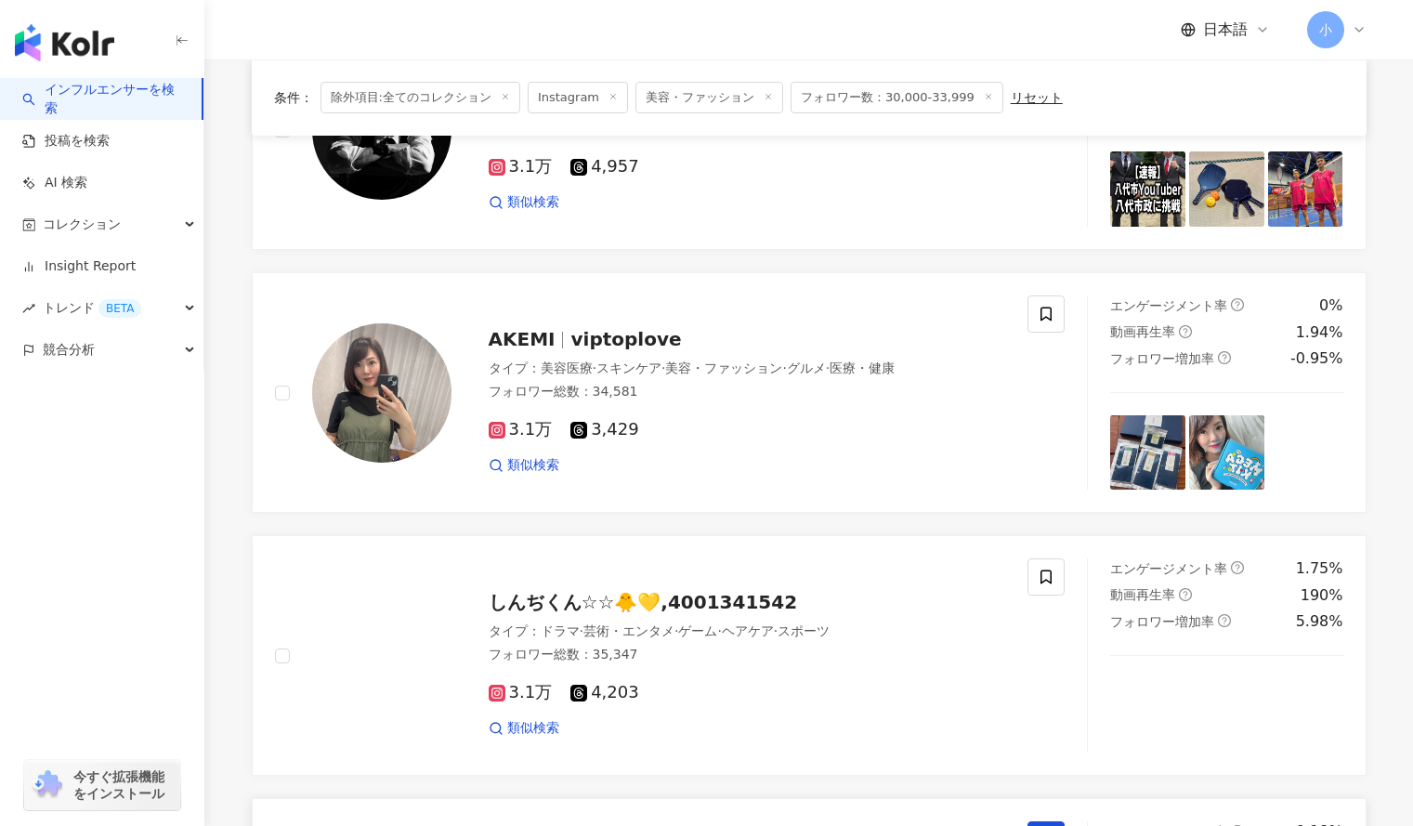
scroll to position [1589, 0]
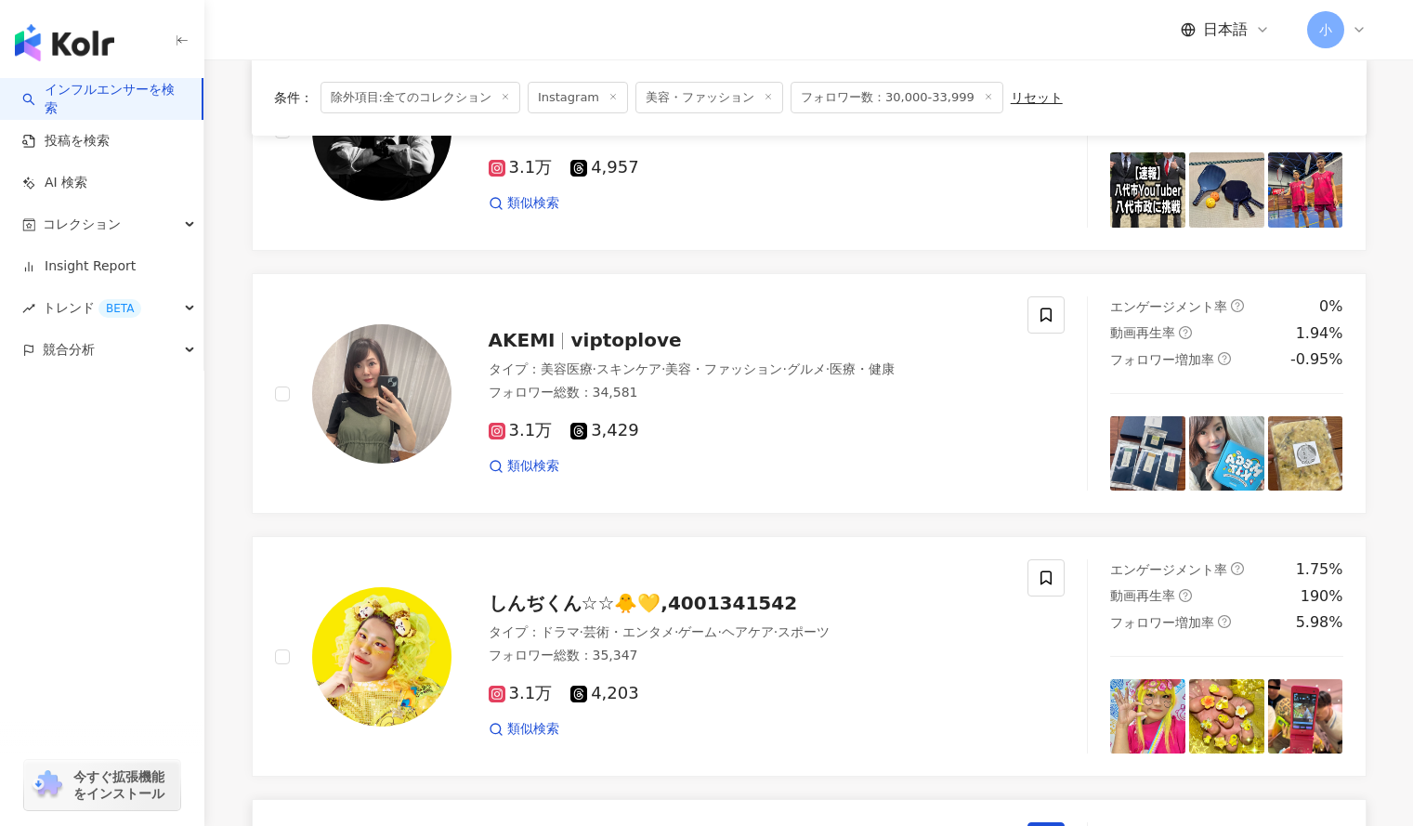
click at [1043, 332] on span at bounding box center [1046, 314] width 37 height 37
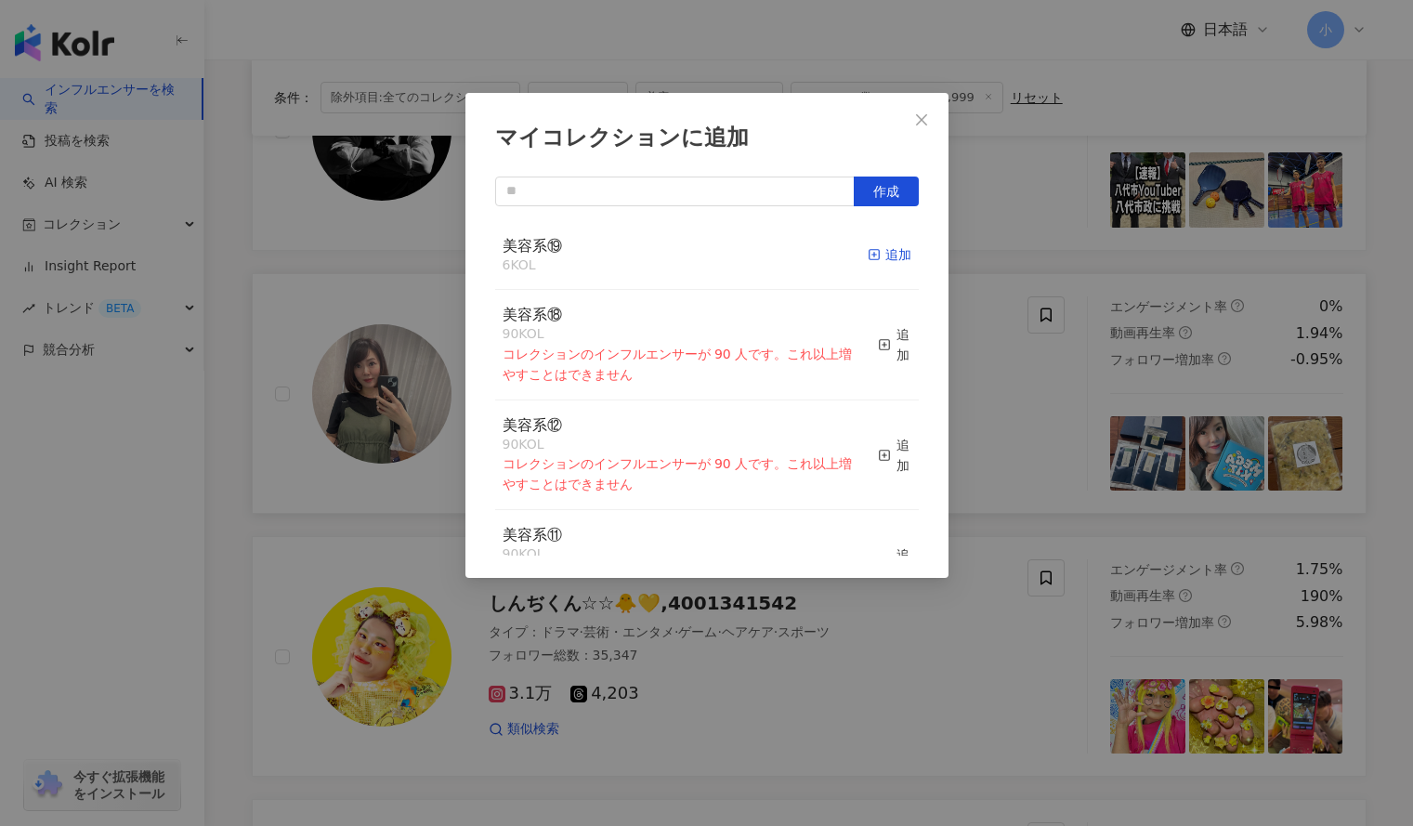
click at [869, 255] on rect "button" at bounding box center [874, 255] width 10 height 10
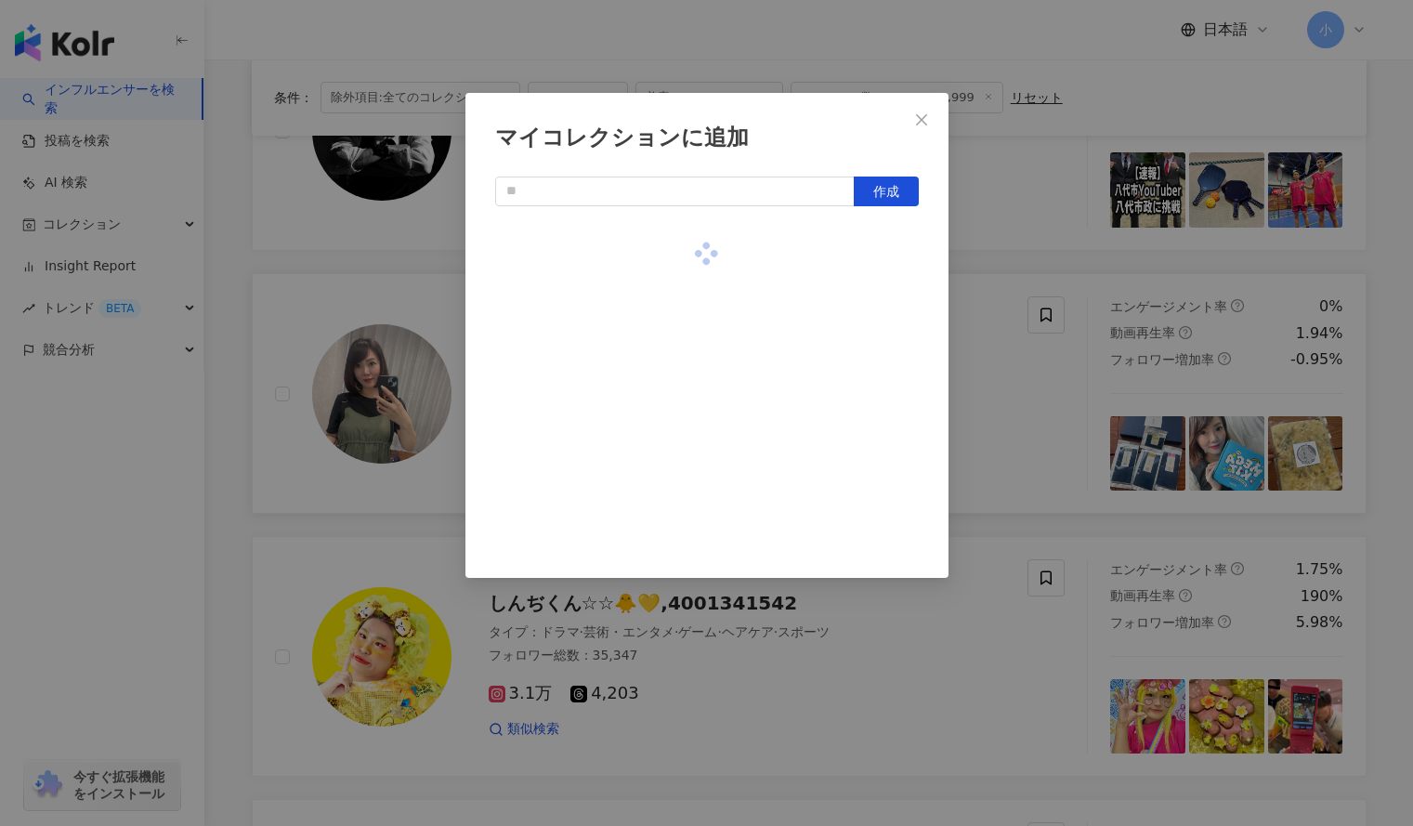
click at [1078, 275] on div "マイコレクションに追加 作成" at bounding box center [706, 413] width 1413 height 826
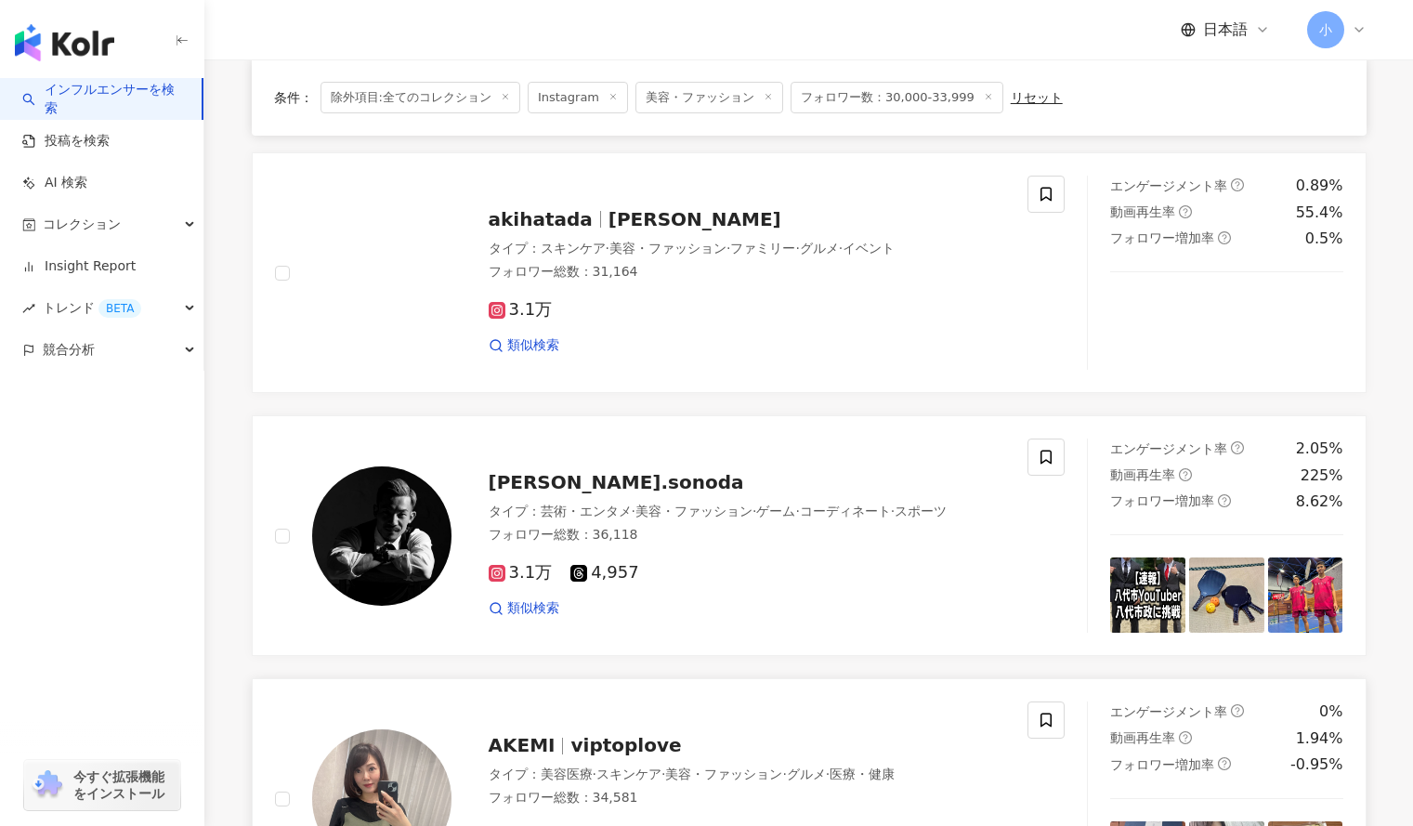
scroll to position [1183, 0]
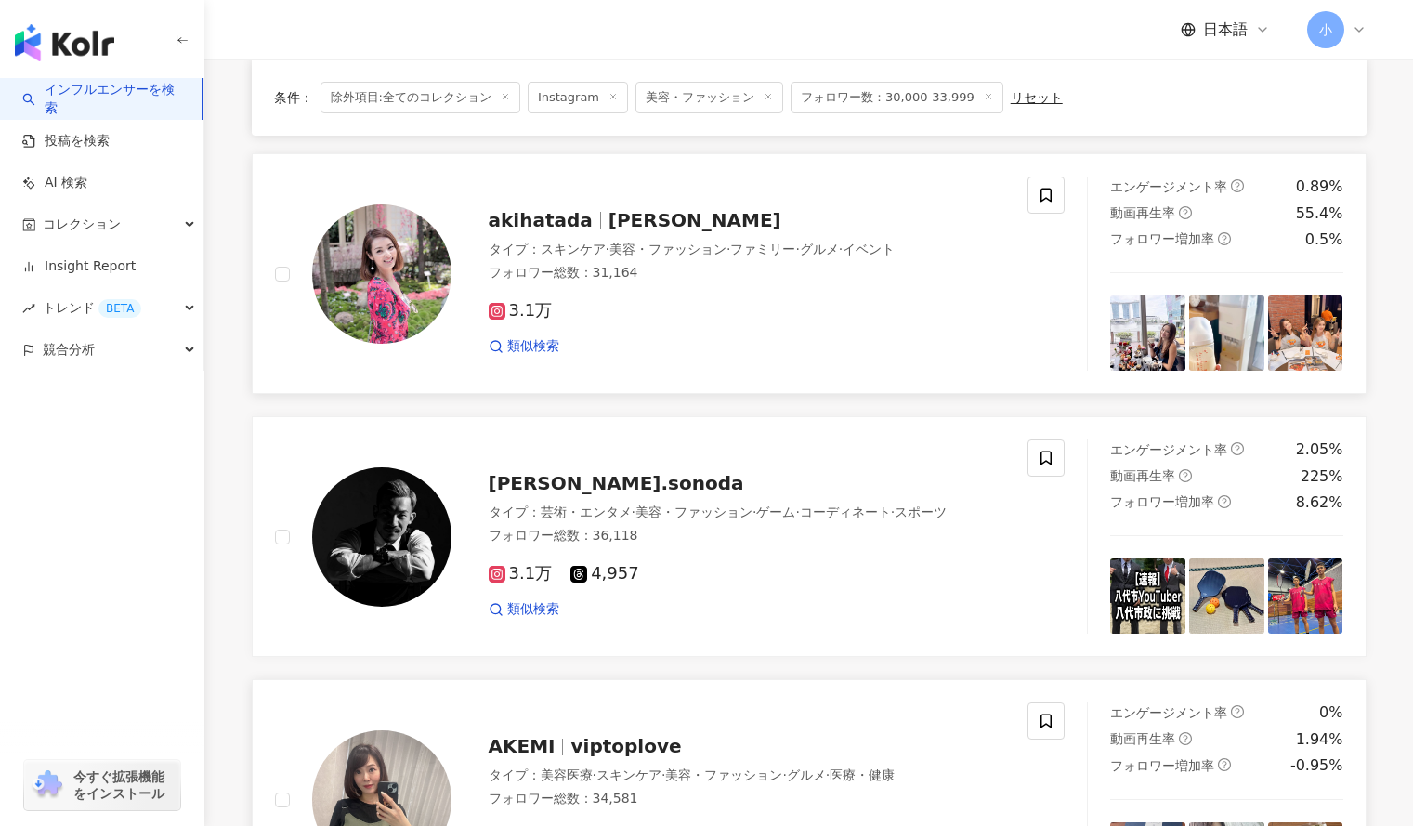
click at [1027, 191] on div "akihatada 畑田亜希 タイプ ： スキンケア · 美容・ファッション · ファミリー · グルメ · イベント フォロワー総数 ： 31,164 3.…" at bounding box center [652, 274] width 754 height 194
click at [1045, 204] on icon at bounding box center [1046, 195] width 17 height 17
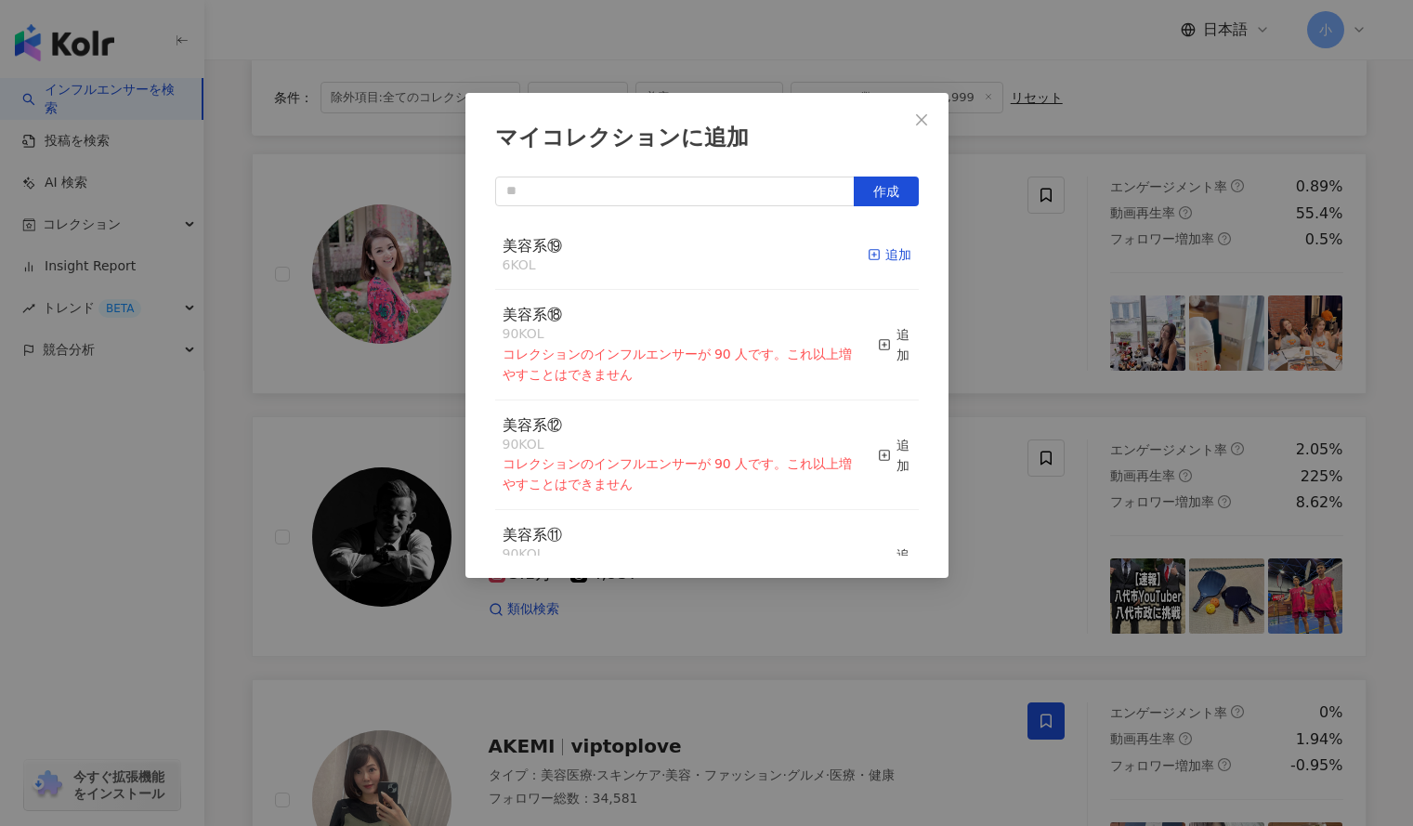
click at [889, 253] on div "追加" at bounding box center [890, 254] width 44 height 20
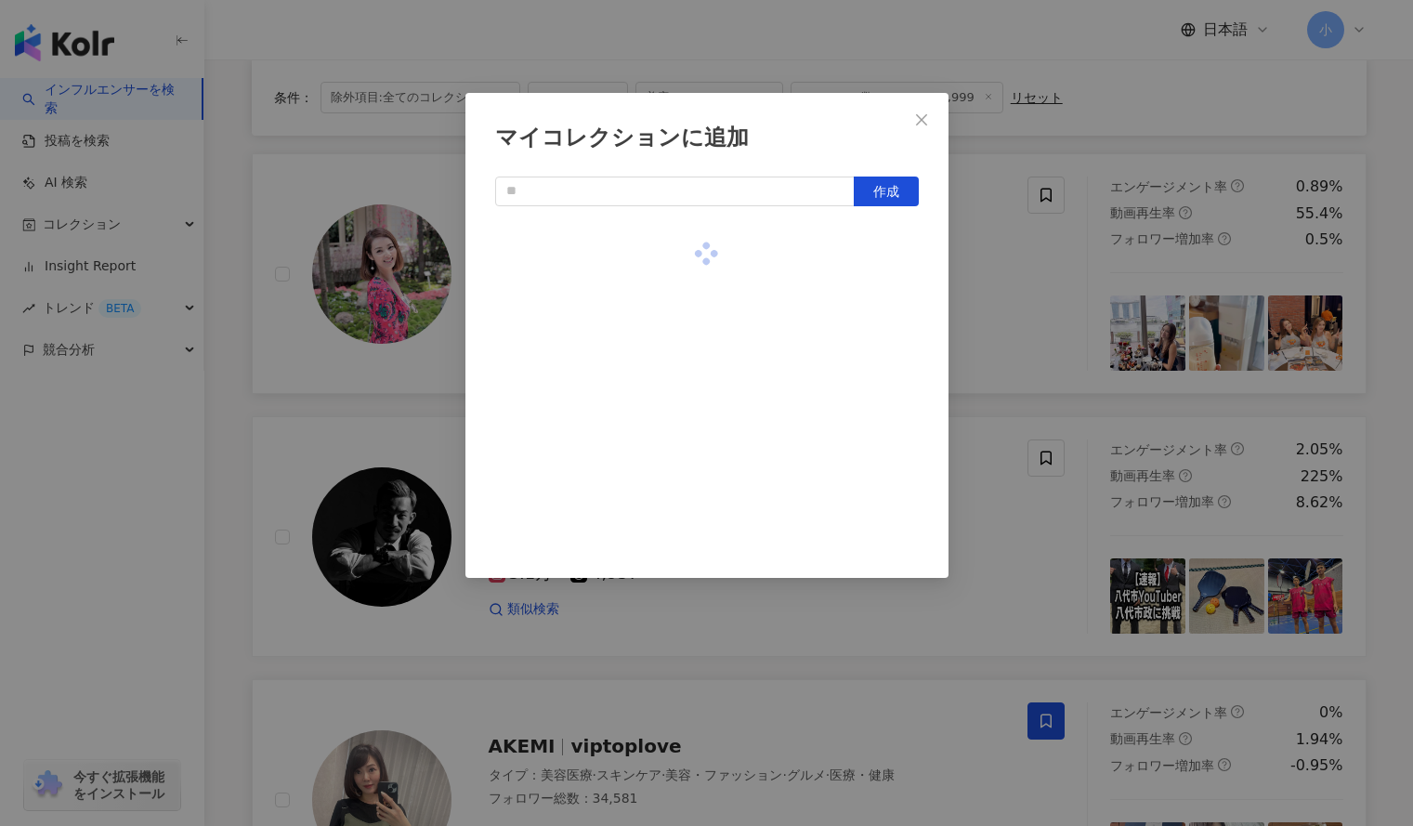
click at [984, 296] on div "マイコレクションに追加 作成" at bounding box center [706, 413] width 1413 height 826
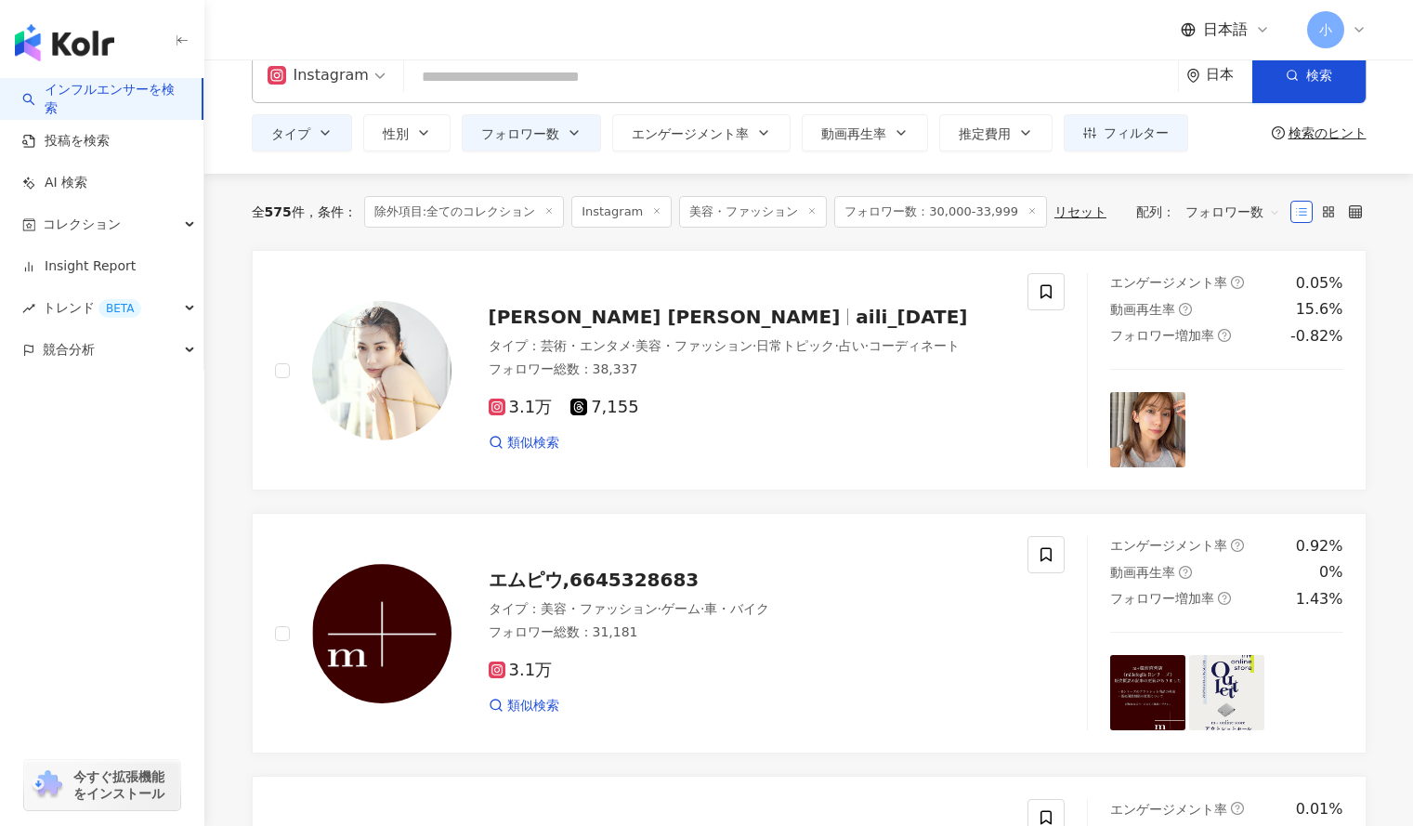
scroll to position [33, 0]
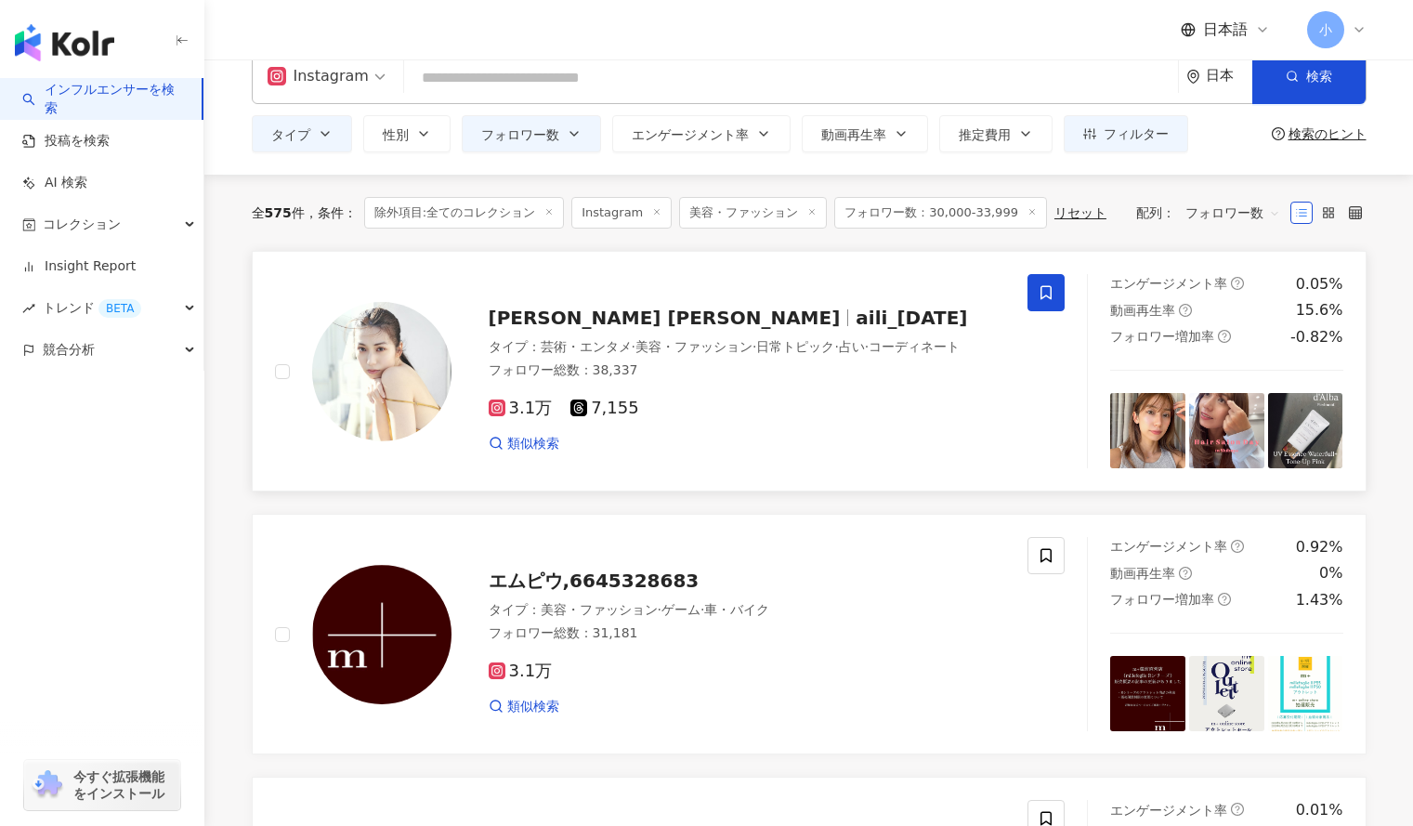
click at [1049, 283] on span at bounding box center [1046, 292] width 37 height 37
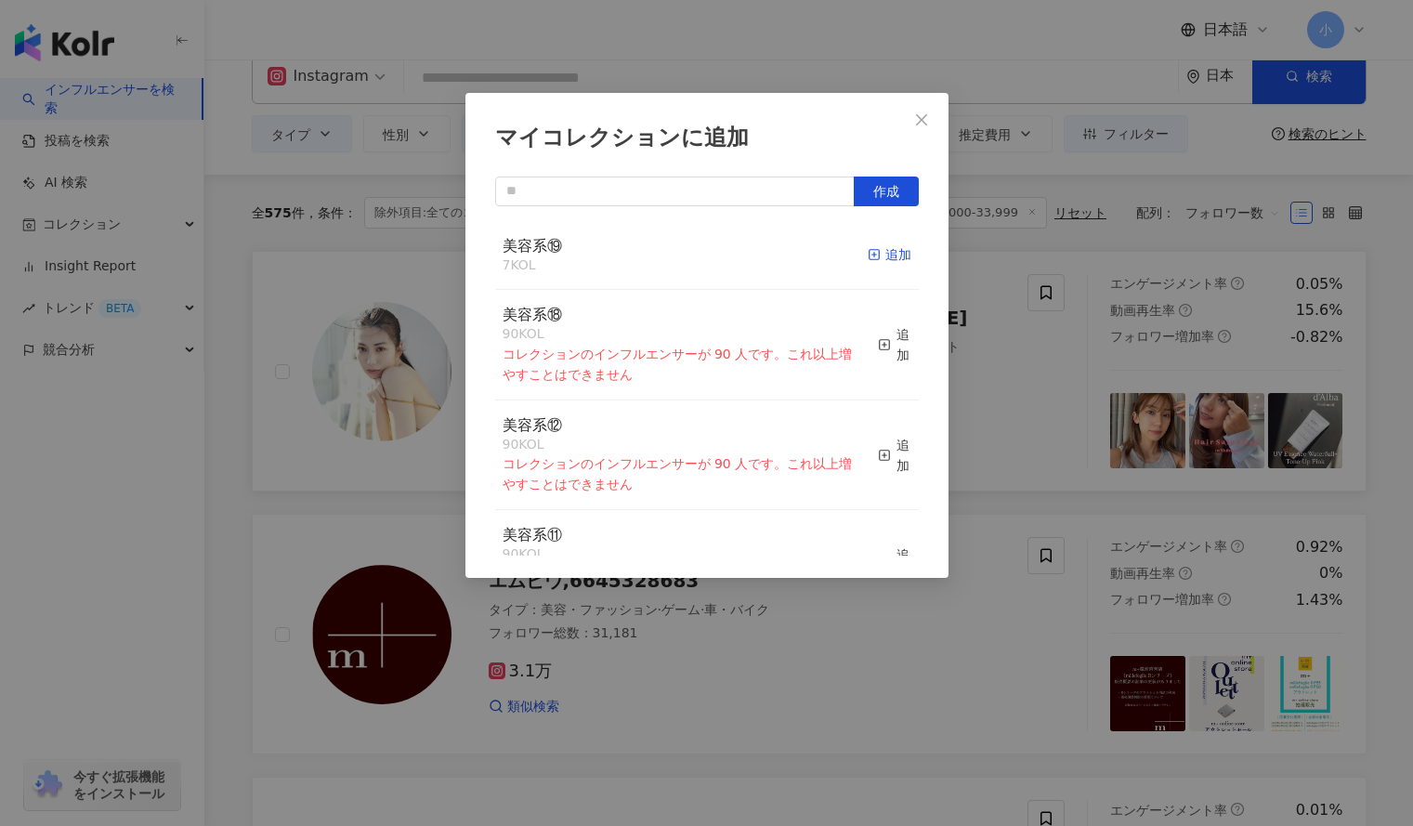
click at [883, 254] on div "追加" at bounding box center [890, 254] width 44 height 20
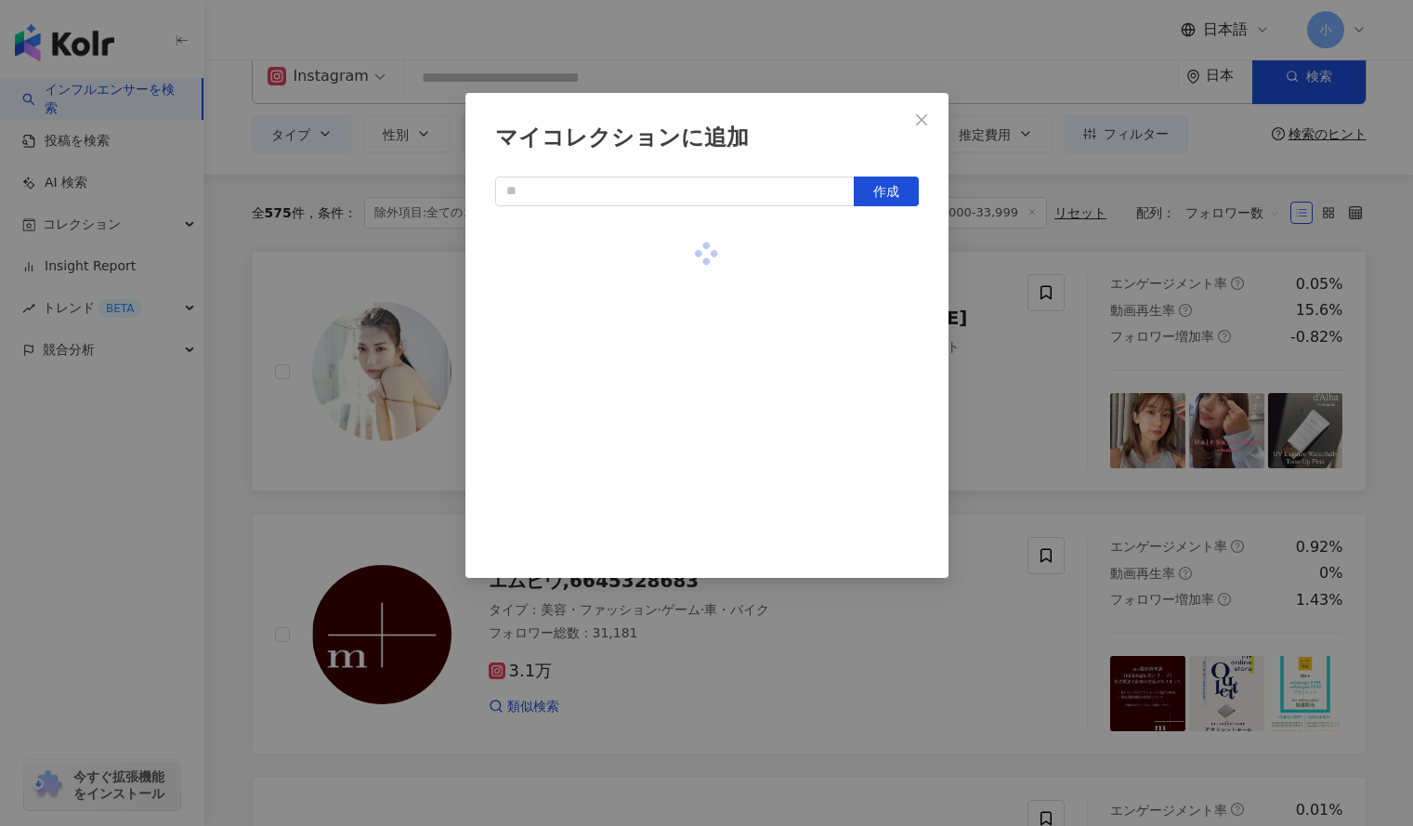
click at [1062, 375] on div "マイコレクションに追加 作成" at bounding box center [706, 413] width 1413 height 826
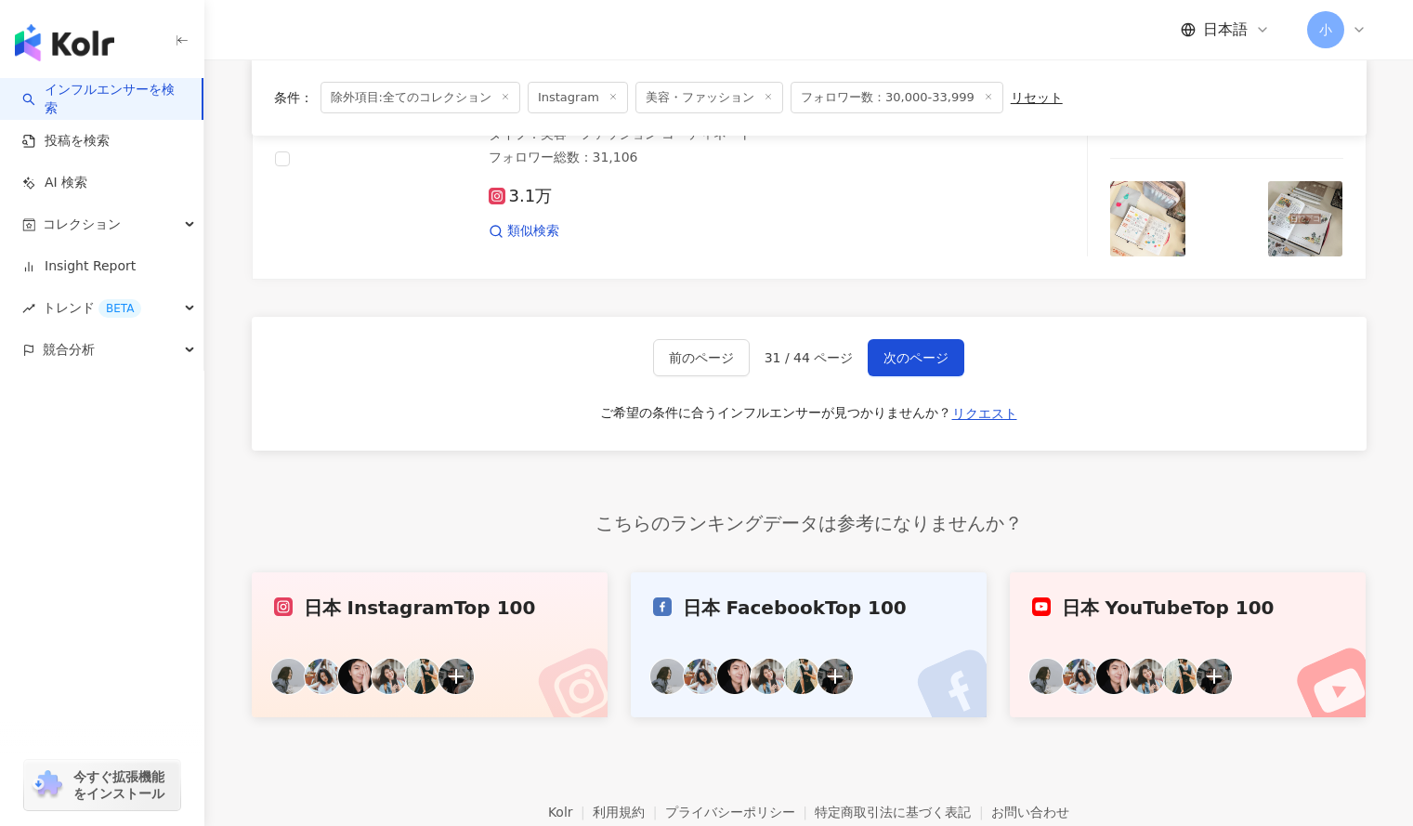
scroll to position [3140, 0]
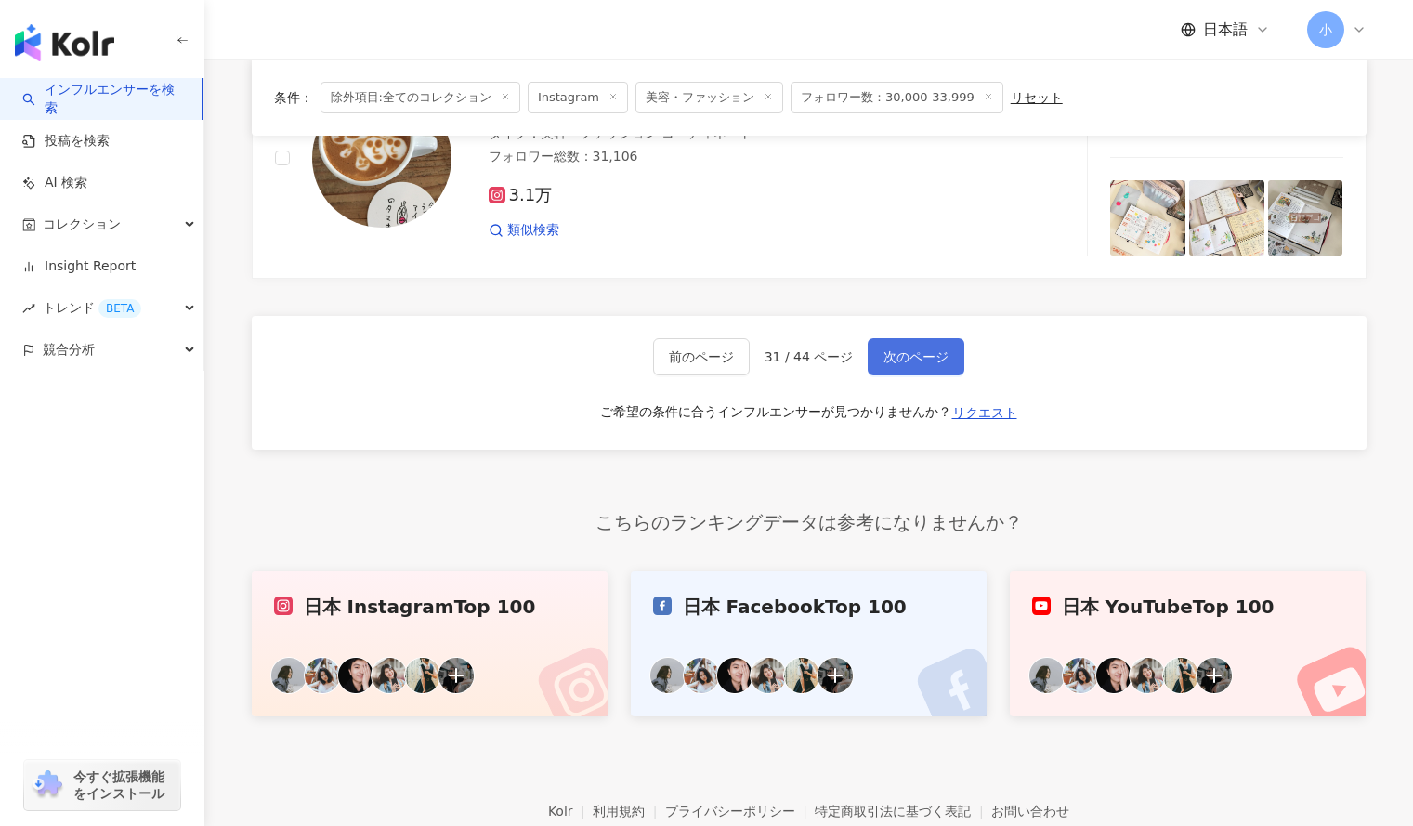
click at [926, 354] on span "次のページ" at bounding box center [916, 356] width 65 height 15
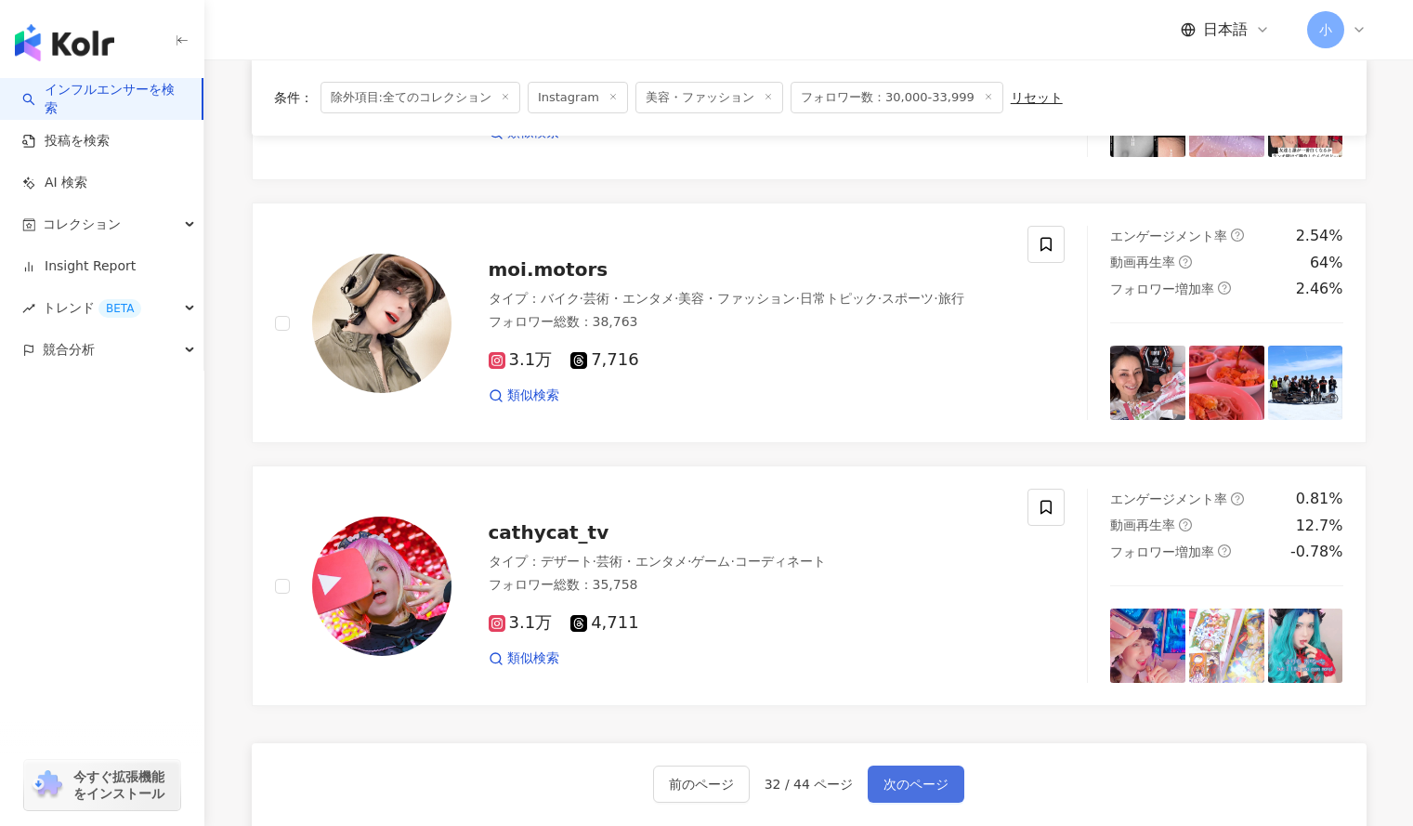
scroll to position [1922, 0]
click at [1056, 252] on span at bounding box center [1046, 245] width 37 height 37
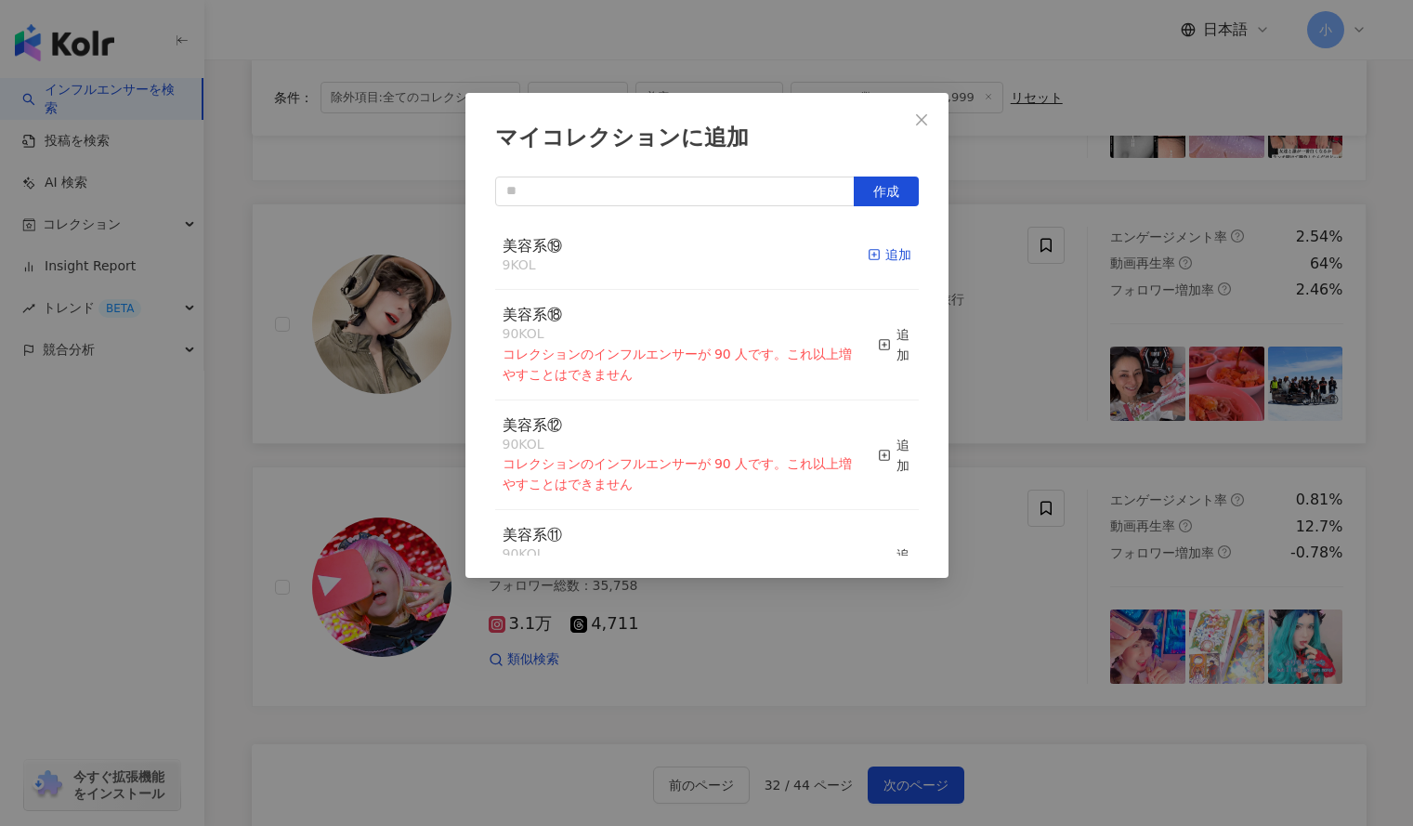
click at [877, 252] on div "追加" at bounding box center [890, 254] width 44 height 20
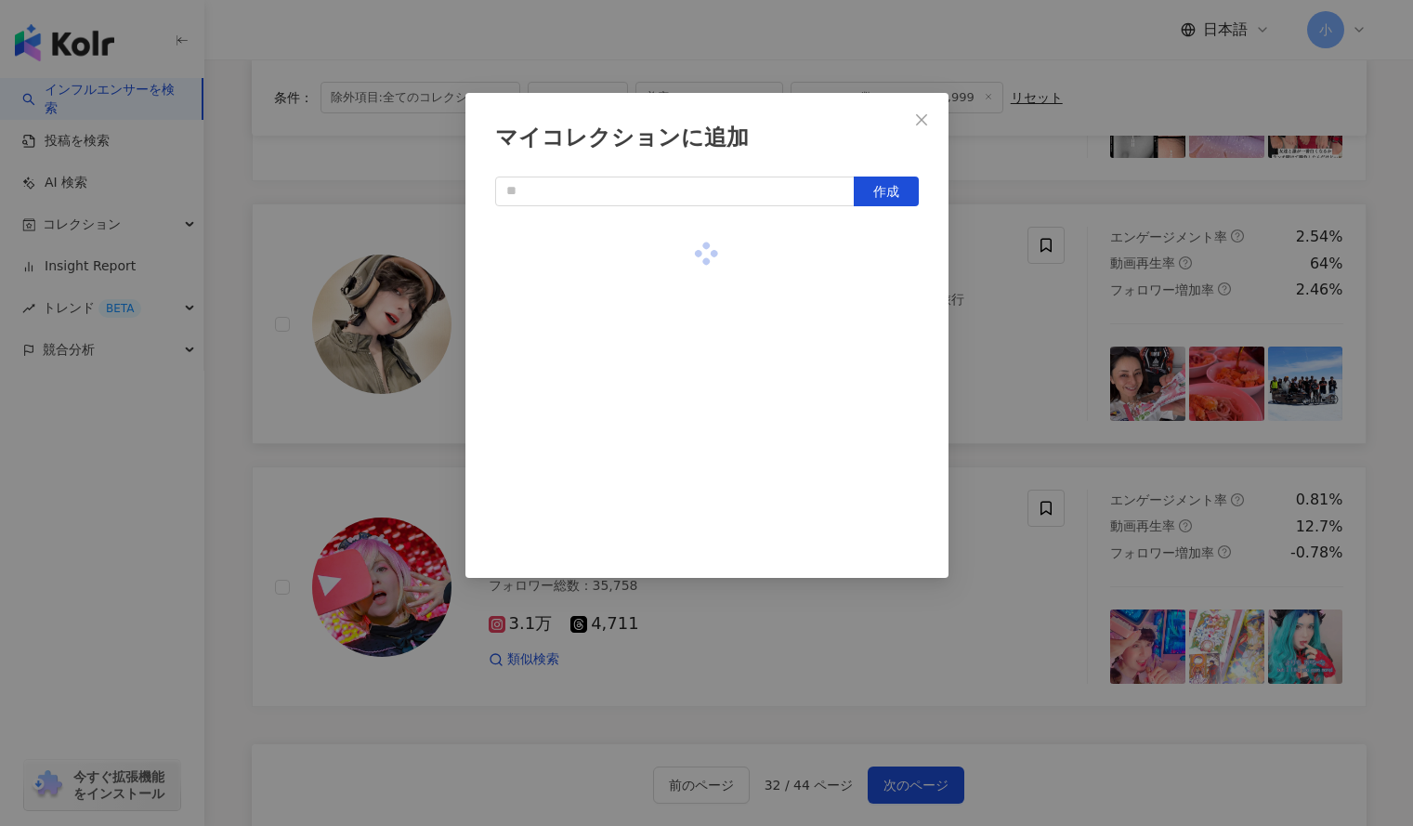
click at [1021, 331] on div "マイコレクションに追加 作成" at bounding box center [706, 413] width 1413 height 826
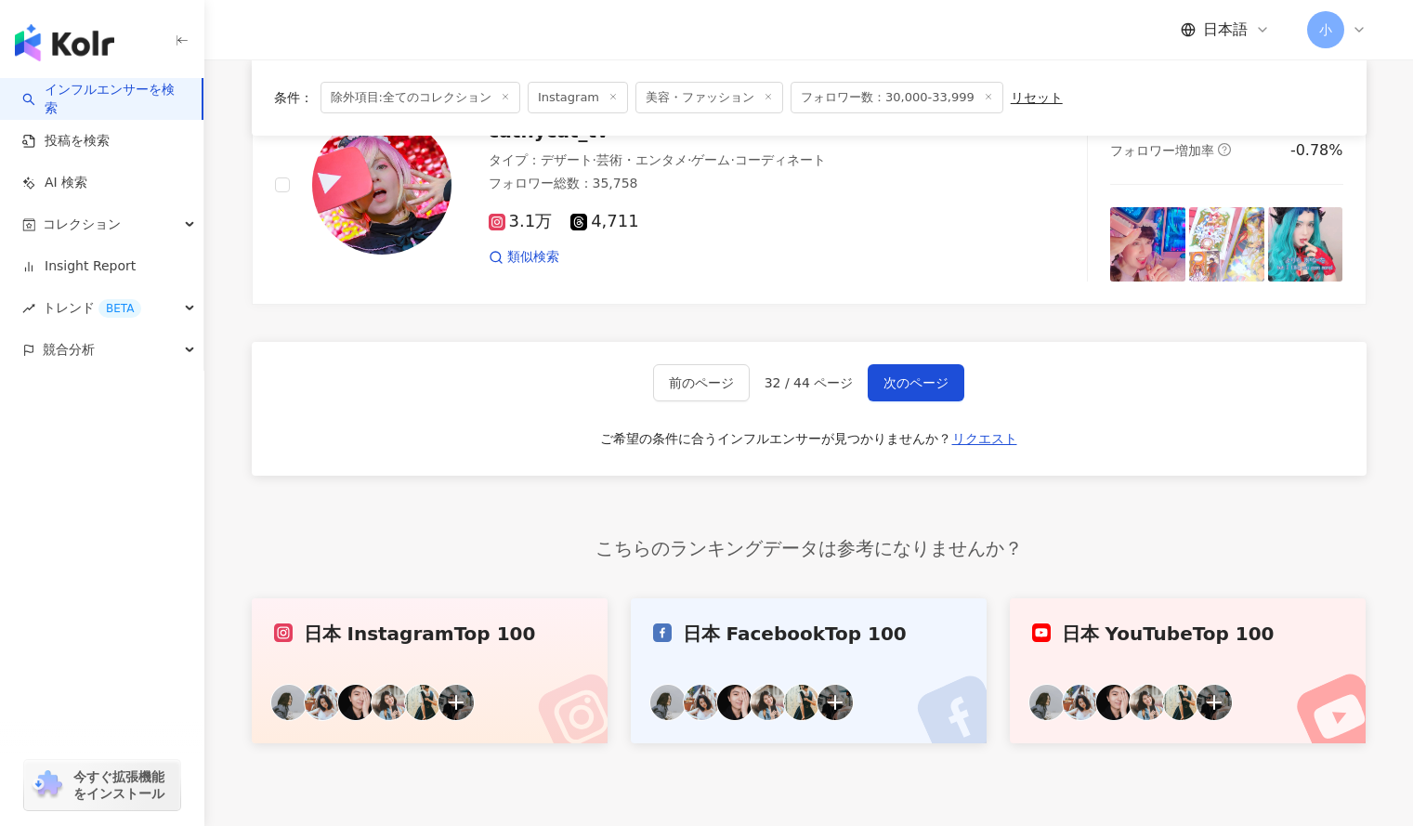
scroll to position [2448, 0]
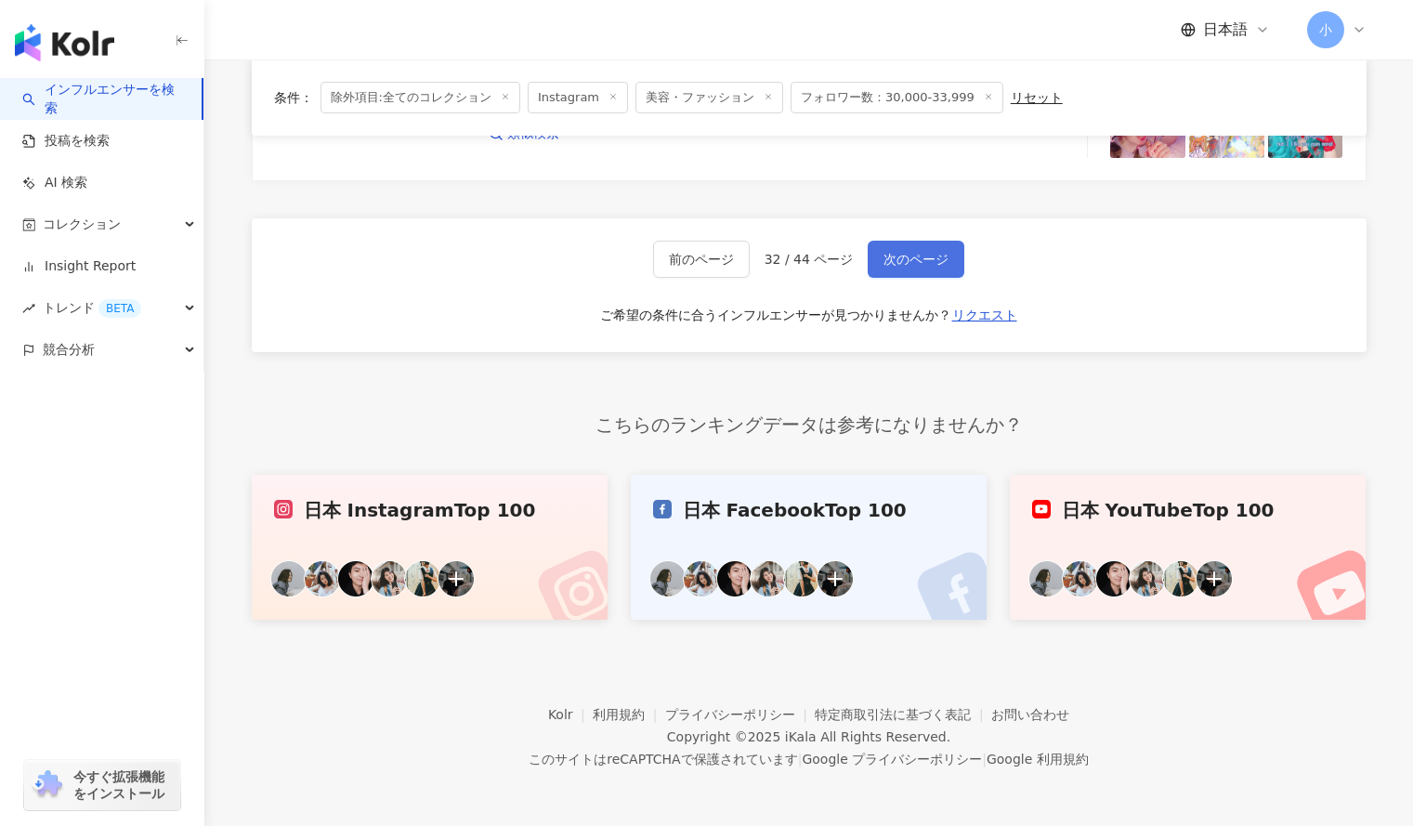
click at [924, 264] on span "次のページ" at bounding box center [916, 259] width 65 height 15
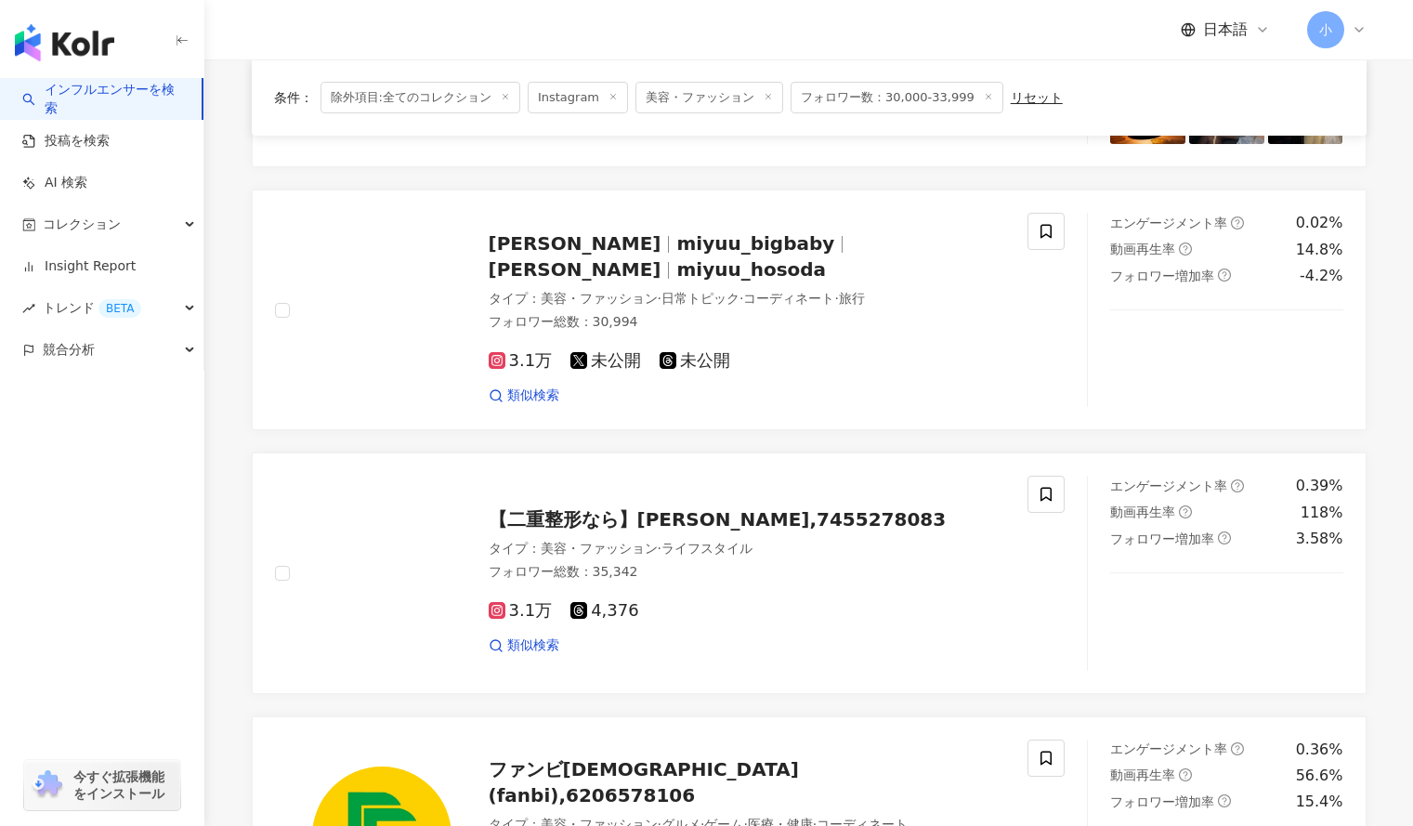
scroll to position [2461, 0]
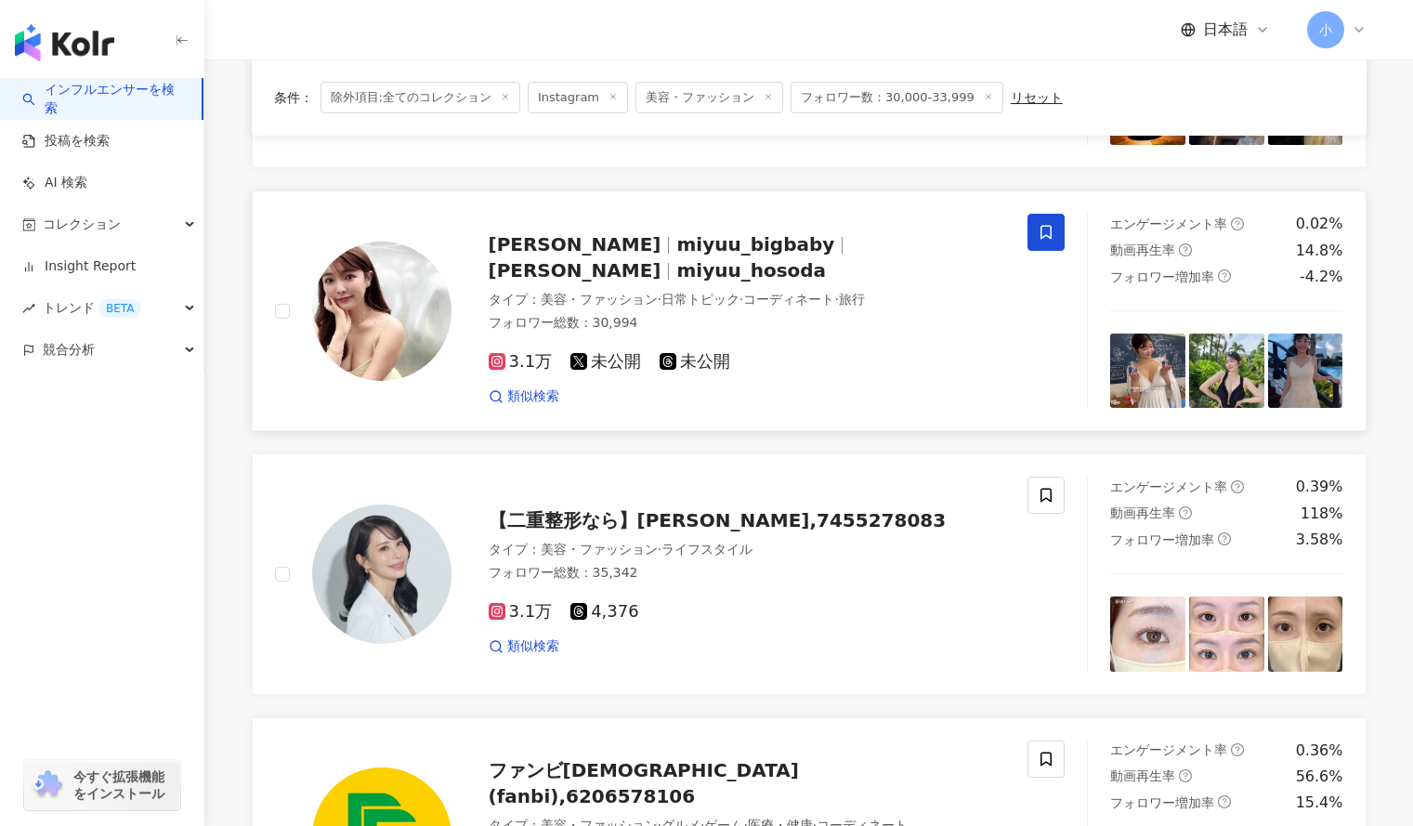
click at [1055, 227] on span at bounding box center [1046, 232] width 37 height 37
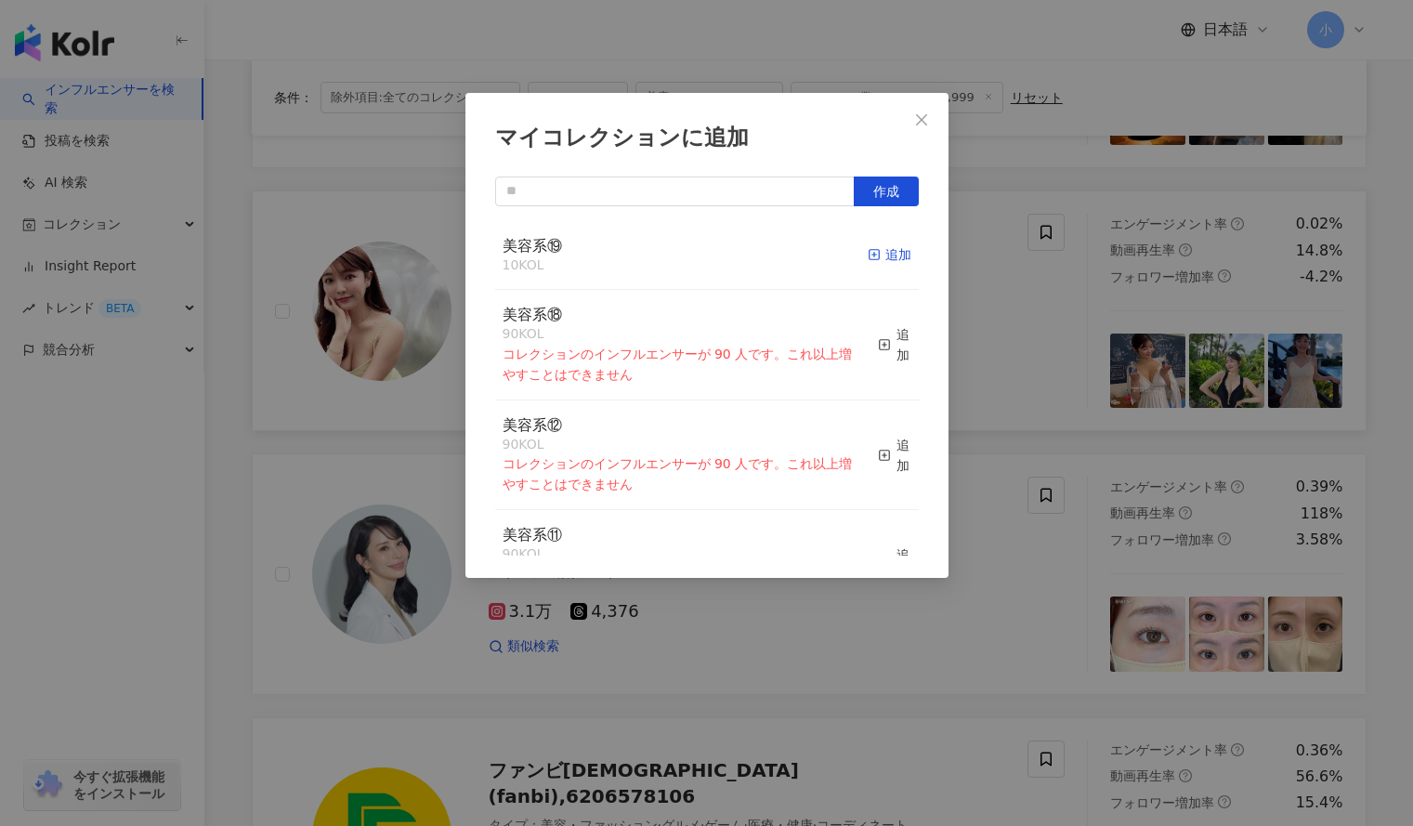
click at [886, 265] on div "追加" at bounding box center [890, 254] width 44 height 20
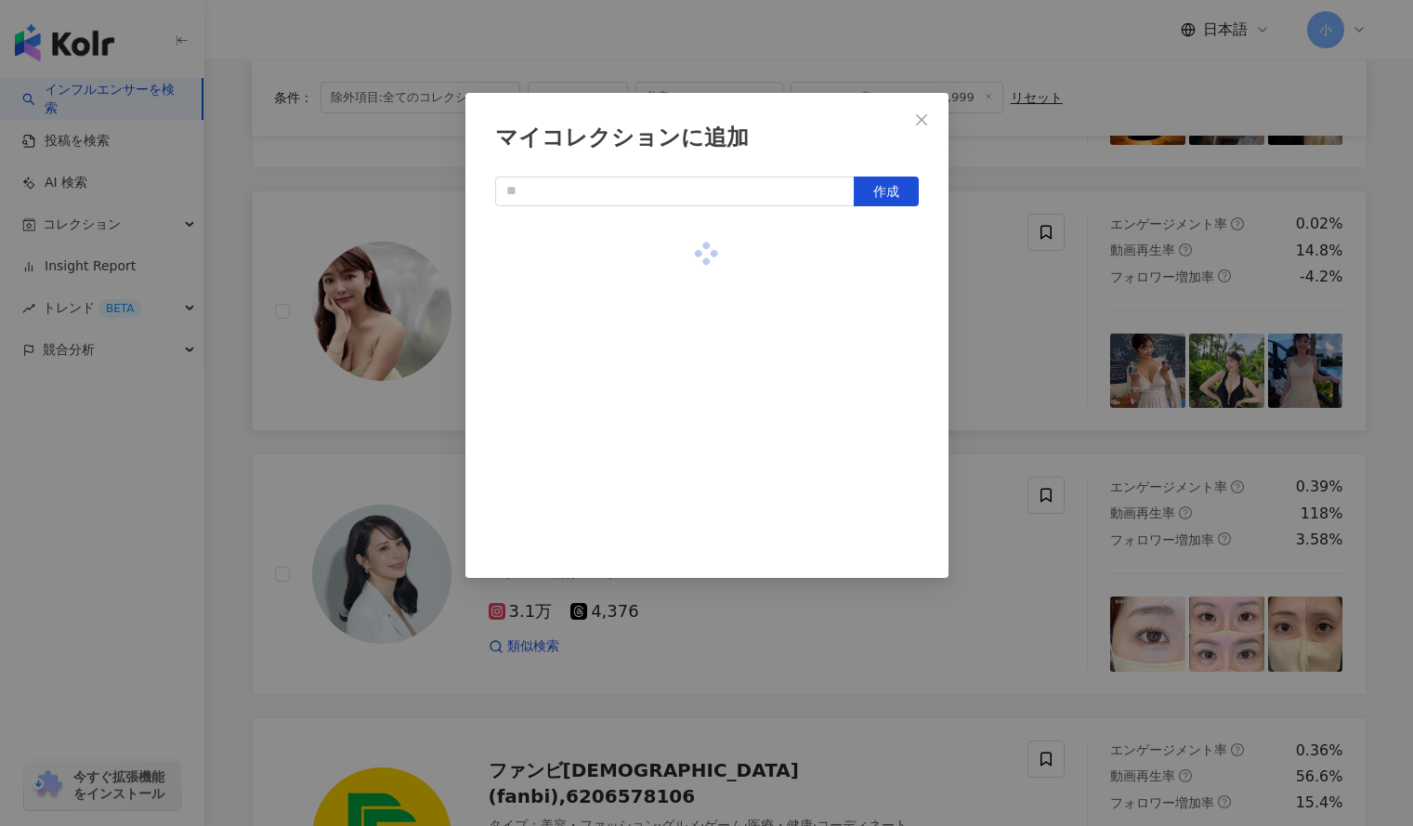
click at [1019, 314] on div "マイコレクションに追加 作成" at bounding box center [706, 413] width 1413 height 826
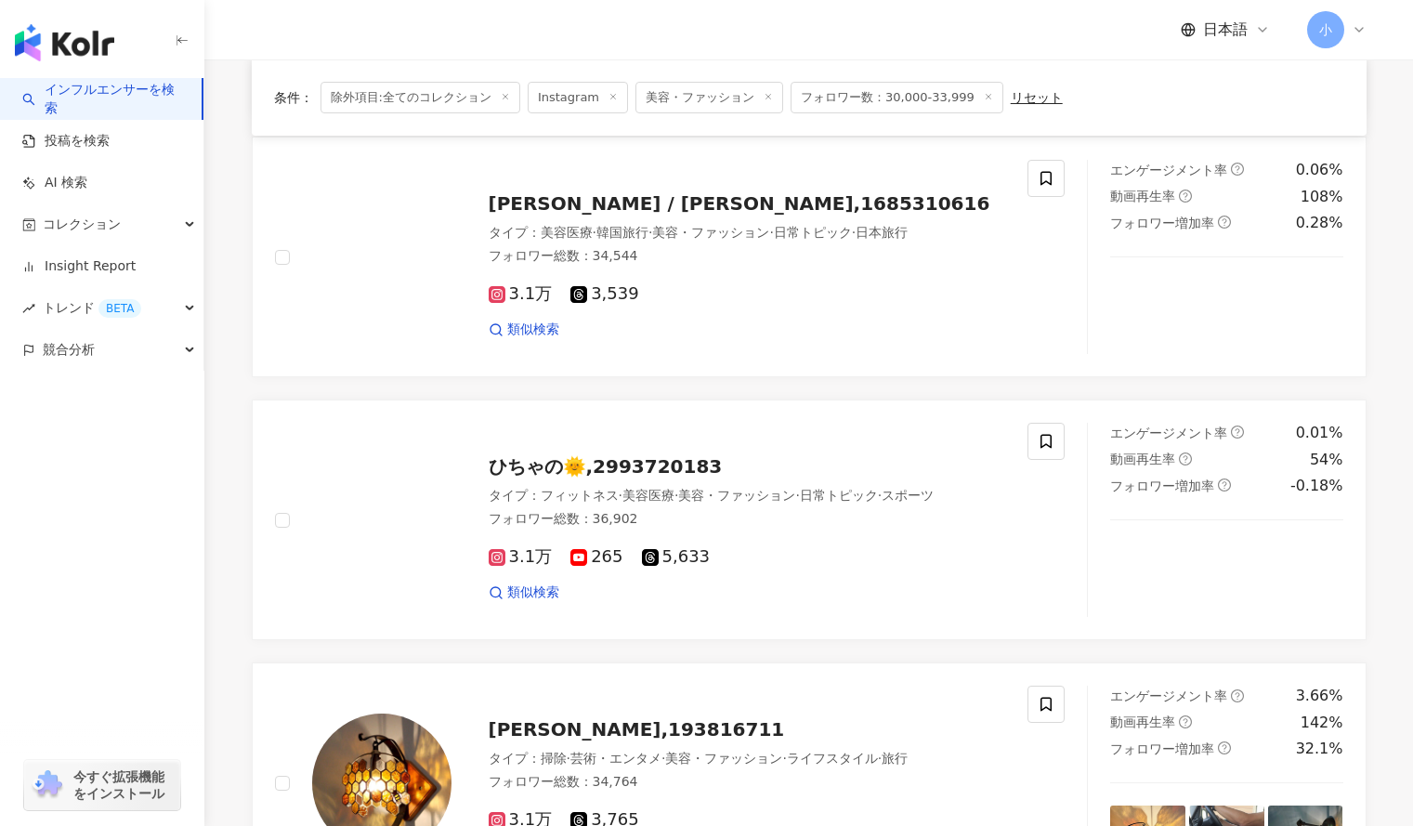
scroll to position [1664, 0]
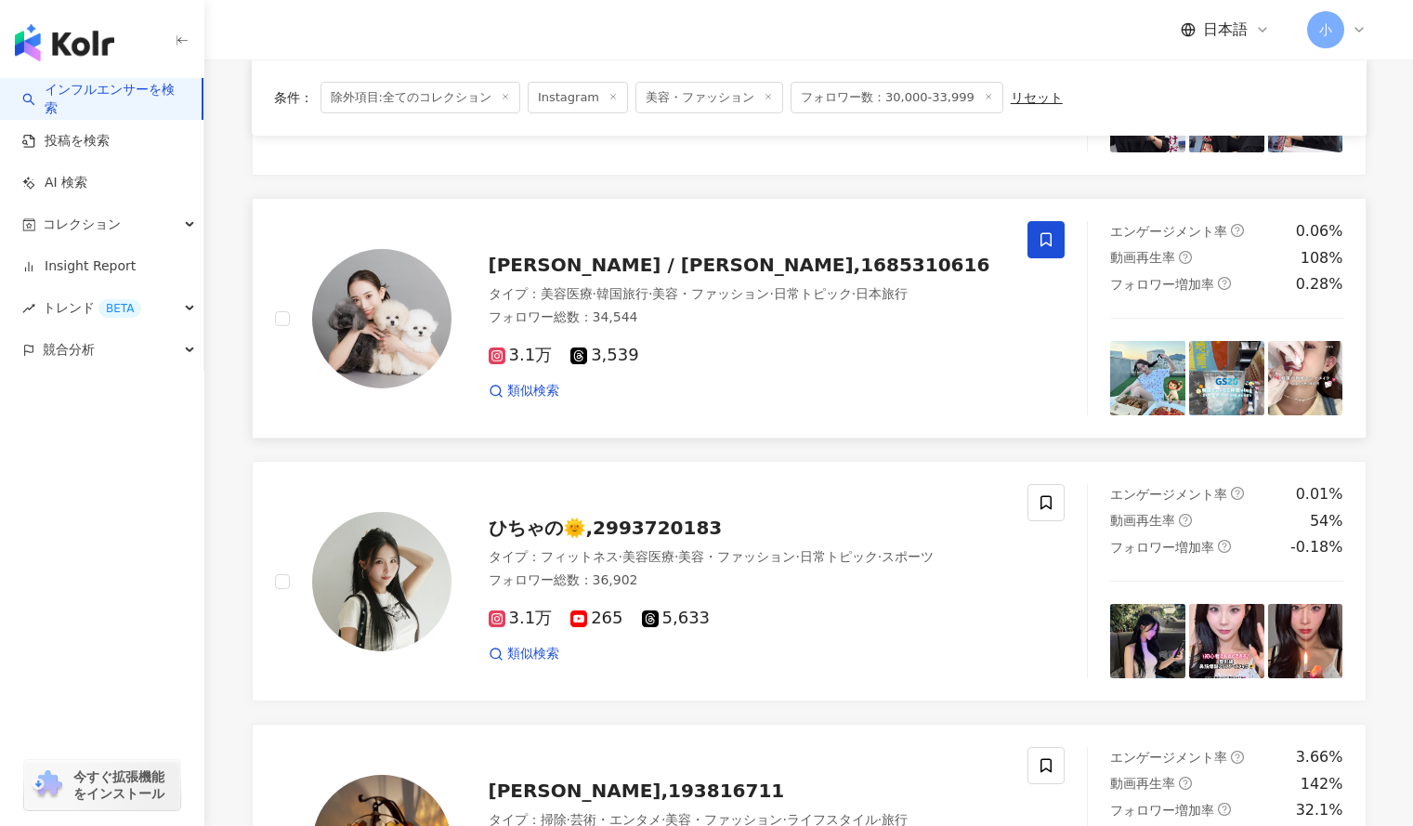
click at [1043, 242] on icon at bounding box center [1046, 239] width 17 height 17
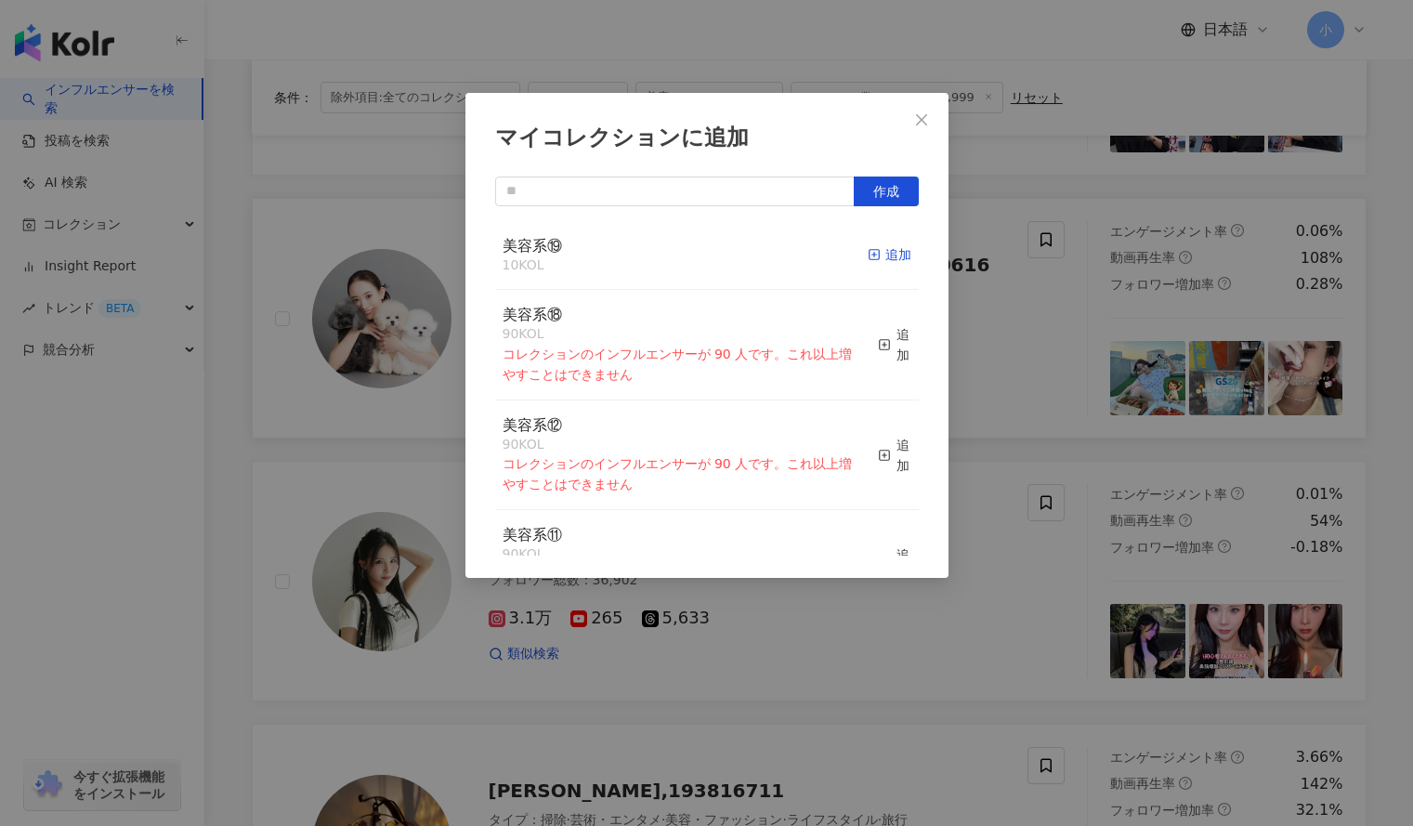
click at [873, 257] on div "追加" at bounding box center [890, 254] width 44 height 20
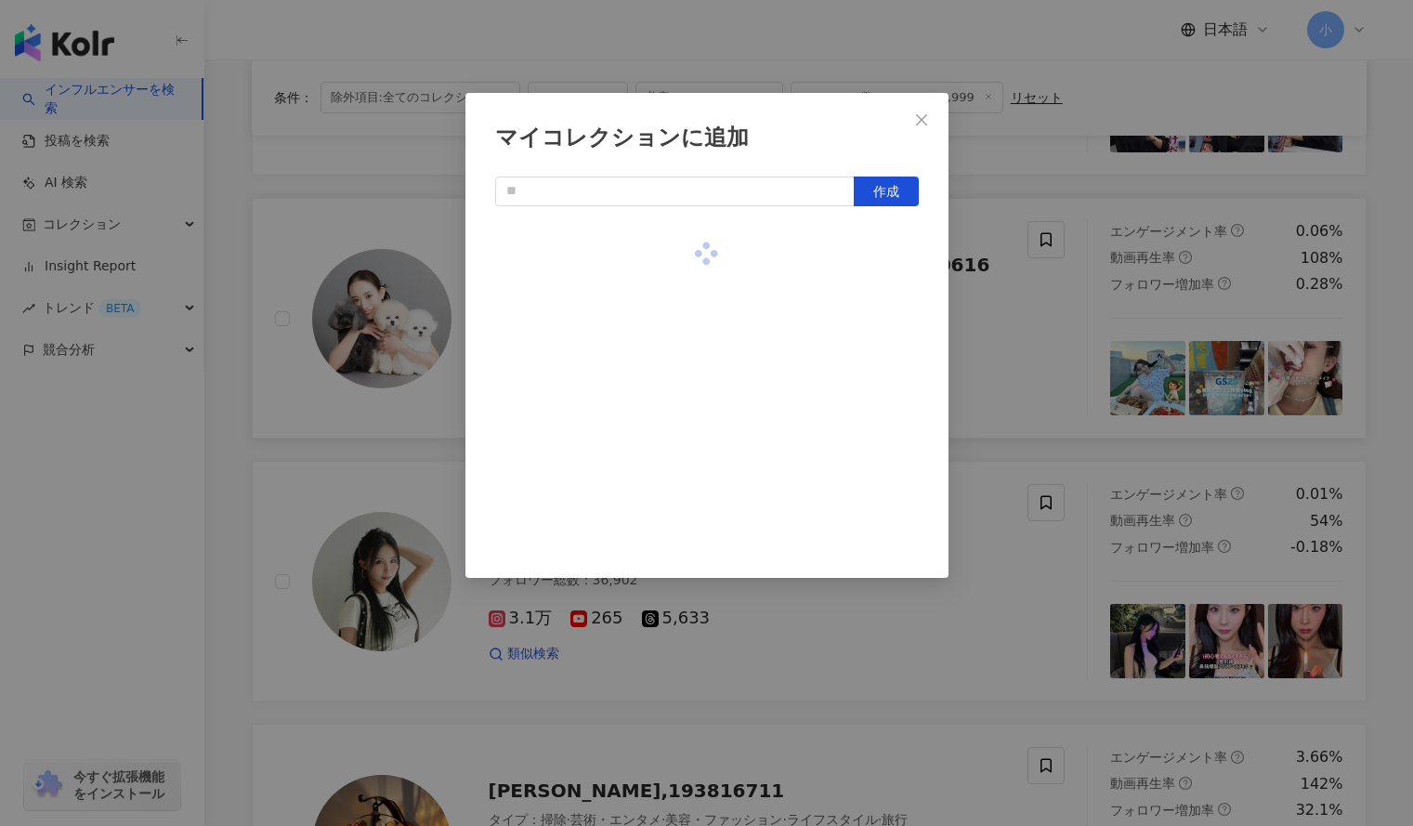
click at [1112, 338] on div "マイコレクションに追加 作成" at bounding box center [706, 413] width 1413 height 826
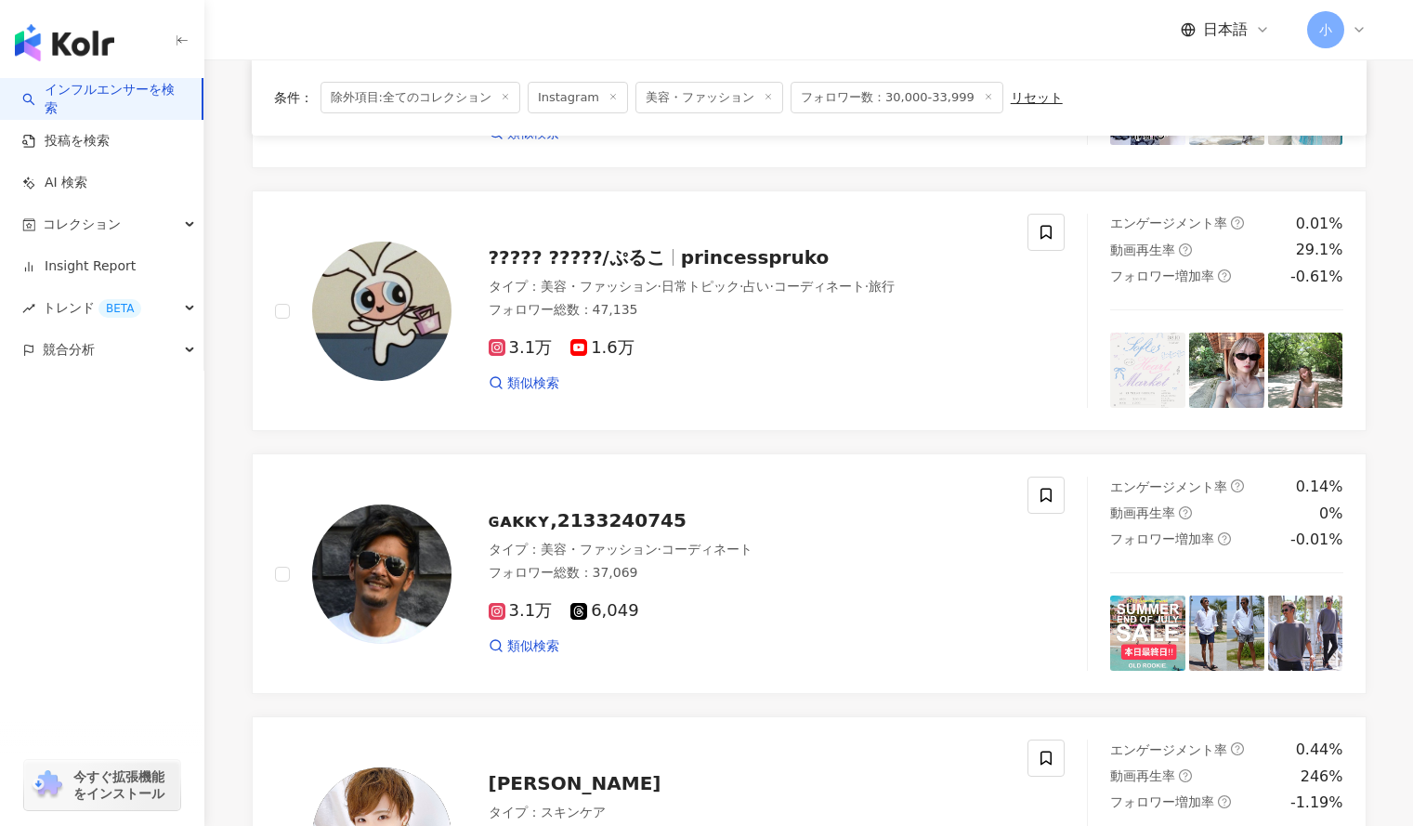
scroll to position [324, 0]
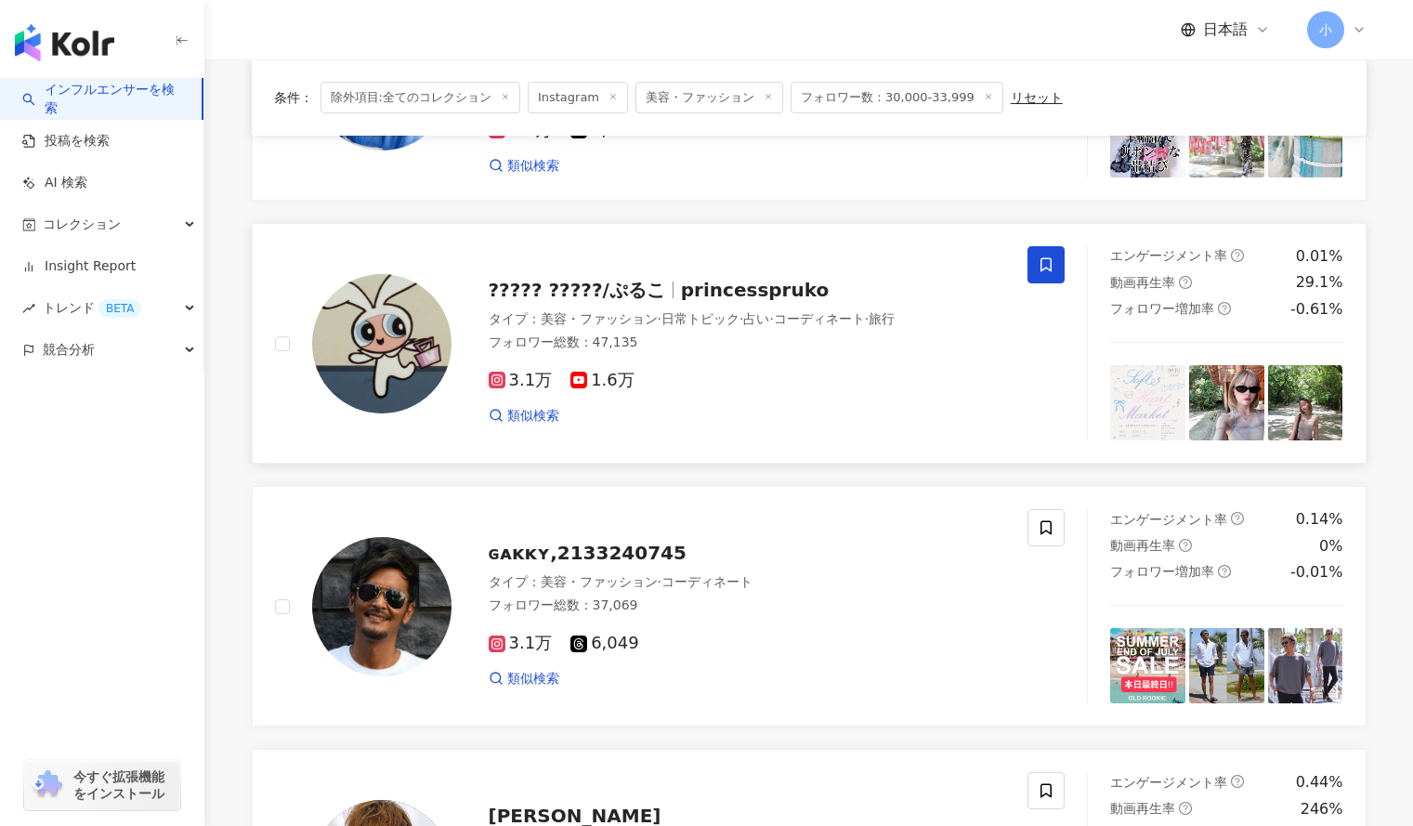
click at [1045, 265] on icon at bounding box center [1046, 264] width 17 height 17
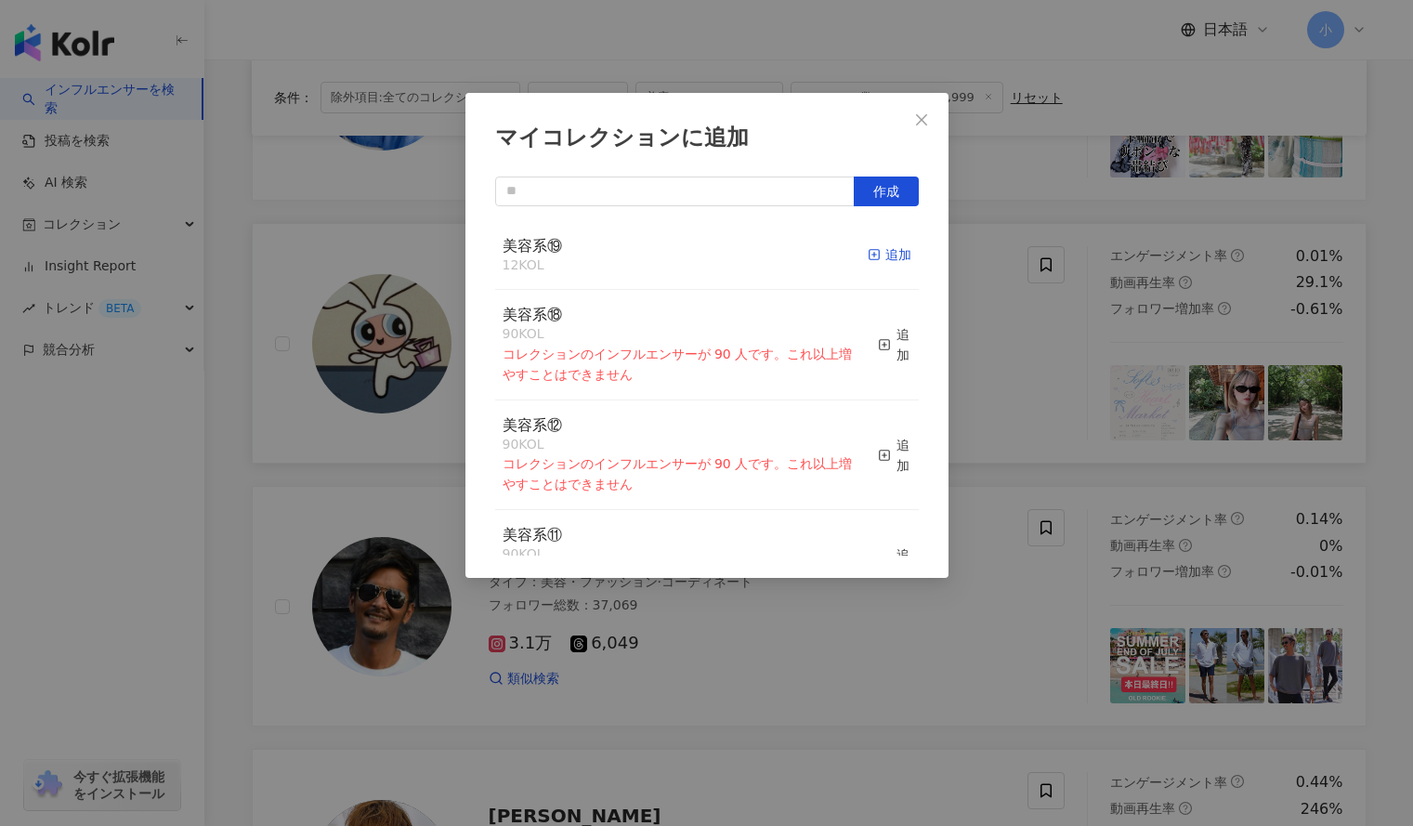
click at [874, 254] on div "追加" at bounding box center [890, 254] width 44 height 20
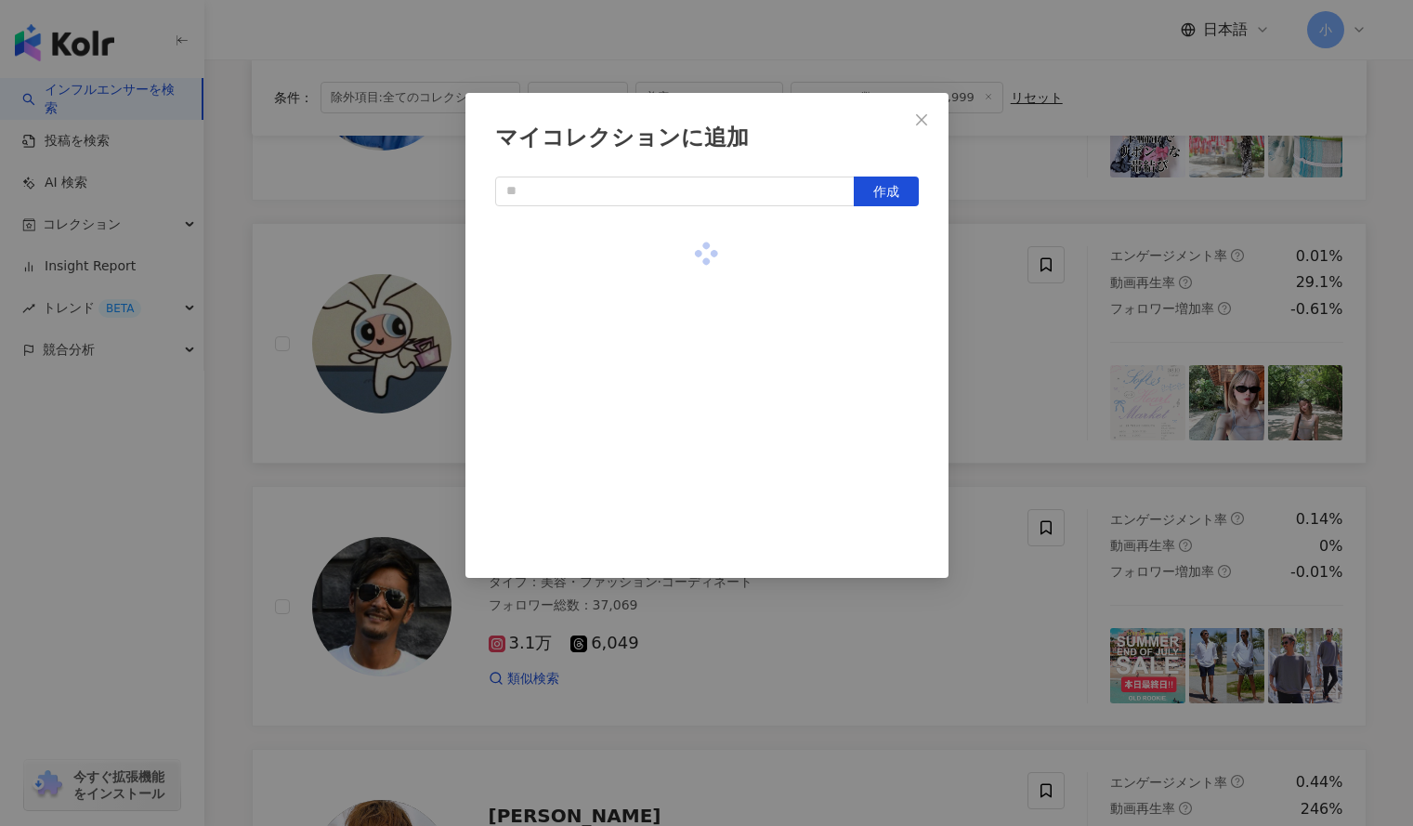
click at [1026, 296] on div "マイコレクションに追加 作成" at bounding box center [706, 413] width 1413 height 826
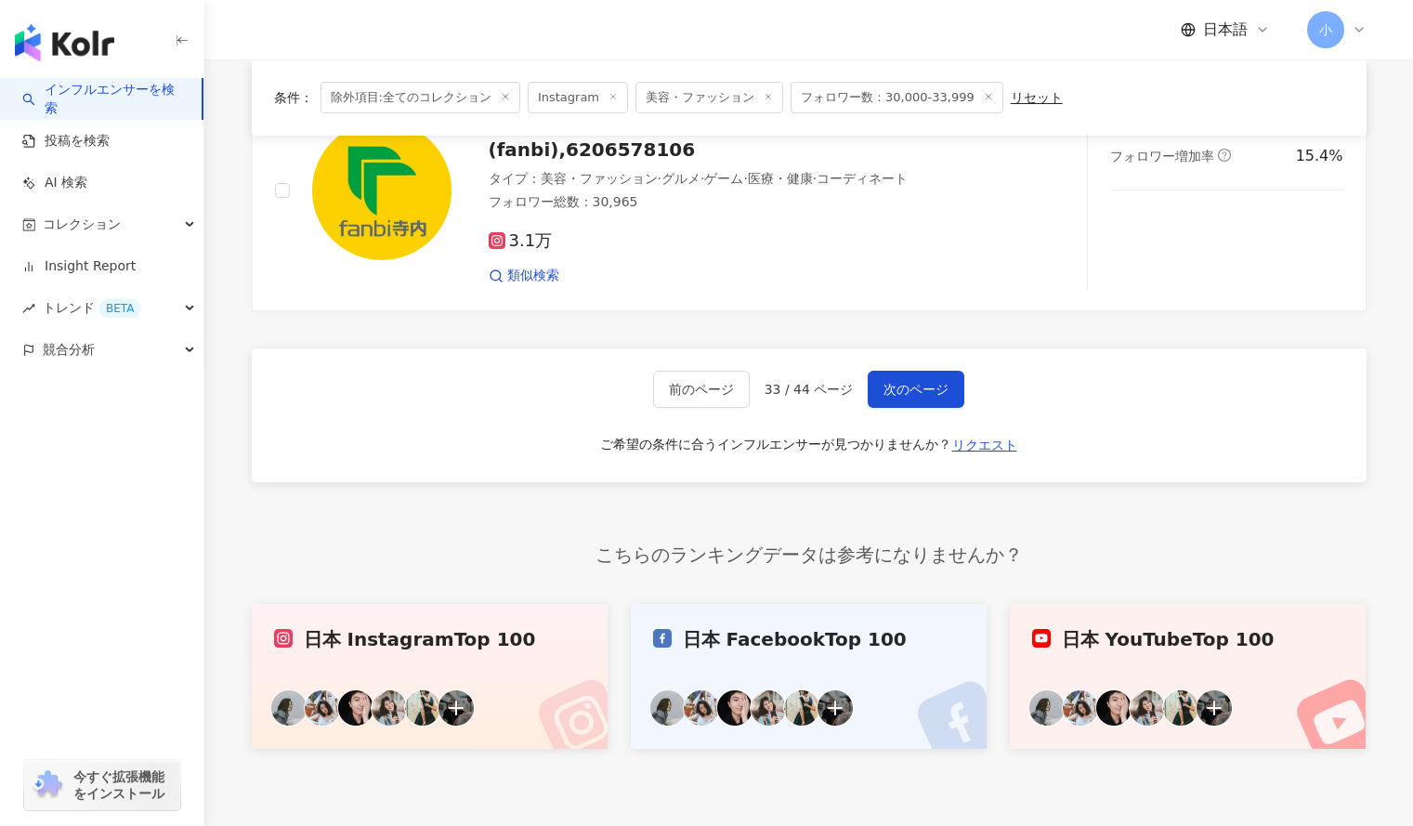
scroll to position [3107, 0]
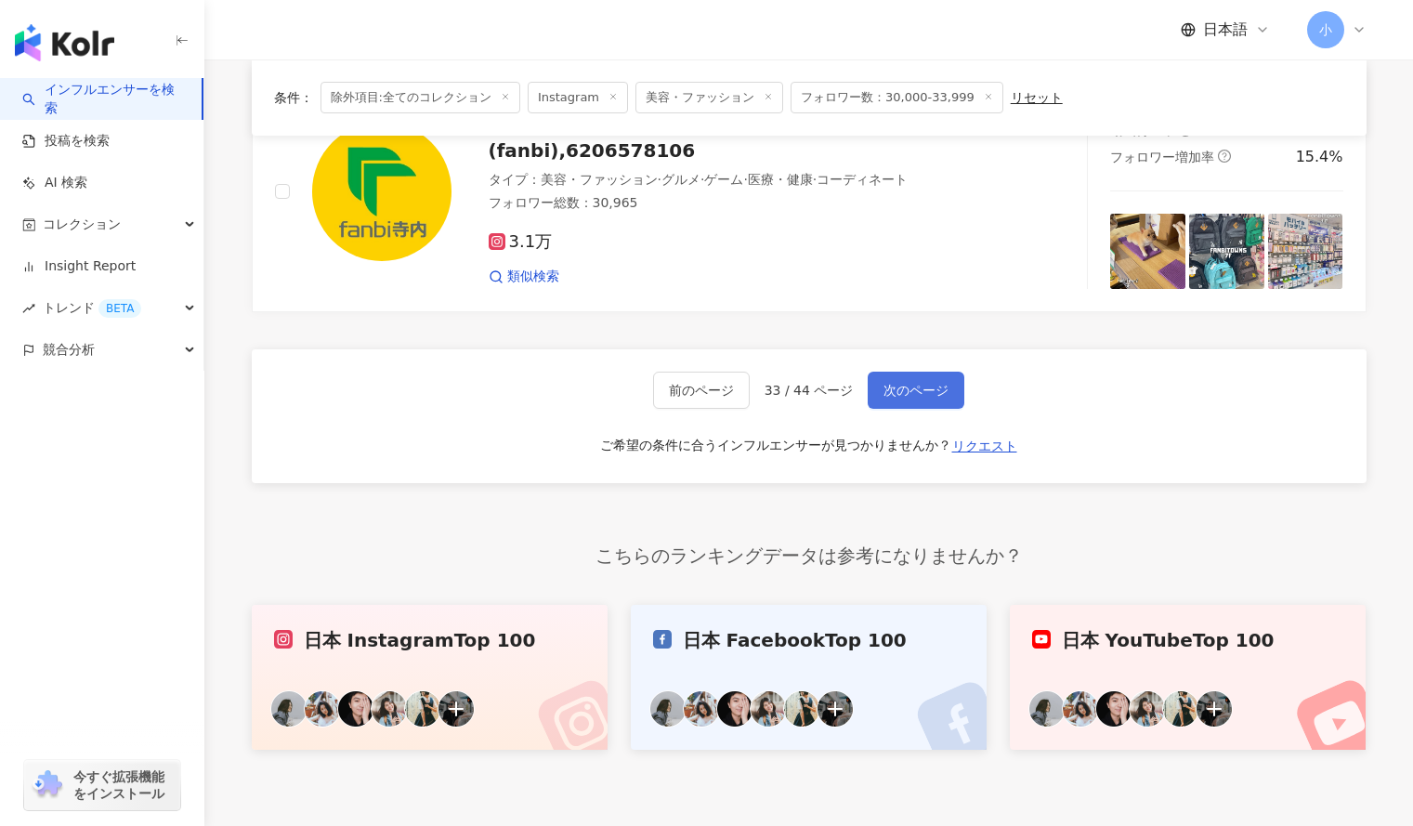
click at [914, 398] on span "次のページ" at bounding box center [916, 390] width 65 height 15
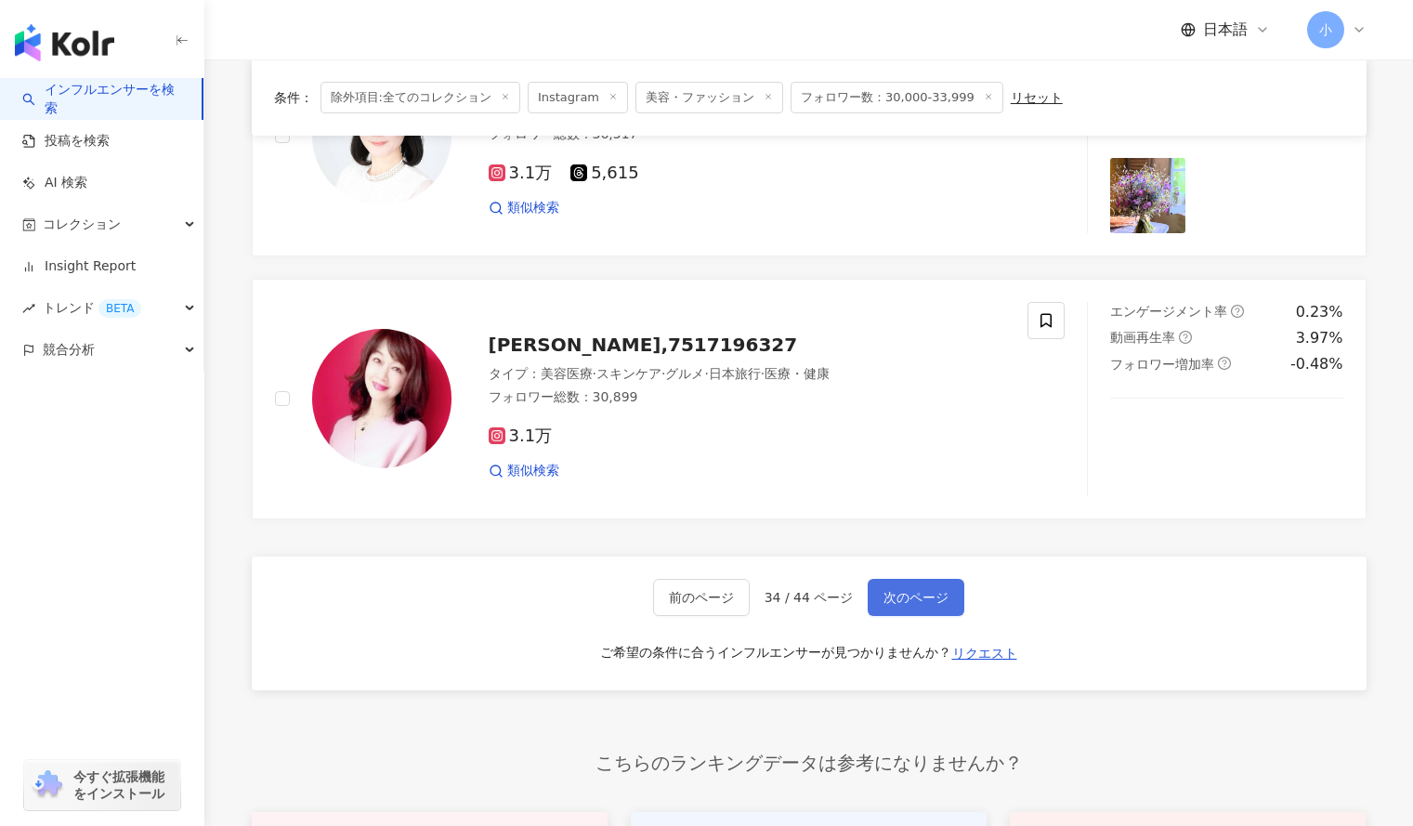
scroll to position [2899, 0]
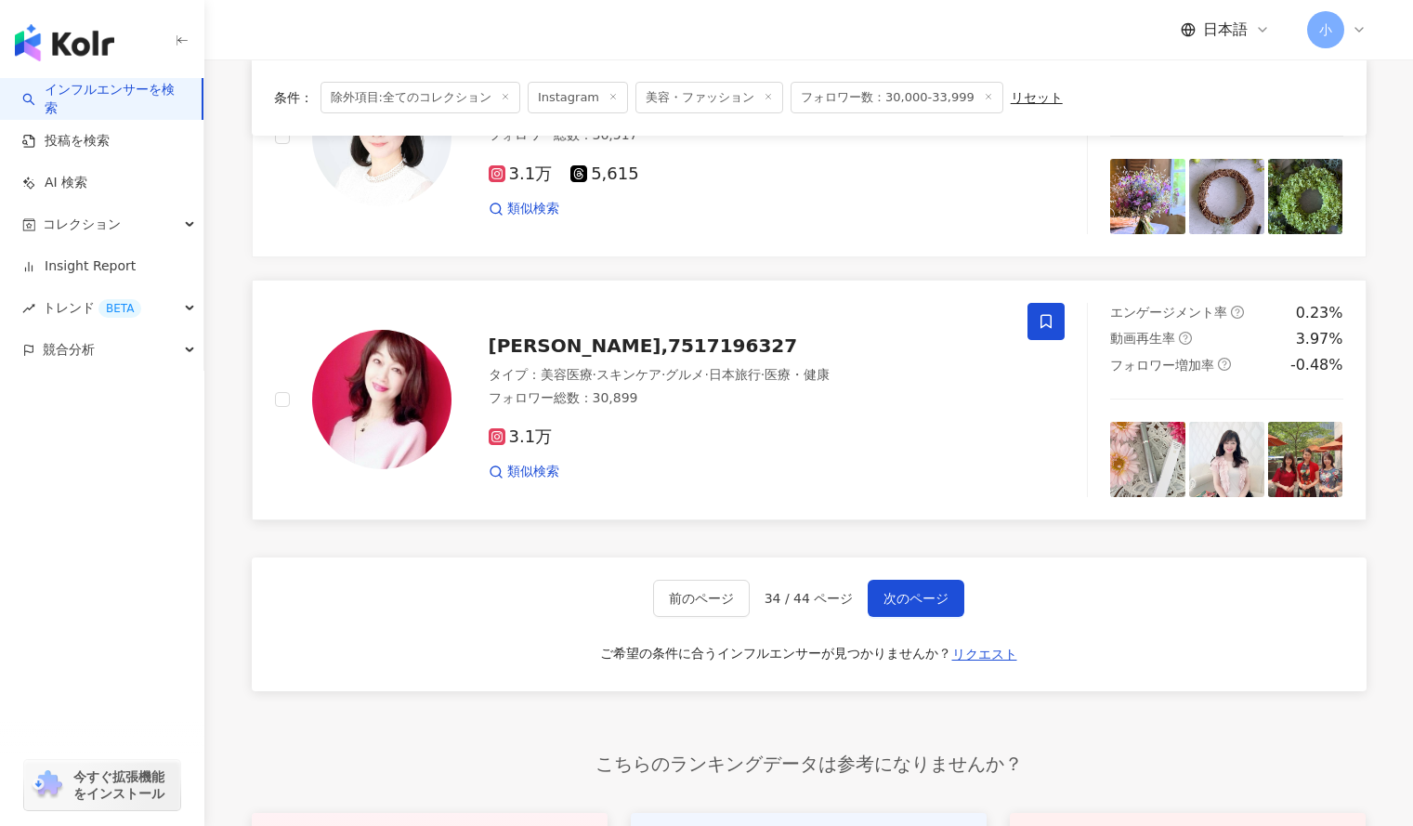
click at [1053, 322] on icon at bounding box center [1046, 321] width 17 height 17
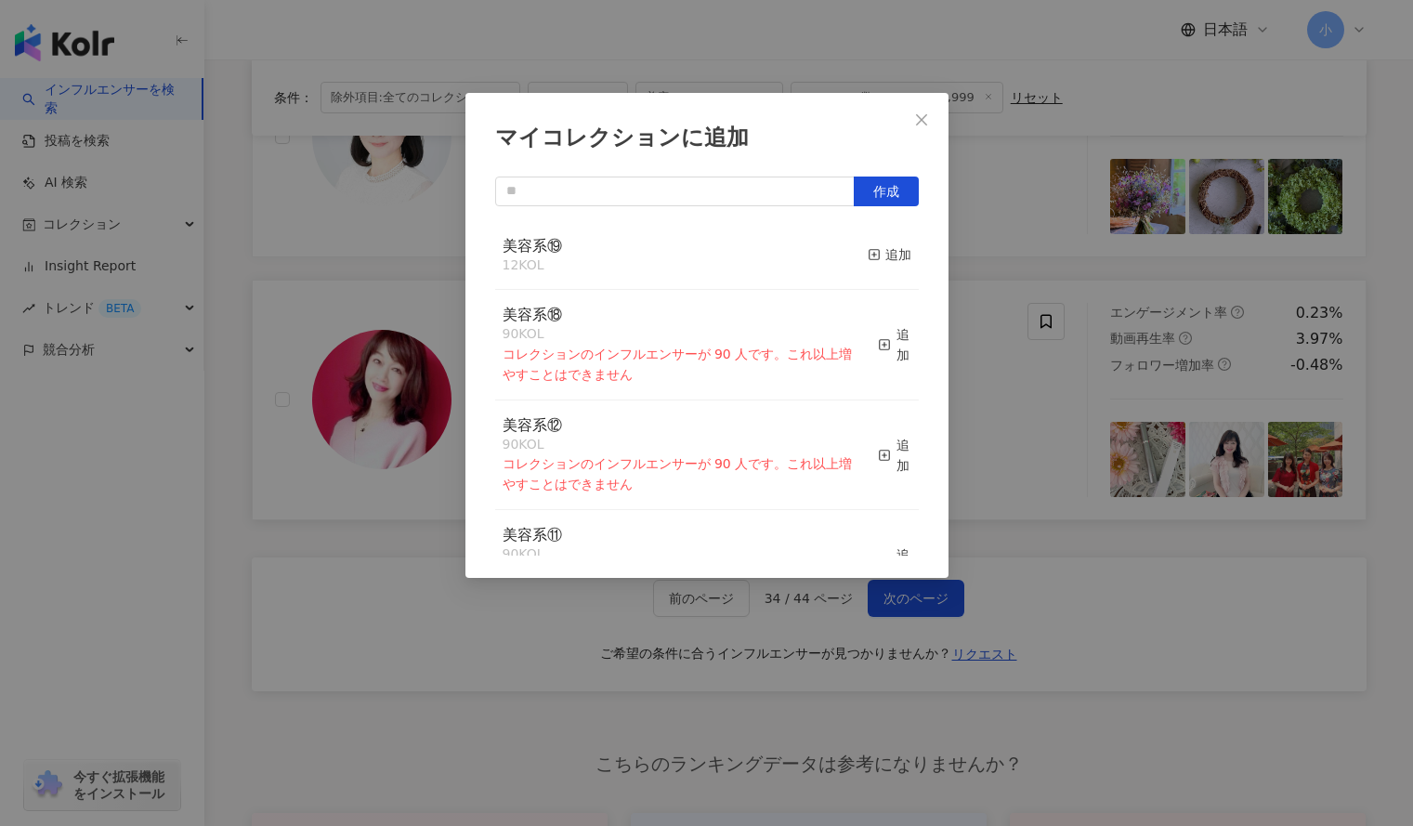
click at [896, 267] on button "追加" at bounding box center [890, 255] width 44 height 39
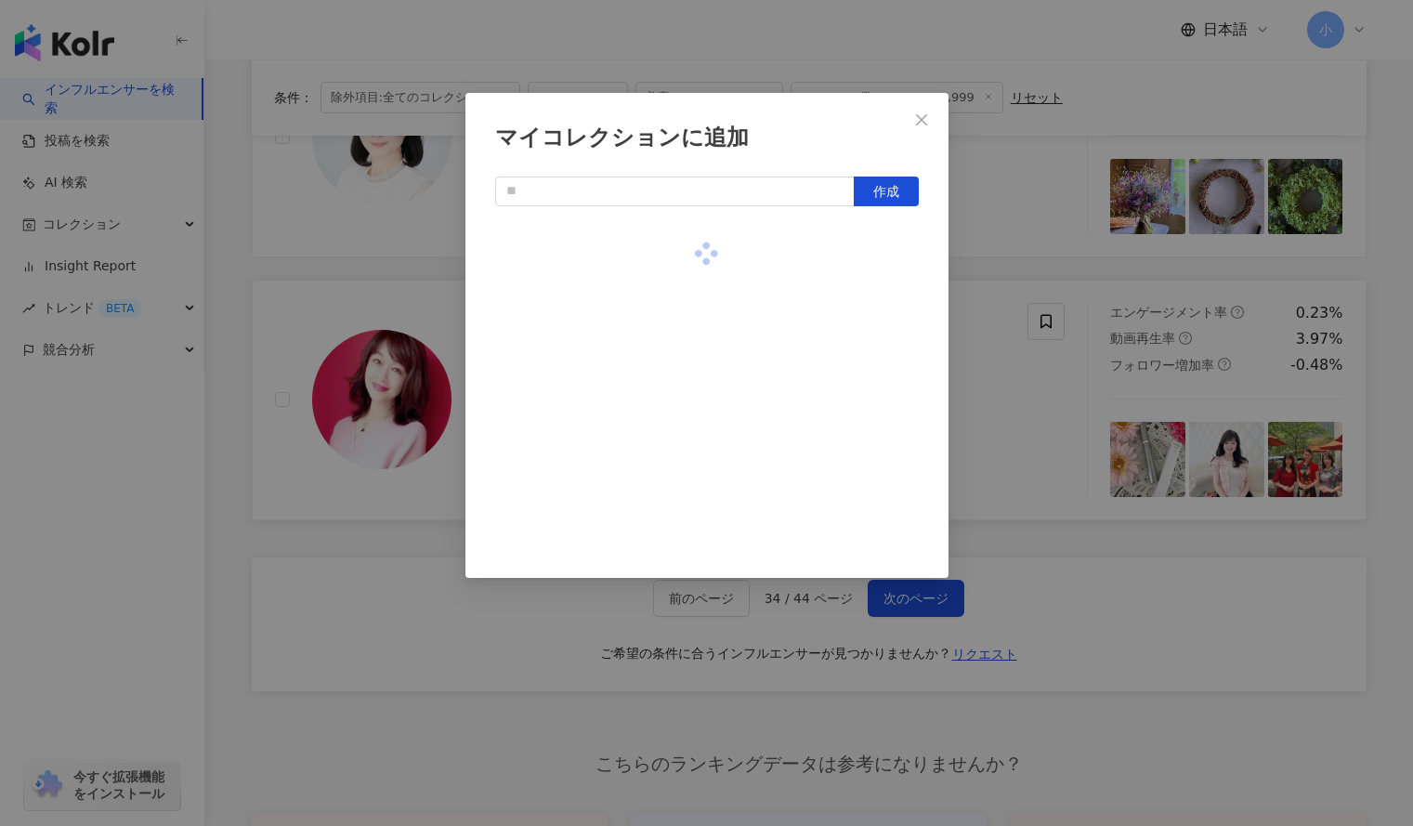
click at [1041, 280] on div "マイコレクションに追加 作成" at bounding box center [706, 413] width 1413 height 826
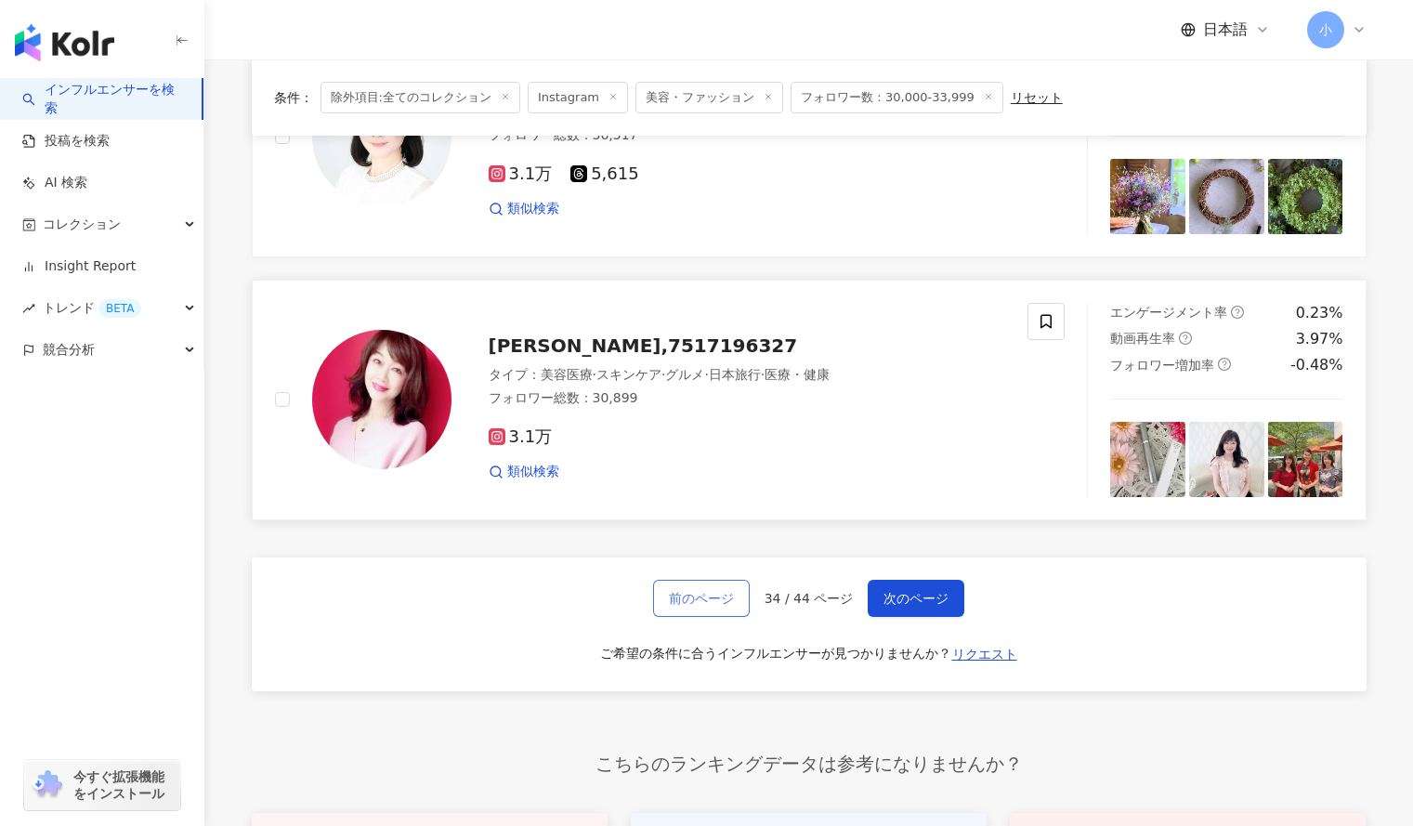
click at [703, 600] on span "前のページ" at bounding box center [701, 598] width 65 height 15
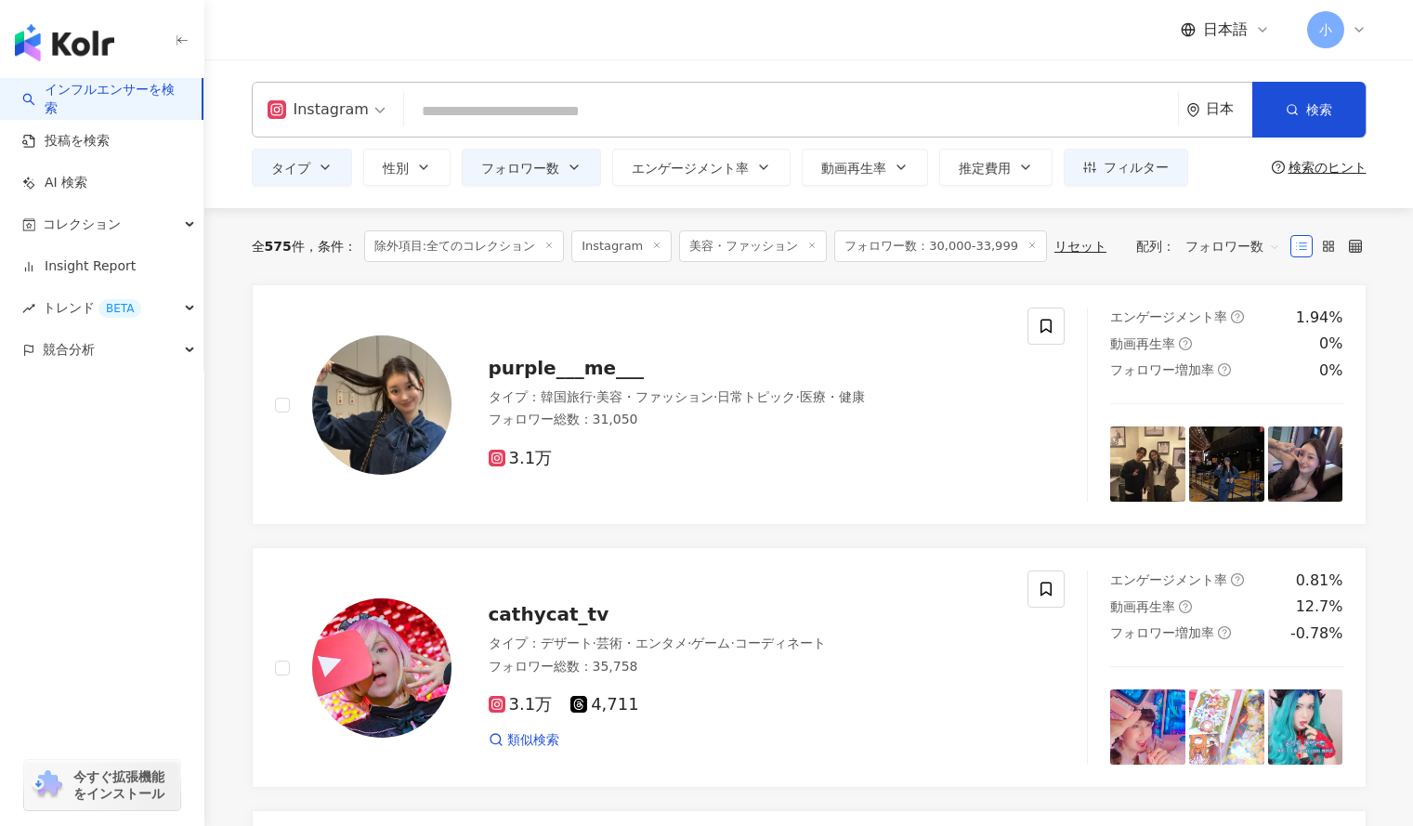
scroll to position [96, 0]
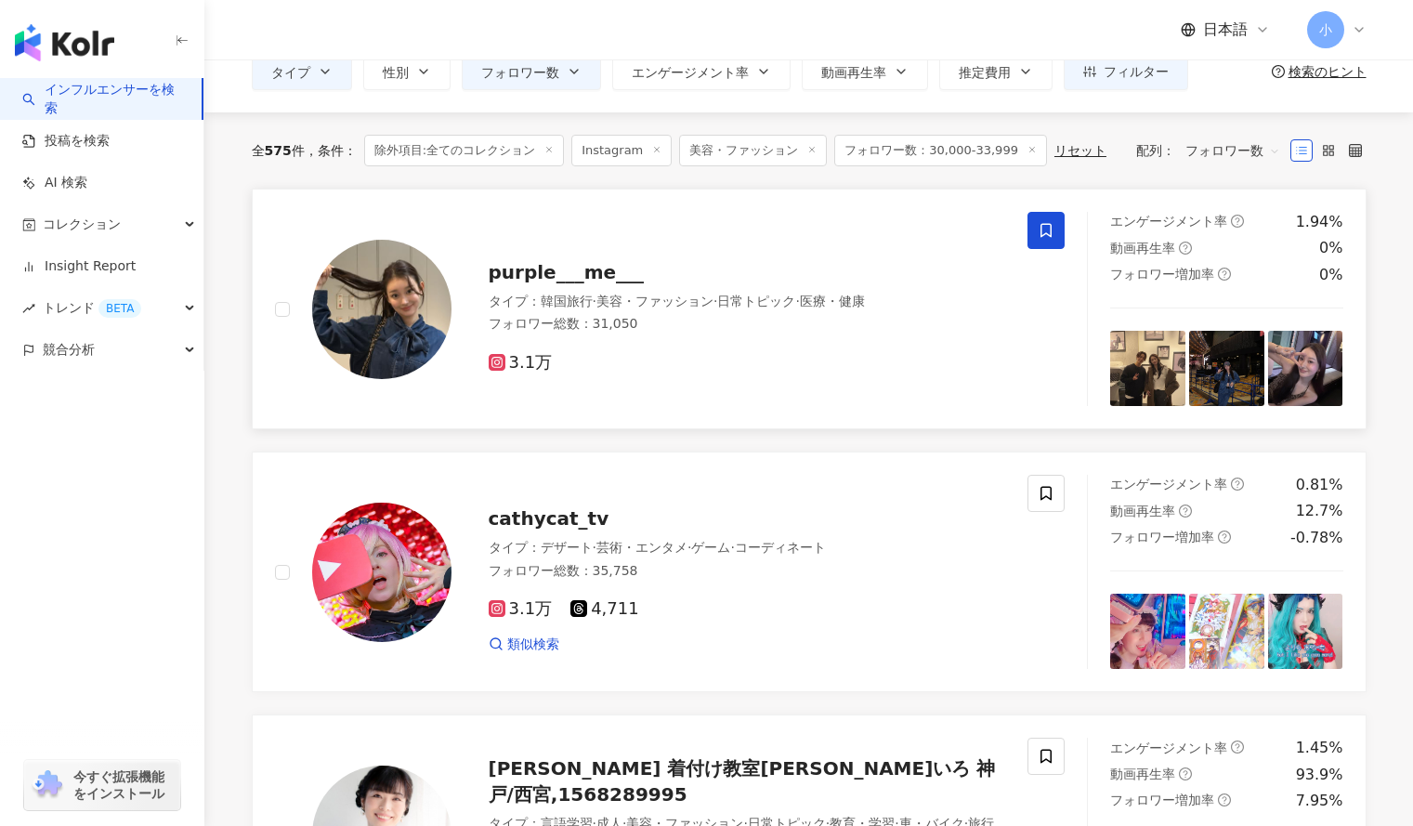
click at [1052, 237] on icon at bounding box center [1046, 230] width 17 height 17
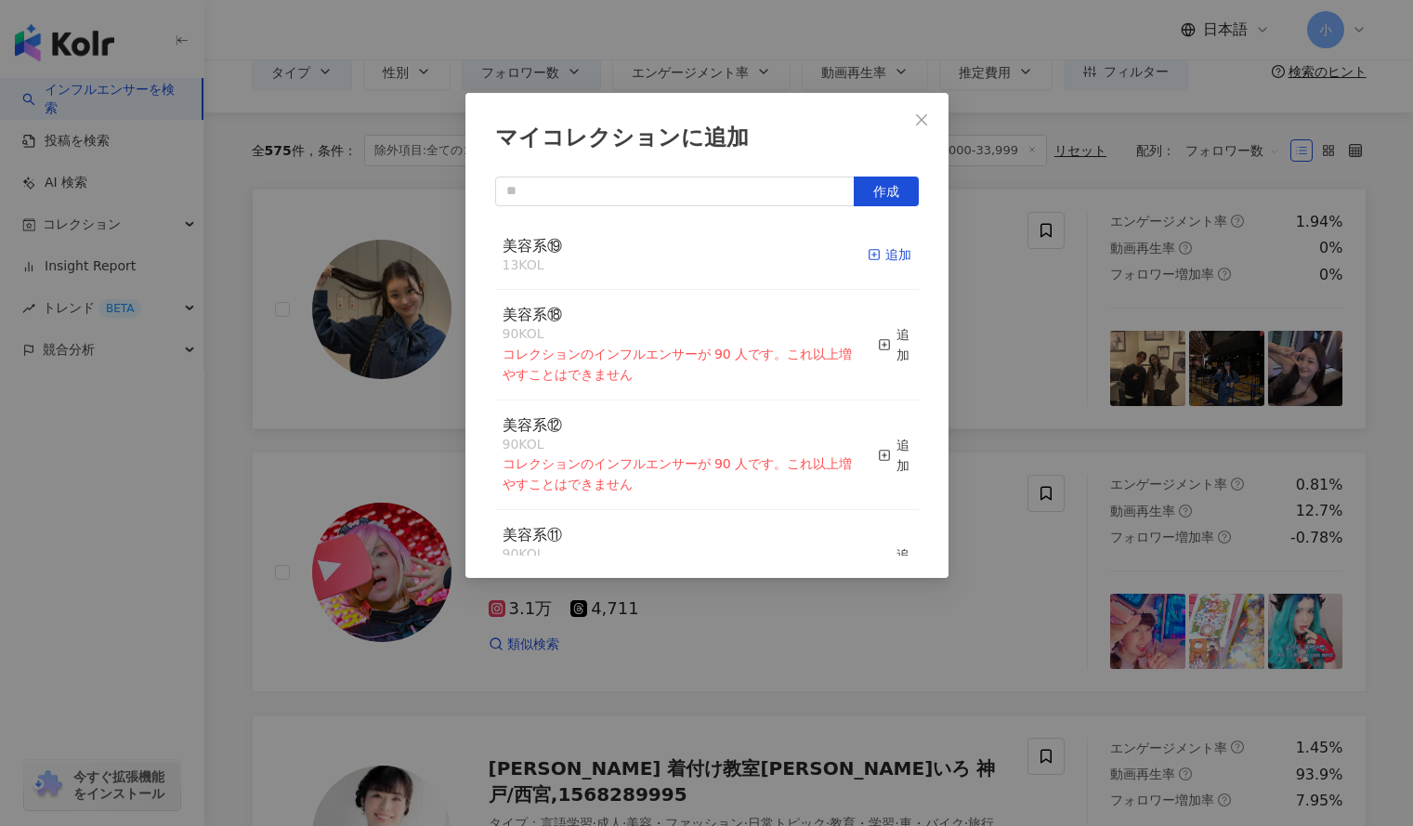
click at [868, 259] on icon "button" at bounding box center [874, 254] width 13 height 13
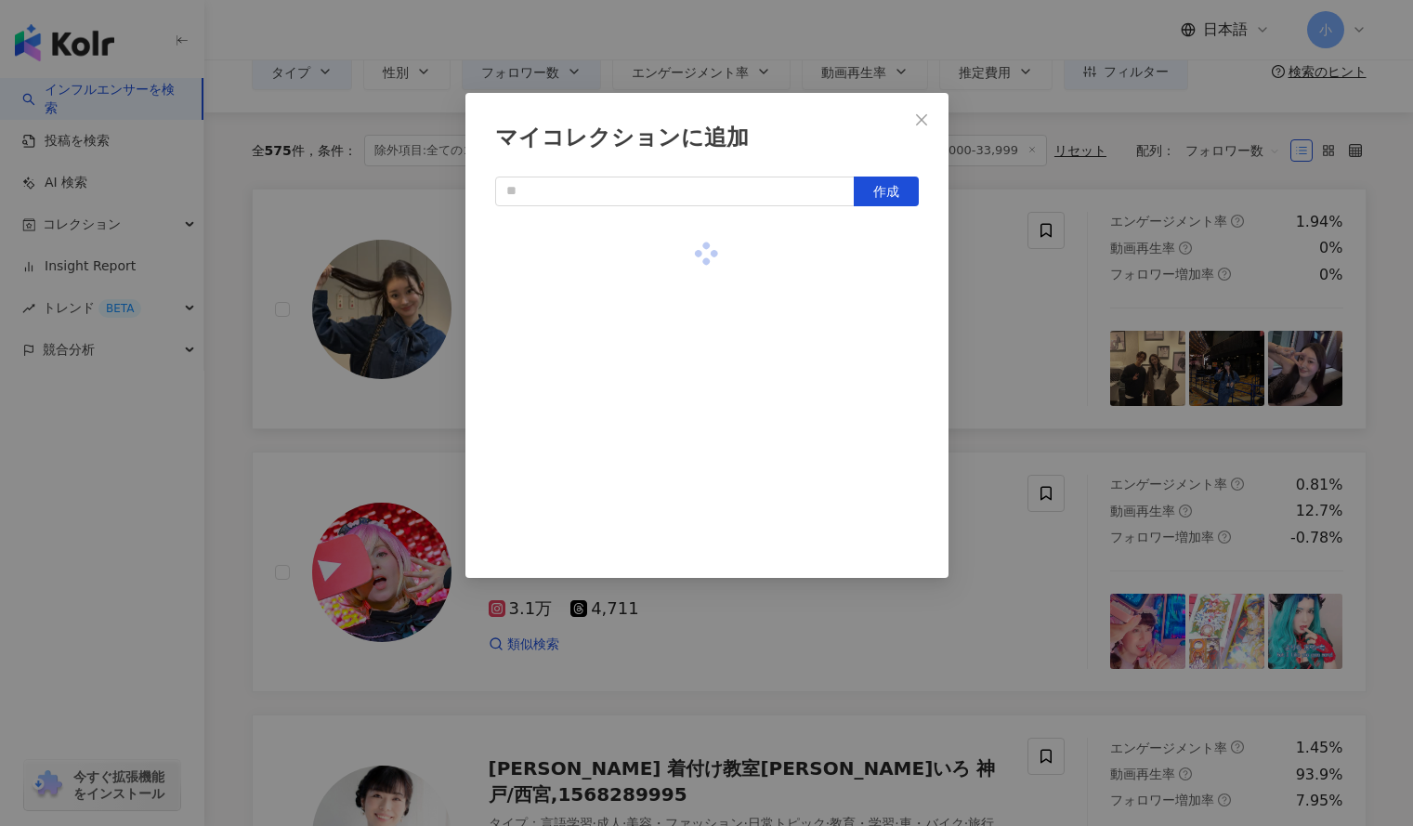
click at [1021, 303] on div "マイコレクションに追加 作成" at bounding box center [706, 413] width 1413 height 826
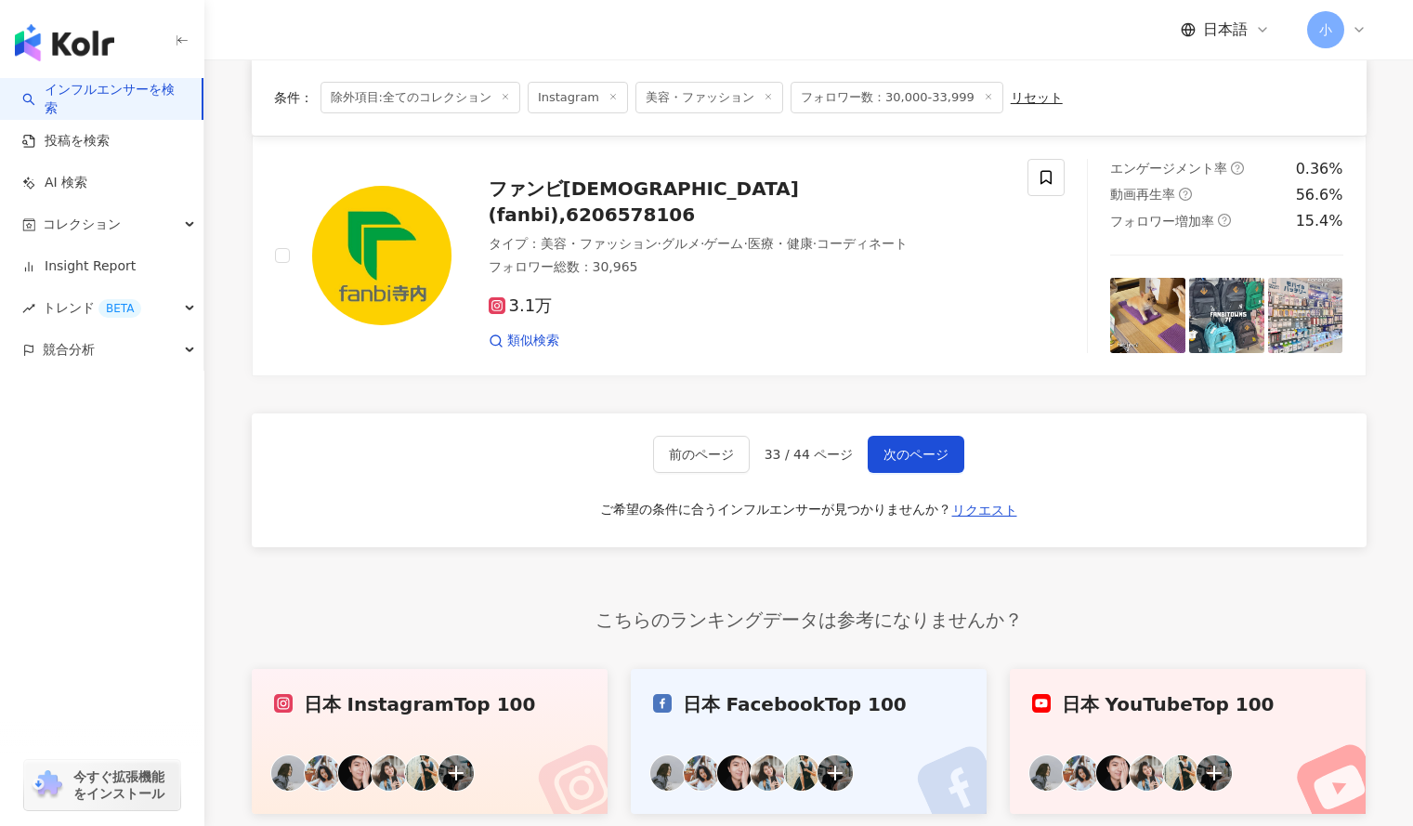
scroll to position [3046, 0]
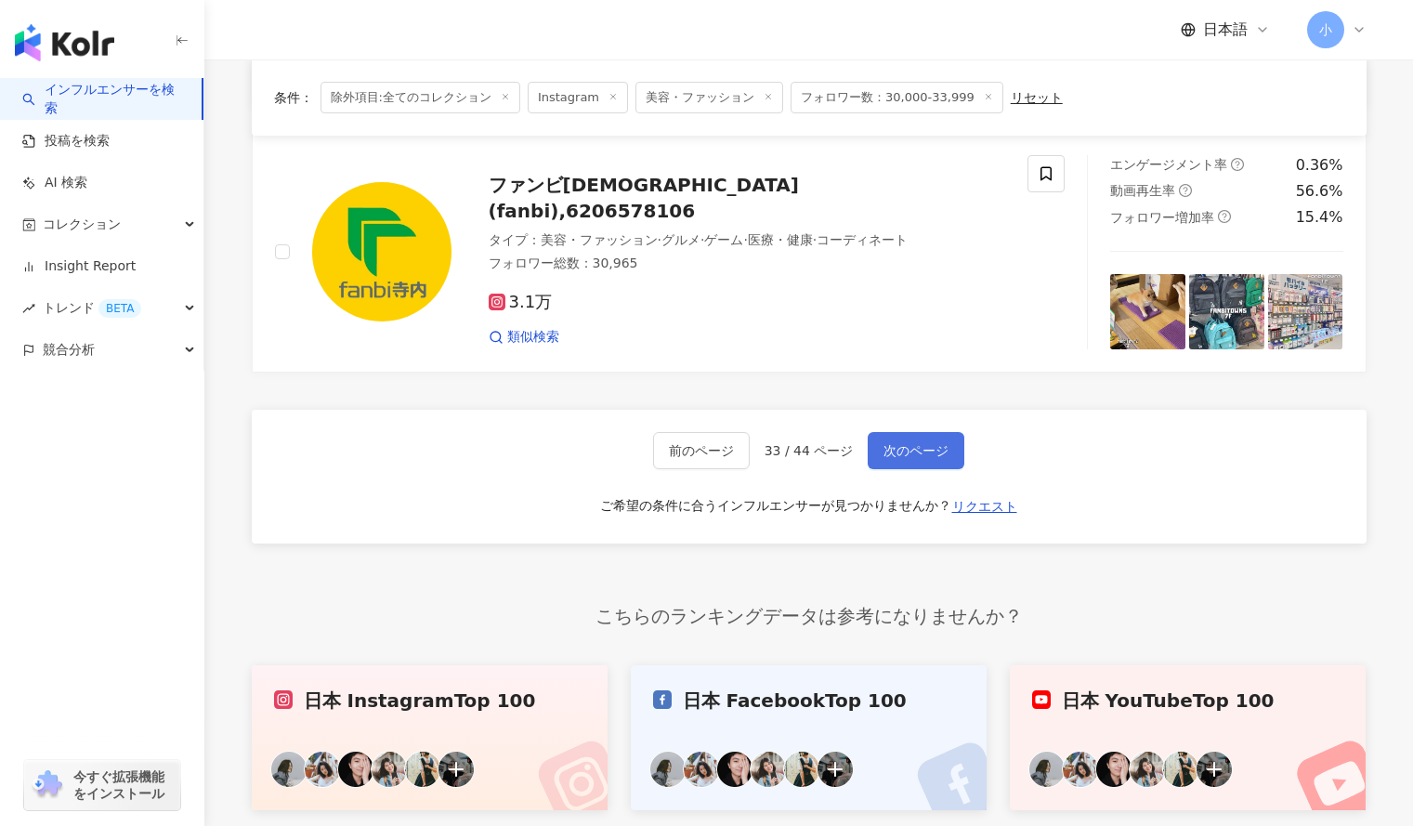
click at [912, 453] on span "次のページ" at bounding box center [916, 450] width 65 height 15
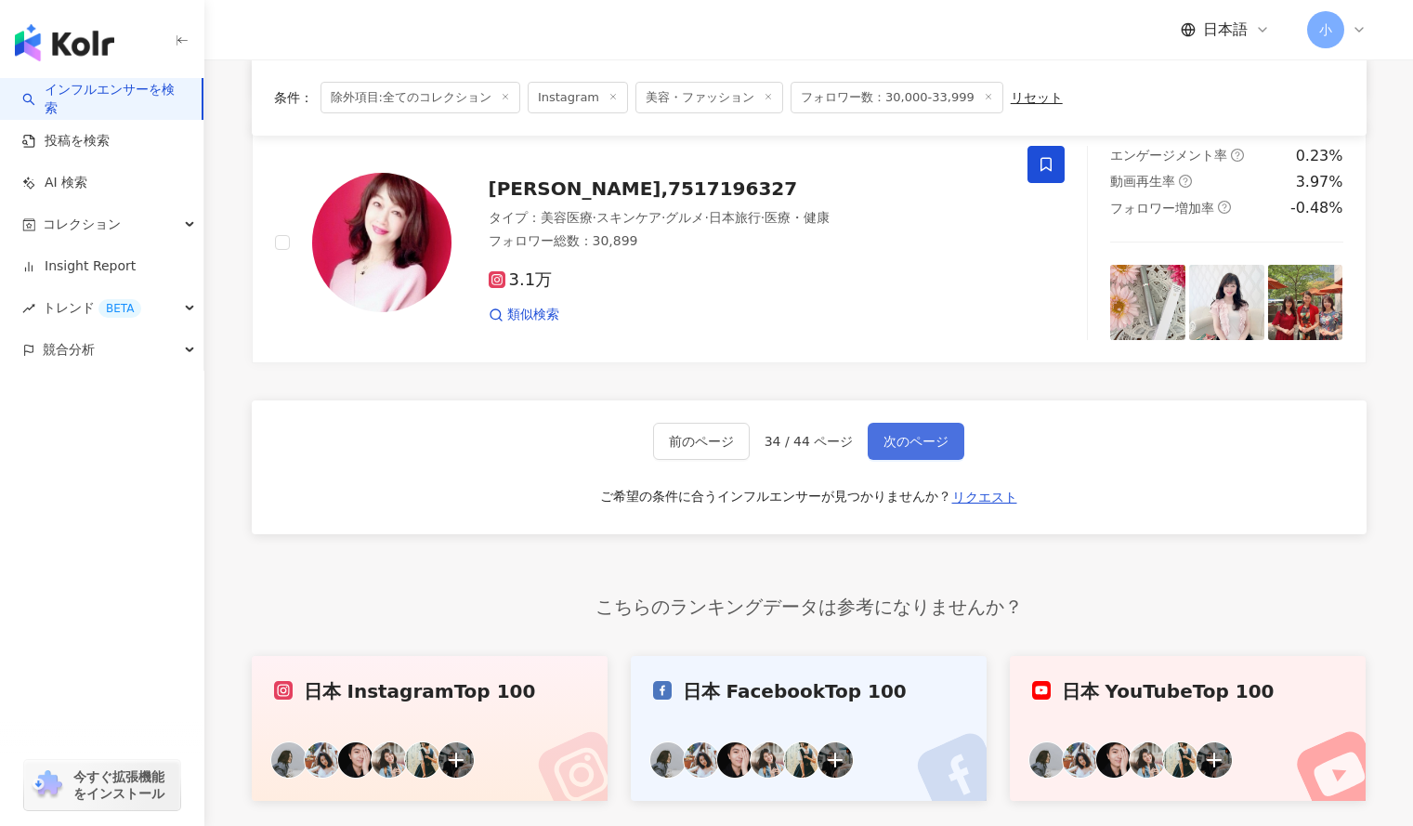
scroll to position [3056, 0]
click at [927, 427] on button "次のページ" at bounding box center [916, 440] width 97 height 37
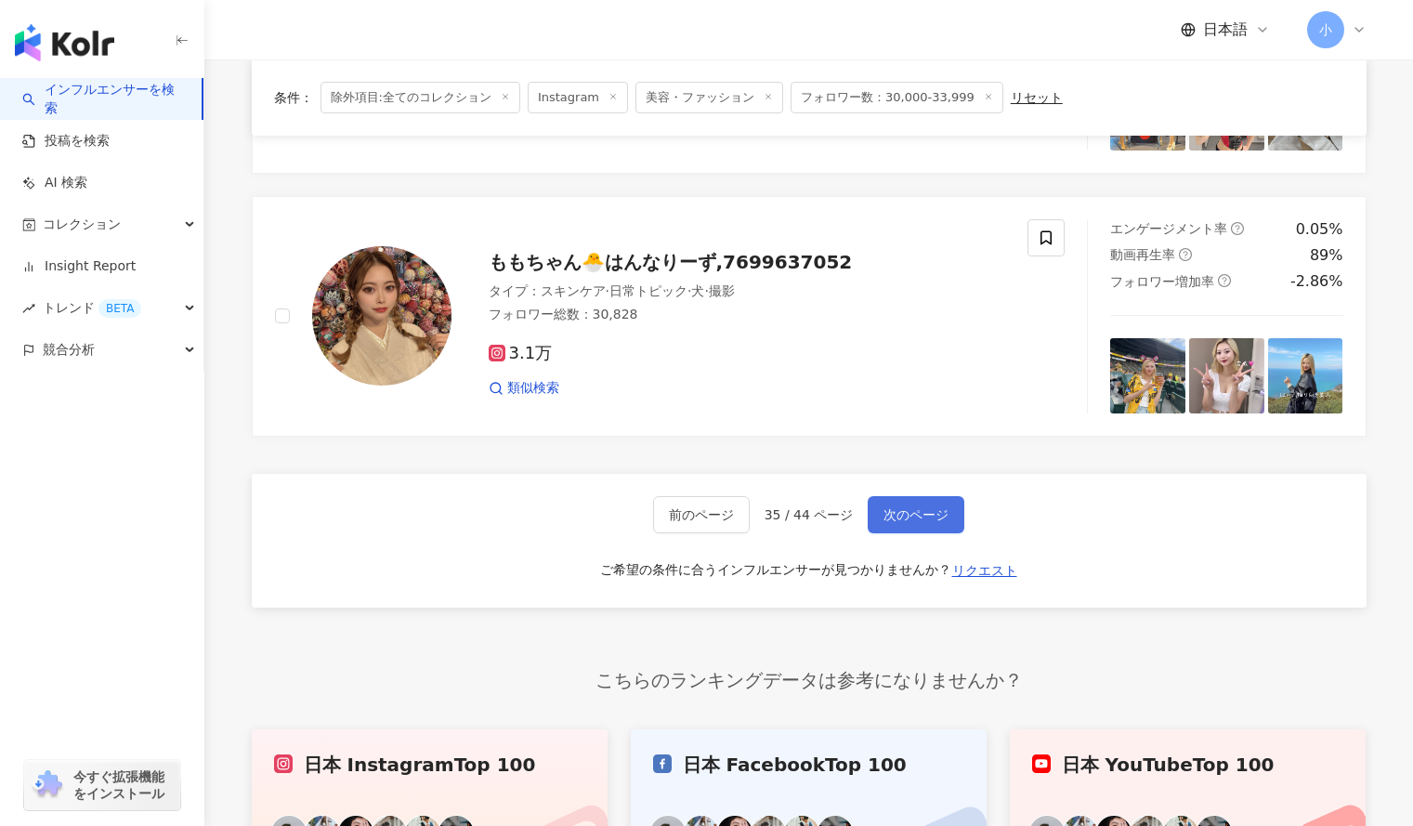
scroll to position [2981, 0]
click at [1044, 230] on icon at bounding box center [1046, 238] width 17 height 17
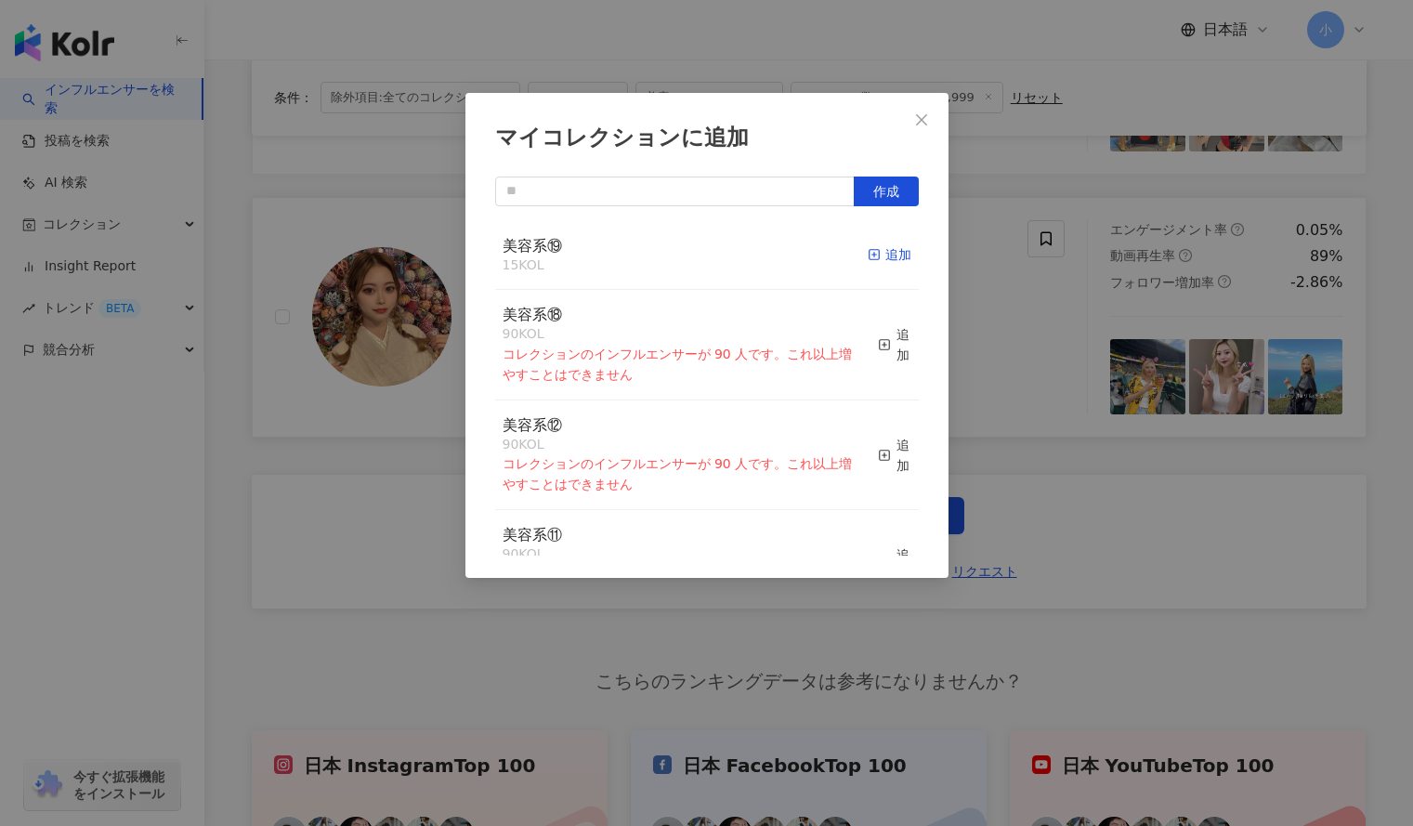
click at [882, 253] on div "追加" at bounding box center [890, 254] width 44 height 20
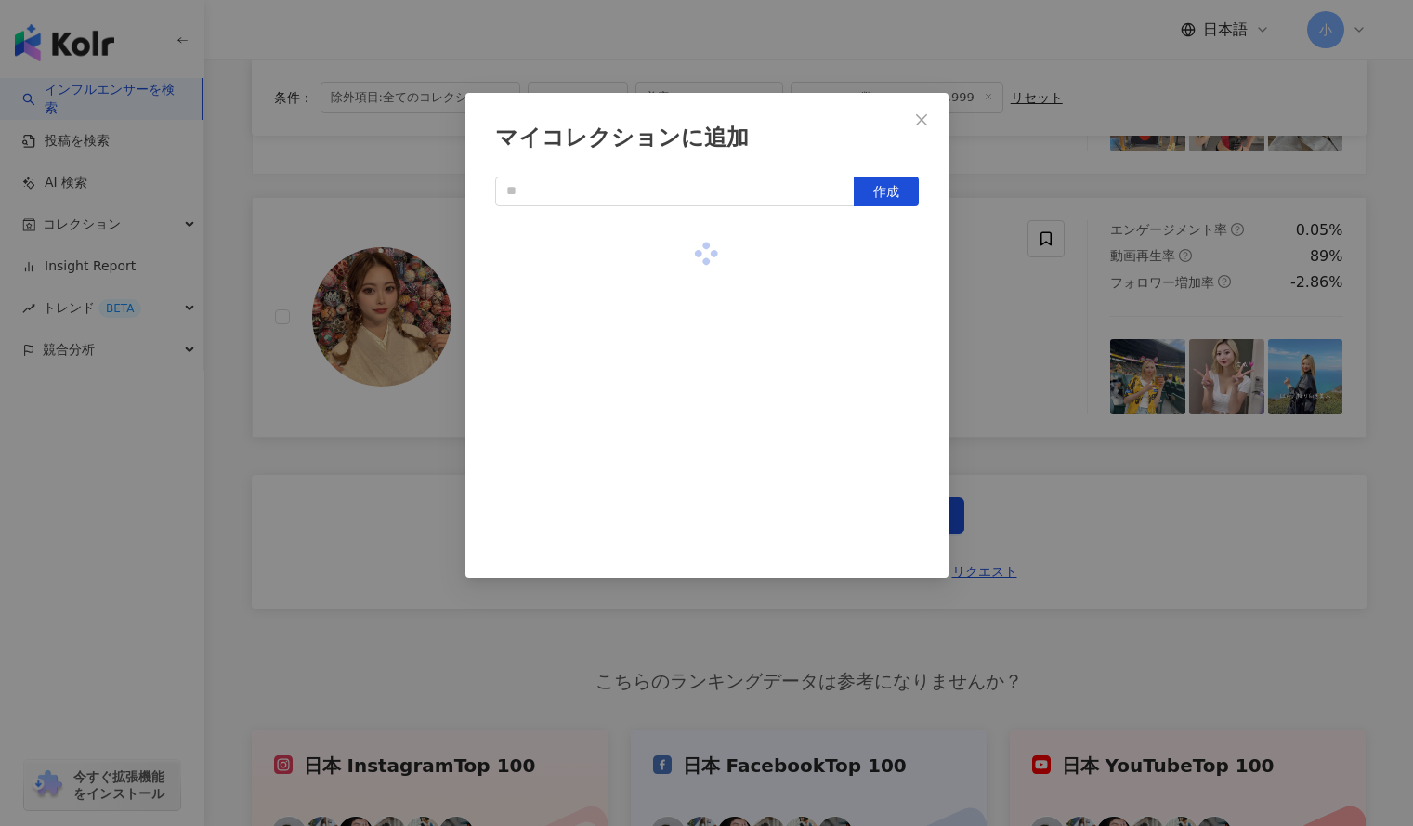
click at [1011, 315] on div "マイコレクションに追加 作成" at bounding box center [706, 413] width 1413 height 826
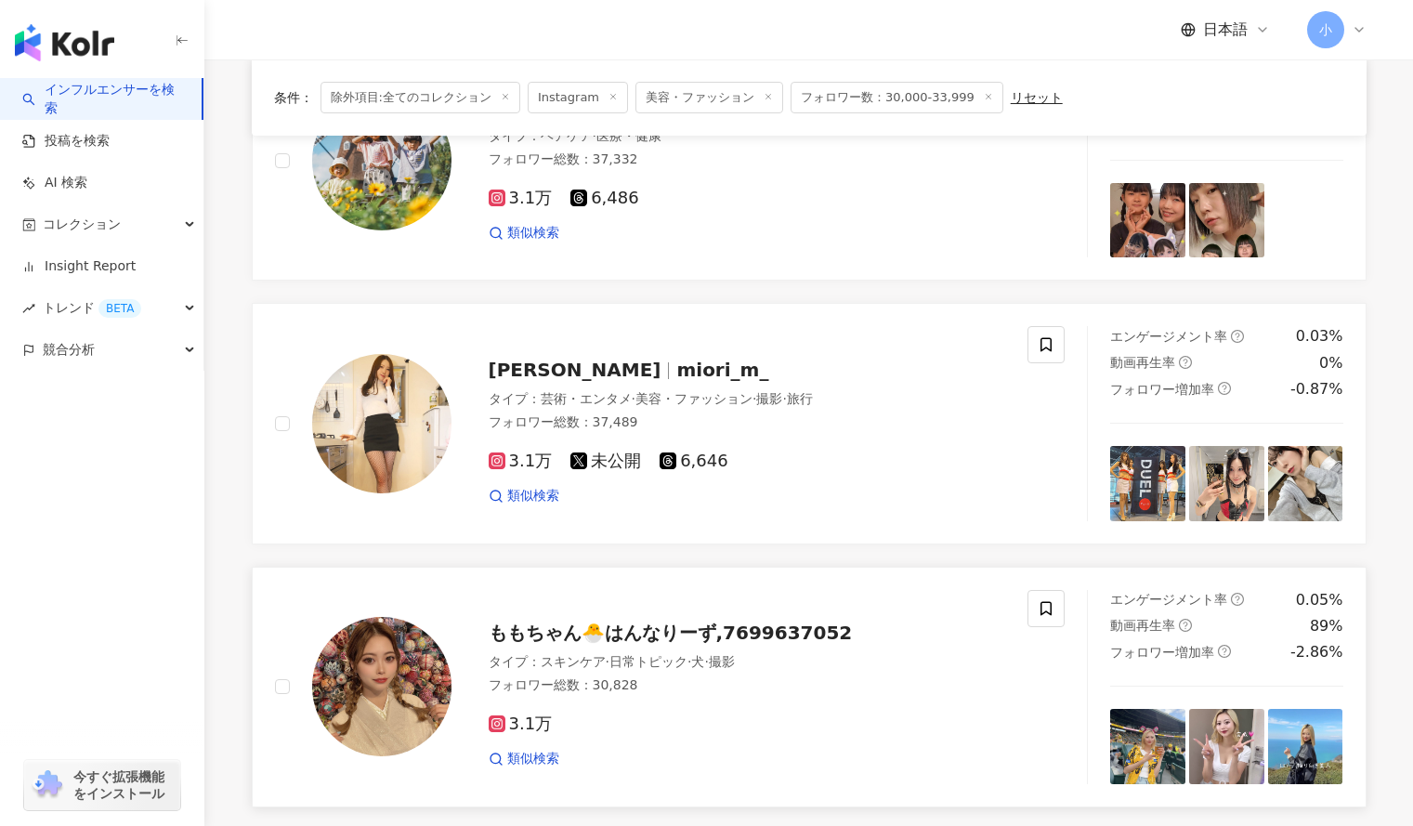
scroll to position [2557, 0]
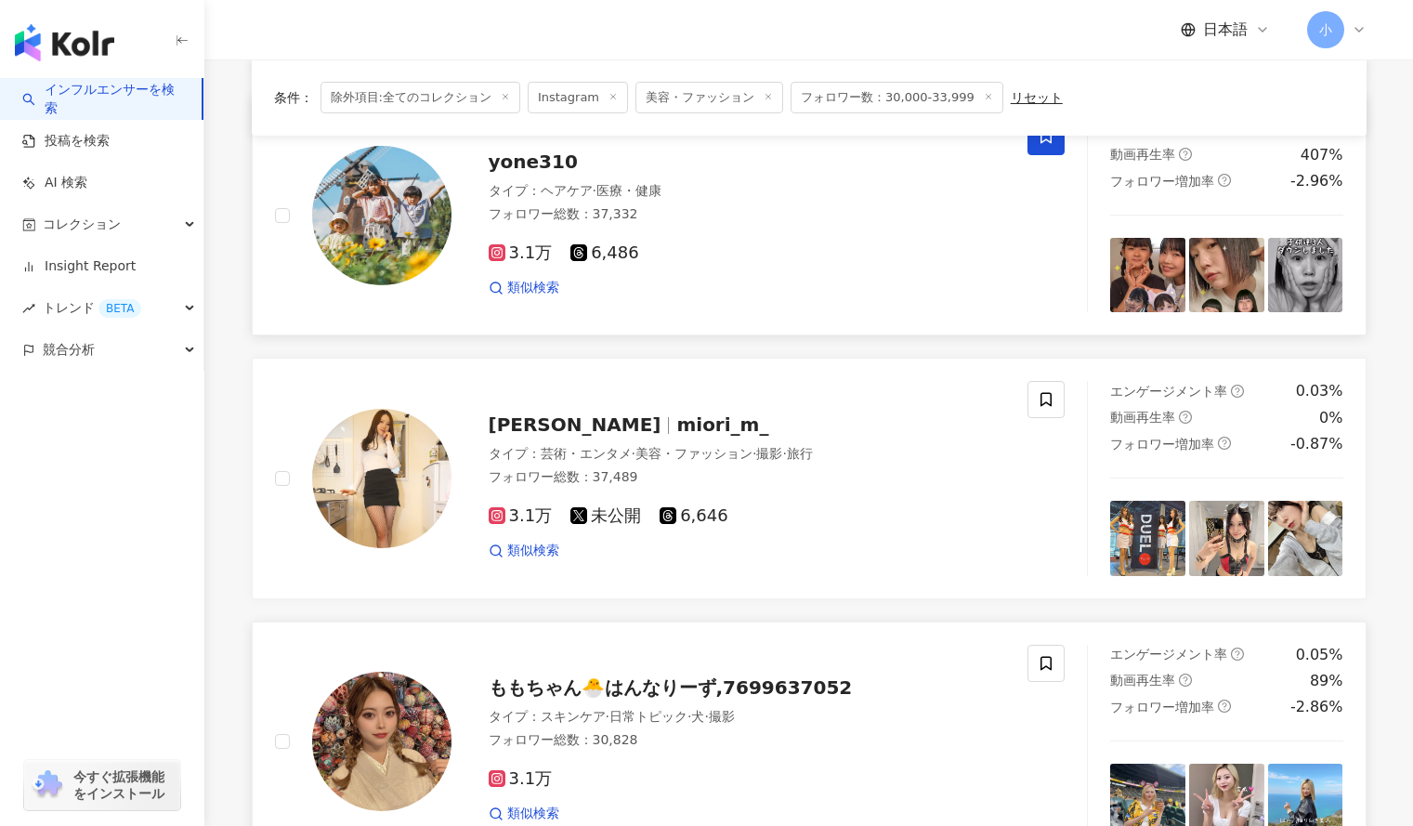
click at [1046, 145] on icon at bounding box center [1046, 136] width 17 height 17
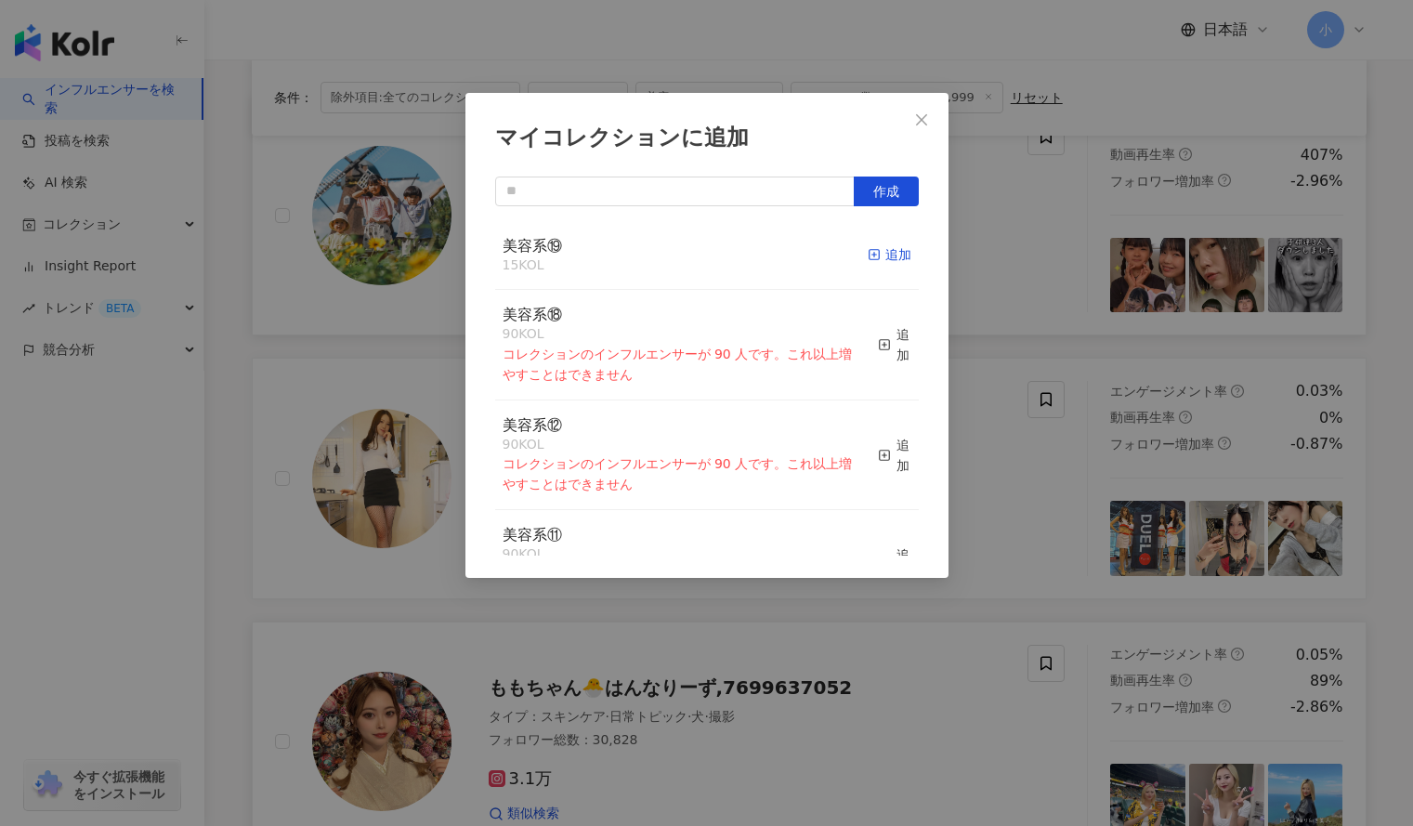
click at [868, 252] on icon "button" at bounding box center [874, 254] width 13 height 13
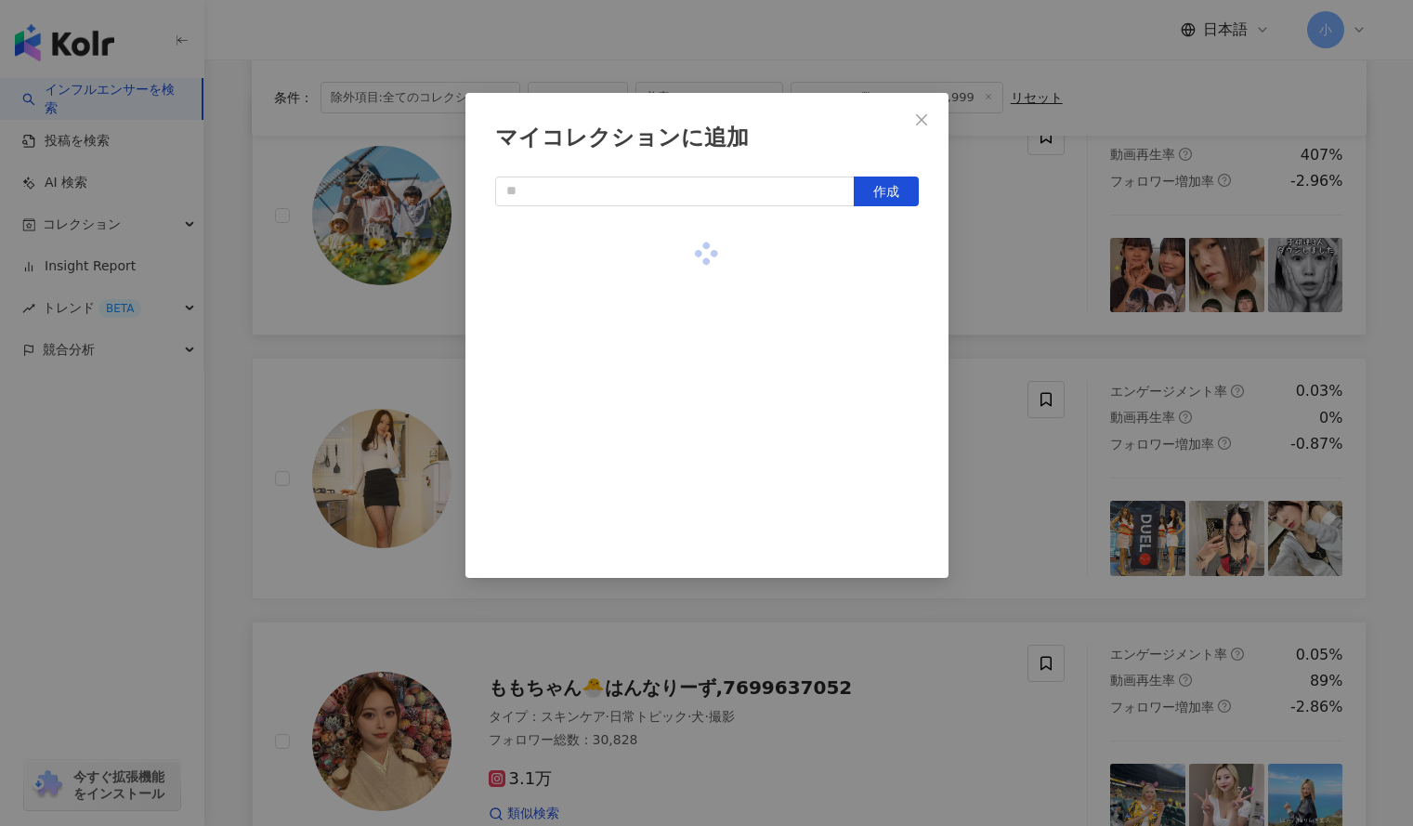
click at [1061, 263] on div "マイコレクションに追加 作成" at bounding box center [706, 413] width 1413 height 826
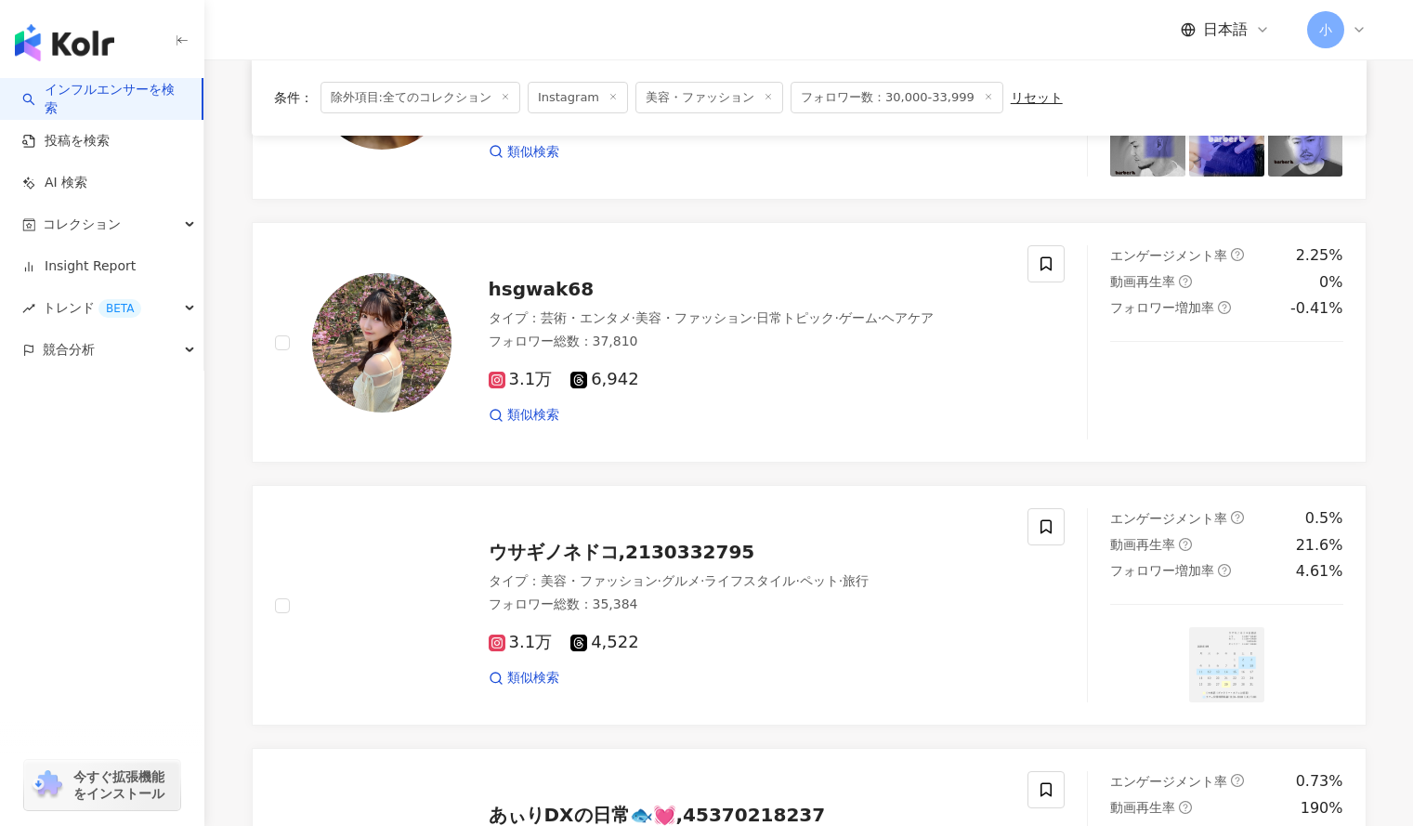
scroll to position [1113, 0]
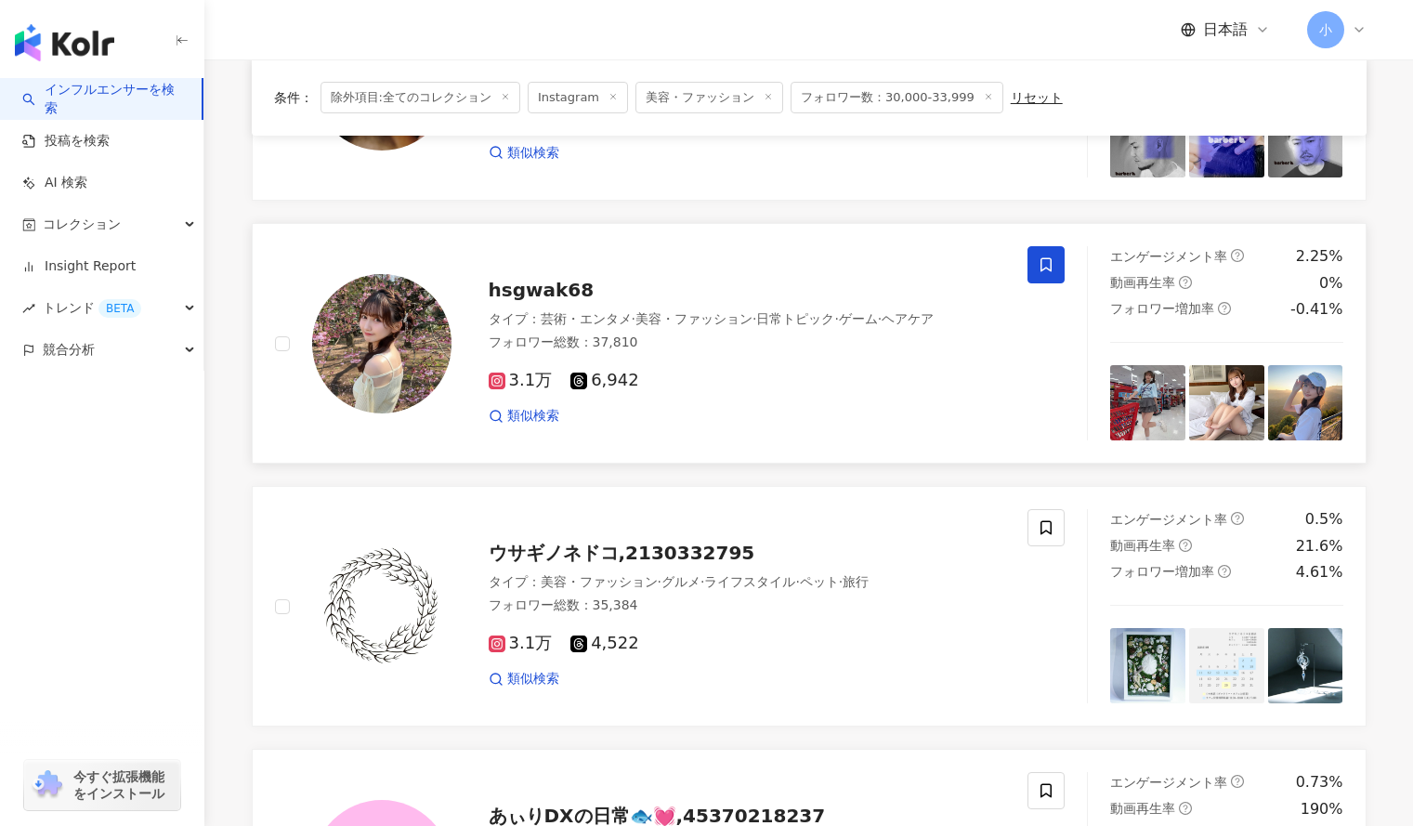
click at [1060, 265] on span at bounding box center [1046, 264] width 37 height 37
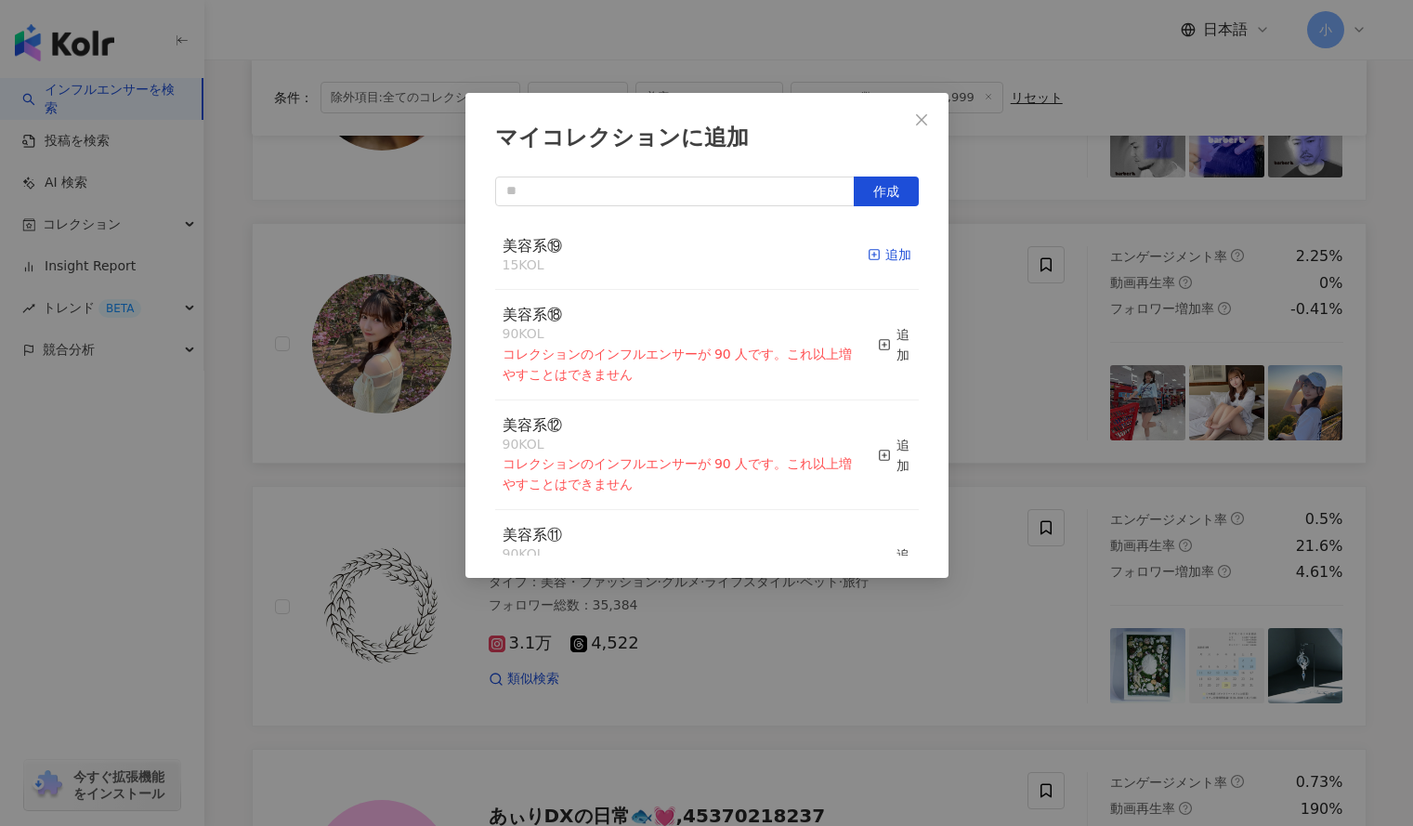
click at [877, 249] on div "追加" at bounding box center [890, 254] width 44 height 20
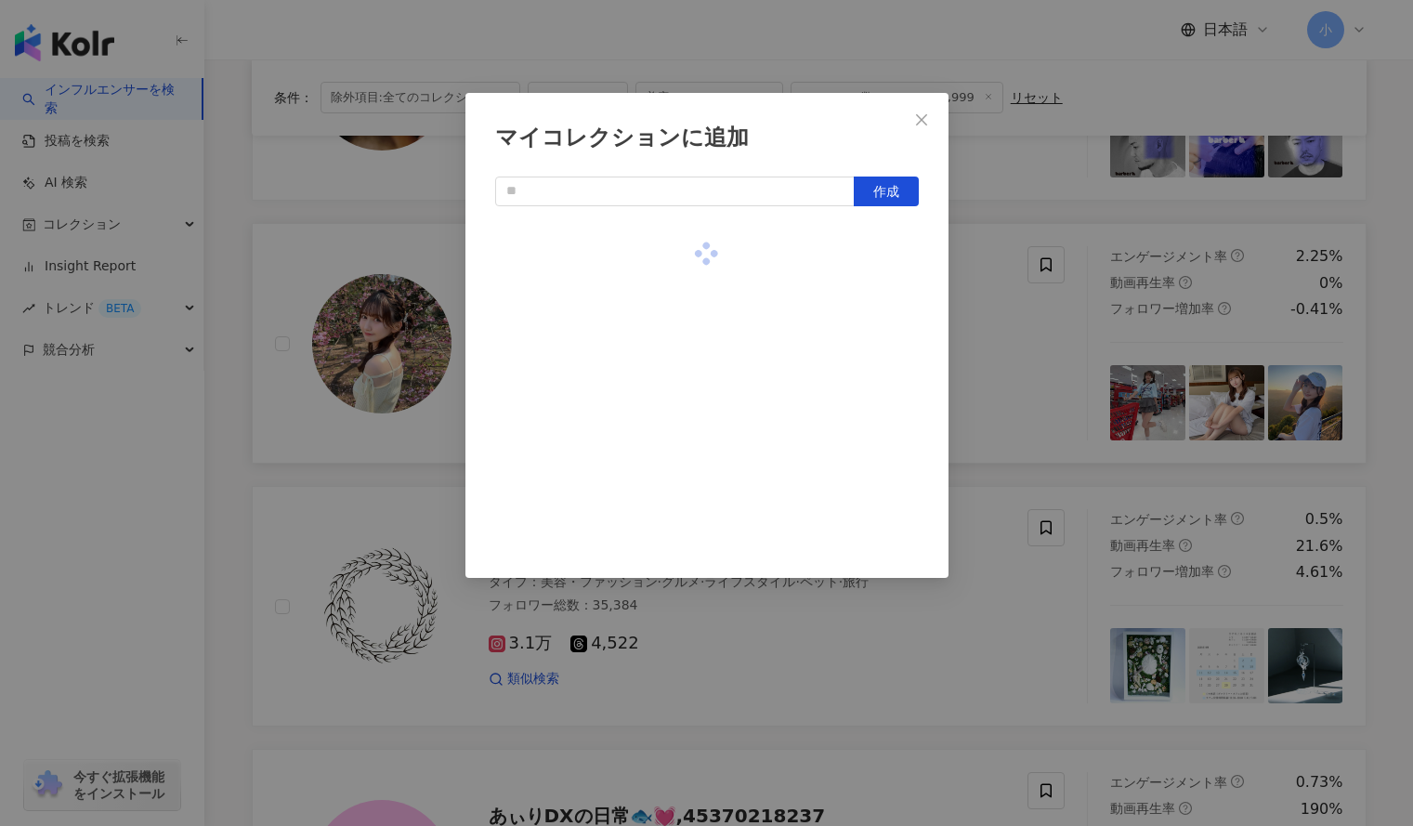
click at [985, 312] on div "マイコレクションに追加 作成" at bounding box center [706, 413] width 1413 height 826
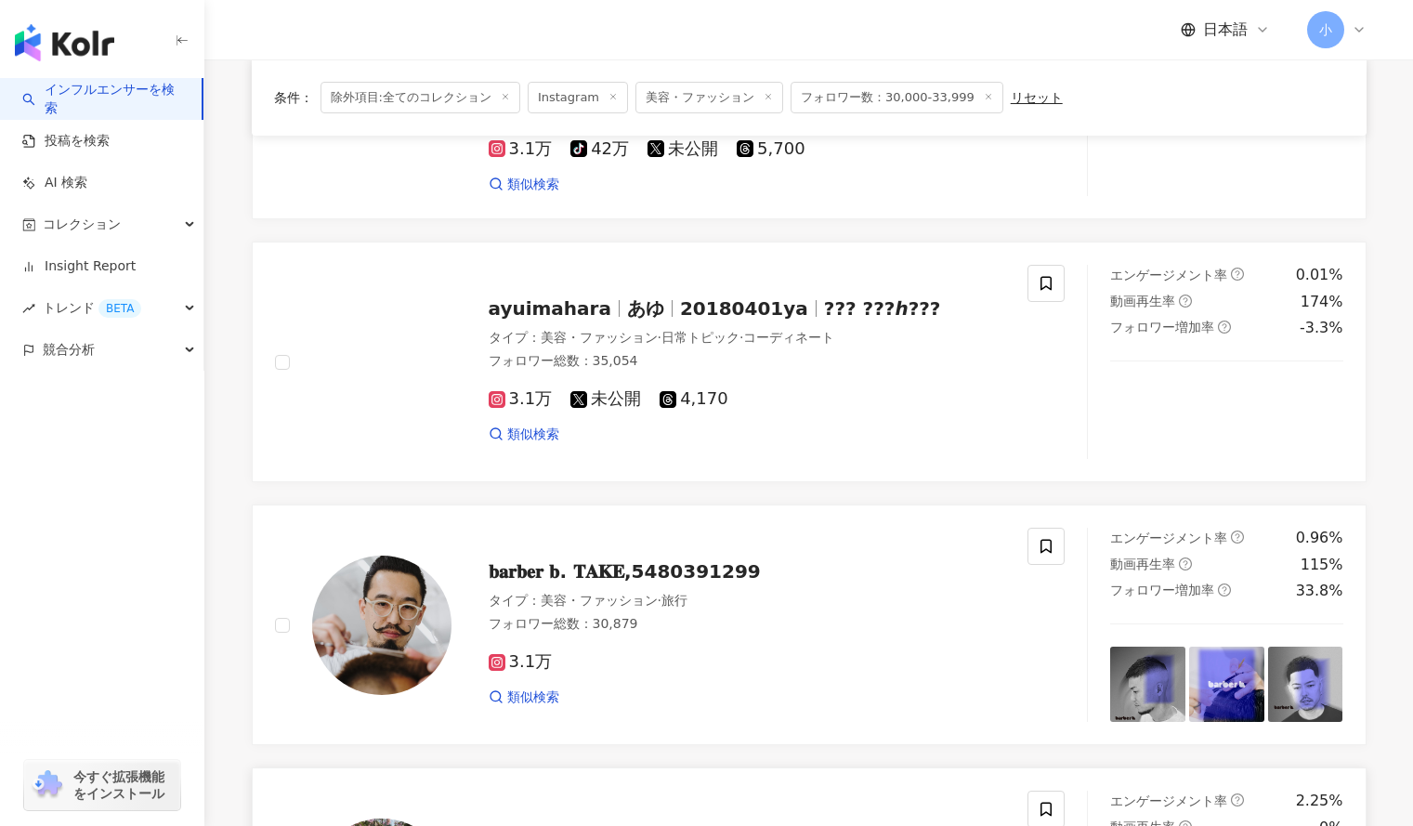
scroll to position [558, 0]
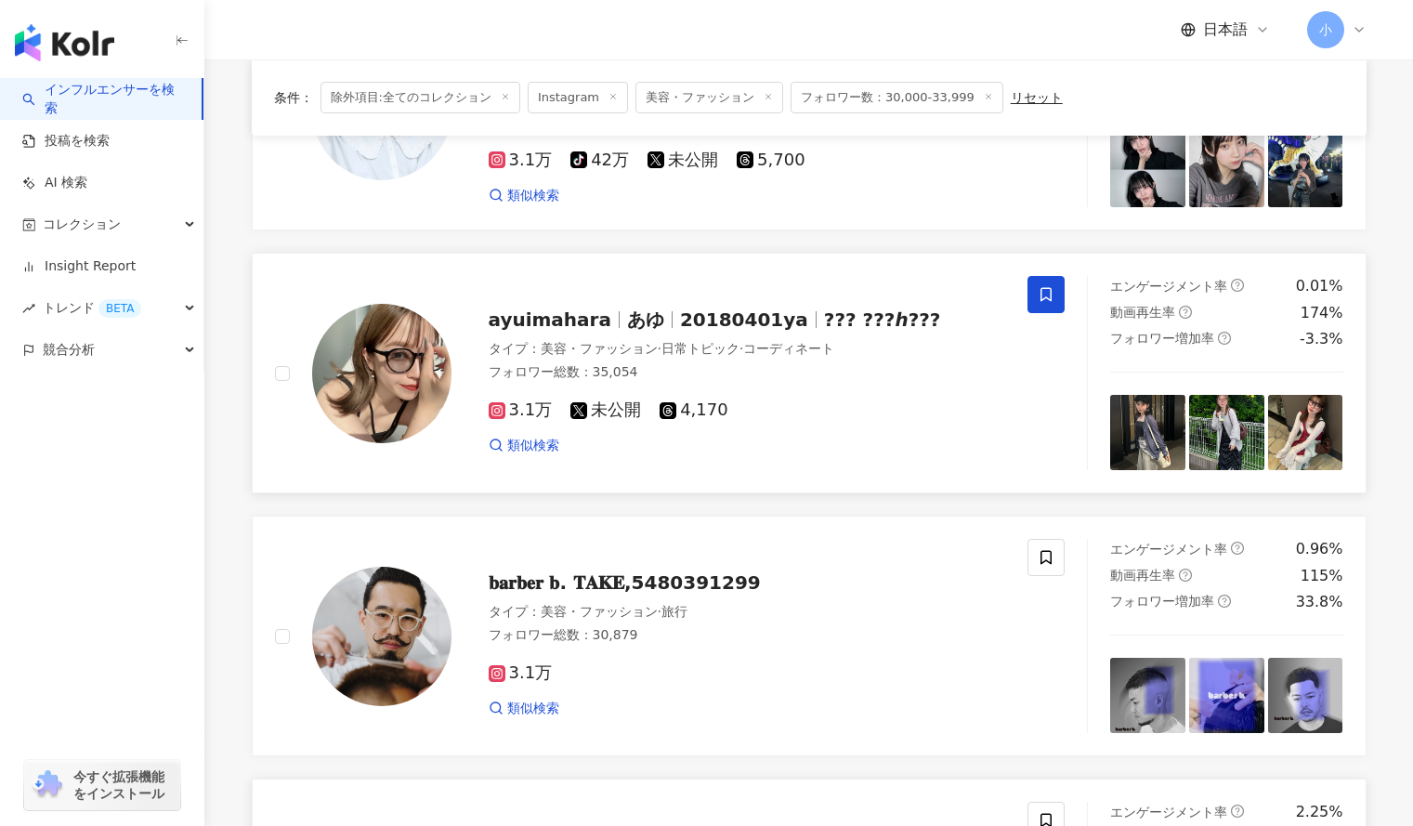
click at [1042, 304] on span at bounding box center [1046, 294] width 37 height 37
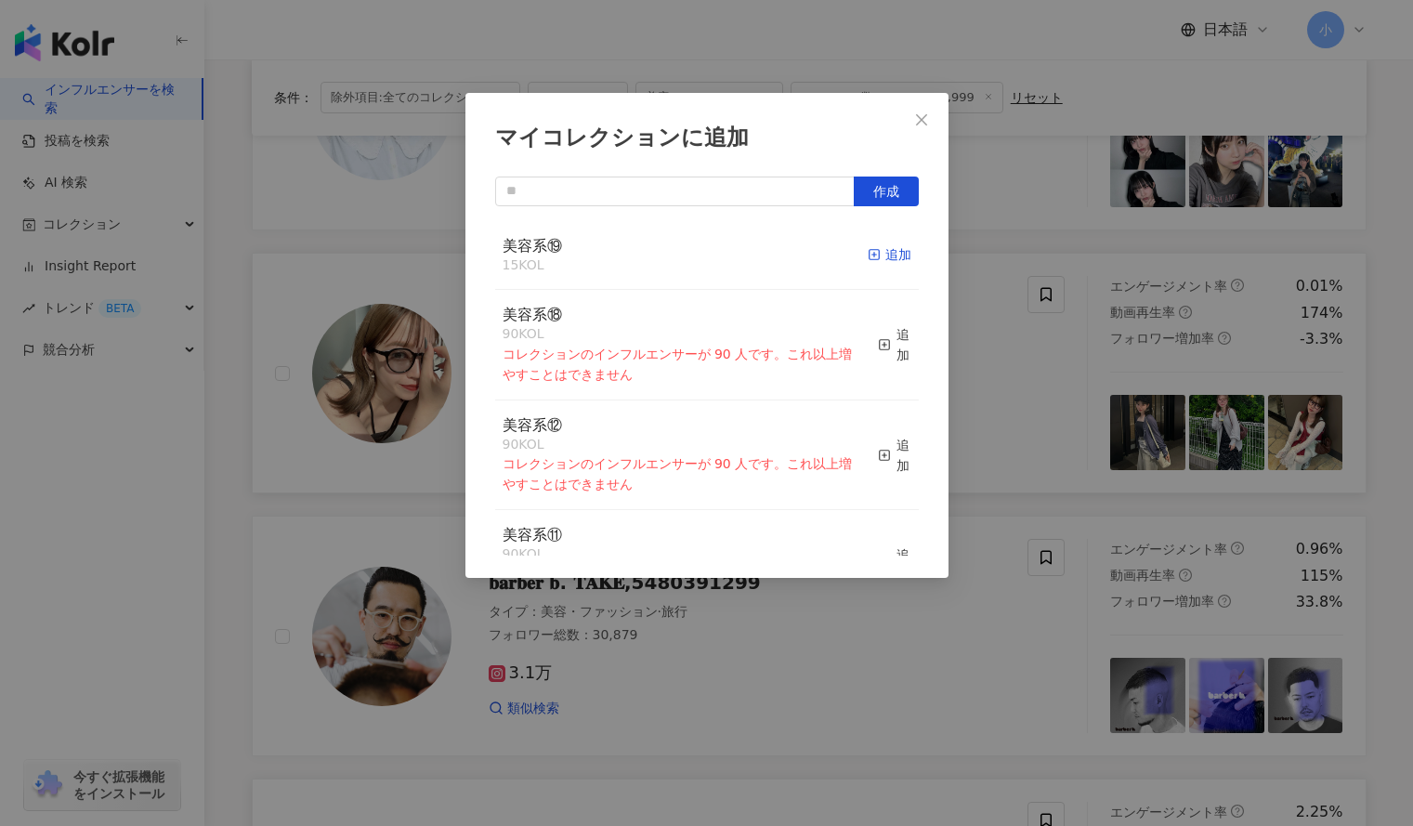
click at [868, 253] on div "追加" at bounding box center [890, 254] width 44 height 20
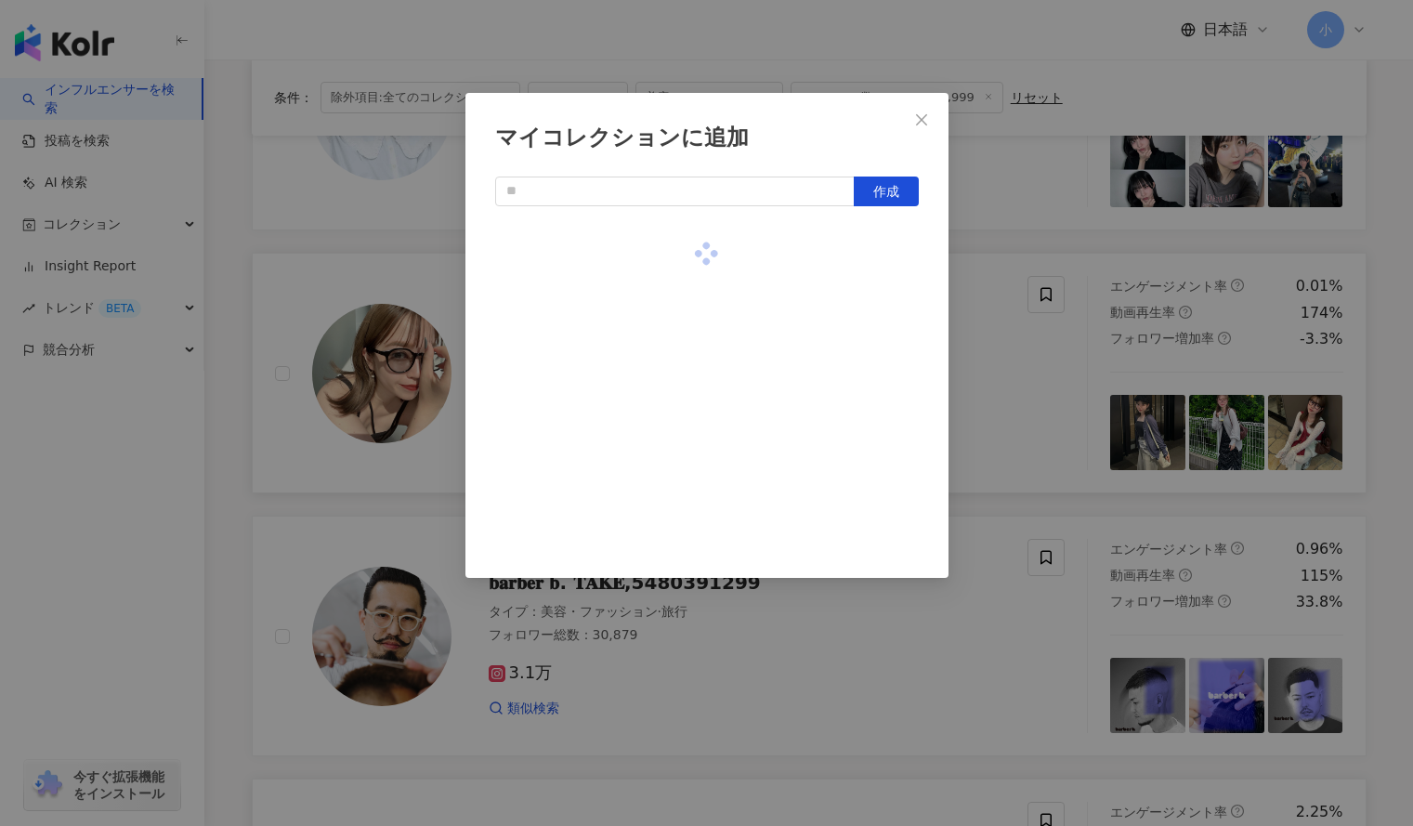
click at [1026, 248] on div "マイコレクションに追加 作成" at bounding box center [706, 413] width 1413 height 826
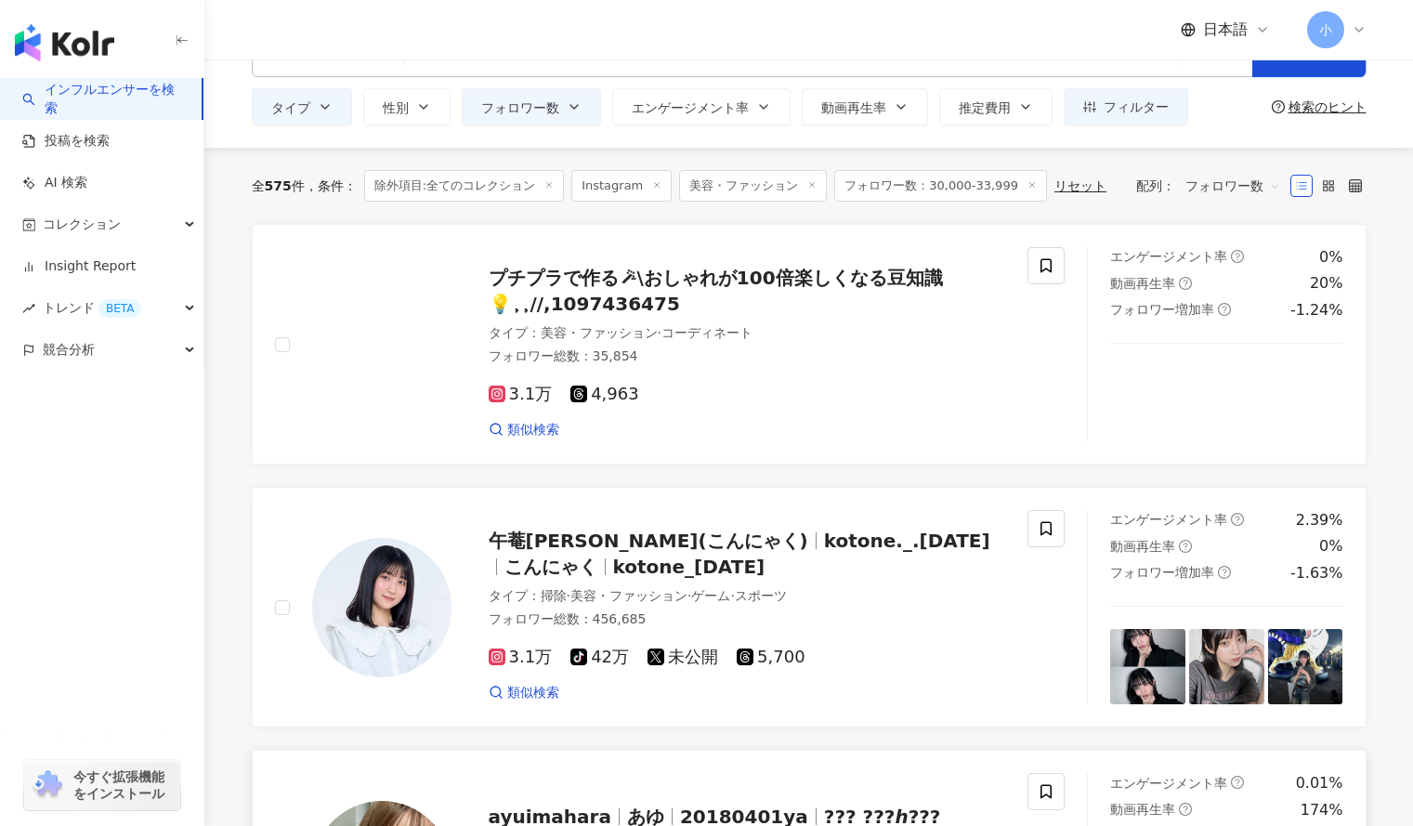
scroll to position [59, 0]
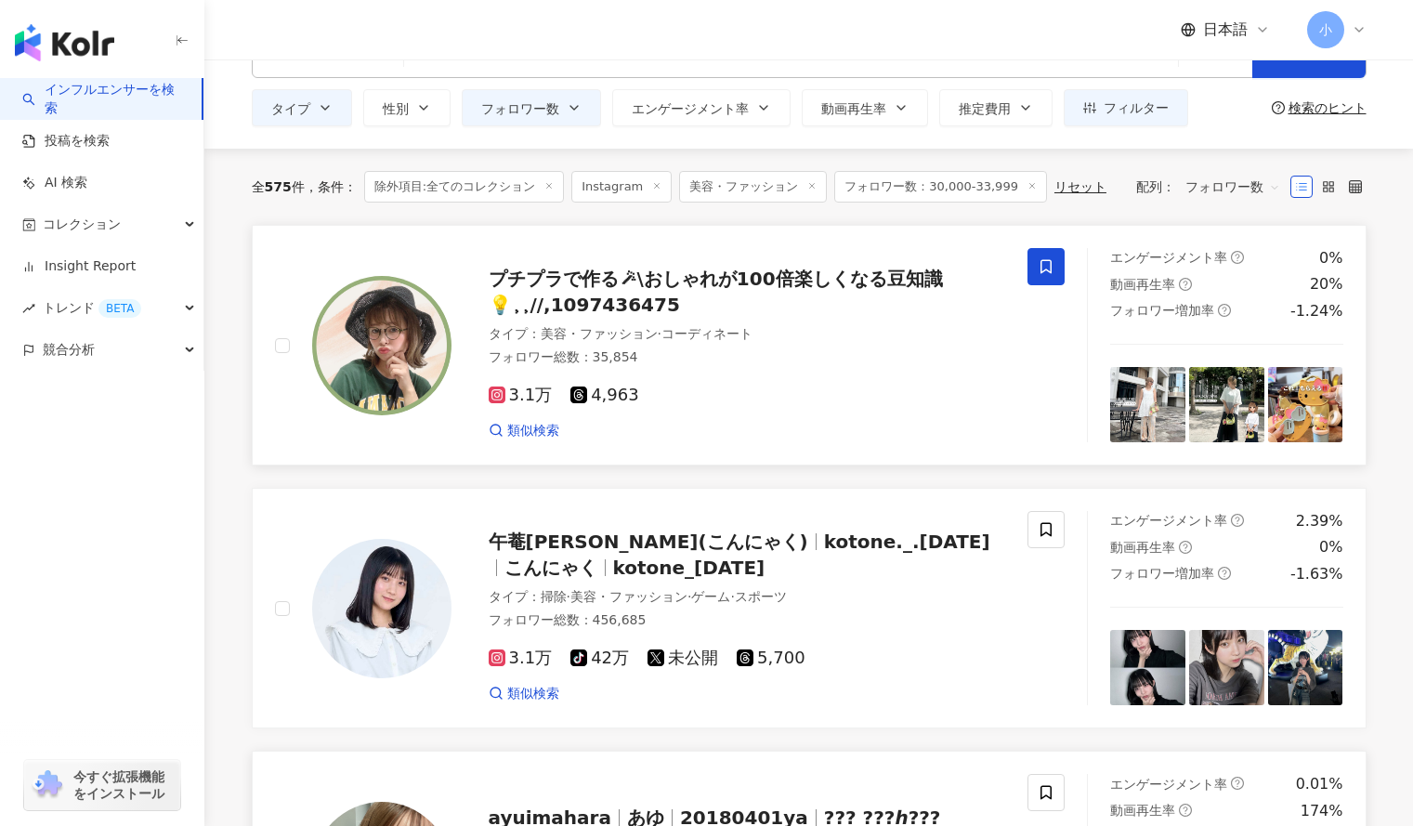
click at [1051, 273] on icon at bounding box center [1046, 267] width 11 height 14
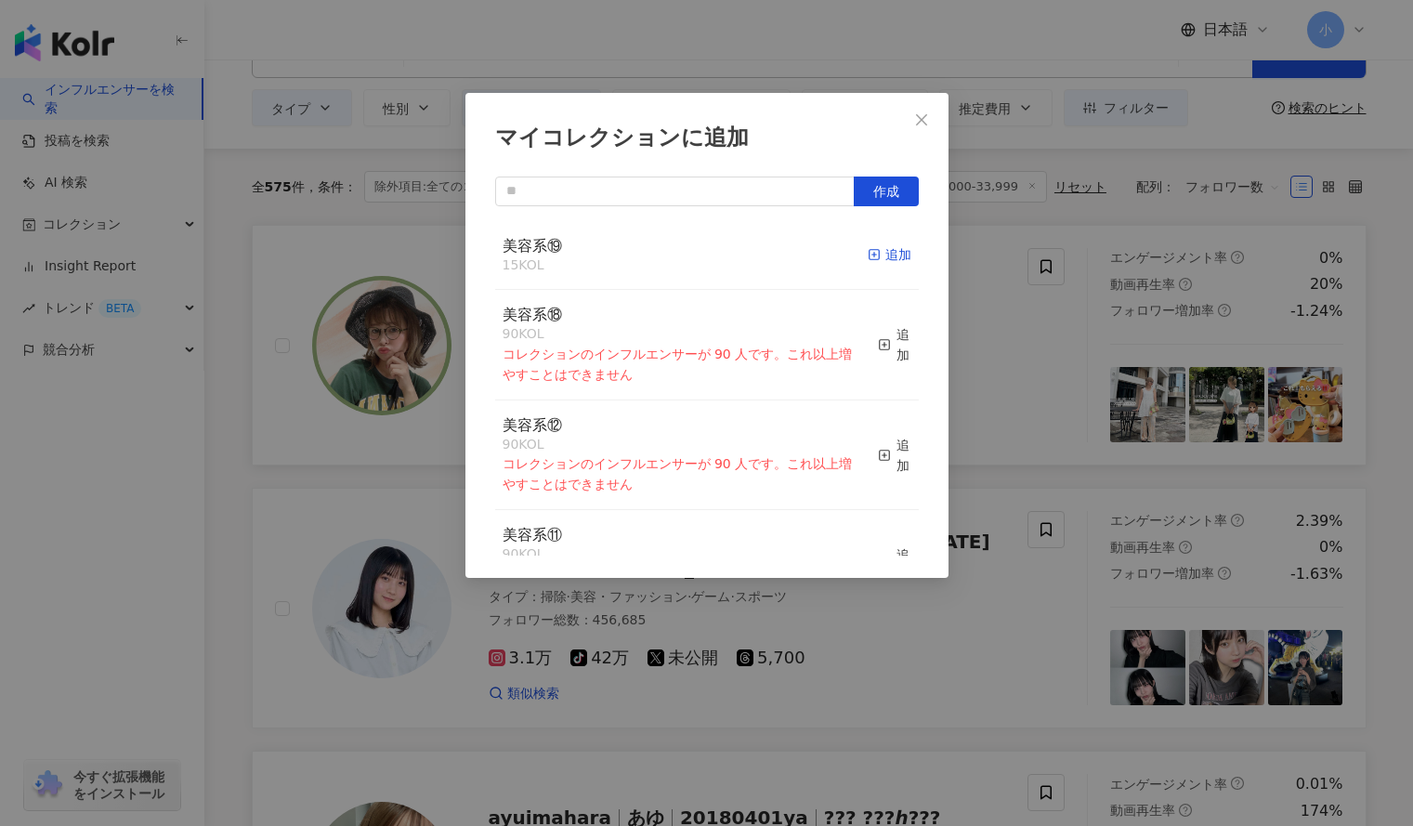
click at [886, 253] on div "追加" at bounding box center [890, 254] width 44 height 20
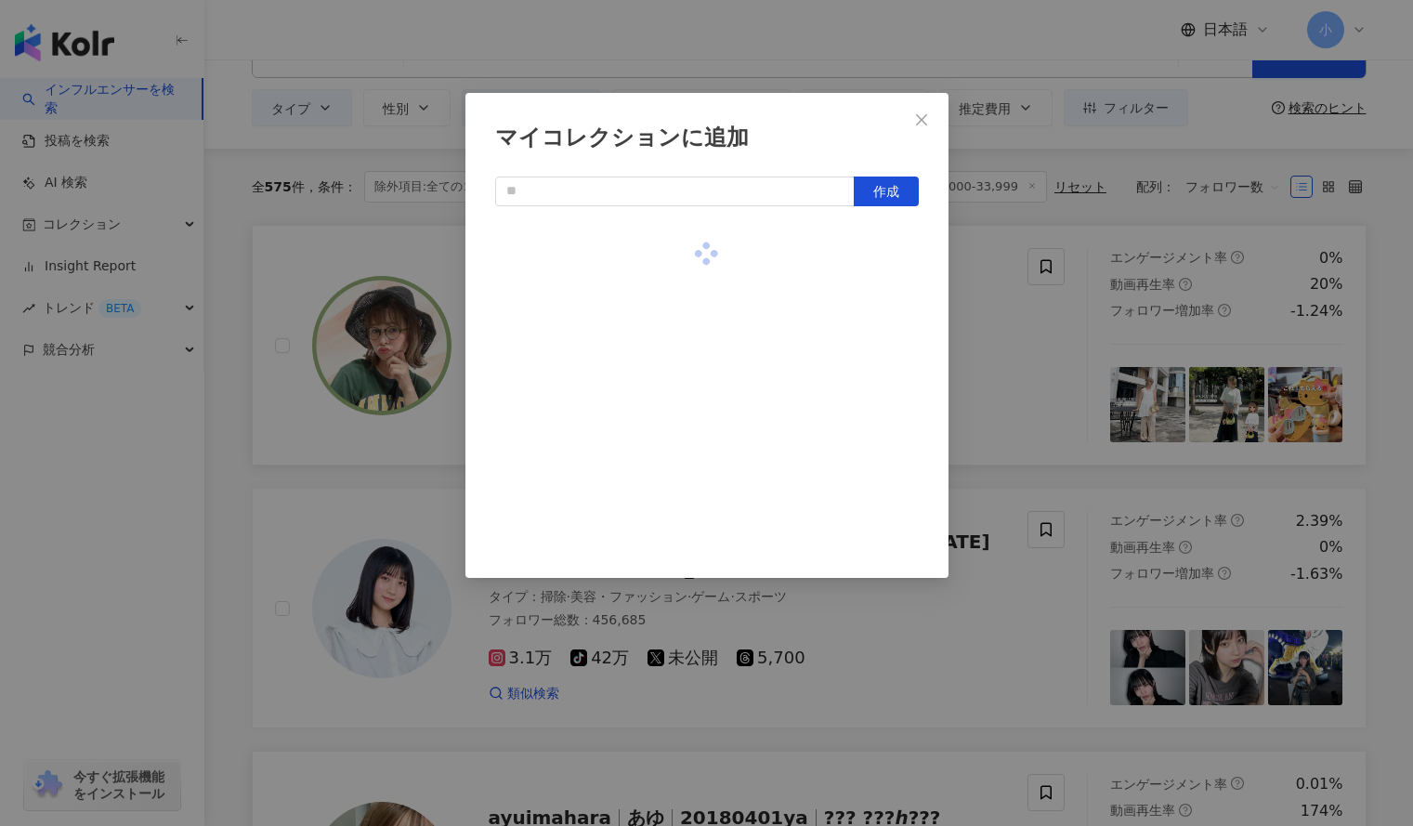
click at [1051, 333] on div "マイコレクションに追加 作成" at bounding box center [706, 413] width 1413 height 826
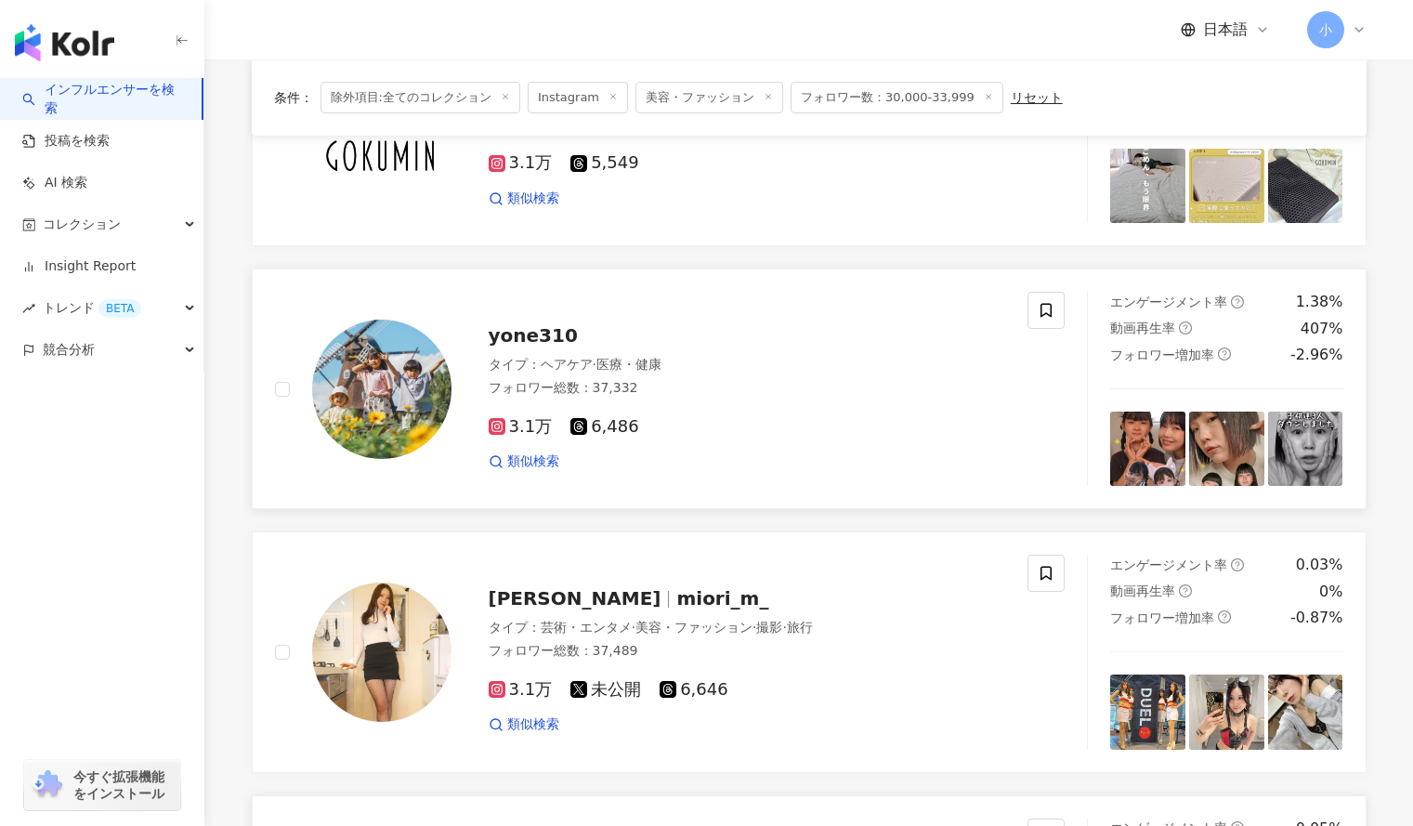
scroll to position [2350, 0]
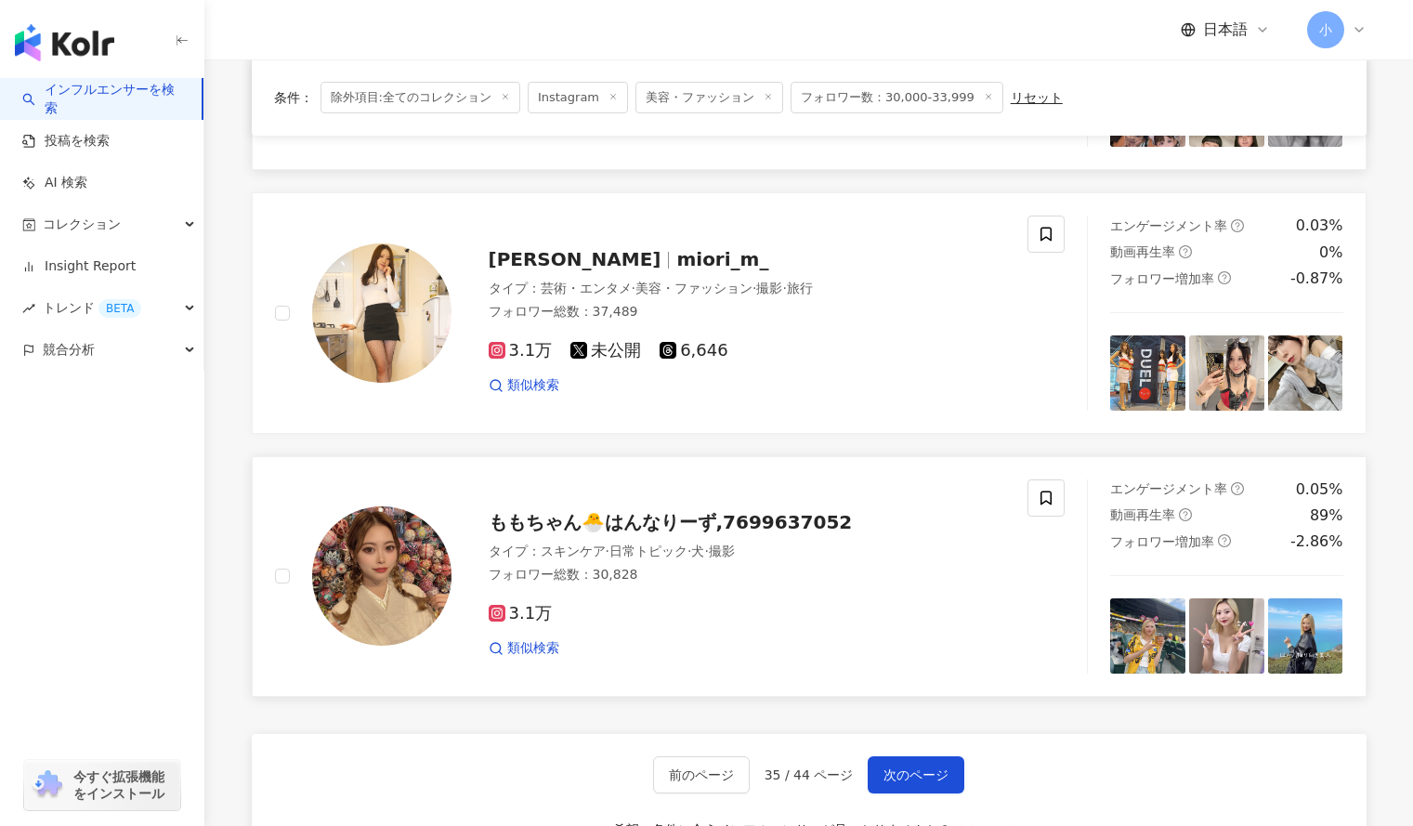
scroll to position [2762, 0]
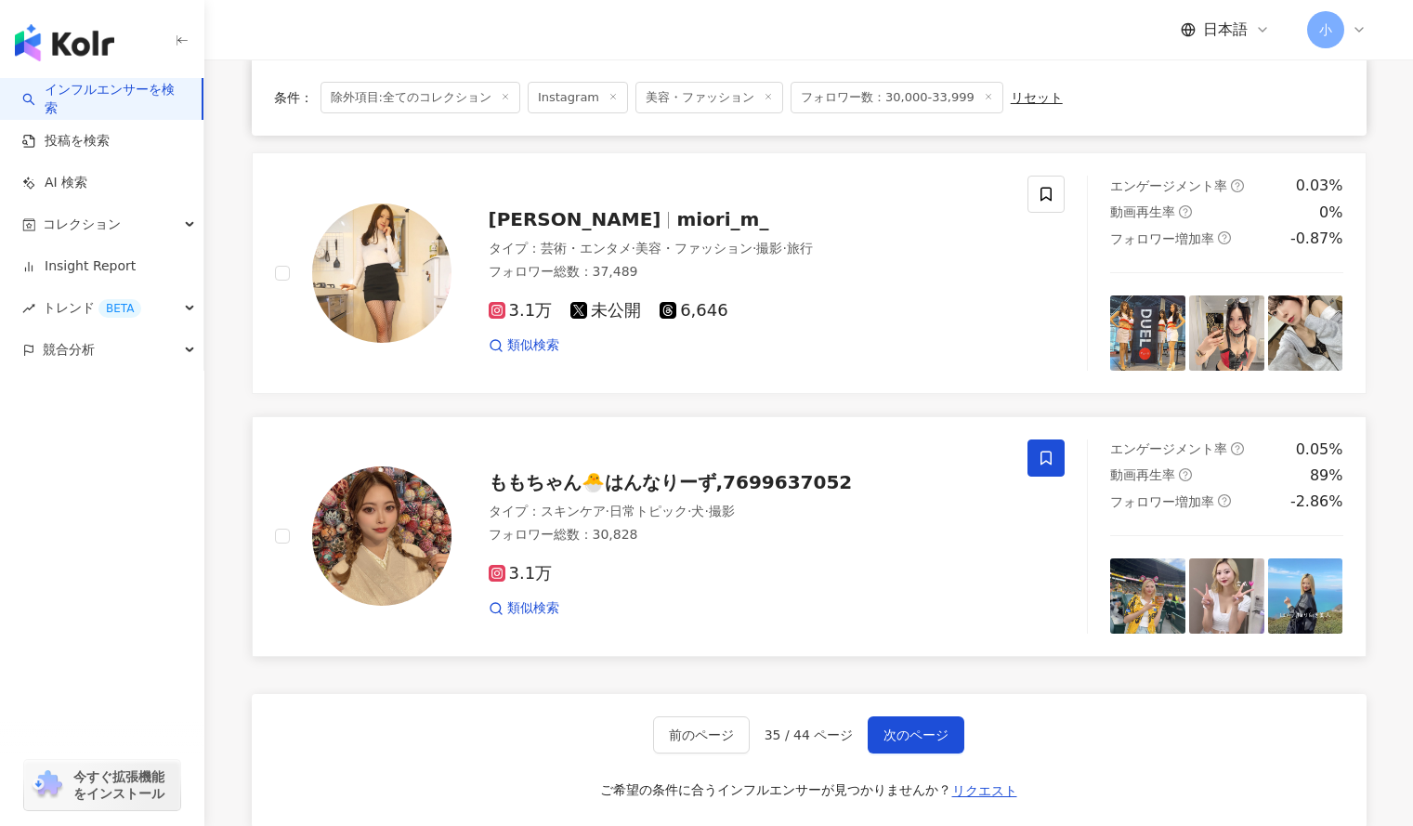
click at [1043, 471] on span at bounding box center [1046, 458] width 37 height 37
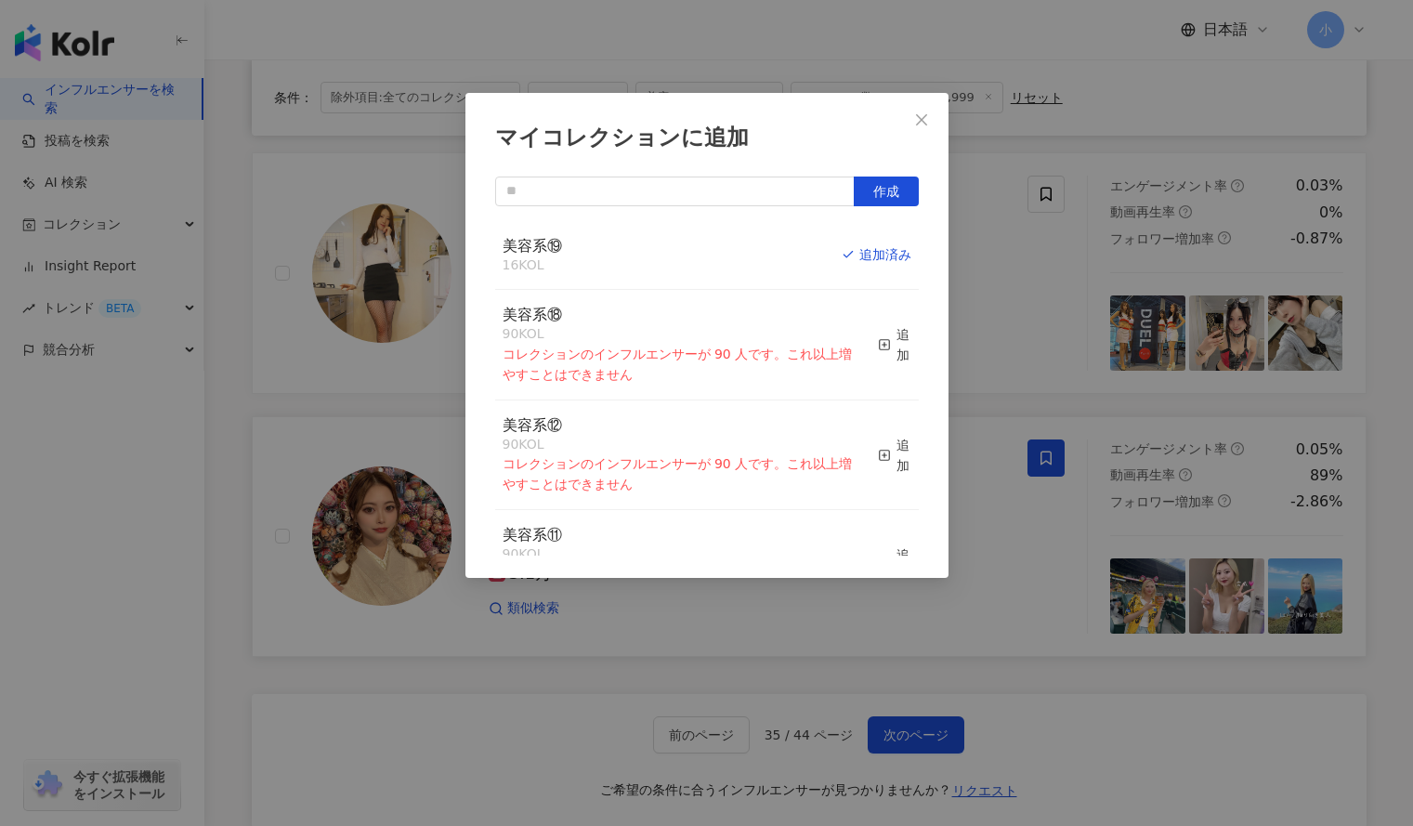
click at [1374, 361] on div "マイコレクションに追加 作成 美容系⑲ 16 KOL 追加済み 美容系⑱ 90 KOL コレクションのインフルエンサーが 90 人です。これ以上増やすことはで…" at bounding box center [706, 413] width 1413 height 826
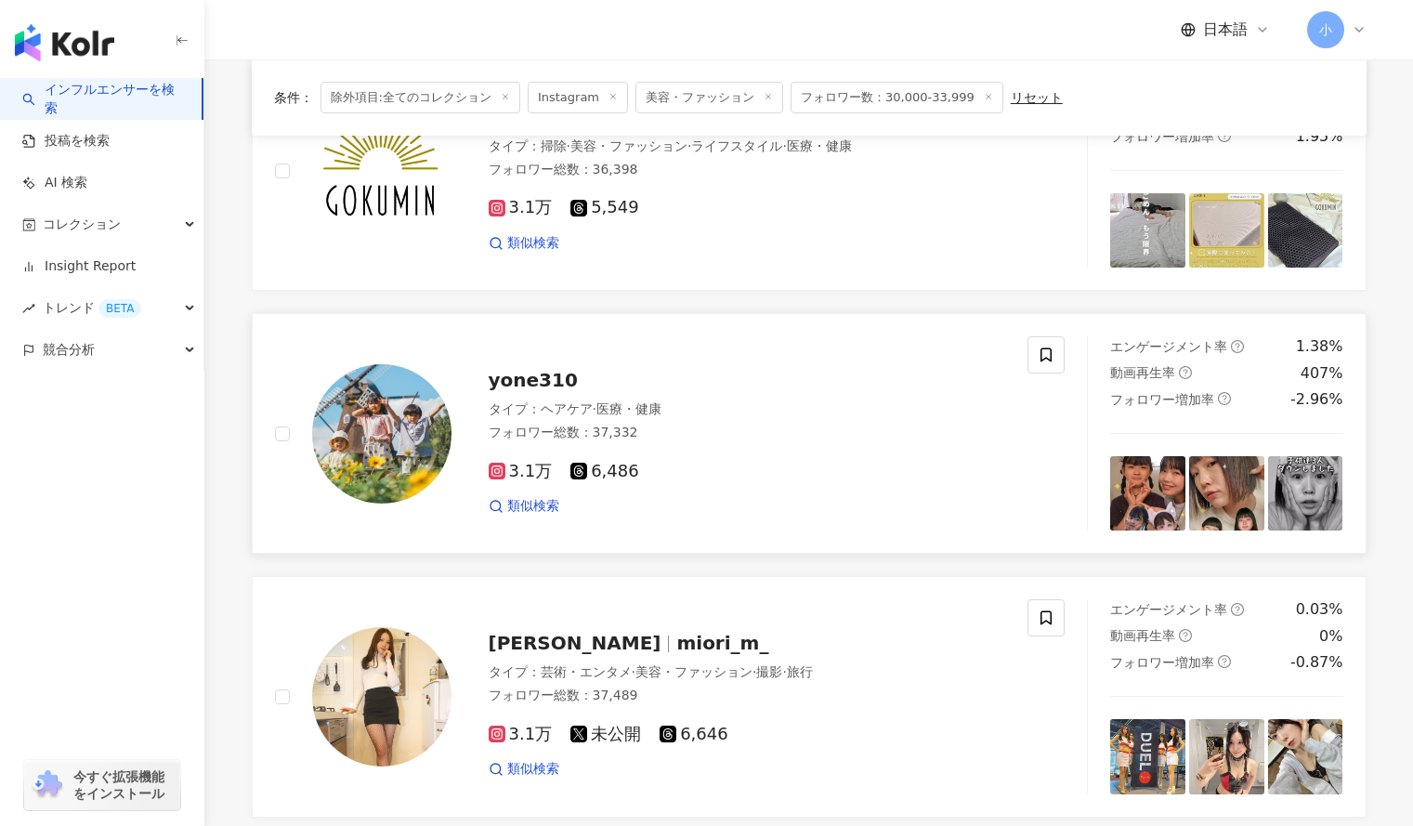
scroll to position [2339, 0]
click at [1045, 354] on icon at bounding box center [1046, 354] width 17 height 17
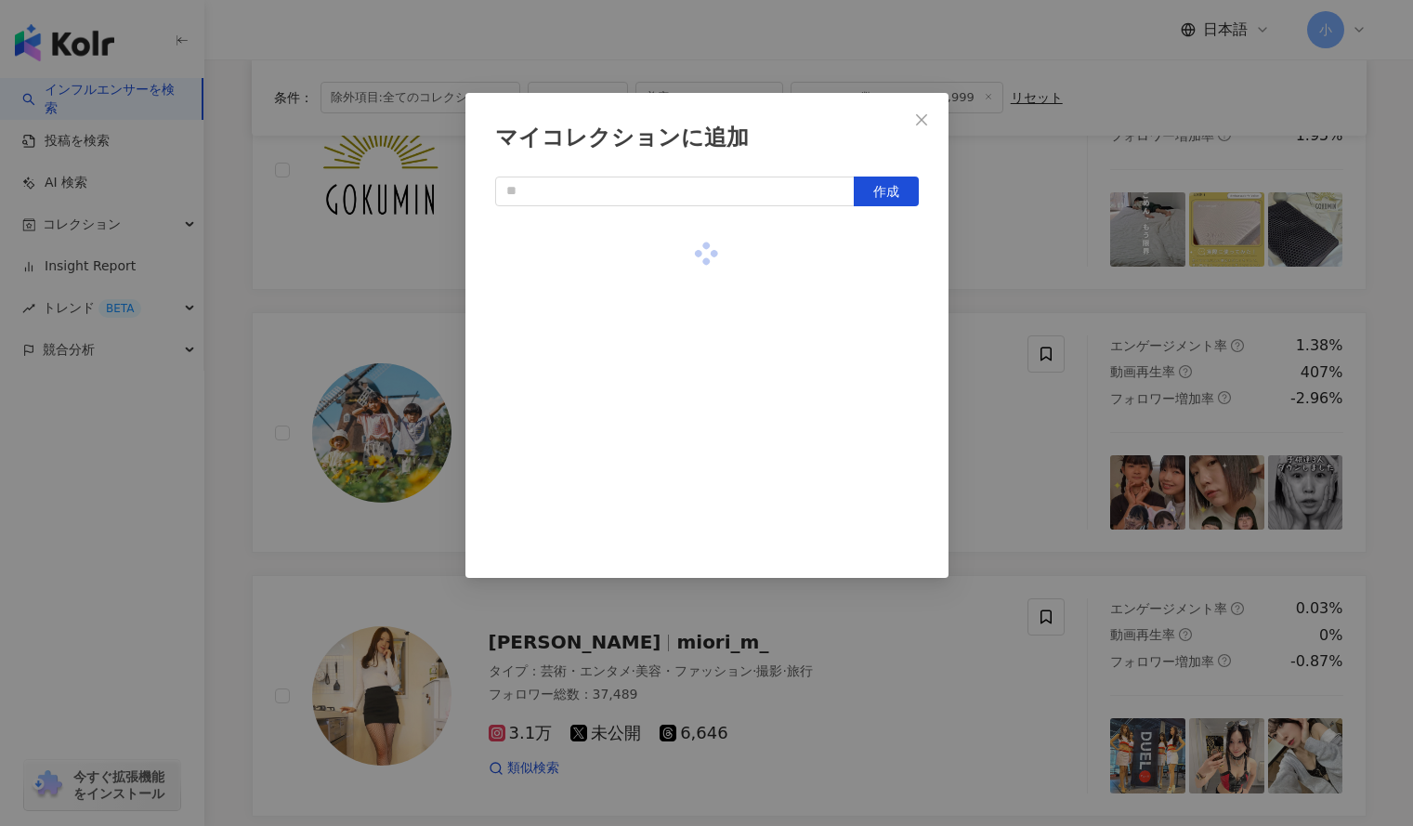
click at [1320, 416] on div "マイコレクションに追加 作成" at bounding box center [706, 413] width 1413 height 826
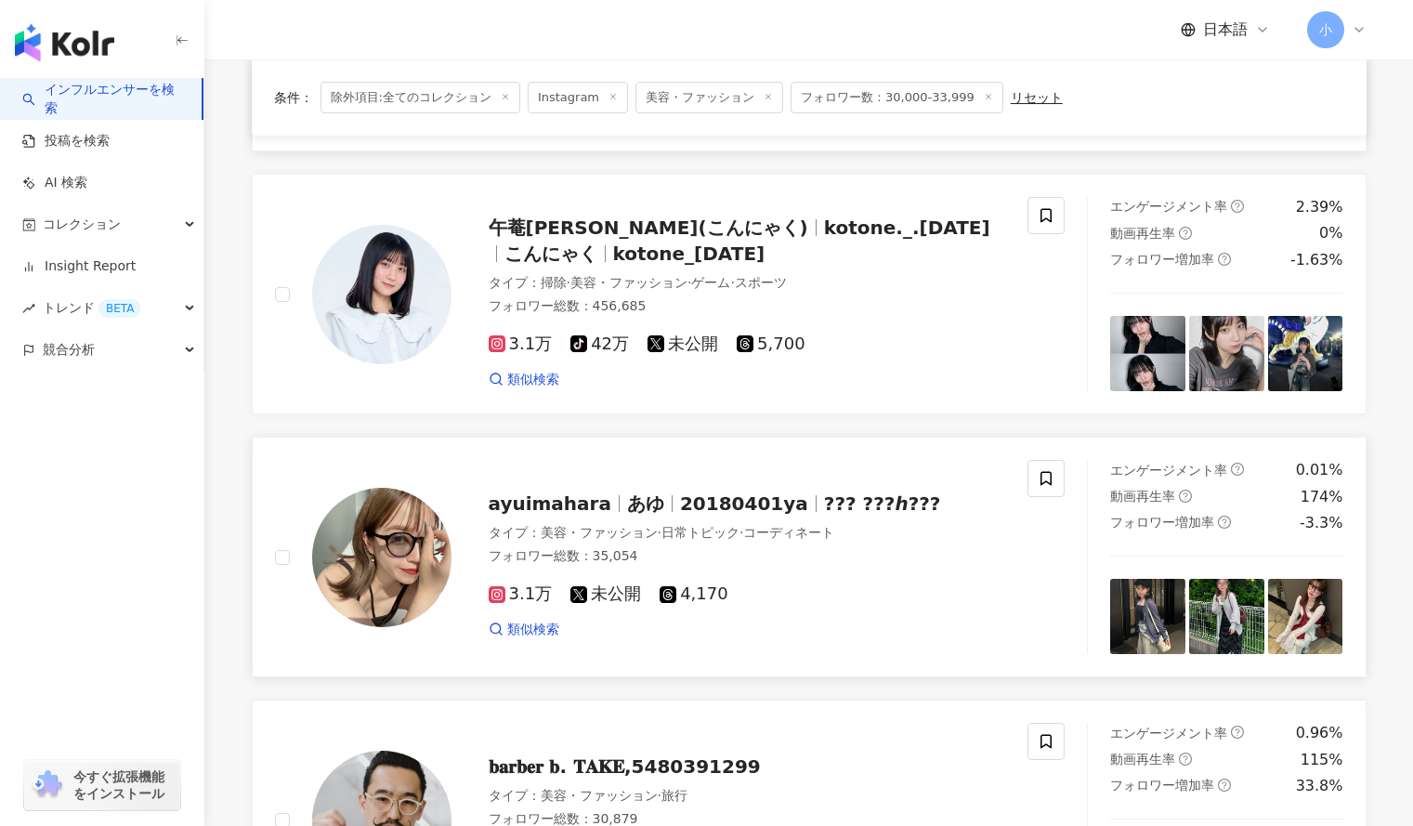
scroll to position [0, 0]
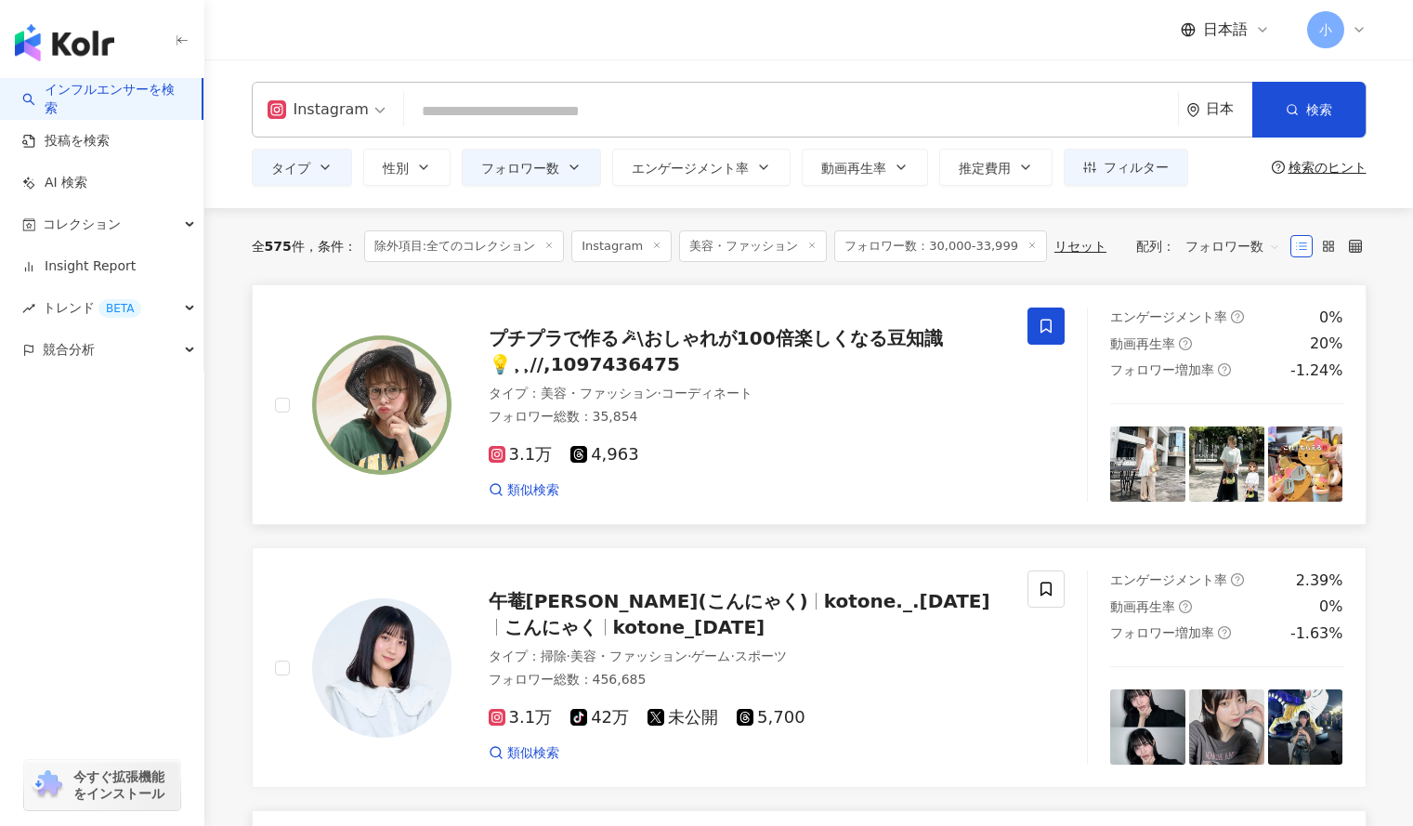
click at [1037, 317] on span at bounding box center [1046, 326] width 37 height 37
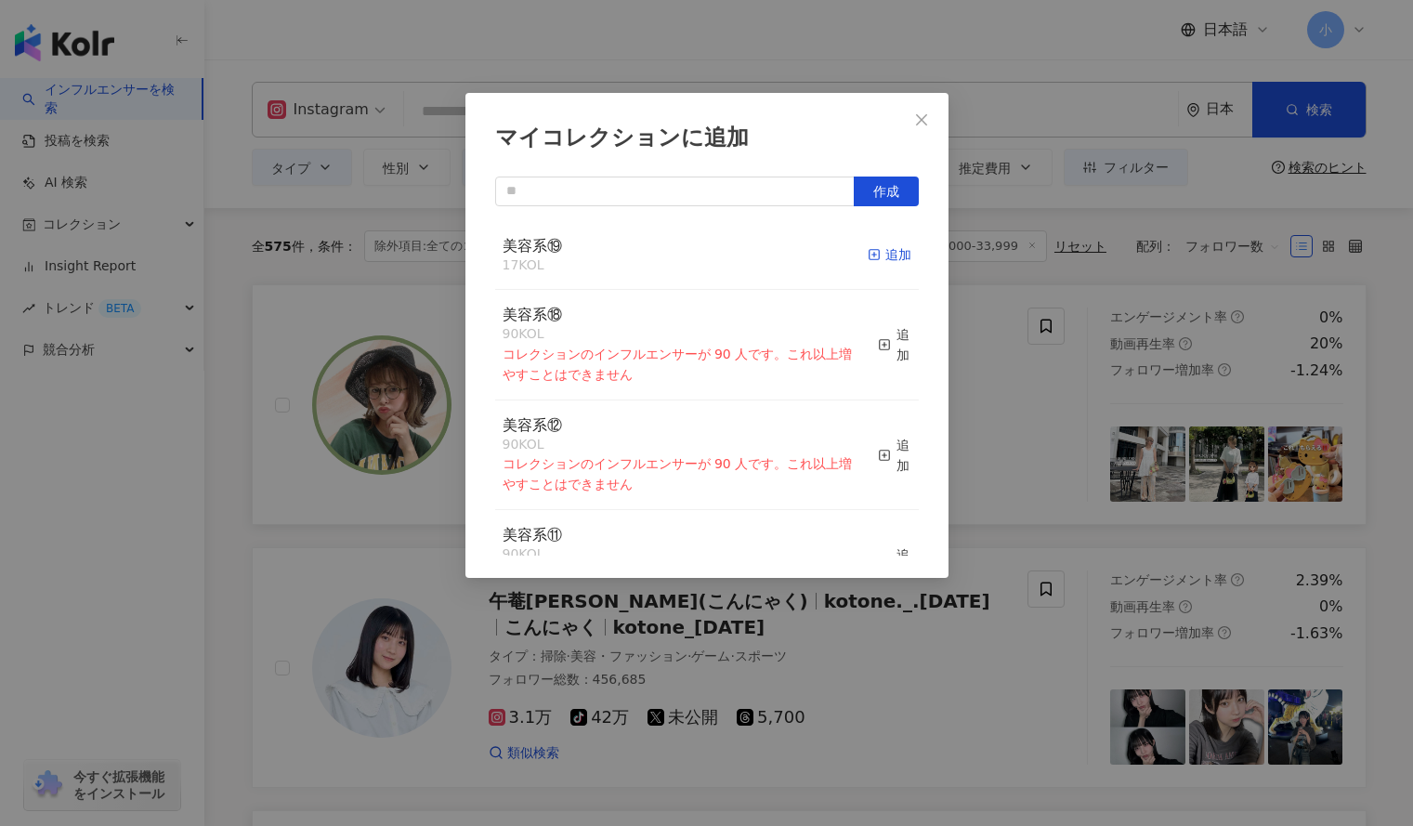
click at [868, 254] on div "追加" at bounding box center [890, 254] width 44 height 20
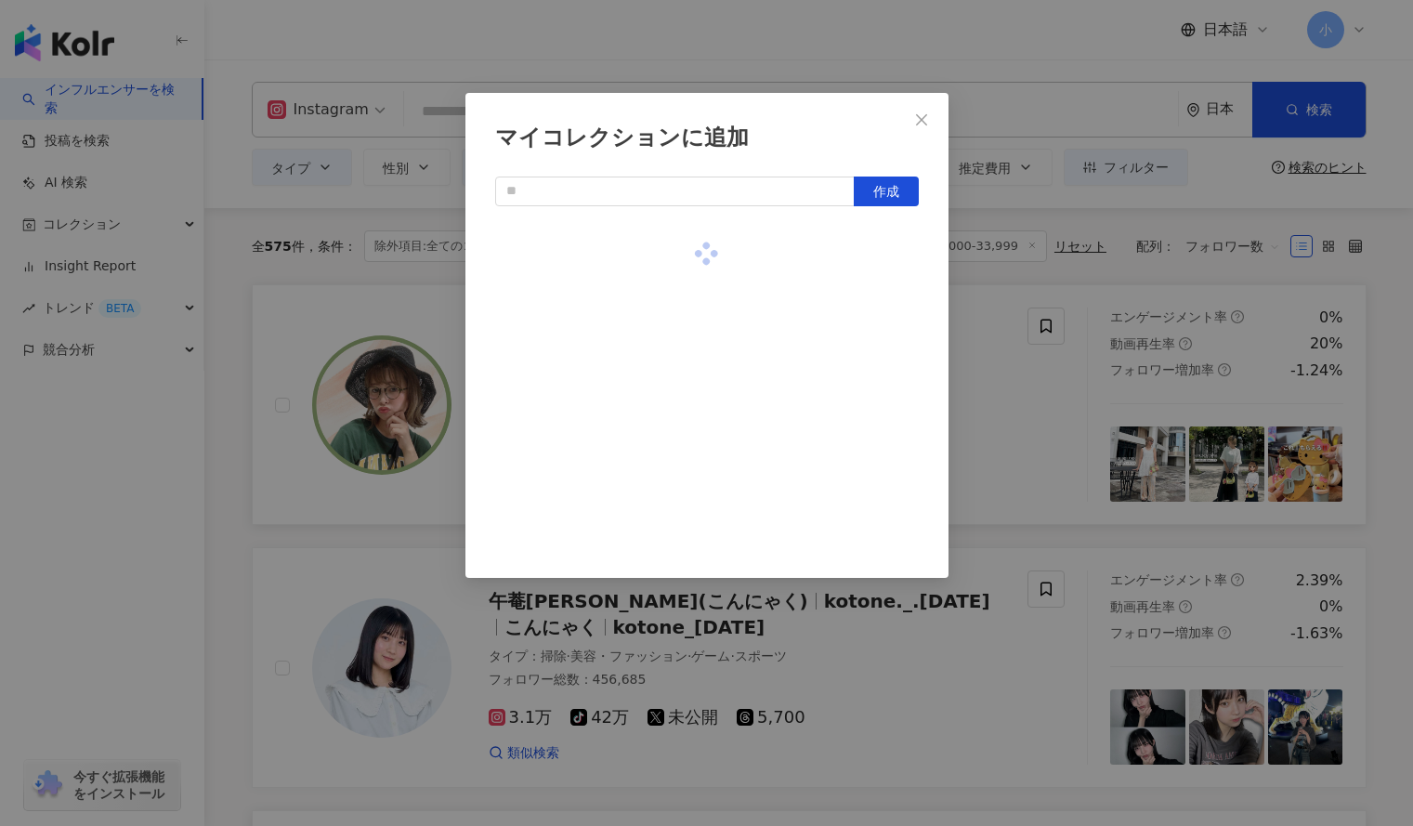
click at [1138, 281] on div "マイコレクションに追加 作成" at bounding box center [706, 413] width 1413 height 826
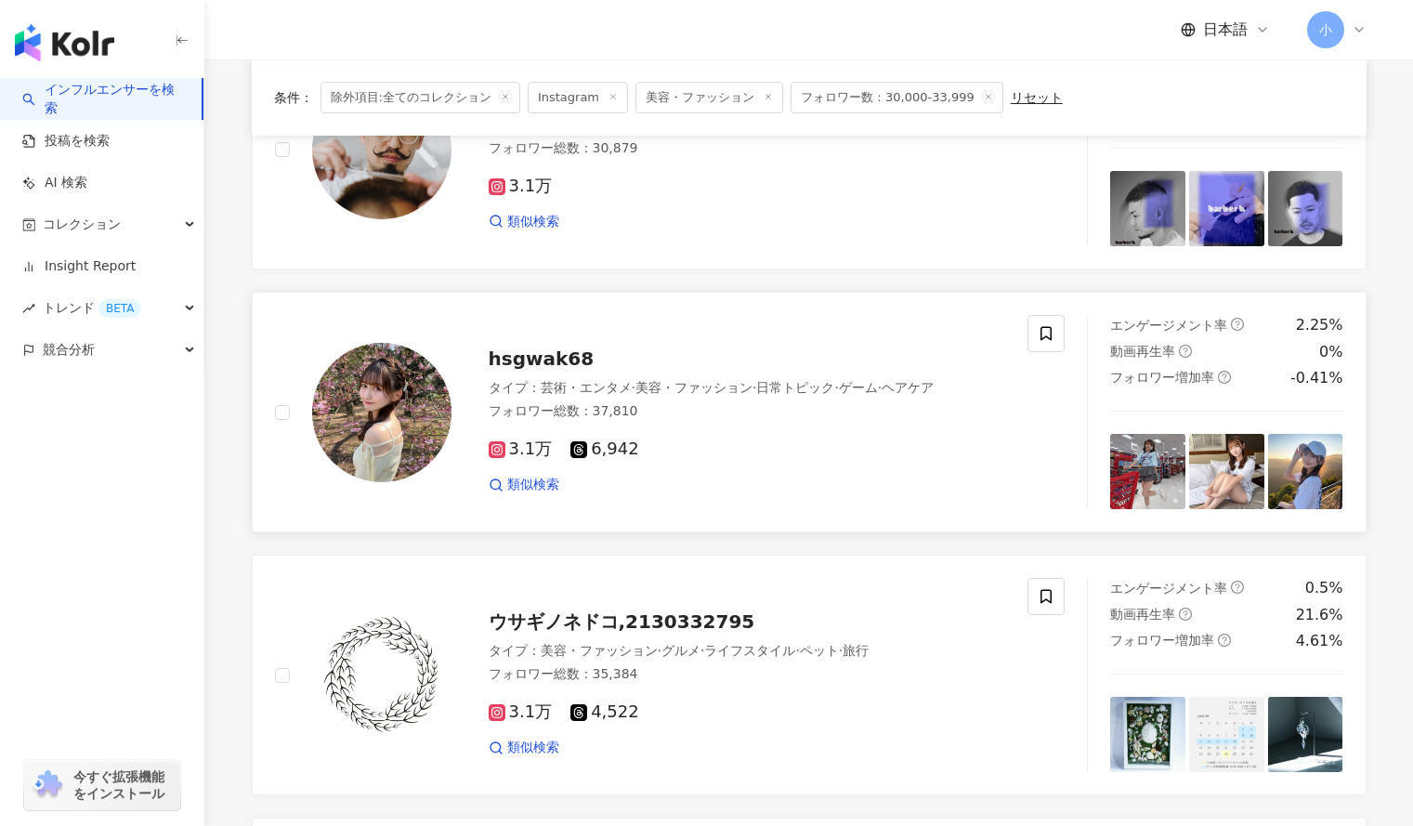
scroll to position [889, 0]
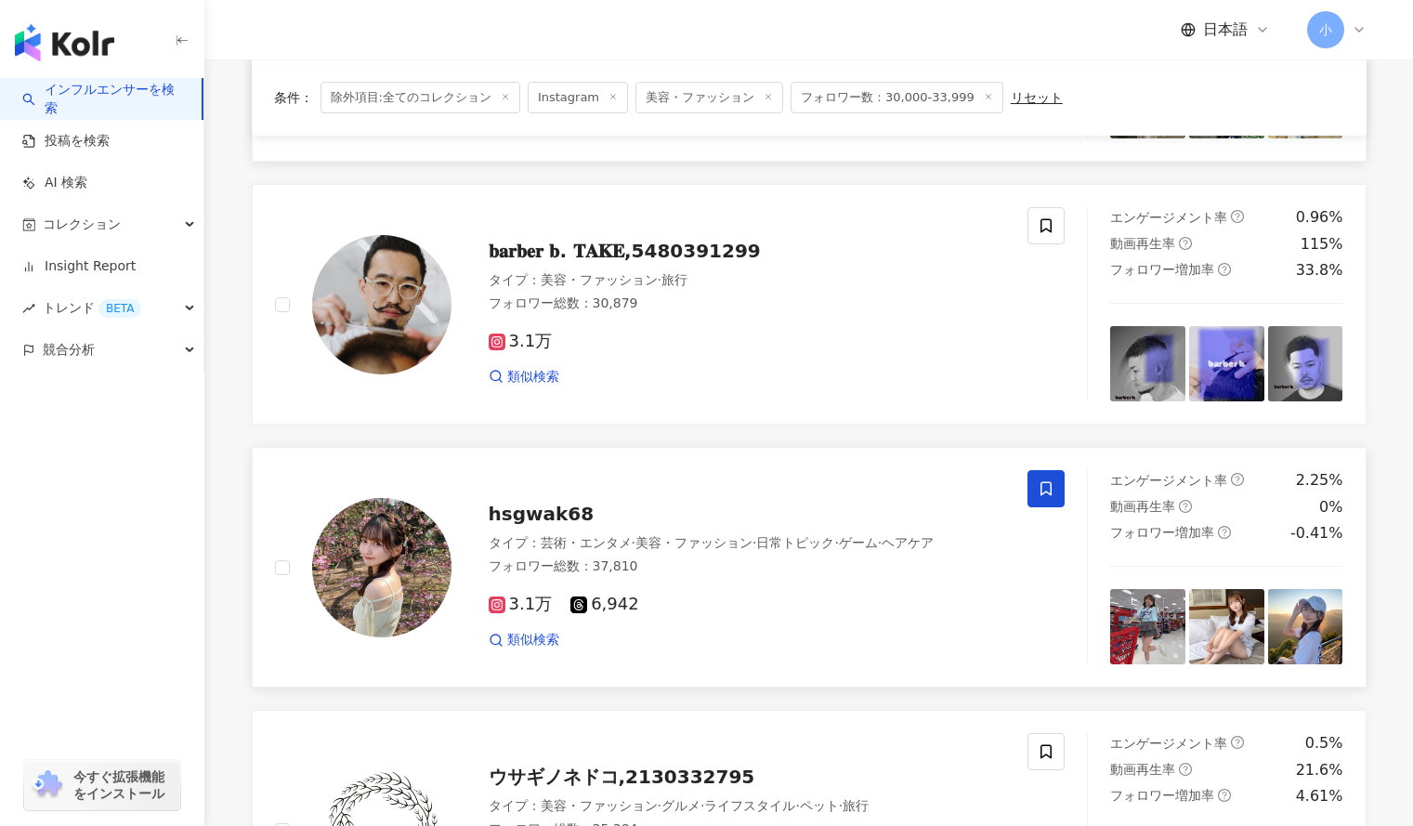
click at [1047, 480] on icon at bounding box center [1046, 488] width 17 height 17
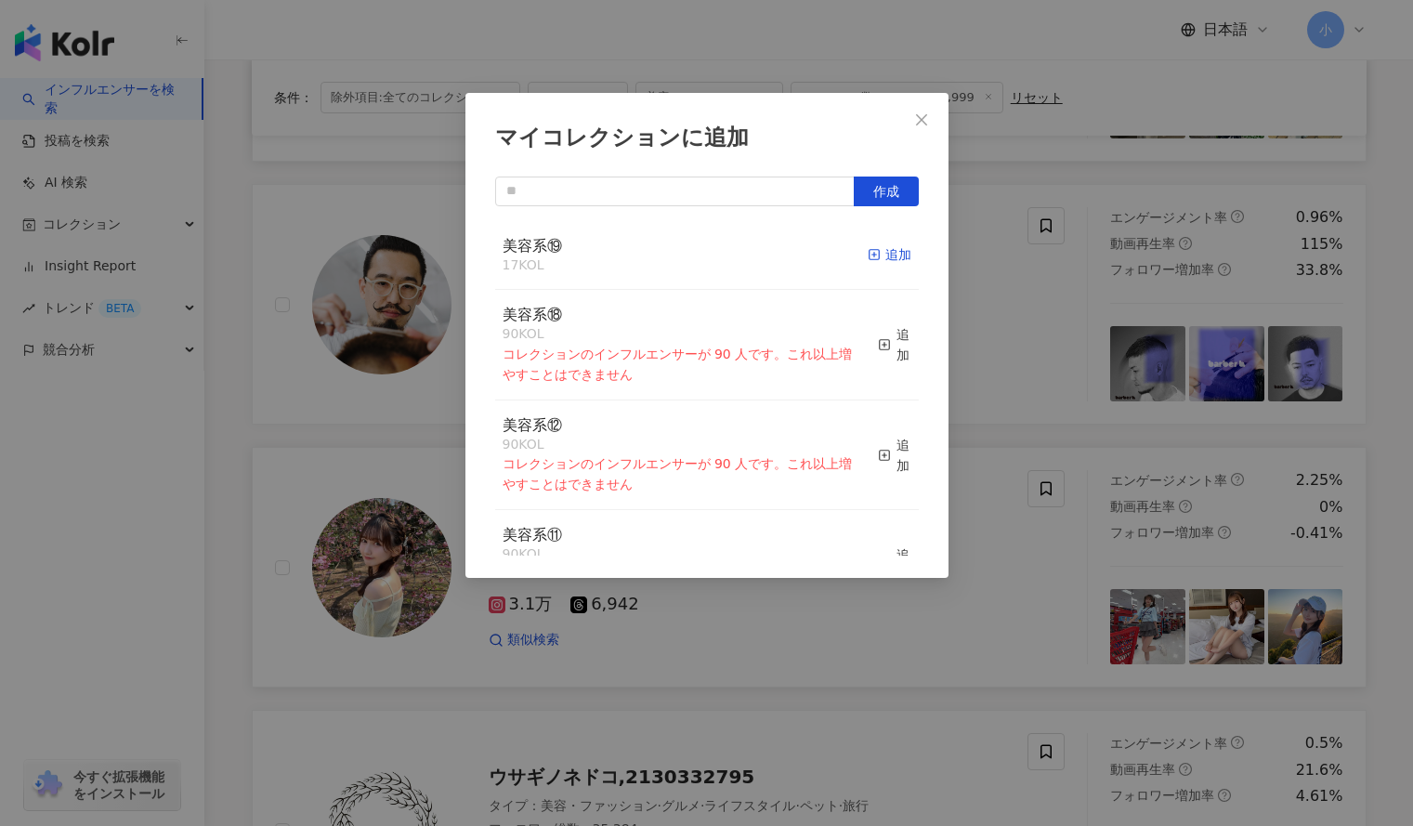
click at [868, 252] on div "追加" at bounding box center [890, 254] width 44 height 20
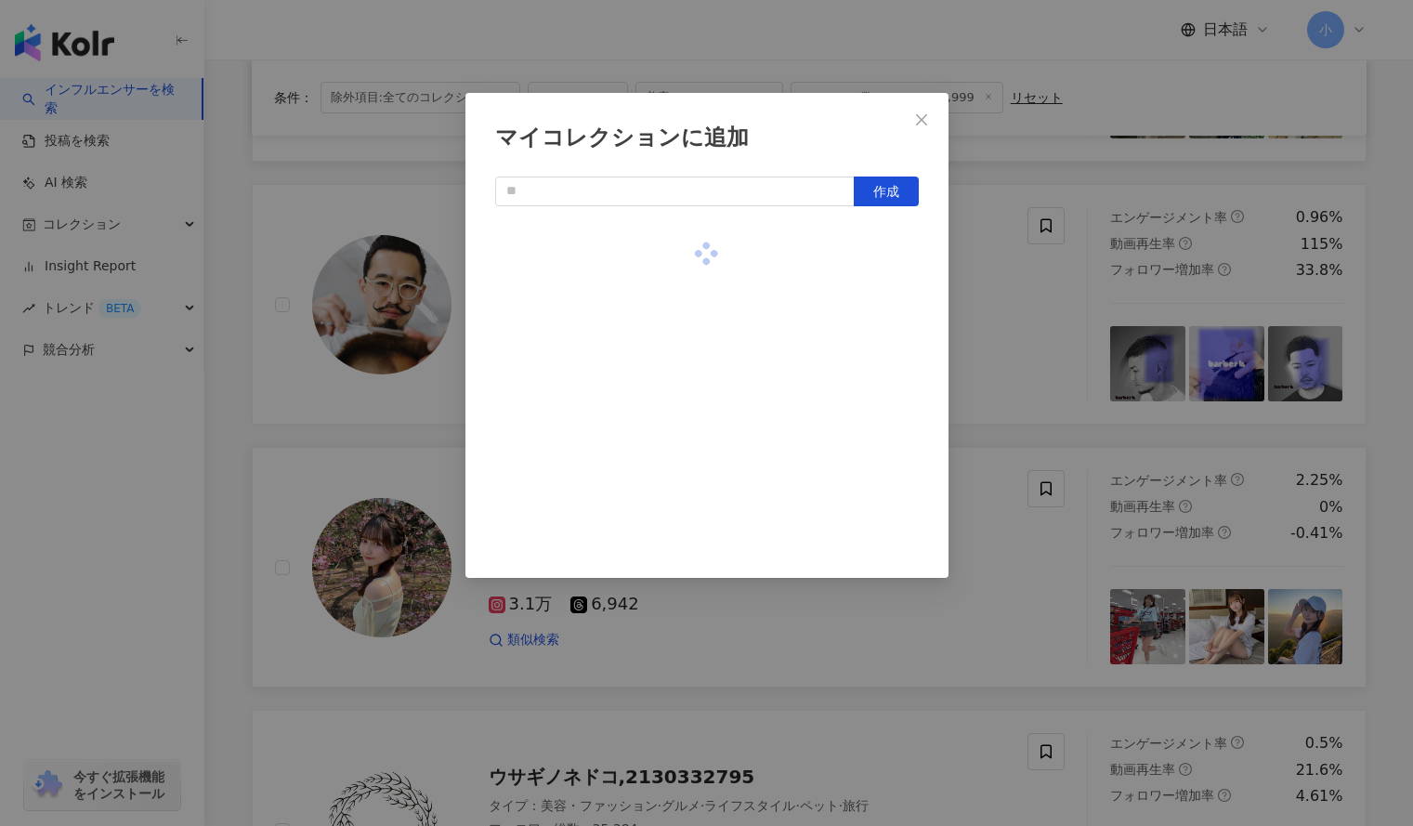
click at [1077, 300] on div "マイコレクションに追加 作成" at bounding box center [706, 413] width 1413 height 826
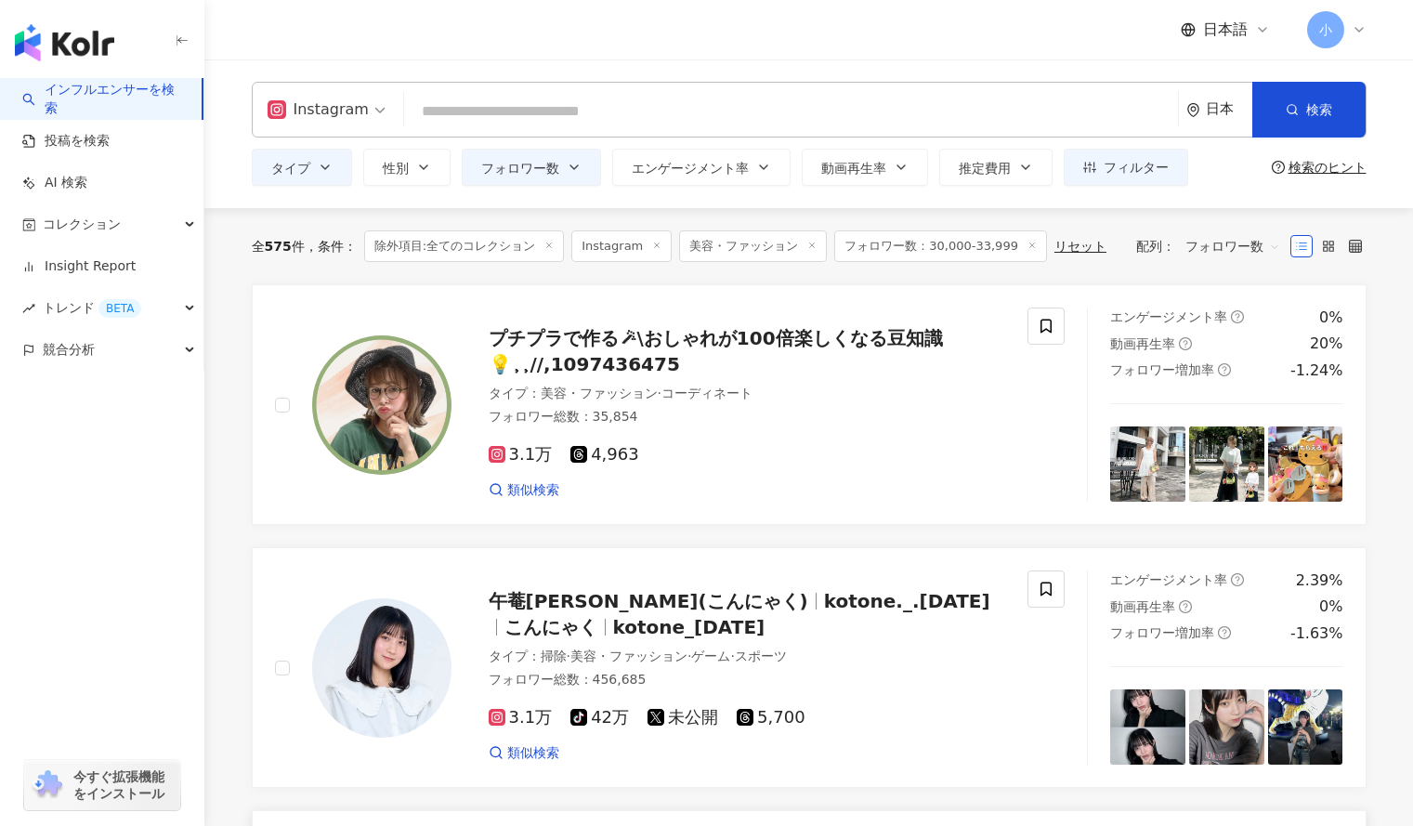
scroll to position [93, 0]
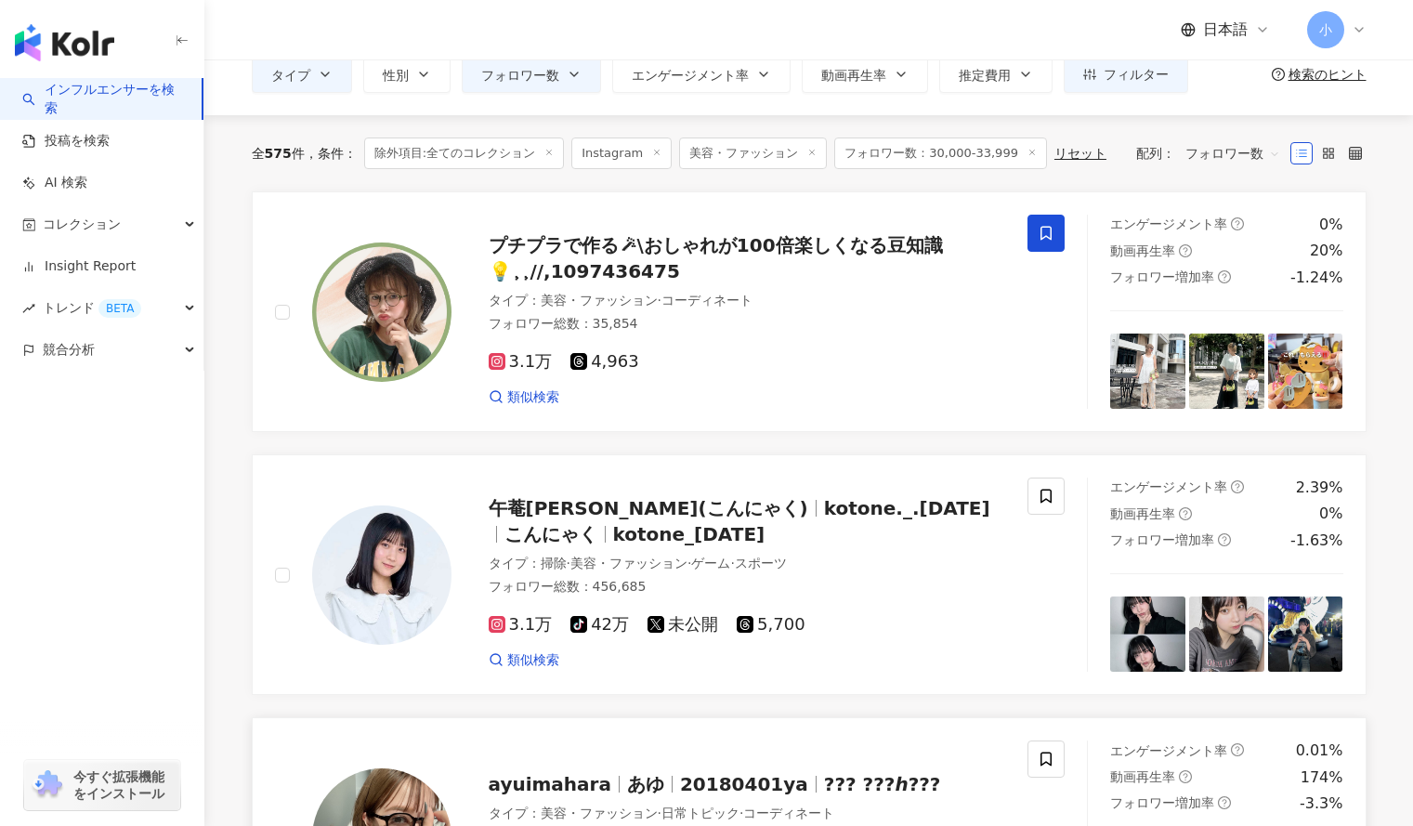
click at [1045, 239] on icon at bounding box center [1046, 233] width 17 height 17
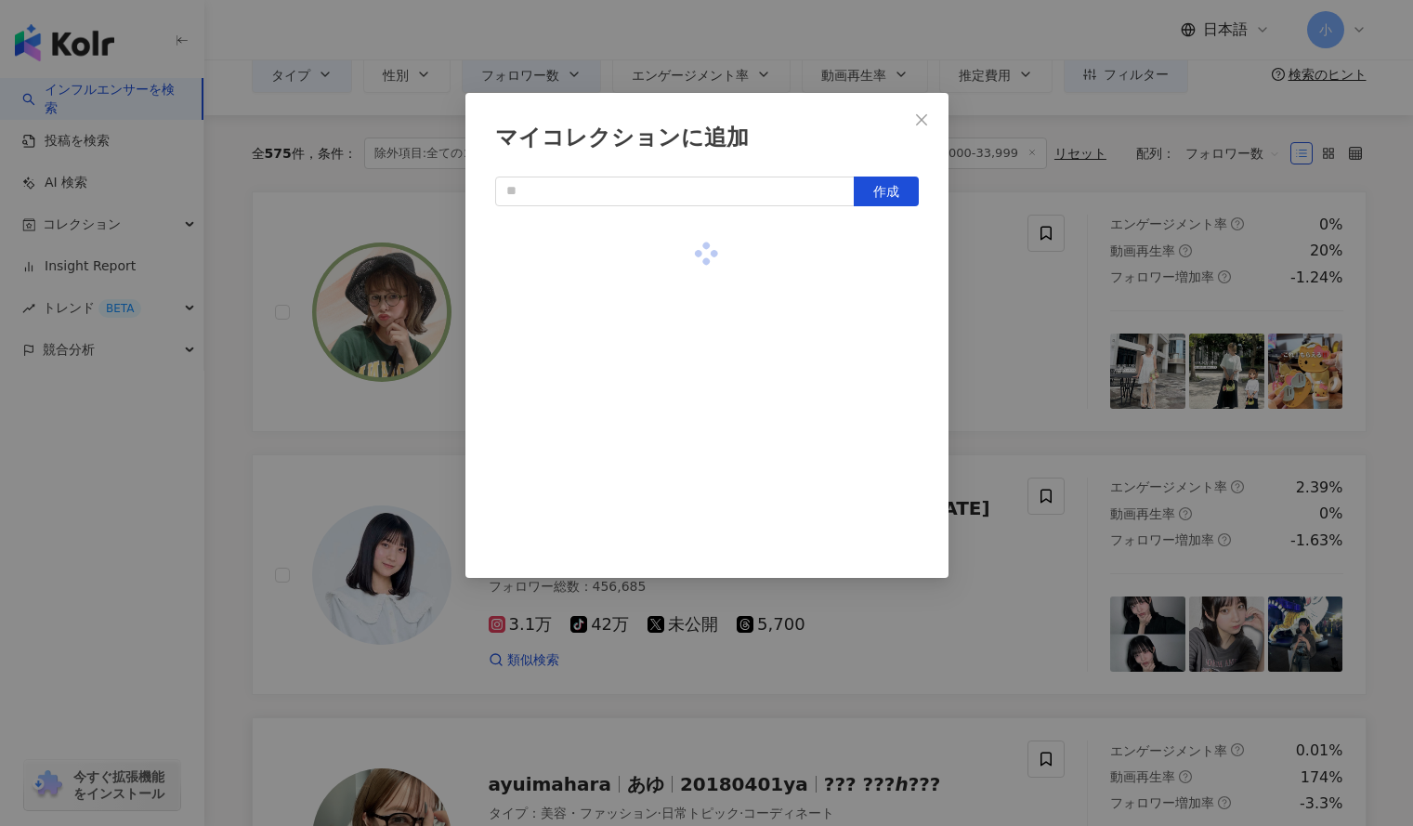
click at [1061, 399] on div "マイコレクションに追加 作成" at bounding box center [706, 413] width 1413 height 826
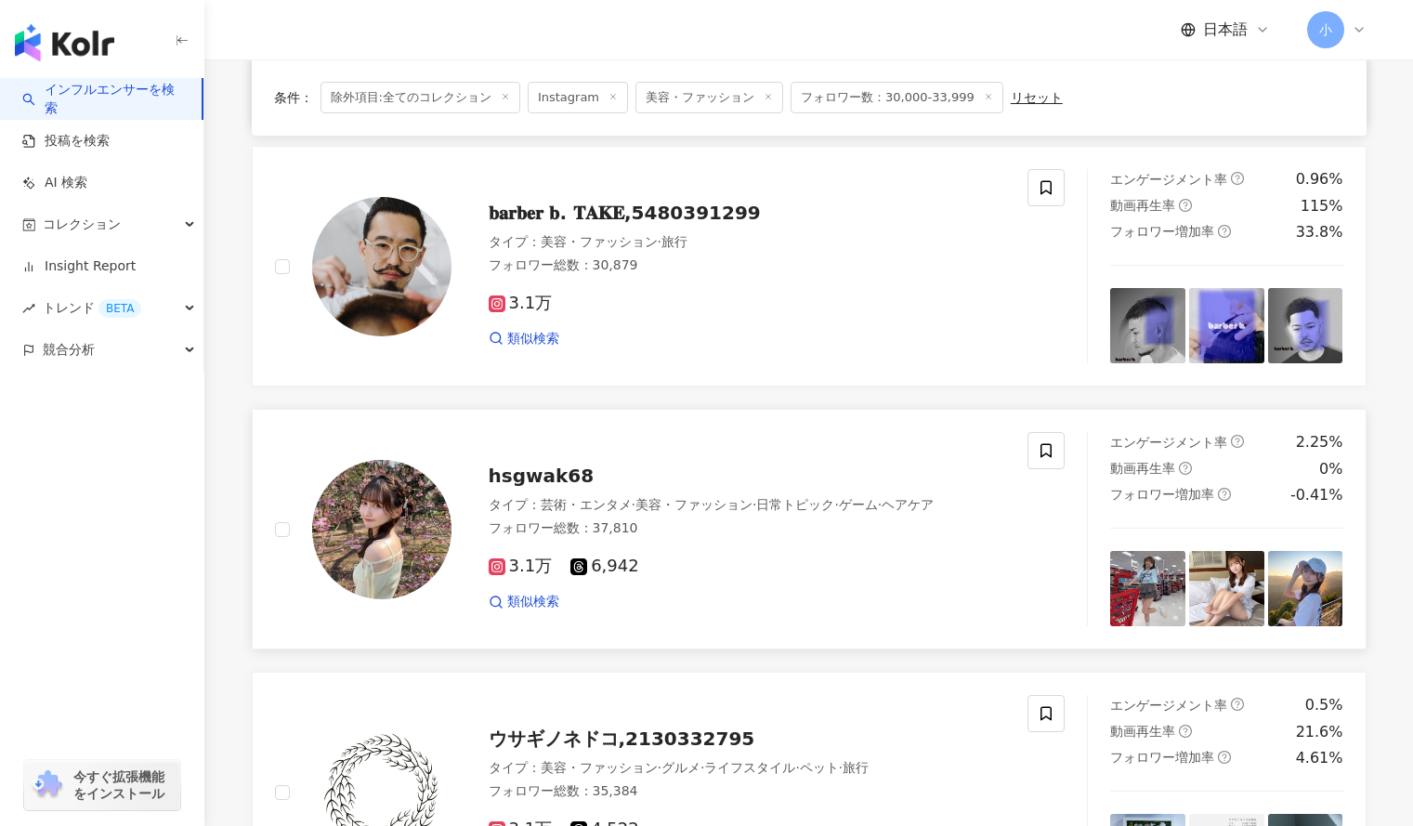
scroll to position [927, 0]
click at [1038, 467] on span at bounding box center [1046, 451] width 37 height 37
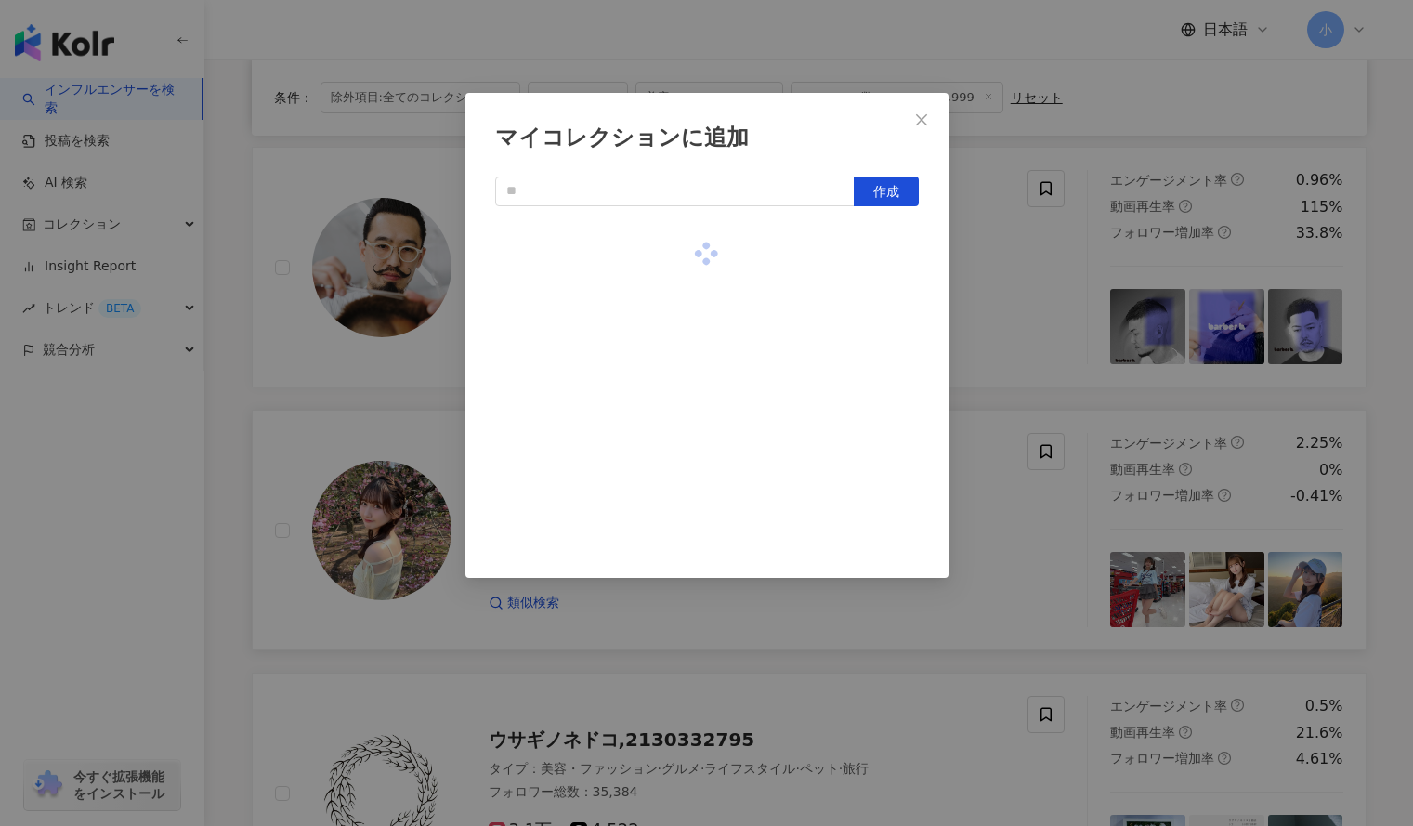
click at [1058, 381] on div "マイコレクションに追加 作成" at bounding box center [706, 413] width 1413 height 826
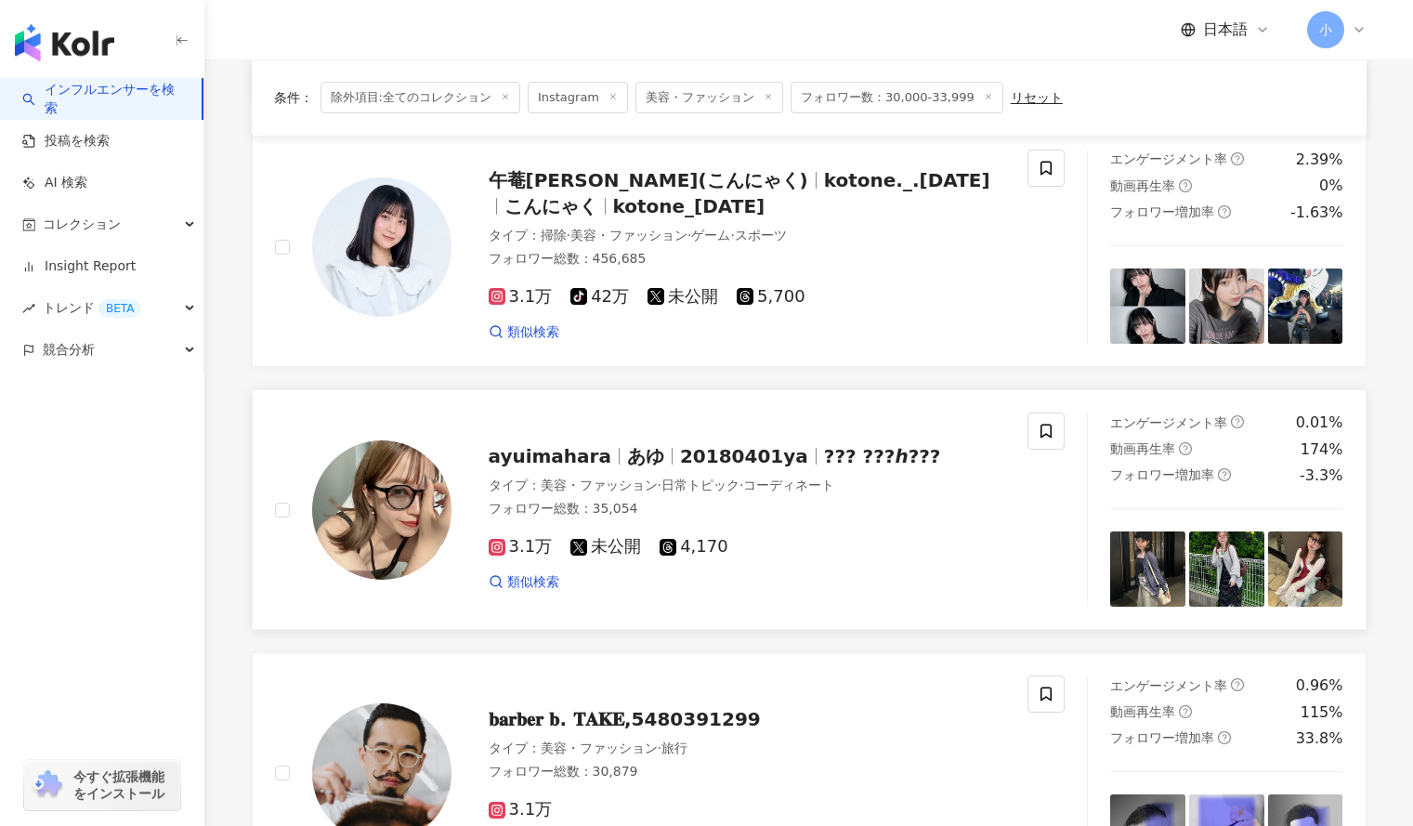
scroll to position [420, 0]
click at [1044, 432] on icon at bounding box center [1046, 432] width 17 height 17
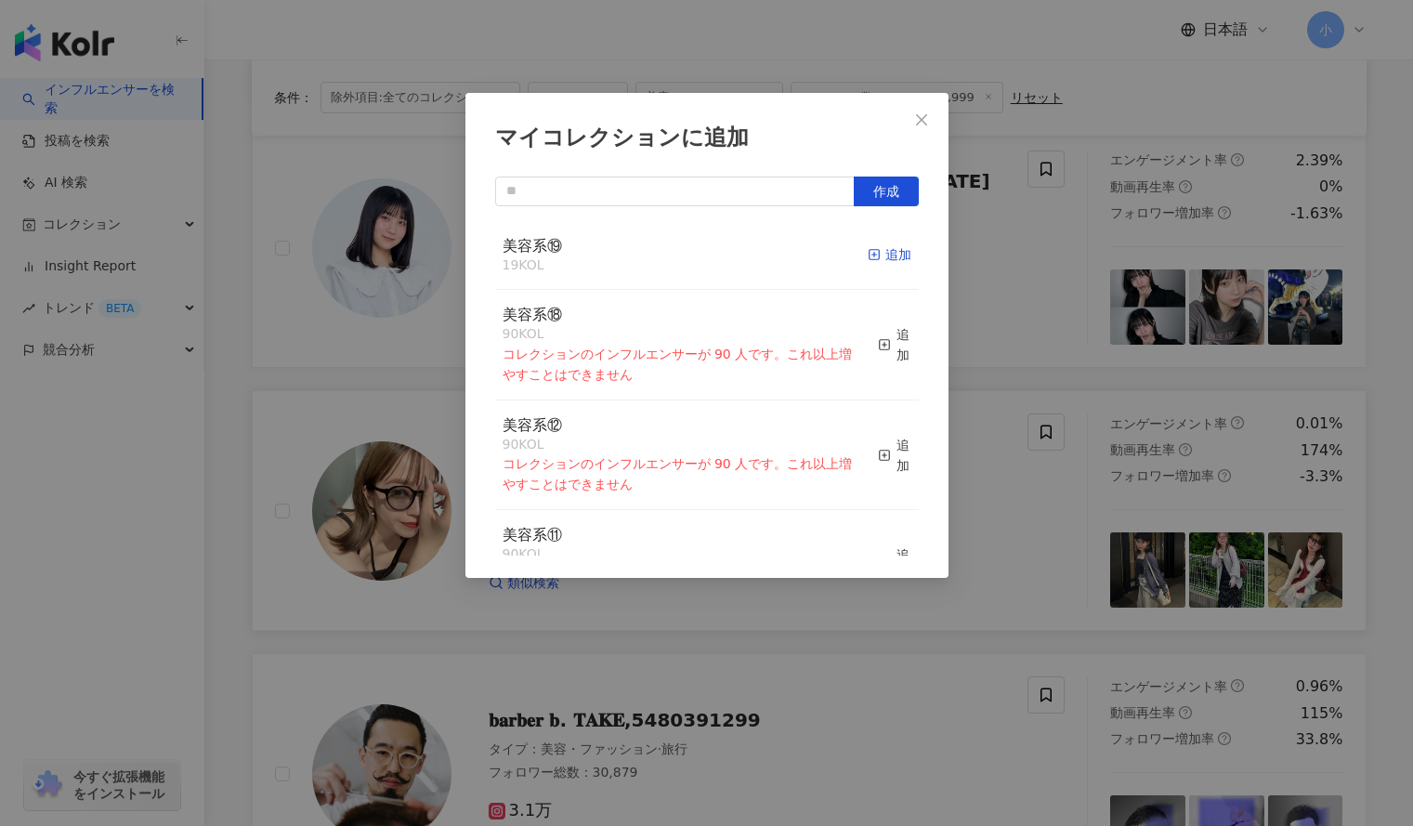
click at [877, 244] on div "追加" at bounding box center [890, 254] width 44 height 20
click at [966, 282] on div "マイコレクションに追加 作成 美容系⑲ 19 KOL 追加 美容系⑱ 90 KOL コレクションのインフルエンサーが 90 人です。これ以上増やすことはできま…" at bounding box center [706, 413] width 1413 height 826
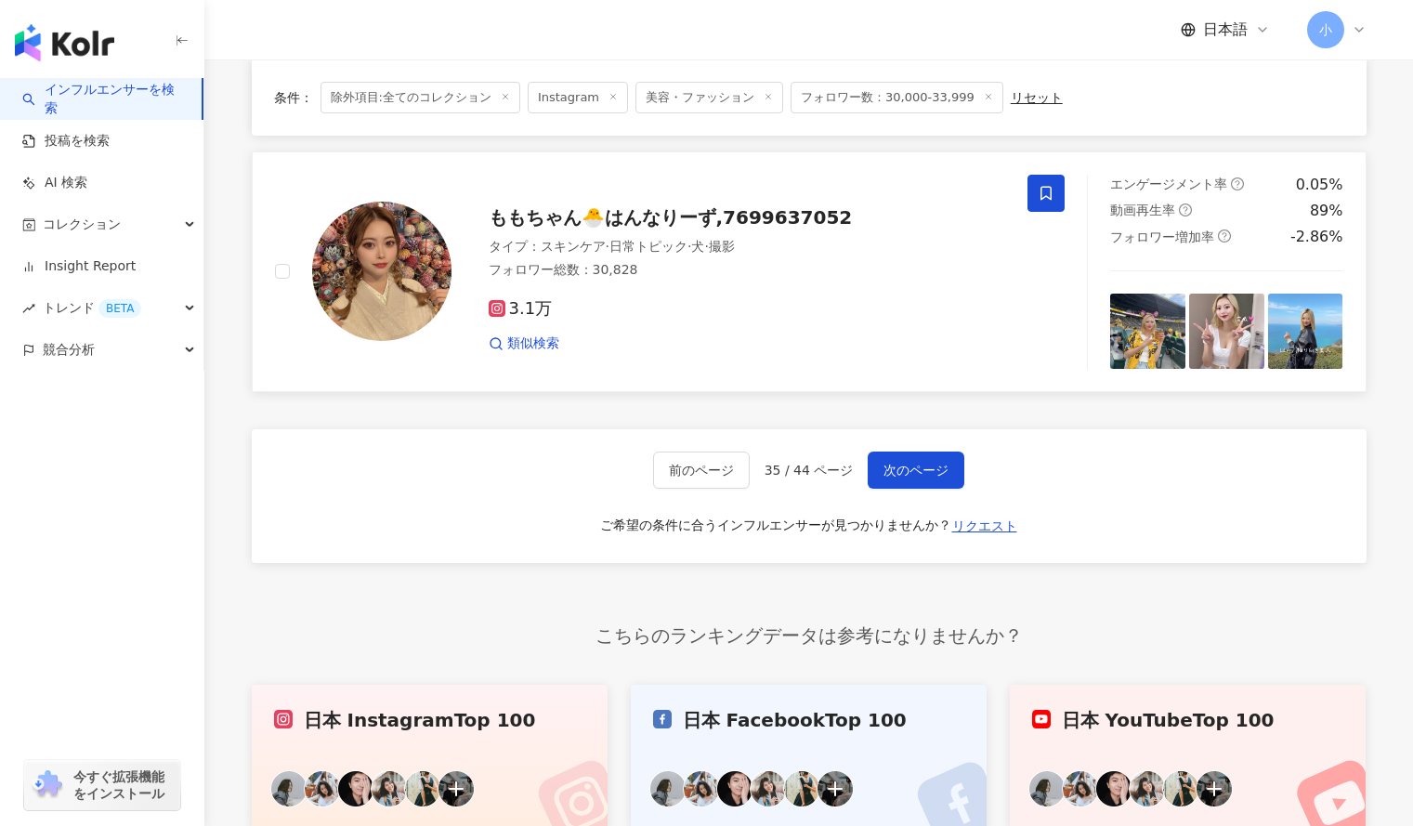
scroll to position [3028, 0]
click at [911, 471] on span "次のページ" at bounding box center [916, 469] width 65 height 15
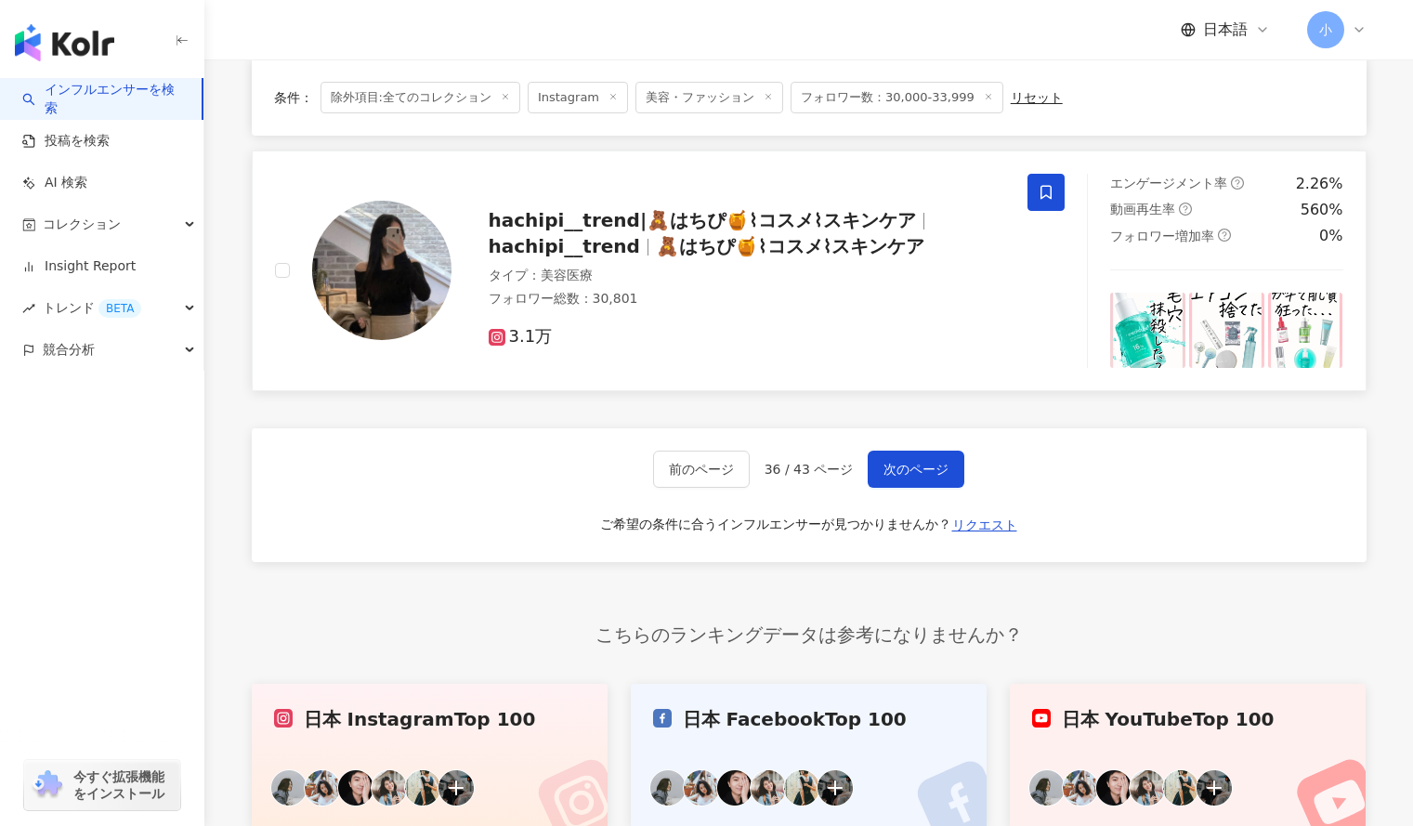
click at [1046, 191] on icon at bounding box center [1046, 192] width 17 height 17
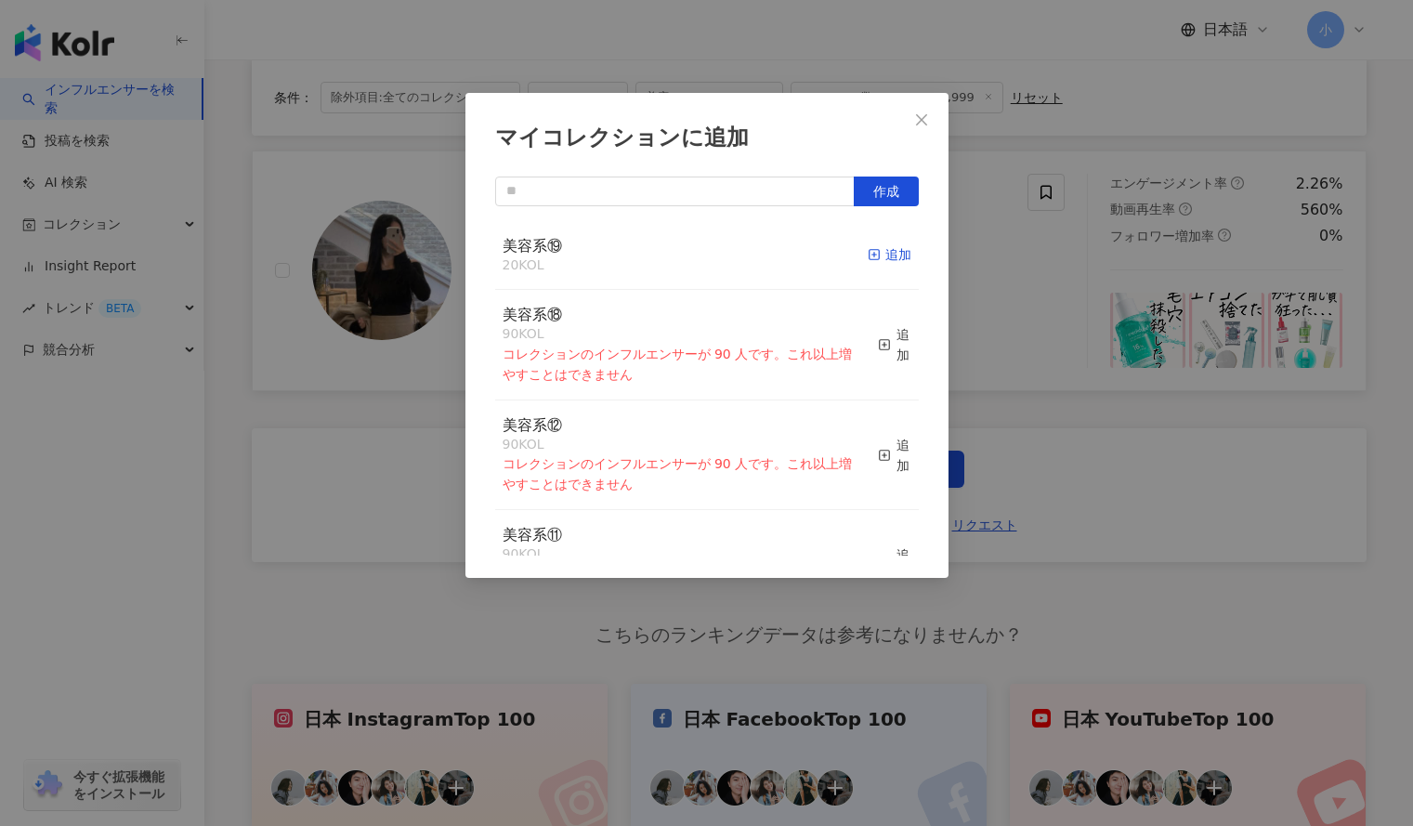
click at [892, 258] on div "追加" at bounding box center [890, 254] width 44 height 20
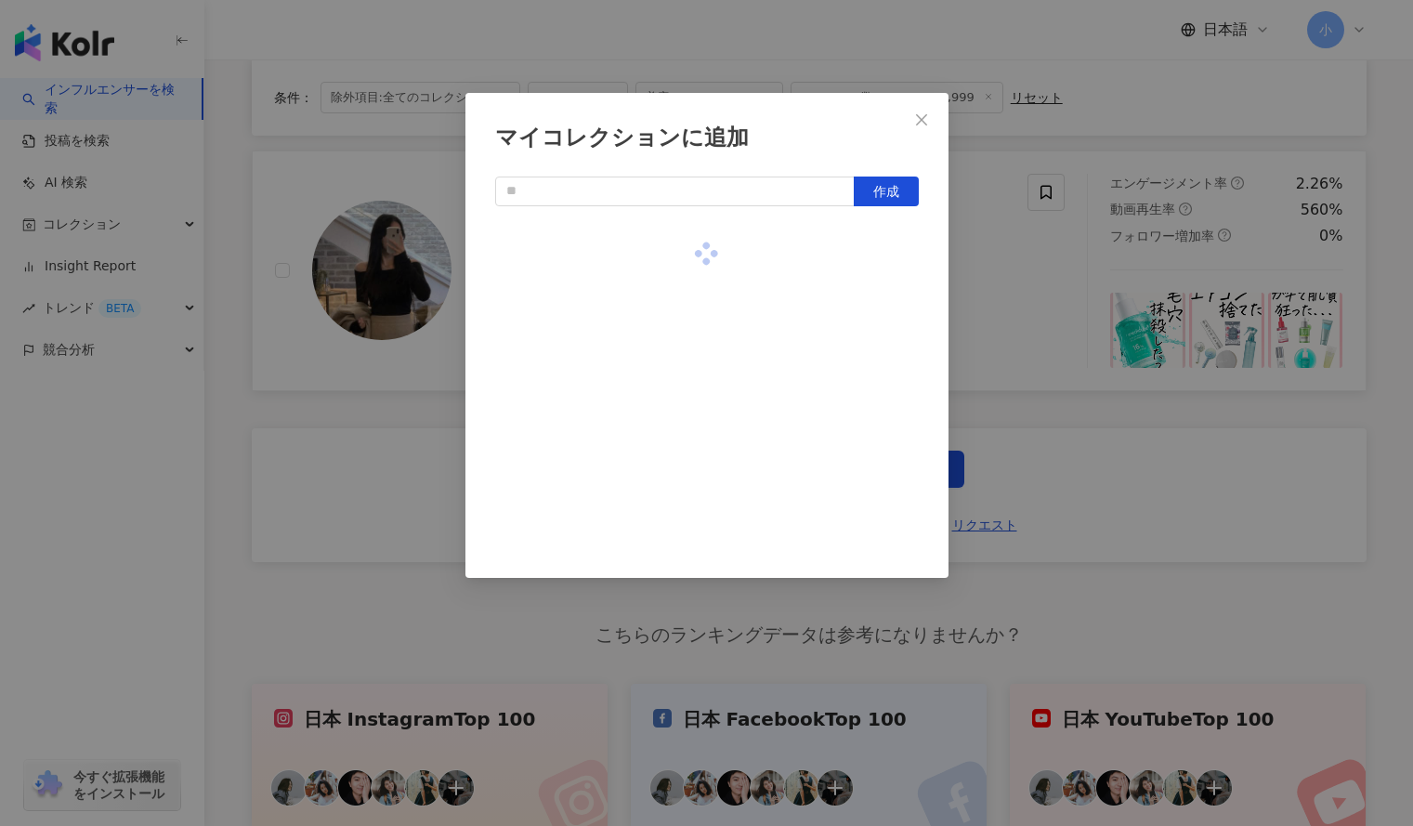
click at [987, 287] on div "マイコレクションに追加 作成" at bounding box center [706, 413] width 1413 height 826
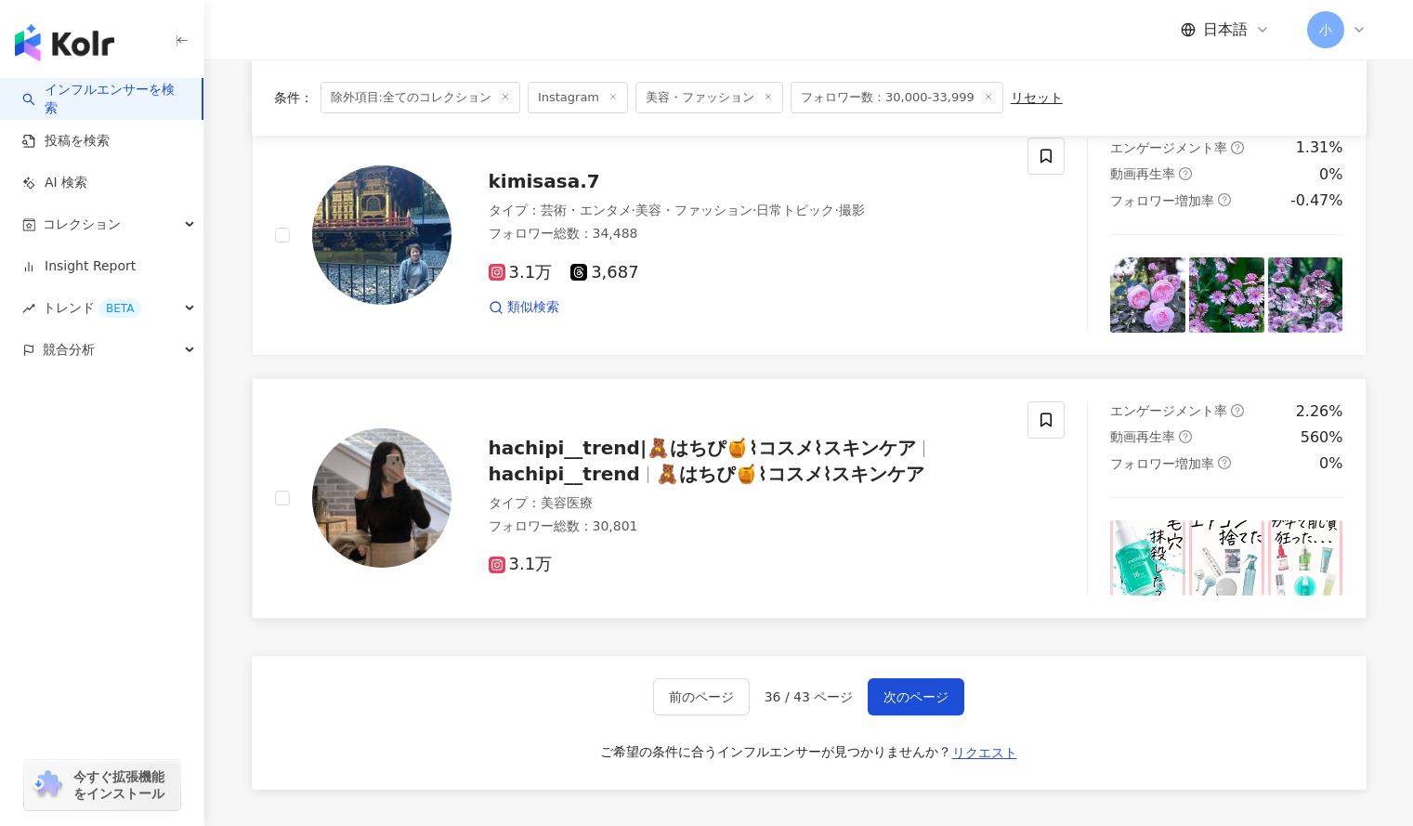
scroll to position [2798, 0]
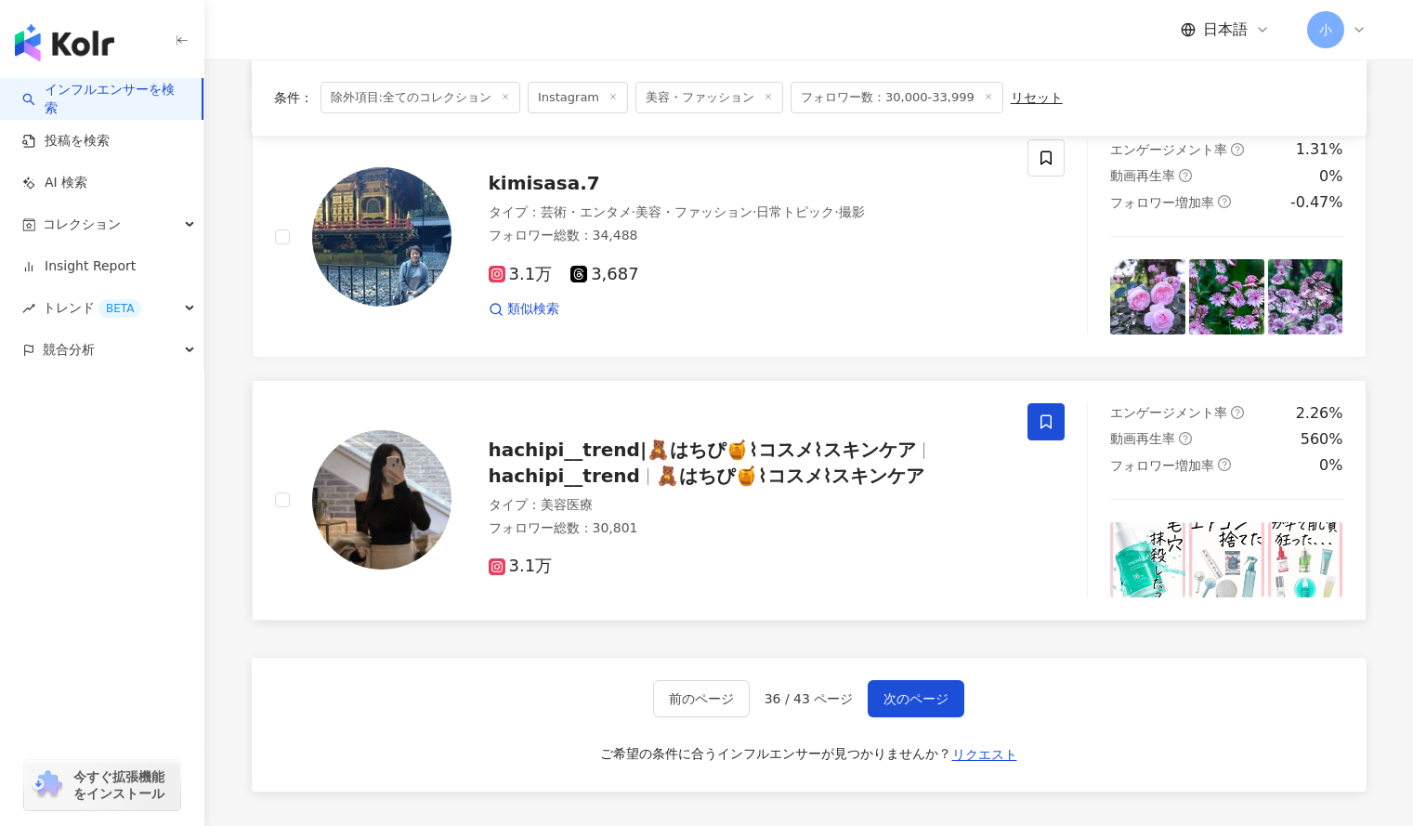
click at [1056, 418] on span at bounding box center [1046, 421] width 37 height 37
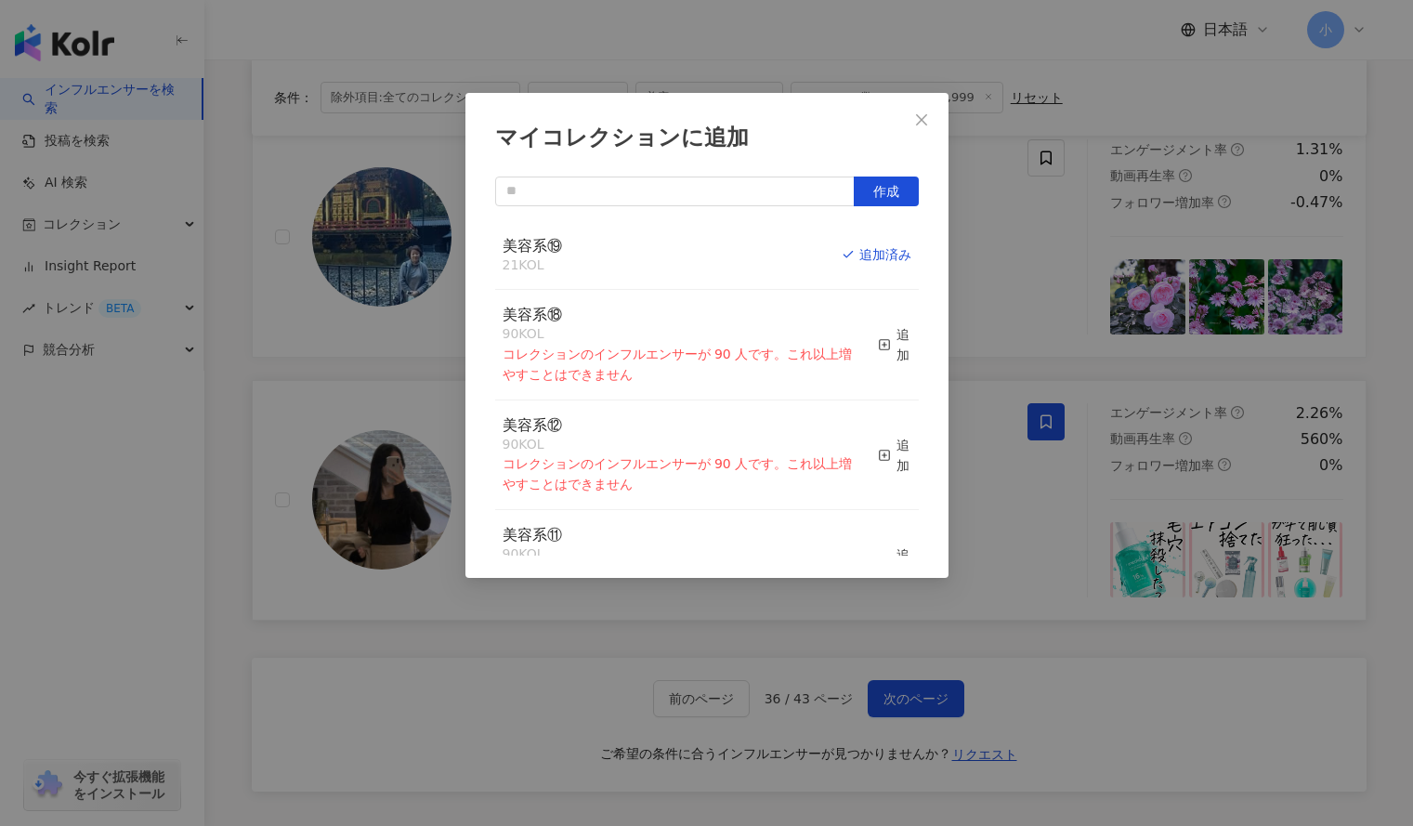
click at [1084, 370] on div "マイコレクションに追加 作成 美容系⑲ 21 KOL 追加済み 美容系⑱ 90 KOL コレクションのインフルエンサーが 90 人です。これ以上増やすことはで…" at bounding box center [706, 413] width 1413 height 826
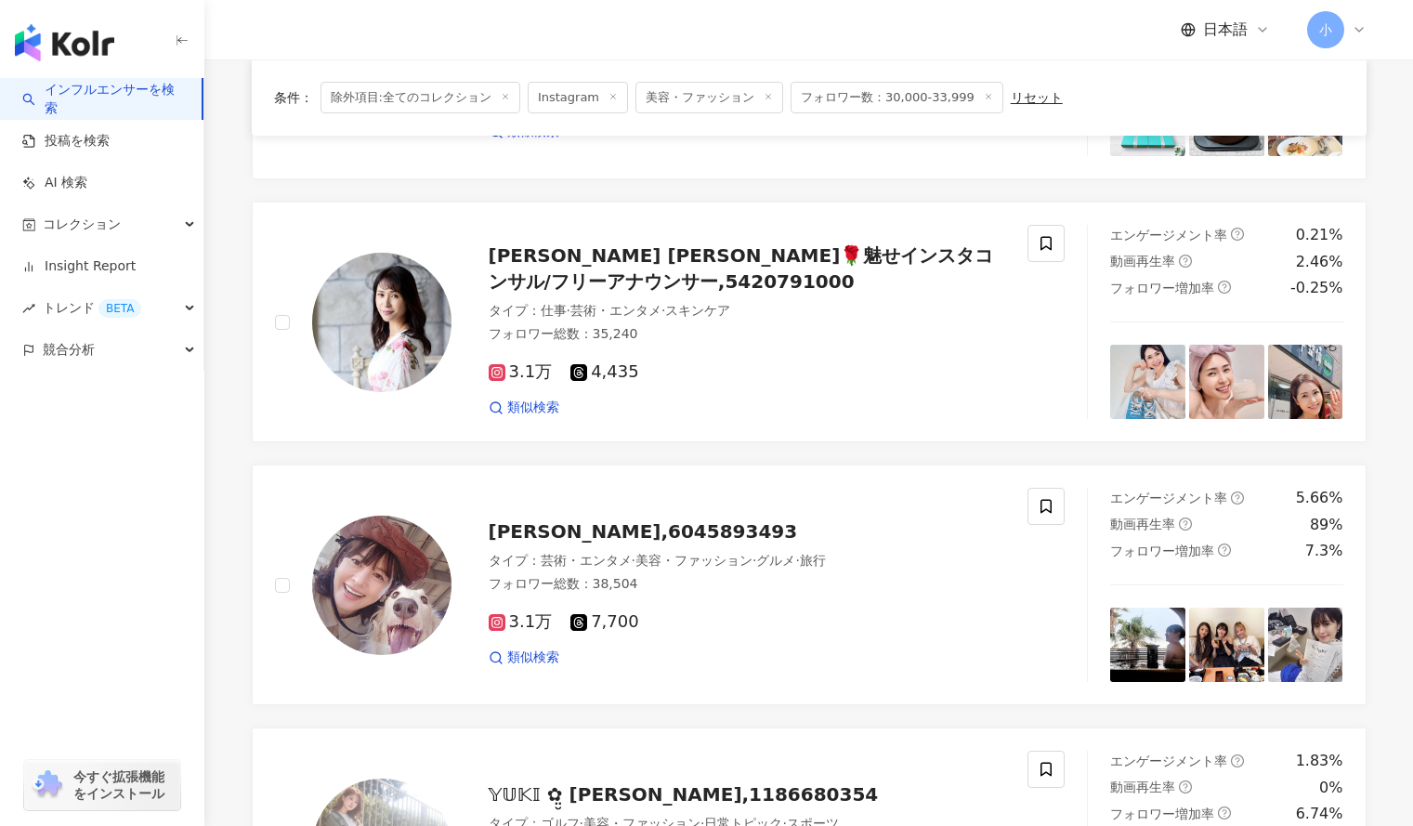
scroll to position [1923, 0]
click at [1042, 506] on icon at bounding box center [1046, 508] width 11 height 14
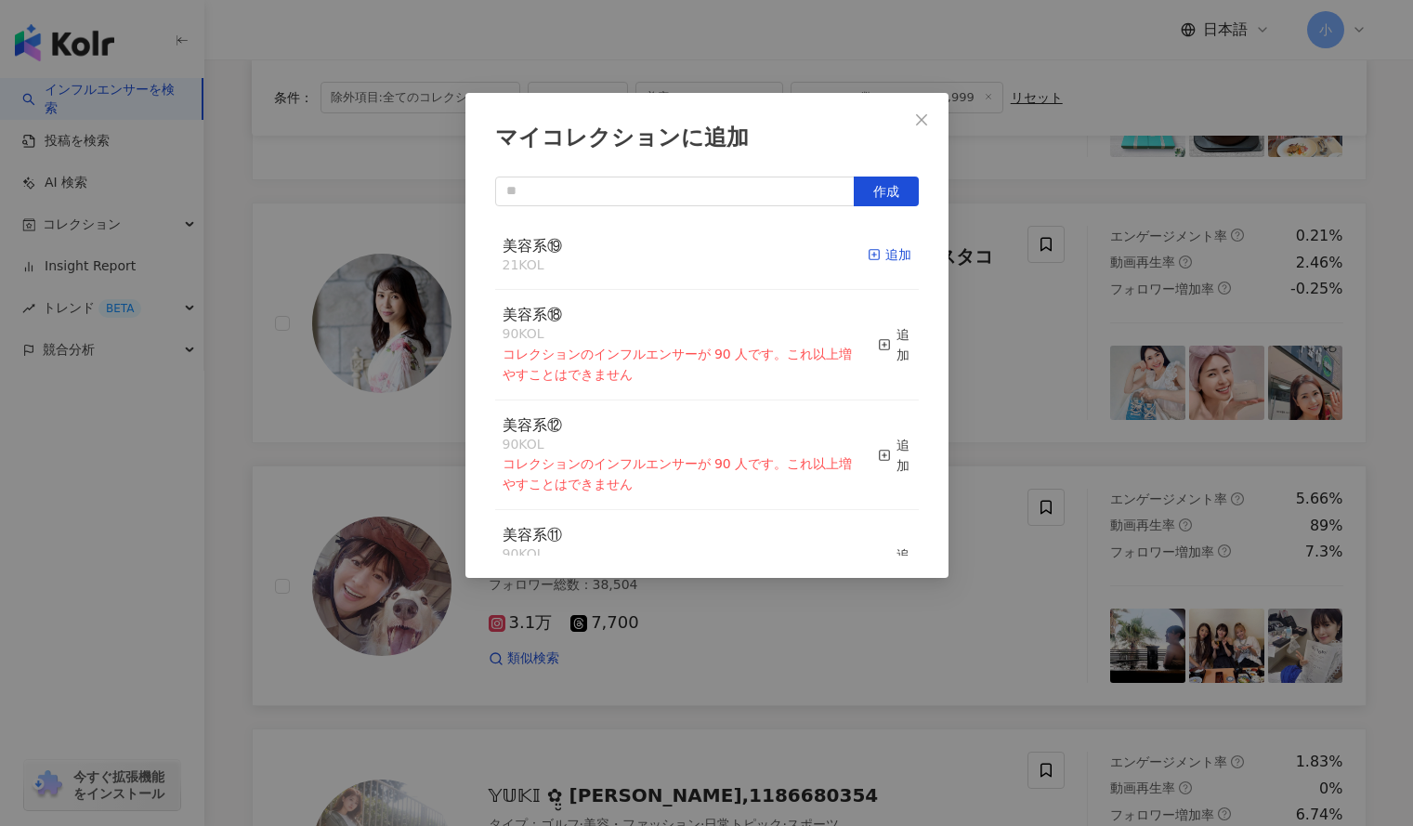
click at [872, 254] on div "追加" at bounding box center [890, 254] width 44 height 20
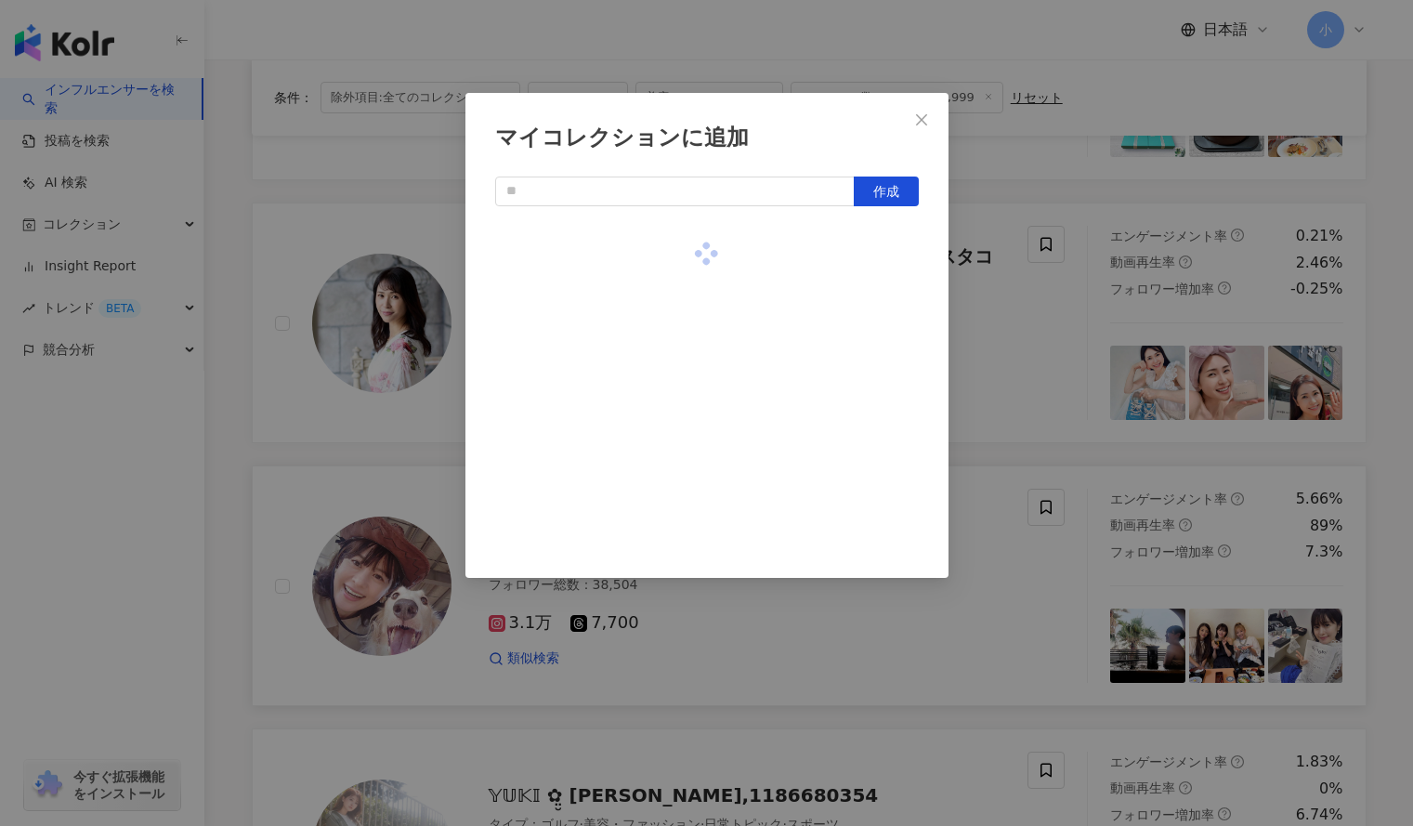
click at [1018, 349] on div "マイコレクションに追加 作成" at bounding box center [706, 413] width 1413 height 826
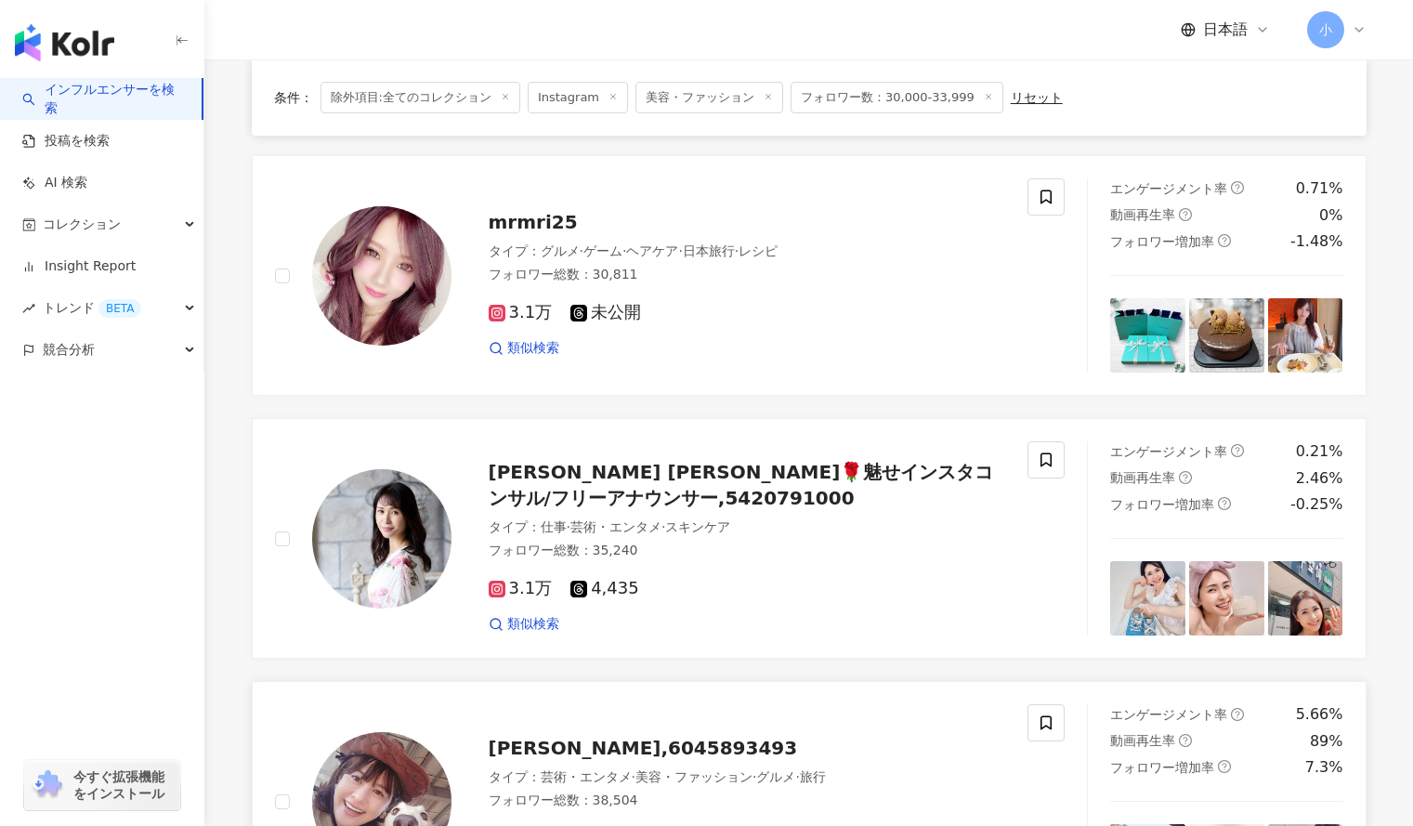
scroll to position [1706, 0]
click at [1046, 196] on icon at bounding box center [1046, 198] width 17 height 17
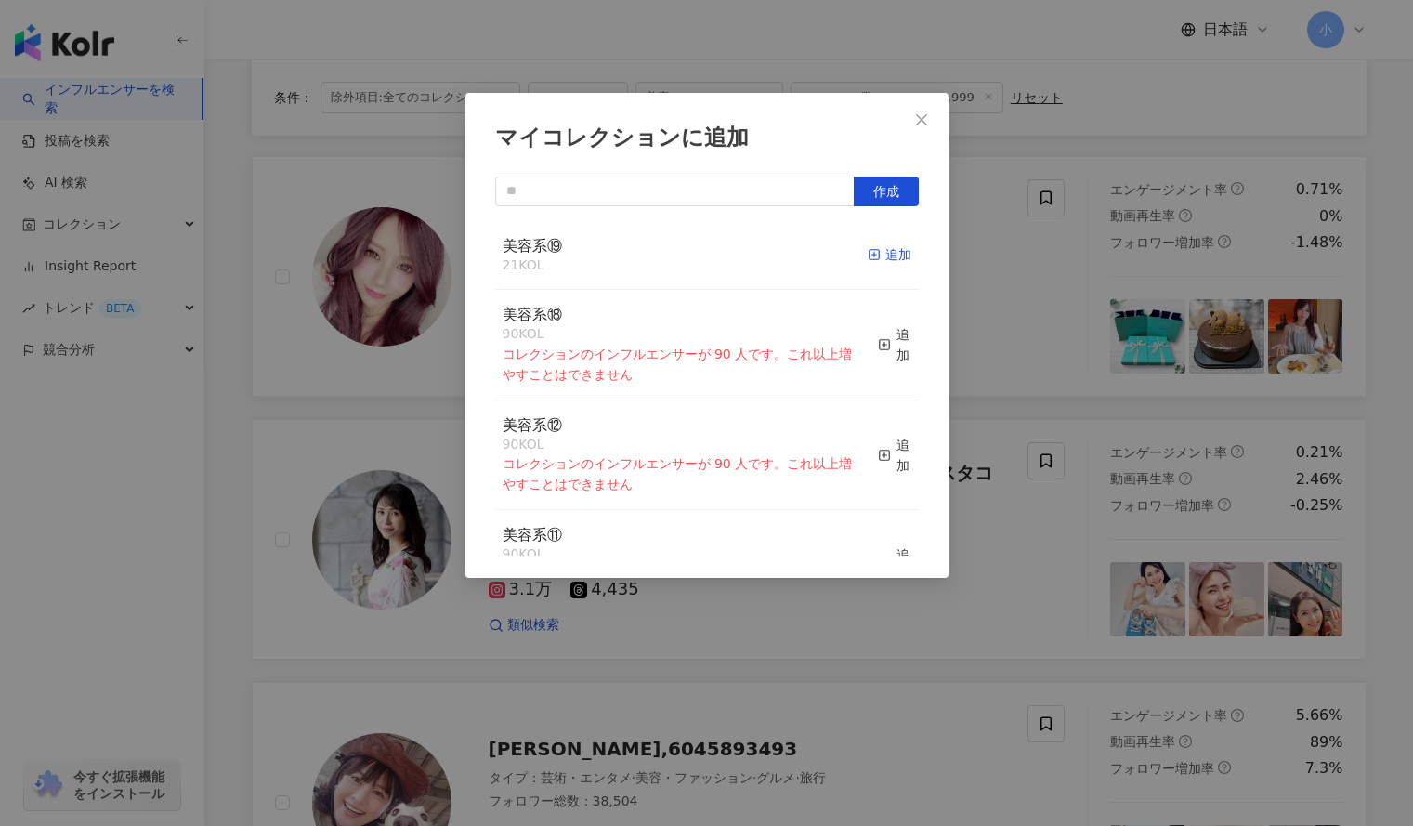
click at [877, 252] on div "追加" at bounding box center [890, 254] width 44 height 20
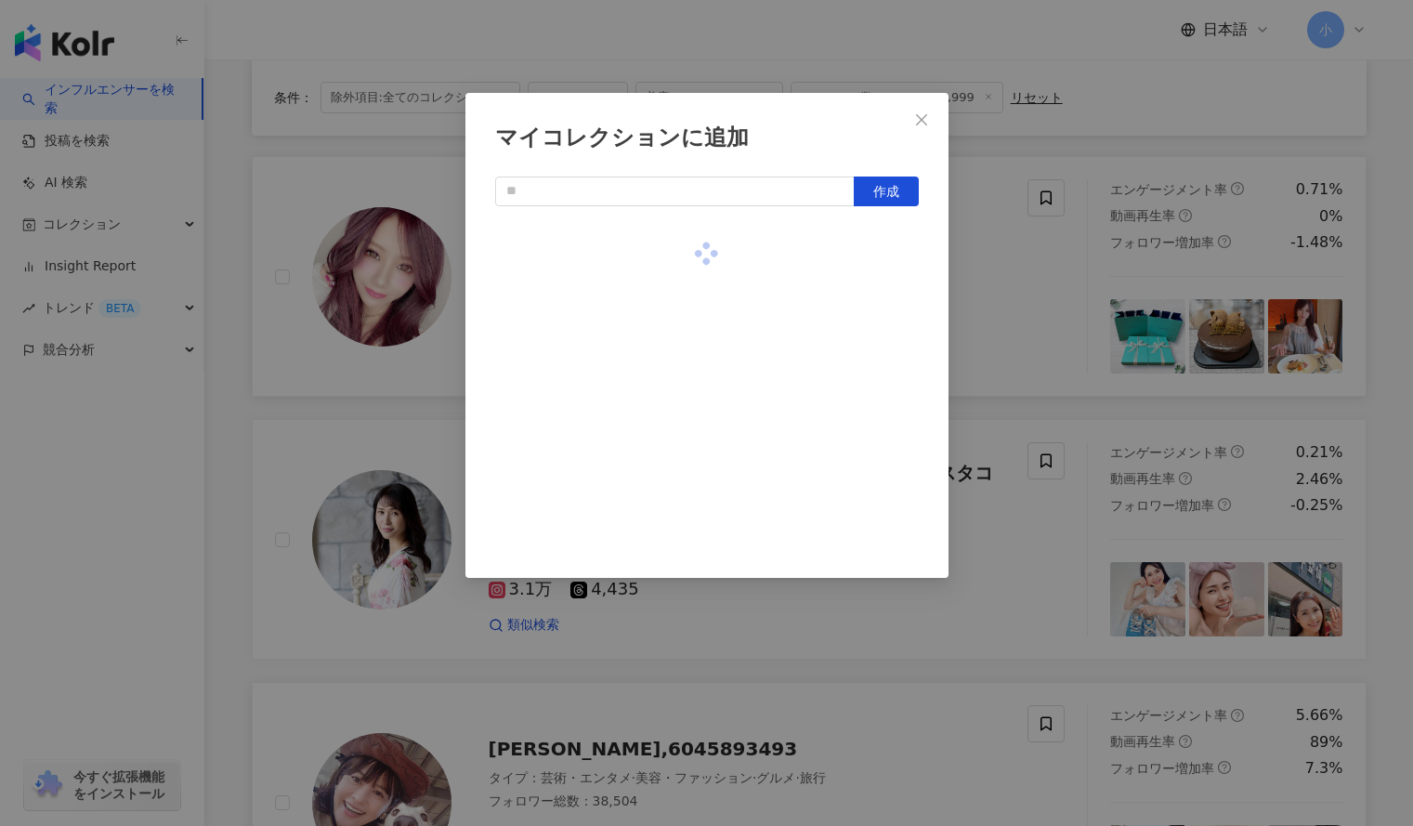
click at [1008, 285] on div "マイコレクションに追加 作成" at bounding box center [706, 413] width 1413 height 826
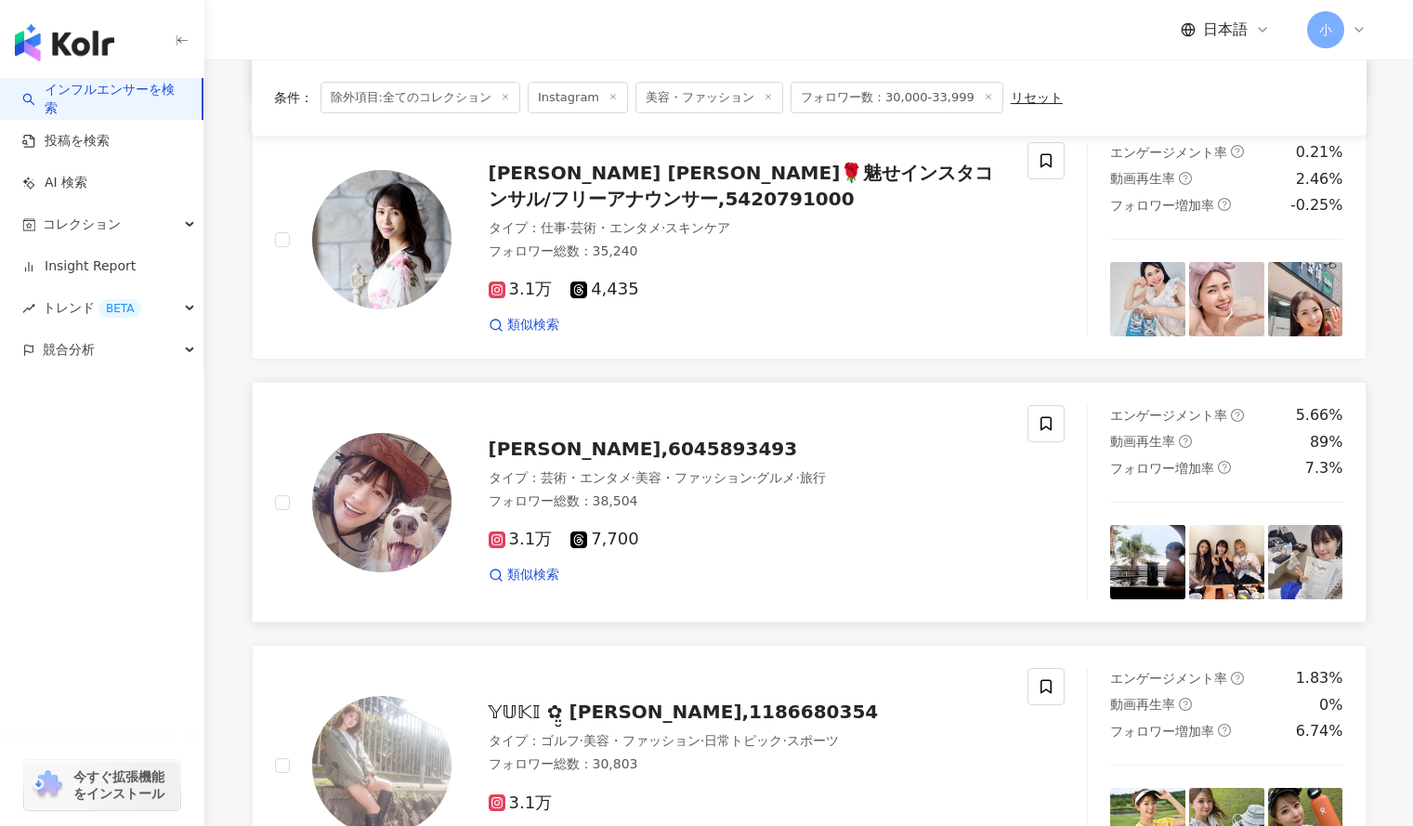
scroll to position [2007, 0]
click at [1048, 419] on icon at bounding box center [1046, 422] width 17 height 17
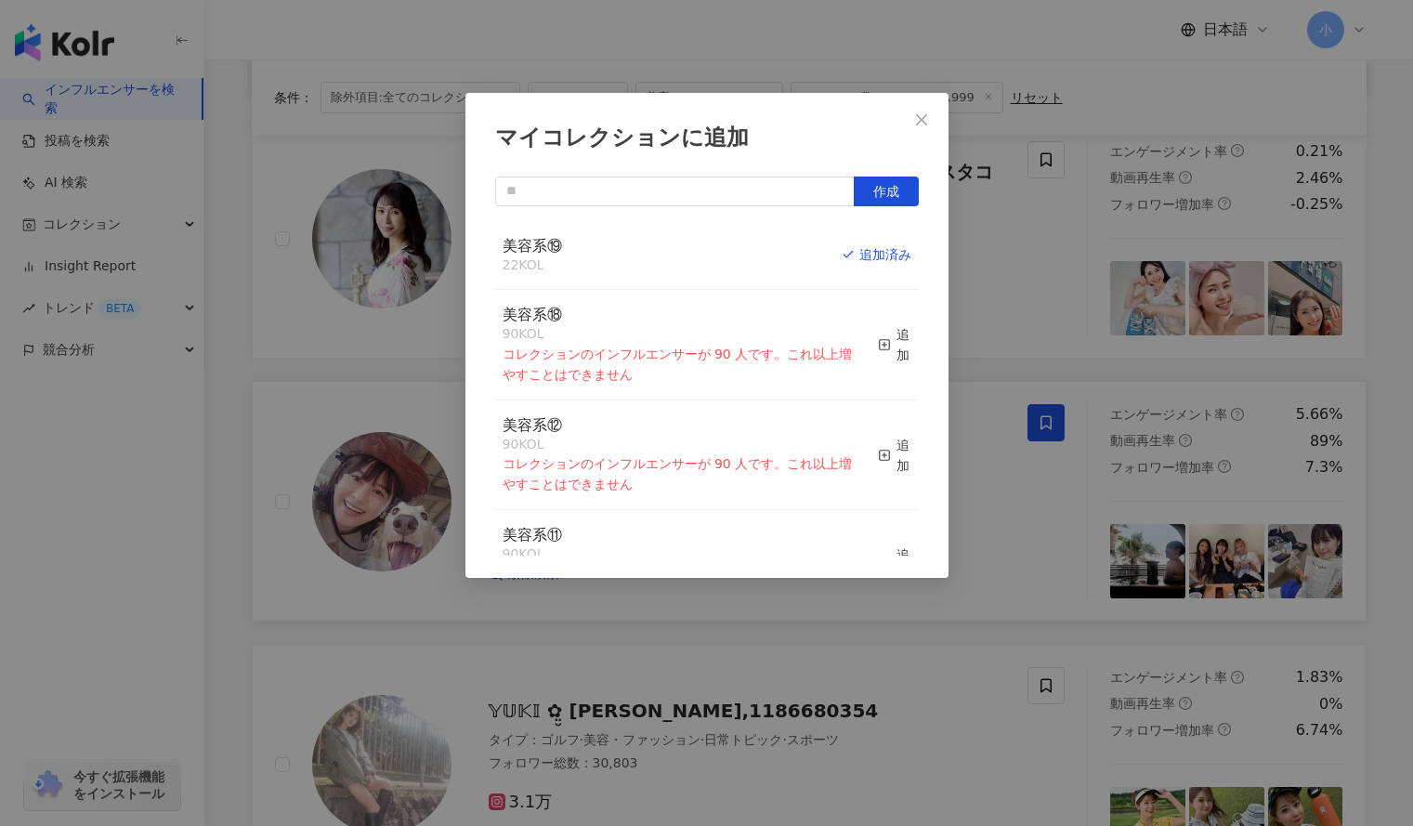
click at [1056, 385] on div "マイコレクションに追加 作成 美容系⑲ 22 KOL 追加済み 美容系⑱ 90 KOL コレクションのインフルエンサーが 90 人です。これ以上増やすことはで…" at bounding box center [706, 413] width 1413 height 826
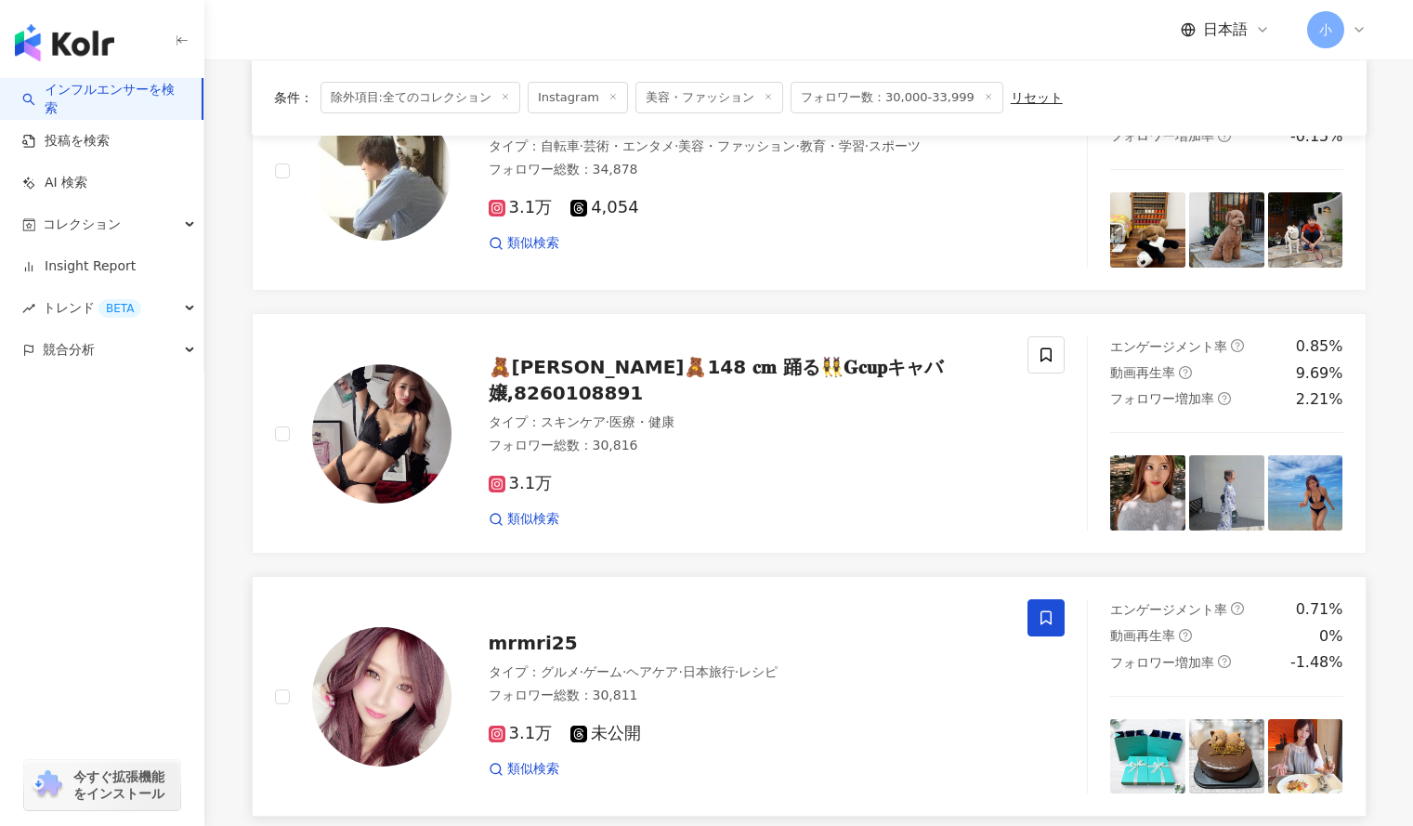
scroll to position [1285, 0]
click at [1056, 362] on span at bounding box center [1046, 355] width 37 height 37
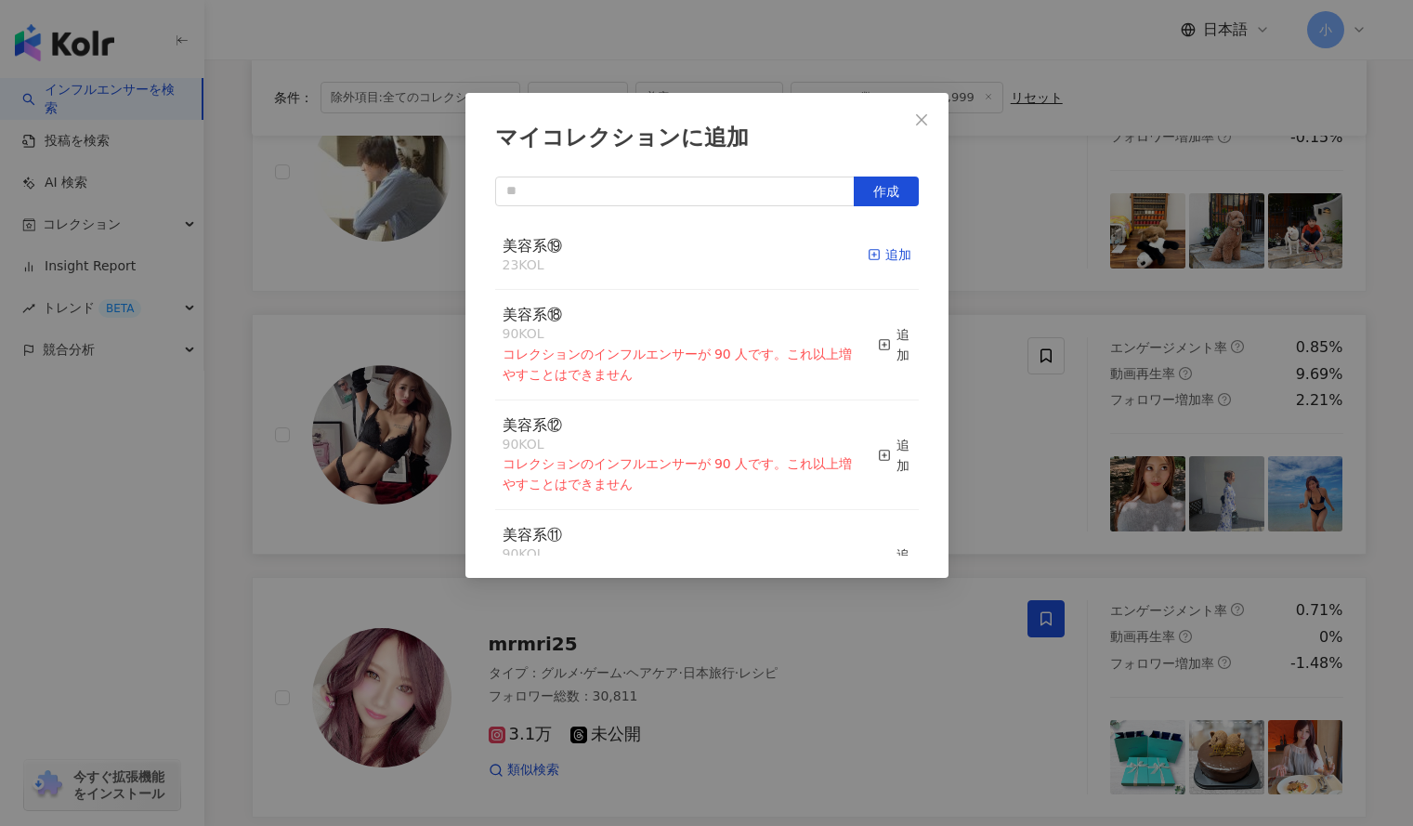
click at [876, 258] on div "追加" at bounding box center [890, 254] width 44 height 20
click at [1035, 309] on div "マイコレクションに追加 作成 美容系⑲ 24 KOL 追加済み 美容系⑱ 90 KOL コレクションのインフルエンサーが 90 人です。これ以上増やすことはで…" at bounding box center [706, 413] width 1413 height 826
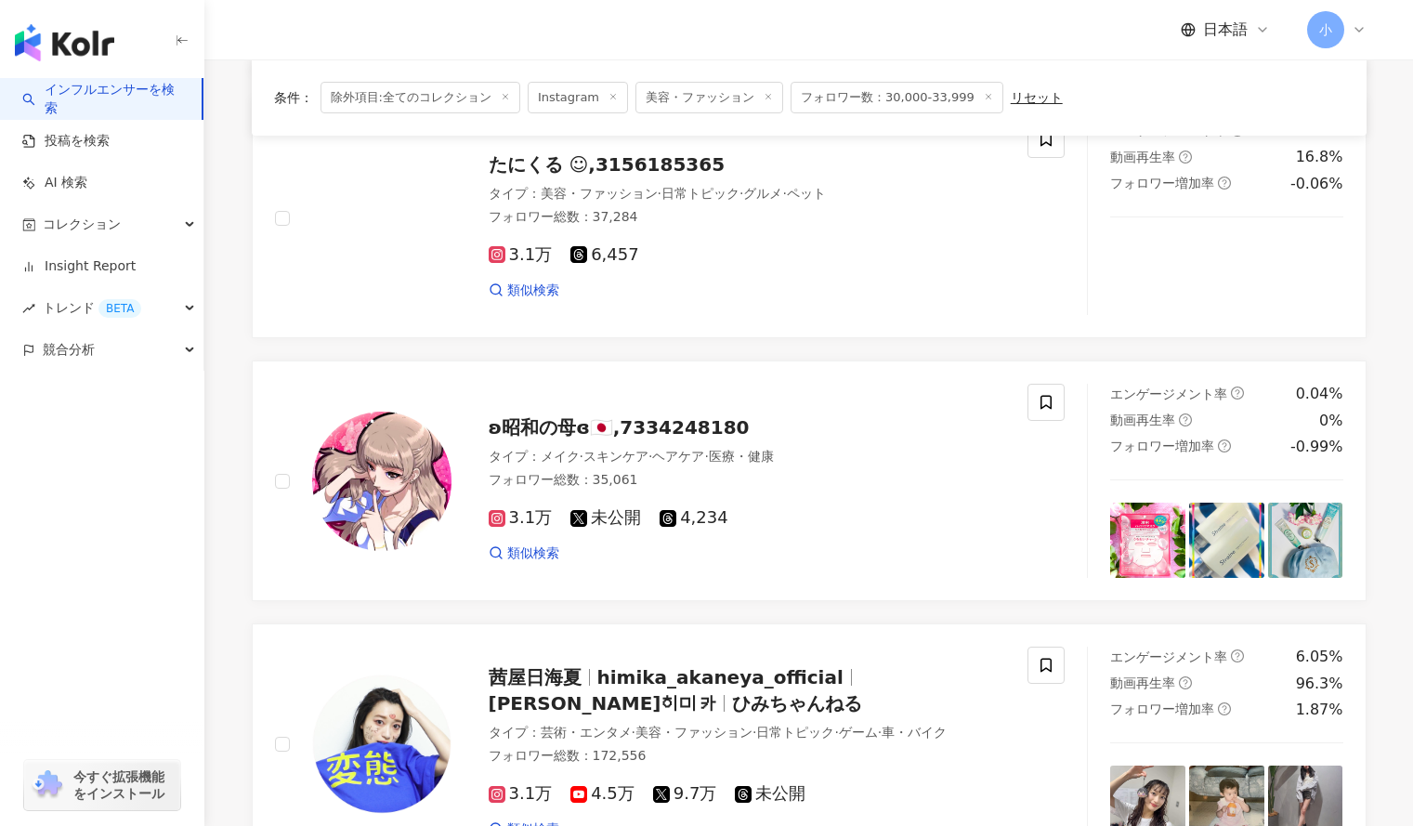
scroll to position [447, 0]
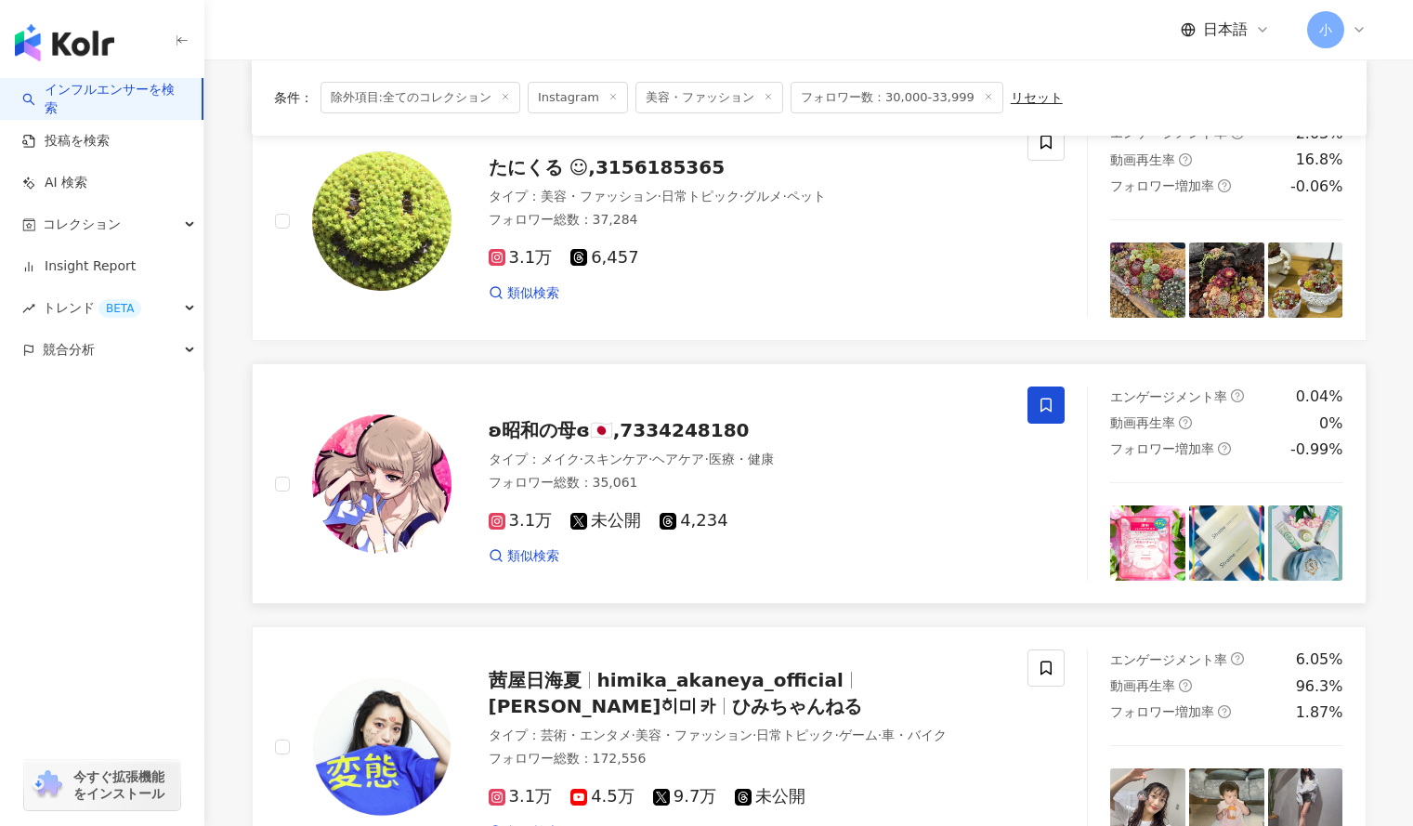
click at [1056, 391] on span at bounding box center [1046, 405] width 37 height 37
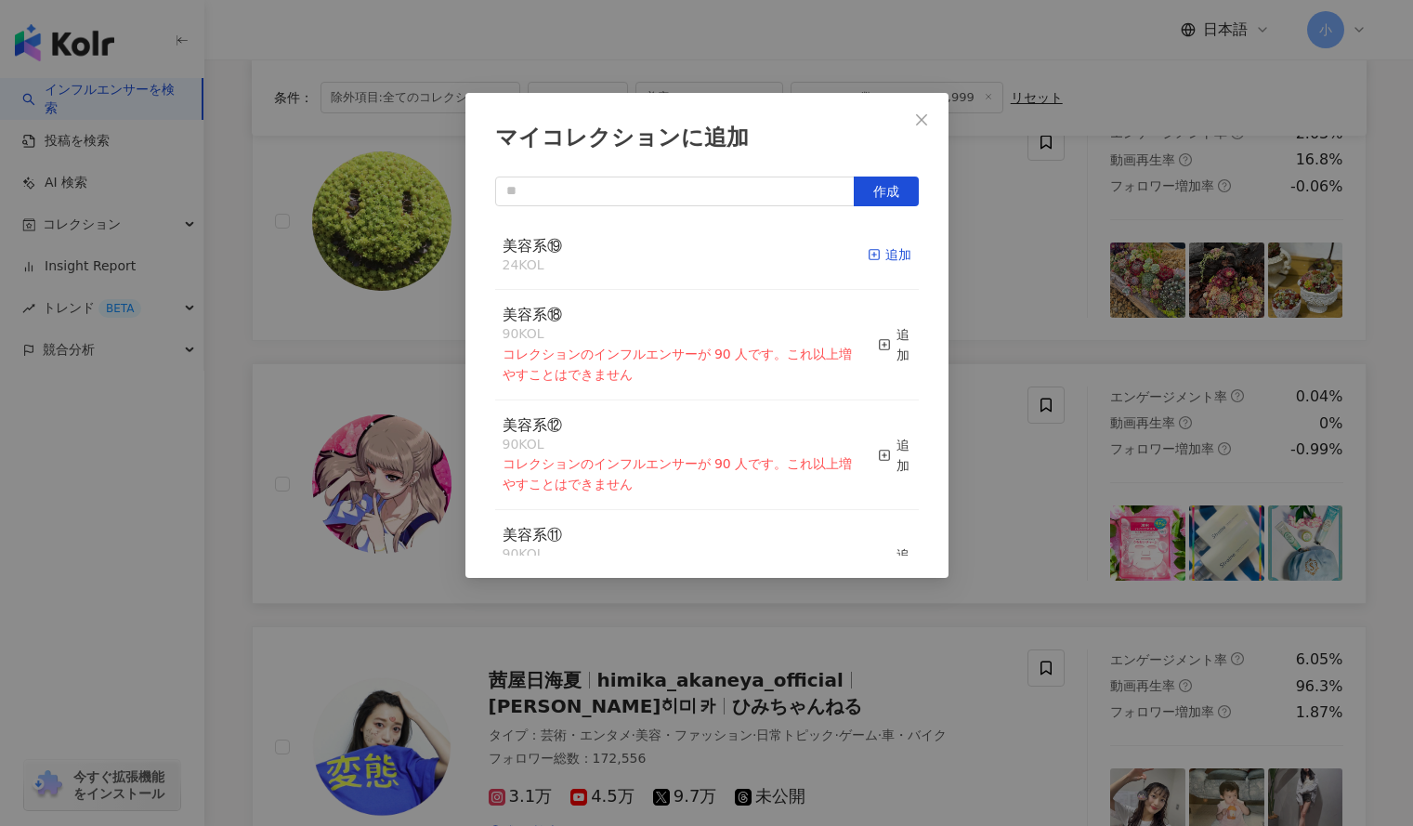
click at [874, 249] on div "追加" at bounding box center [890, 254] width 44 height 20
click at [1022, 297] on div "マイコレクションに追加 作成 美容系⑲ 25 KOL 追加済み 美容系⑱ 90 KOL コレクションのインフルエンサーが 90 人です。これ以上増やすことはで…" at bounding box center [706, 413] width 1413 height 826
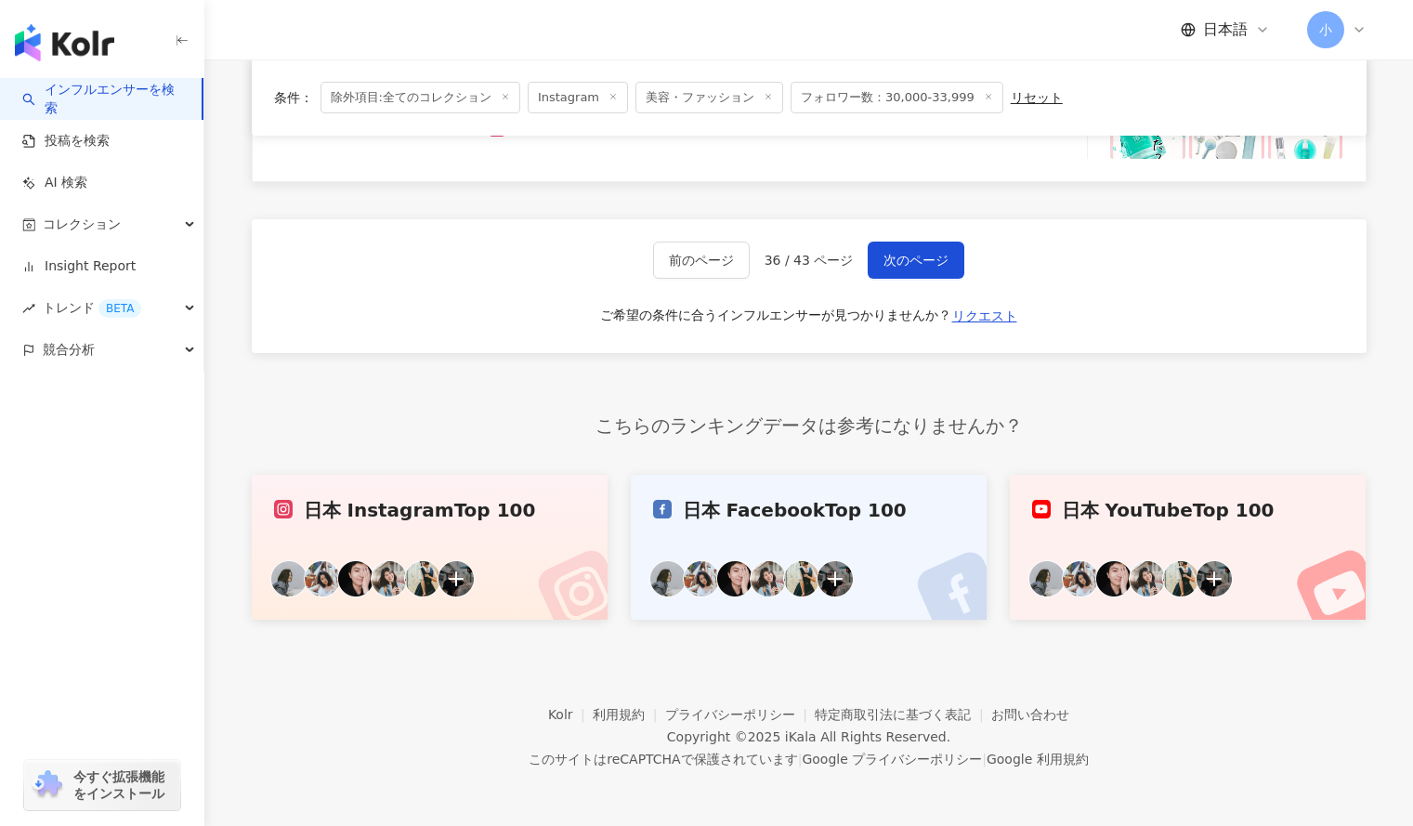
scroll to position [3127, 0]
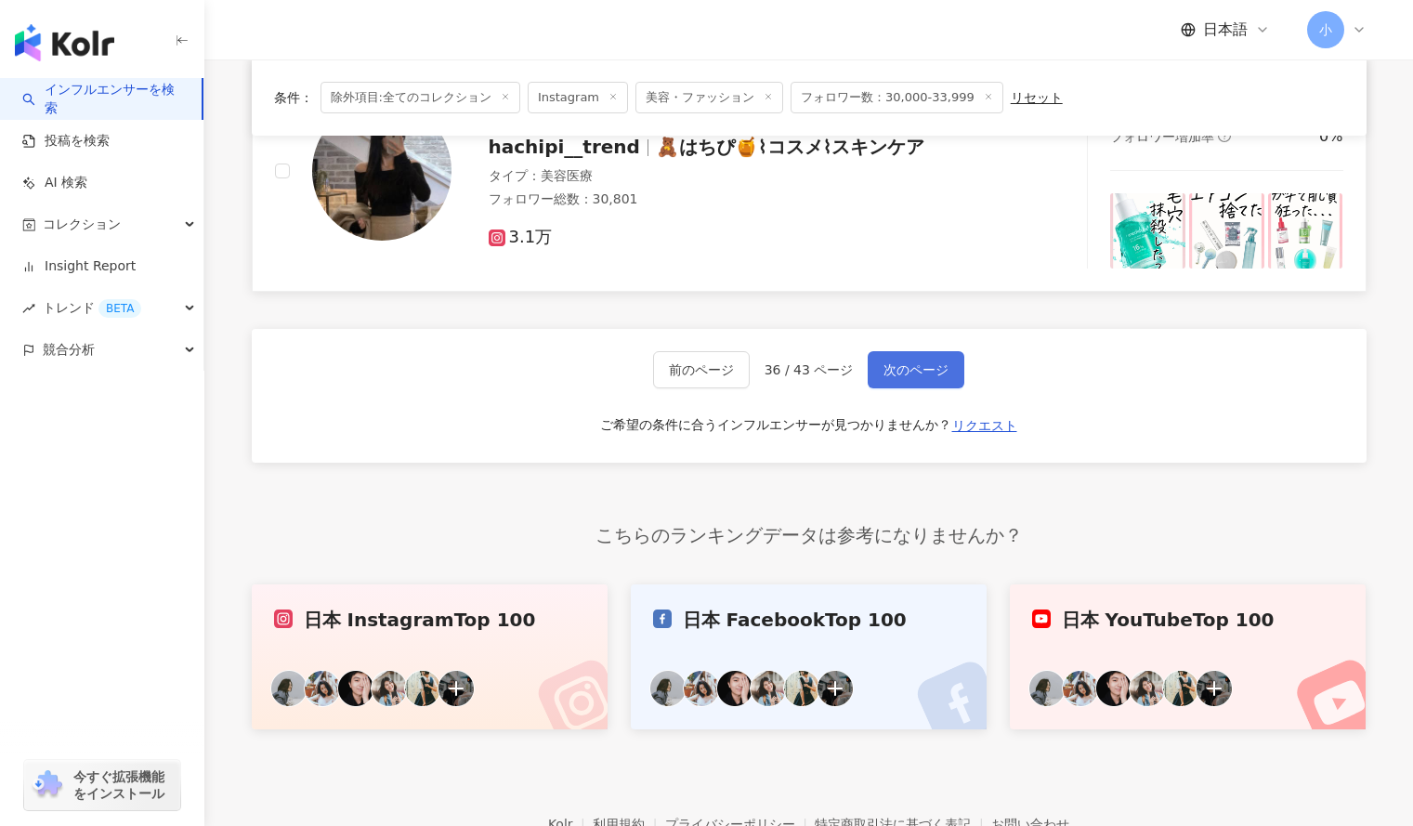
click at [911, 356] on button "次のページ" at bounding box center [916, 369] width 97 height 37
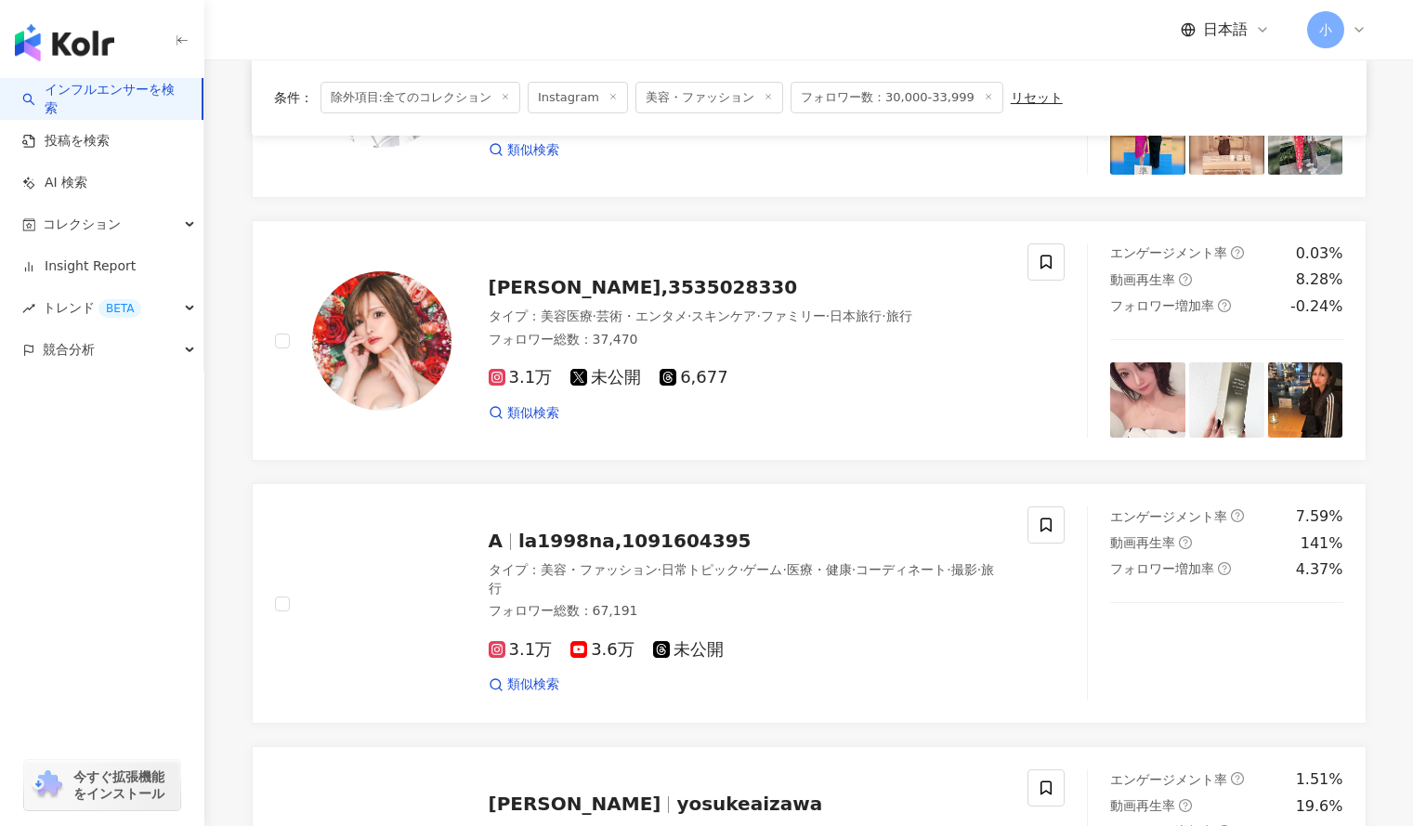
scroll to position [326, 0]
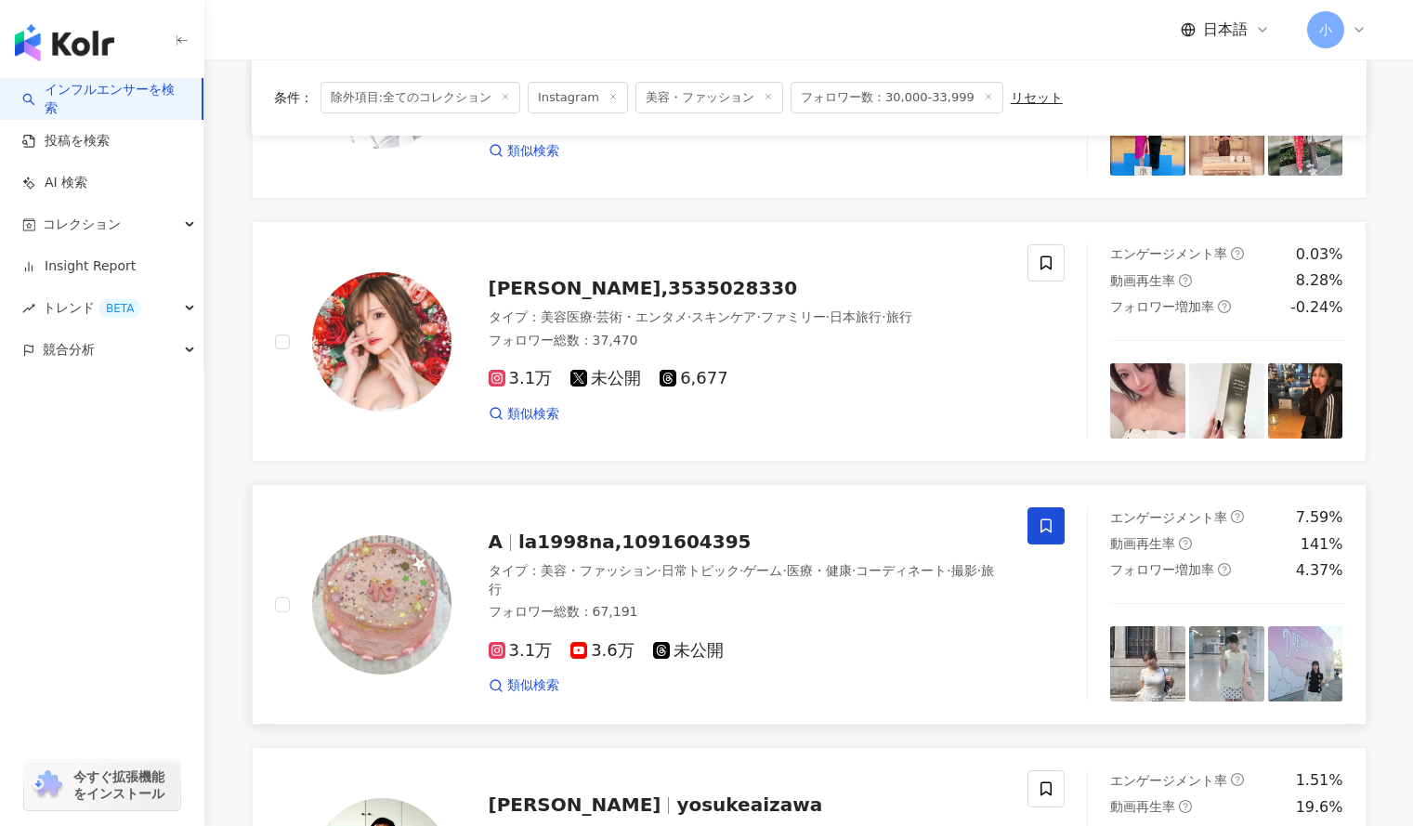
click at [1045, 513] on span at bounding box center [1046, 525] width 37 height 37
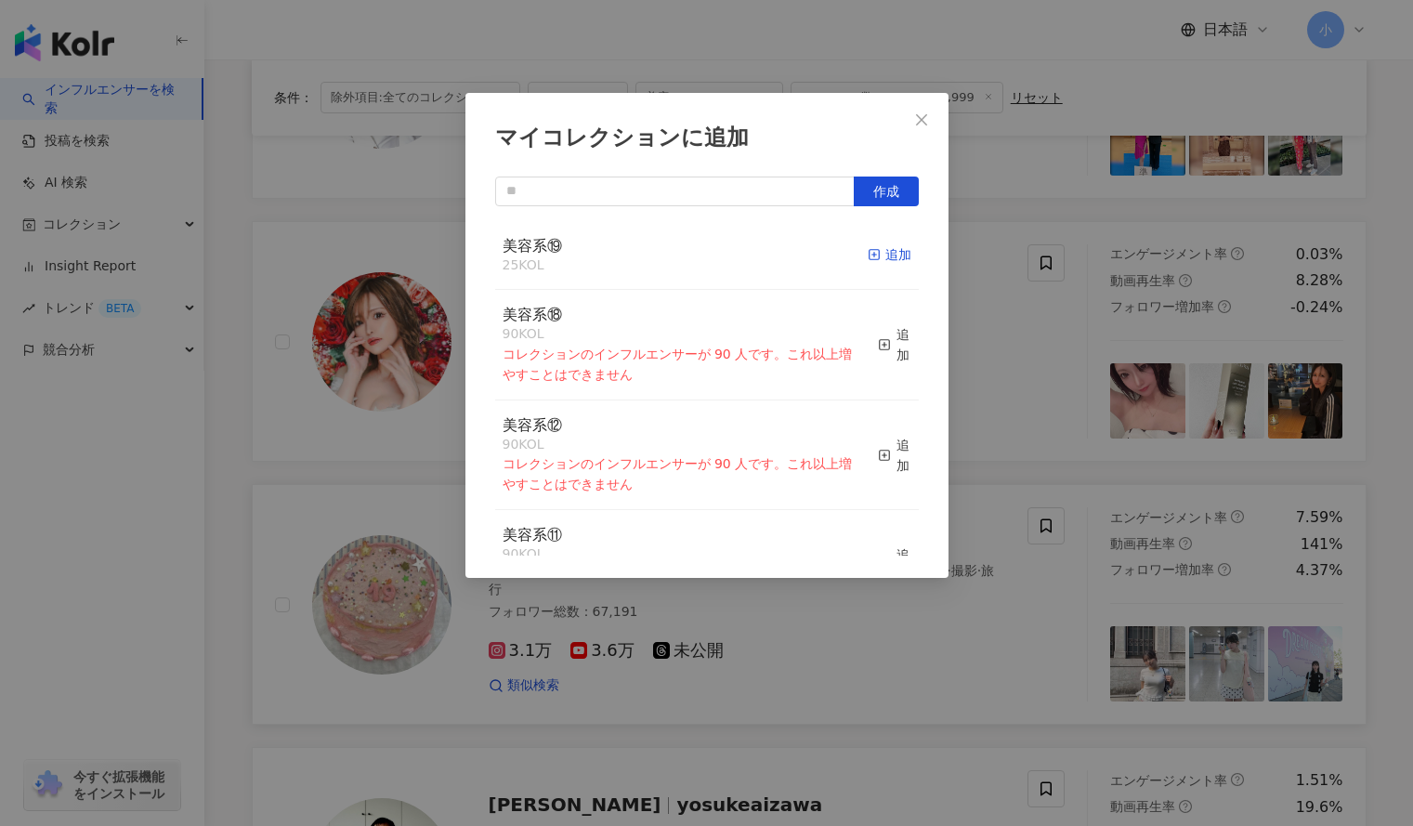
click at [882, 254] on div "追加" at bounding box center [890, 254] width 44 height 20
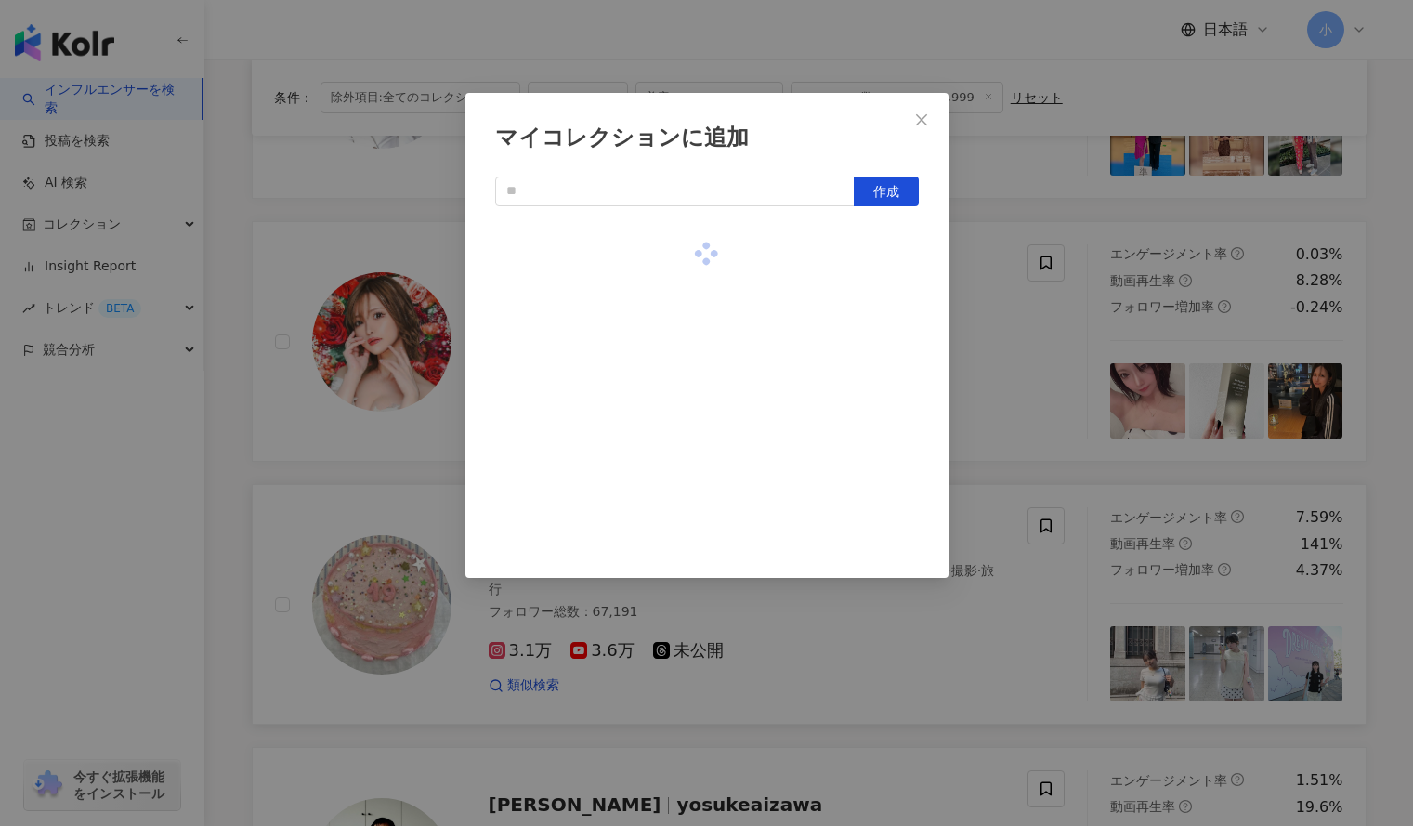
click at [1032, 335] on div "マイコレクションに追加 作成" at bounding box center [706, 413] width 1413 height 826
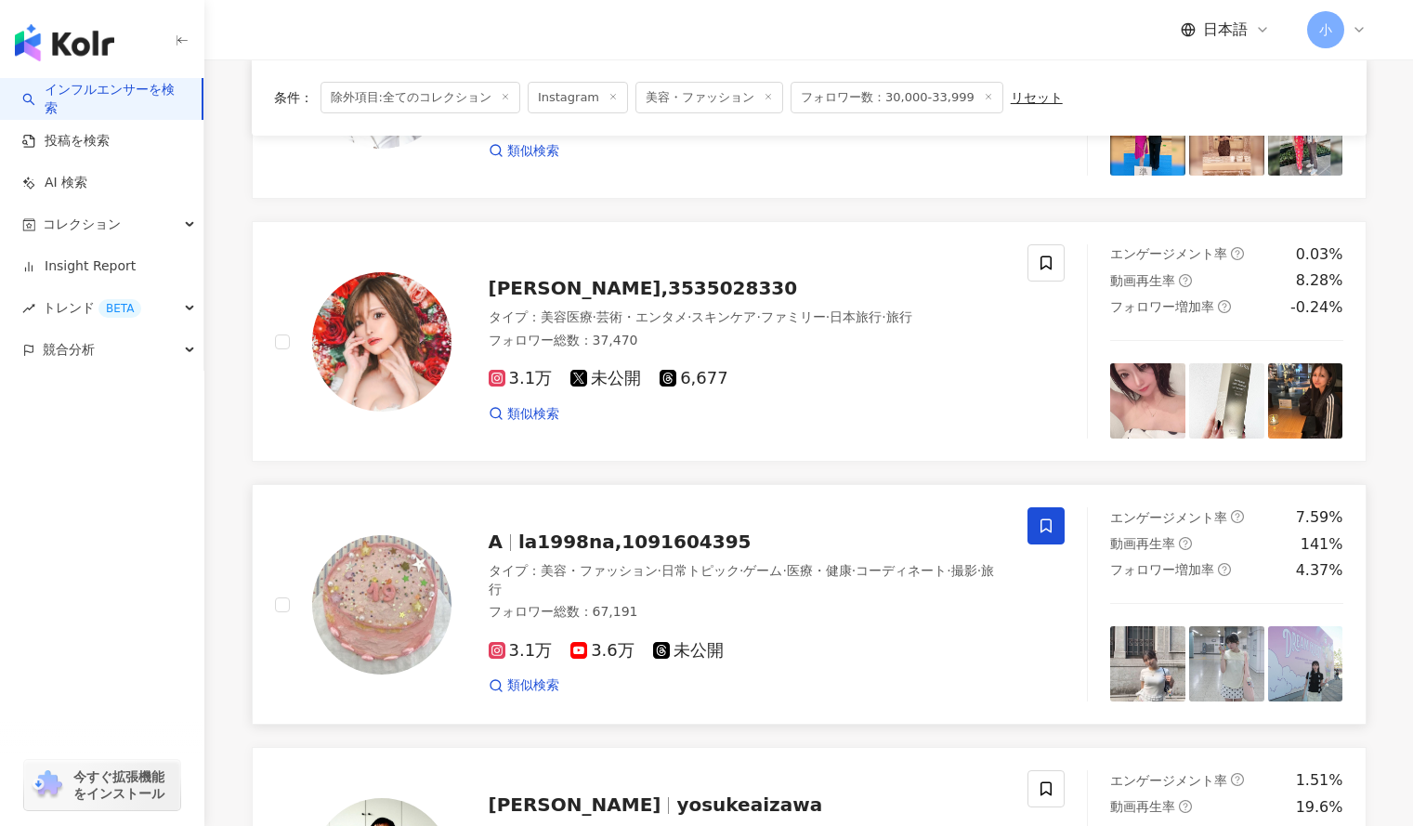
click at [1038, 524] on icon at bounding box center [1046, 526] width 17 height 17
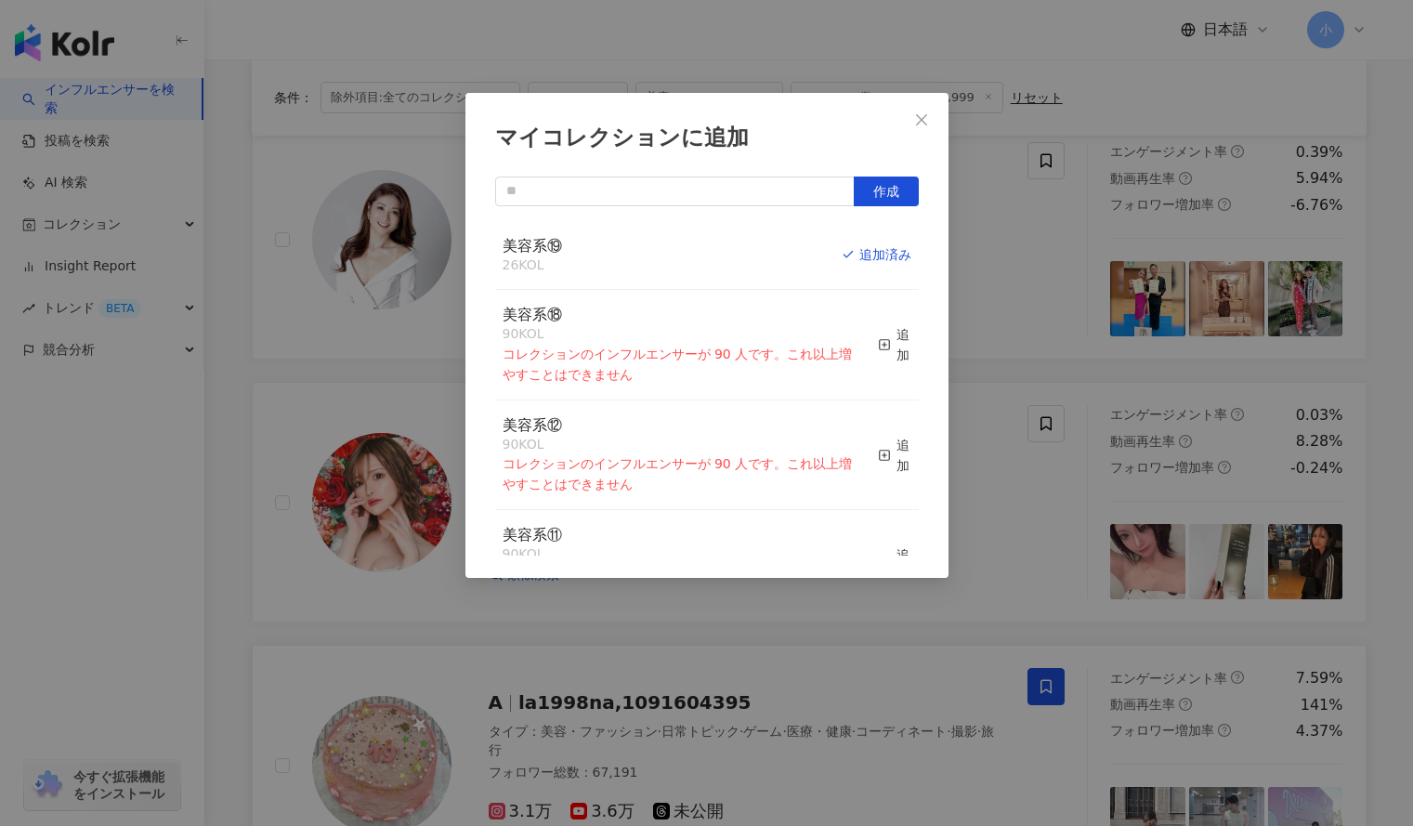
scroll to position [164, 0]
click at [1035, 453] on div "マイコレクションに追加 作成 美容系⑲ 26 KOL 追加済み 美容系⑱ 90 KOL コレクションのインフルエンサーが 90 人です。これ以上増やすことはで…" at bounding box center [706, 413] width 1413 height 826
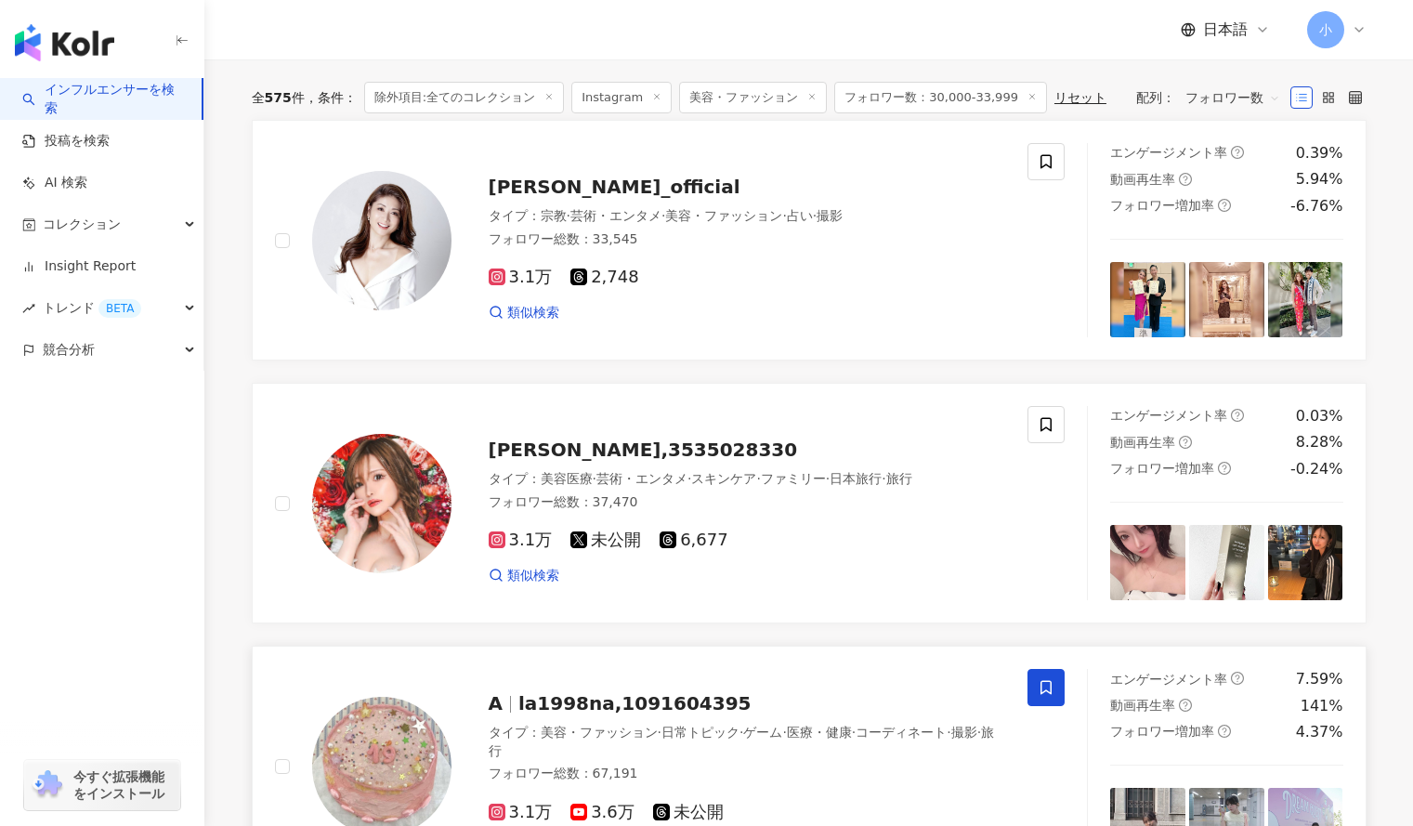
scroll to position [0, 0]
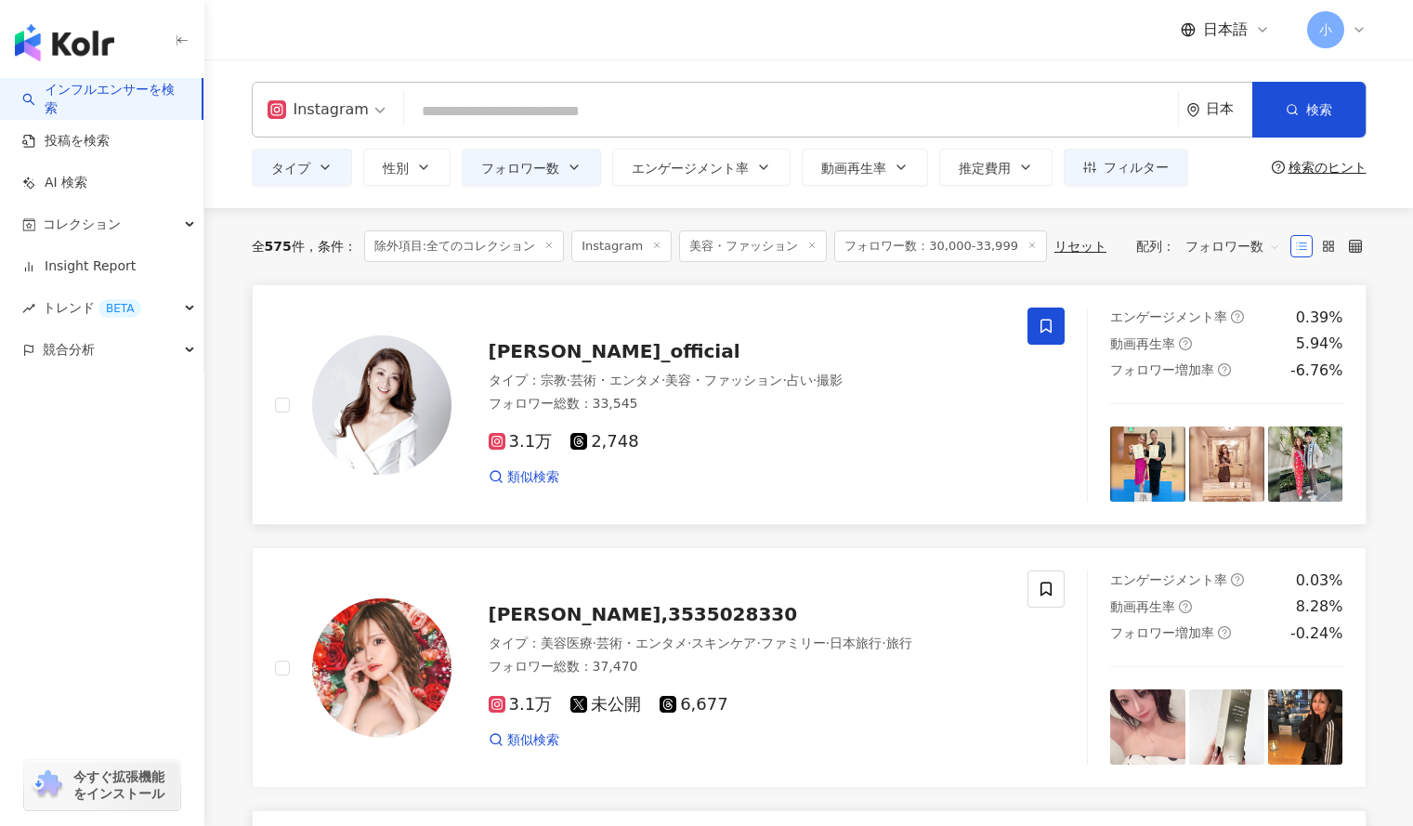
click at [1037, 323] on span at bounding box center [1046, 326] width 37 height 37
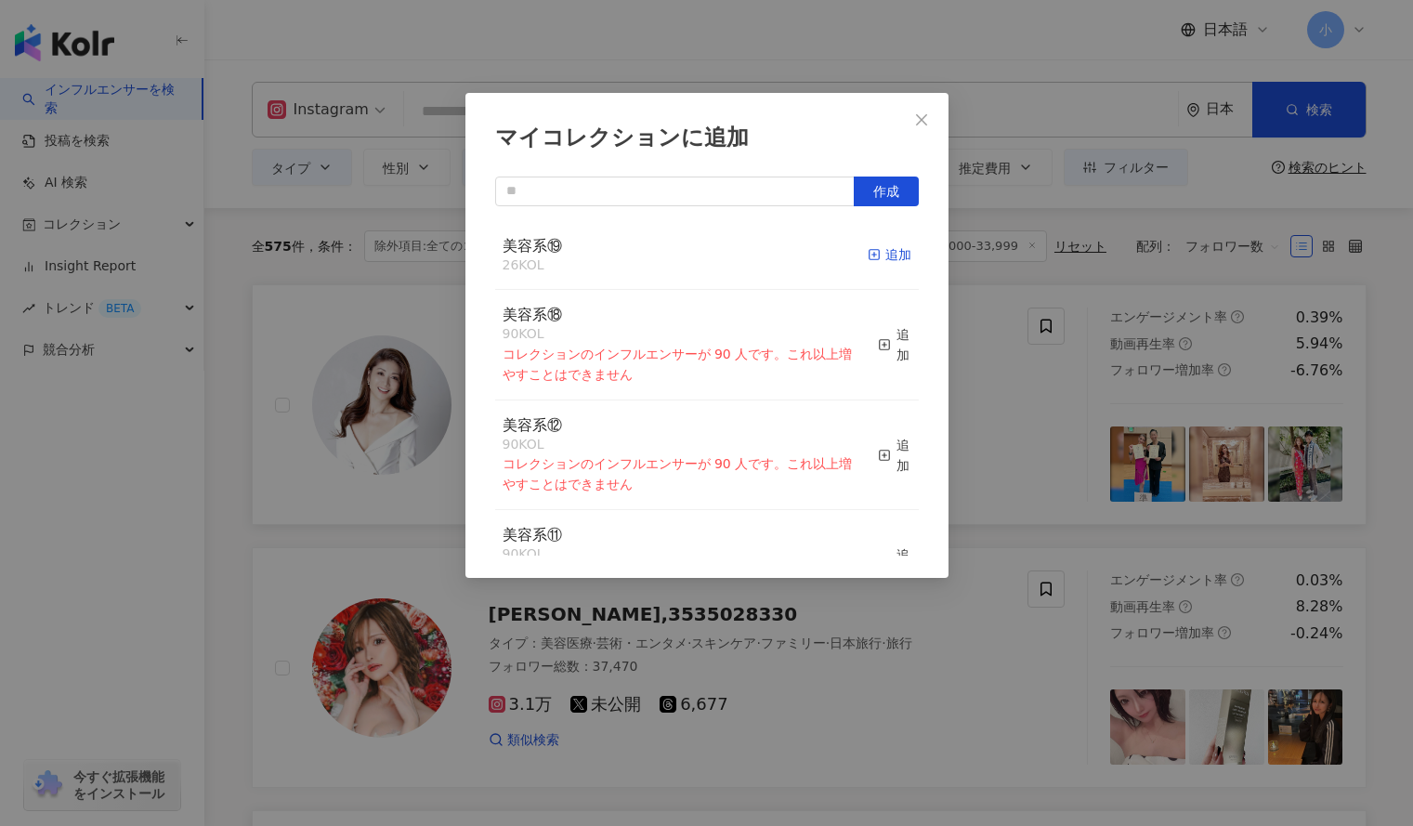
click at [870, 260] on div "追加" at bounding box center [890, 254] width 44 height 20
click at [1061, 436] on div "マイコレクションに追加 作成 美容系⑲ 27 KOL 追加済み 美容系⑱ 90 KOL コレクションのインフルエンサーが 90 人です。これ以上増やすことはで…" at bounding box center [706, 413] width 1413 height 826
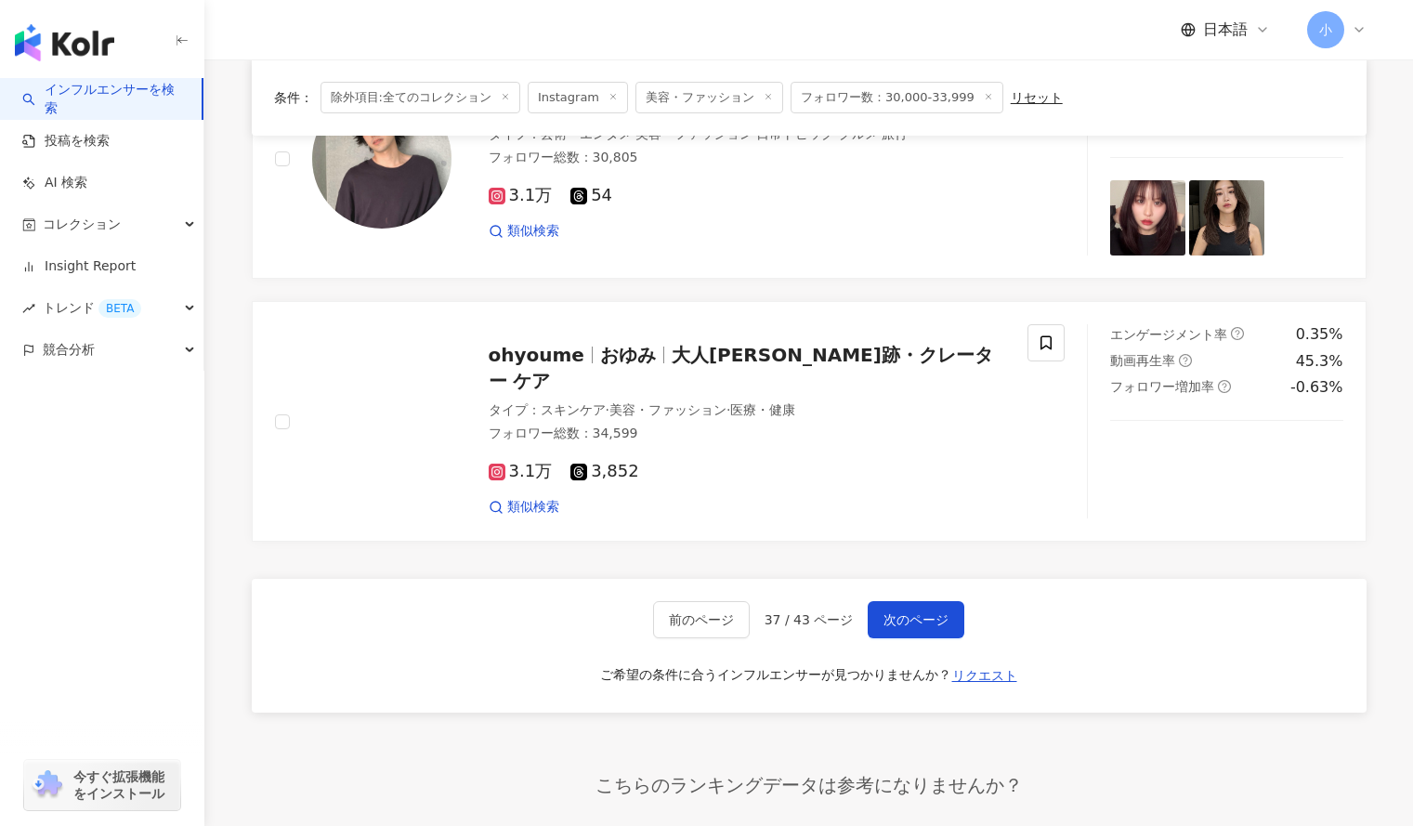
scroll to position [3004, 0]
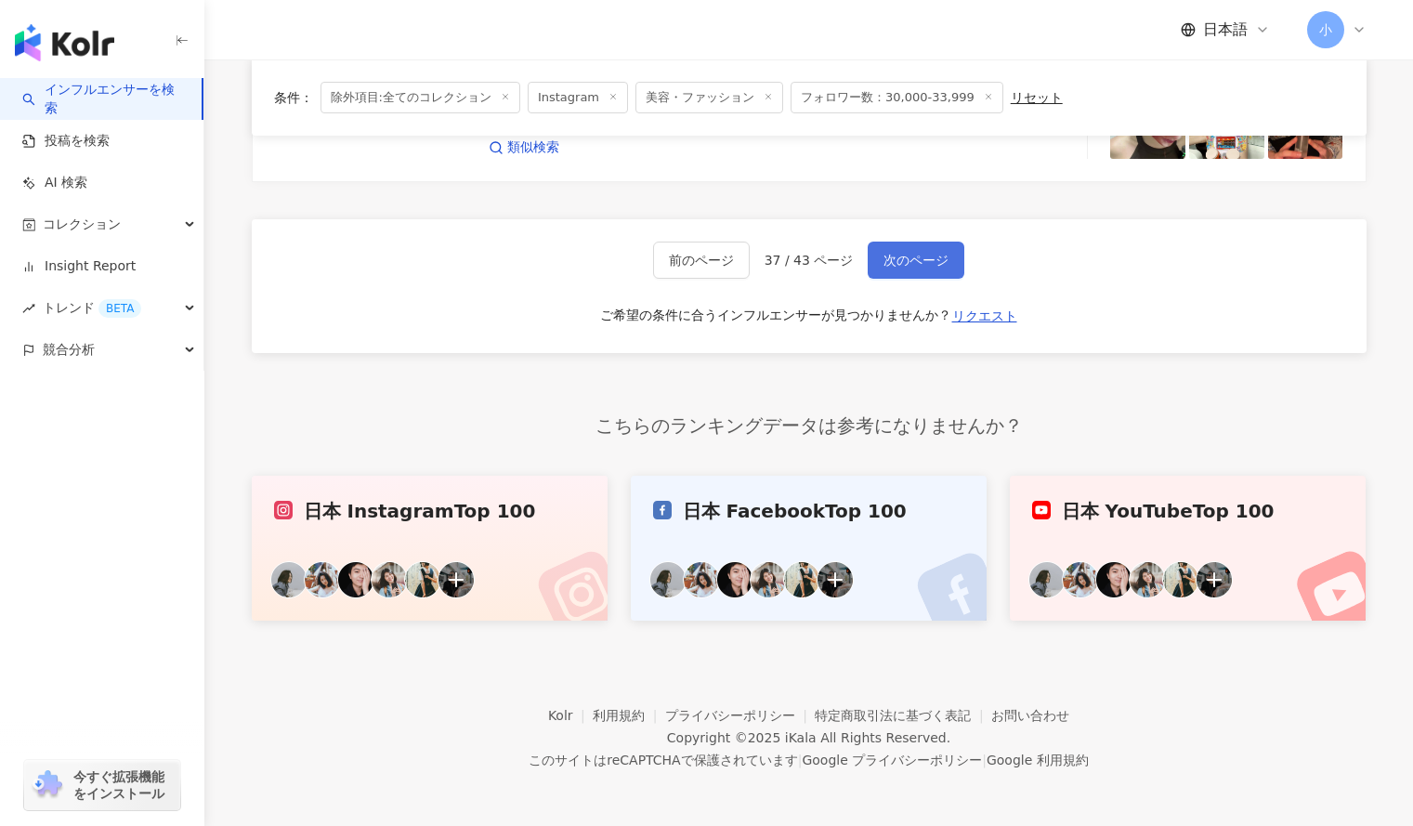
click at [914, 257] on span "次のページ" at bounding box center [916, 260] width 65 height 15
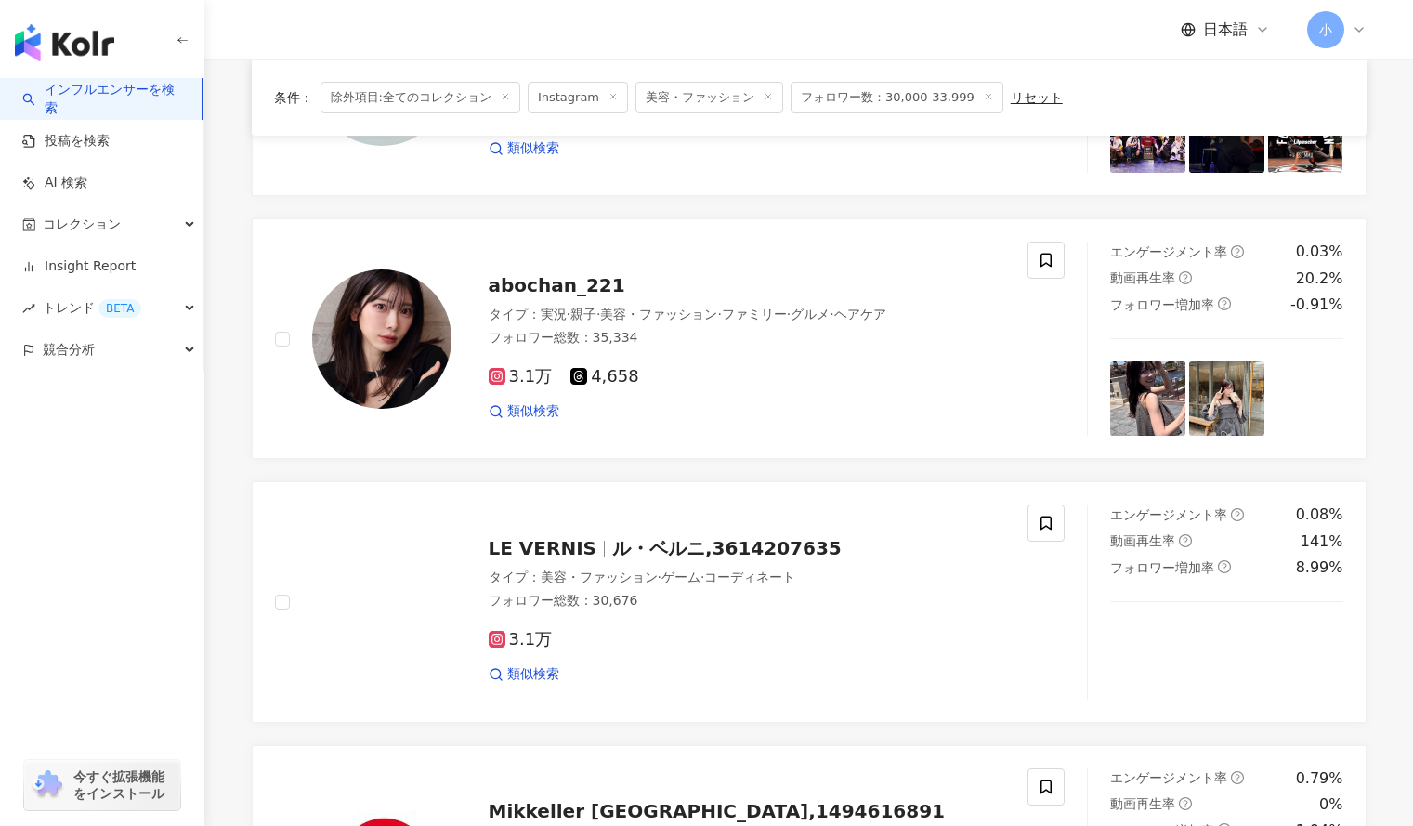
scroll to position [2429, 0]
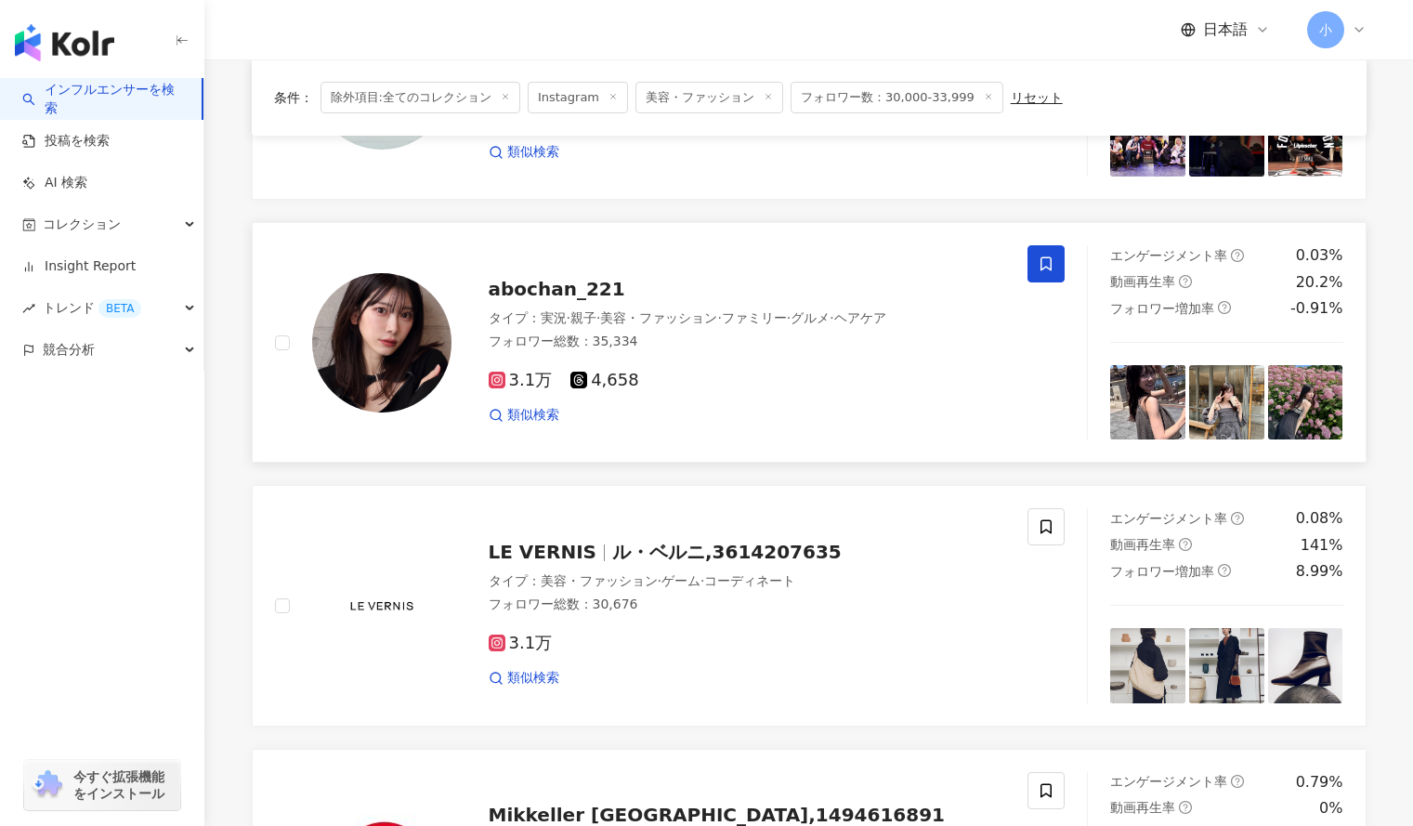
click at [1048, 268] on icon at bounding box center [1046, 264] width 11 height 14
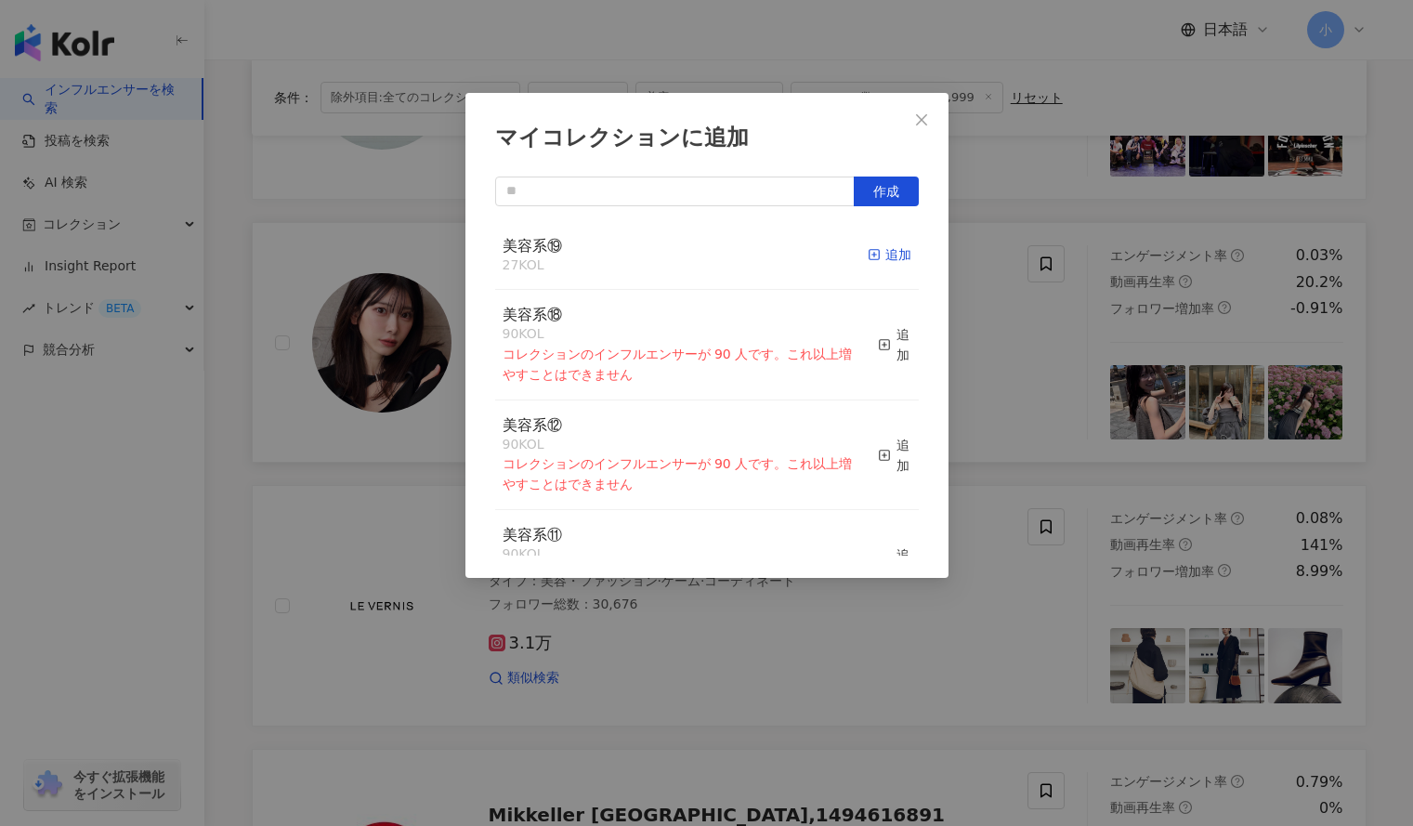
click at [890, 254] on div "追加" at bounding box center [890, 254] width 44 height 20
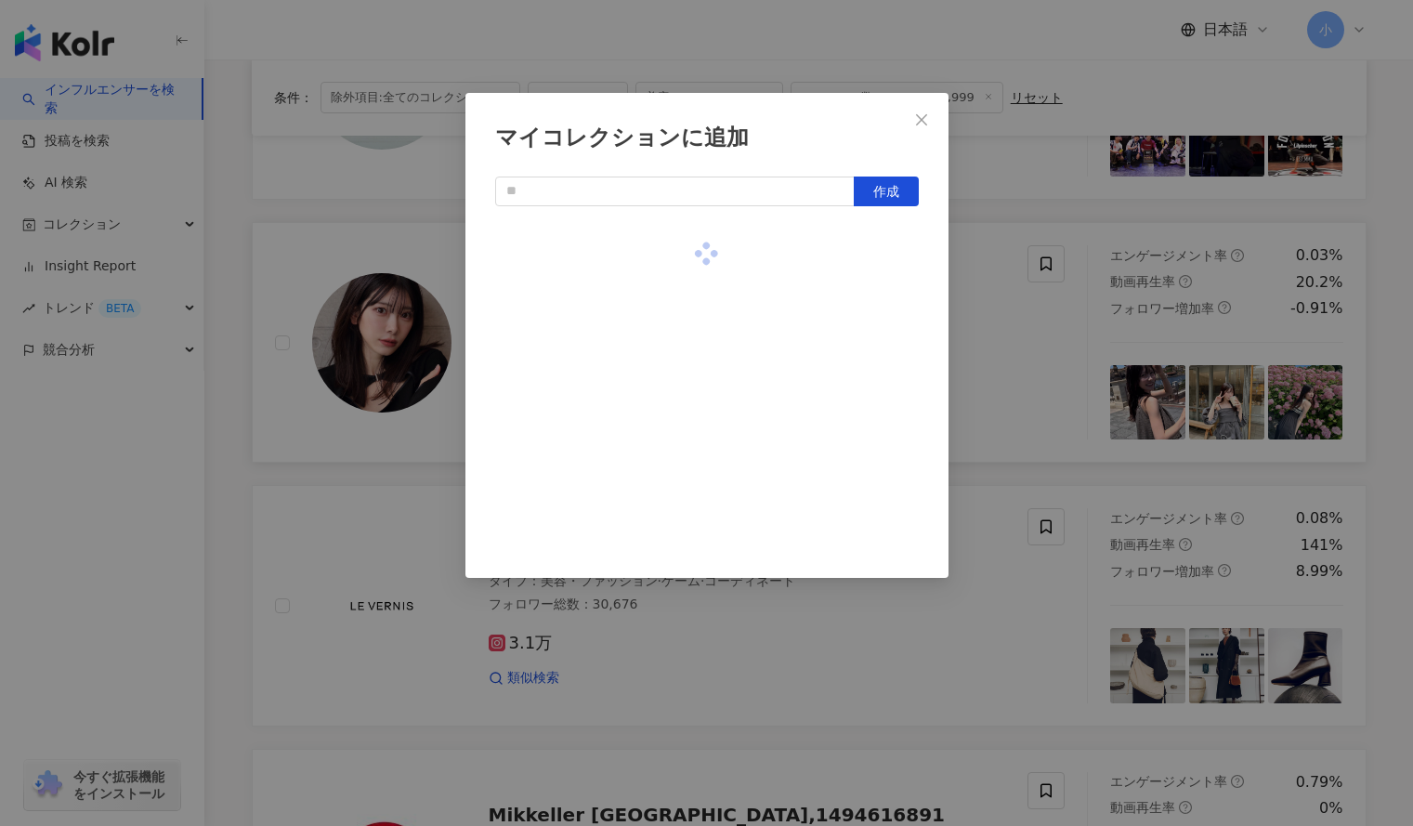
click at [1036, 342] on div "マイコレクションに追加 作成" at bounding box center [706, 413] width 1413 height 826
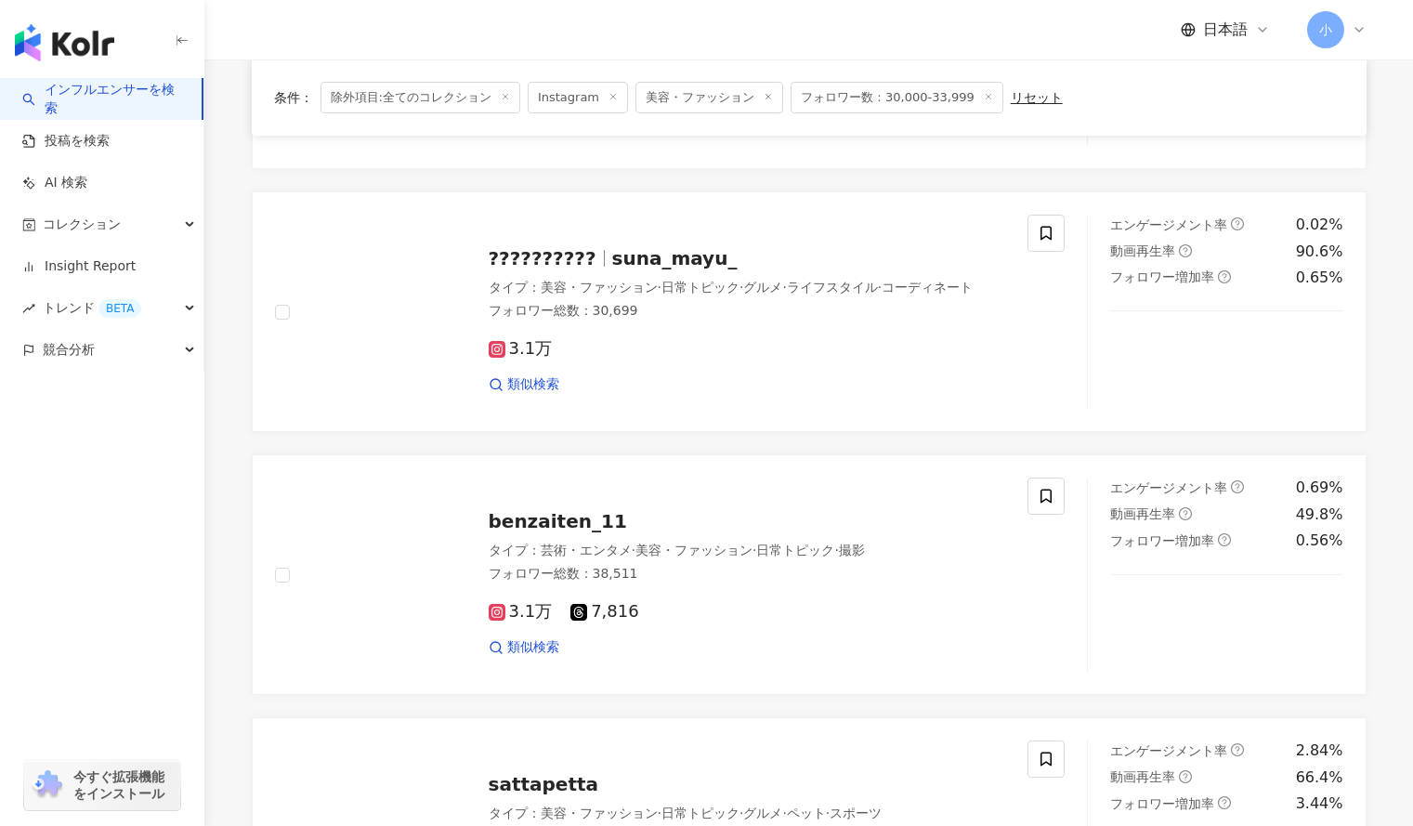
scroll to position [1407, 0]
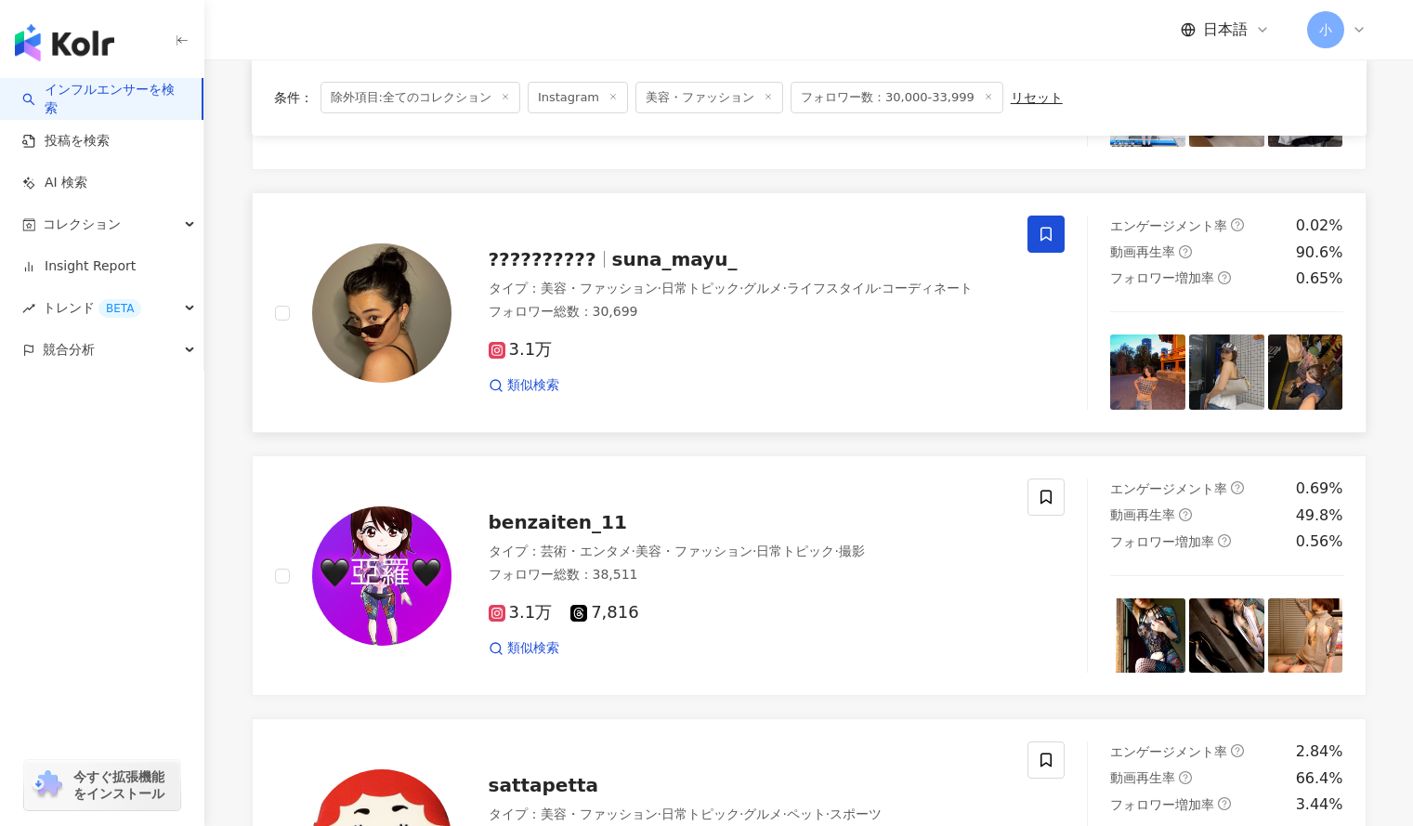
click at [1031, 237] on span at bounding box center [1046, 234] width 37 height 37
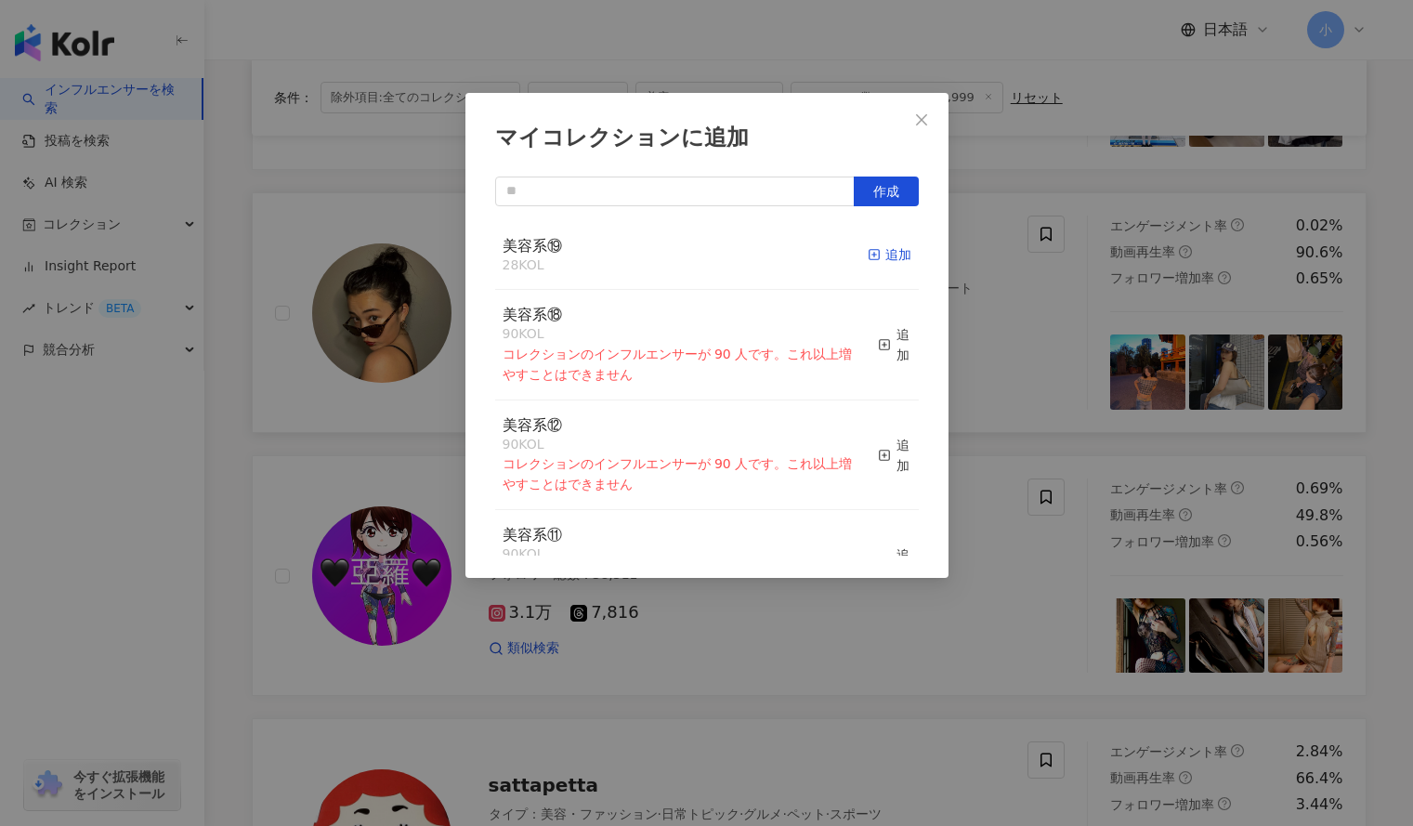
click at [882, 260] on div "追加" at bounding box center [890, 254] width 44 height 20
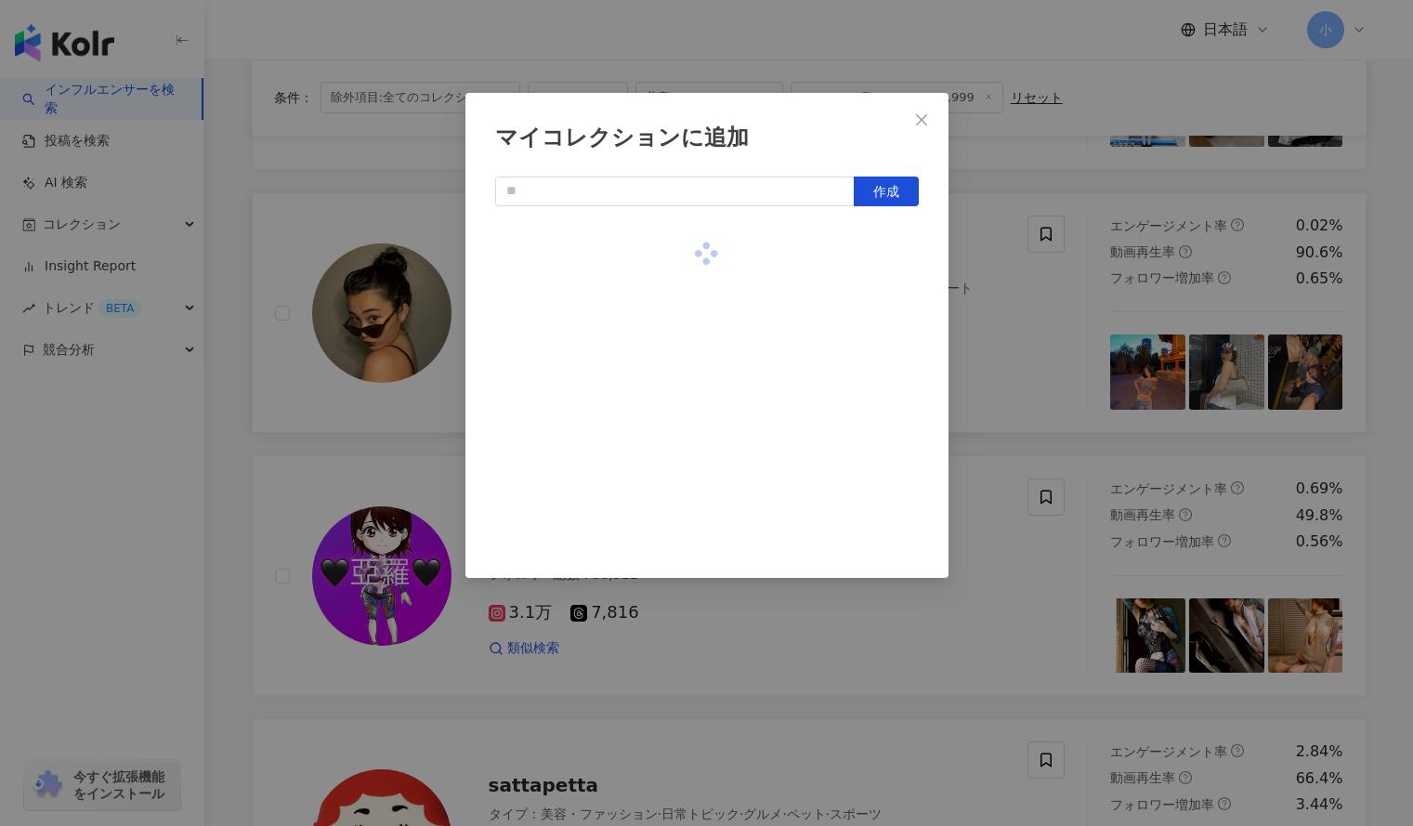
click at [1003, 293] on div "マイコレクションに追加 作成" at bounding box center [706, 413] width 1413 height 826
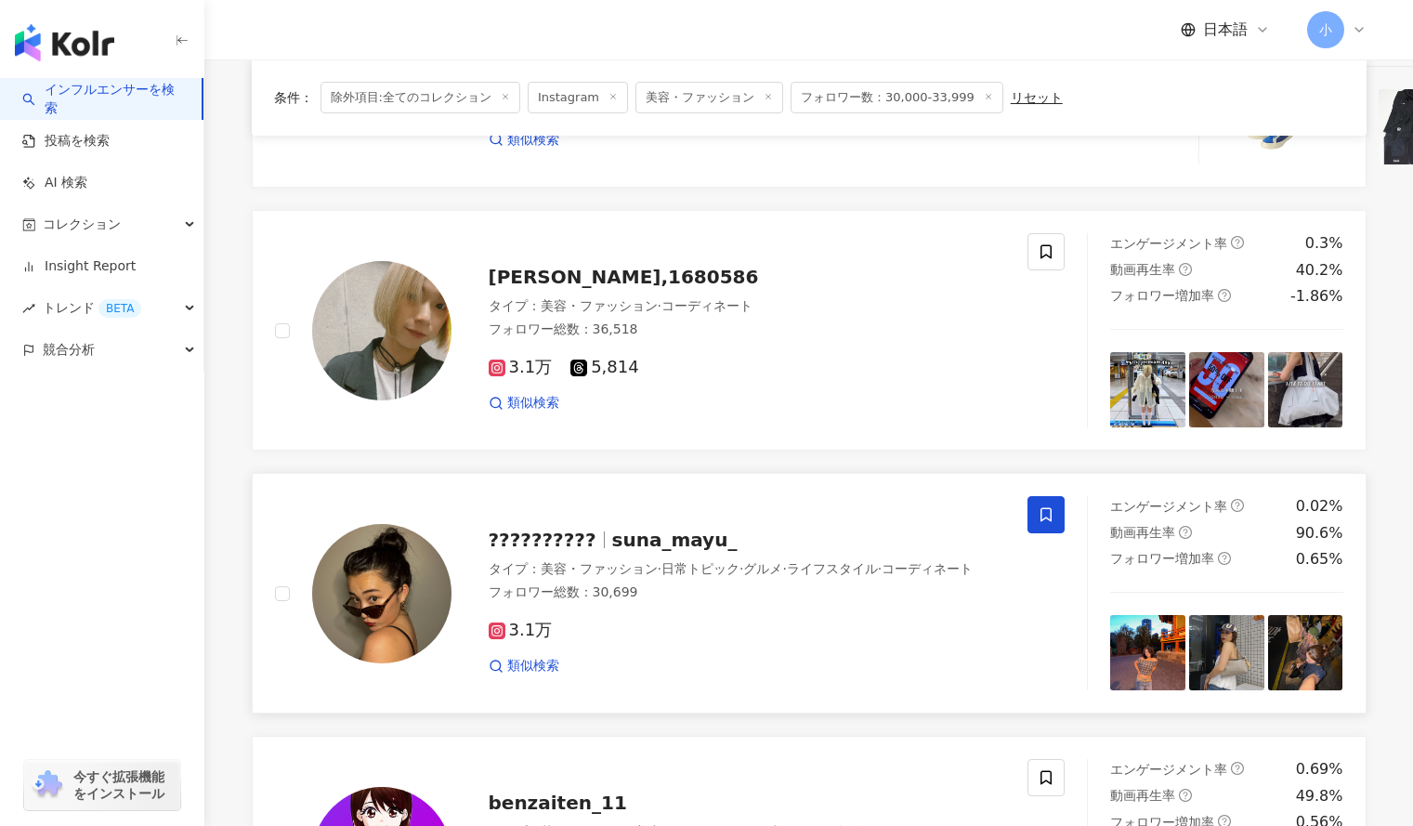
scroll to position [1125, 0]
click at [1048, 259] on icon at bounding box center [1046, 252] width 17 height 17
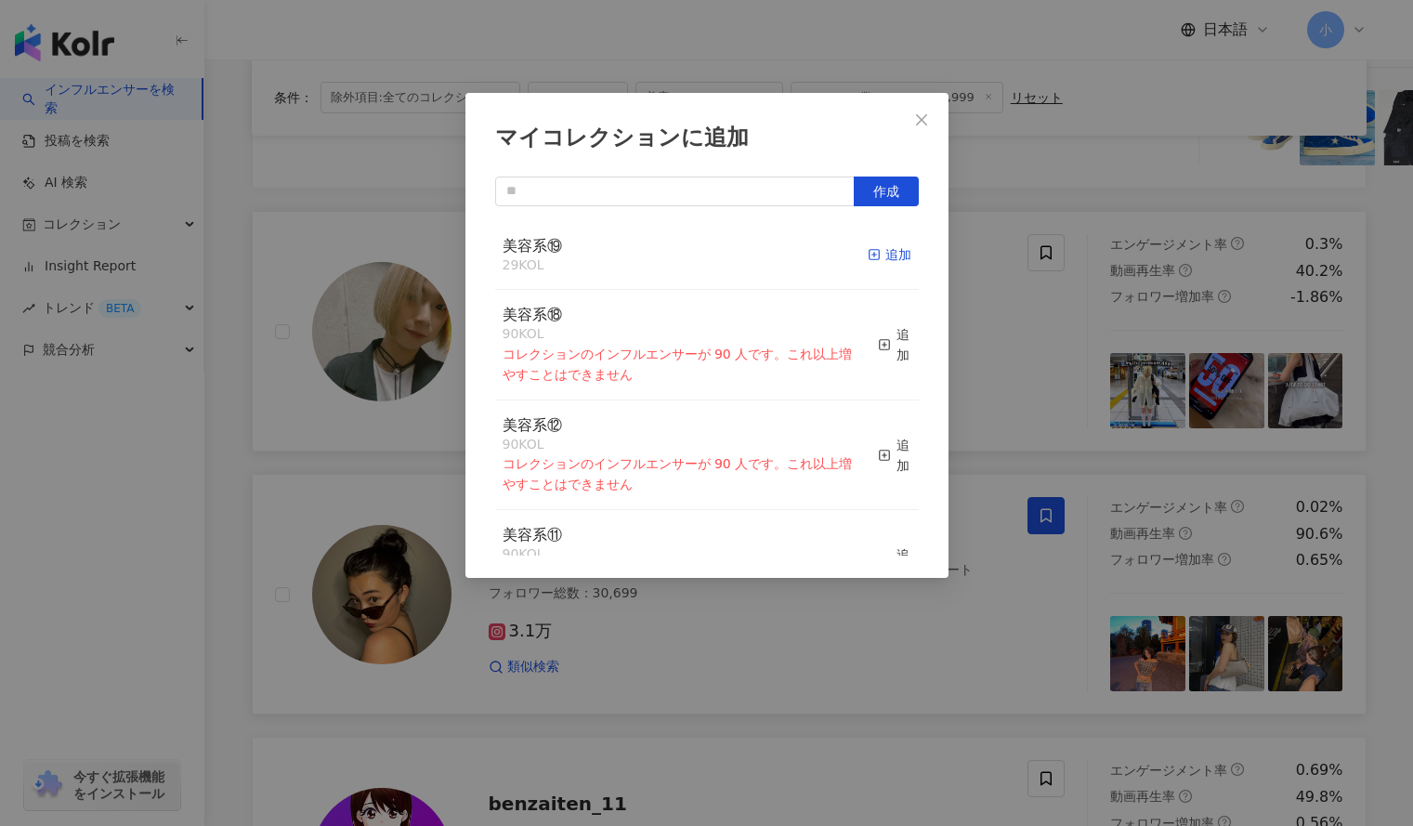
click at [880, 257] on div "追加" at bounding box center [890, 254] width 44 height 20
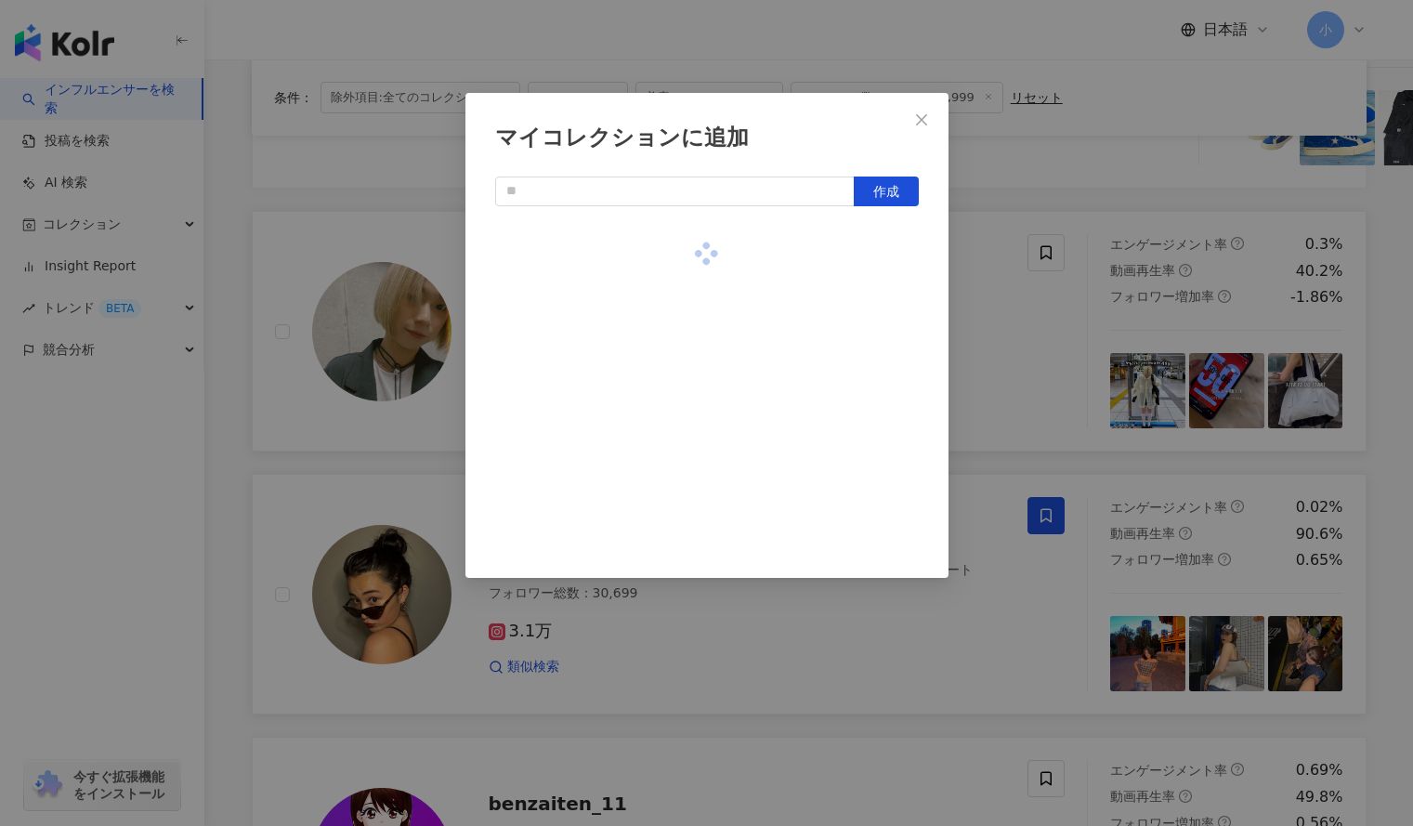
click at [1006, 308] on div "マイコレクションに追加 作成" at bounding box center [706, 413] width 1413 height 826
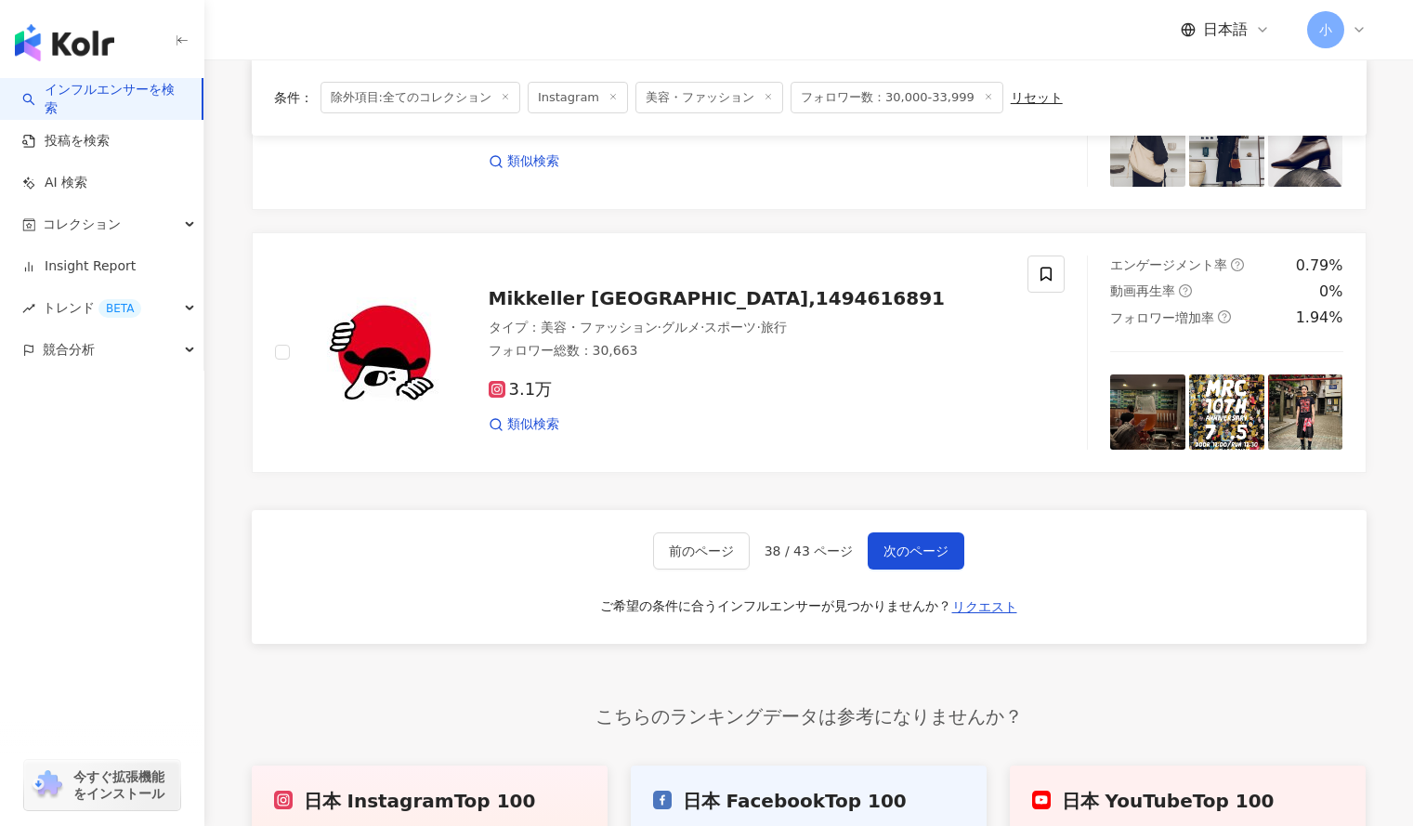
scroll to position [3237, 0]
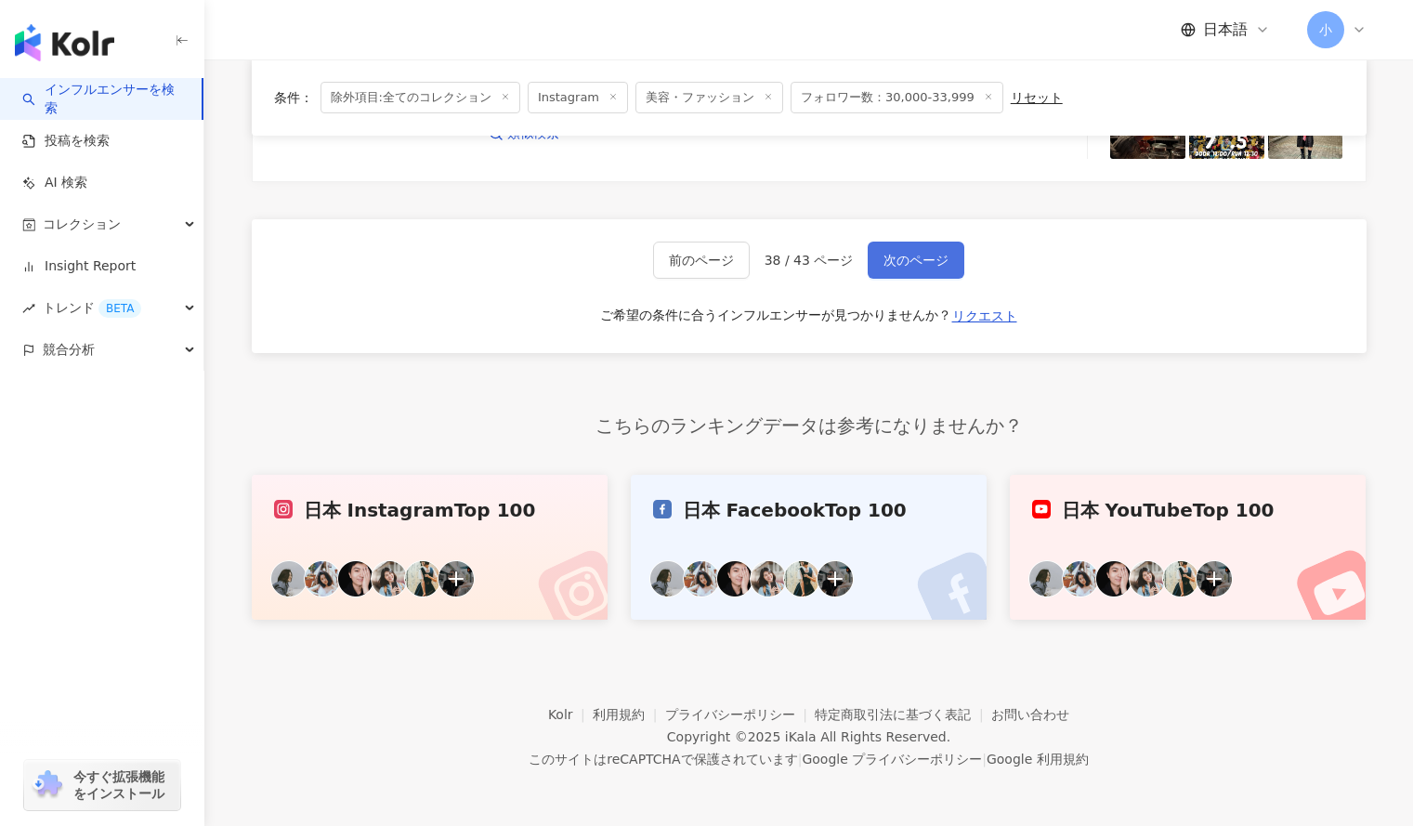
click at [926, 253] on span "次のページ" at bounding box center [916, 260] width 65 height 15
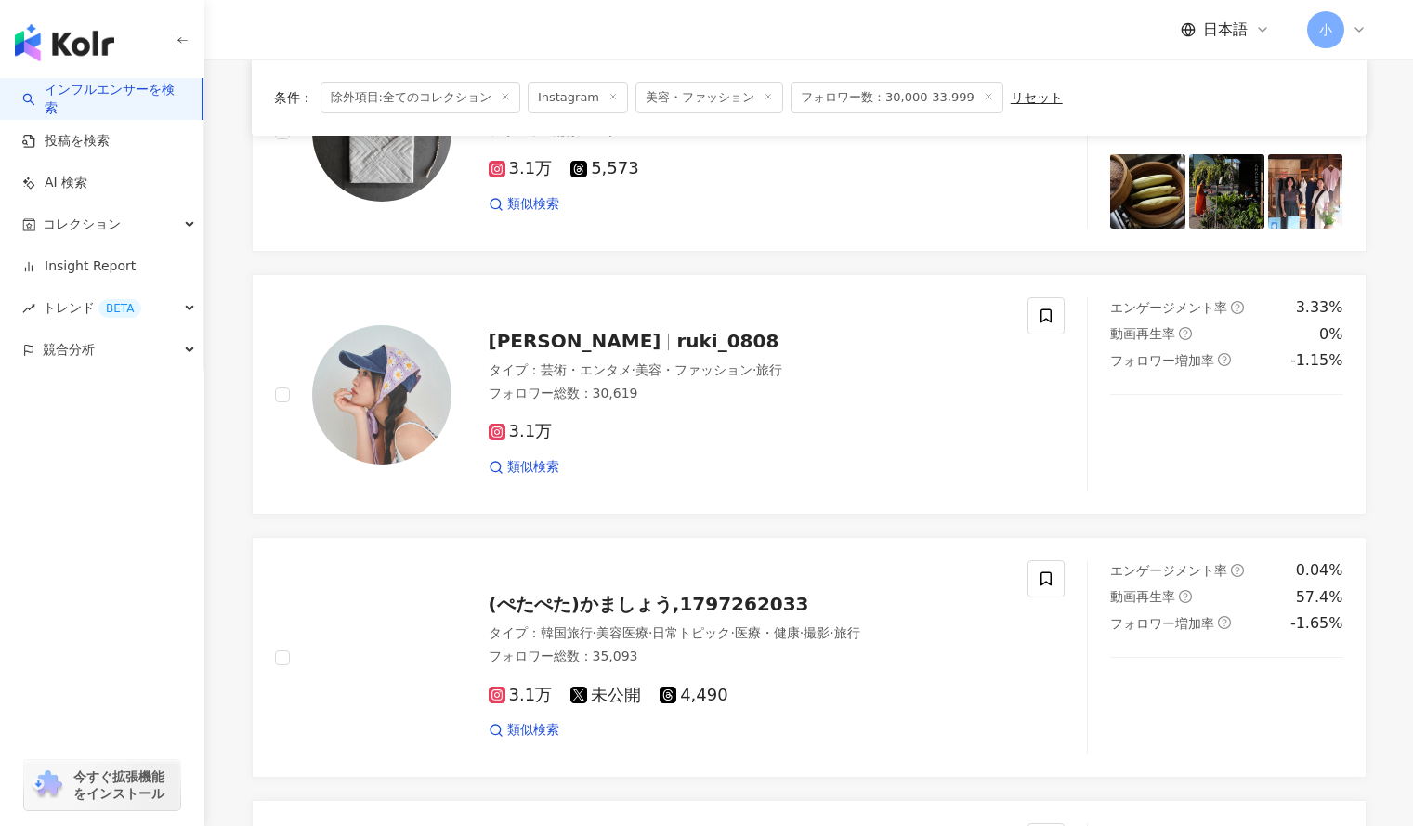
scroll to position [2113, 0]
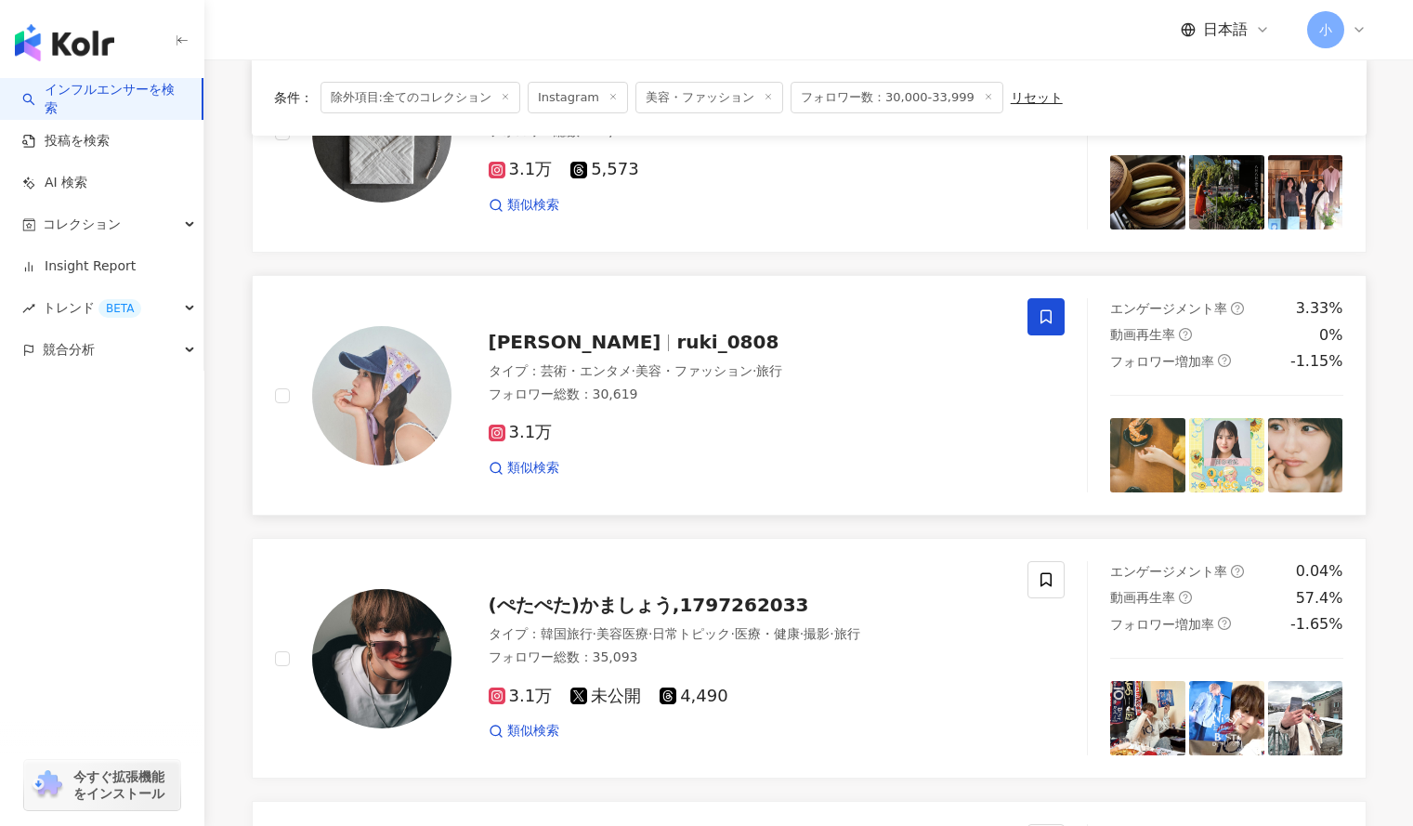
click at [1038, 317] on icon at bounding box center [1046, 317] width 17 height 17
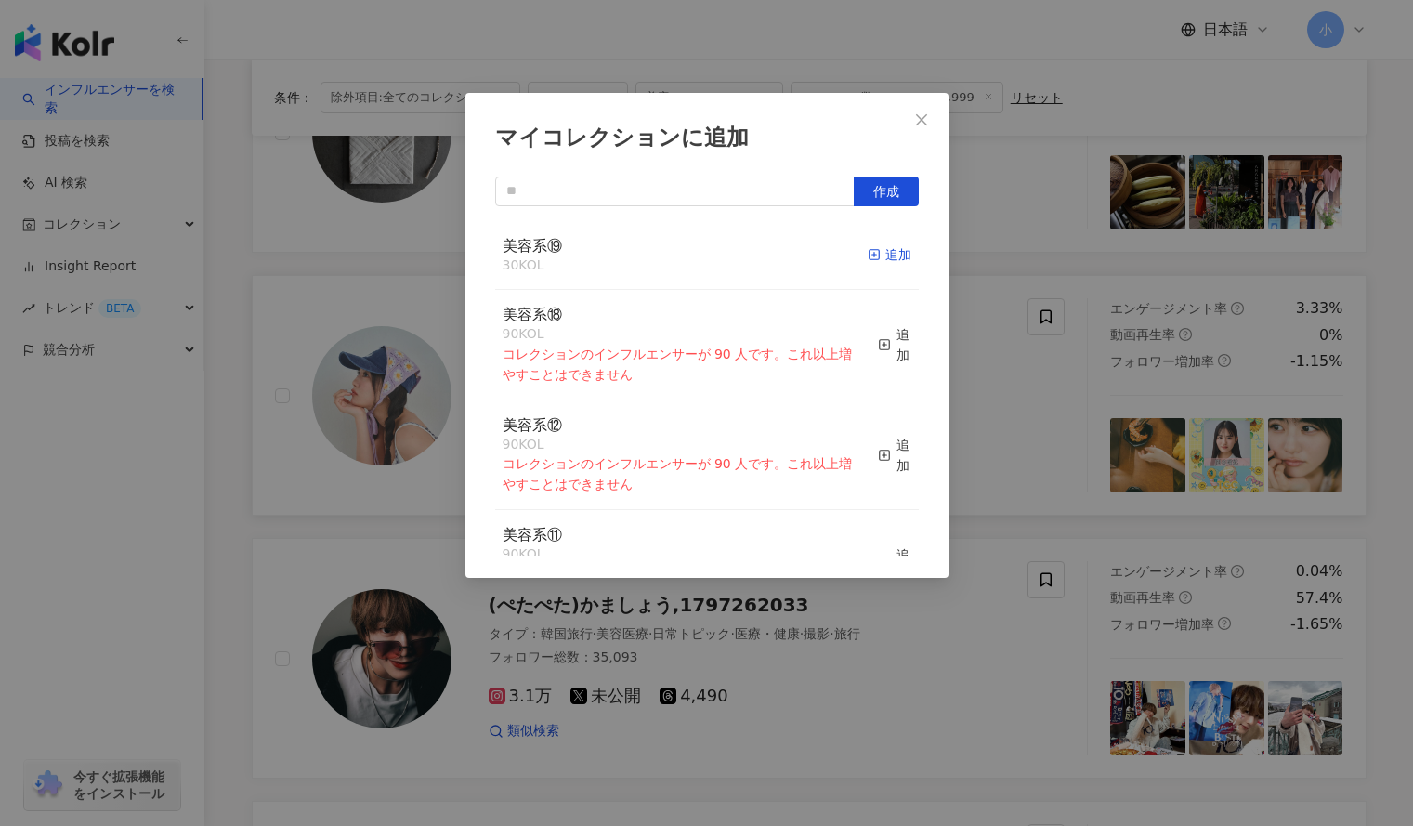
click at [874, 261] on div "追加" at bounding box center [890, 254] width 44 height 20
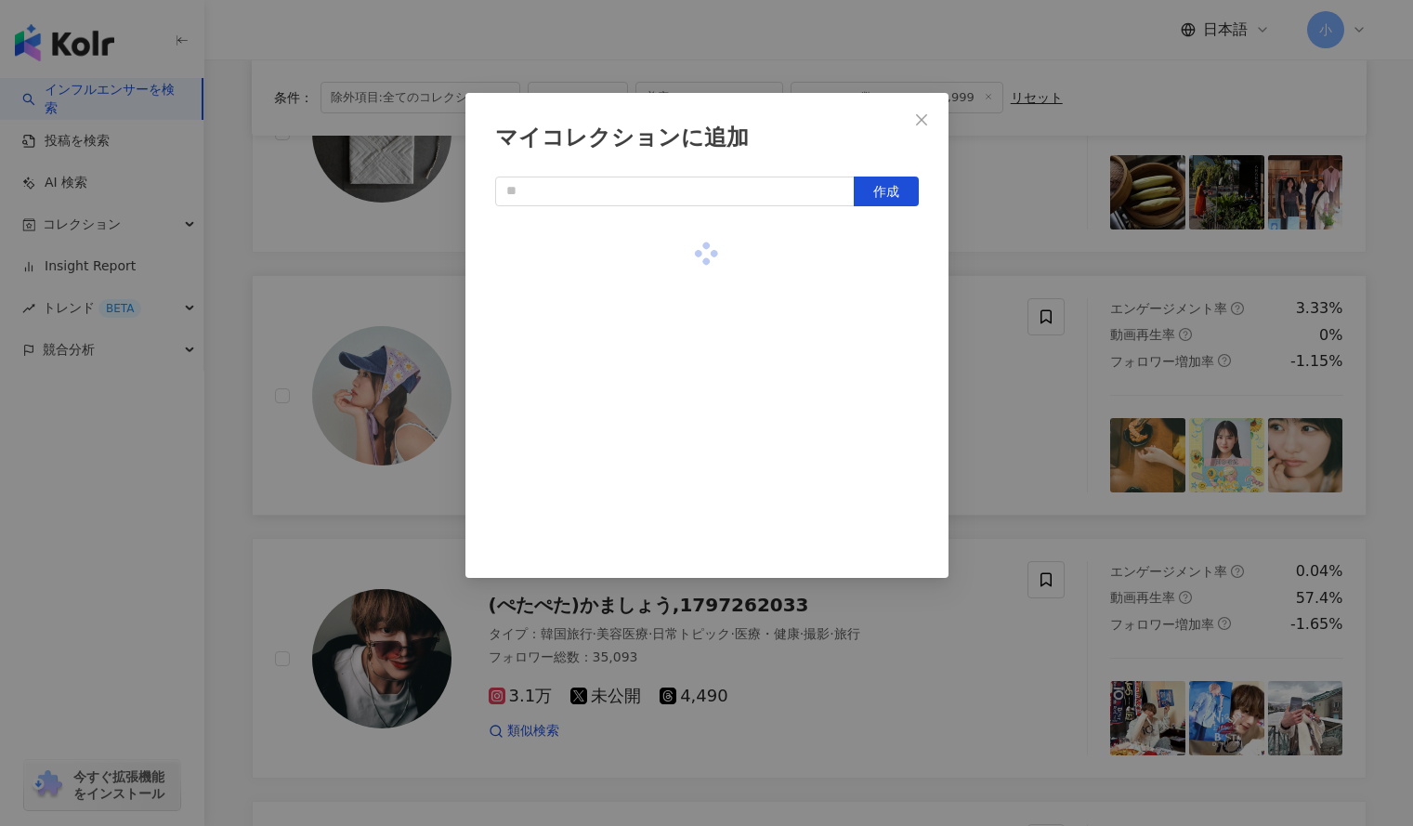
click at [959, 256] on div "マイコレクションに追加 作成" at bounding box center [706, 413] width 1413 height 826
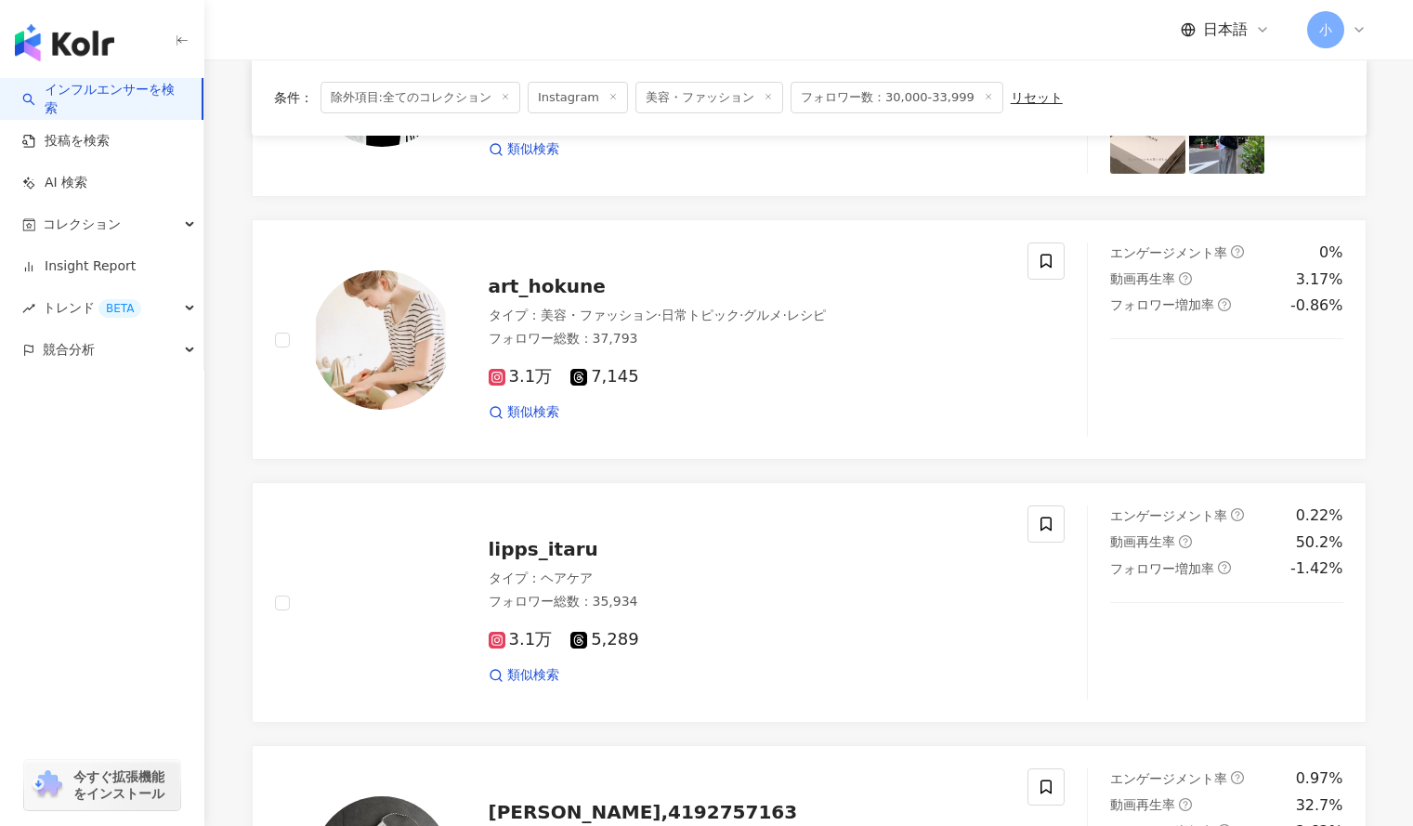
scroll to position [1379, 0]
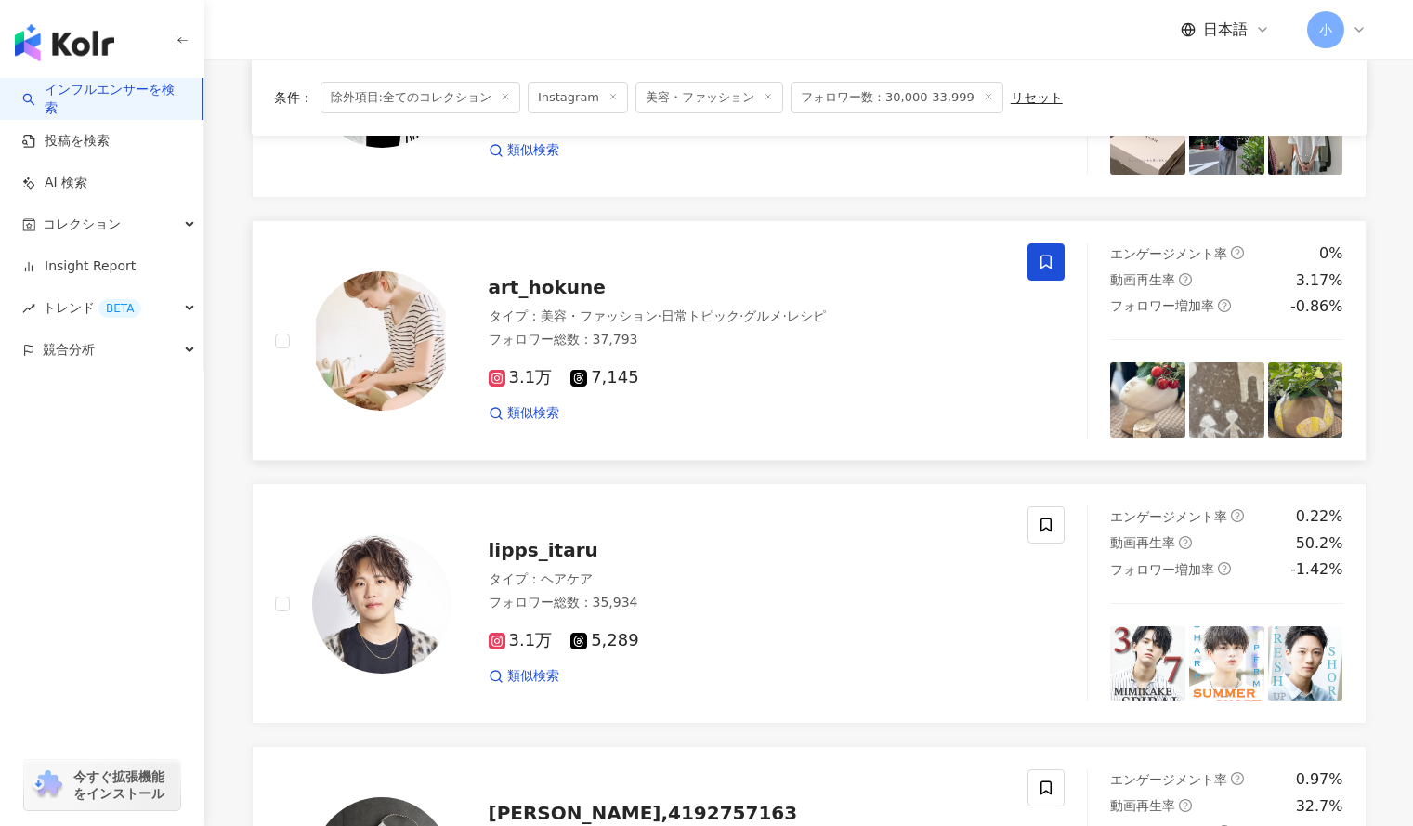
click at [1037, 264] on span at bounding box center [1046, 261] width 37 height 37
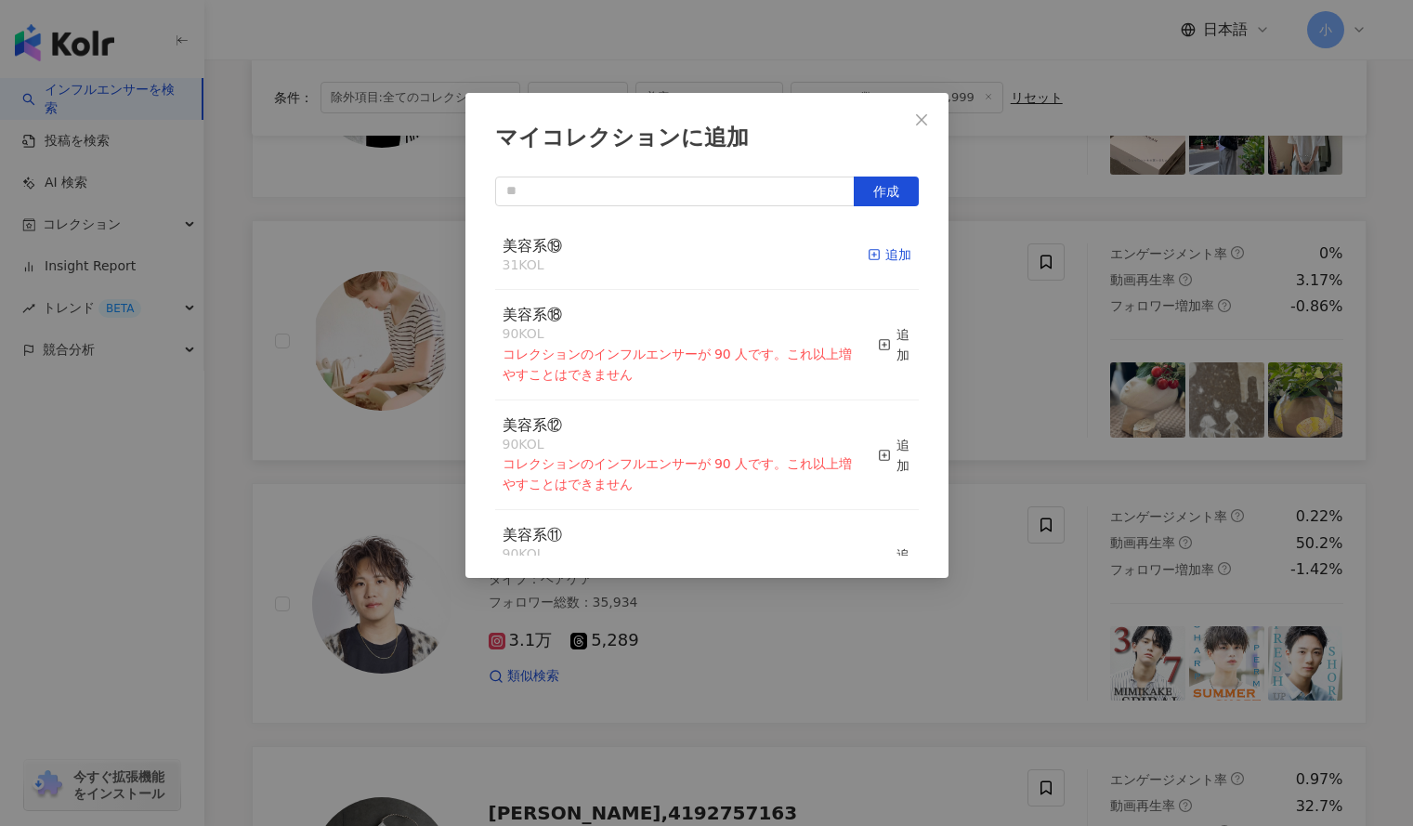
click at [884, 262] on div "追加" at bounding box center [890, 254] width 44 height 20
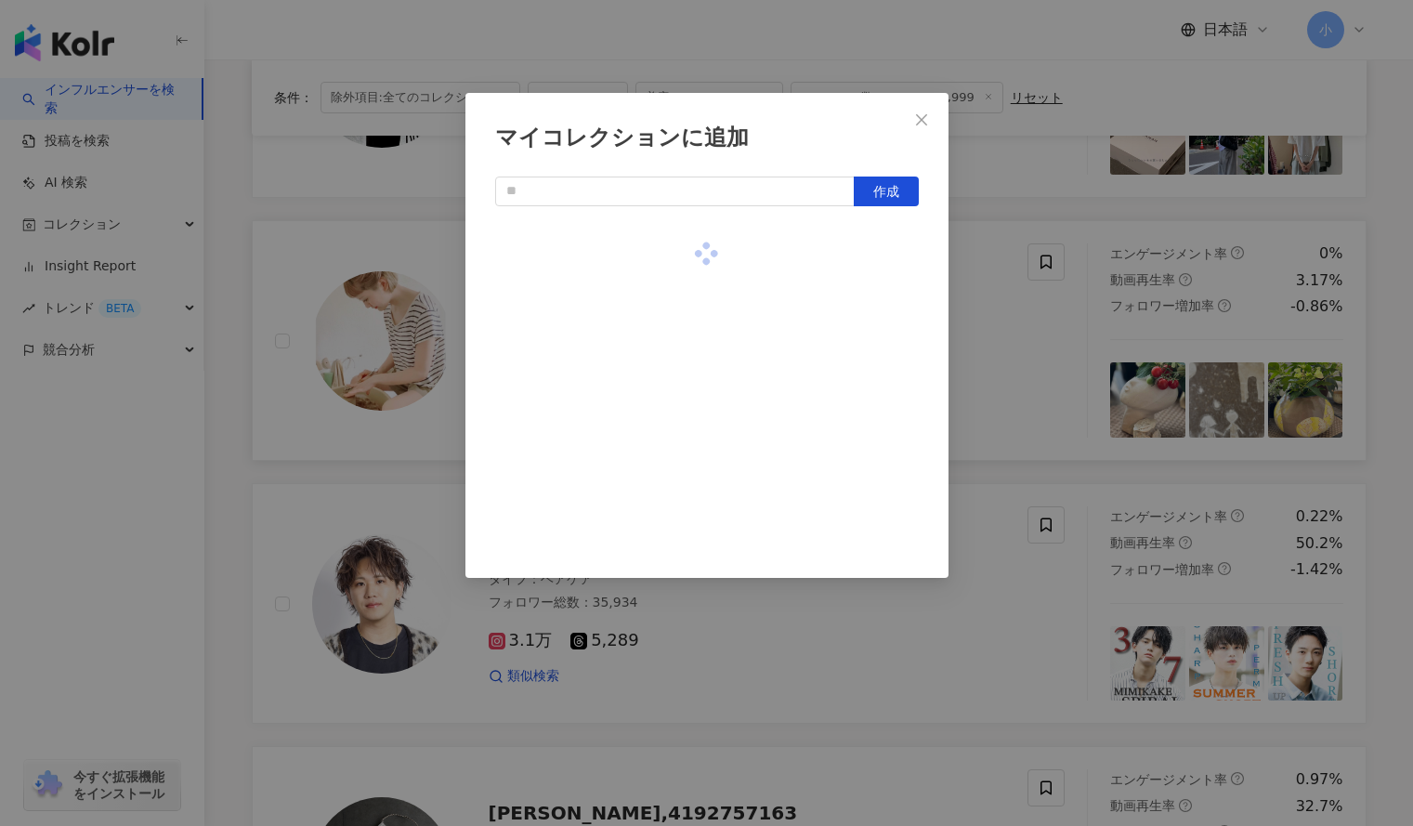
click at [1006, 328] on div "マイコレクションに追加 作成" at bounding box center [706, 413] width 1413 height 826
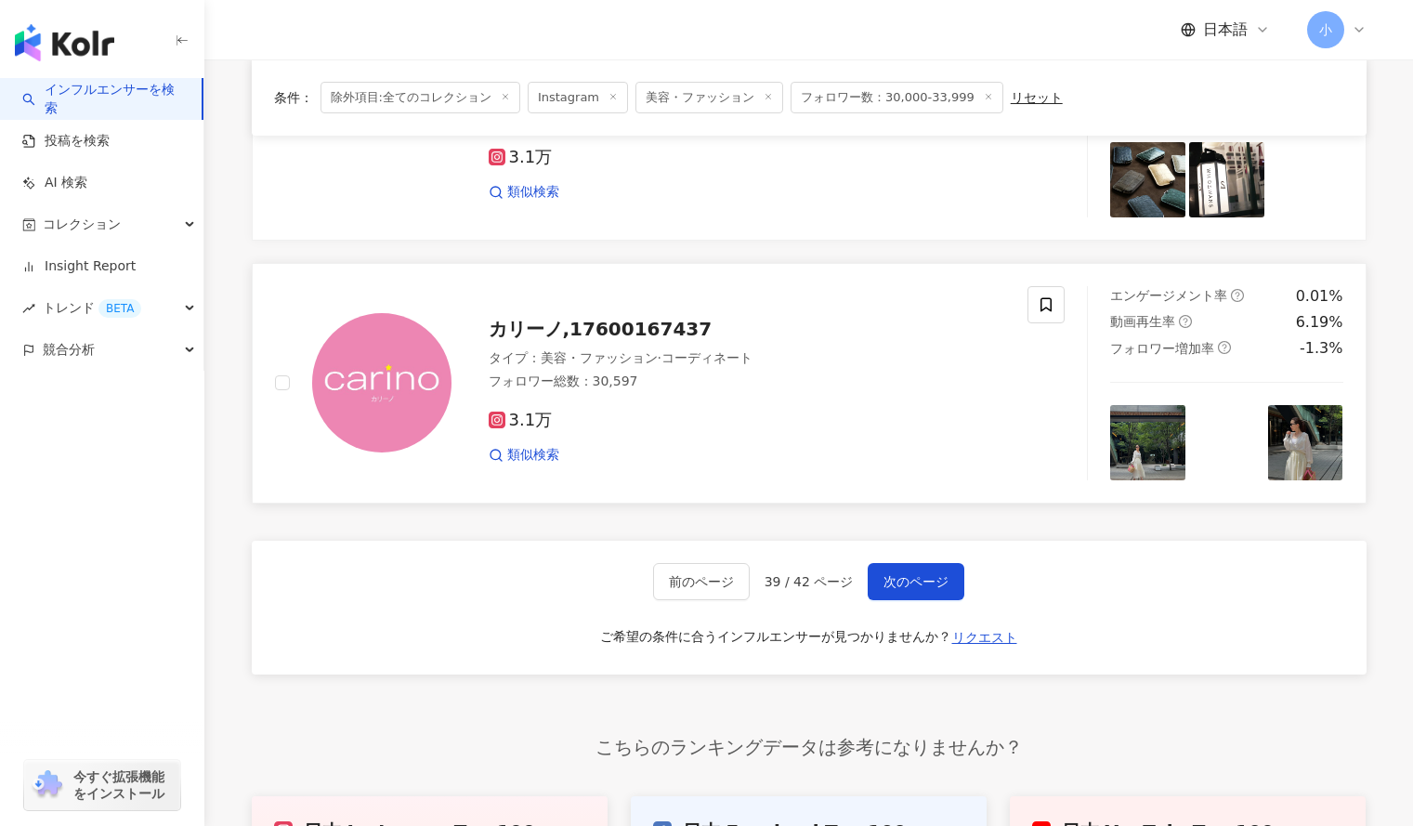
scroll to position [2916, 0]
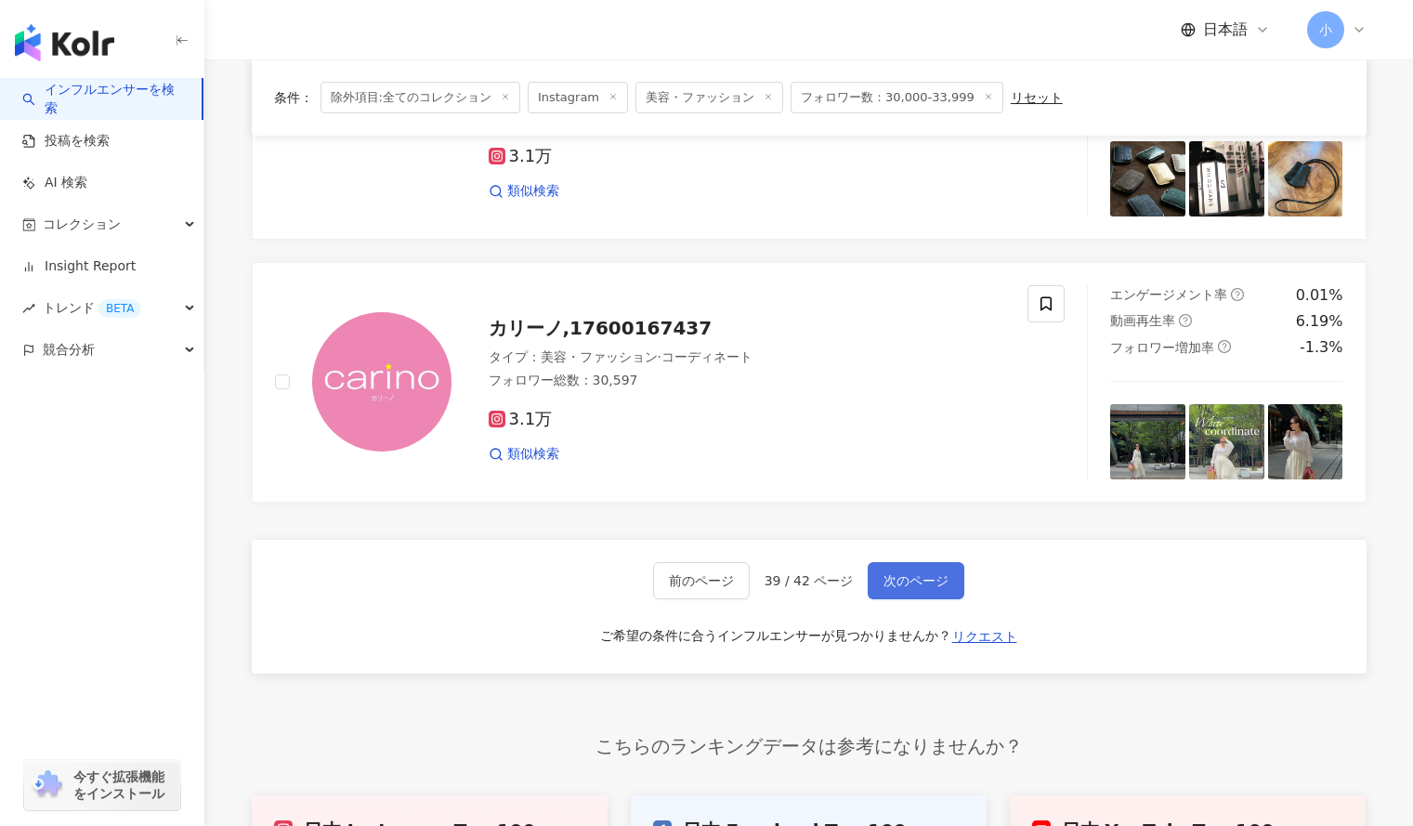
click at [929, 567] on button "次のページ" at bounding box center [916, 580] width 97 height 37
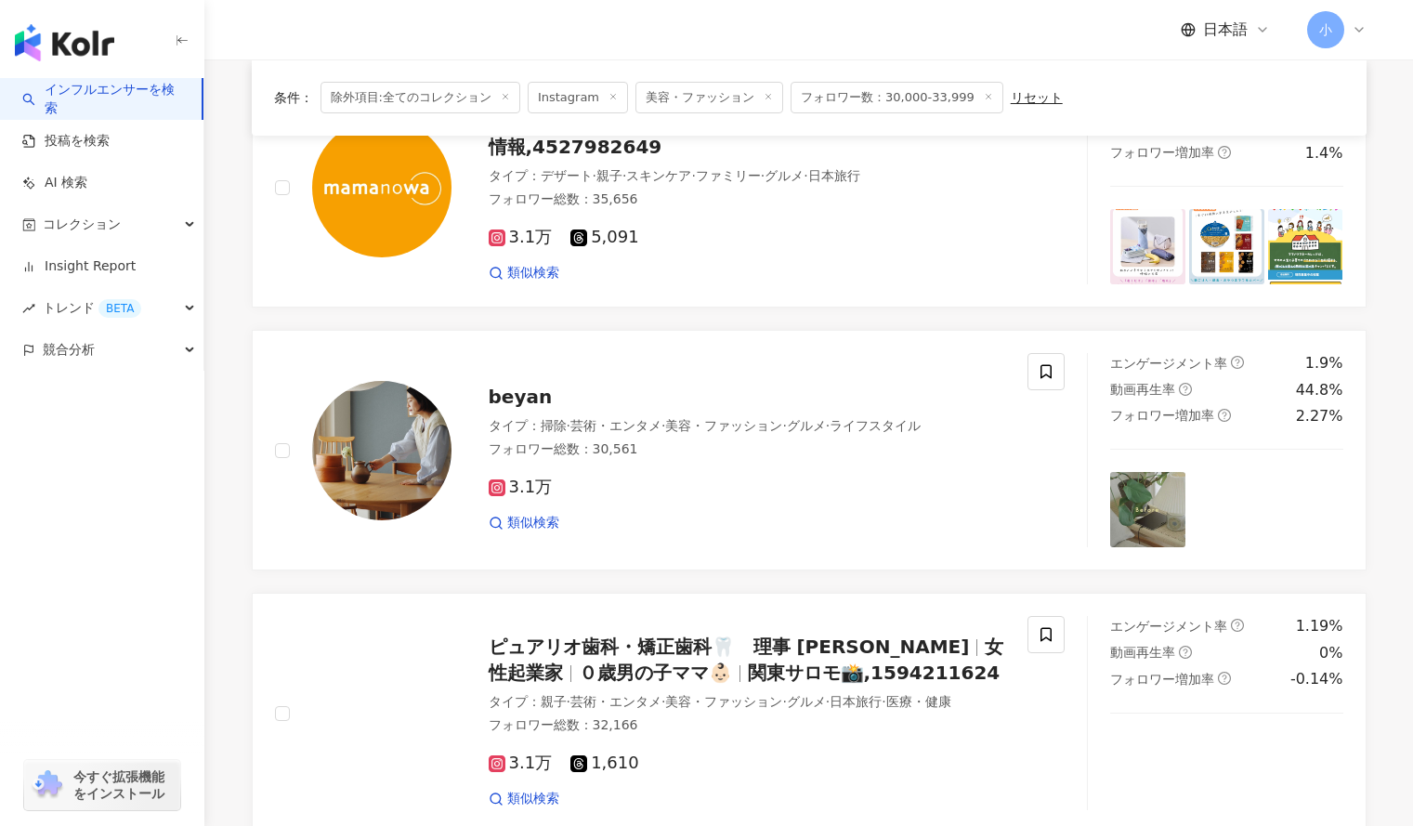
scroll to position [1269, 0]
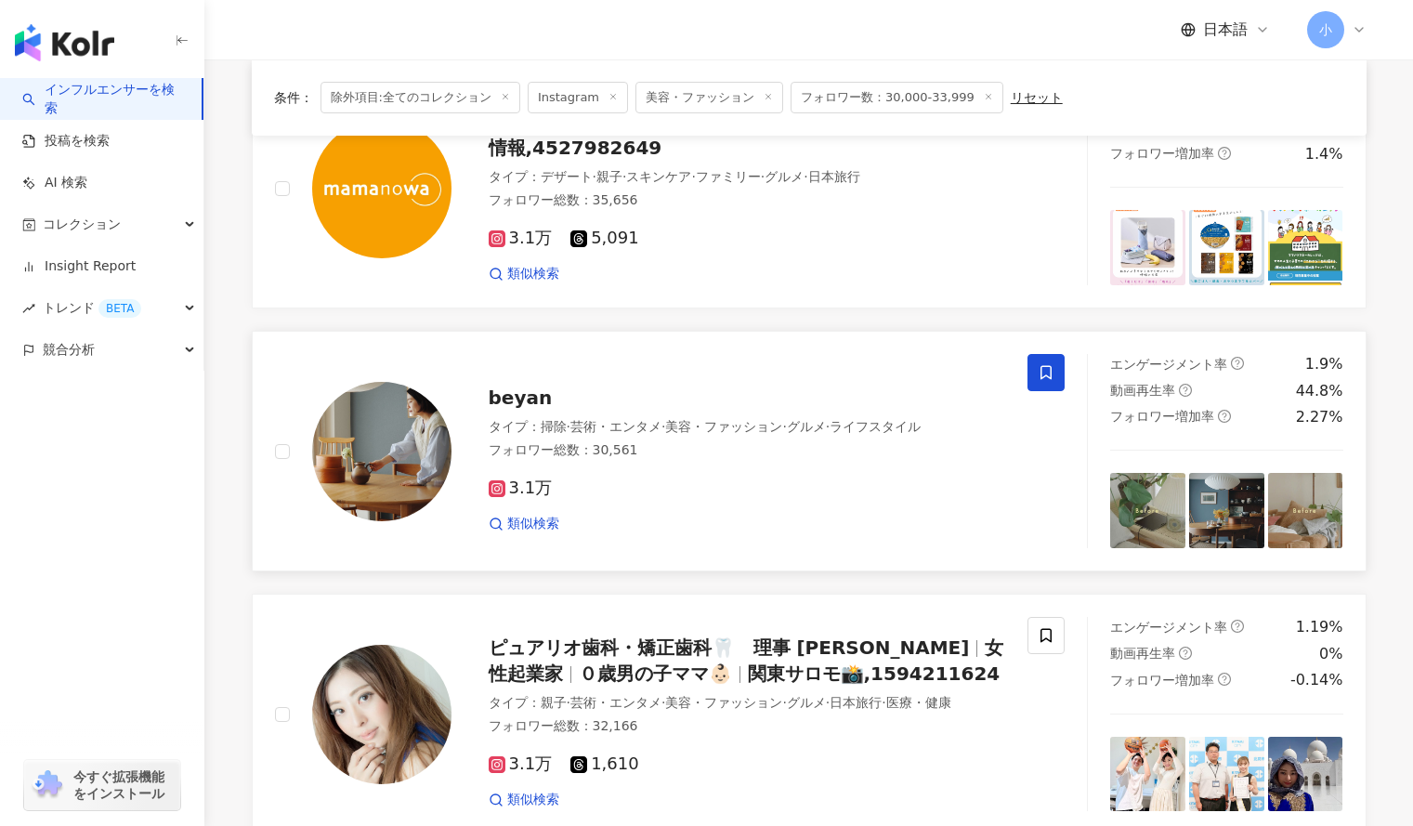
click at [1034, 356] on span at bounding box center [1046, 372] width 37 height 37
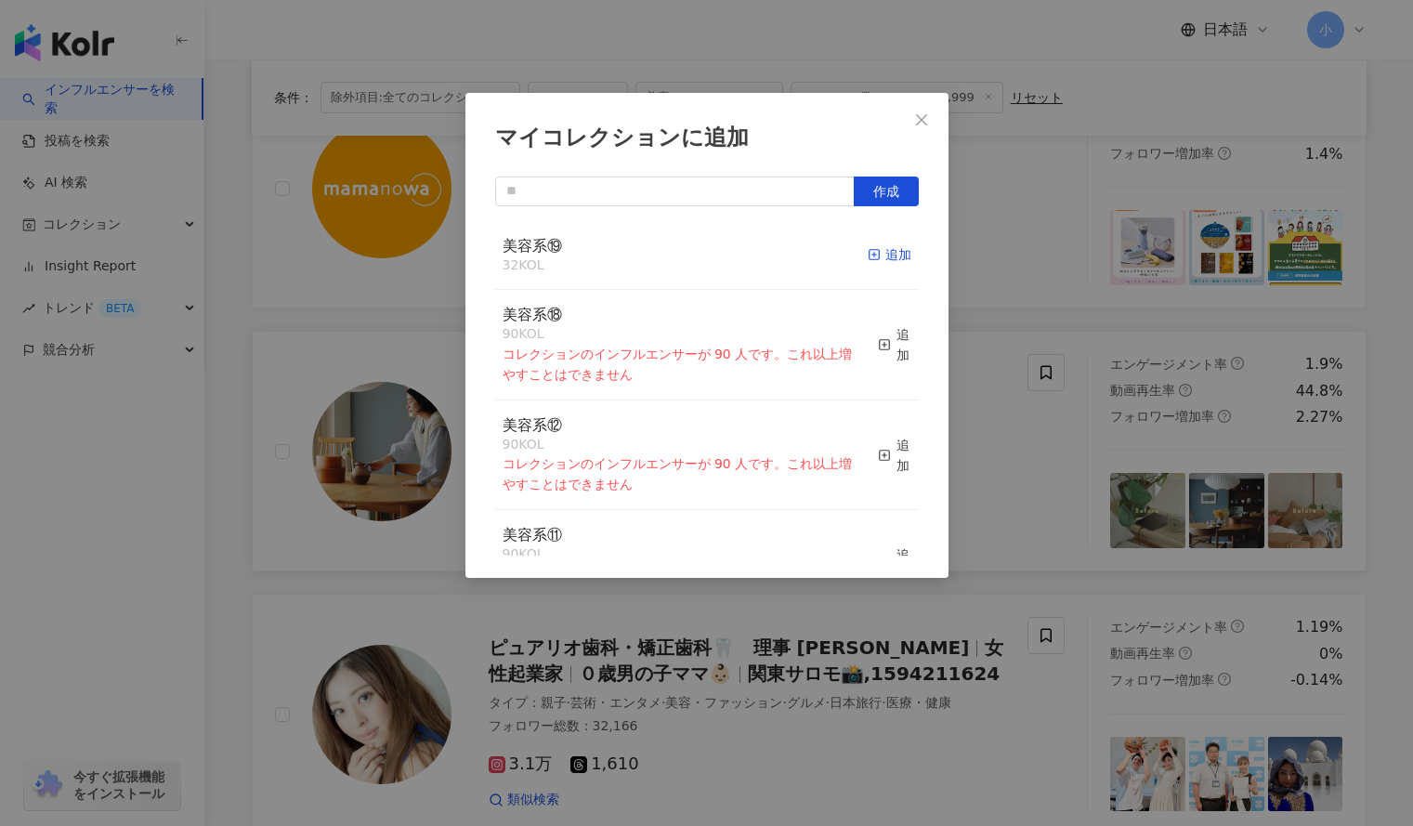
click at [868, 257] on icon "button" at bounding box center [874, 254] width 13 height 13
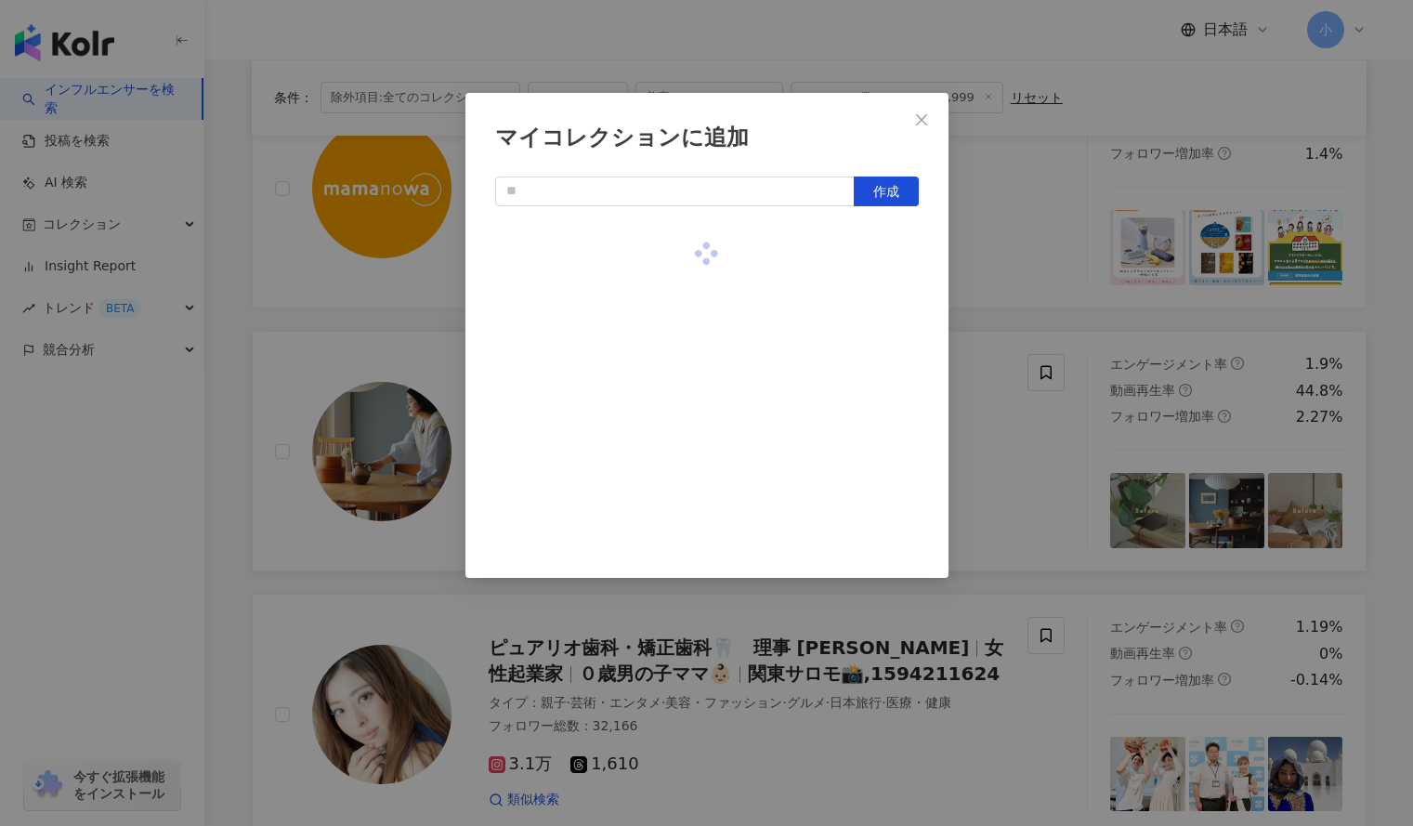
click at [995, 263] on div "マイコレクションに追加 作成" at bounding box center [706, 413] width 1413 height 826
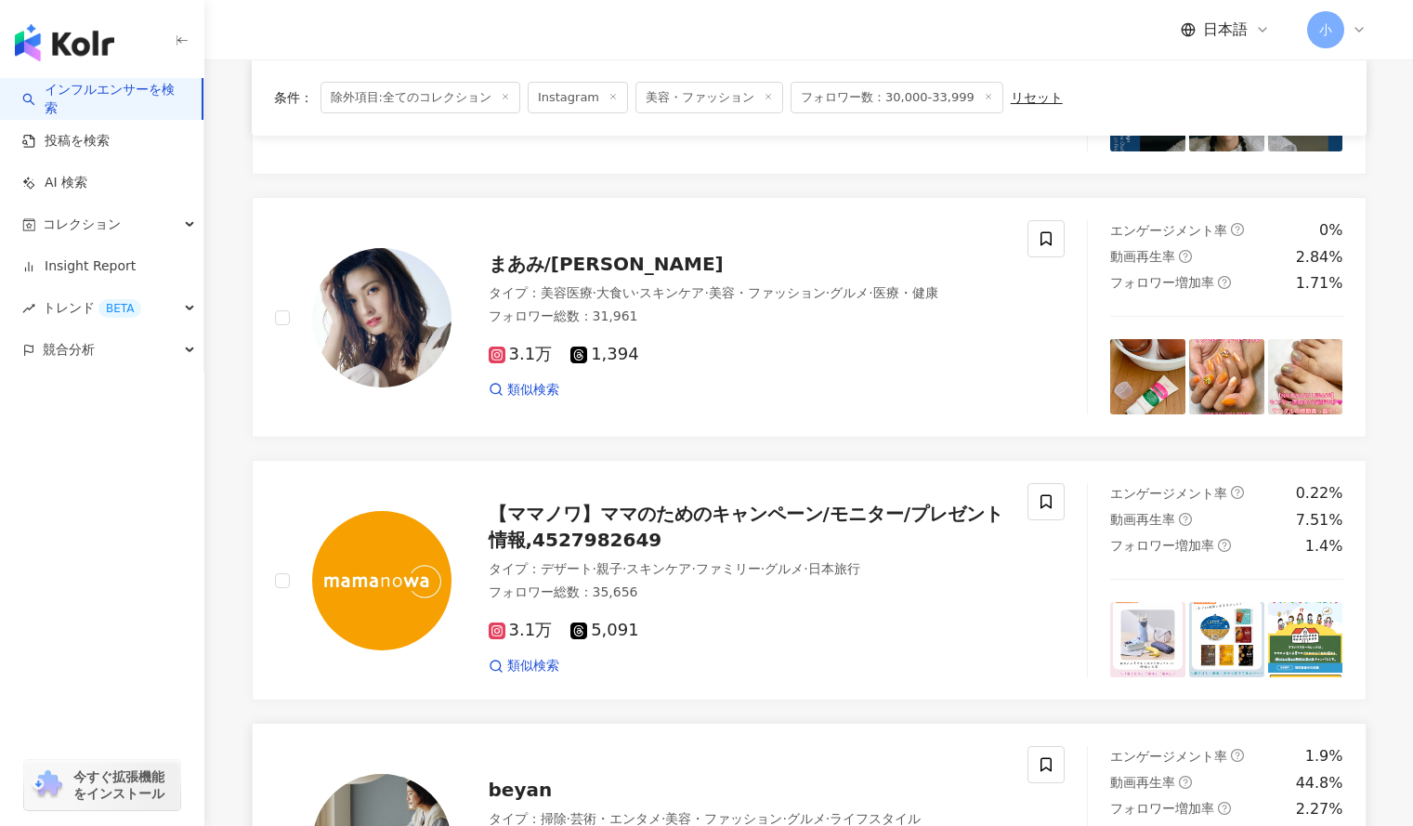
scroll to position [878, 0]
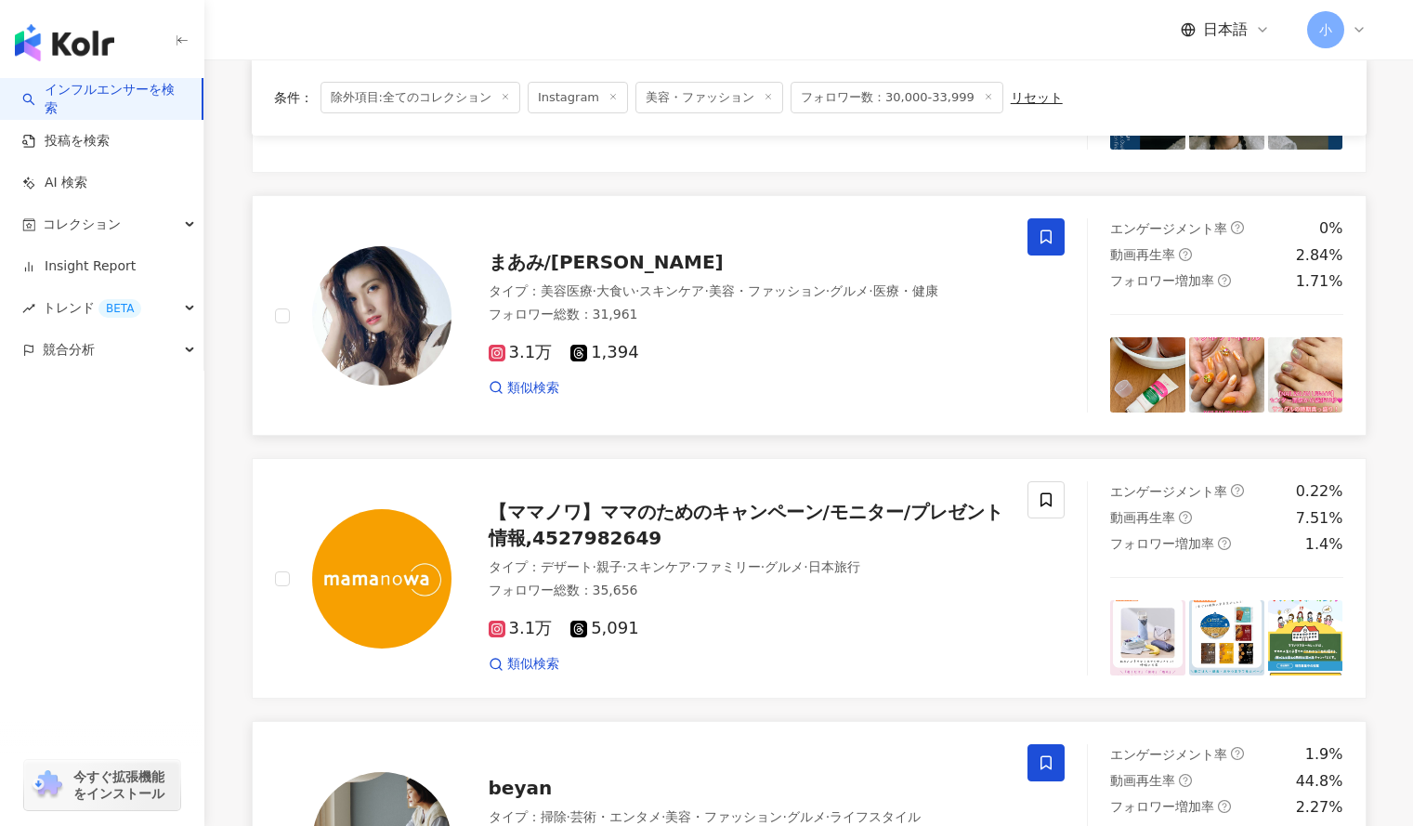
click at [1045, 237] on icon at bounding box center [1046, 237] width 17 height 17
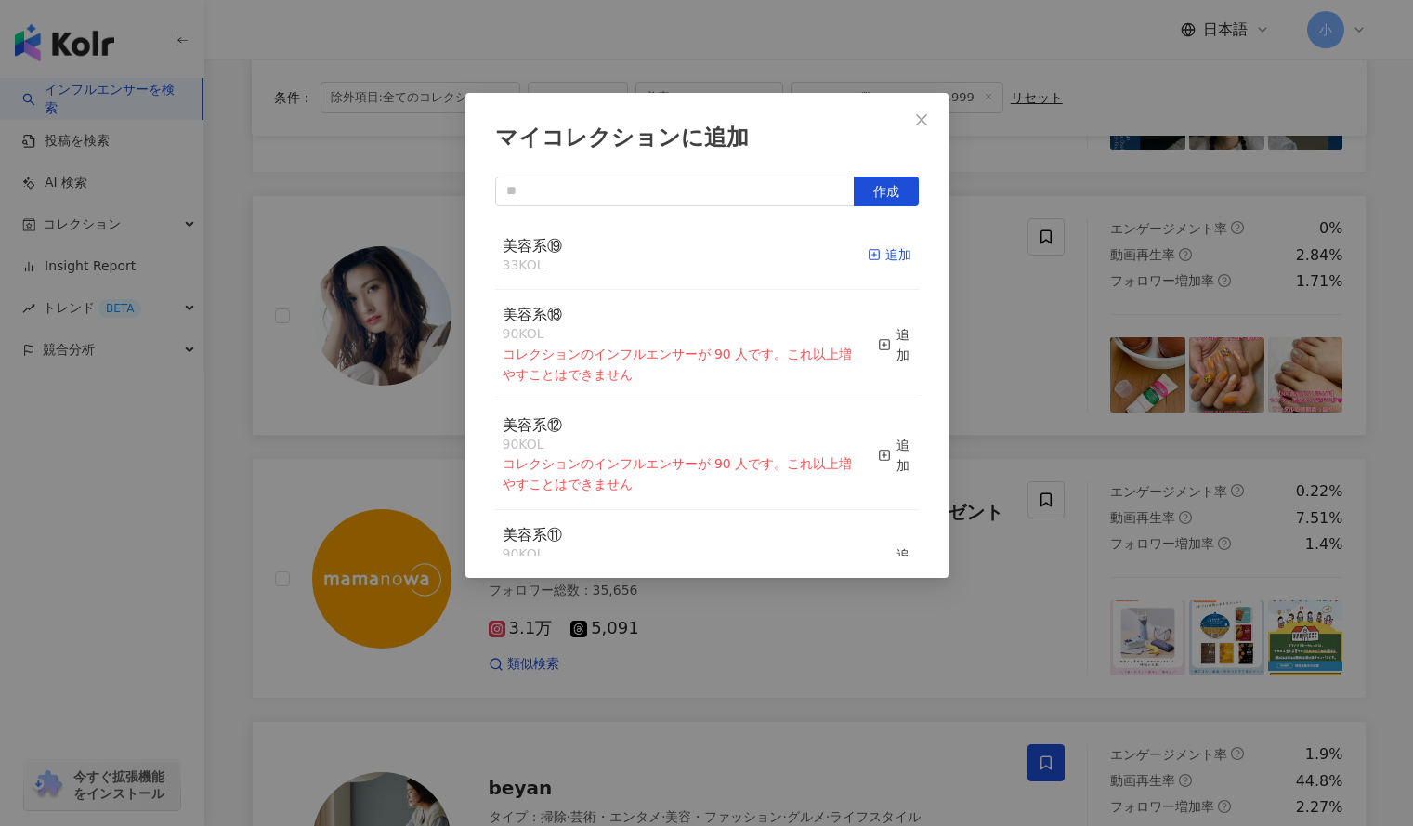
click at [876, 253] on div "追加" at bounding box center [890, 254] width 44 height 20
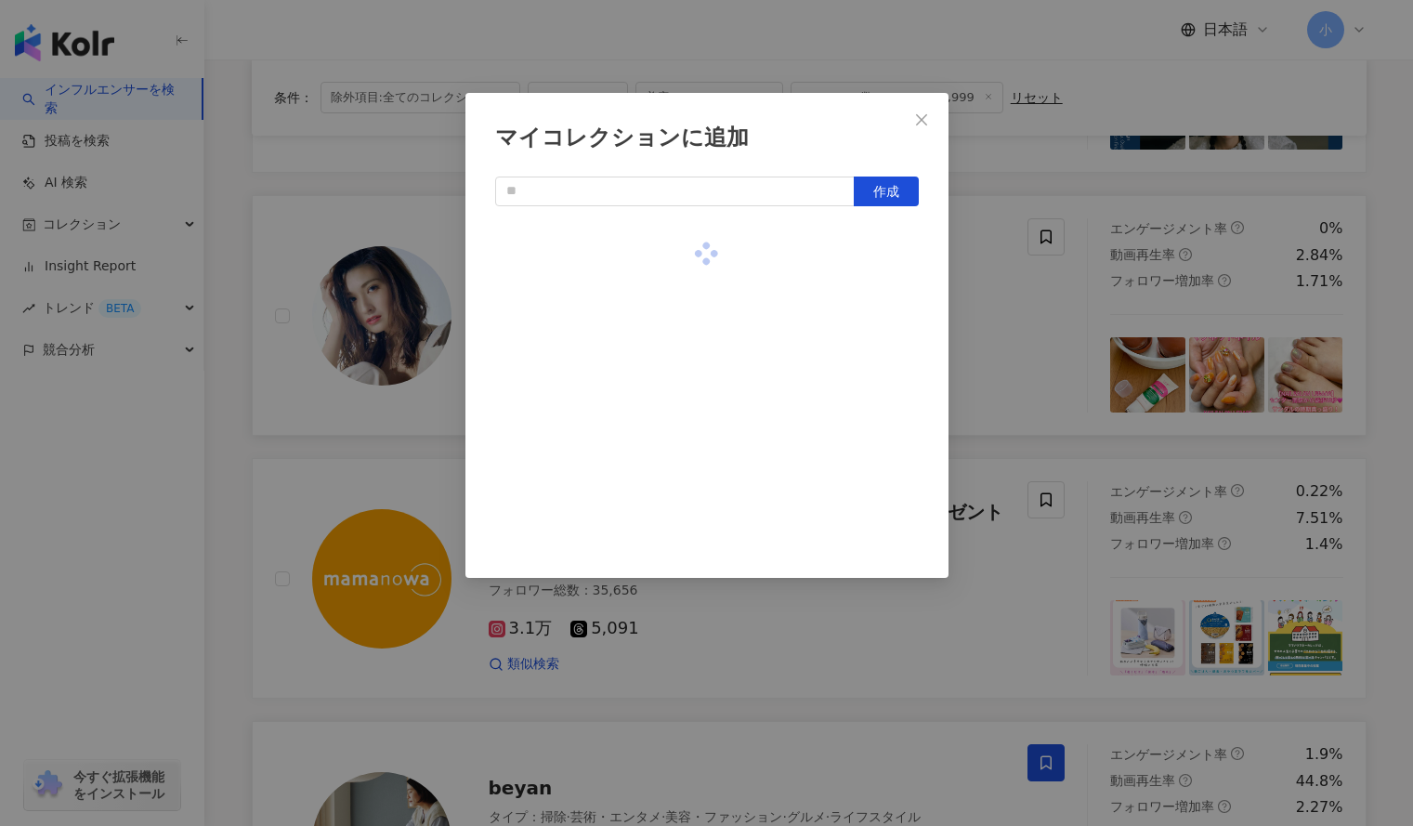
click at [1018, 314] on div "マイコレクションに追加 作成" at bounding box center [706, 413] width 1413 height 826
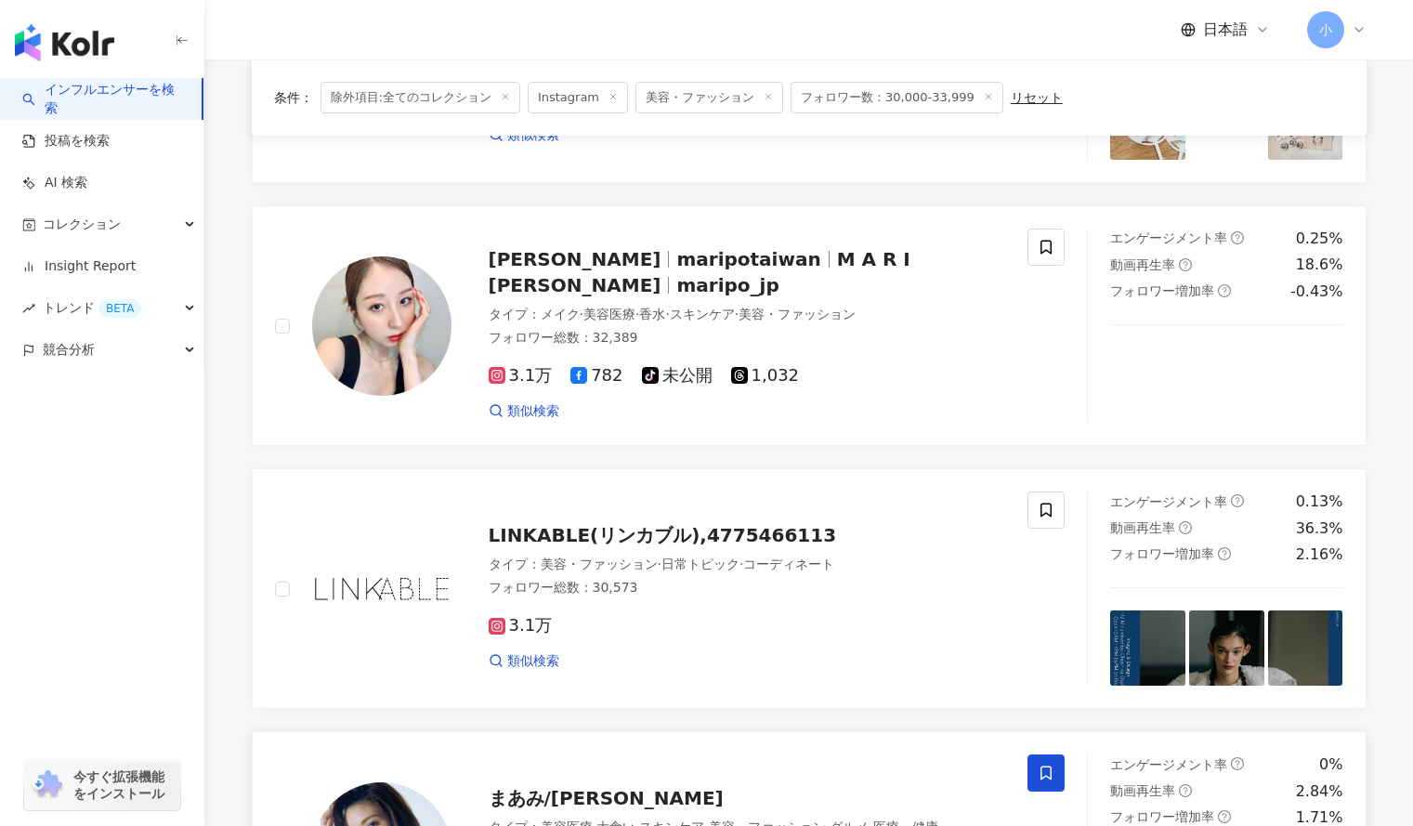
scroll to position [340, 0]
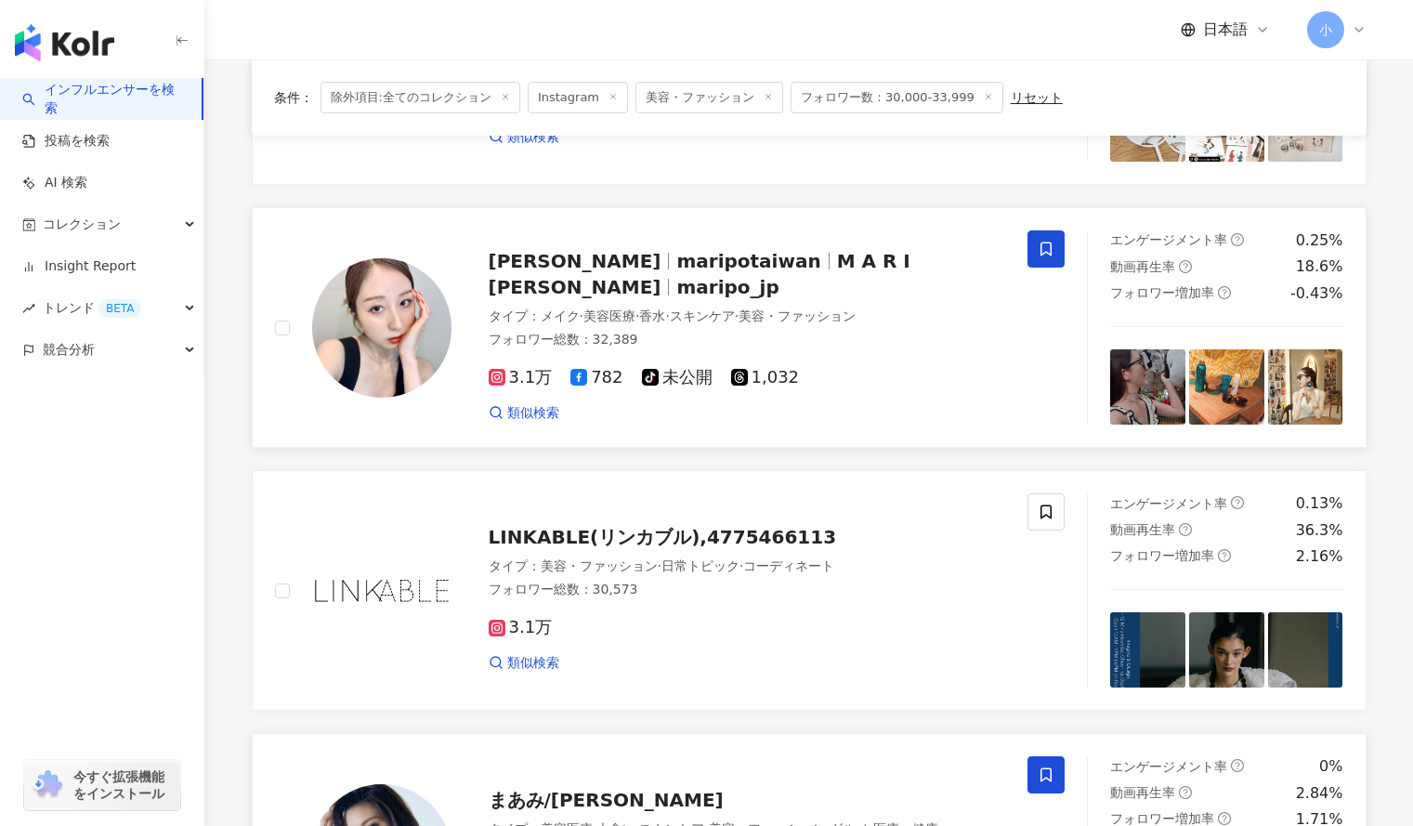
click at [1057, 251] on span at bounding box center [1046, 248] width 37 height 37
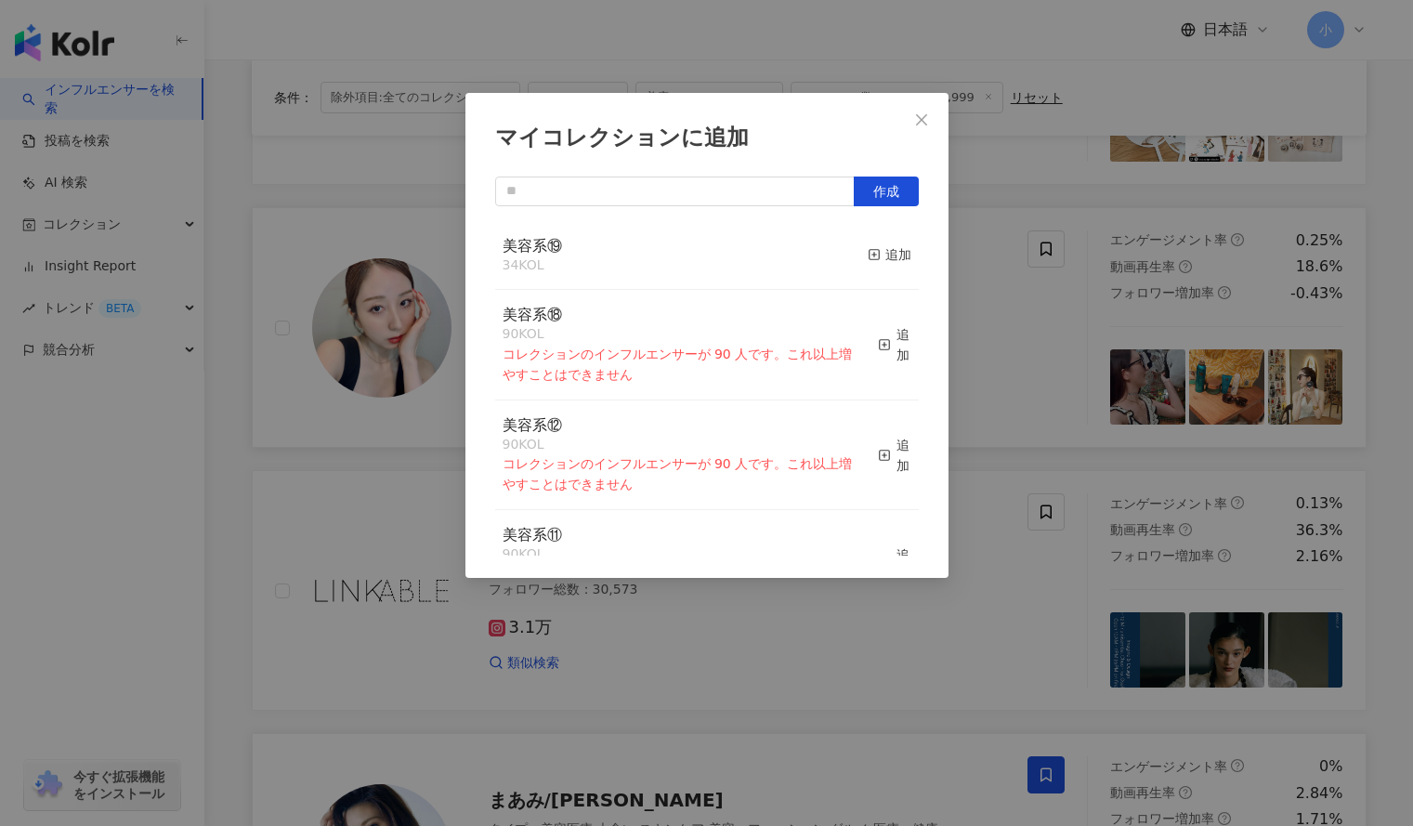
click at [1032, 443] on div "マイコレクションに追加 作成 美容系⑲ 34 KOL 追加 美容系⑱ 90 KOL コレクションのインフルエンサーが 90 人です。これ以上増やすことはできま…" at bounding box center [706, 413] width 1413 height 826
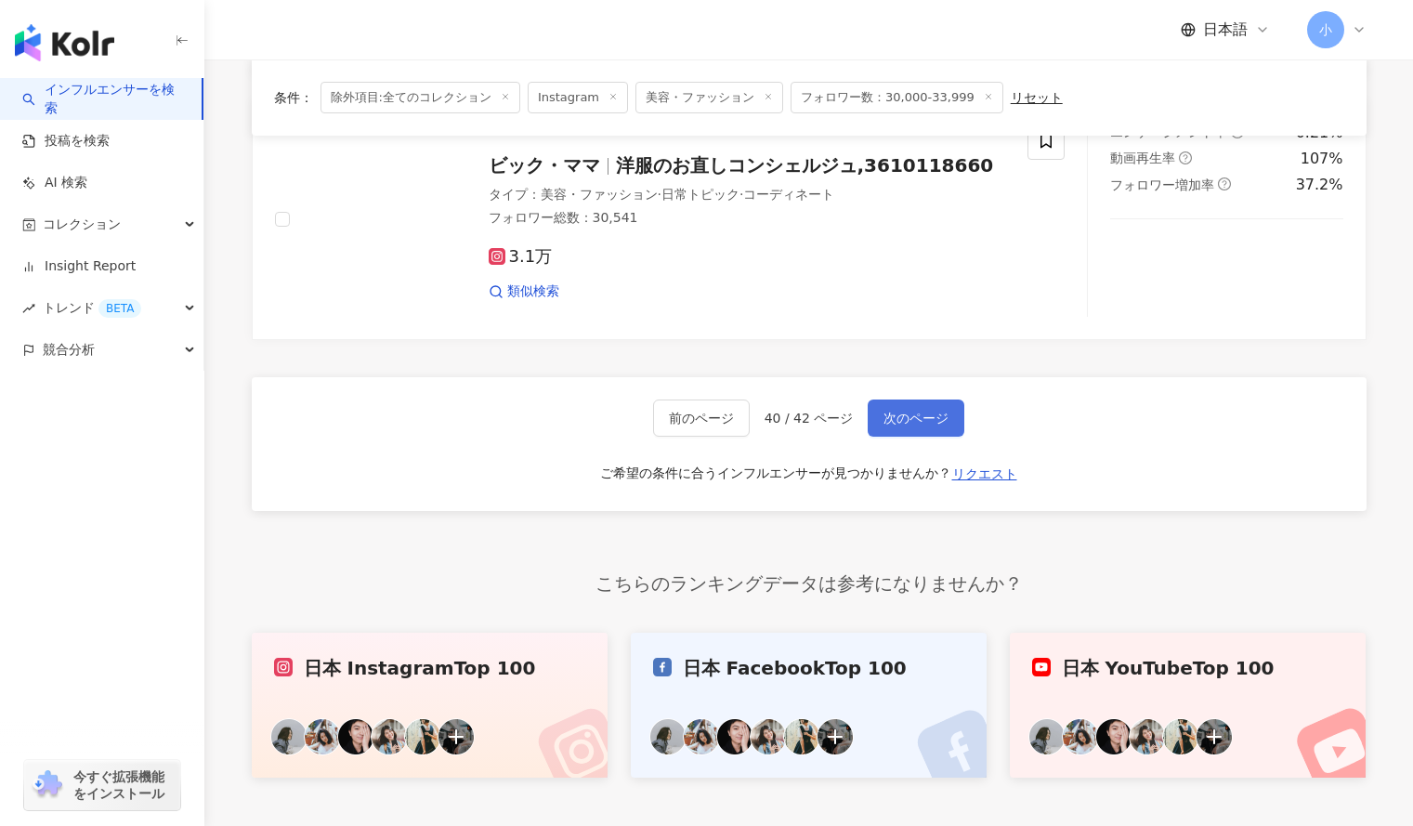
scroll to position [3080, 0]
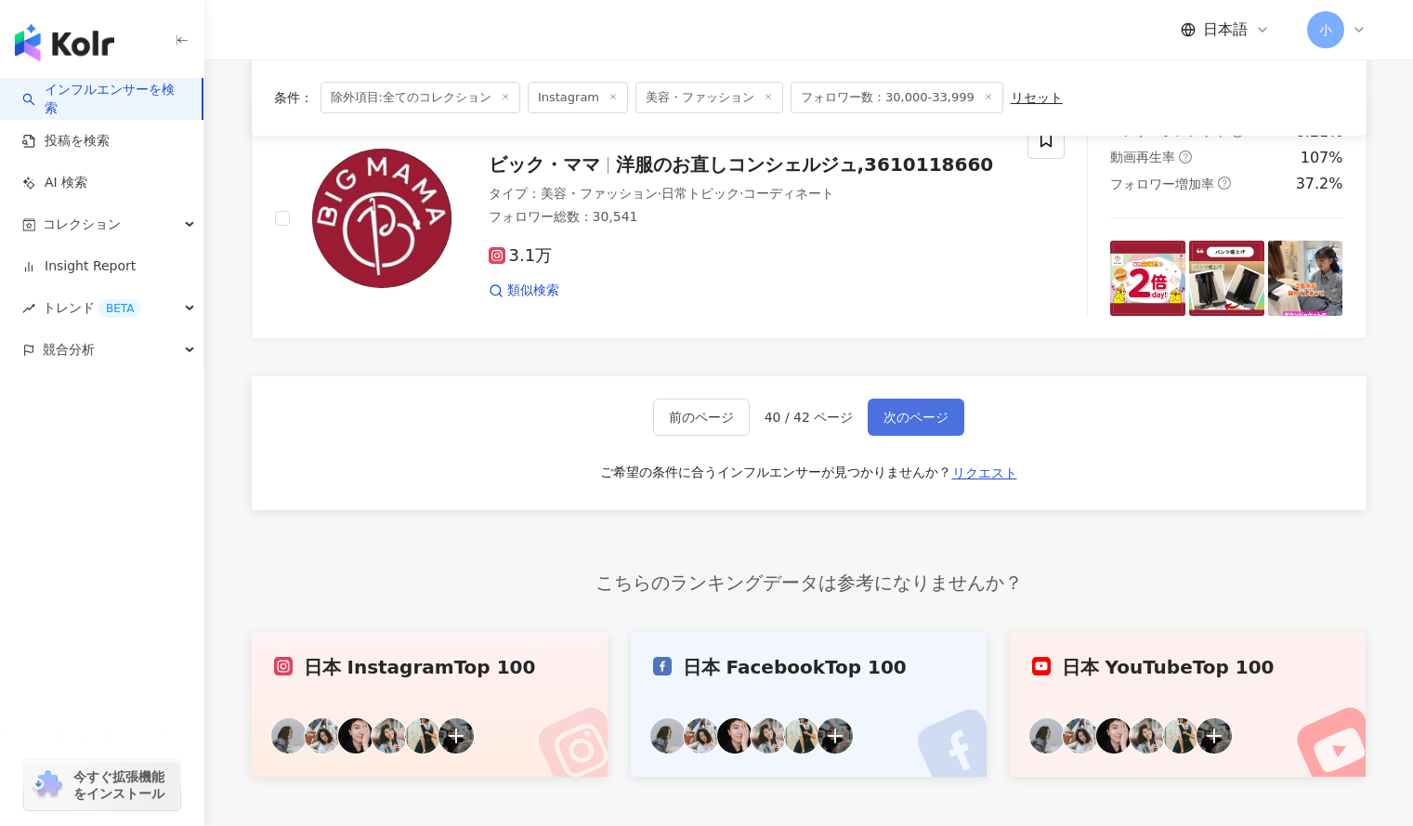
click at [950, 423] on button "次のページ" at bounding box center [916, 417] width 97 height 37
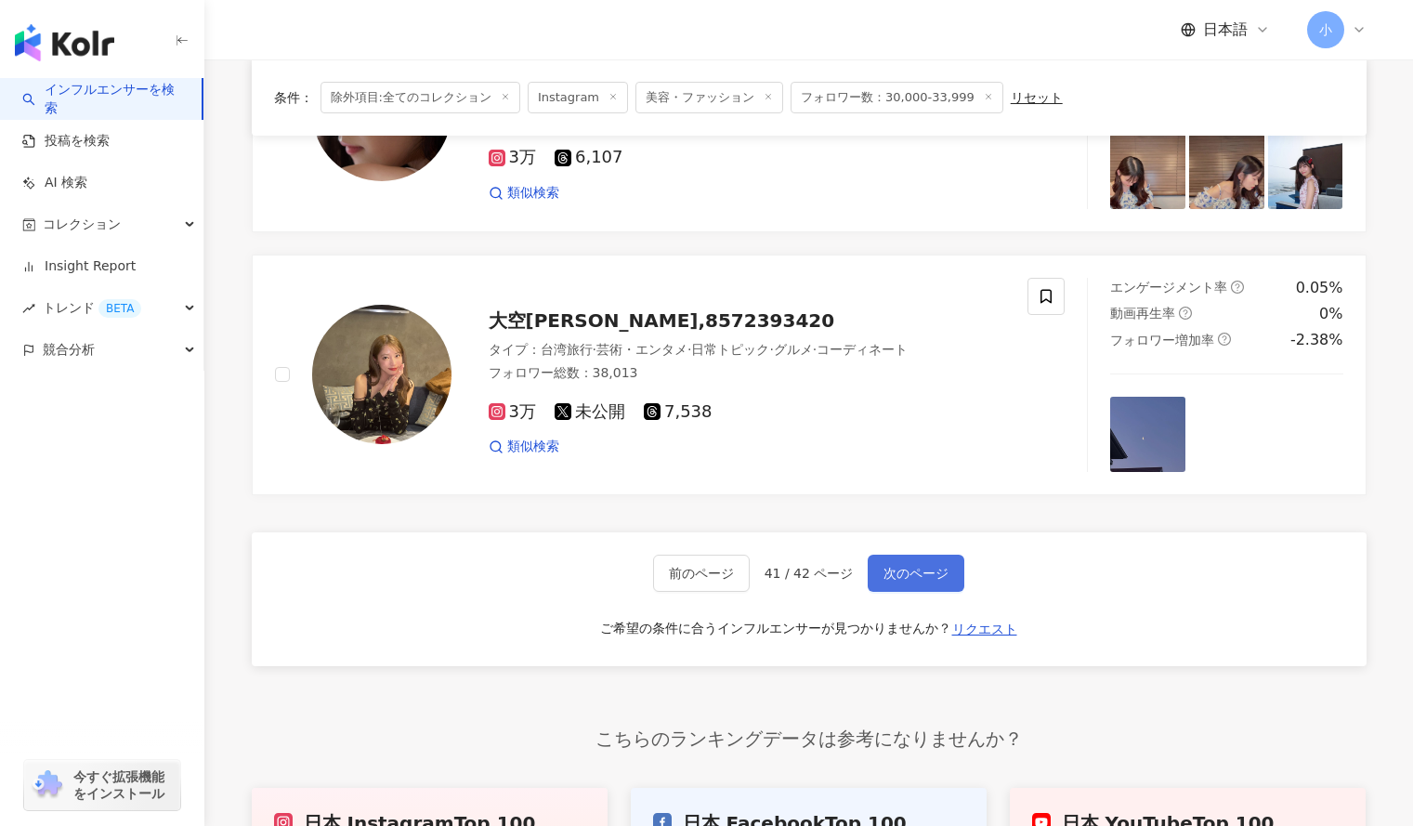
scroll to position [2917, 0]
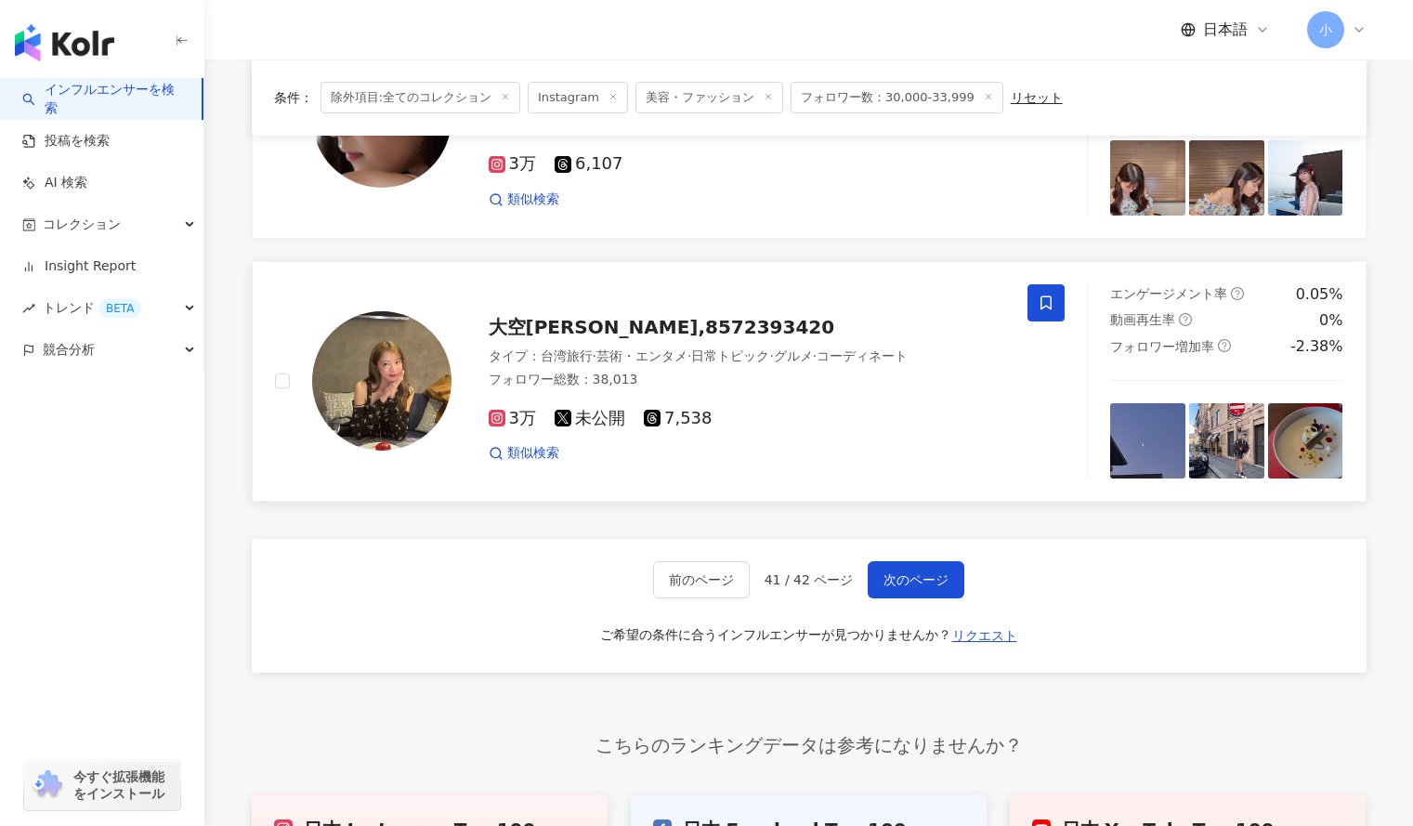
click at [1039, 315] on span at bounding box center [1046, 302] width 37 height 37
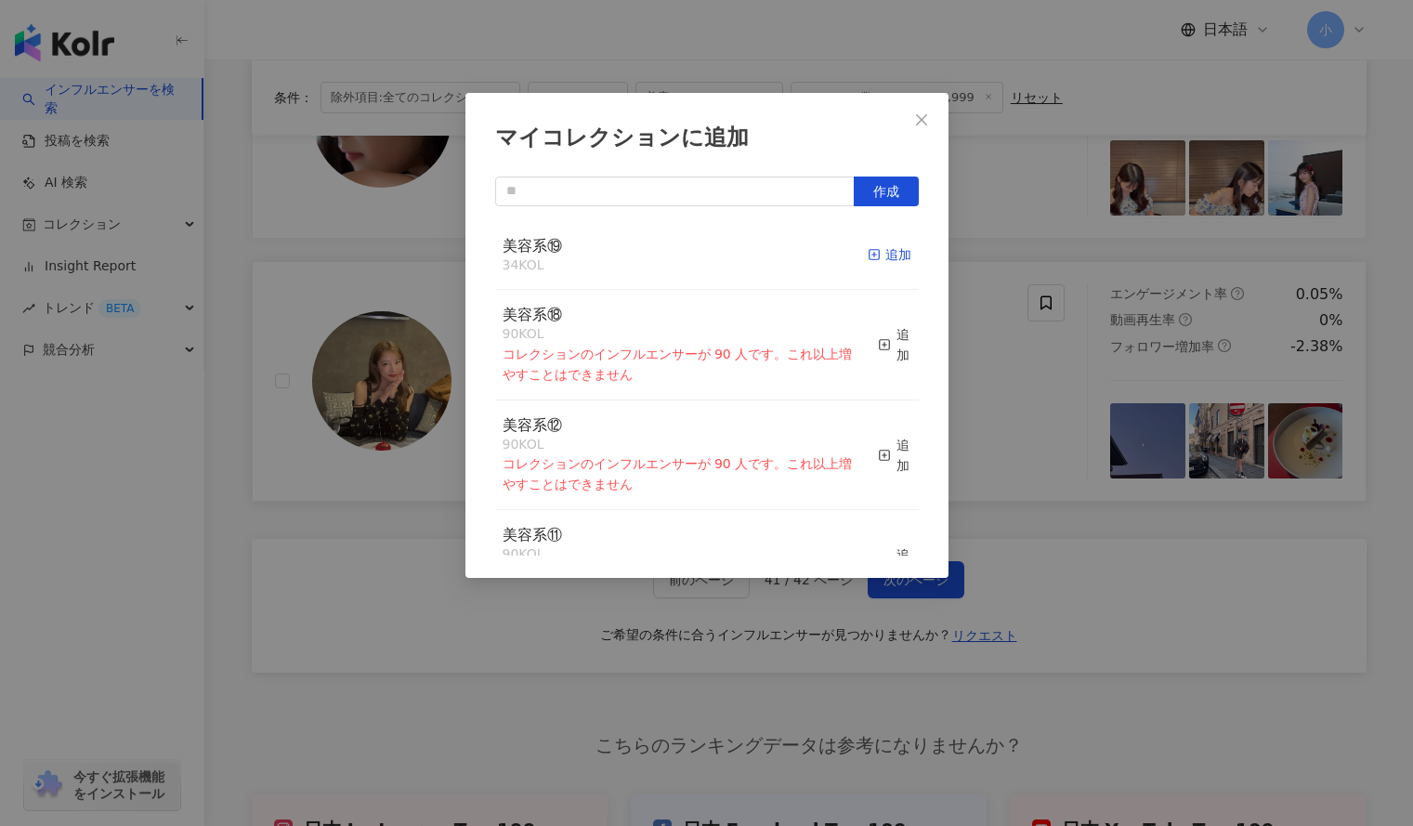
click at [884, 254] on div "追加" at bounding box center [890, 254] width 44 height 20
click at [1041, 236] on div "マイコレクションに追加 作成 美容系⑲ 34 KOL 追加 美容系⑱ 90 KOL コレクションのインフルエンサーが 90 人です。これ以上増やすことはできま…" at bounding box center [706, 413] width 1413 height 826
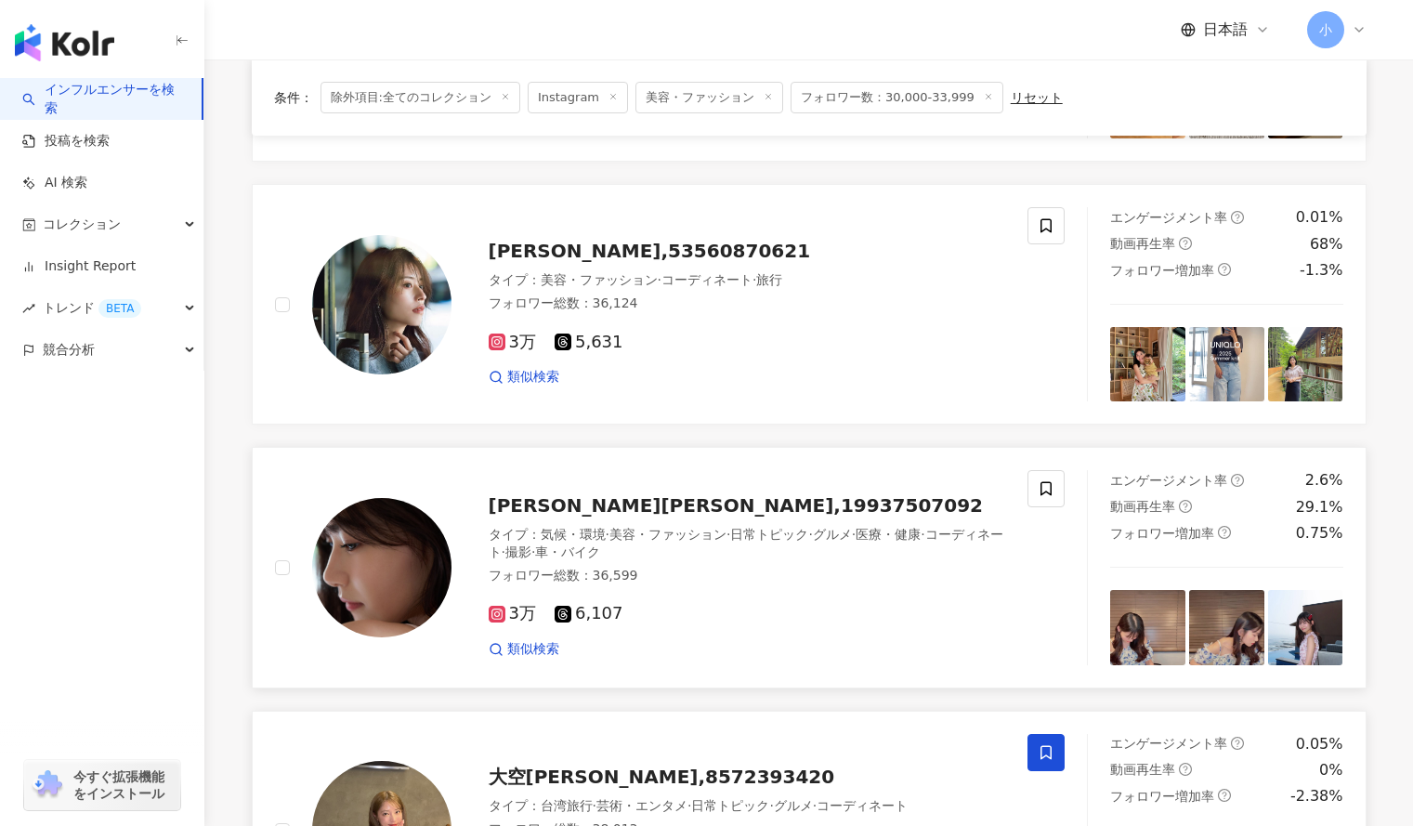
scroll to position [2458, 0]
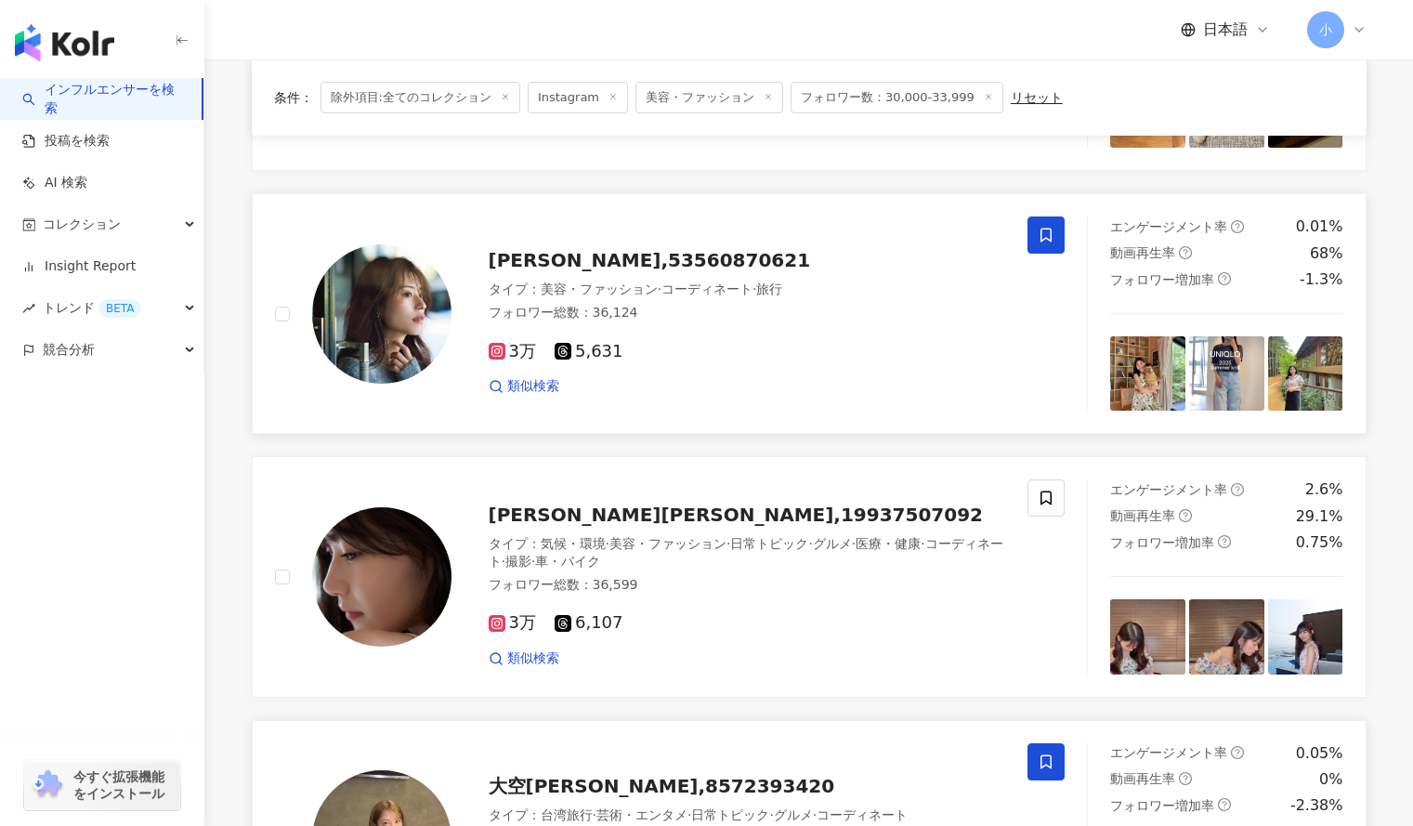
click at [1045, 244] on span at bounding box center [1046, 235] width 37 height 37
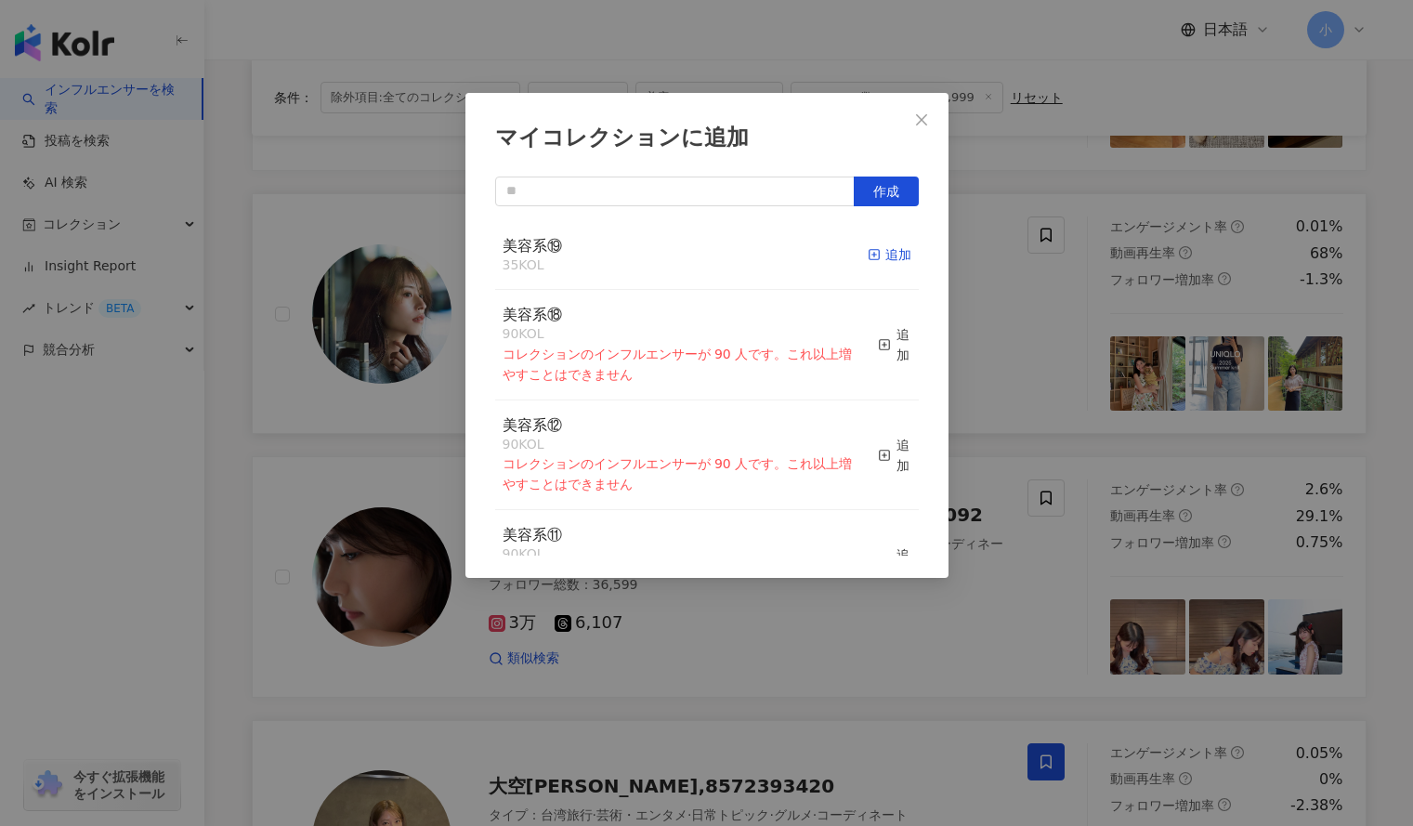
click at [879, 249] on div "追加" at bounding box center [890, 254] width 44 height 20
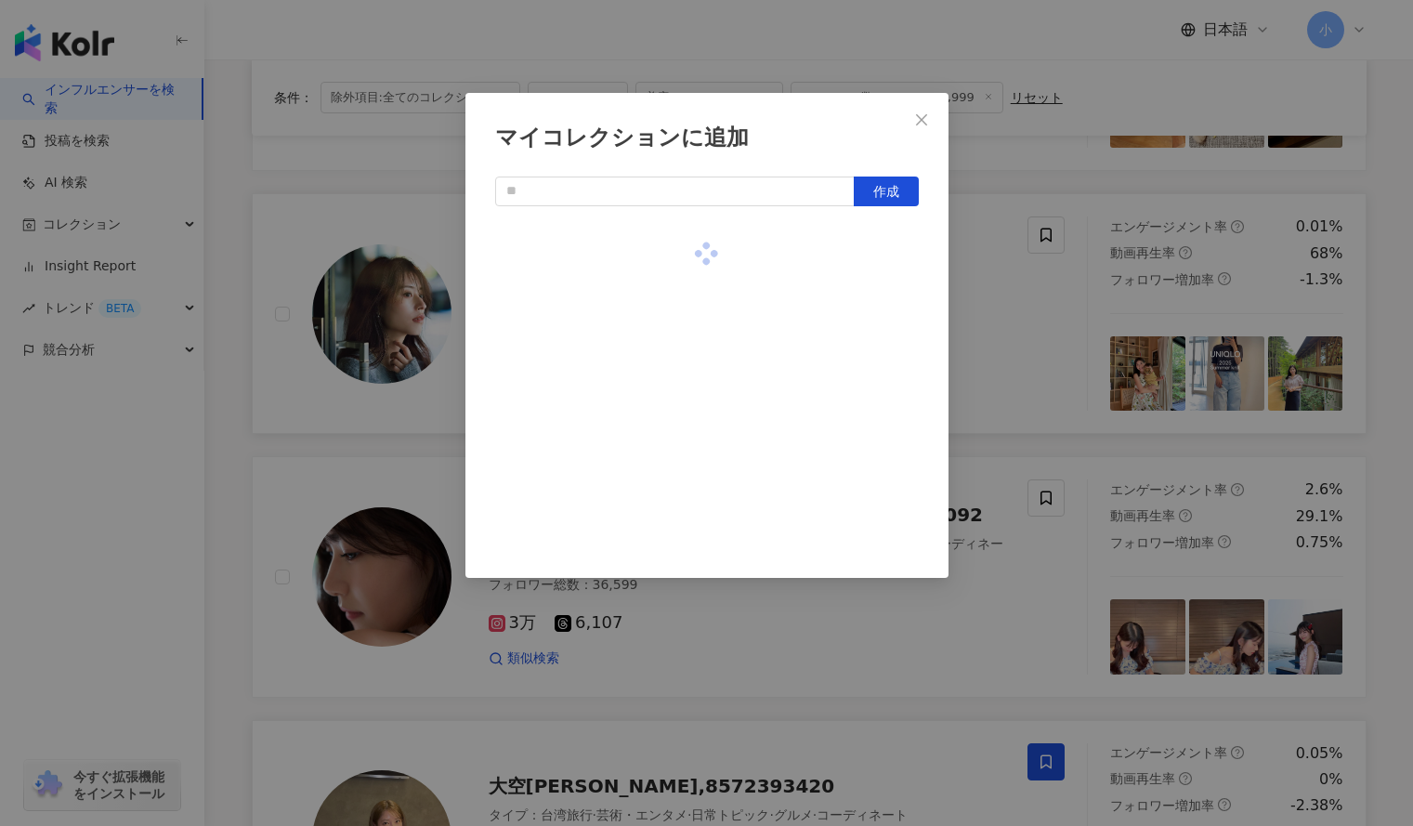
click at [1011, 316] on div "マイコレクションに追加 作成" at bounding box center [706, 413] width 1413 height 826
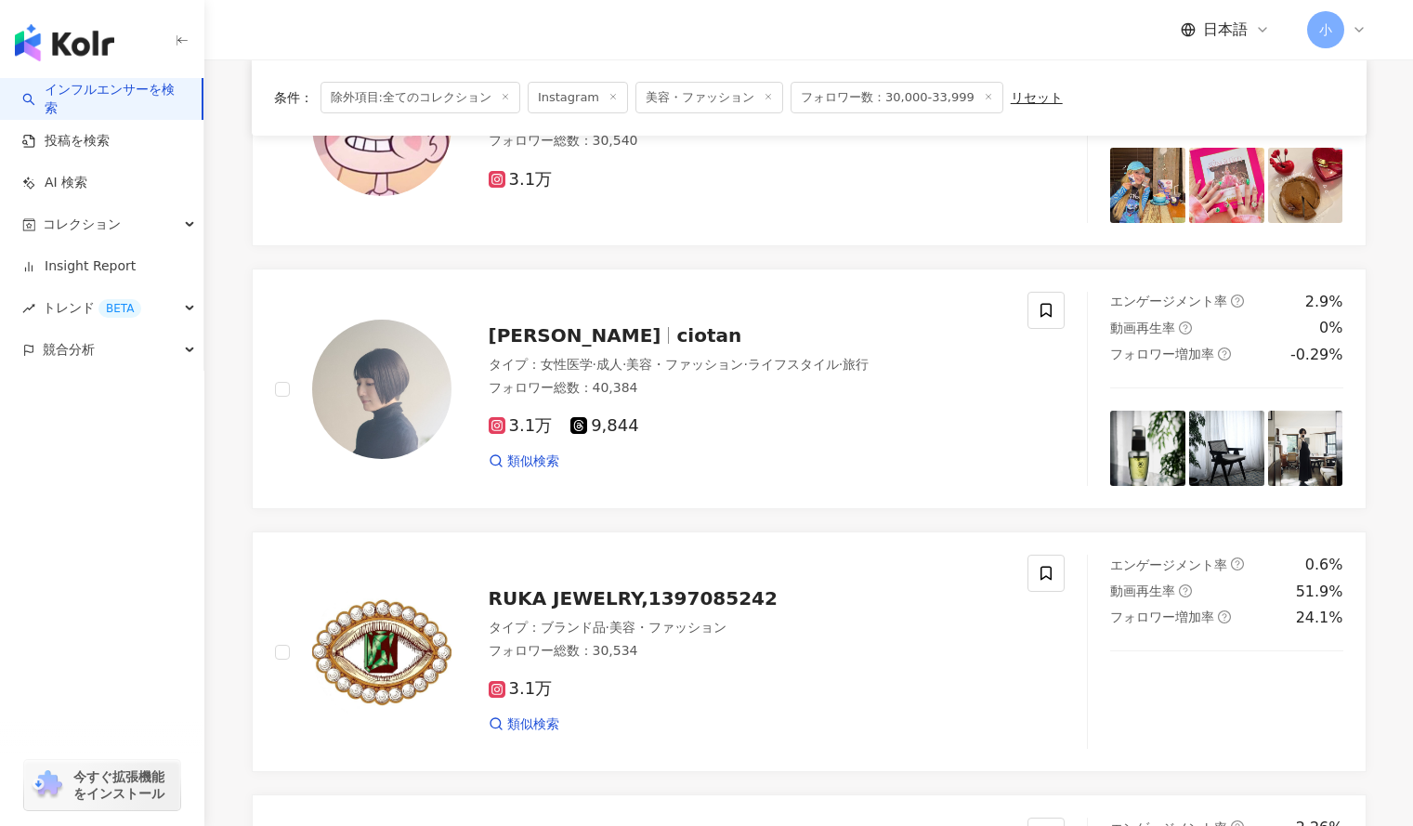
scroll to position [278, 0]
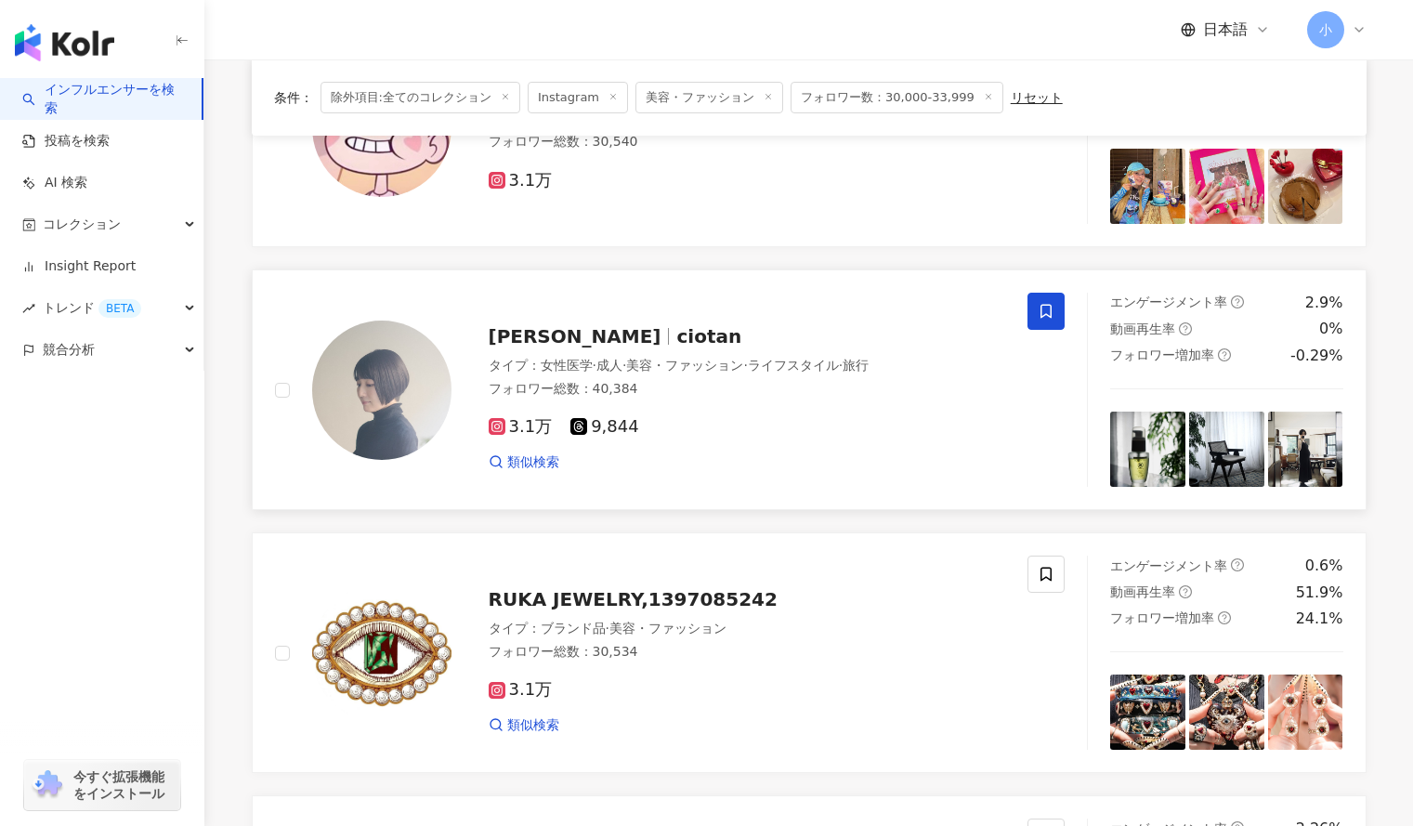
click at [1045, 312] on icon at bounding box center [1046, 311] width 17 height 17
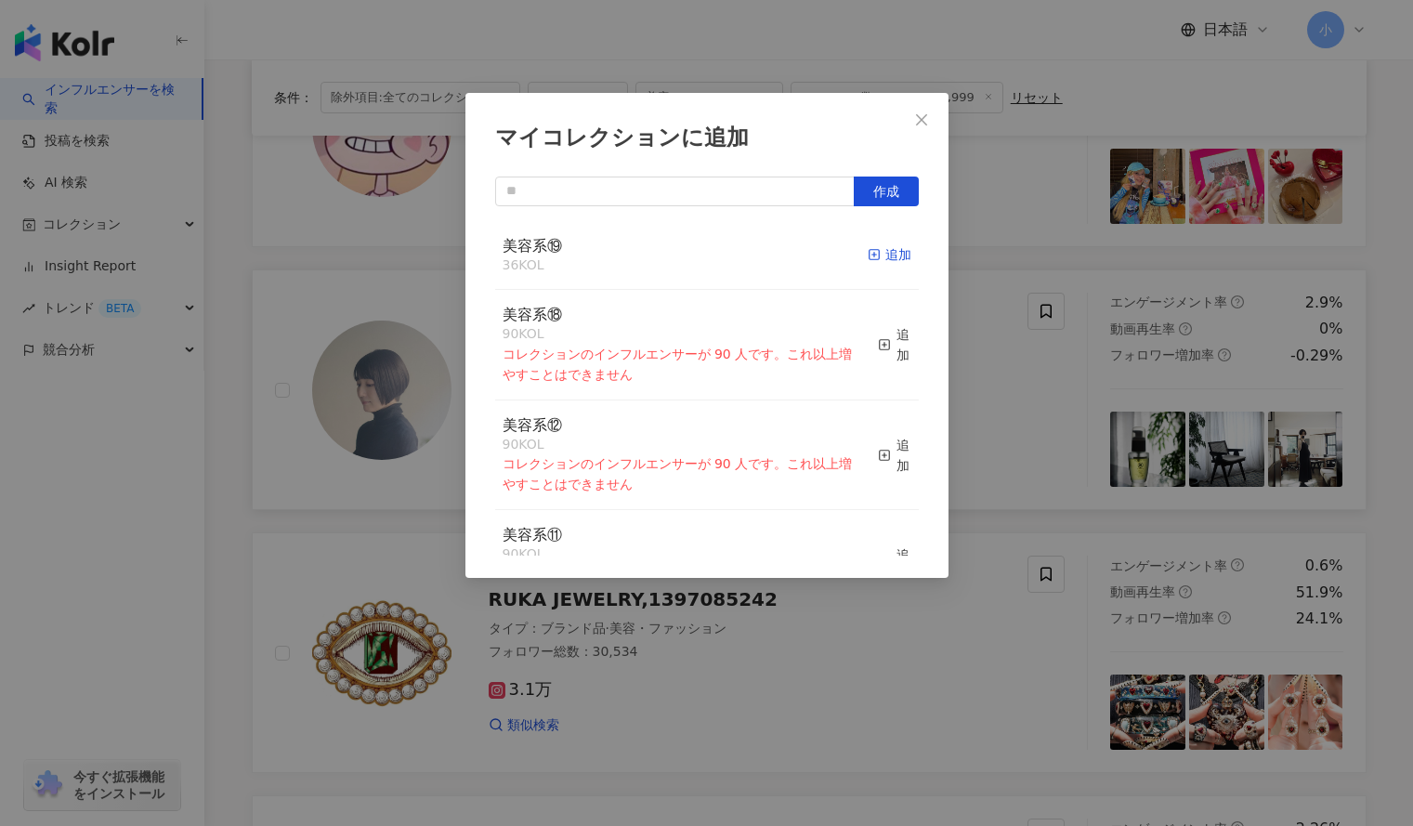
click at [882, 258] on div "追加" at bounding box center [890, 254] width 44 height 20
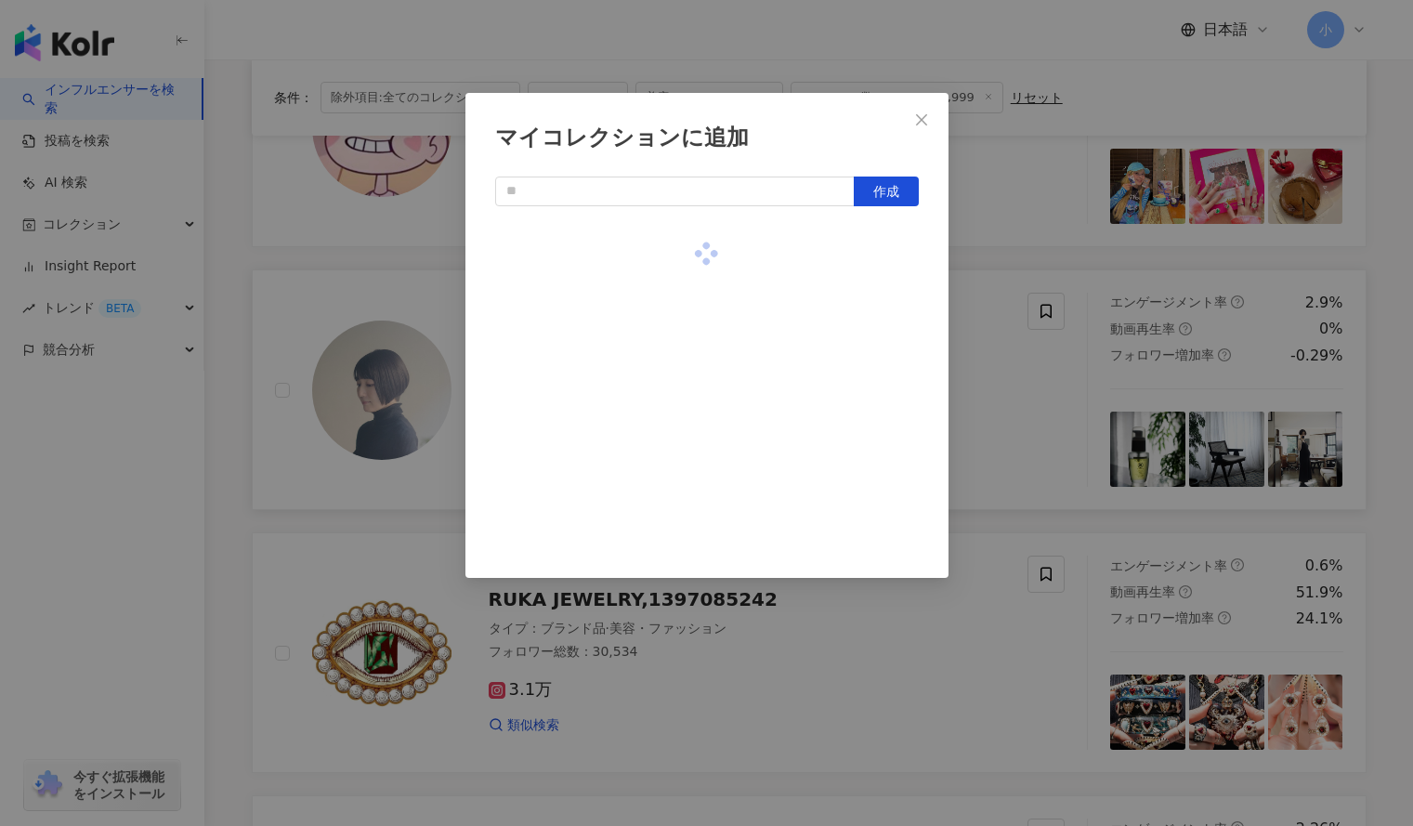
click at [1007, 225] on div "マイコレクションに追加 作成" at bounding box center [706, 413] width 1413 height 826
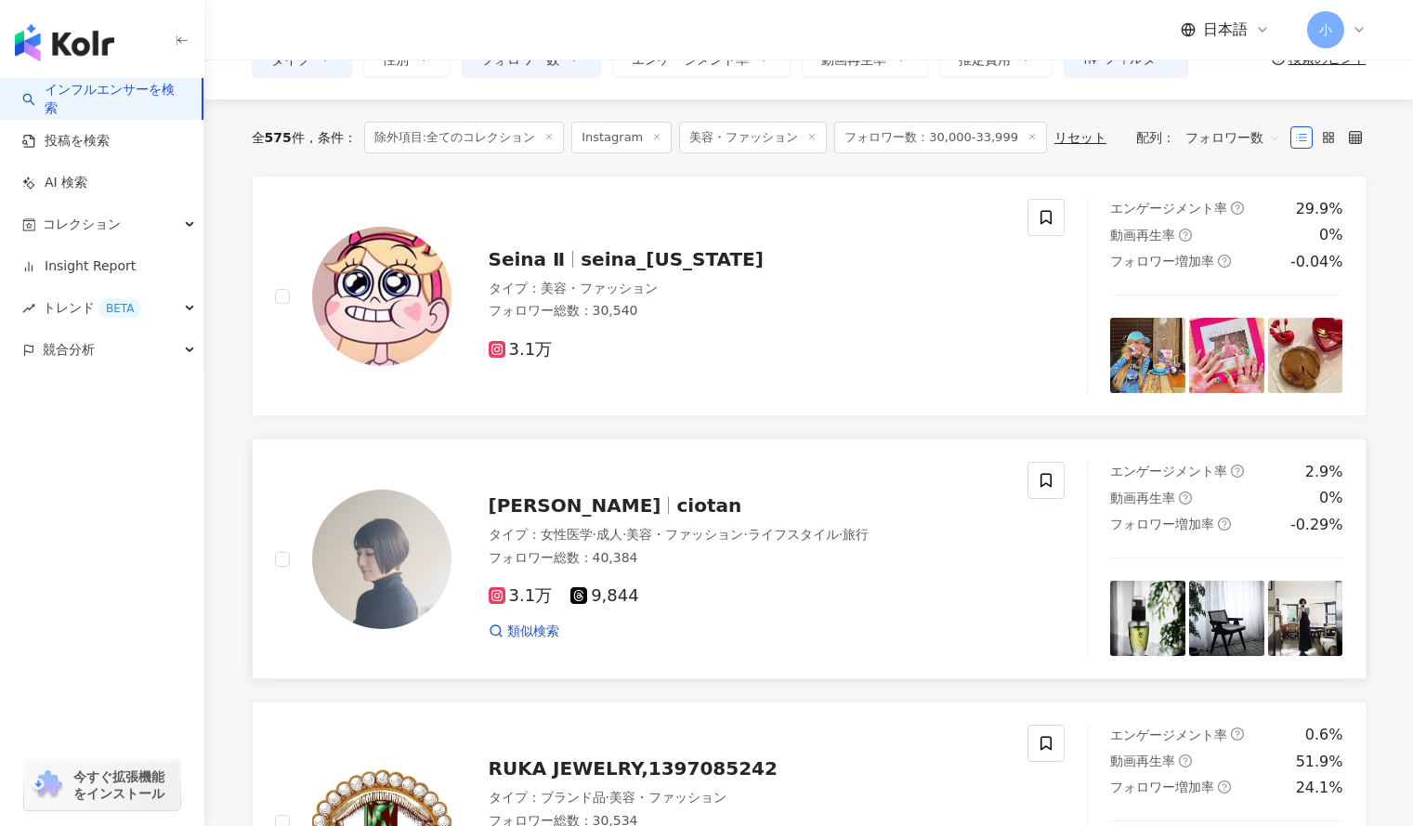
scroll to position [94, 0]
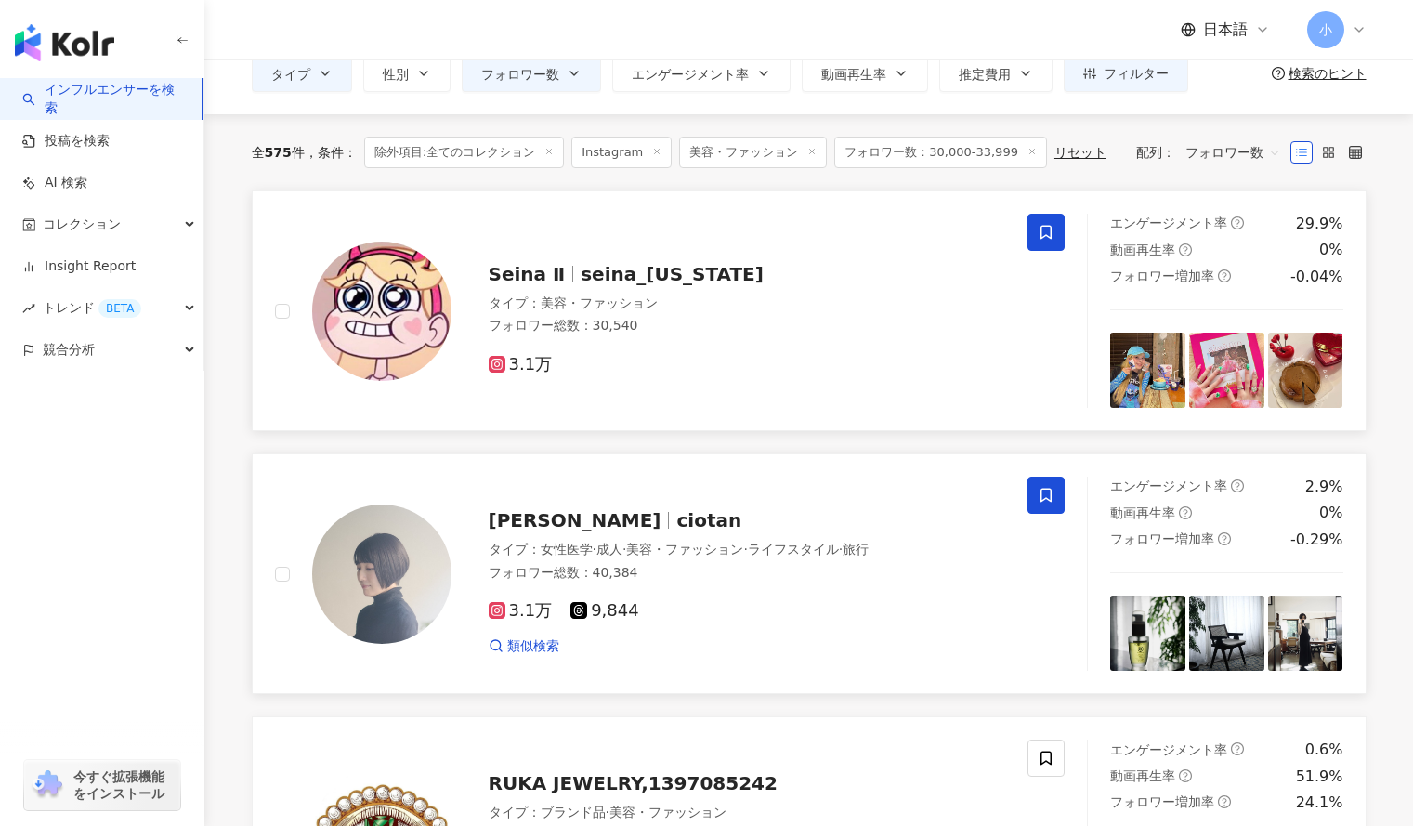
click at [1043, 226] on icon at bounding box center [1046, 233] width 11 height 14
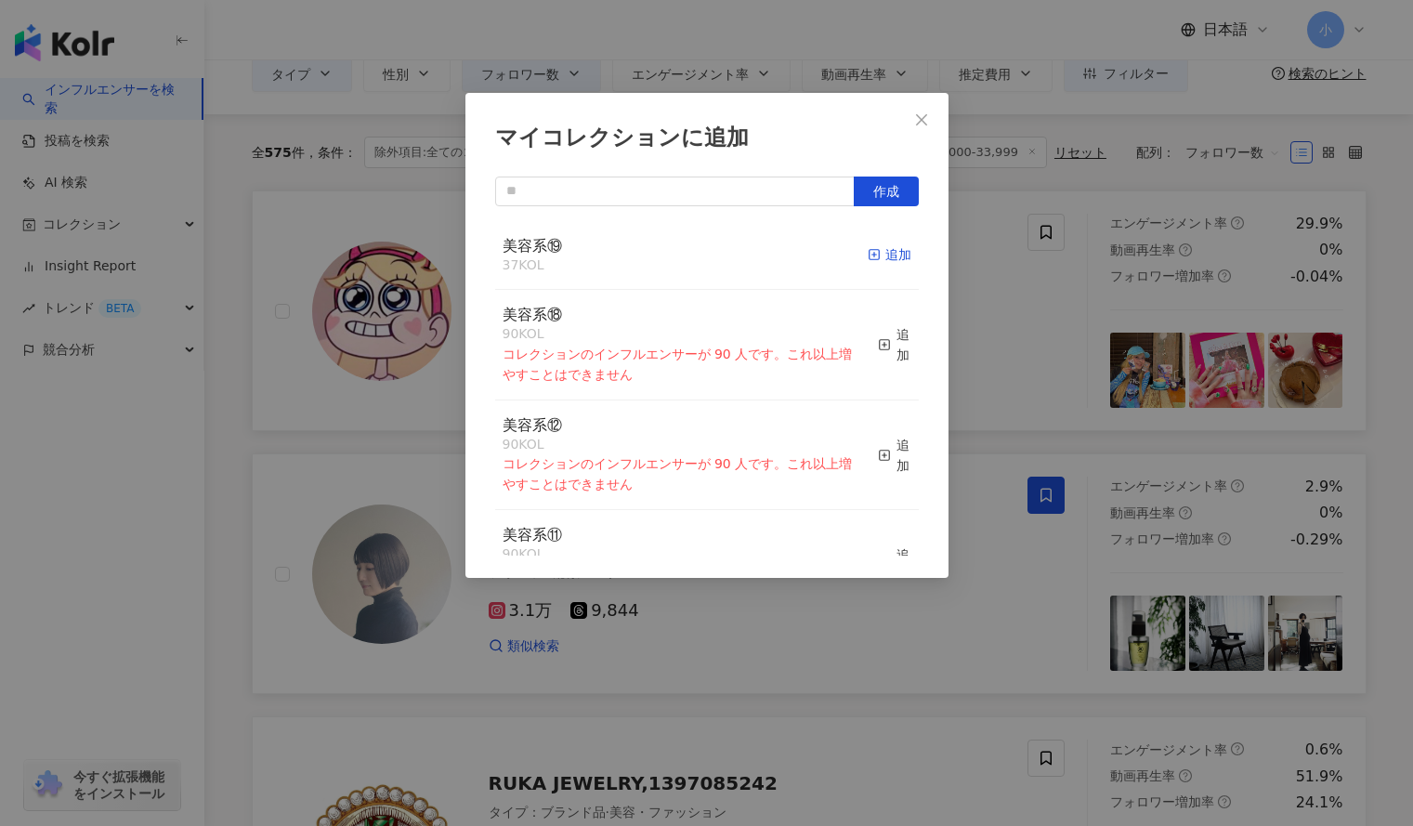
click at [868, 258] on icon "button" at bounding box center [874, 254] width 13 height 13
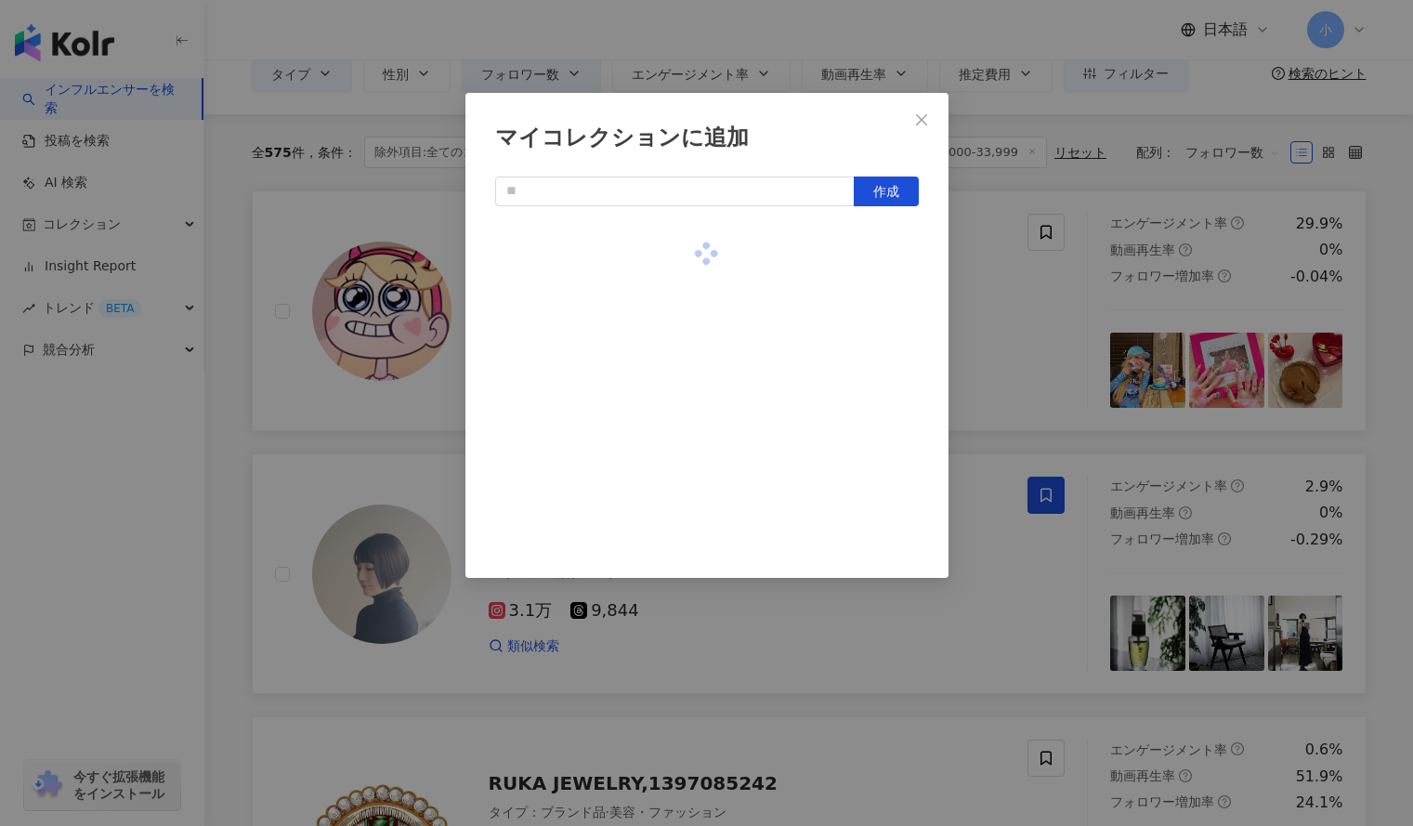
click at [1006, 328] on div "マイコレクションに追加 作成" at bounding box center [706, 413] width 1413 height 826
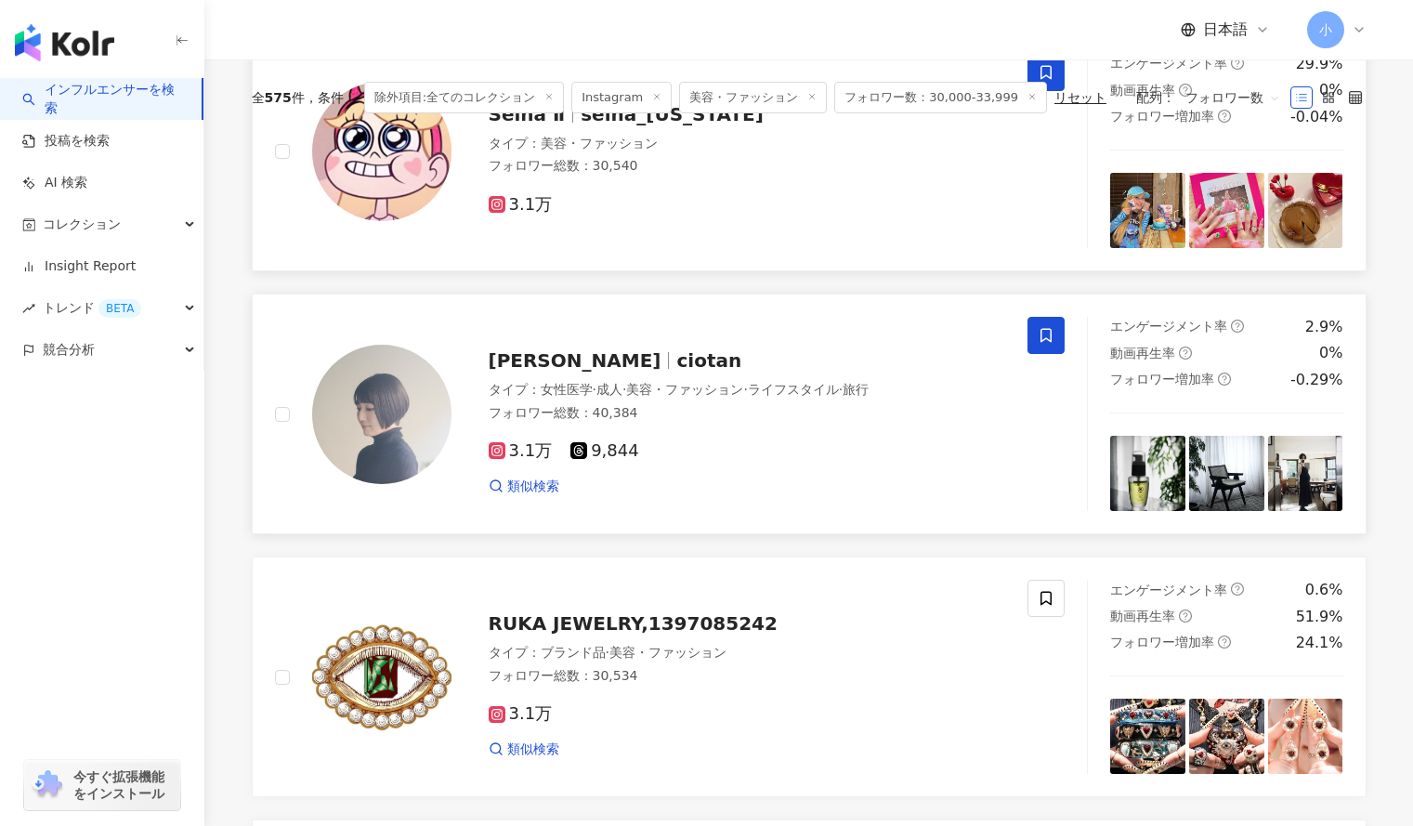
scroll to position [0, 0]
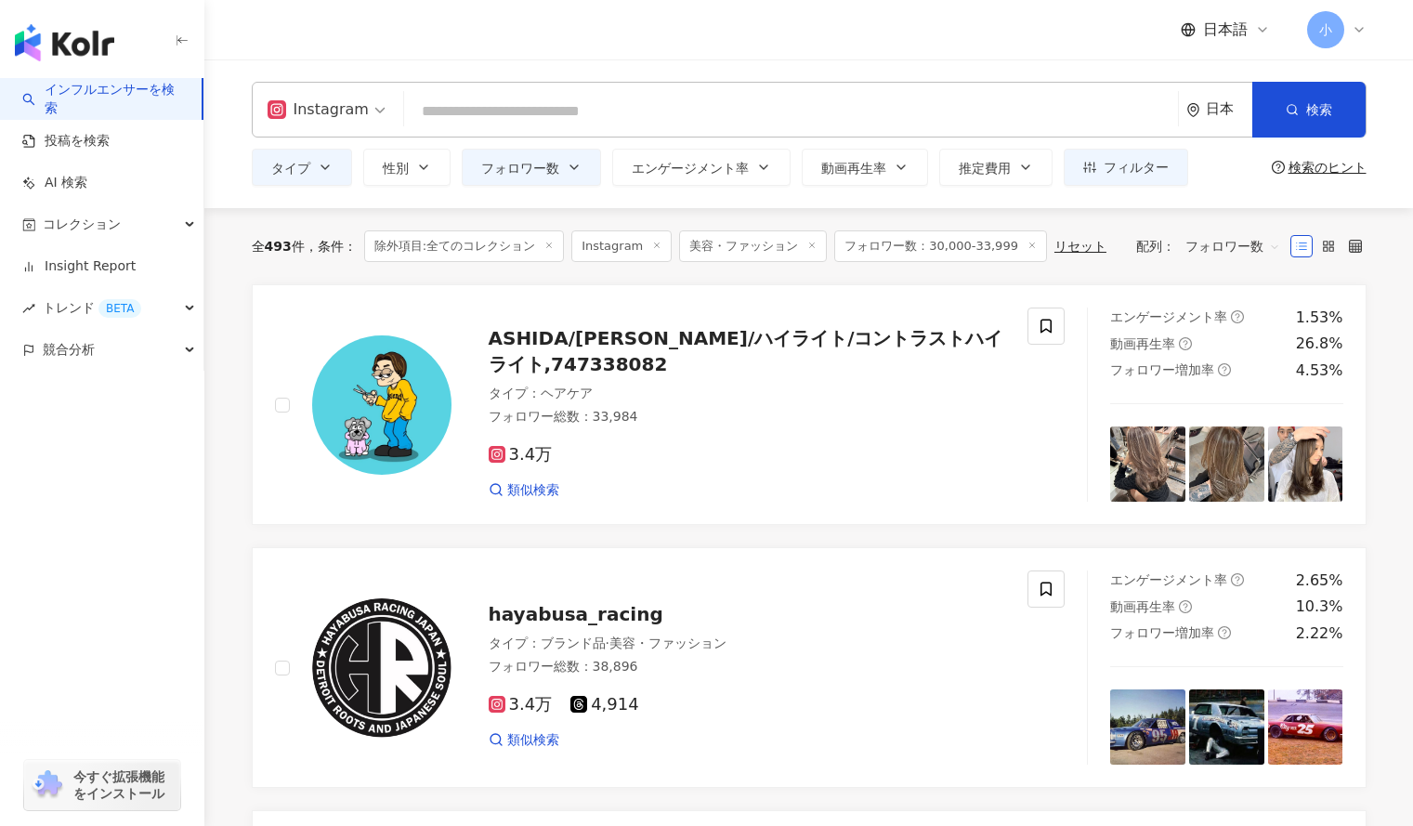
click at [902, 241] on span "フォロワー数：30,000-33,999" at bounding box center [941, 246] width 213 height 32
click at [559, 161] on button "フォロワー数" at bounding box center [531, 167] width 139 height 37
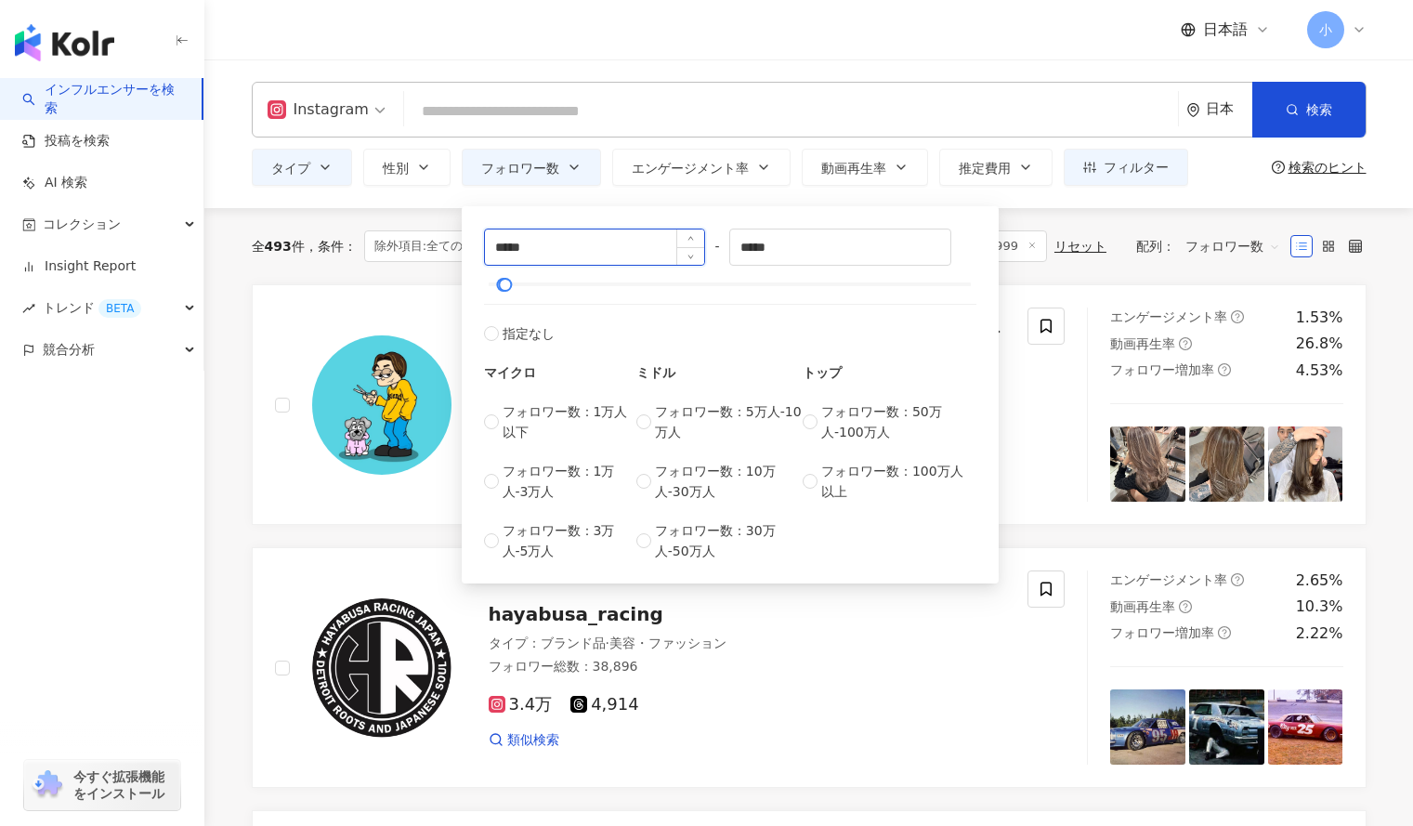
click at [502, 248] on input "*****" at bounding box center [595, 247] width 220 height 35
type input "*****"
click at [755, 250] on input "*****" at bounding box center [840, 247] width 220 height 35
type input "*****"
click at [499, 246] on input "*****" at bounding box center [595, 247] width 220 height 35
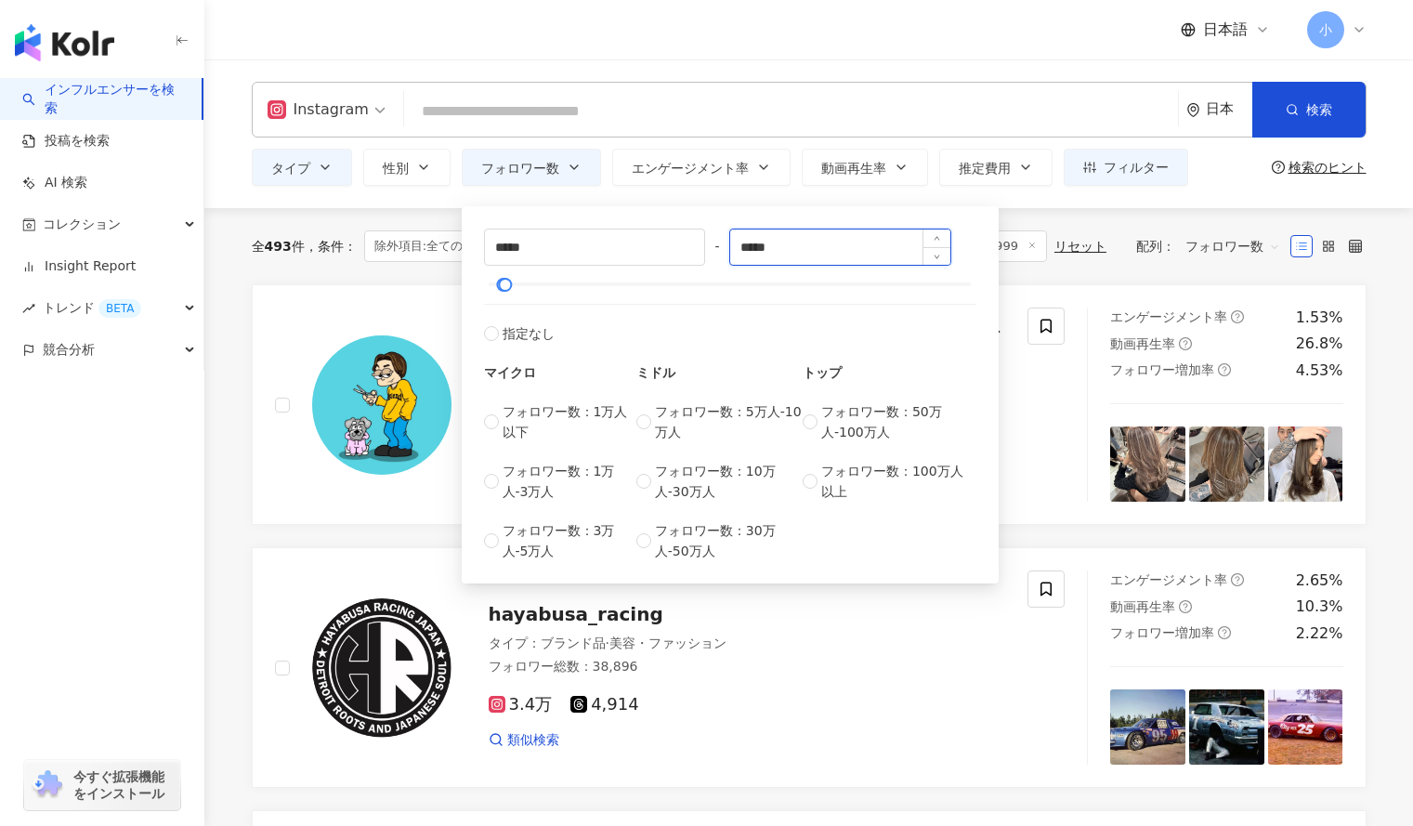
type input "*****"
click at [758, 248] on input "*****" at bounding box center [840, 247] width 220 height 35
click at [507, 253] on input "*****" at bounding box center [595, 247] width 220 height 35
type input "*****"
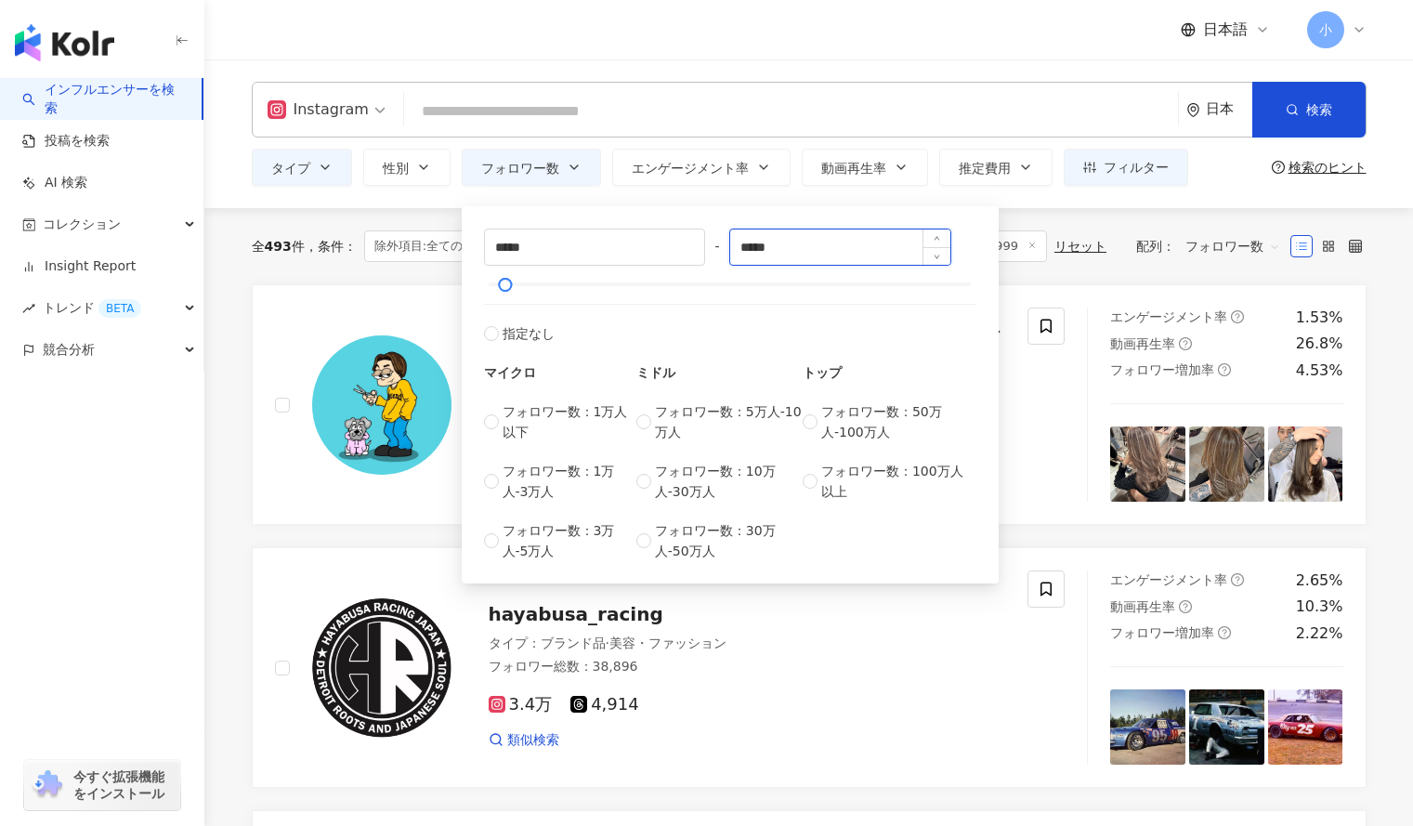
click at [780, 244] on input "*****" at bounding box center [840, 247] width 220 height 35
type input "*****"
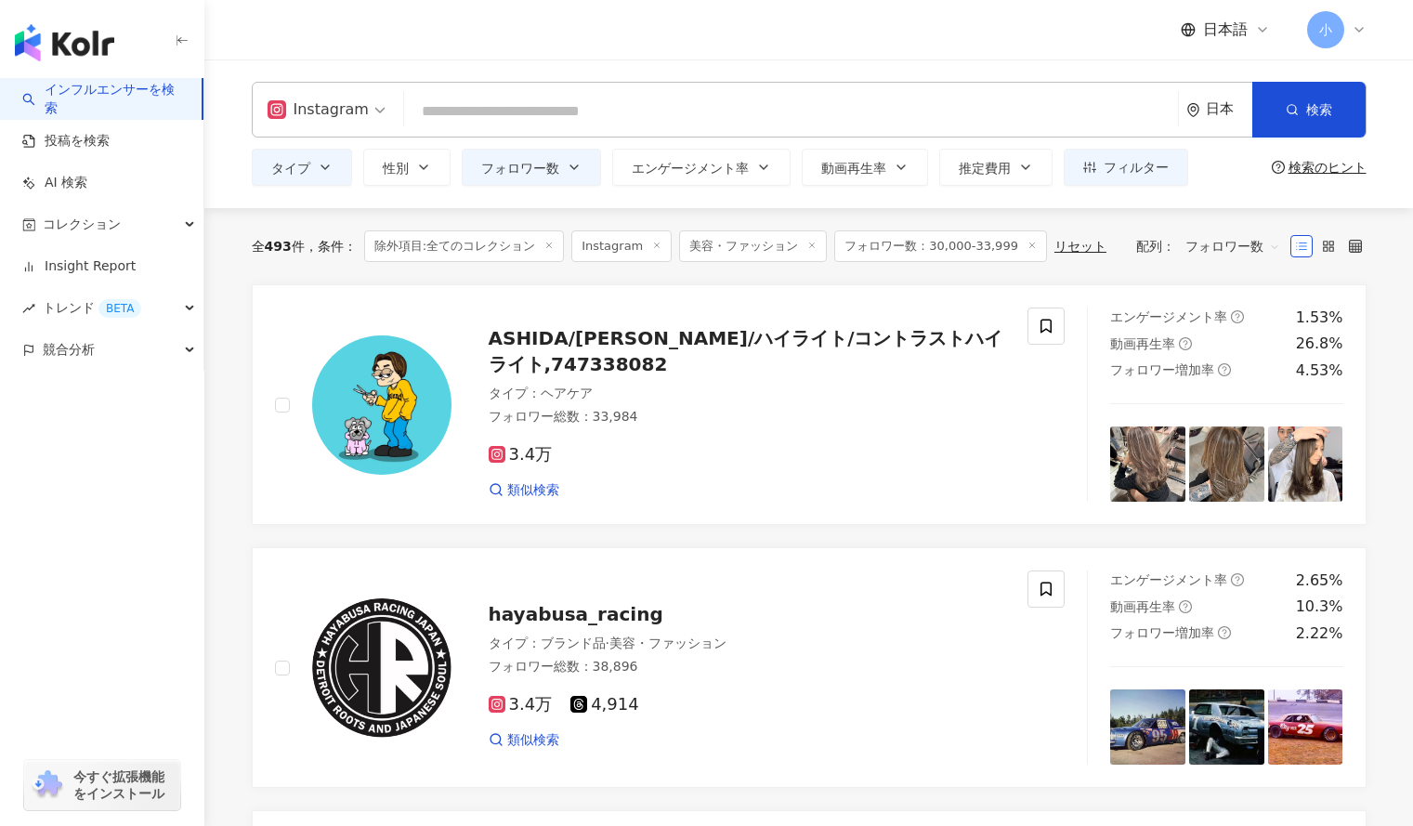
click at [1052, 280] on div "全 493 件 条件 ： 除外項目:全てのコレクション Instagram 美容・ファッション フォロワー数：30,000-33,999 リセット 配列： フ…" at bounding box center [809, 246] width 1115 height 76
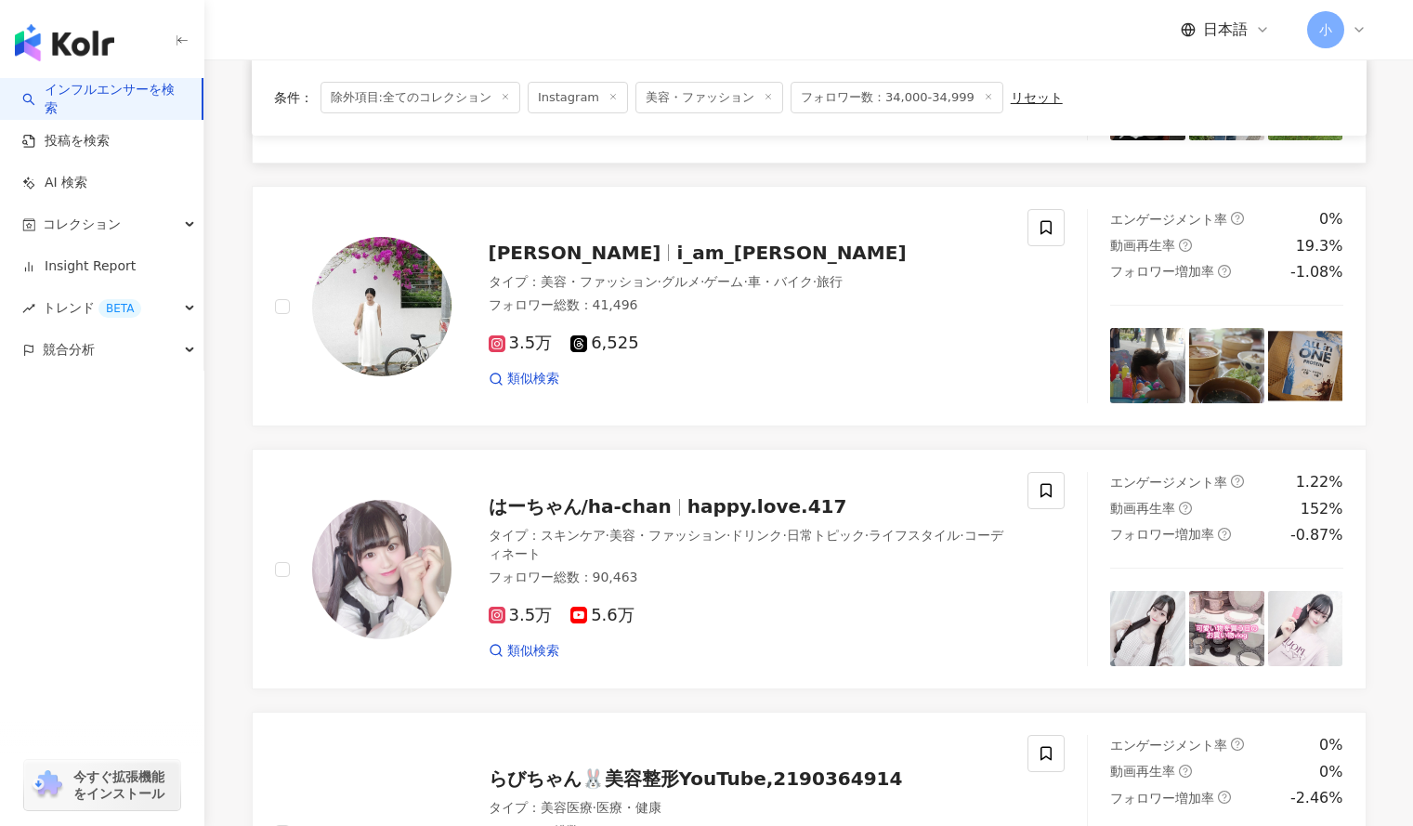
scroll to position [1151, 0]
click at [1048, 230] on icon at bounding box center [1046, 227] width 11 height 14
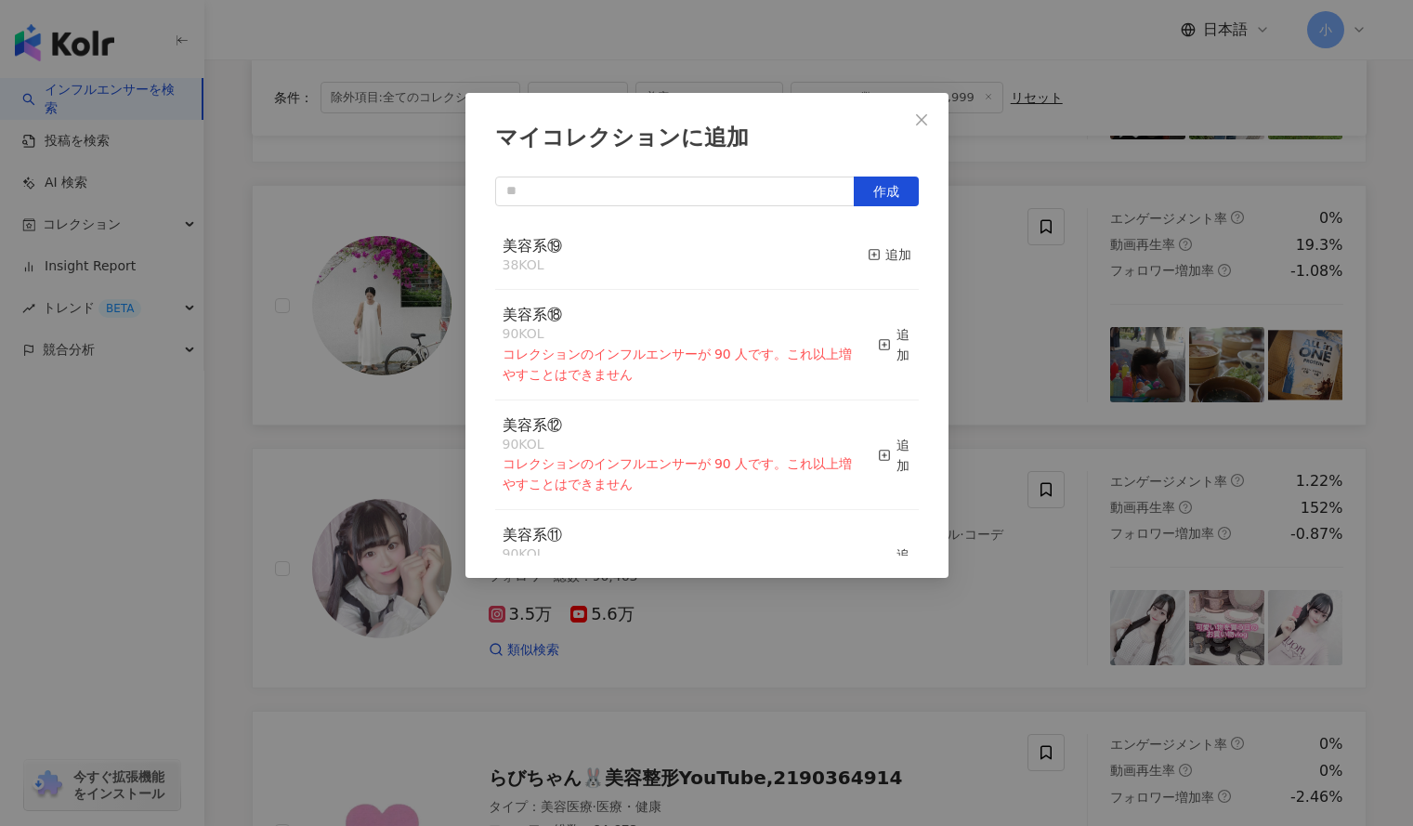
click at [888, 243] on button "追加" at bounding box center [890, 255] width 44 height 39
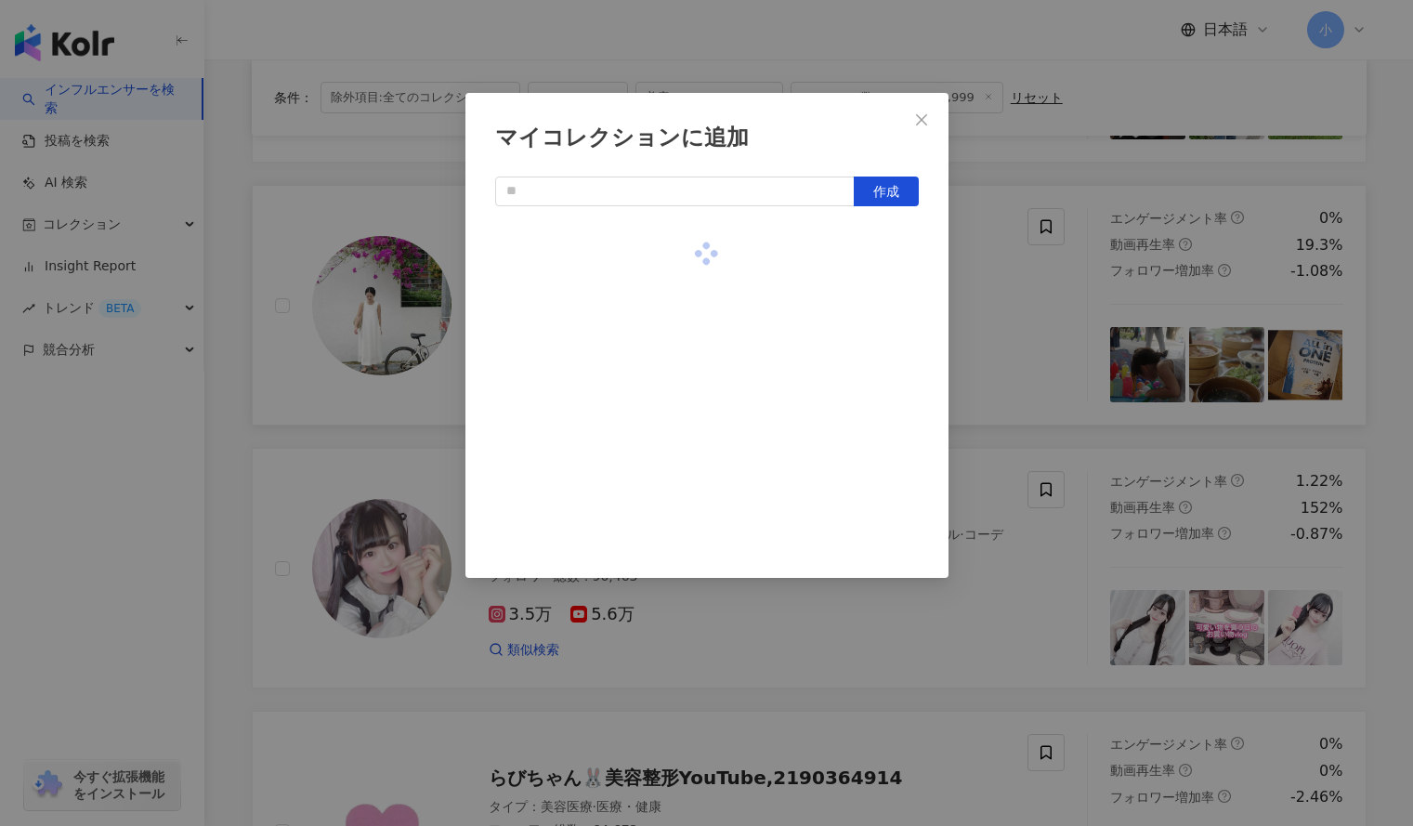
click at [1013, 291] on div "マイコレクションに追加 作成" at bounding box center [706, 413] width 1413 height 826
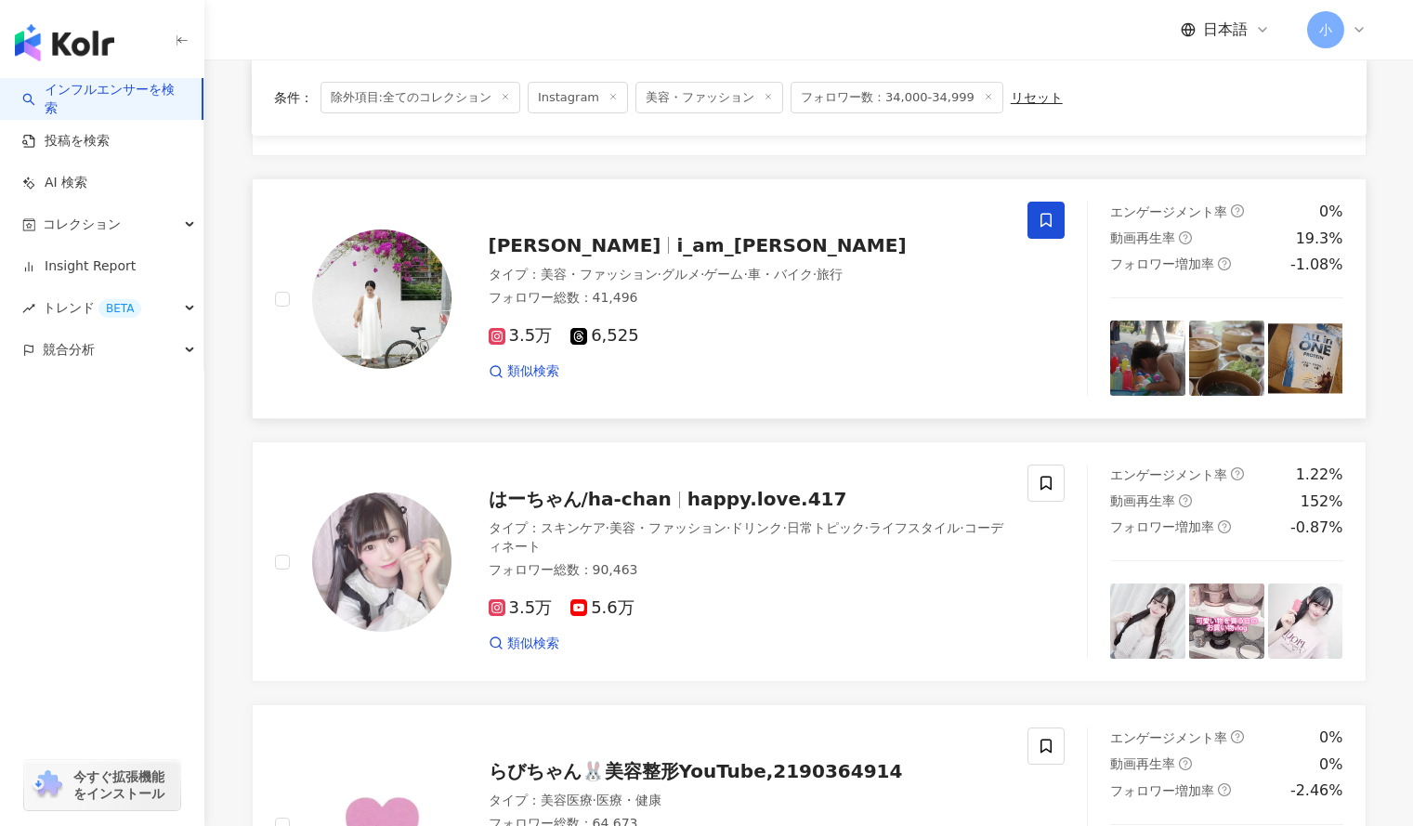
scroll to position [1161, 0]
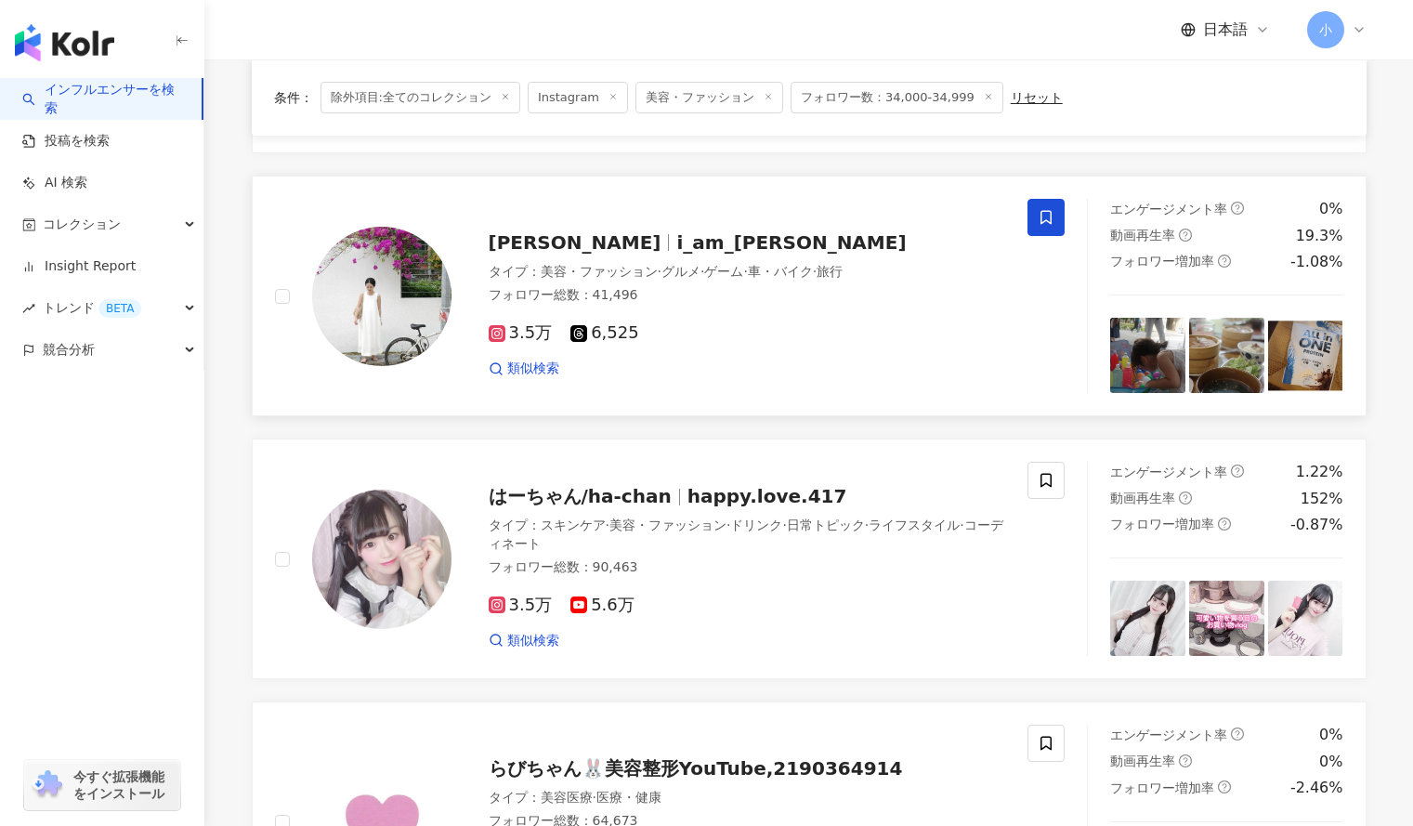
click at [1048, 214] on icon at bounding box center [1046, 217] width 17 height 17
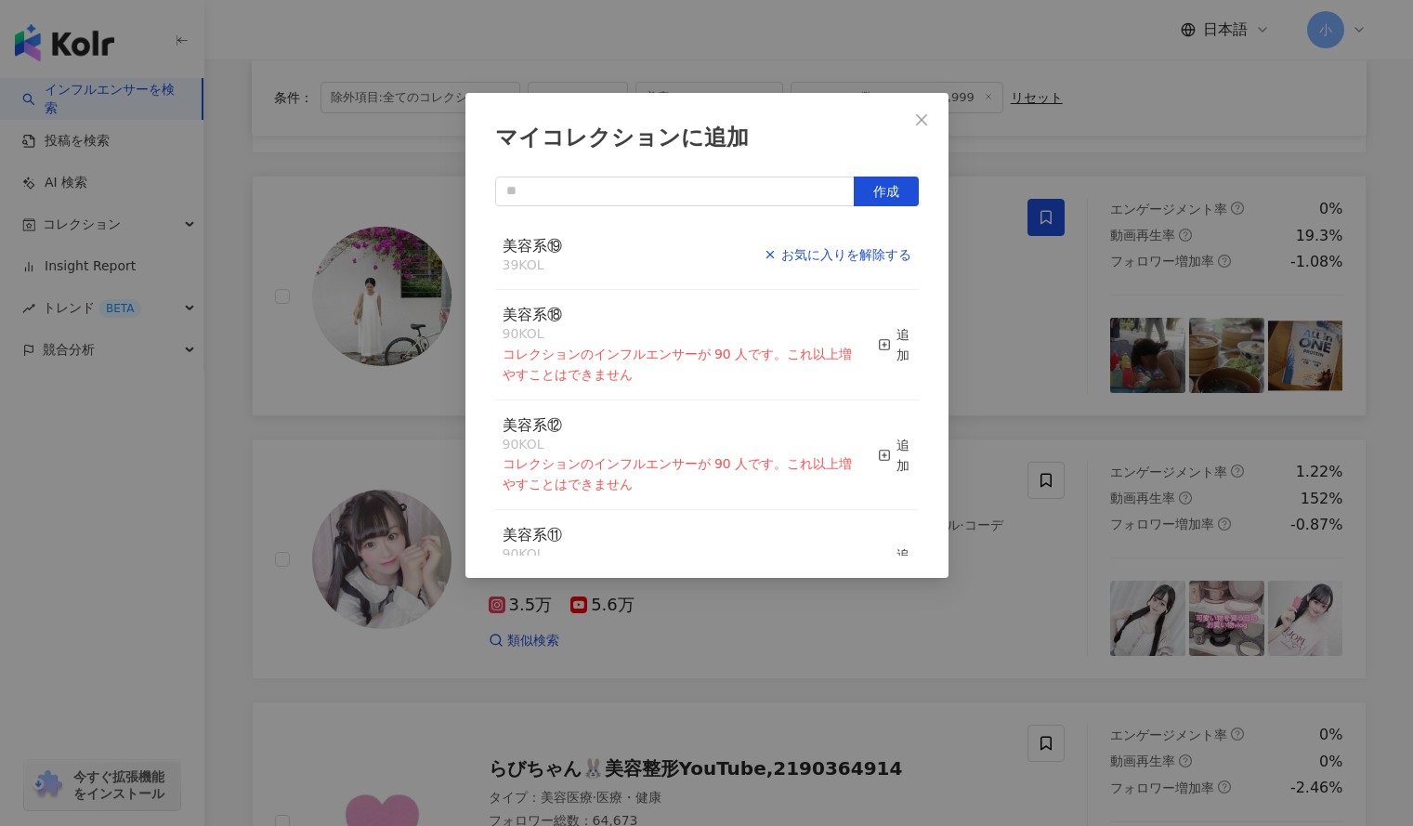
click at [860, 258] on div "お気に入りを解除する" at bounding box center [838, 254] width 148 height 20
click at [1402, 335] on div "マイコレクションに追加 作成 美容系⑲ 39 KOL 追加済み 美容系⑱ 90 KOL コレクションのインフルエンサーが 90 人です。これ以上増やすことはで…" at bounding box center [706, 413] width 1413 height 826
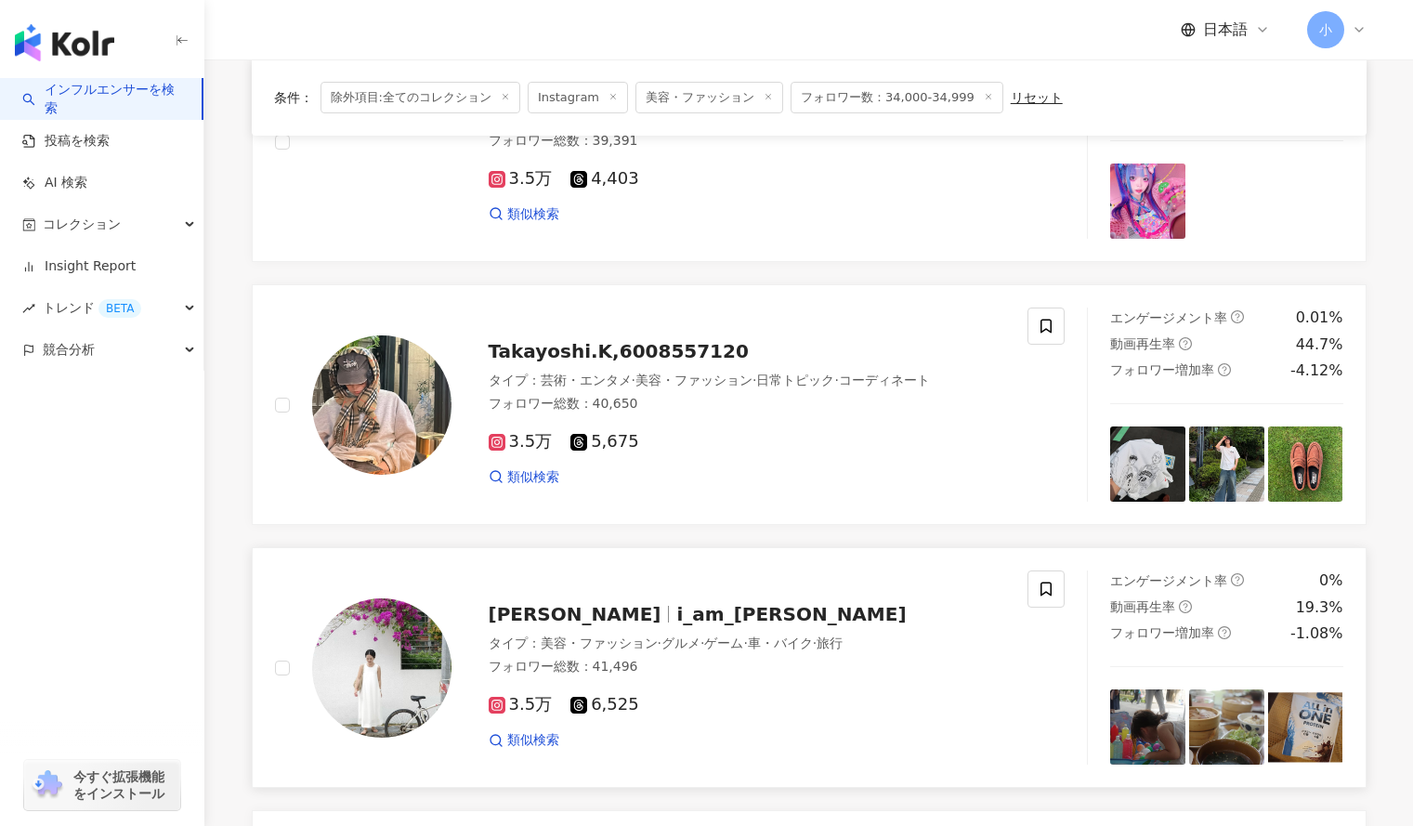
scroll to position [0, 0]
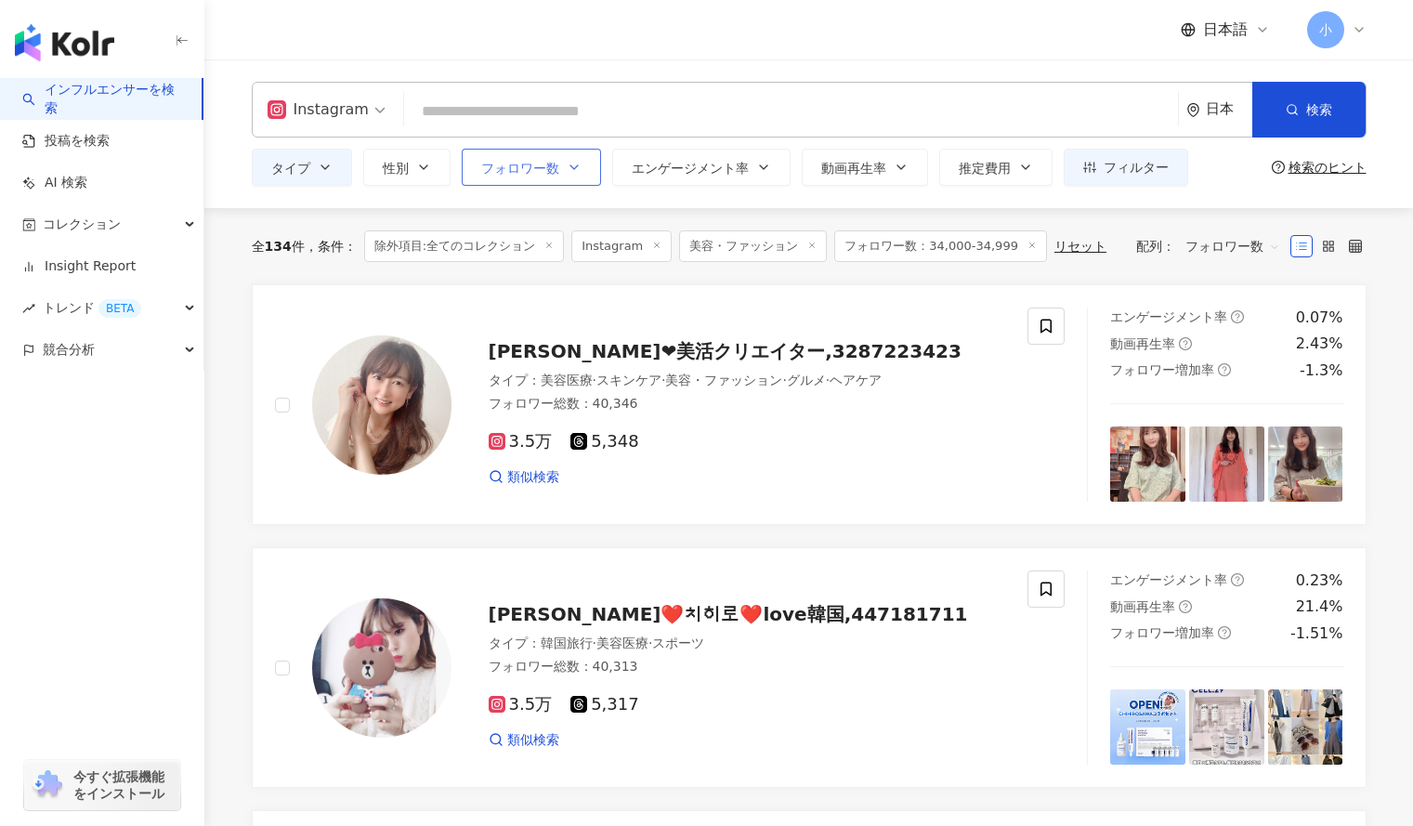
click at [549, 164] on span "フォロワー数" at bounding box center [520, 168] width 78 height 15
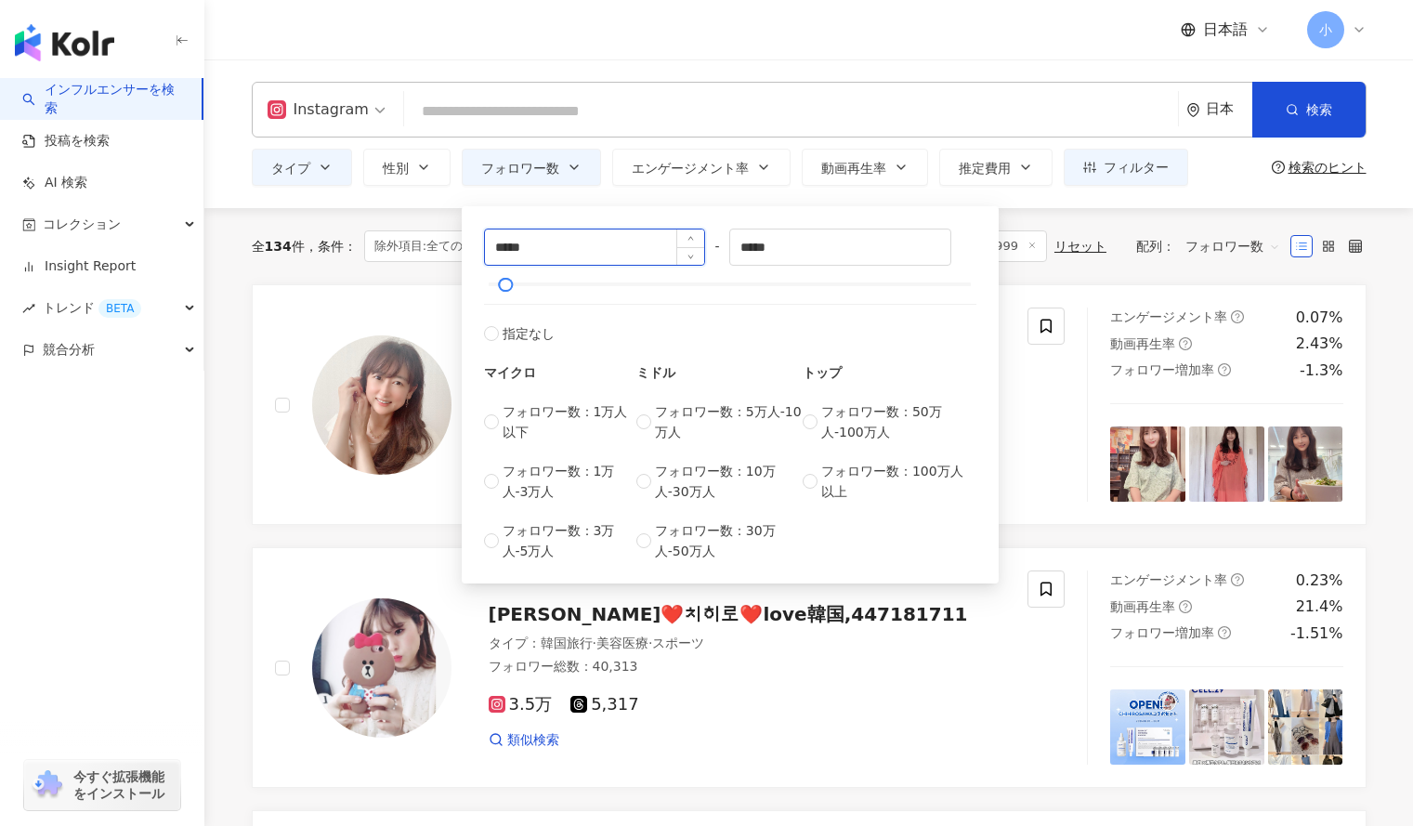
click at [501, 245] on input "*****" at bounding box center [595, 247] width 220 height 35
type input "*****"
click at [758, 253] on input "*****" at bounding box center [840, 247] width 220 height 35
type input "*****"
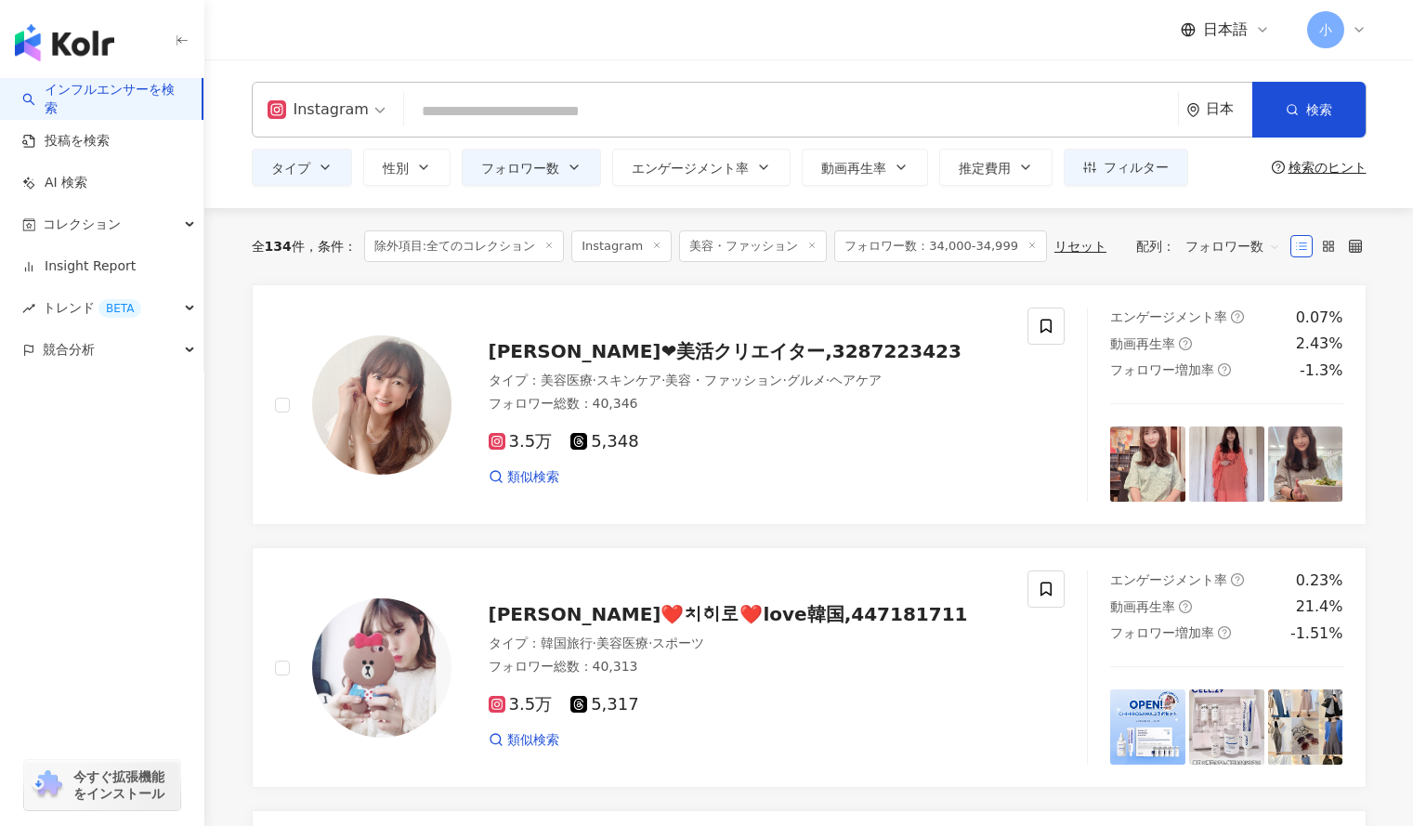
click at [1050, 213] on div "全 134 件 条件 ： 除外項目:全てのコレクション Instagram 美容・ファッション フォロワー数：34,000-34,999 リセット 配列： フ…" at bounding box center [809, 246] width 1115 height 76
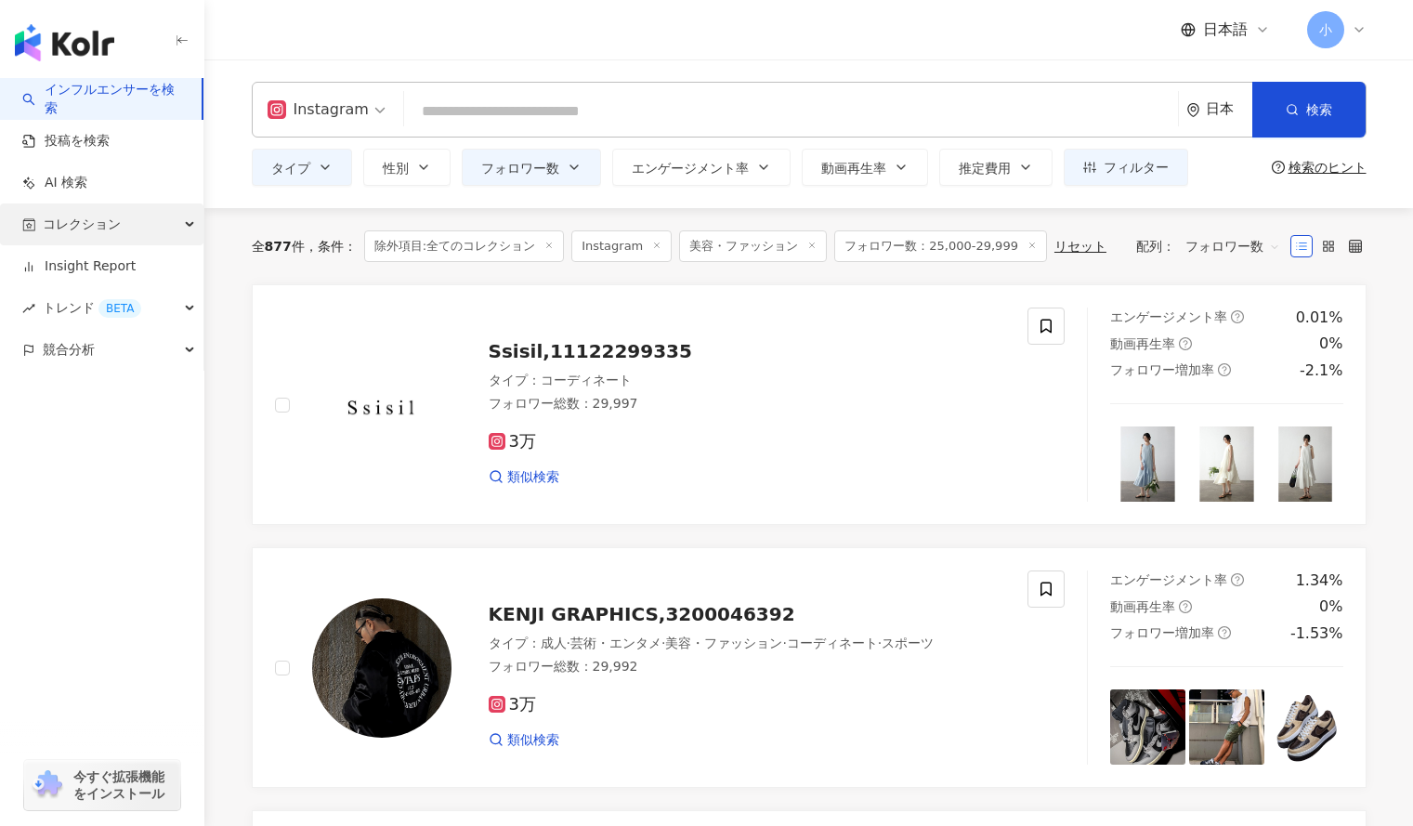
drag, startPoint x: 86, startPoint y: 220, endPoint x: 56, endPoint y: 237, distance: 34.9
click at [56, 237] on span "コレクション" at bounding box center [82, 225] width 78 height 42
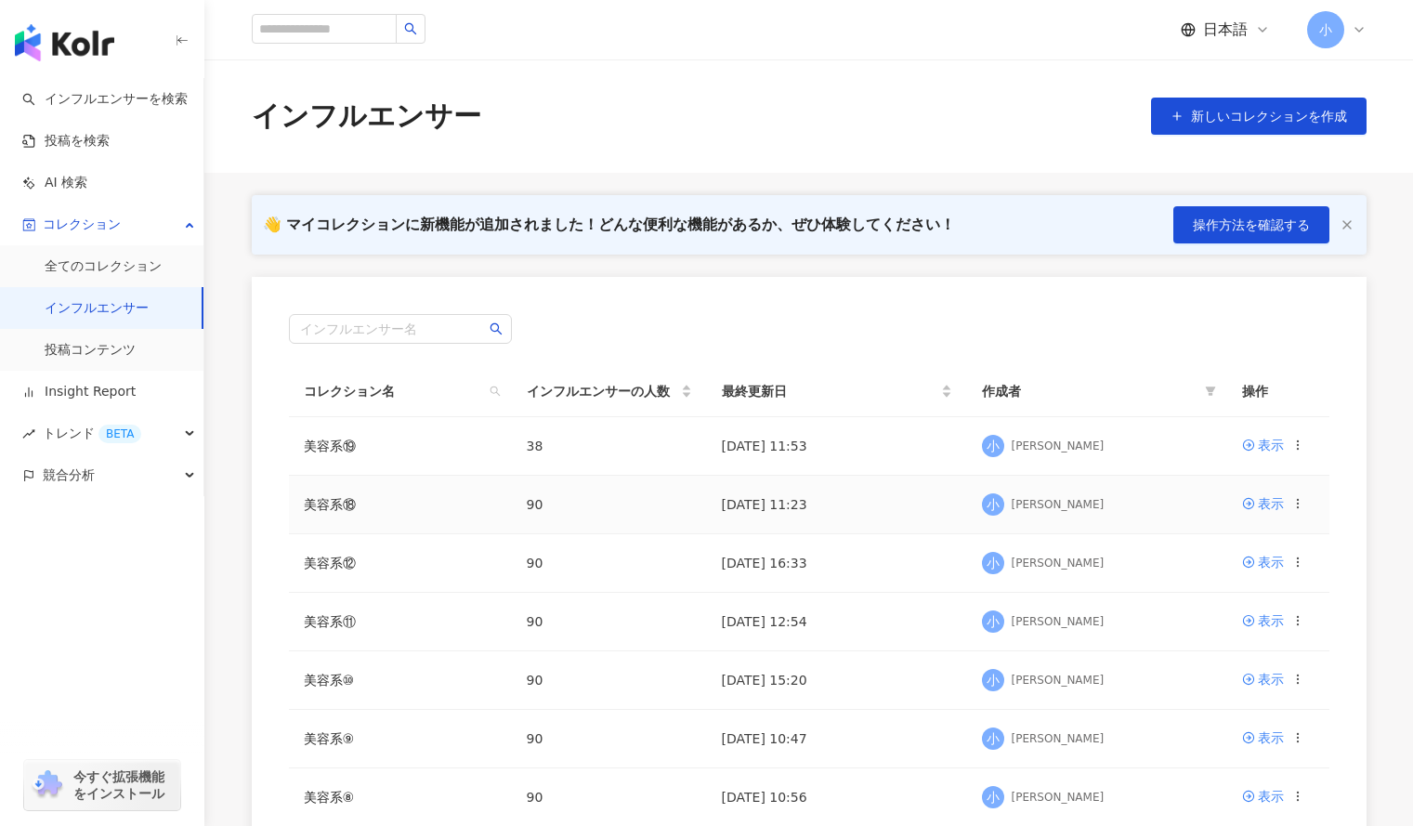
click at [584, 499] on td "90" at bounding box center [609, 505] width 195 height 59
click at [327, 499] on link "美容系⑱" at bounding box center [330, 504] width 52 height 15
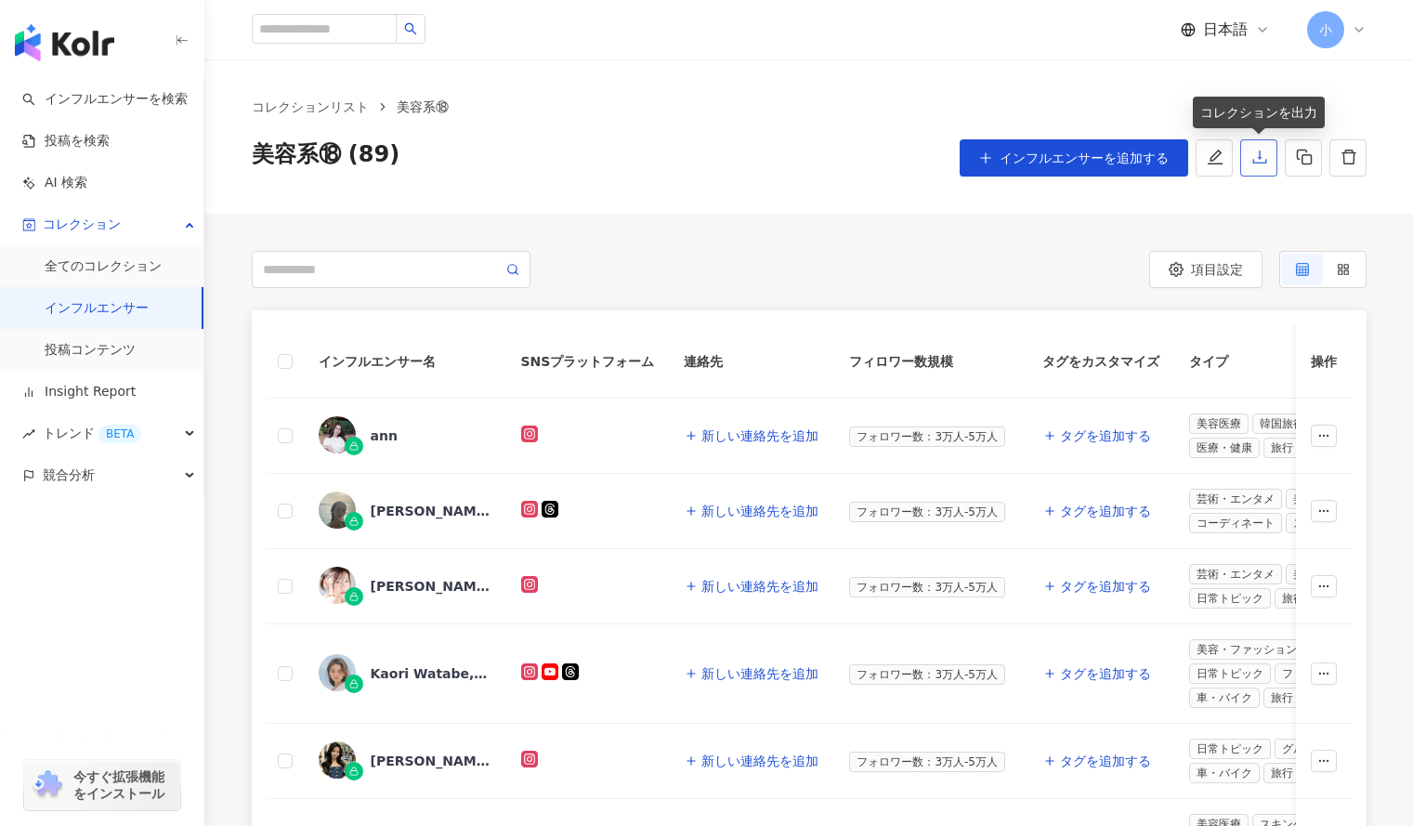
click at [1266, 154] on icon "download" at bounding box center [1260, 157] width 17 height 17
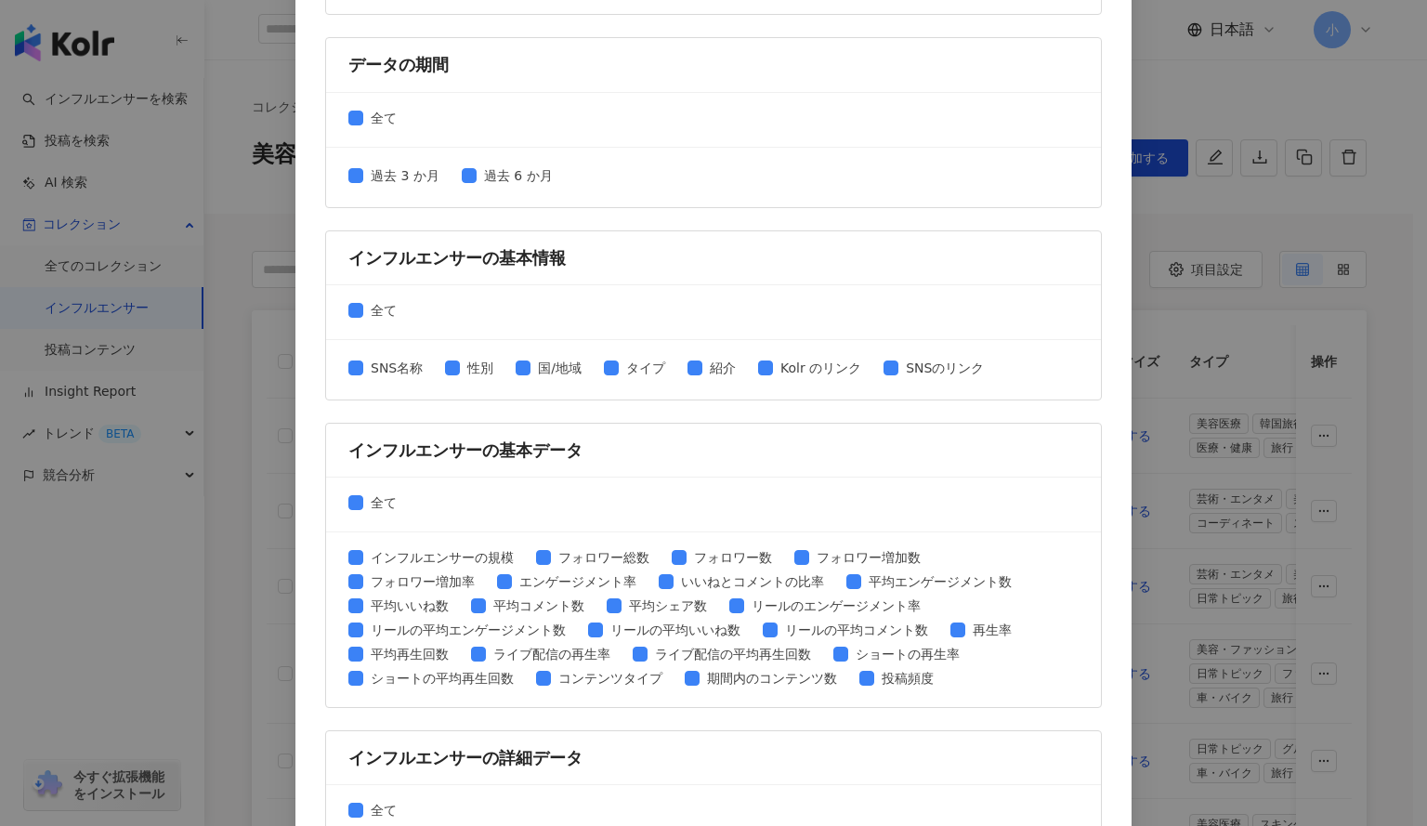
scroll to position [275, 0]
click at [348, 374] on span at bounding box center [355, 367] width 15 height 15
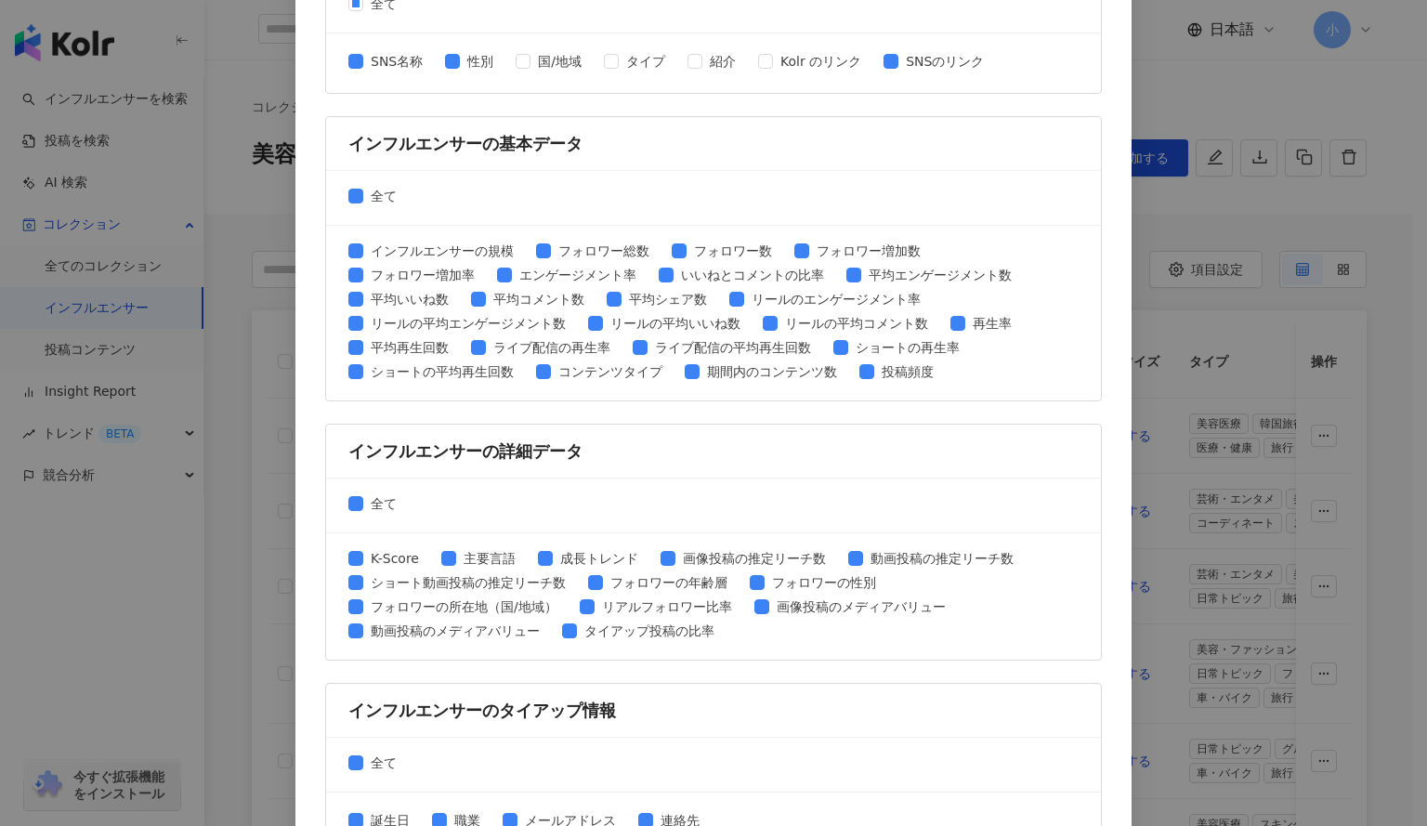
scroll to position [582, 0]
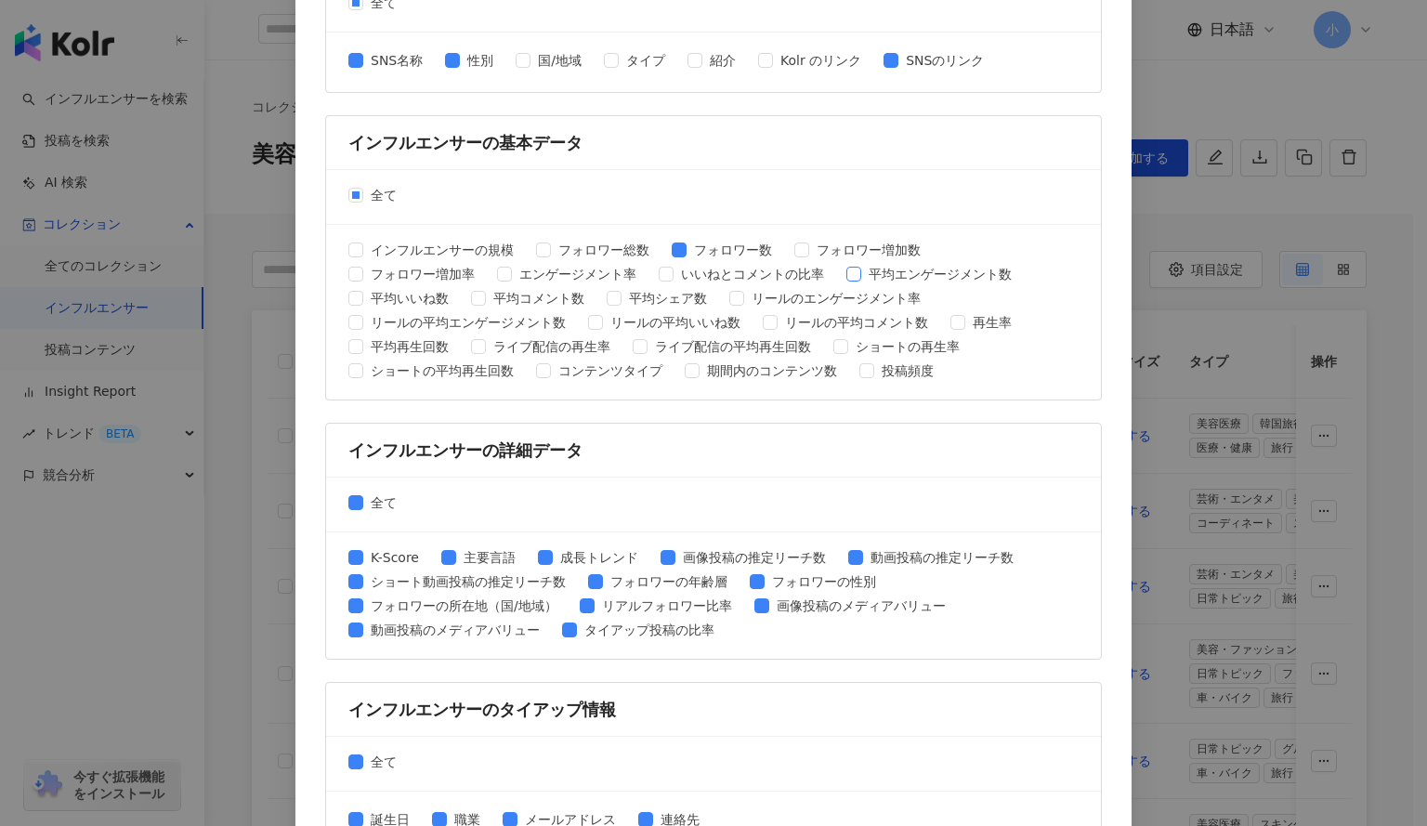
click at [847, 280] on span at bounding box center [854, 274] width 15 height 15
click at [471, 307] on label "平均コメント数" at bounding box center [531, 298] width 121 height 20
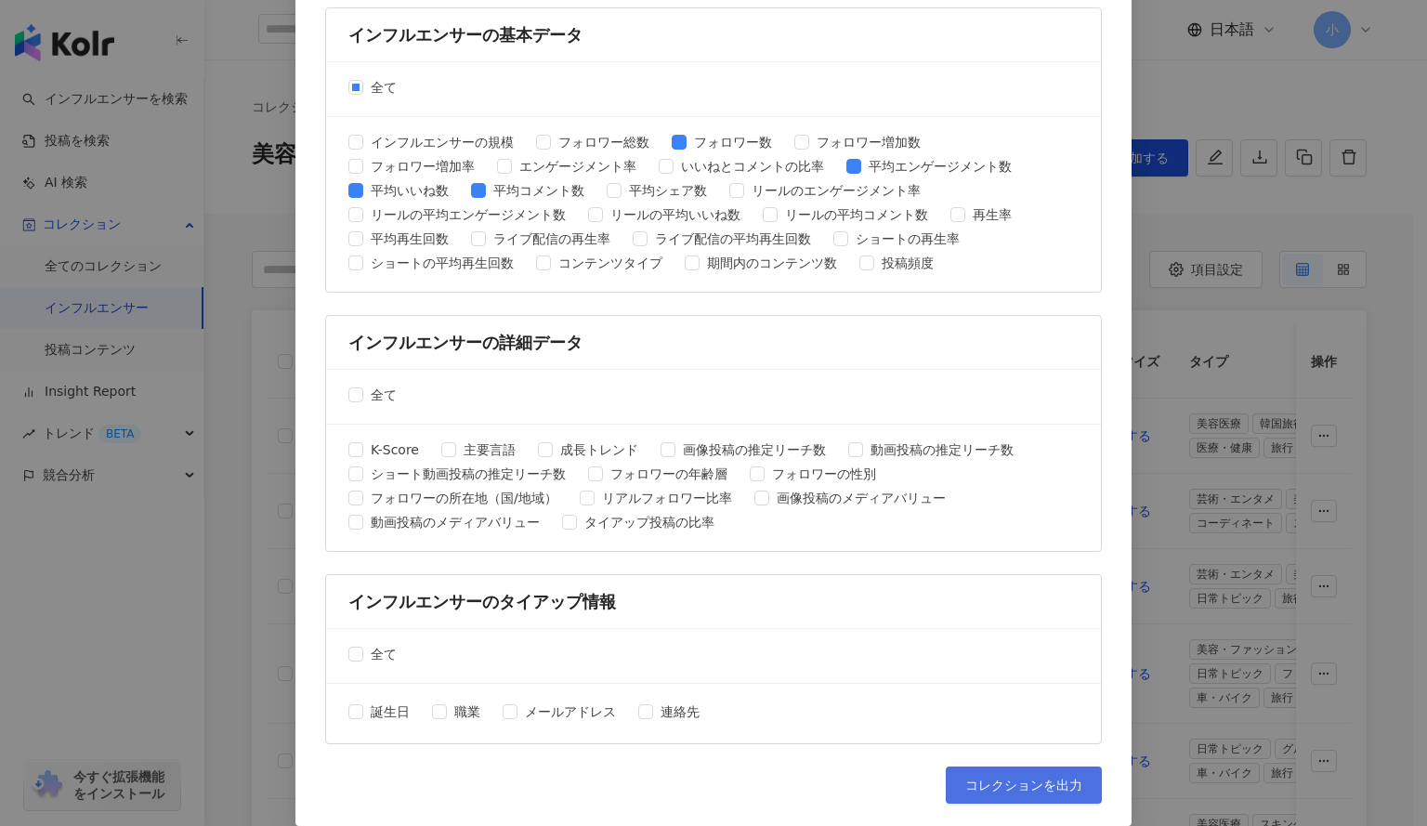
click at [1003, 789] on span "コレクションを出力" at bounding box center [1024, 785] width 117 height 15
click at [1226, 221] on div "コレクションを出力 ファイルに書き出す項目を選択してください SNSプラットフォーム 全て Facebook Instagram YouTube TikTok…" at bounding box center [713, 413] width 1427 height 826
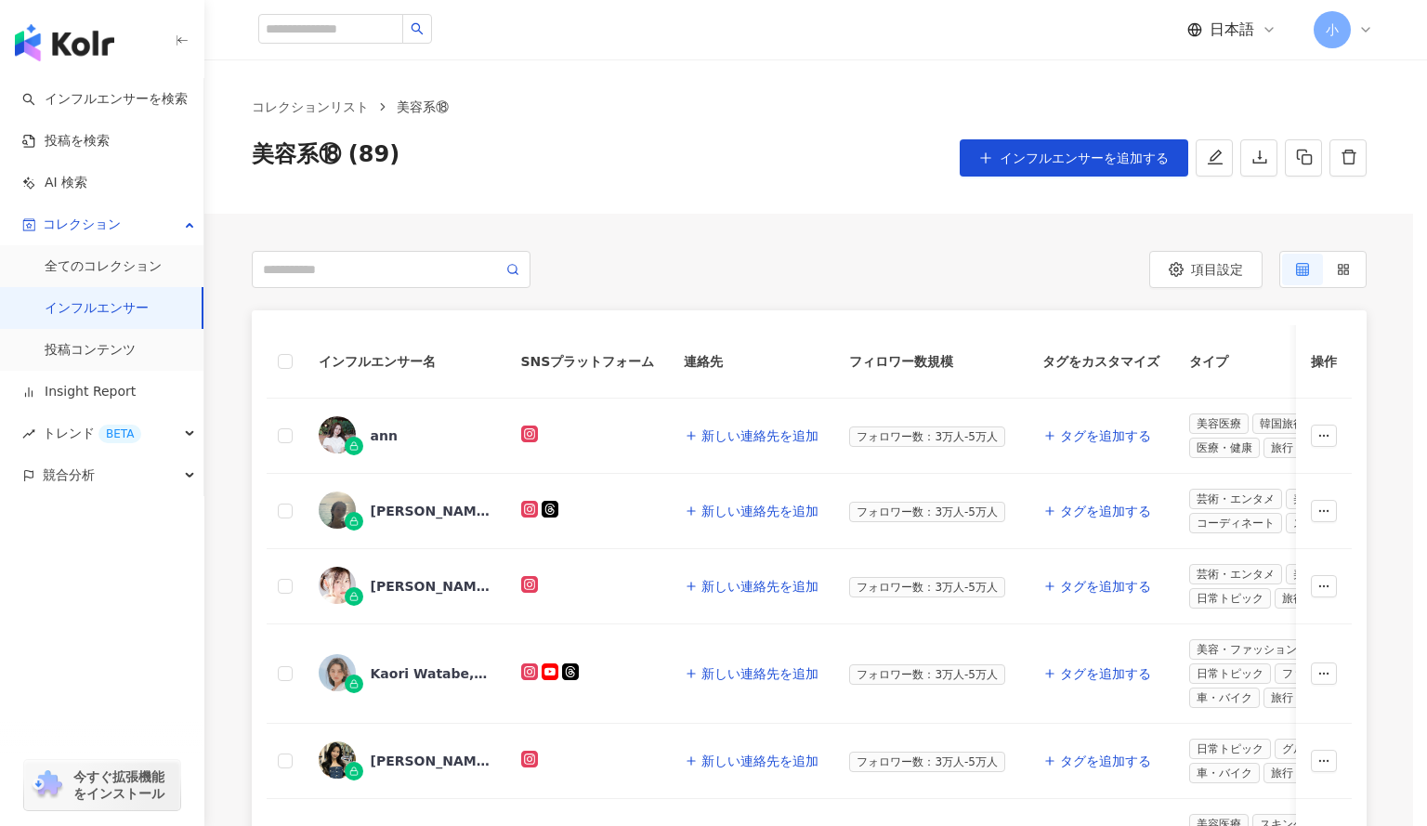
scroll to position [0, 0]
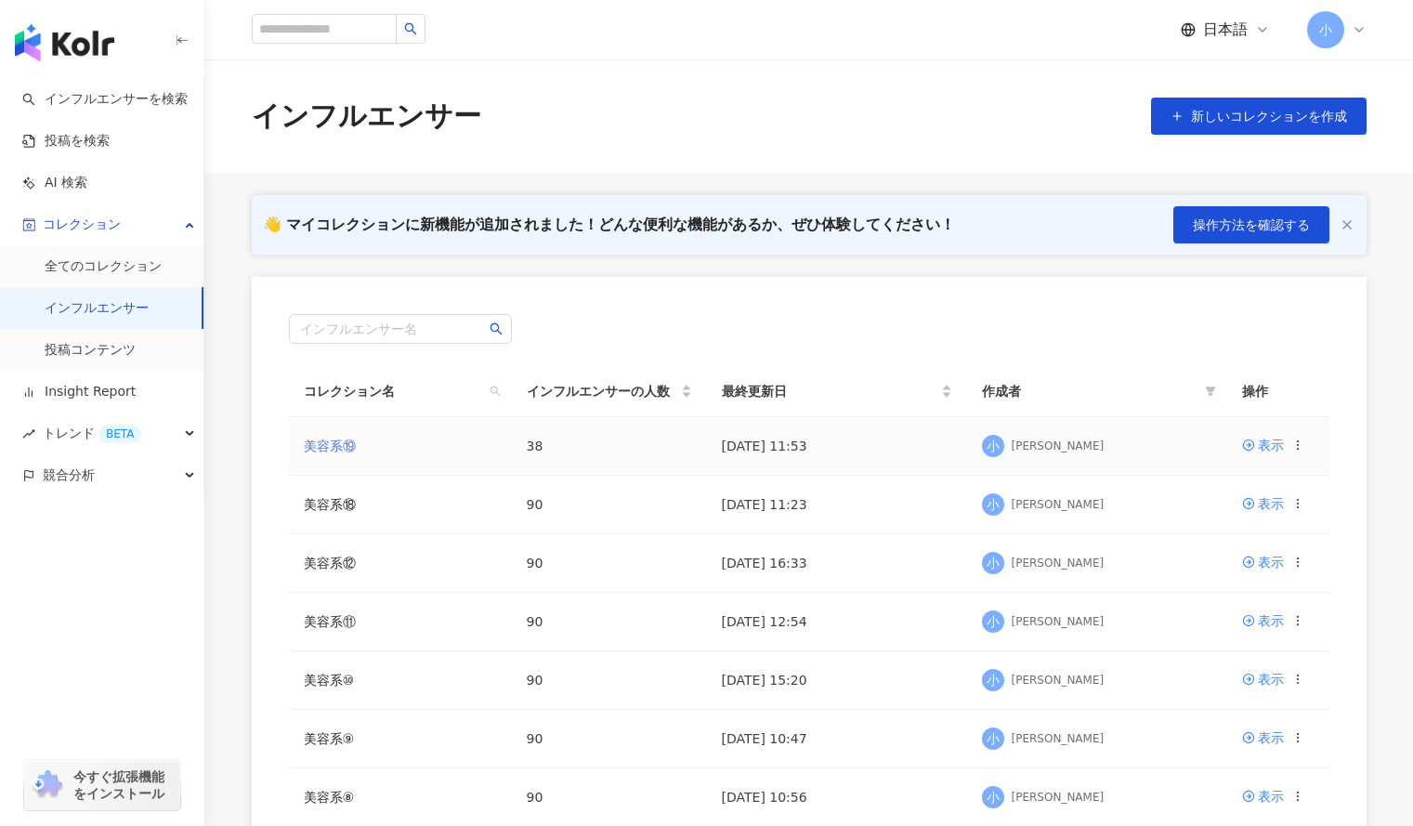
click at [341, 448] on link "美容系⑲" at bounding box center [330, 446] width 52 height 15
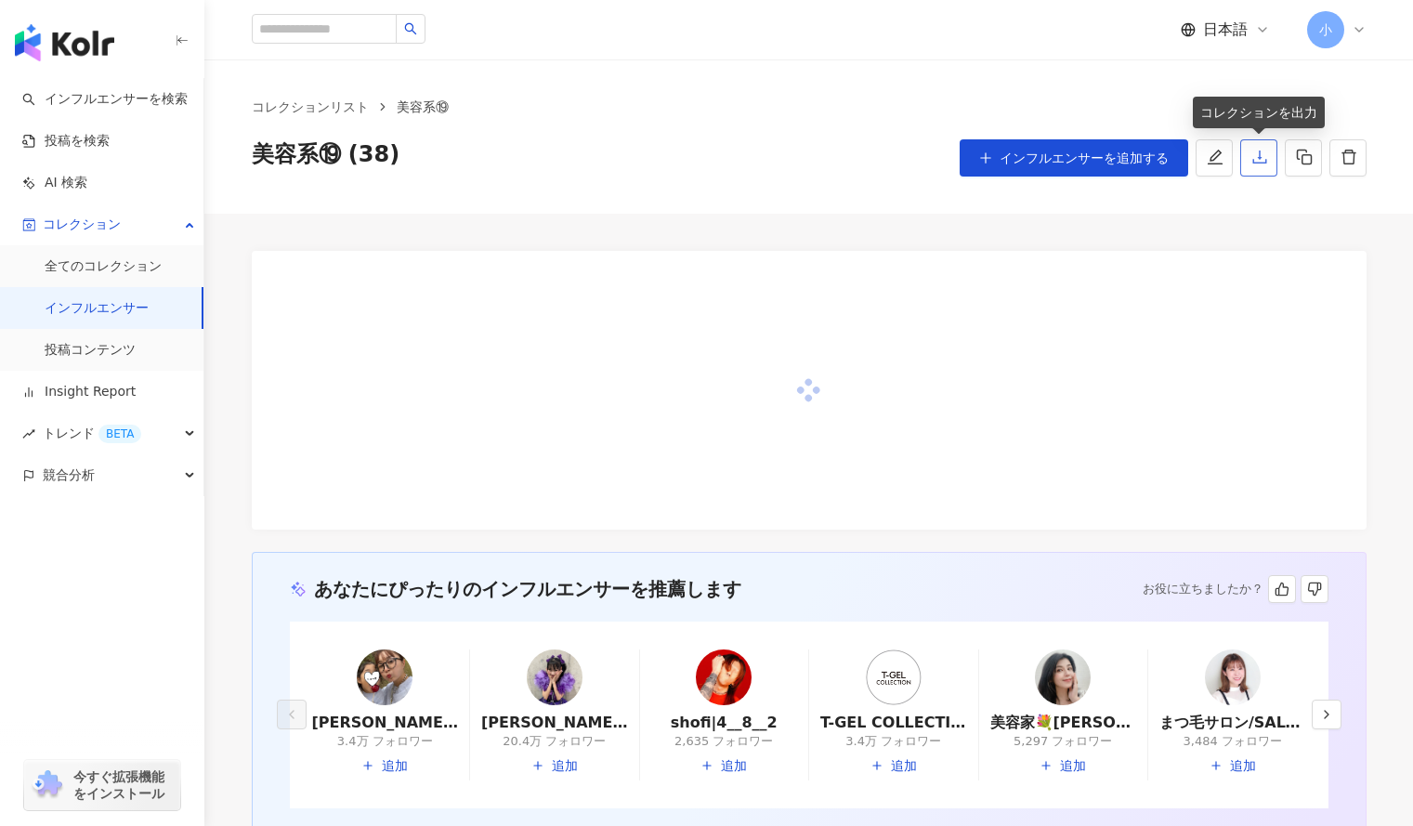
click at [1262, 159] on icon "download" at bounding box center [1260, 157] width 17 height 17
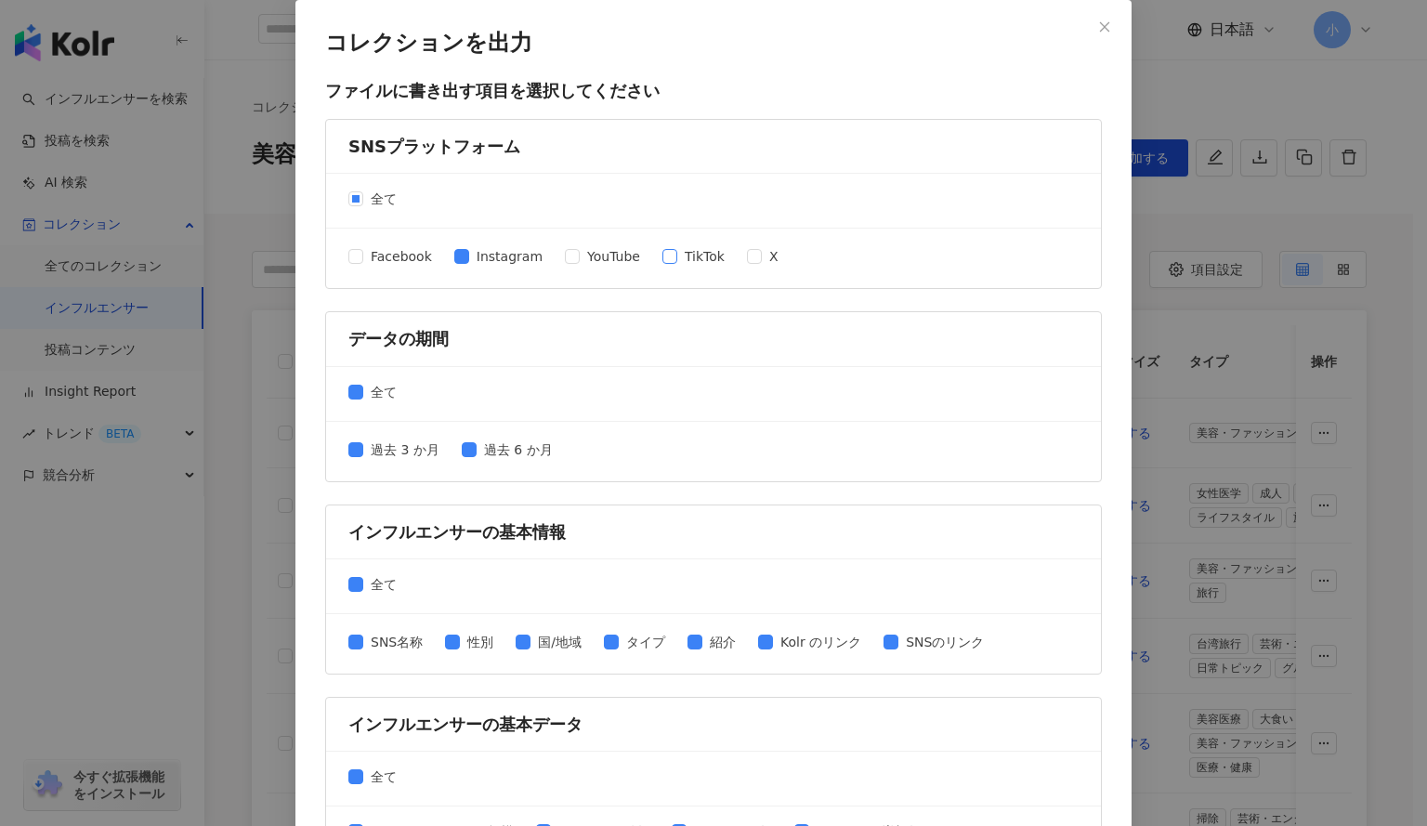
click at [677, 259] on span "TikTok" at bounding box center [704, 256] width 55 height 20
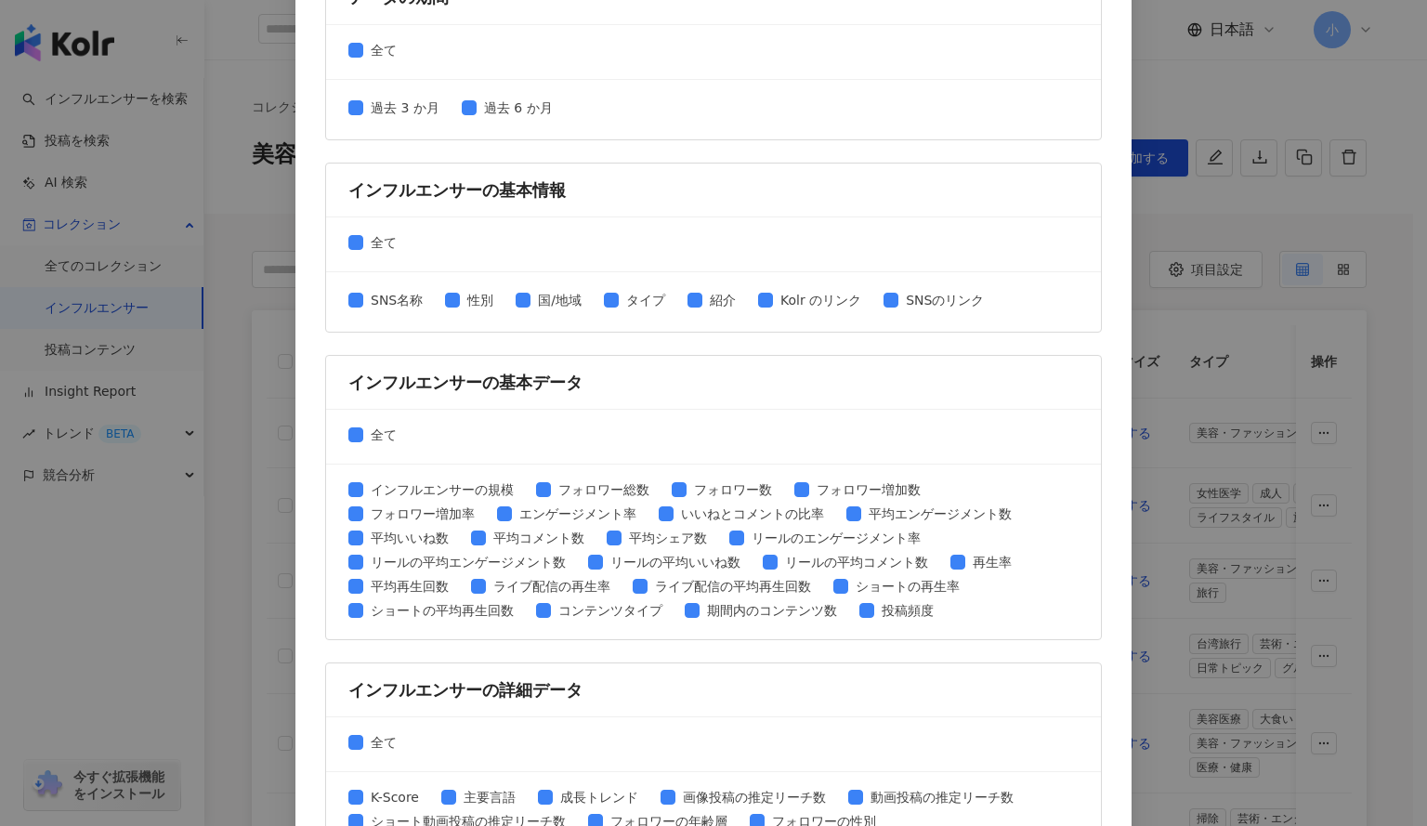
scroll to position [379, 0]
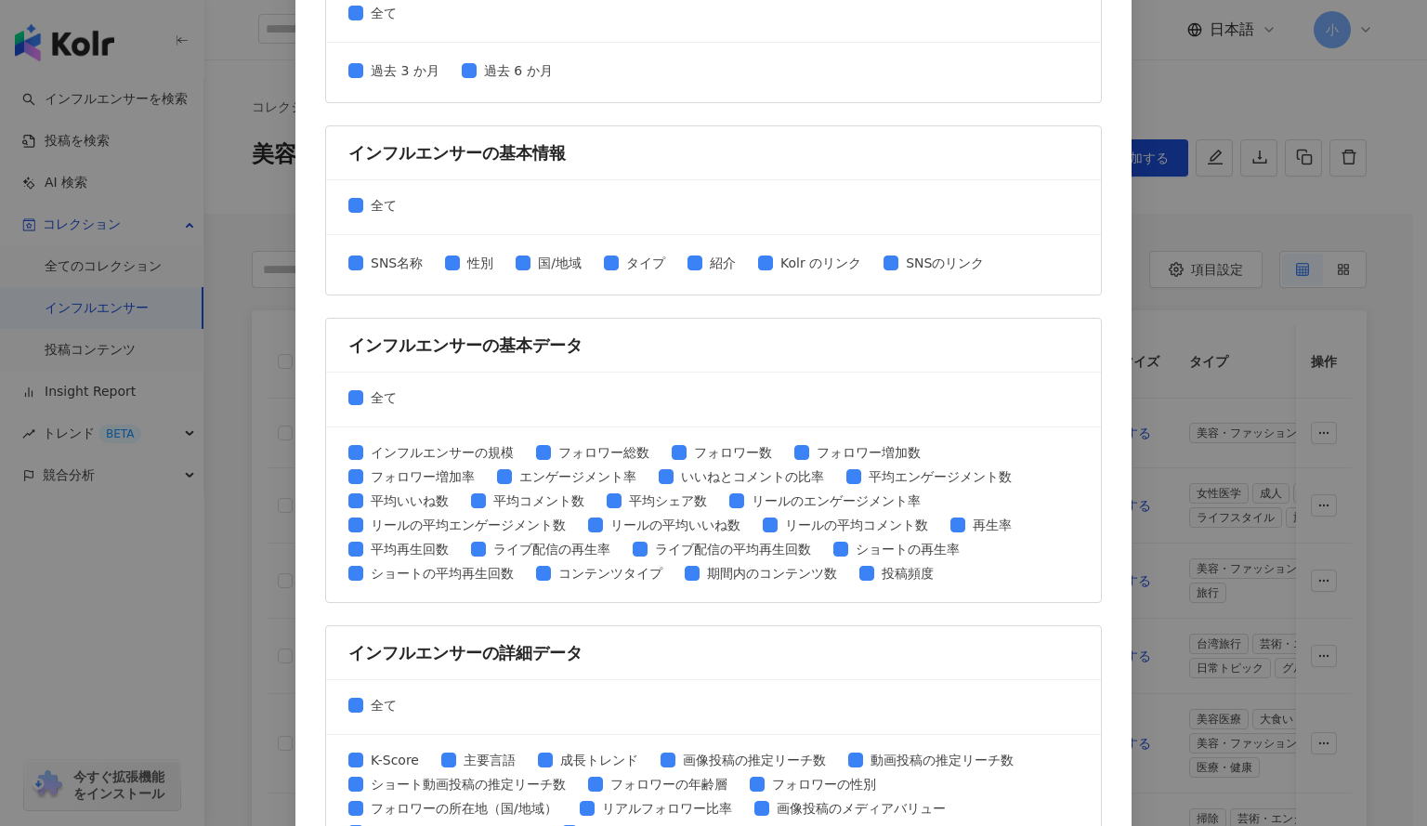
click at [348, 260] on div "インフルエンサーの基本情報 全て SNS名称 性別 国/地域 タイプ 紹介 Kolr のリンク SNSのリンク" at bounding box center [713, 210] width 777 height 170
click at [442, 264] on div "SNS名称 性別 国/地域 タイプ 紹介 Kolr のリンク SNSのリンク" at bounding box center [673, 265] width 651 height 24
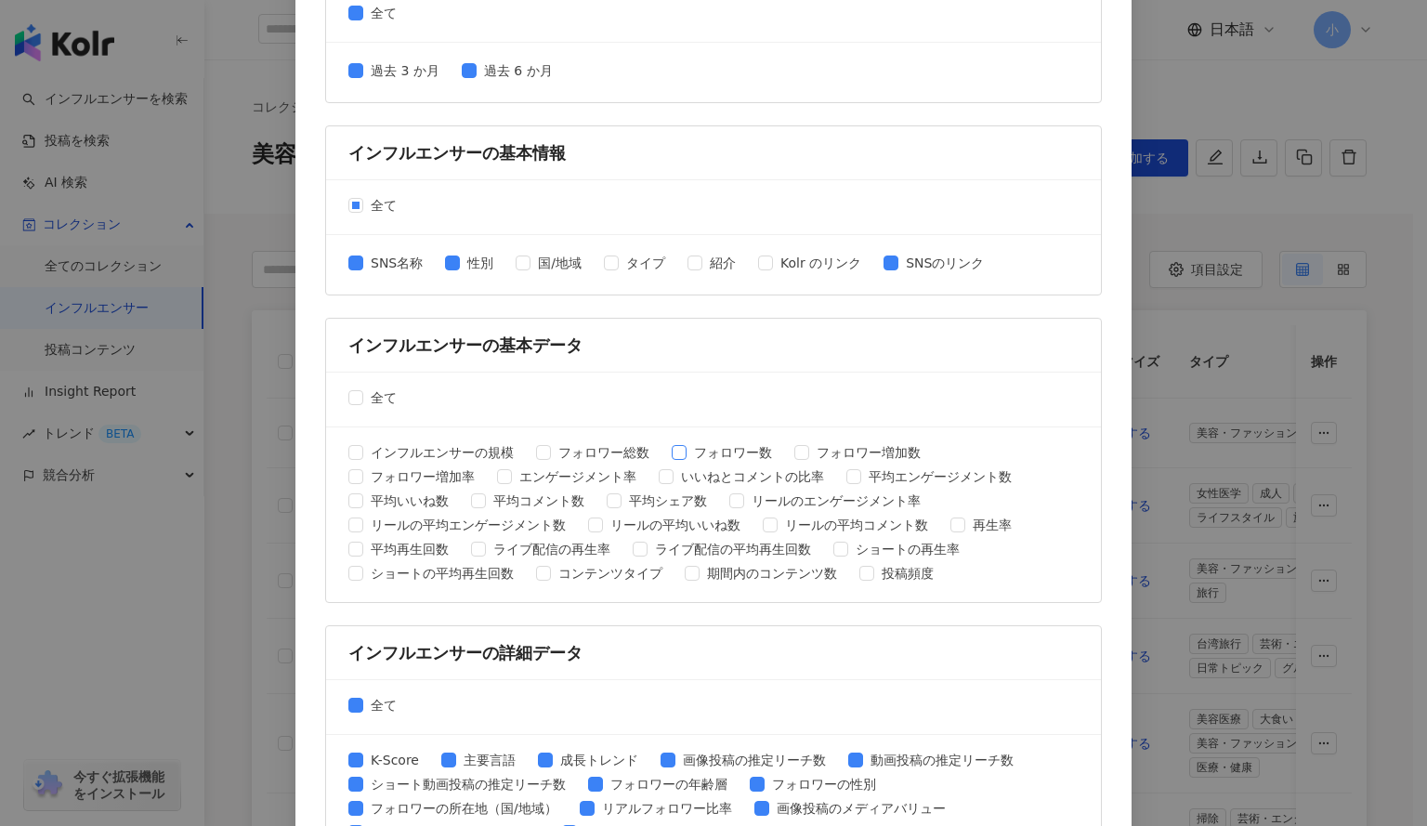
click at [687, 454] on span "フォロワー数" at bounding box center [733, 452] width 93 height 20
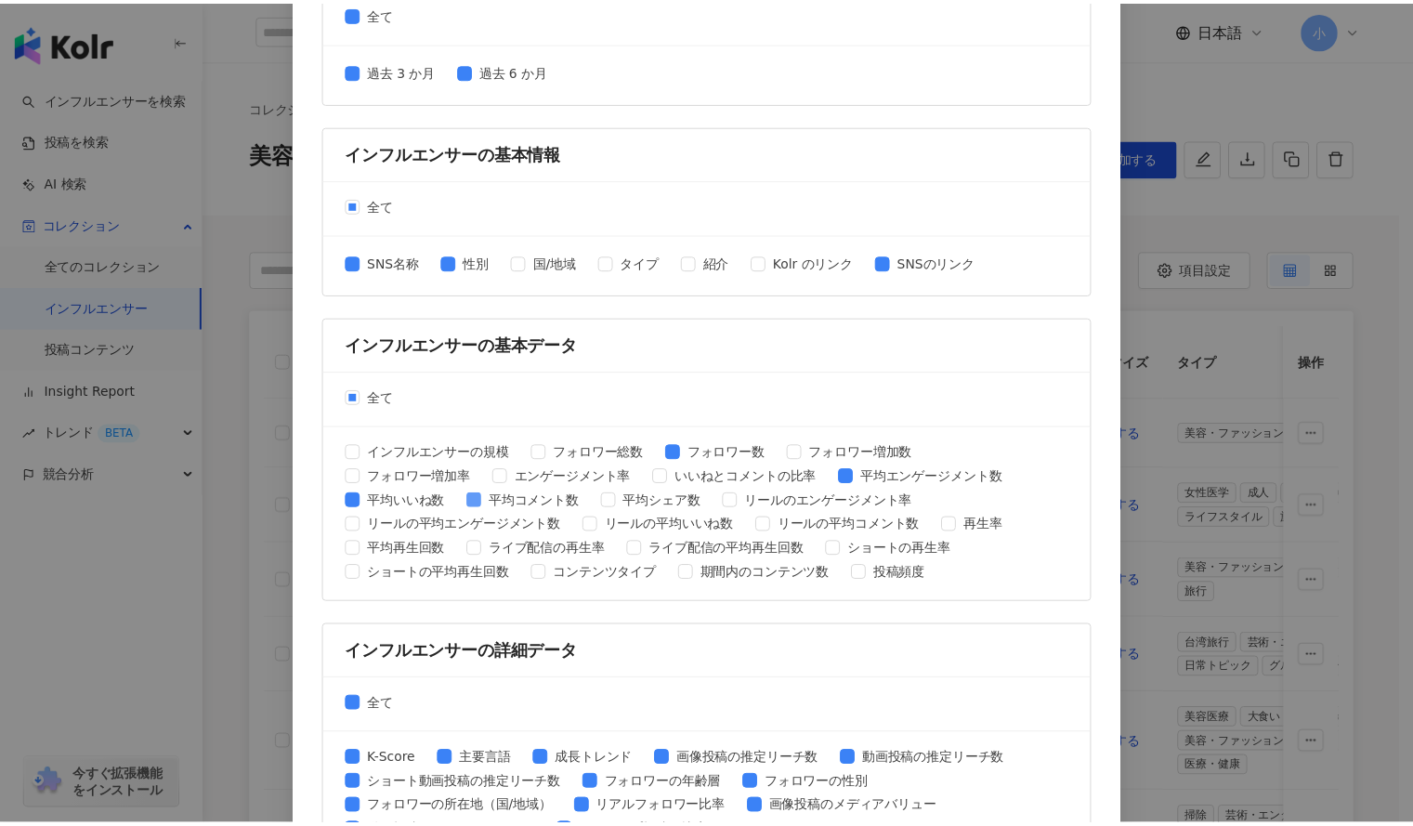
scroll to position [690, 0]
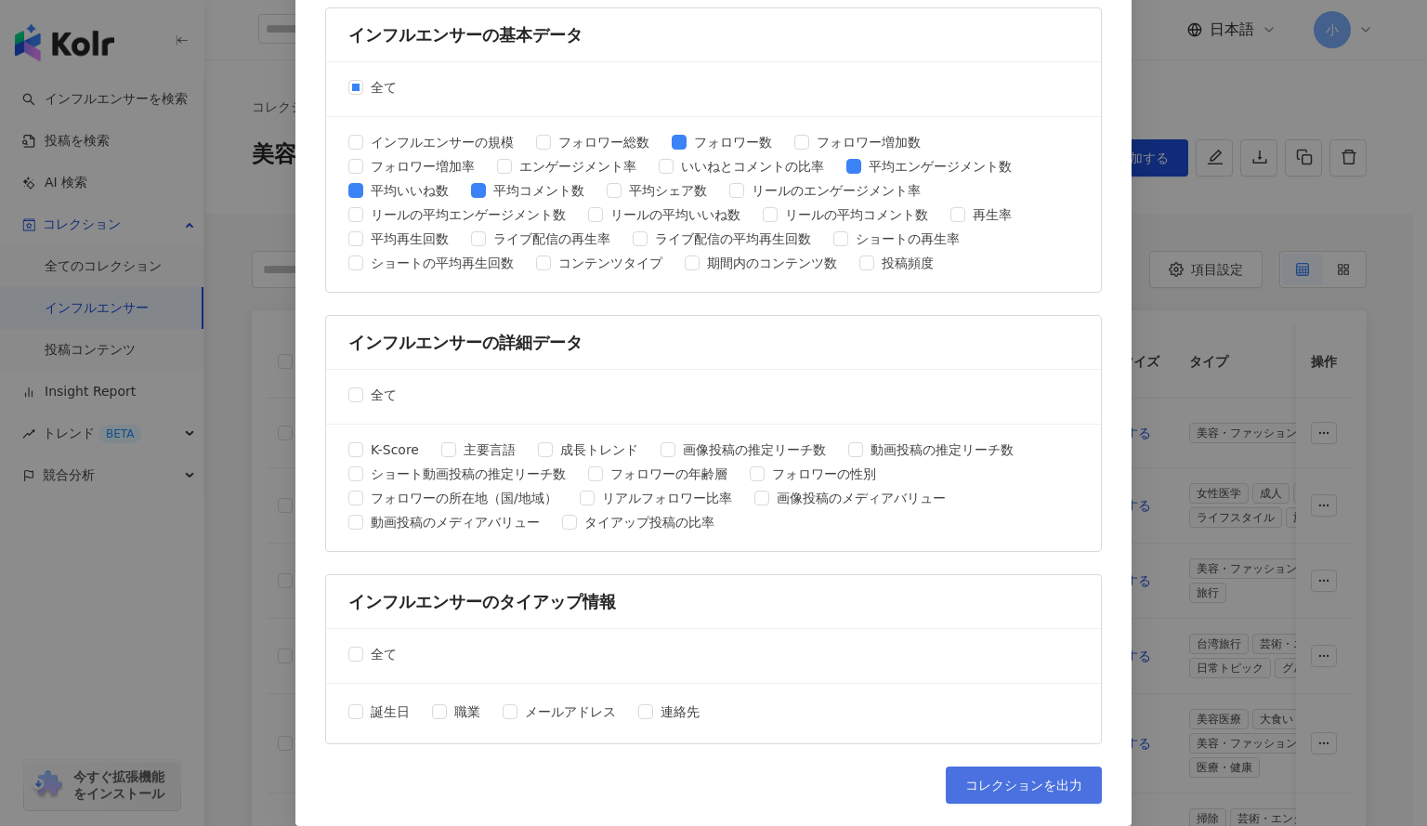
click at [1050, 780] on span "コレクションを出力" at bounding box center [1024, 785] width 117 height 15
click at [1370, 477] on div "コレクションを出力 ファイルに書き出す項目を選択してください SNSプラットフォーム 全て Facebook Instagram YouTube TikTok…" at bounding box center [713, 413] width 1427 height 826
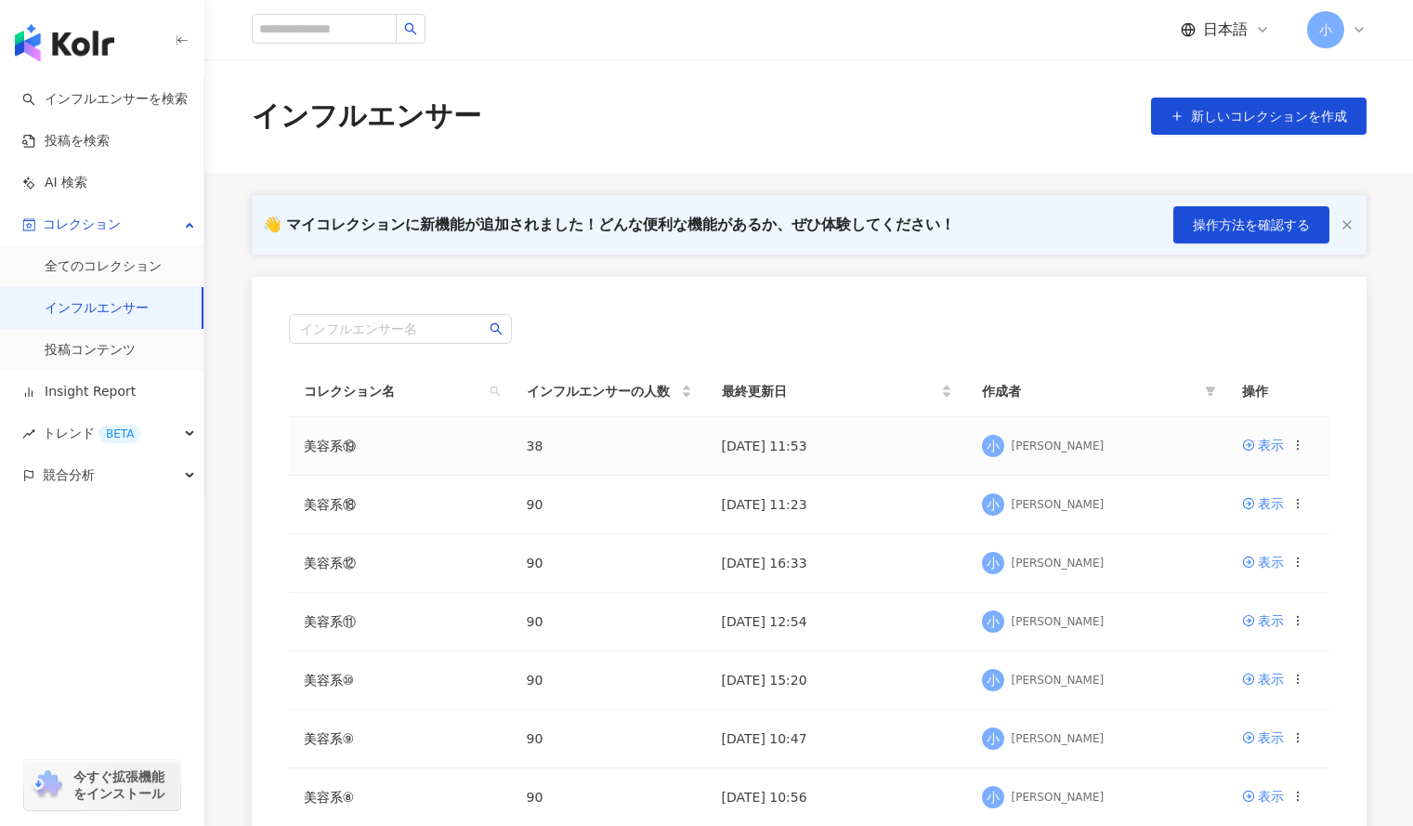
click at [1295, 452] on icon at bounding box center [1298, 445] width 13 height 13
click at [1208, 606] on div "コレクションを削除する" at bounding box center [1217, 600] width 143 height 20
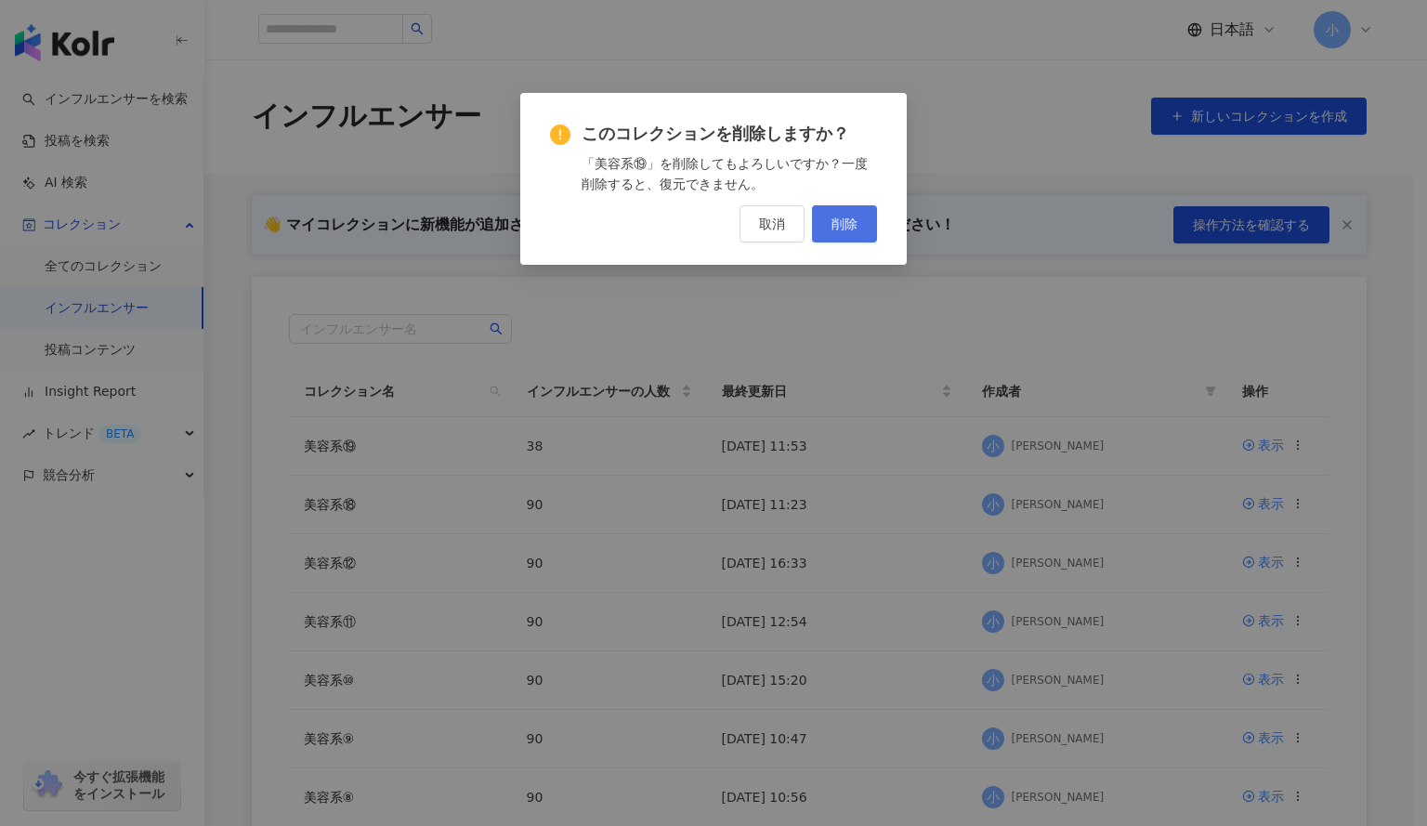
click at [854, 222] on span "削除" at bounding box center [845, 224] width 26 height 15
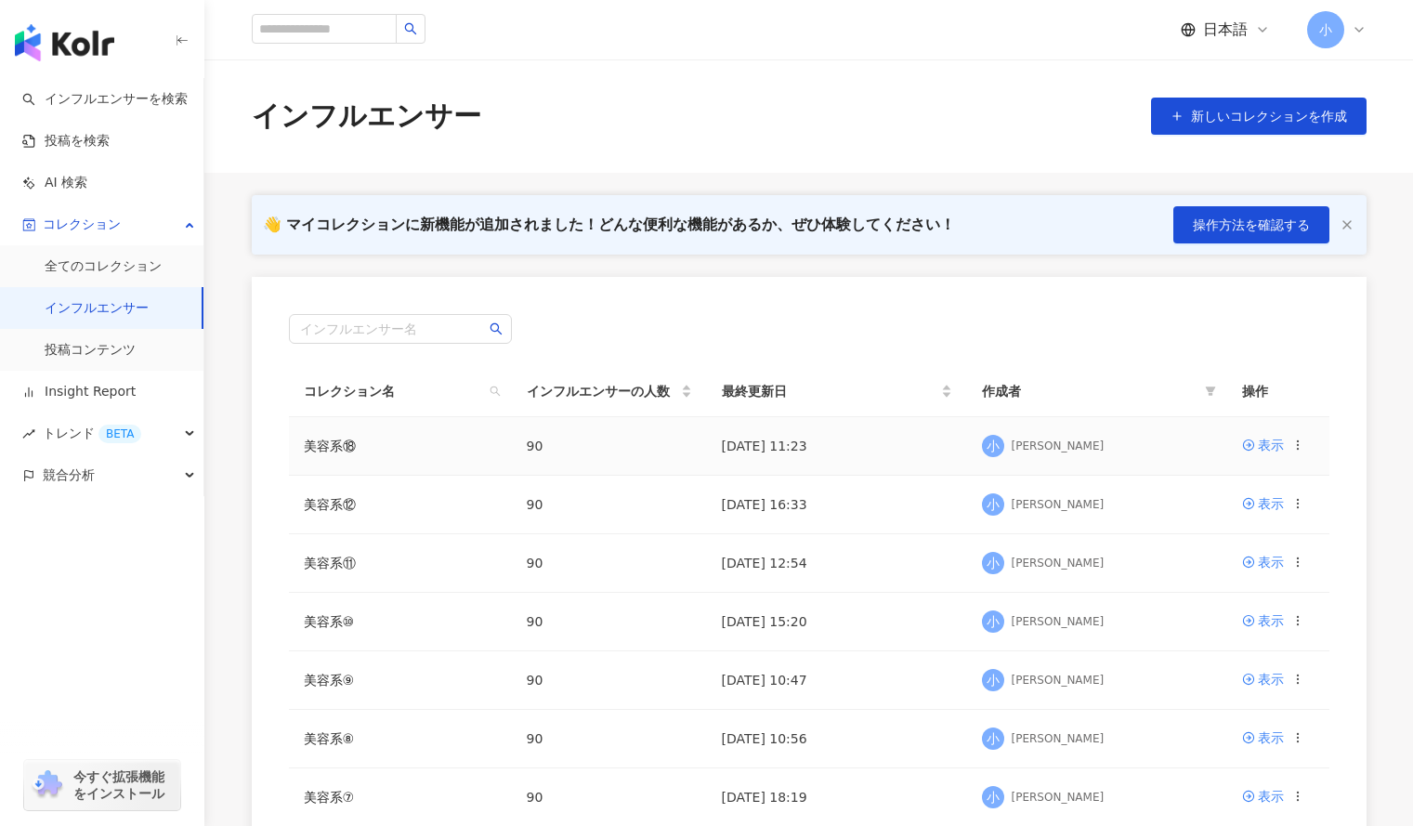
click at [1296, 447] on icon at bounding box center [1298, 445] width 13 height 13
click at [1183, 607] on div "コレクションを削除する" at bounding box center [1217, 600] width 143 height 20
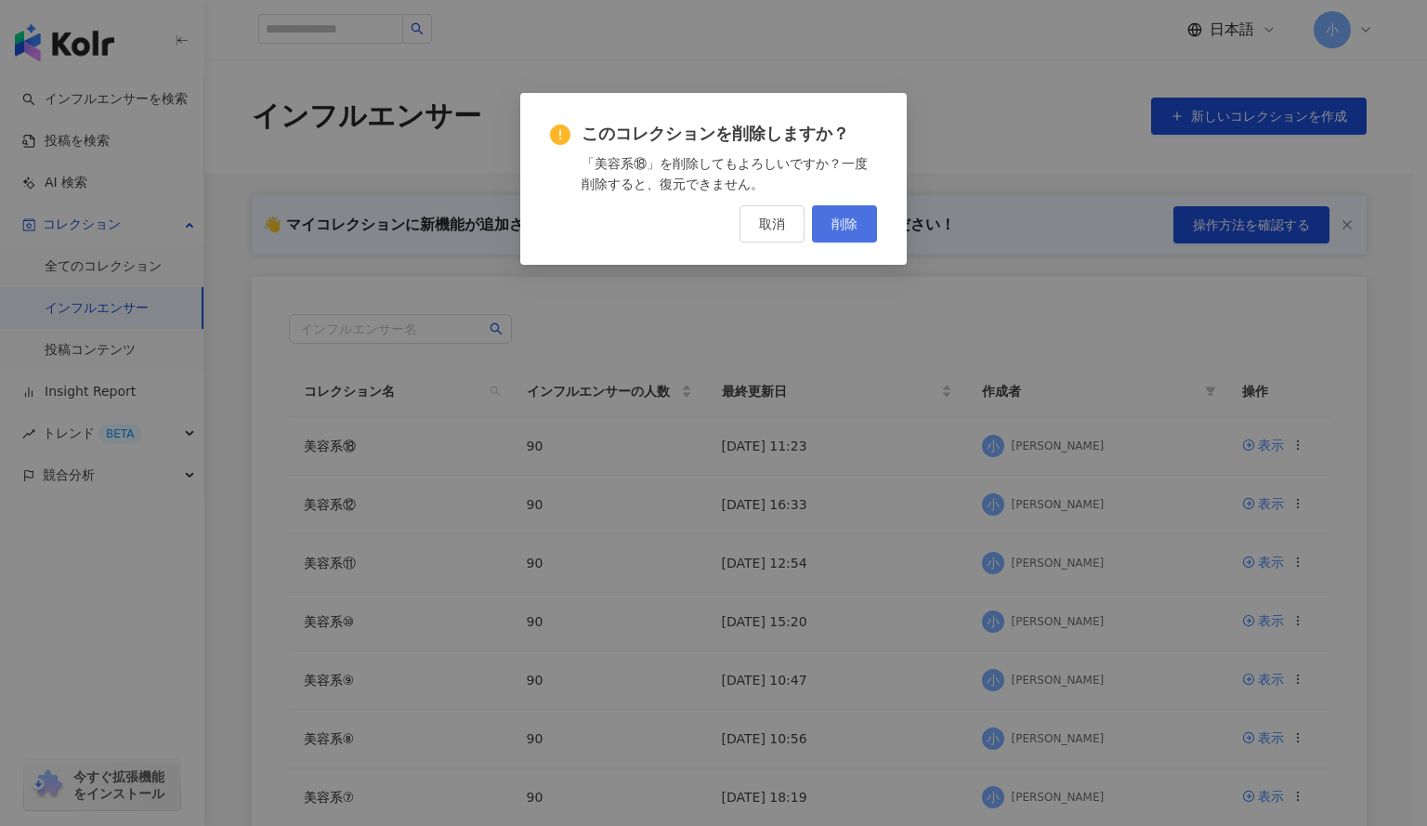
click at [847, 214] on button "削除" at bounding box center [844, 223] width 65 height 37
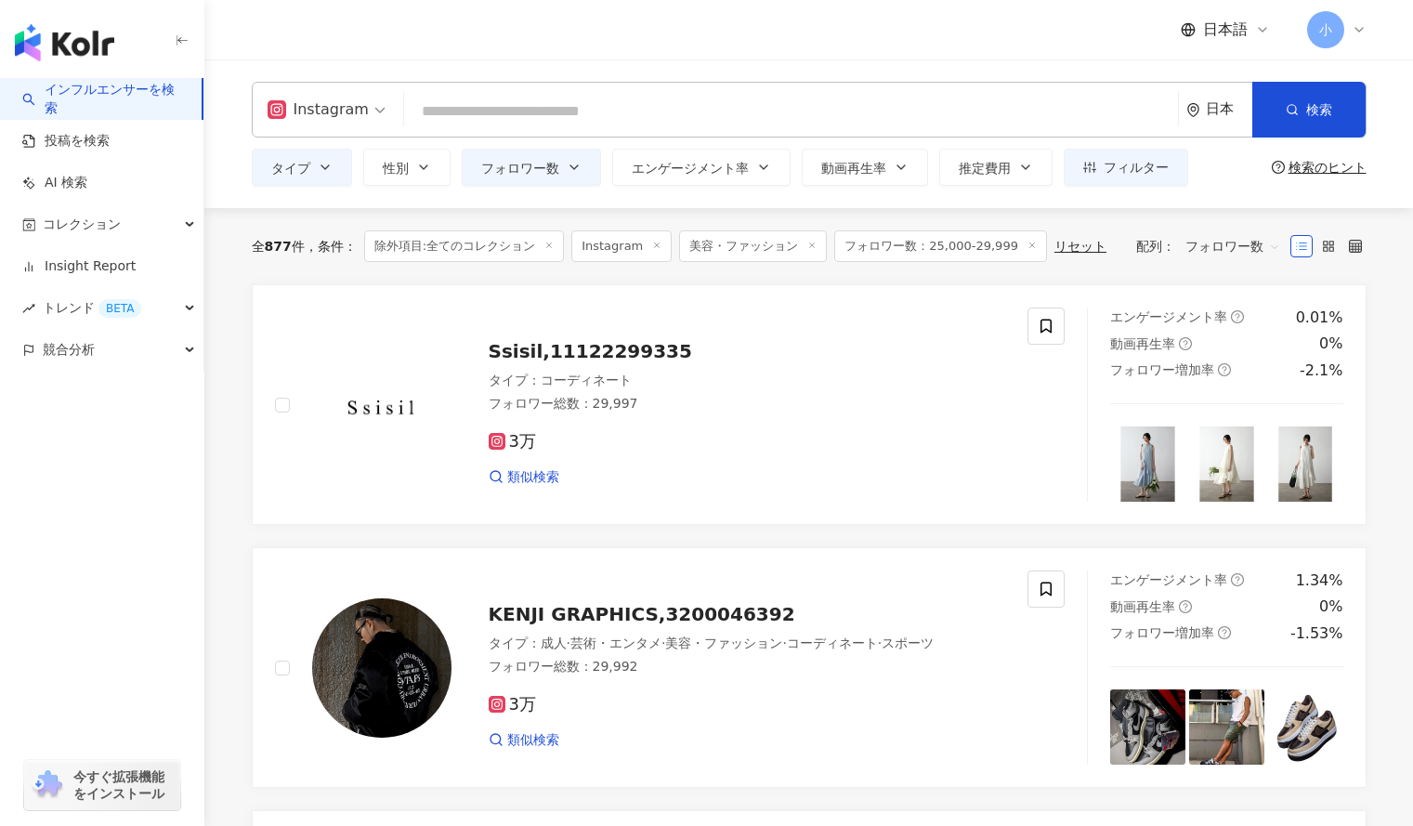
click at [929, 253] on span "フォロワー数：25,000-29,999" at bounding box center [941, 246] width 213 height 32
click at [549, 171] on span "フォロワー数" at bounding box center [520, 168] width 78 height 15
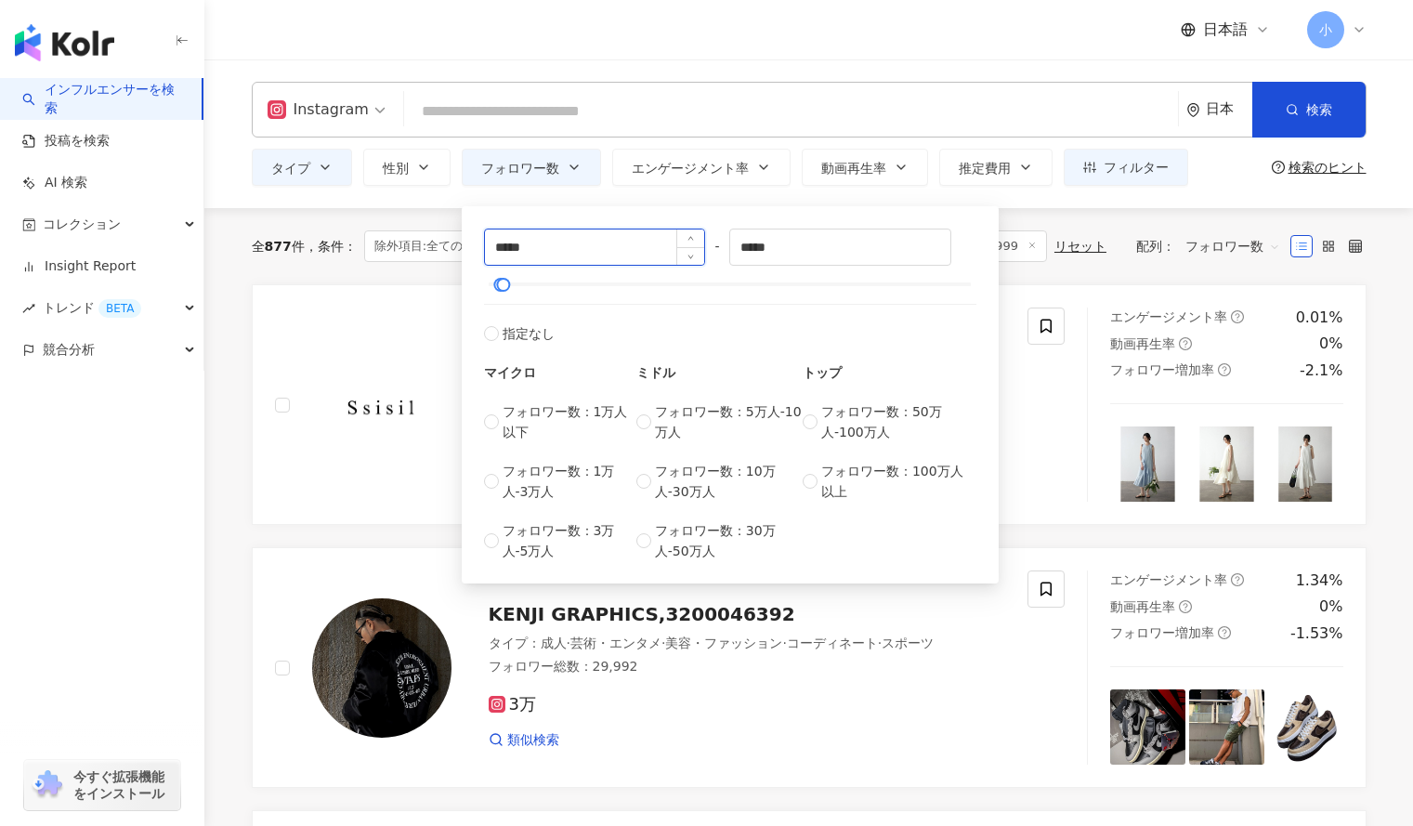
click at [507, 246] on input "*****" at bounding box center [595, 247] width 220 height 35
type input "*****"
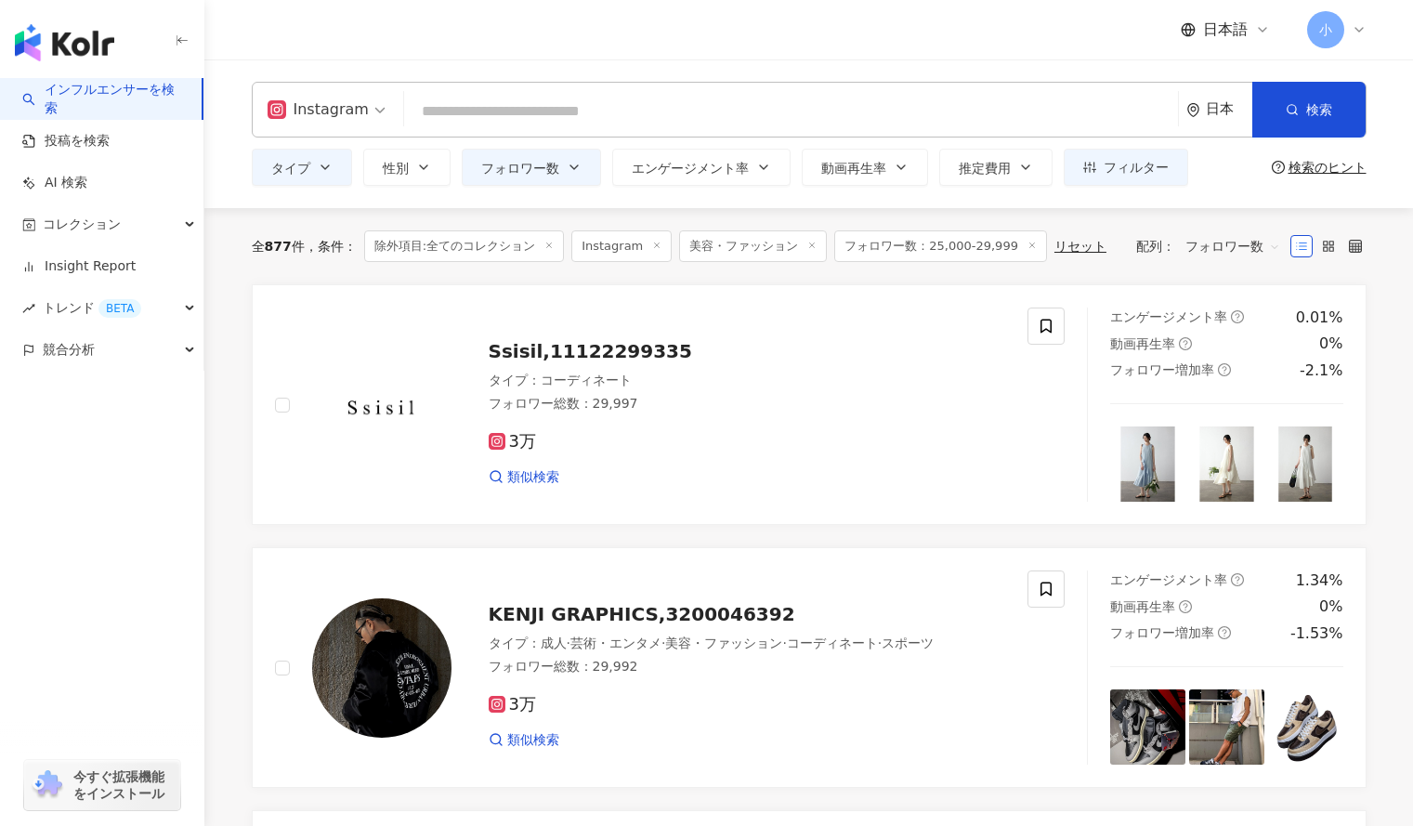
click at [443, 281] on div "全 877 件 条件 ： 除外項目:全てのコレクション Instagram 美容・ファッション フォロワー数：25,000-29,999 リセット 配列： フ…" at bounding box center [809, 246] width 1115 height 76
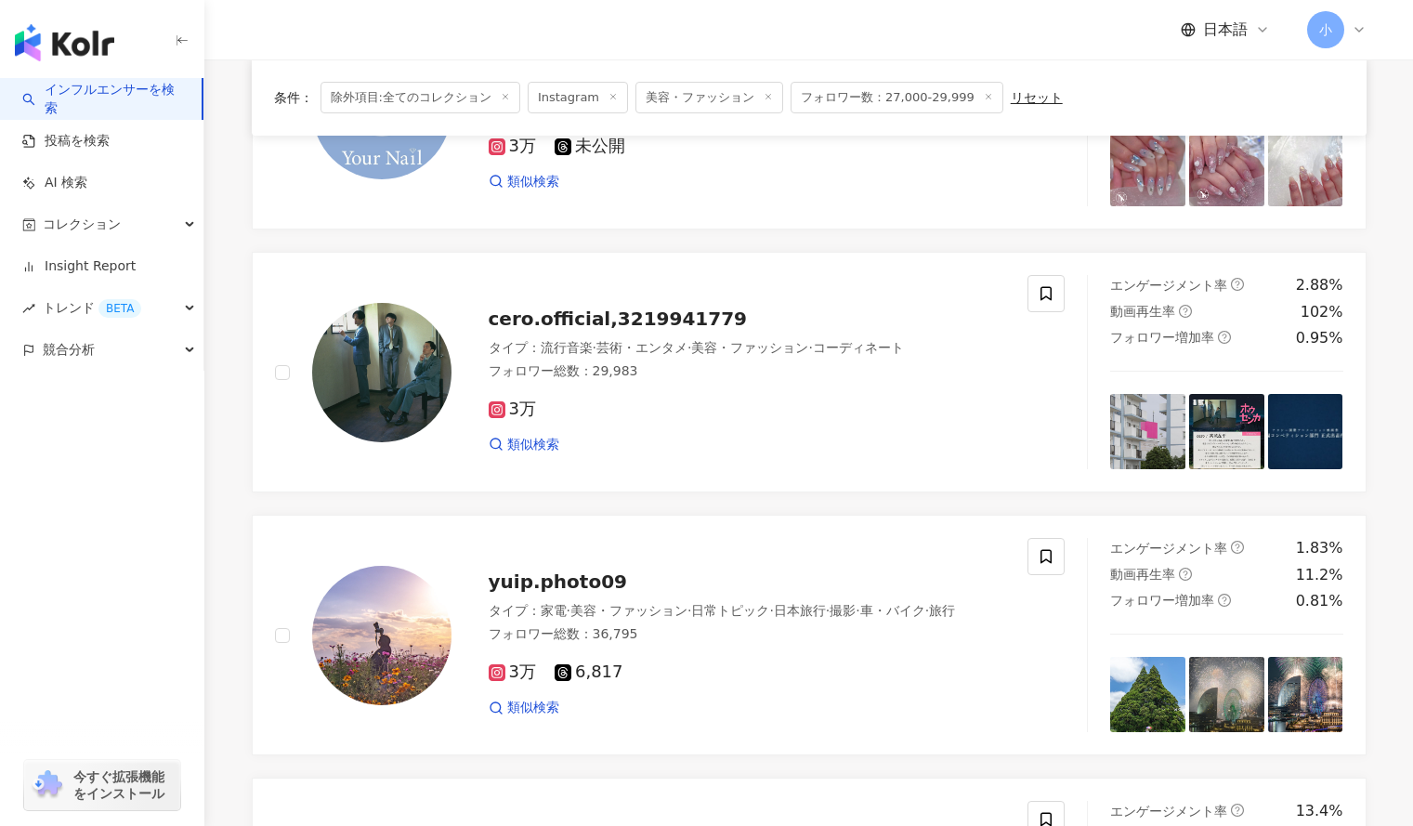
scroll to position [820, 0]
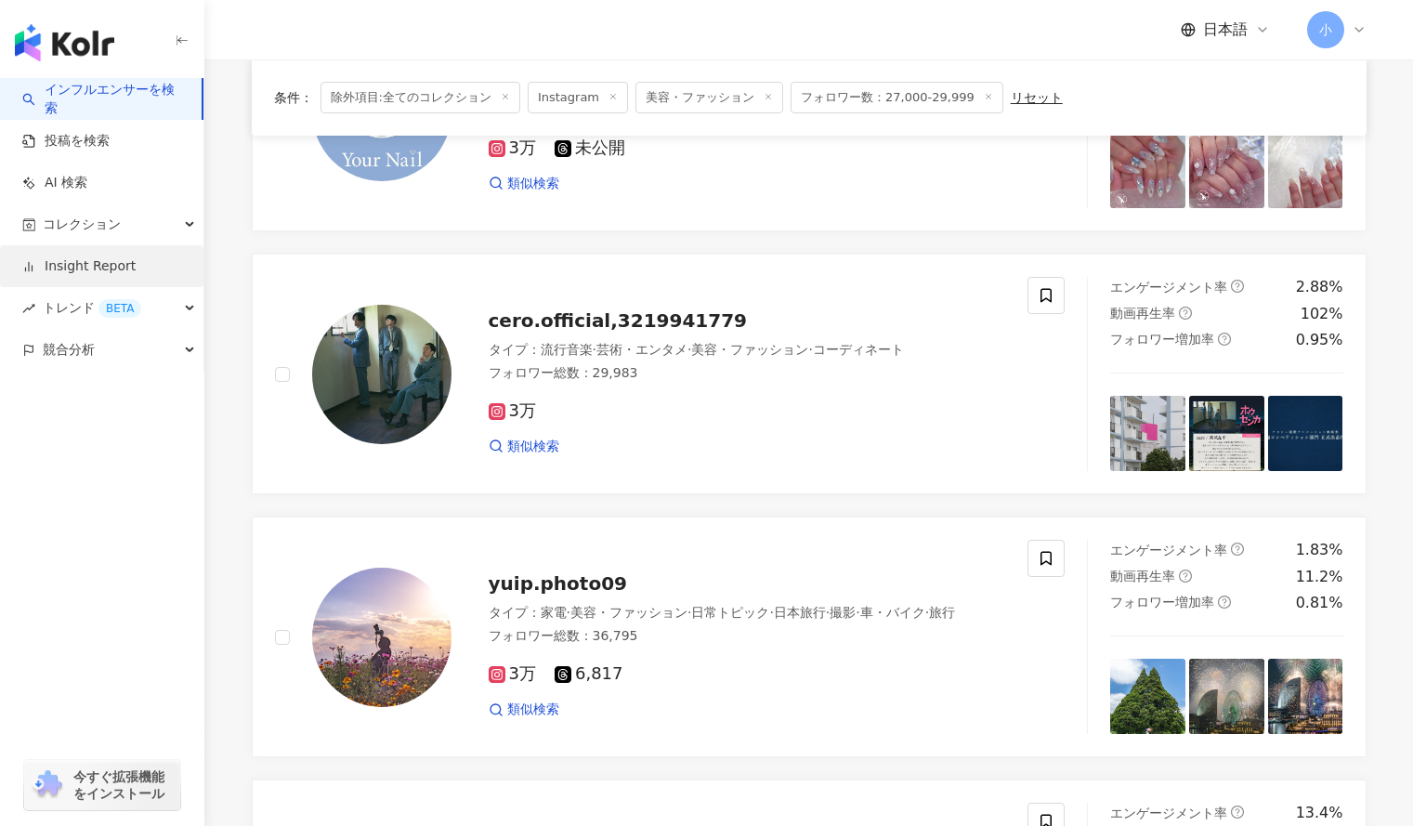
click at [19, 243] on div "コレクション" at bounding box center [102, 225] width 204 height 42
click at [136, 257] on link "Insight Report" at bounding box center [78, 266] width 113 height 19
